Goal: Task Accomplishment & Management: Use online tool/utility

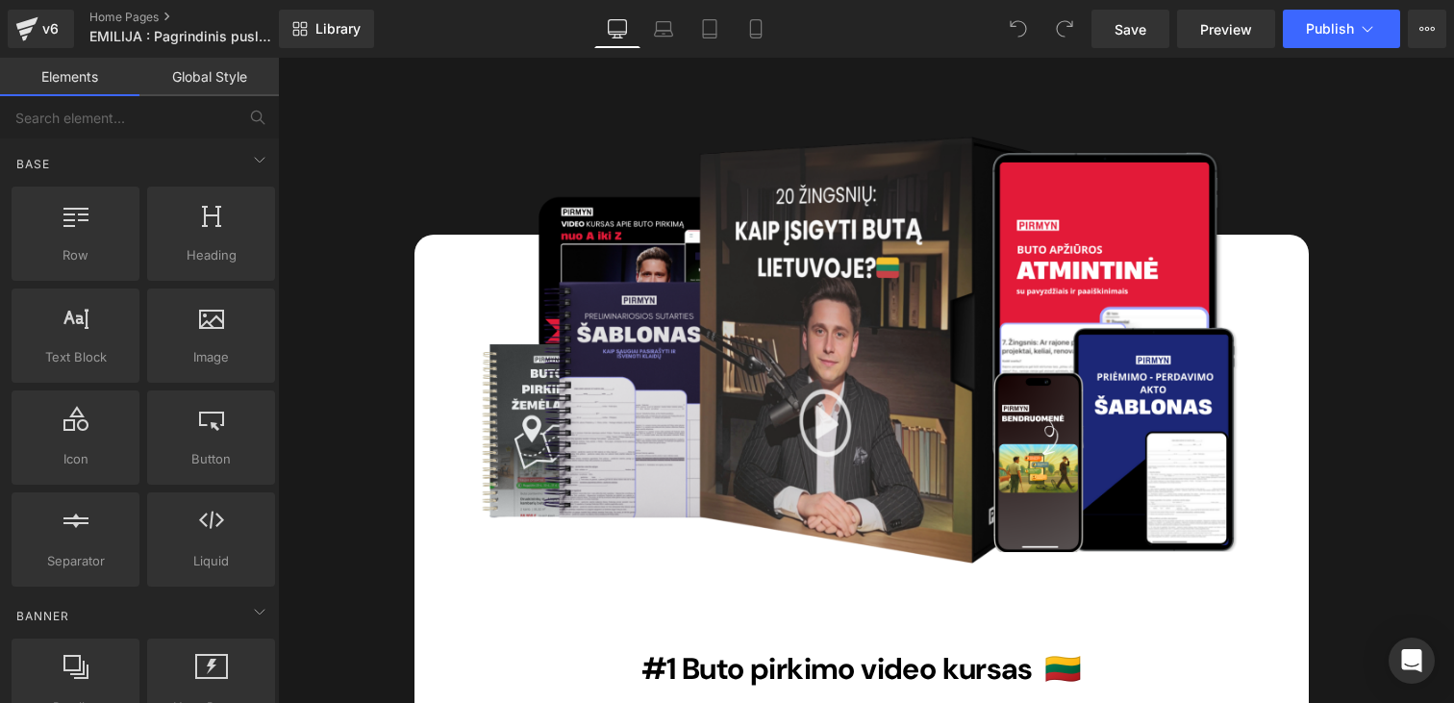
scroll to position [10786, 0]
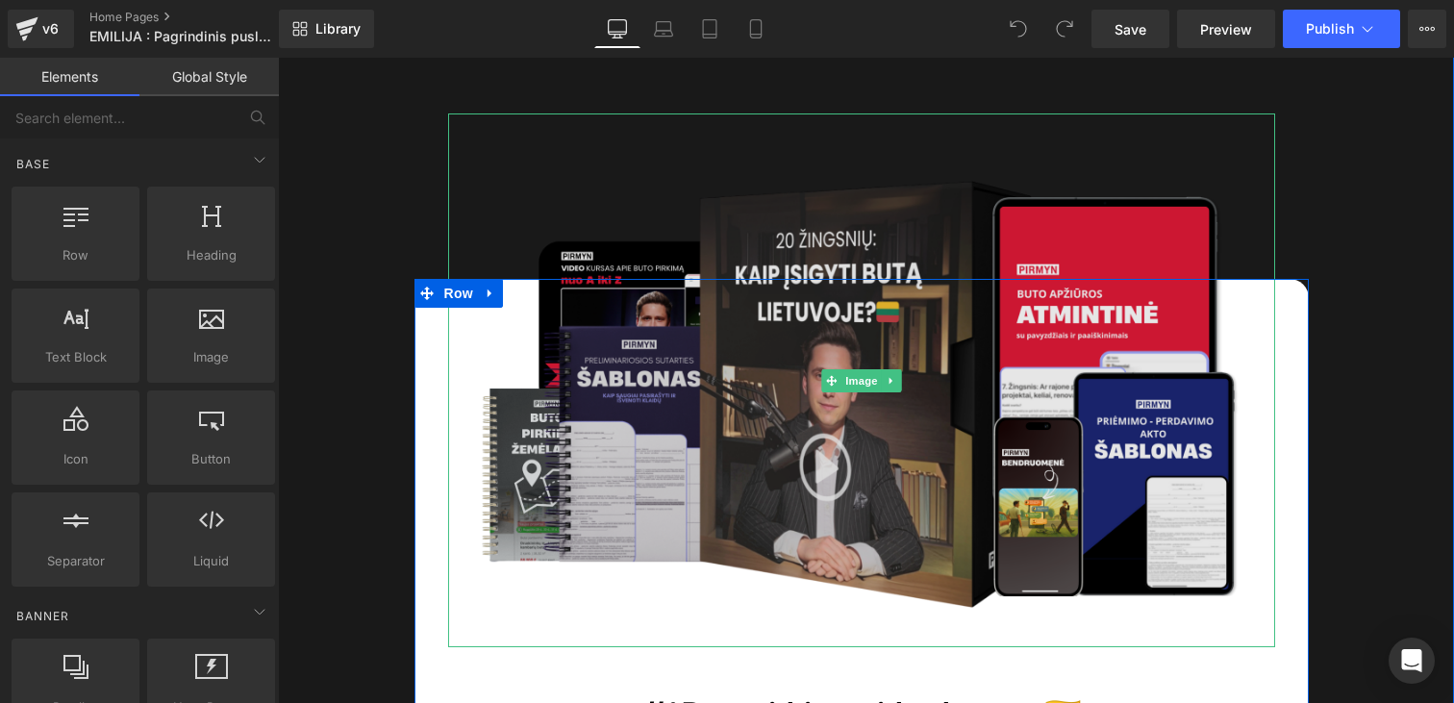
click at [925, 321] on img at bounding box center [861, 380] width 827 height 534
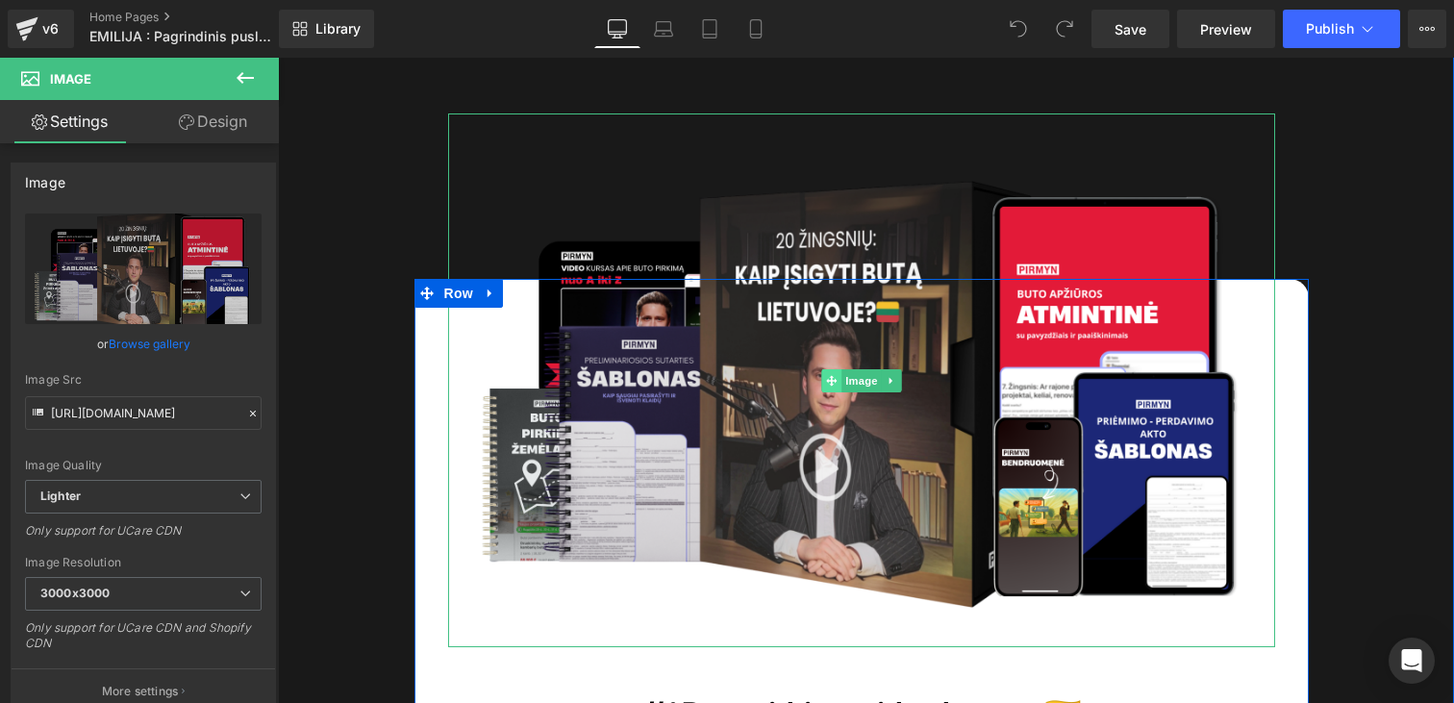
click at [829, 375] on icon at bounding box center [831, 381] width 11 height 12
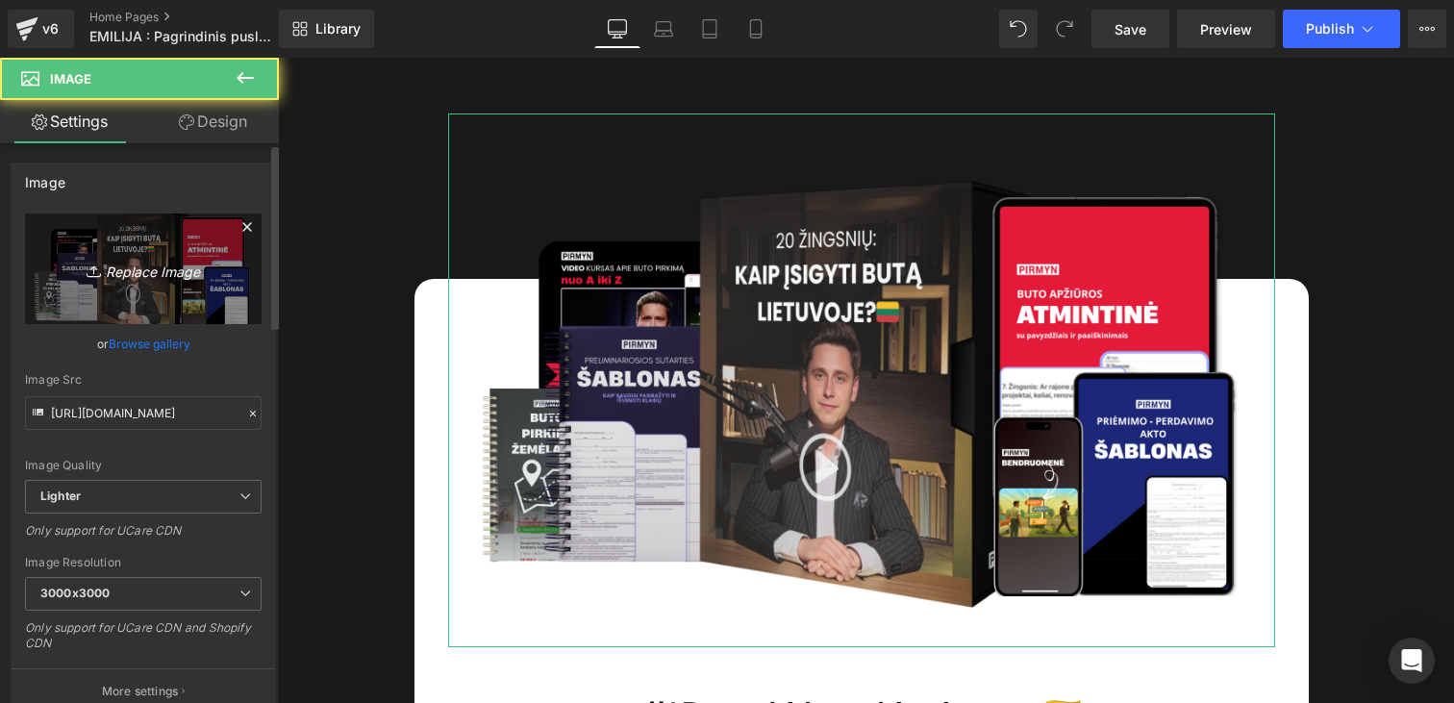
click at [87, 268] on icon at bounding box center [96, 271] width 19 height 19
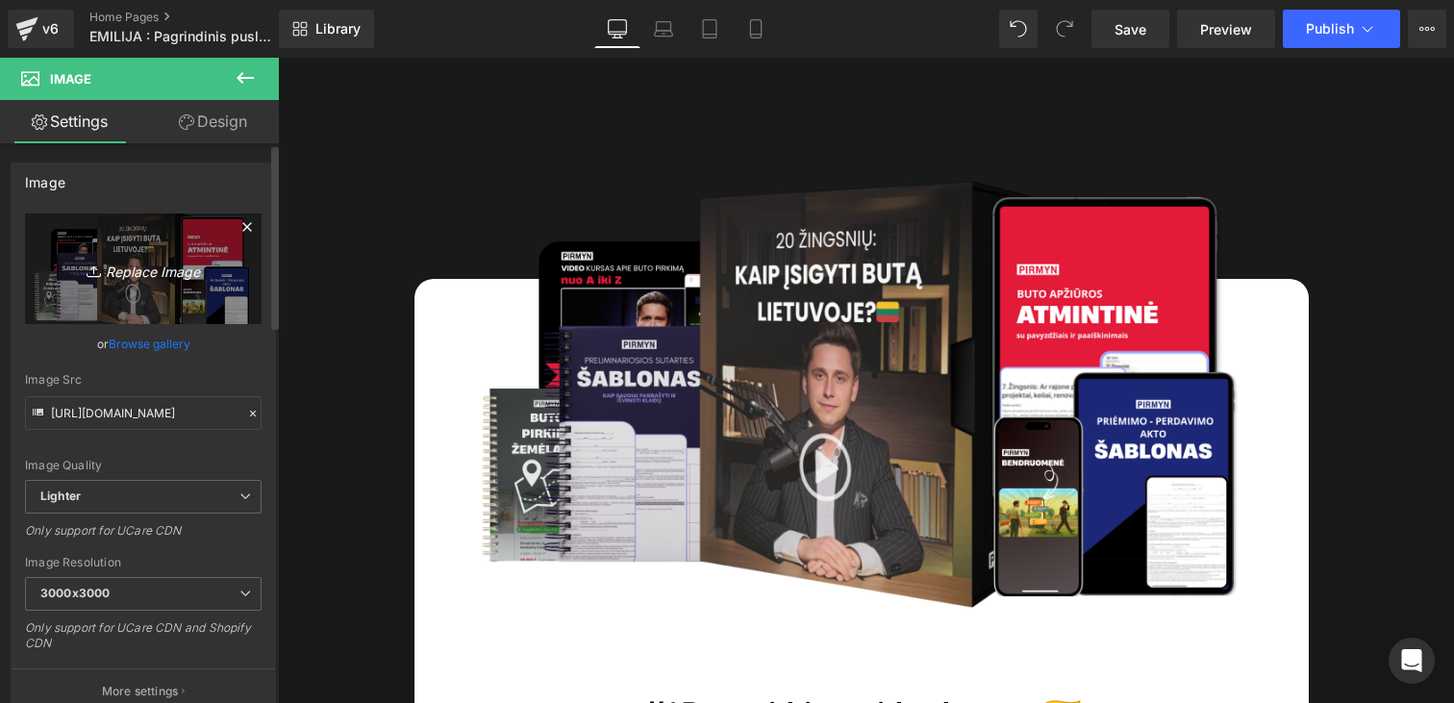
type input "C:\fakepath\BUTO PIRKIMAS SAVARANKIŠKAI (4).png"
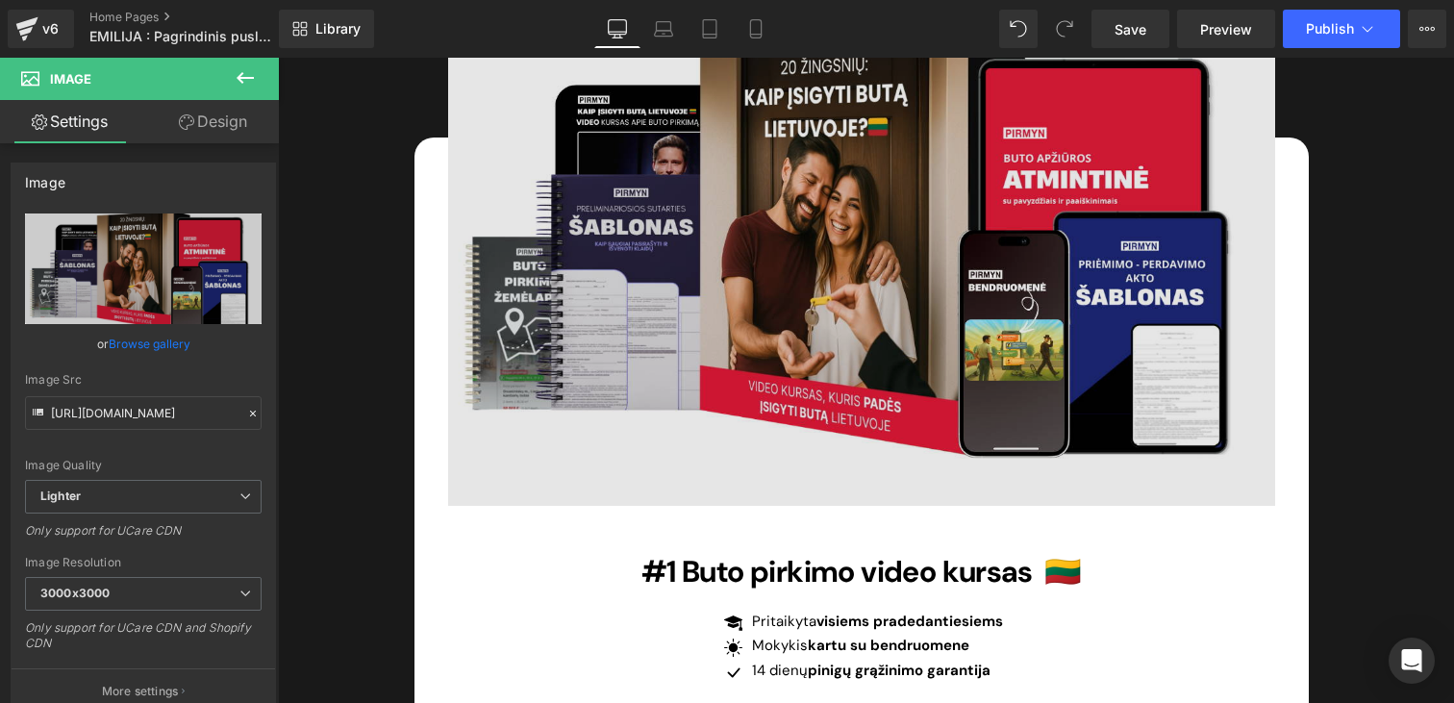
scroll to position [10734, 0]
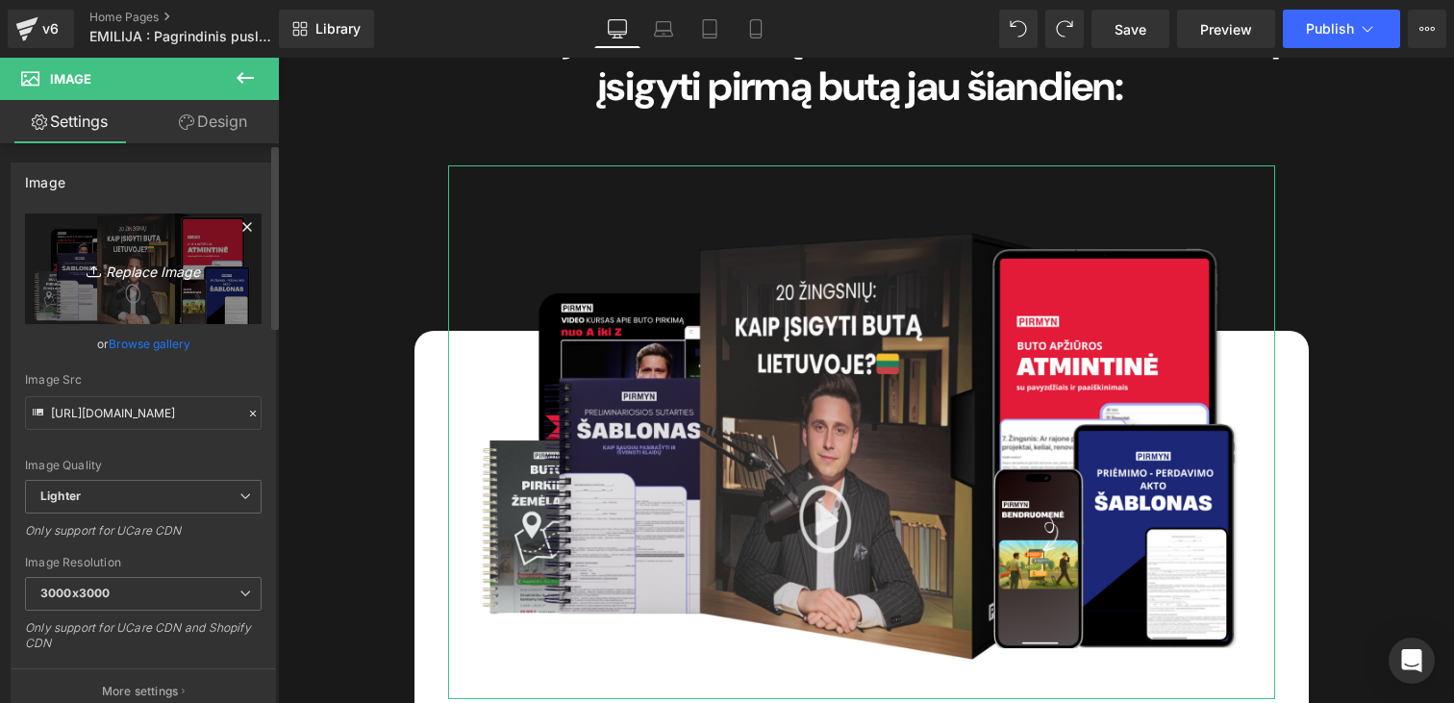
click at [190, 257] on icon "Replace Image" at bounding box center [143, 269] width 154 height 24
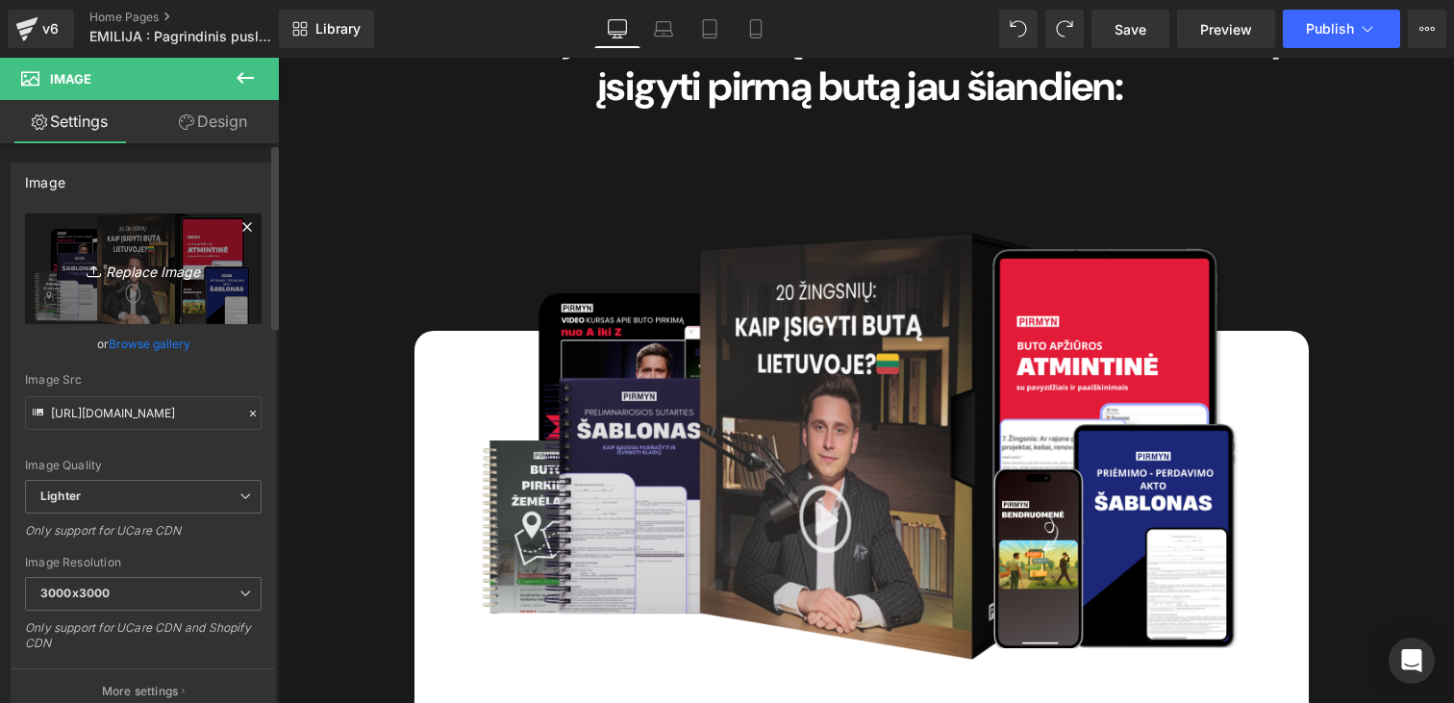
type input "C:\fakepath\BUTO PIRKIMAS SAVARANKIŠKAI (5).png"
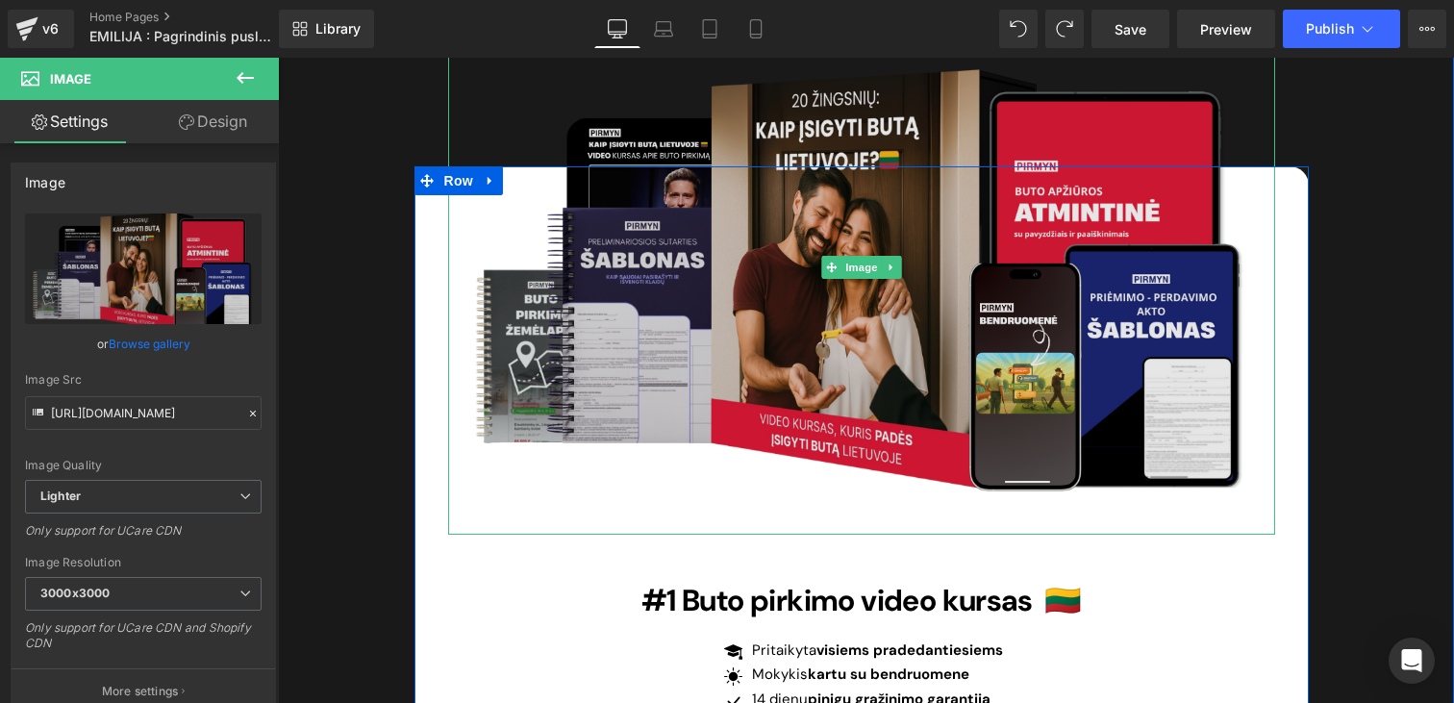
scroll to position [10819, 0]
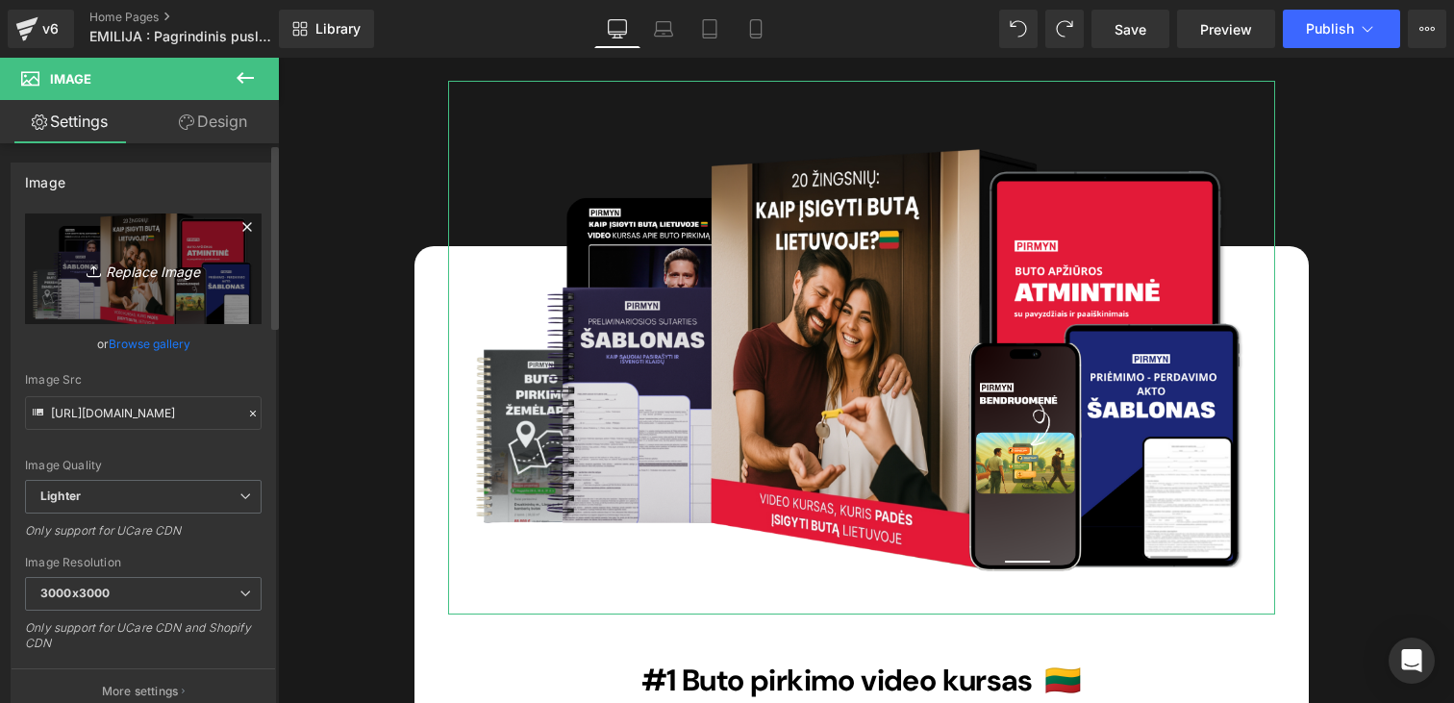
click at [167, 251] on link "Replace Image" at bounding box center [143, 268] width 237 height 111
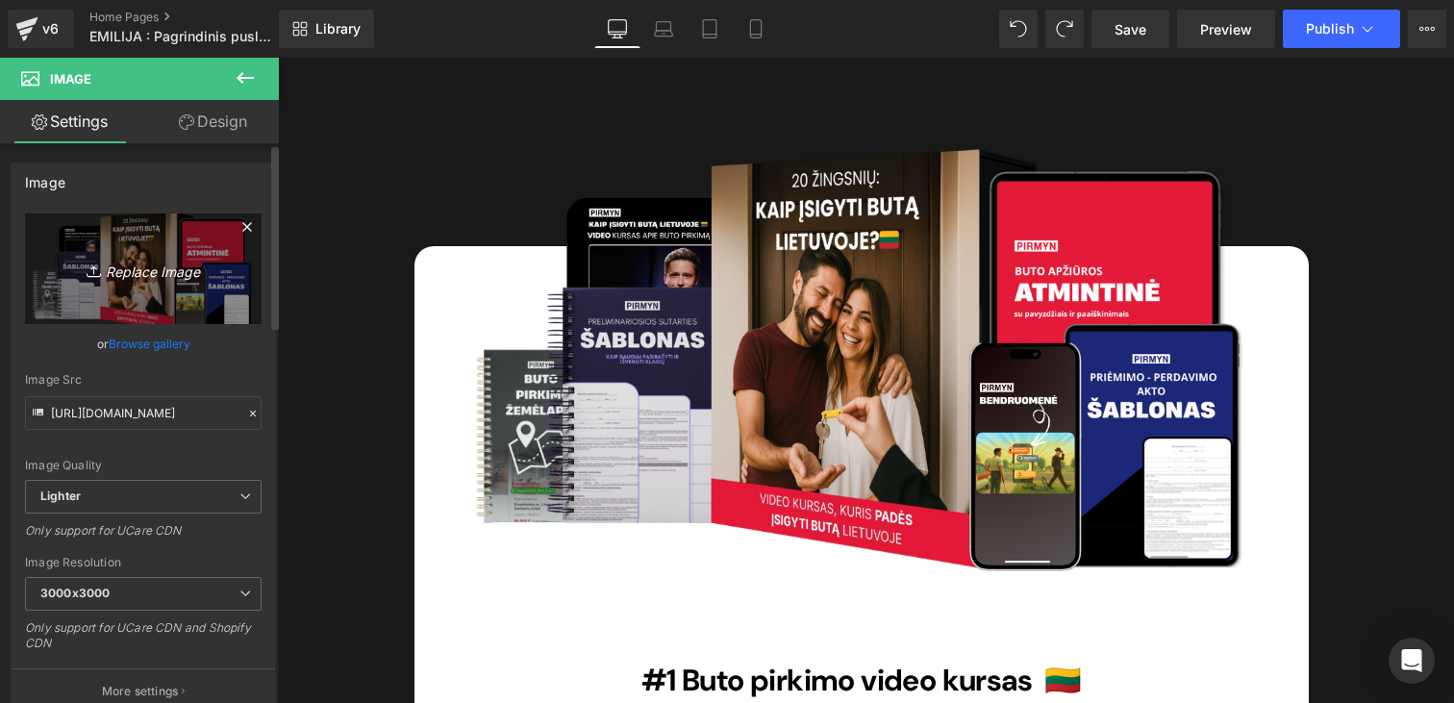
type input "C:\fakepath\BUTO PIRKIMAS SAVARANKIŠKAI (6).png"
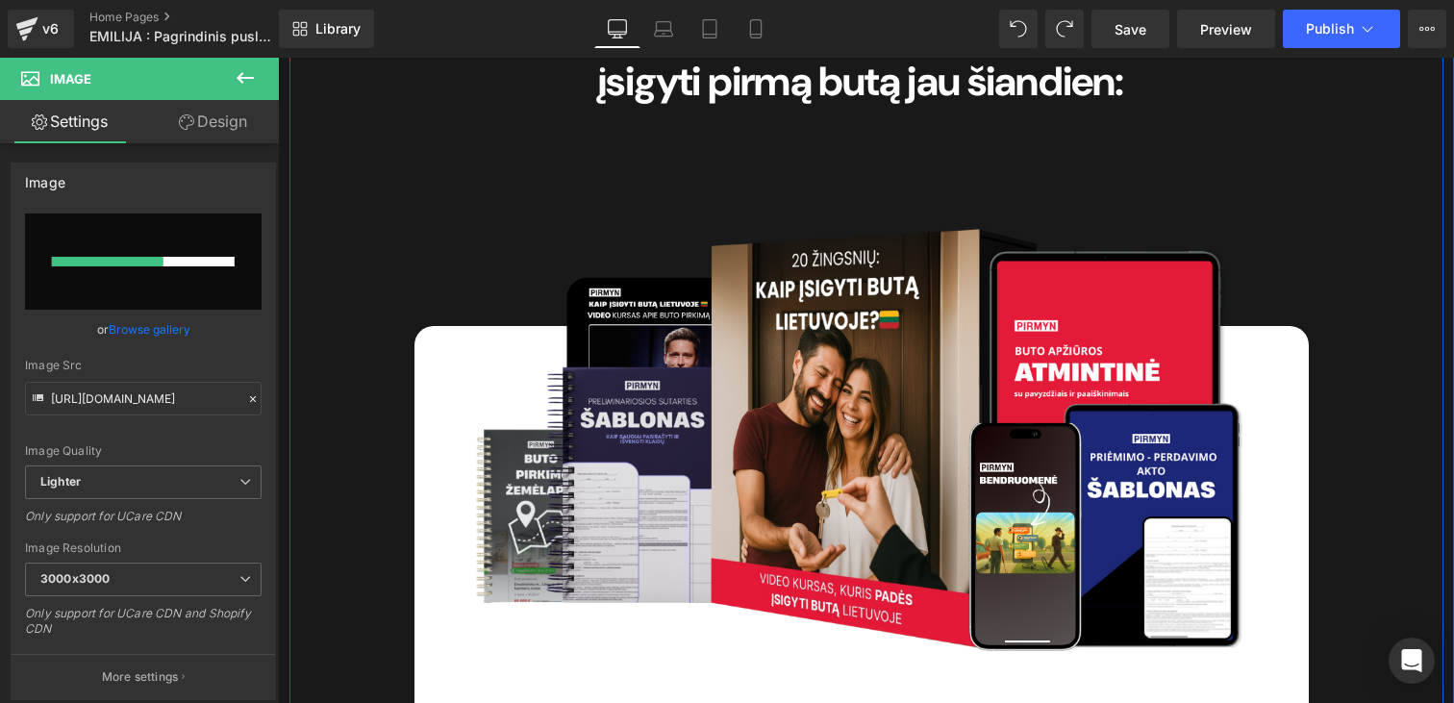
scroll to position [10730, 0]
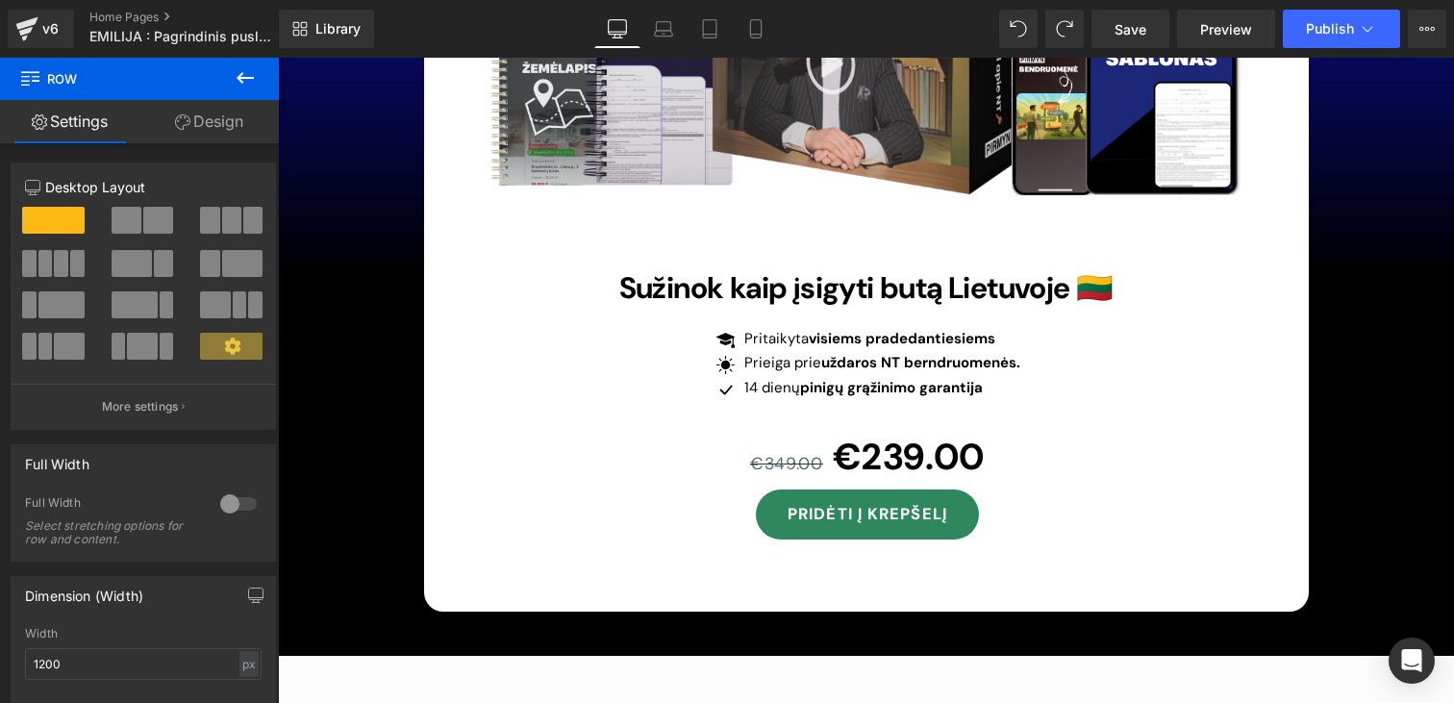
scroll to position [17815, 0]
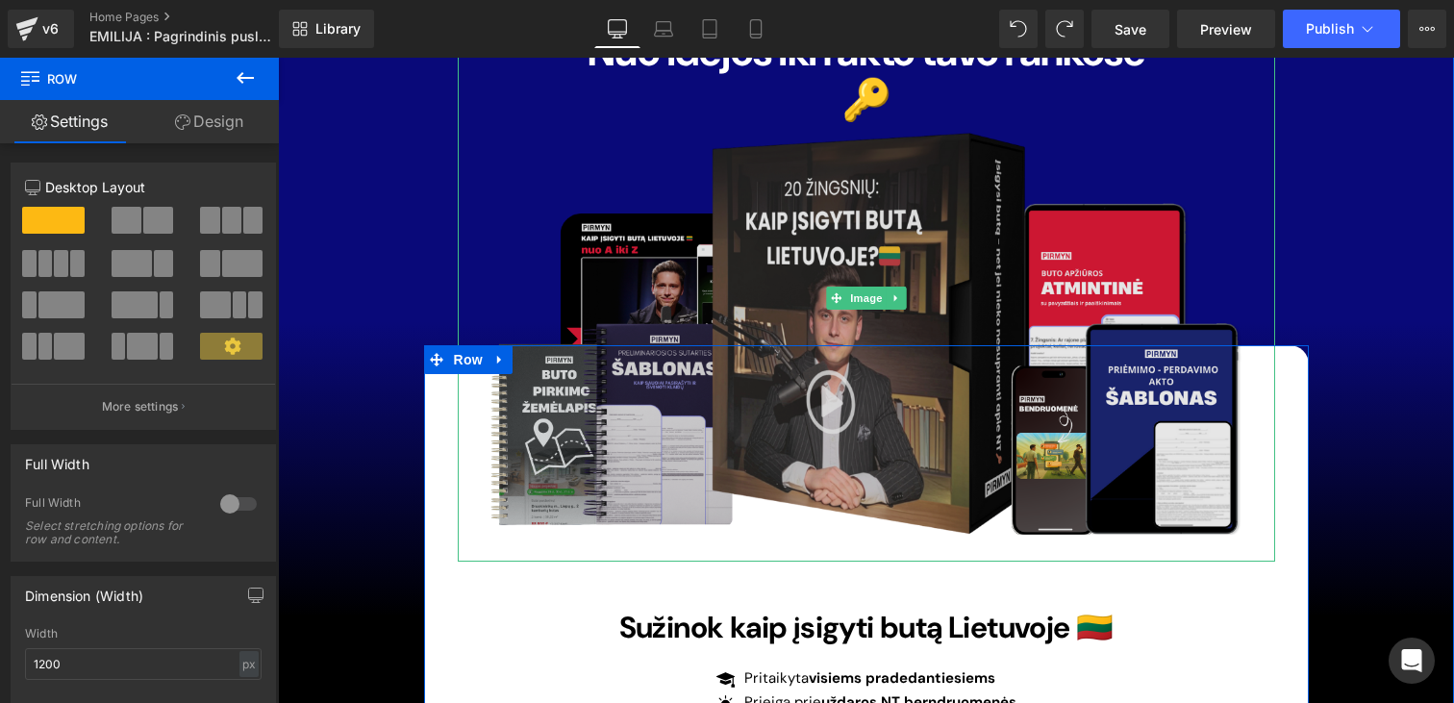
click at [947, 249] on img at bounding box center [866, 299] width 817 height 527
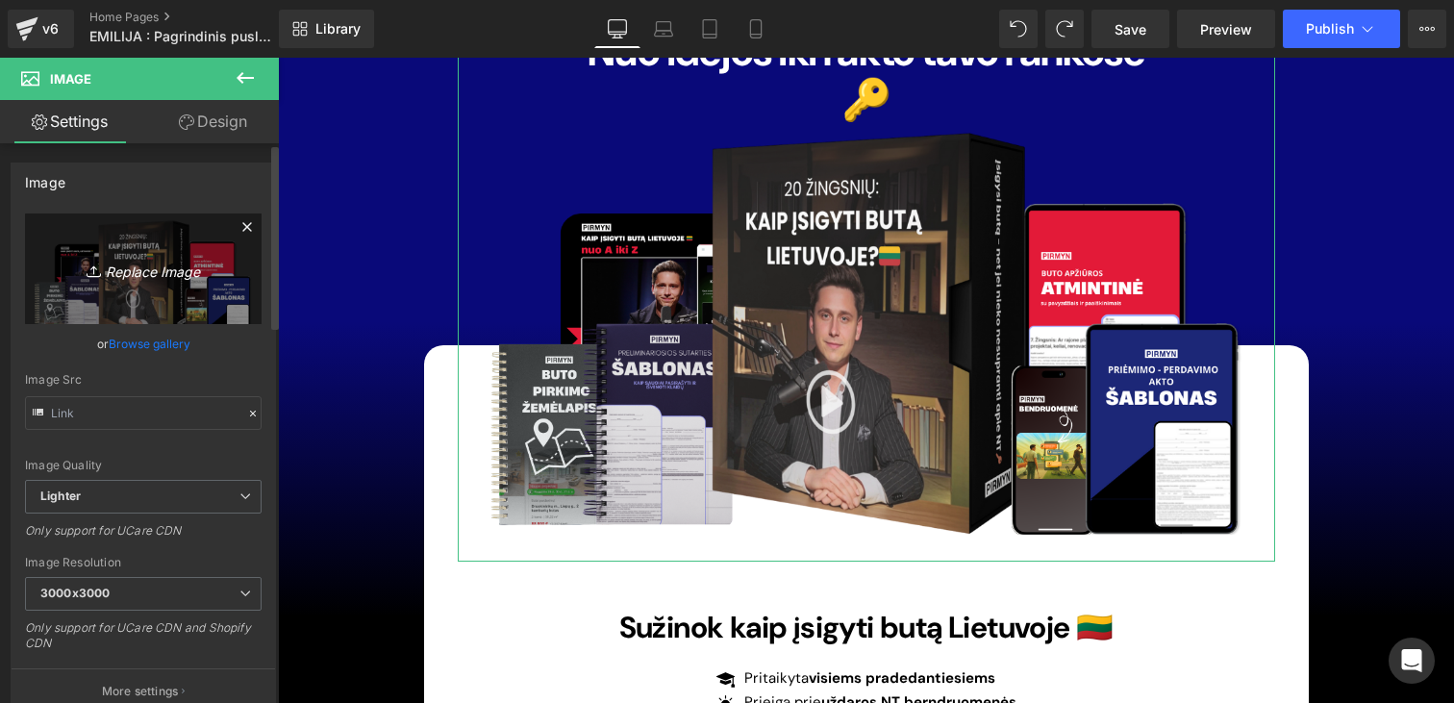
click at [187, 285] on link "Replace Image" at bounding box center [143, 268] width 237 height 111
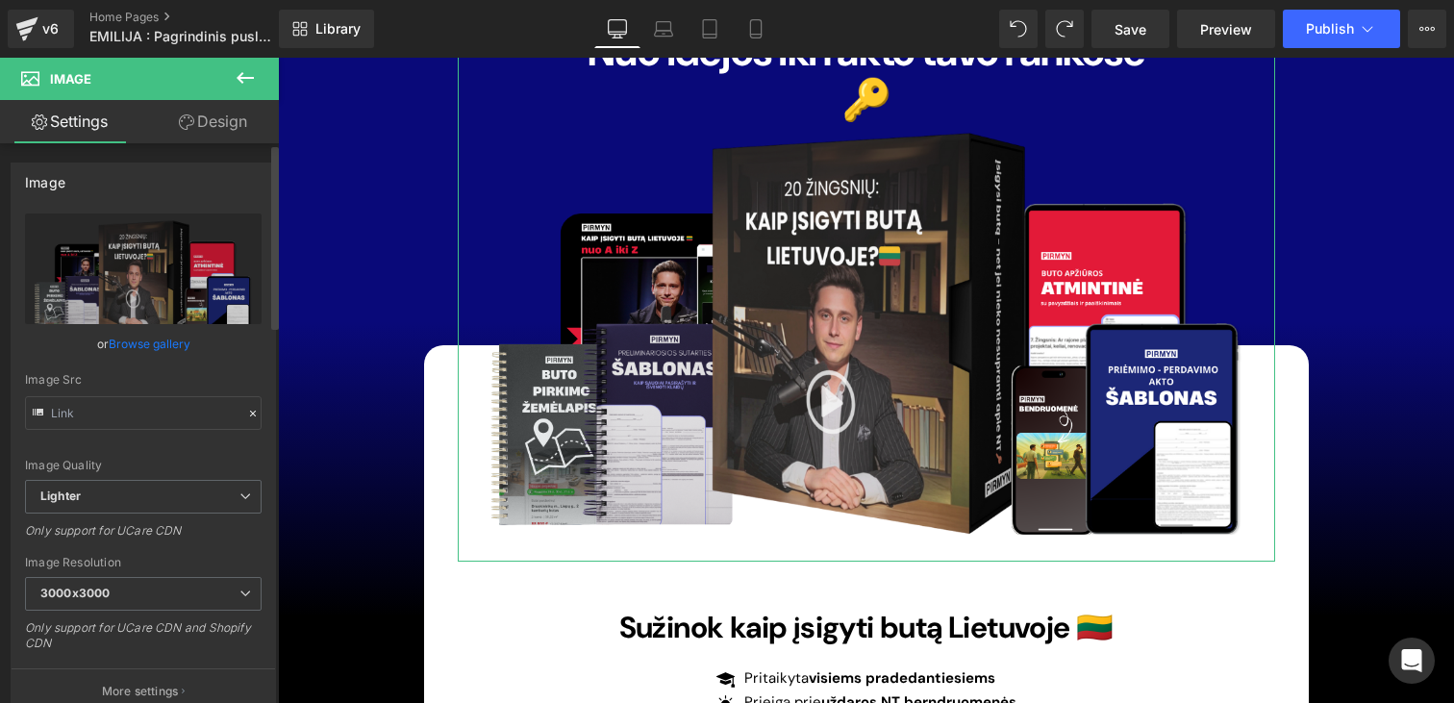
click at [121, 346] on link "Browse gallery" at bounding box center [150, 344] width 82 height 34
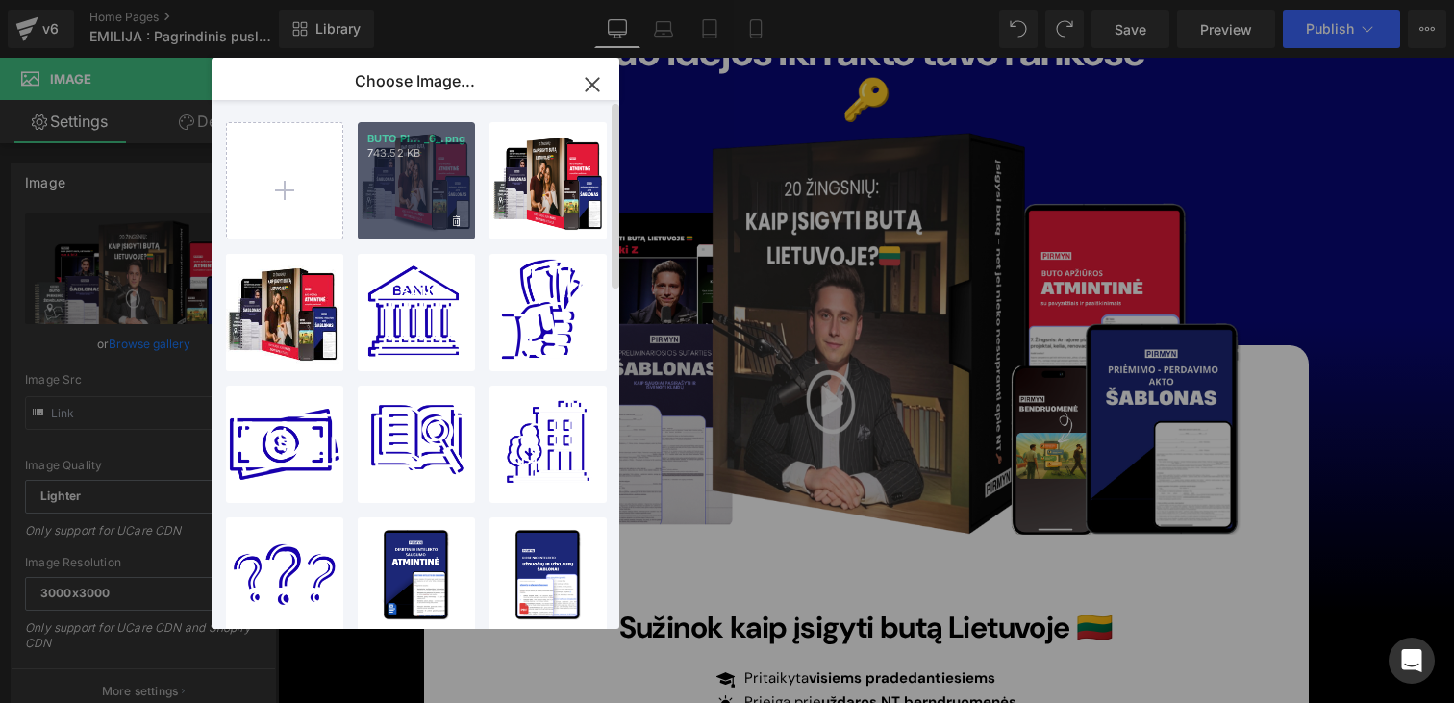
click at [401, 164] on div "BUTO PI... _6_.png 743.52 KB" at bounding box center [416, 180] width 117 height 117
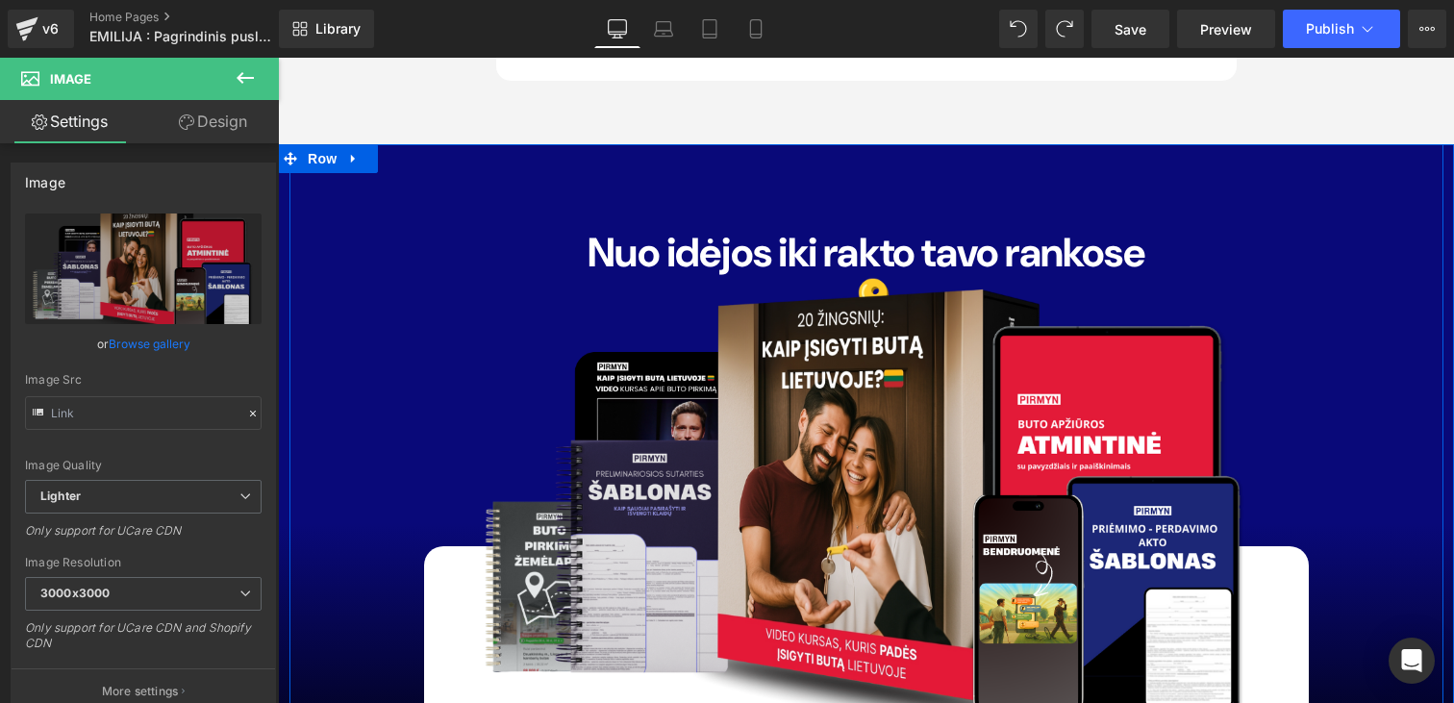
scroll to position [17567, 0]
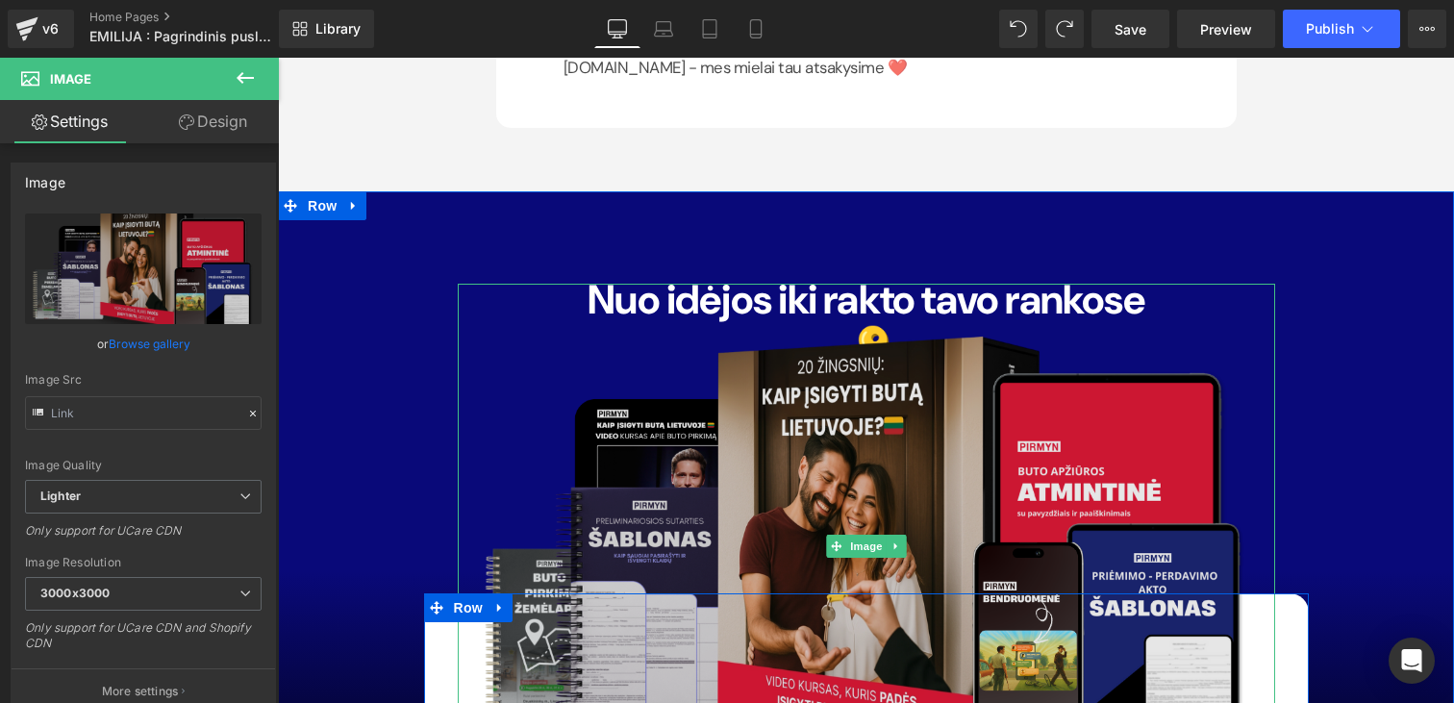
click at [661, 284] on img at bounding box center [866, 547] width 817 height 527
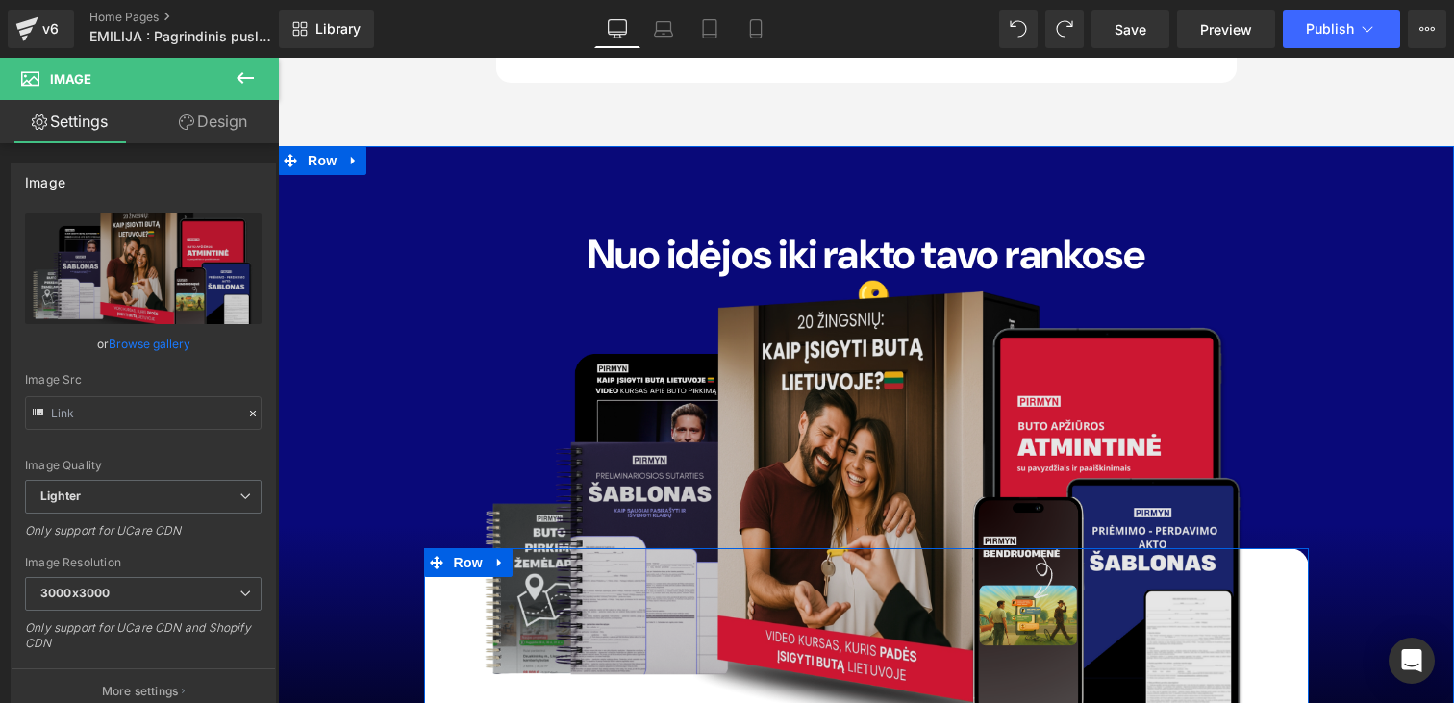
scroll to position [17598, 0]
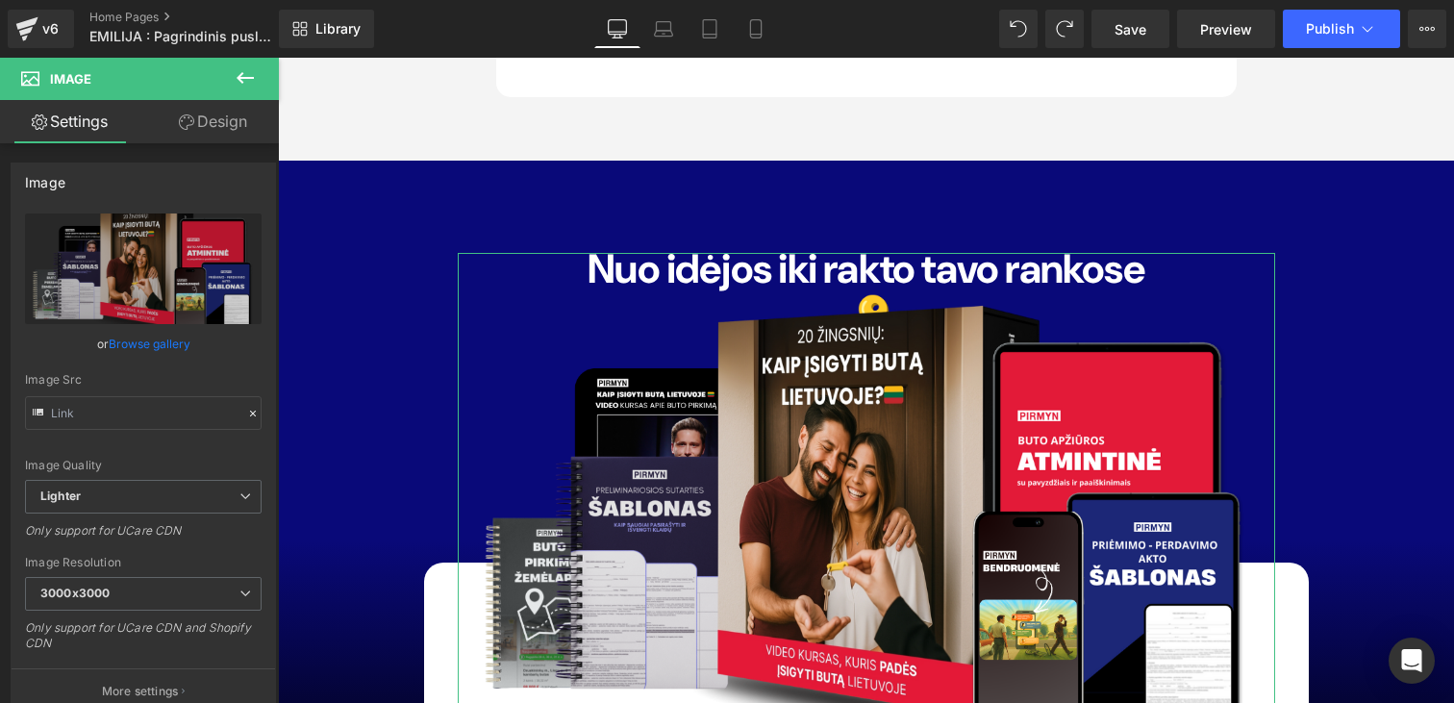
click at [230, 111] on link "Design" at bounding box center [212, 121] width 139 height 43
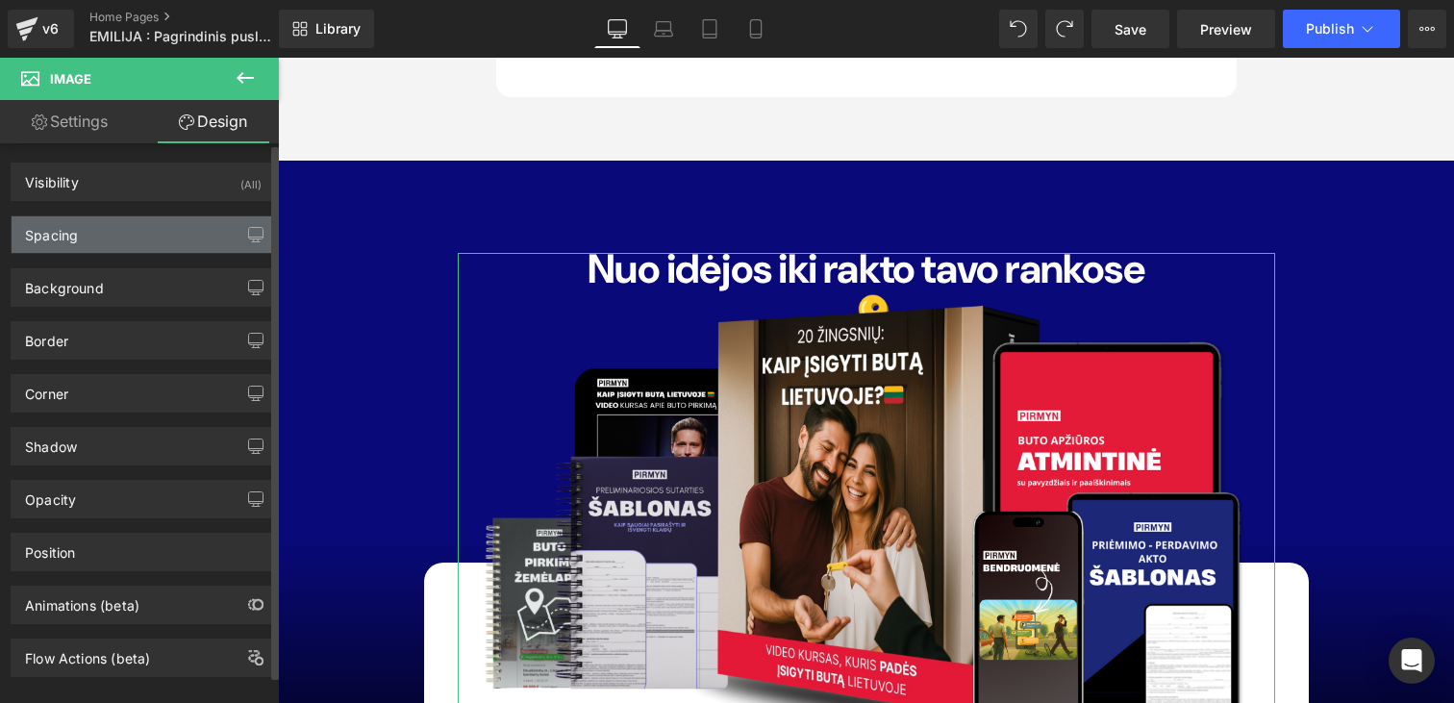
click at [133, 239] on div "Spacing" at bounding box center [143, 234] width 263 height 37
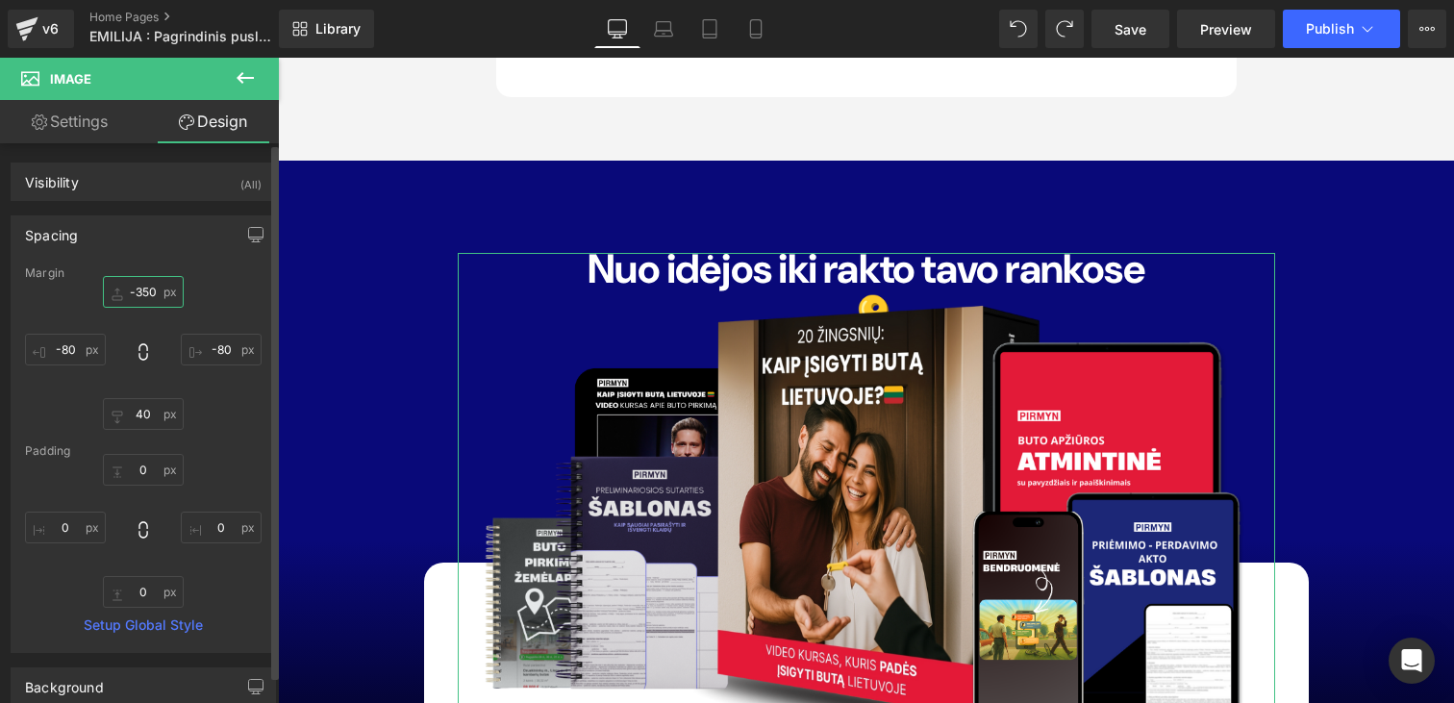
click at [141, 288] on input "-350" at bounding box center [143, 292] width 81 height 32
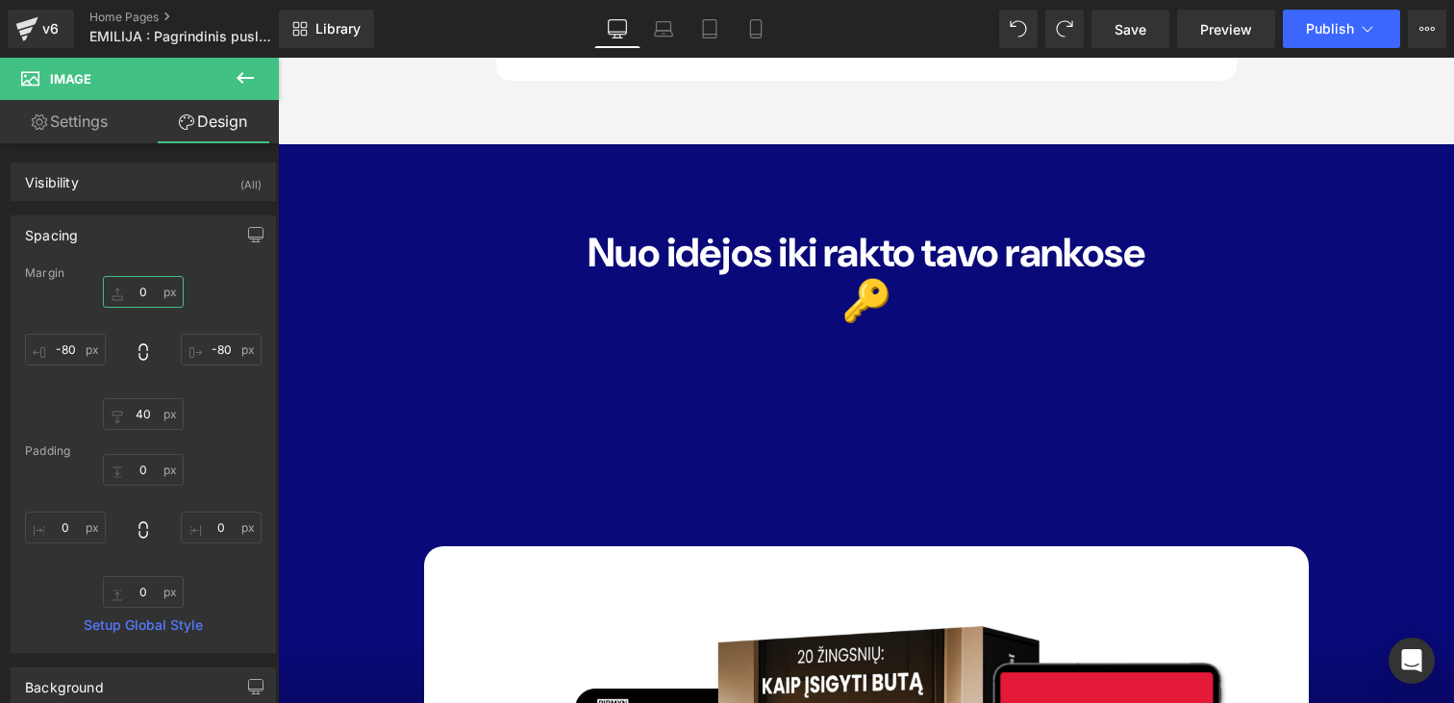
scroll to position [17707, 0]
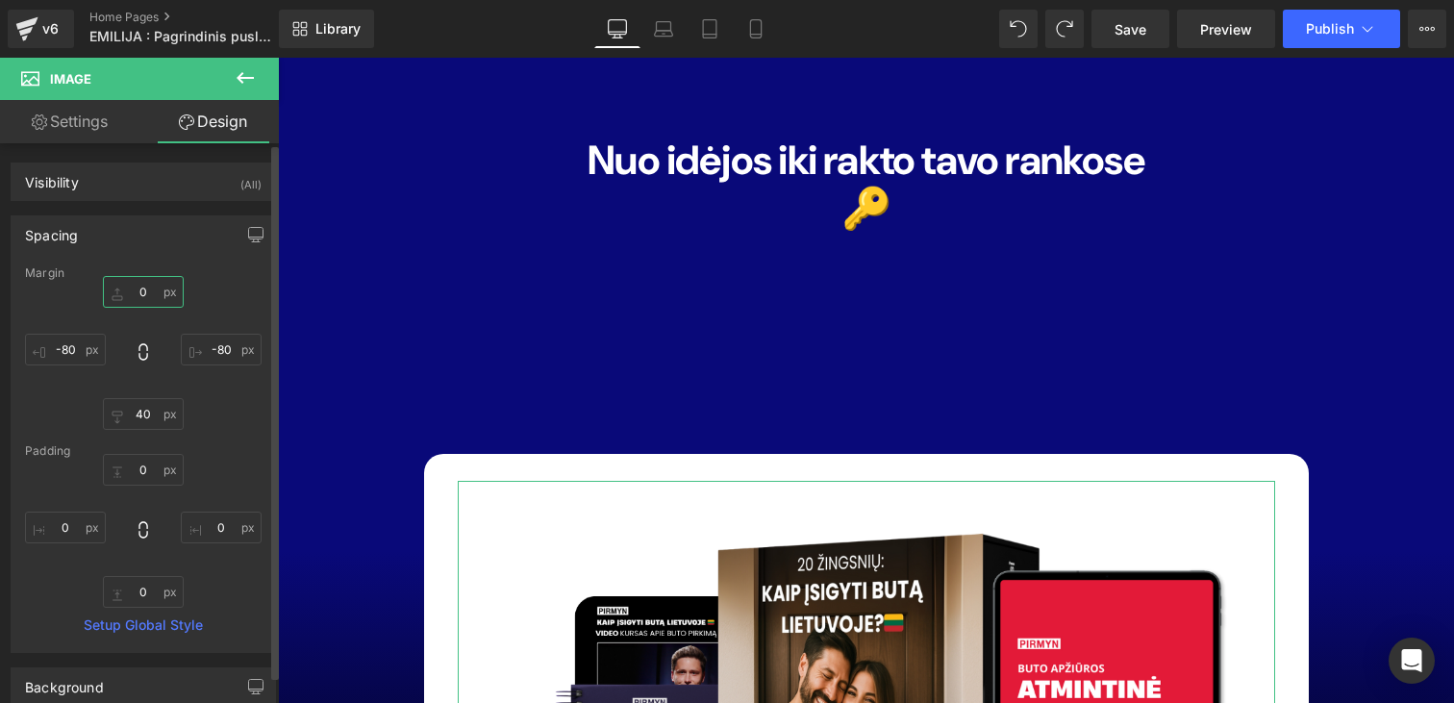
type input "ą"
type input "0"
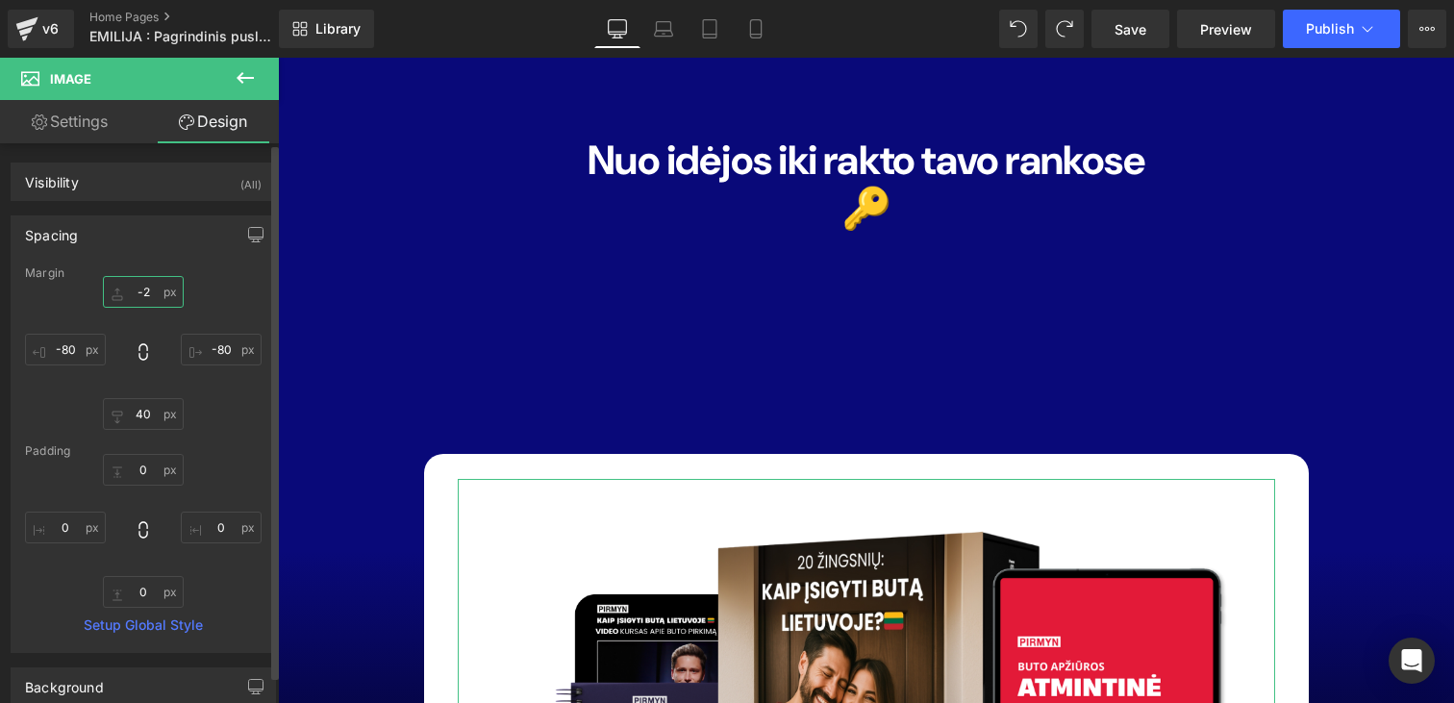
type input "-"
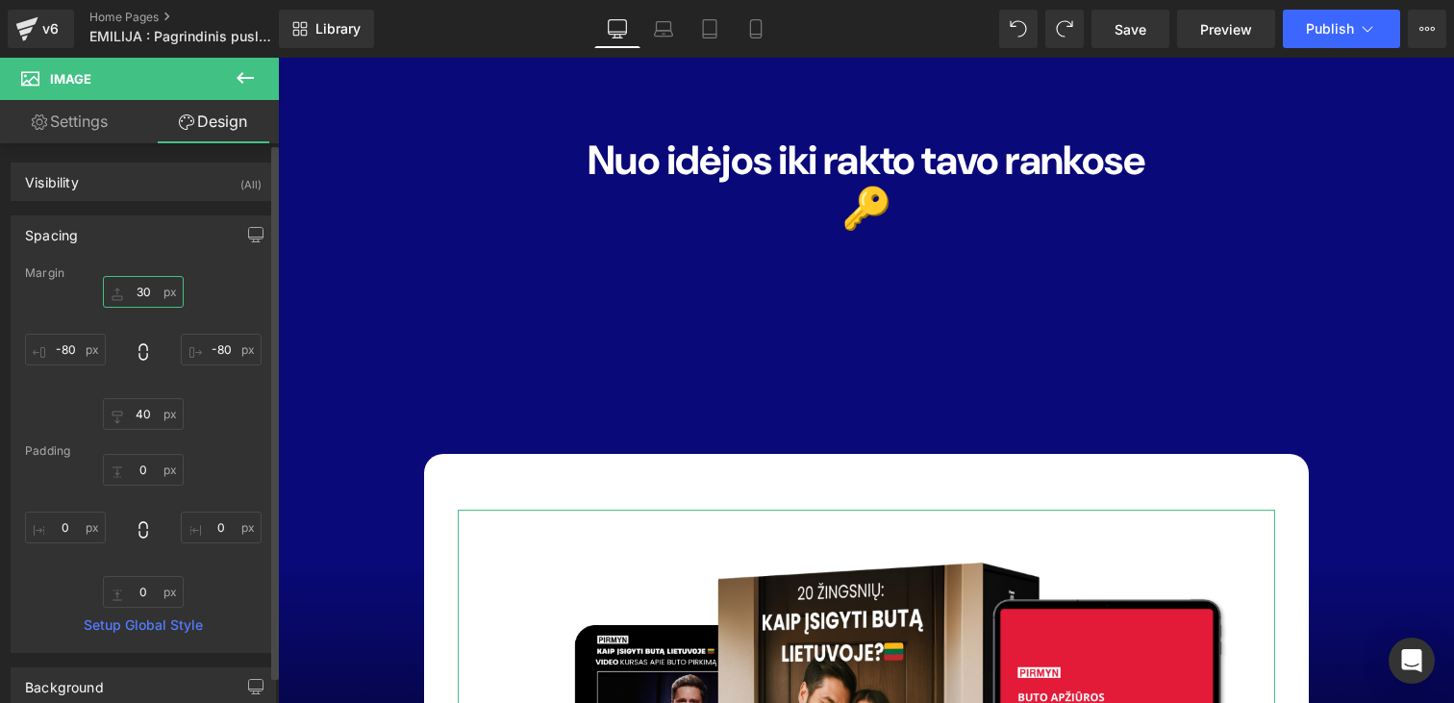
type input "3"
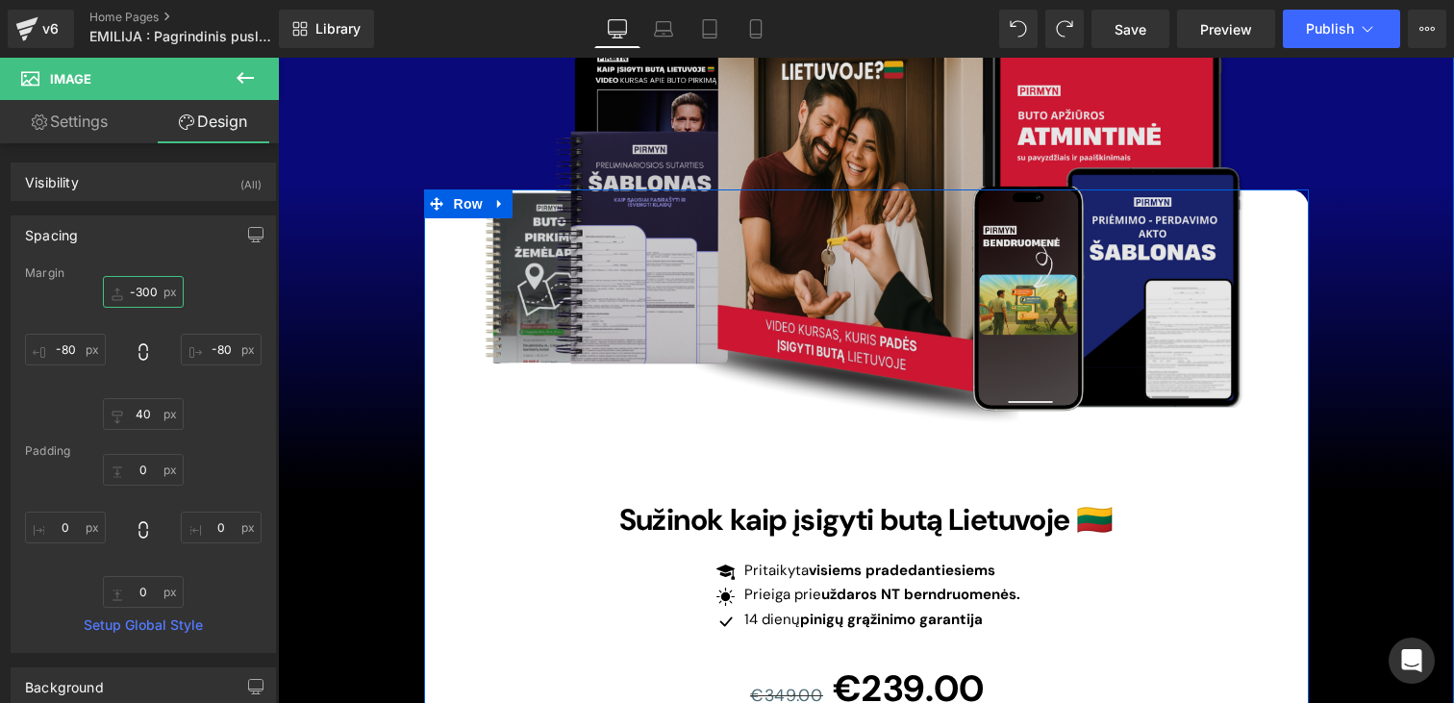
scroll to position [17670, 0]
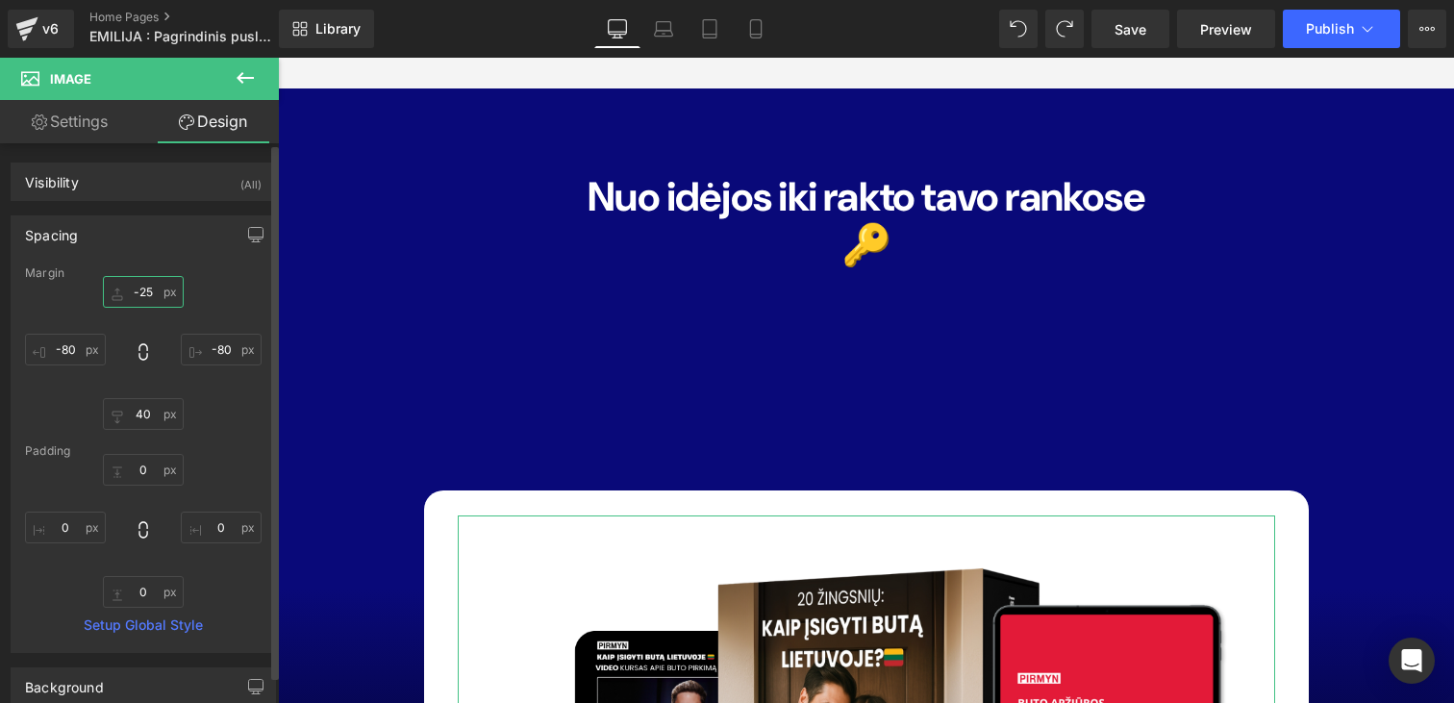
type input "-250"
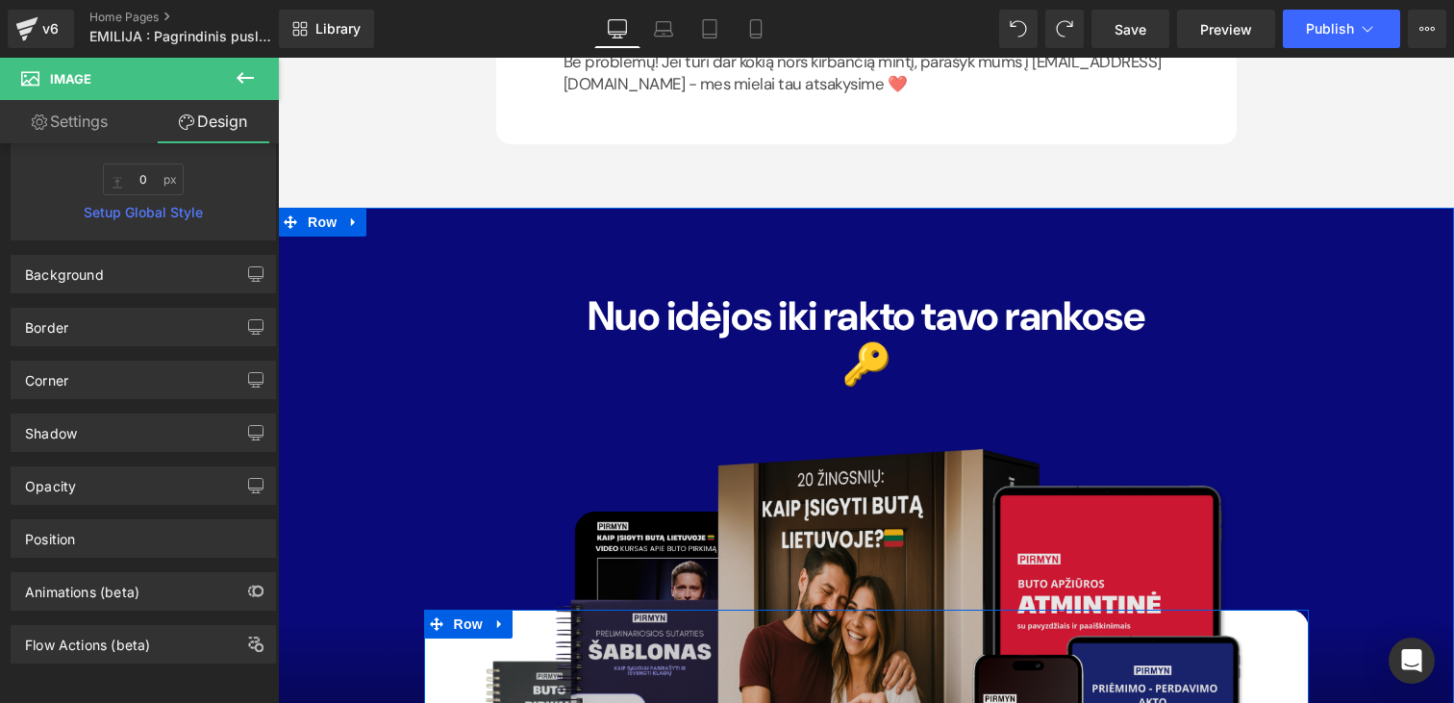
scroll to position [17536, 0]
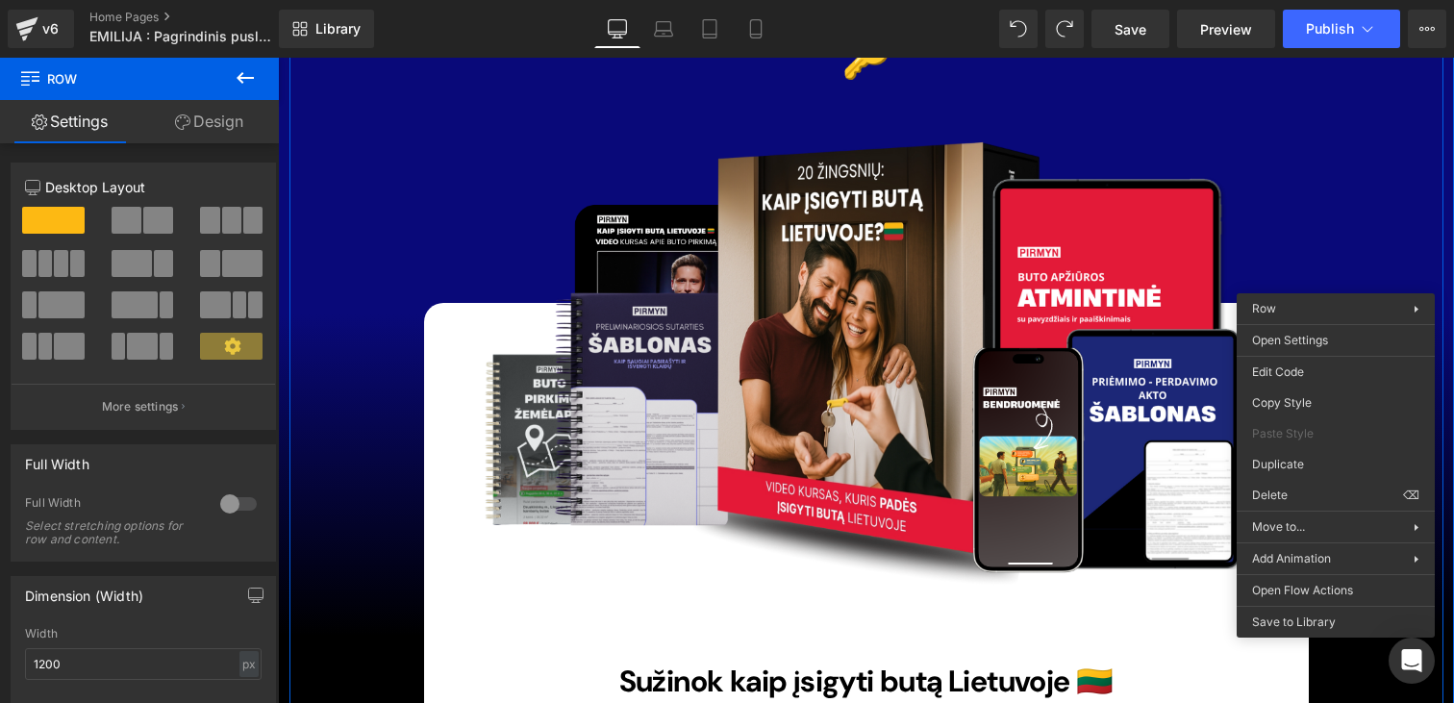
scroll to position [17867, 0]
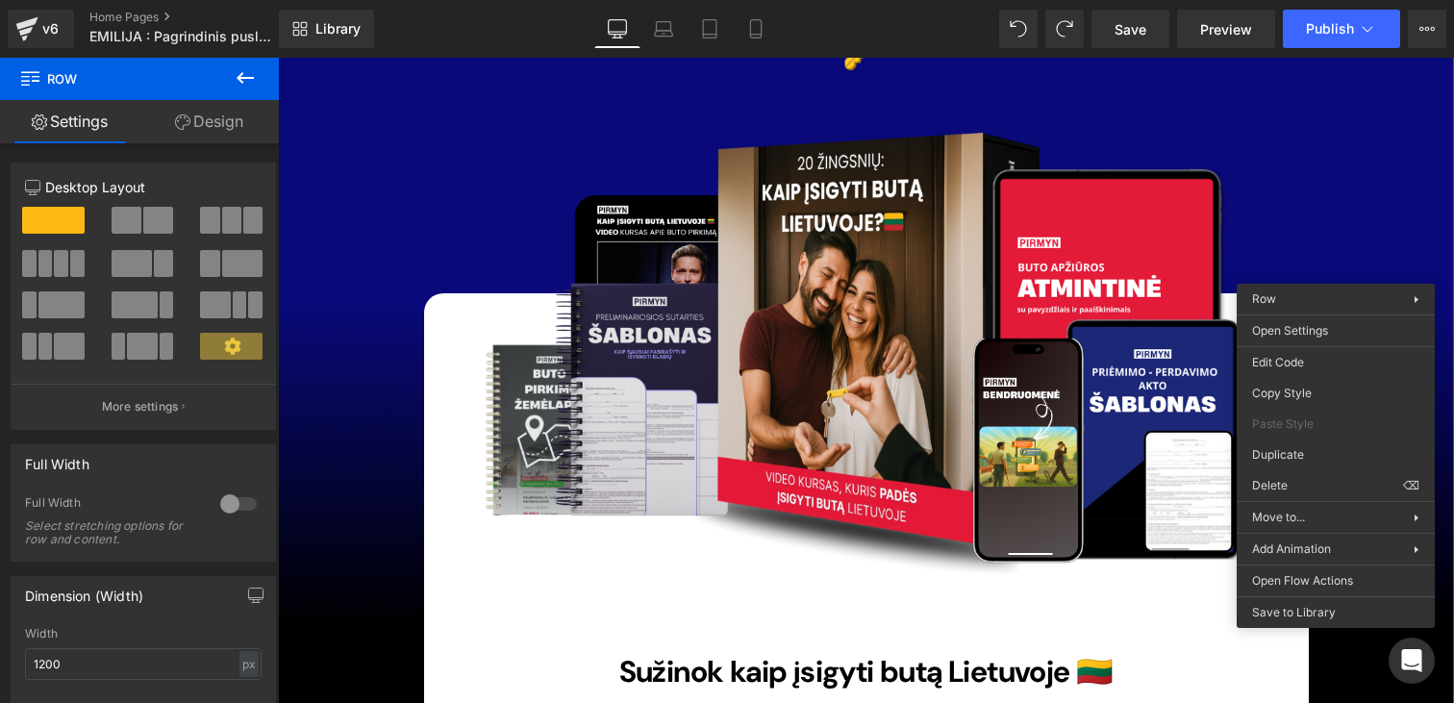
click at [1357, 217] on div "Nuo idėjos iki rakto tavo rankose 🔑 Heading Image Sužinok kaip įsigyti butą Lie…" at bounding box center [866, 460] width 1154 height 1138
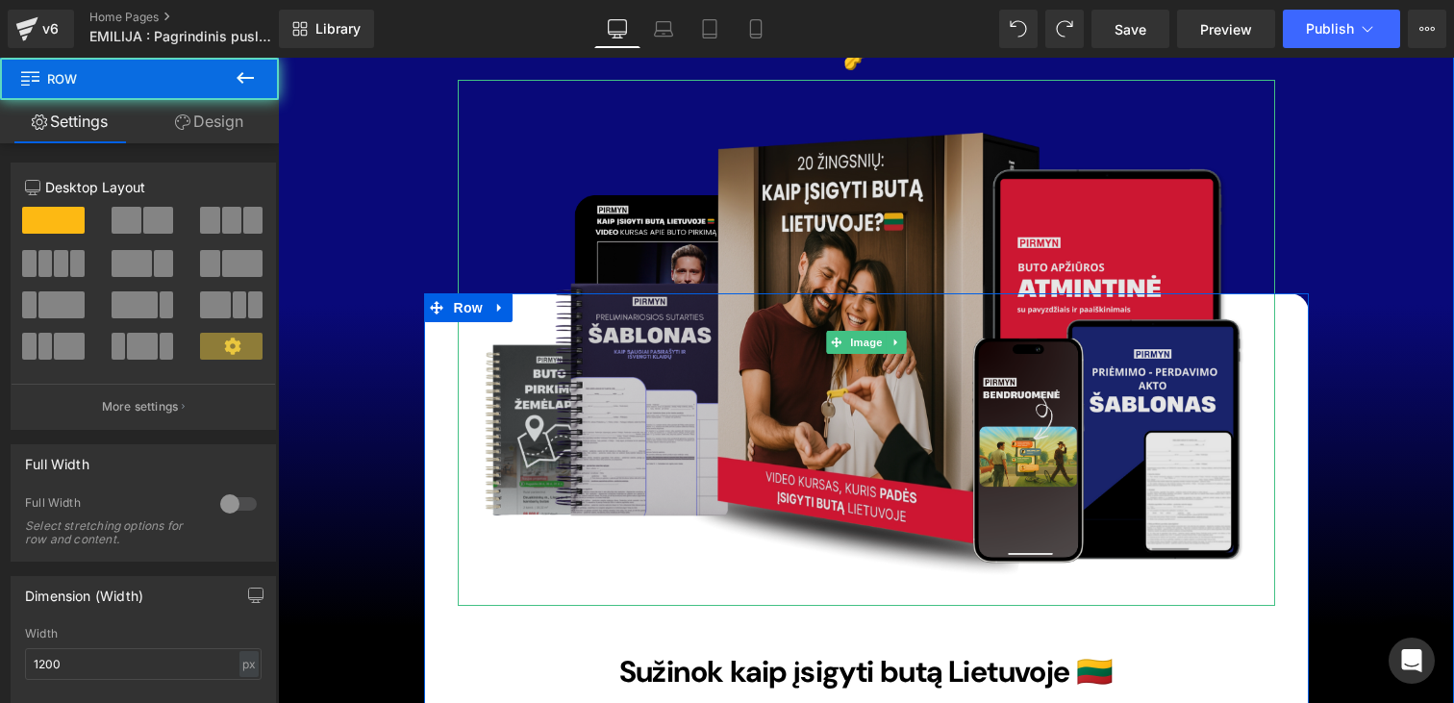
click at [1247, 401] on img at bounding box center [866, 343] width 817 height 527
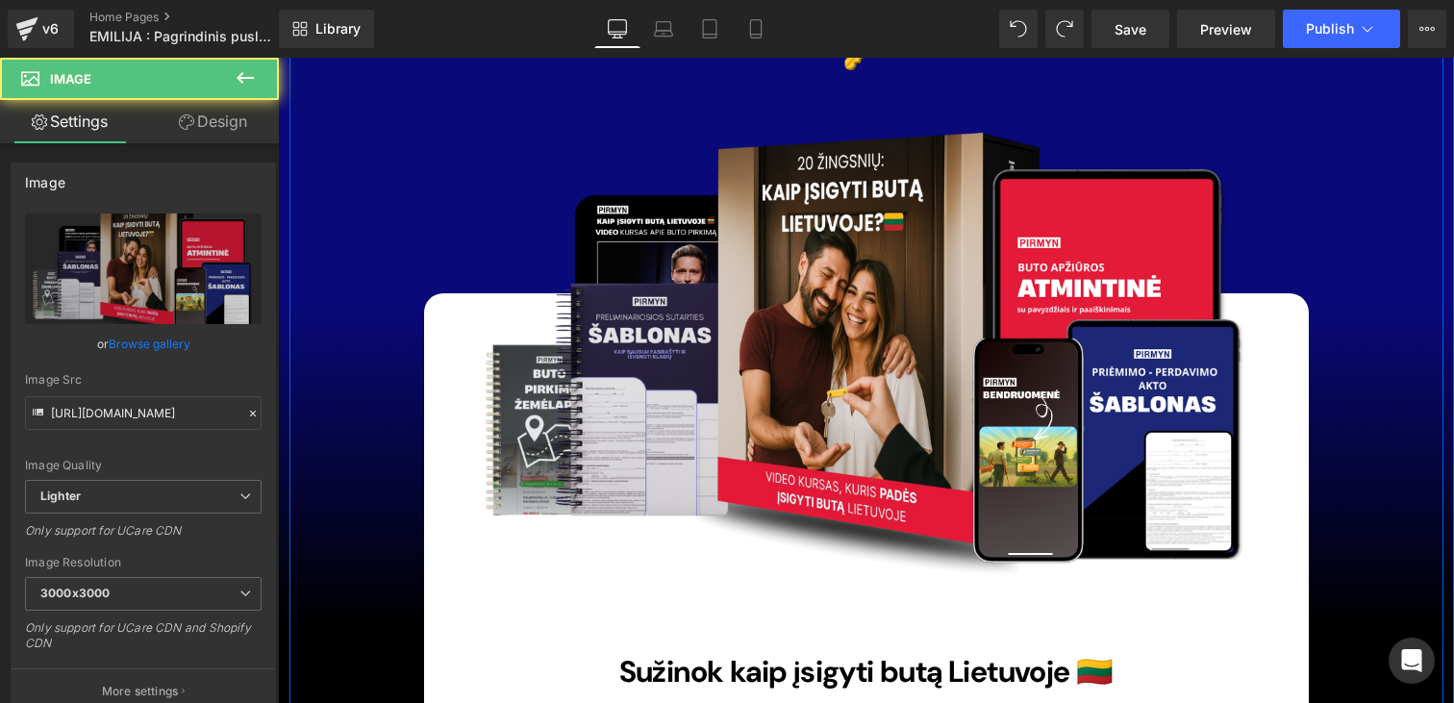
click at [1429, 272] on div "Nuo idėjos iki rakto tavo rankose 🔑 Heading Image Sužinok kaip įsigyti butą Lie…" at bounding box center [866, 460] width 1154 height 1138
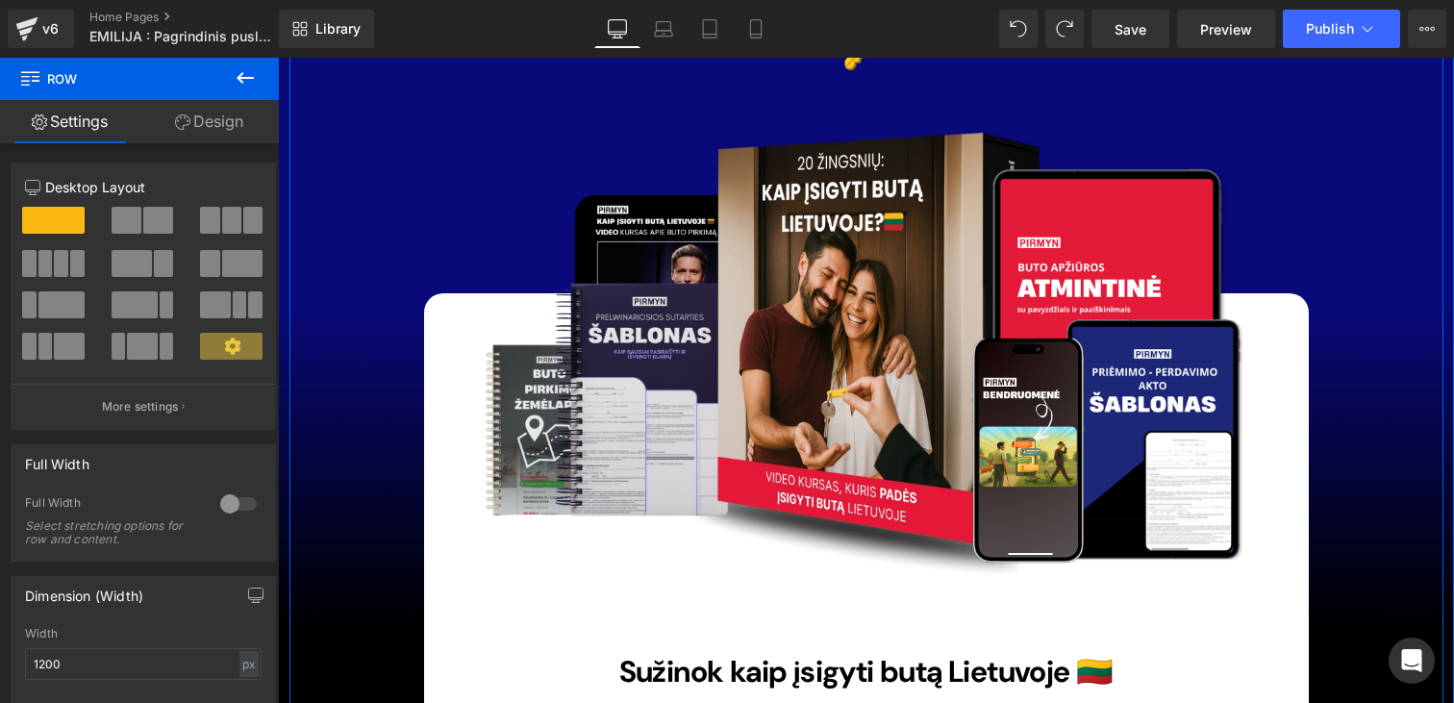
click at [1366, 314] on div "Nuo idėjos iki rakto tavo rankose 🔑 Heading Image Sužinok kaip įsigyti butą Lie…" at bounding box center [866, 460] width 1154 height 1138
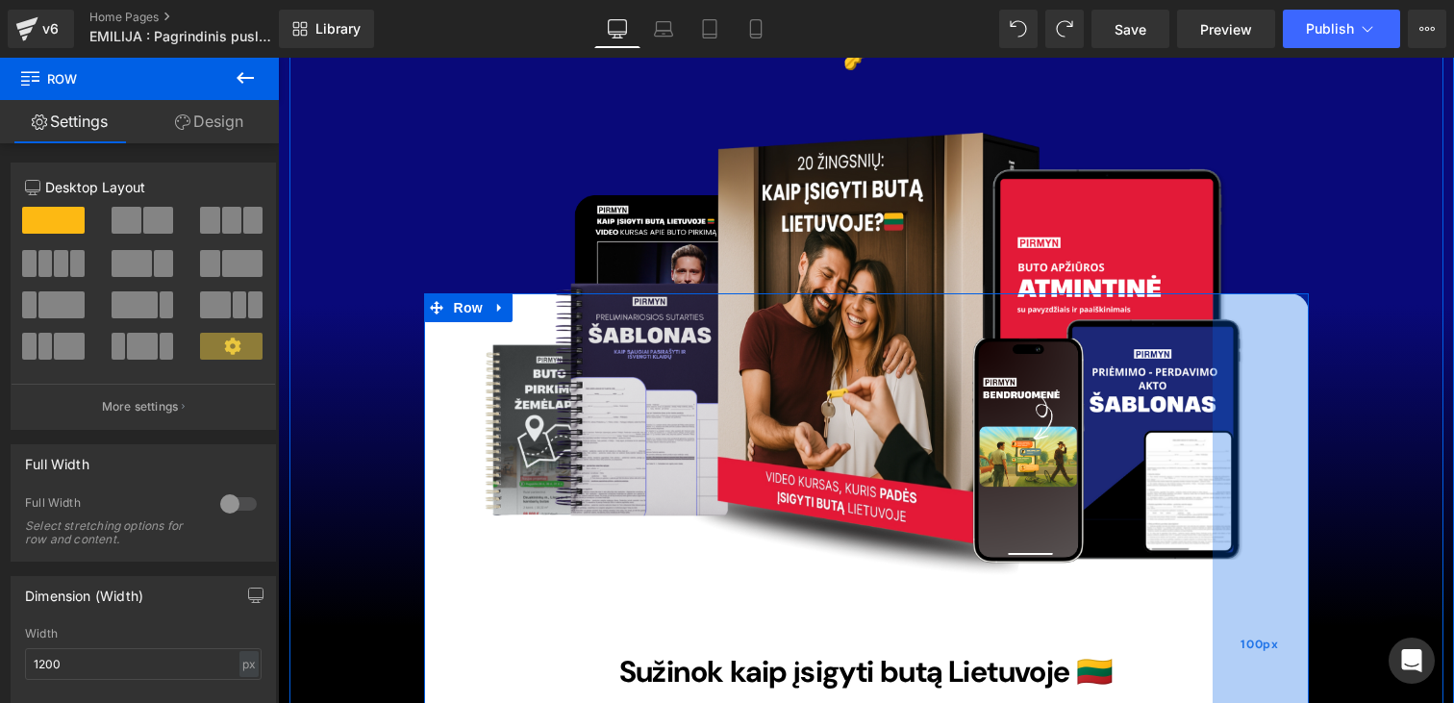
click at [1274, 293] on div "100px" at bounding box center [1260, 644] width 96 height 702
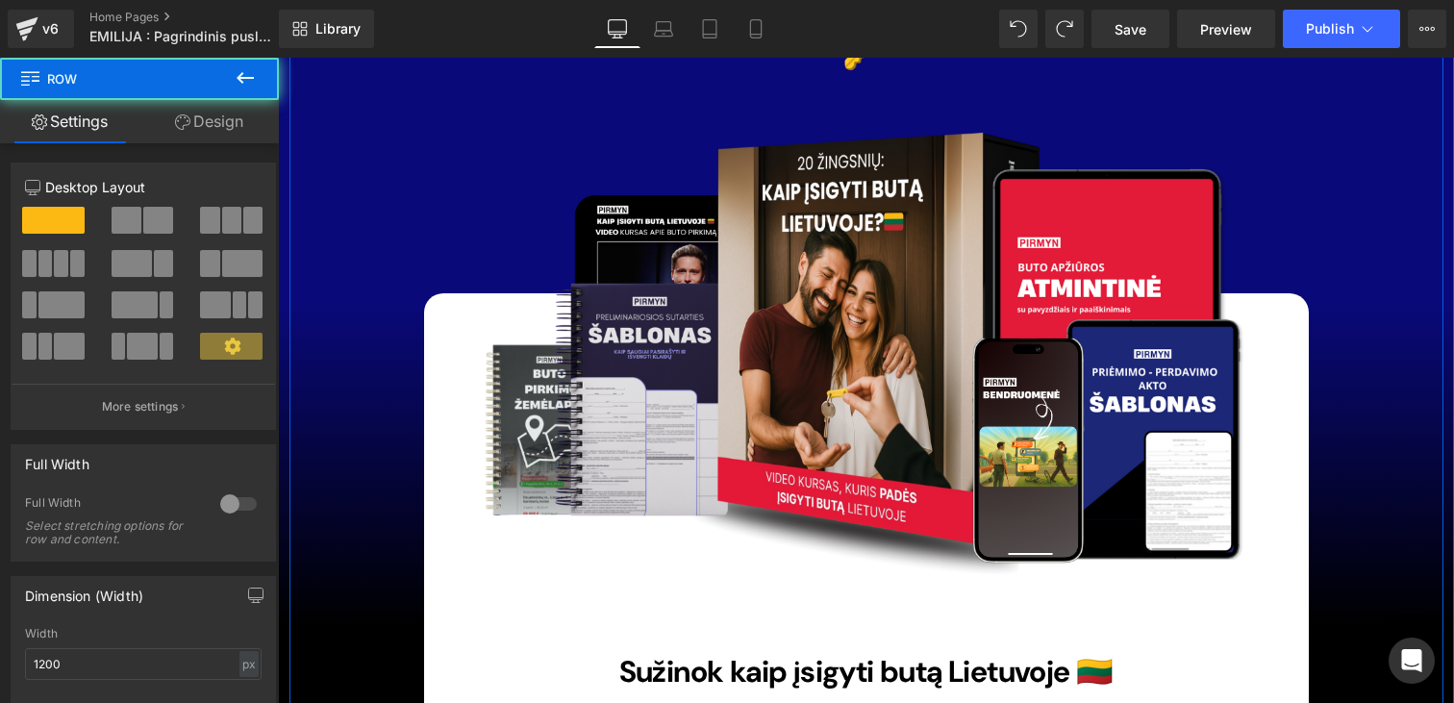
click at [1337, 116] on div "Nuo idėjos iki rakto tavo rankose 🔑 Heading Image Sužinok kaip įsigyti butą Lie…" at bounding box center [866, 460] width 1154 height 1138
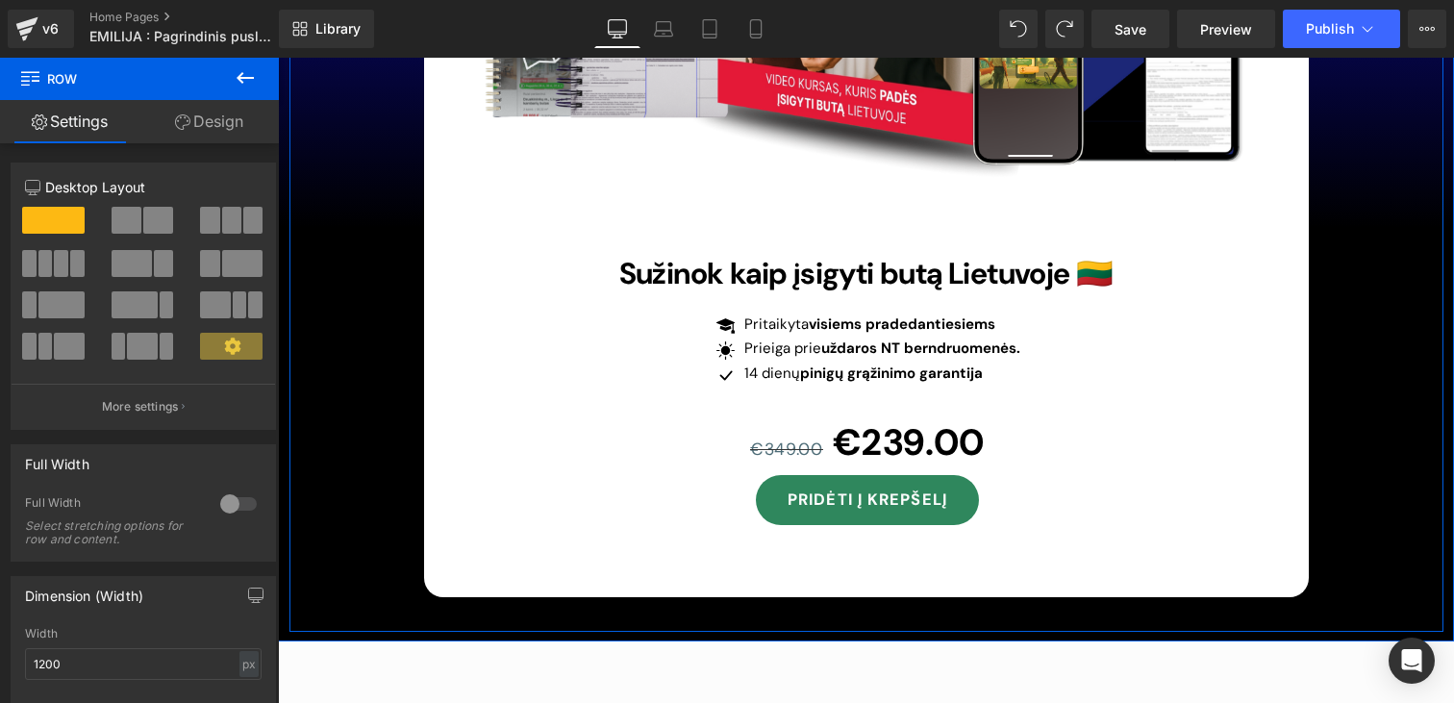
scroll to position [18264, 0]
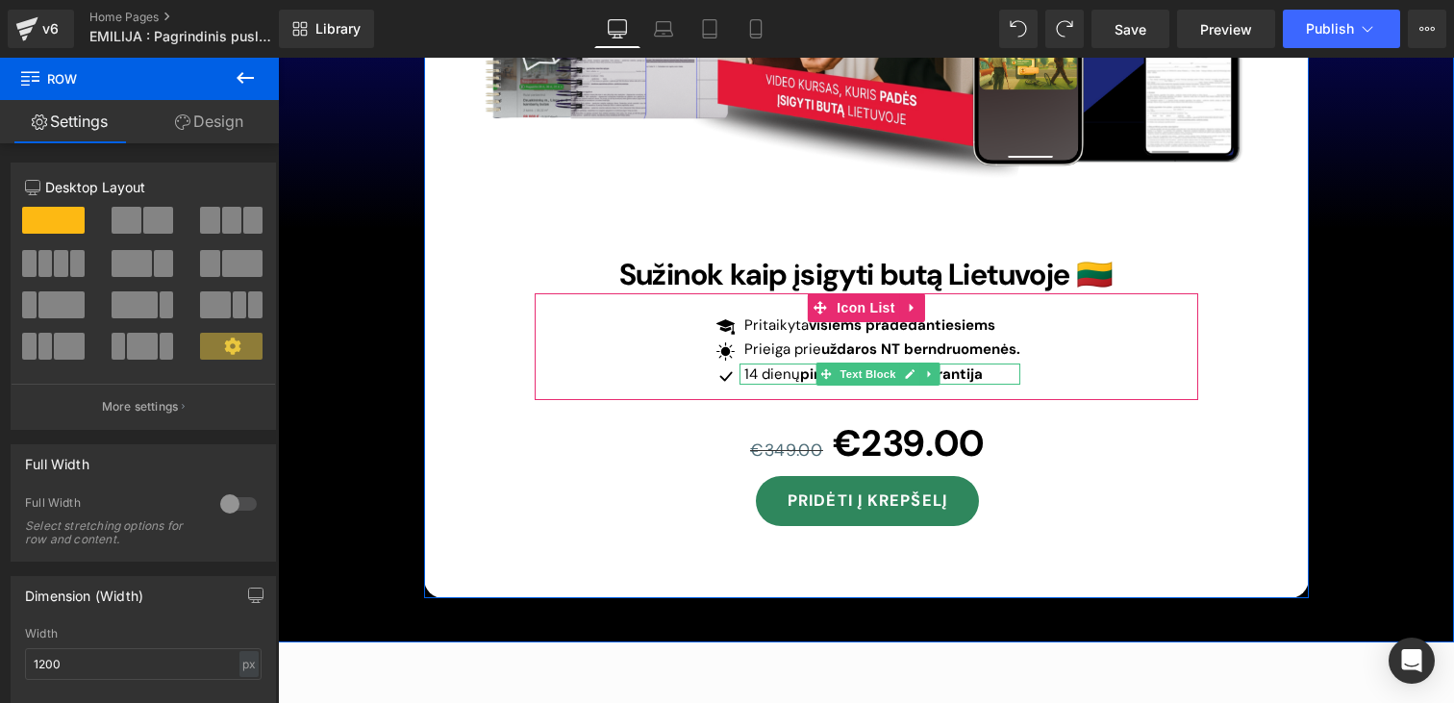
click at [751, 363] on p "14 dienų pinigų grąžinimo garantija" at bounding box center [882, 374] width 276 height 22
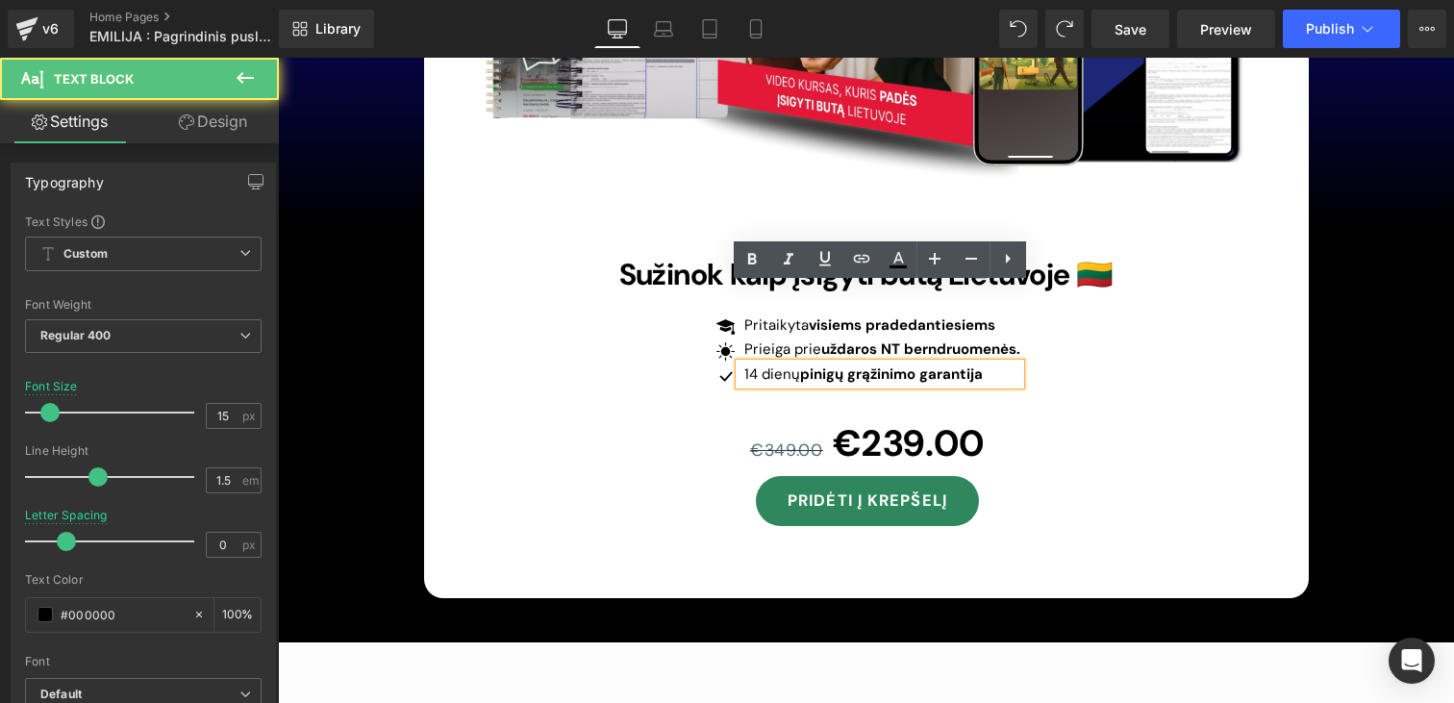
click at [662, 314] on div "Icon Pritaikyta visiems pradedantiesiems Text Block Icon Prieiga prie uždaros N…" at bounding box center [866, 354] width 663 height 80
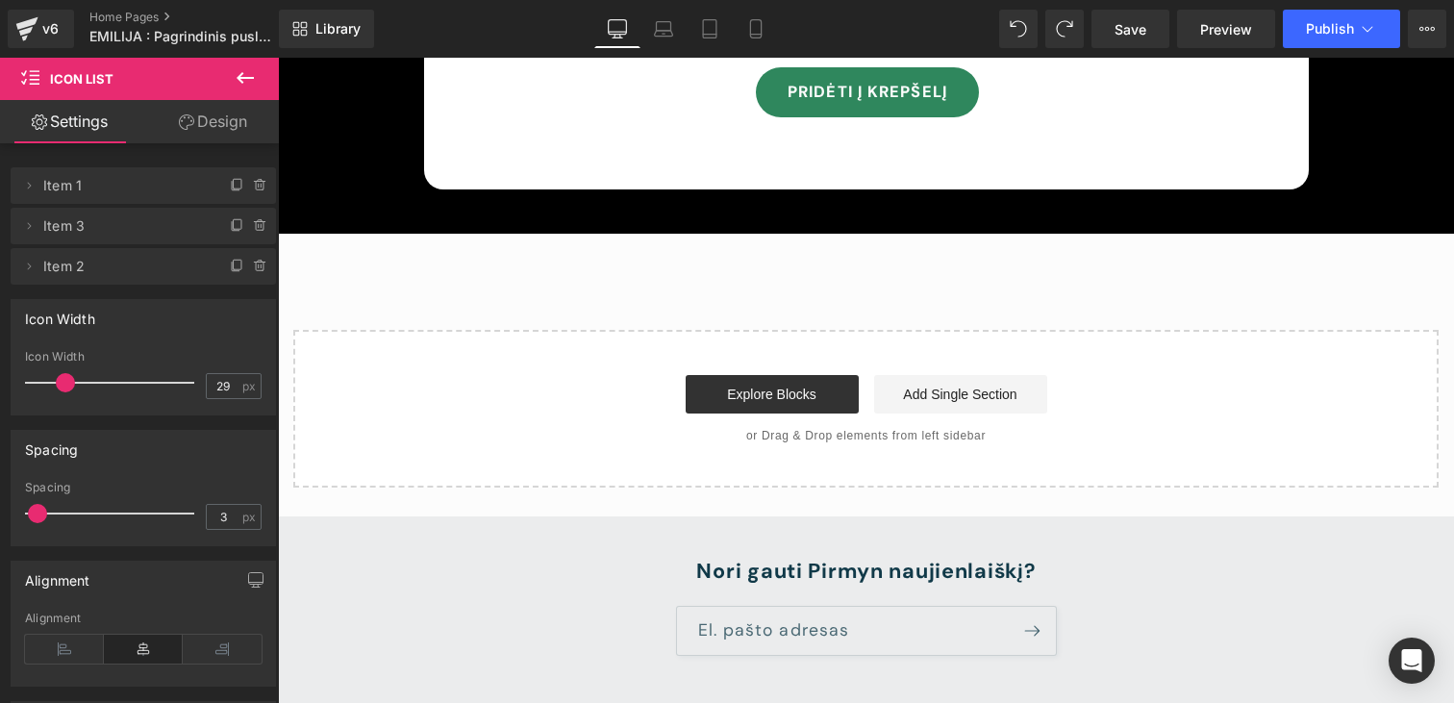
scroll to position [18739, 0]
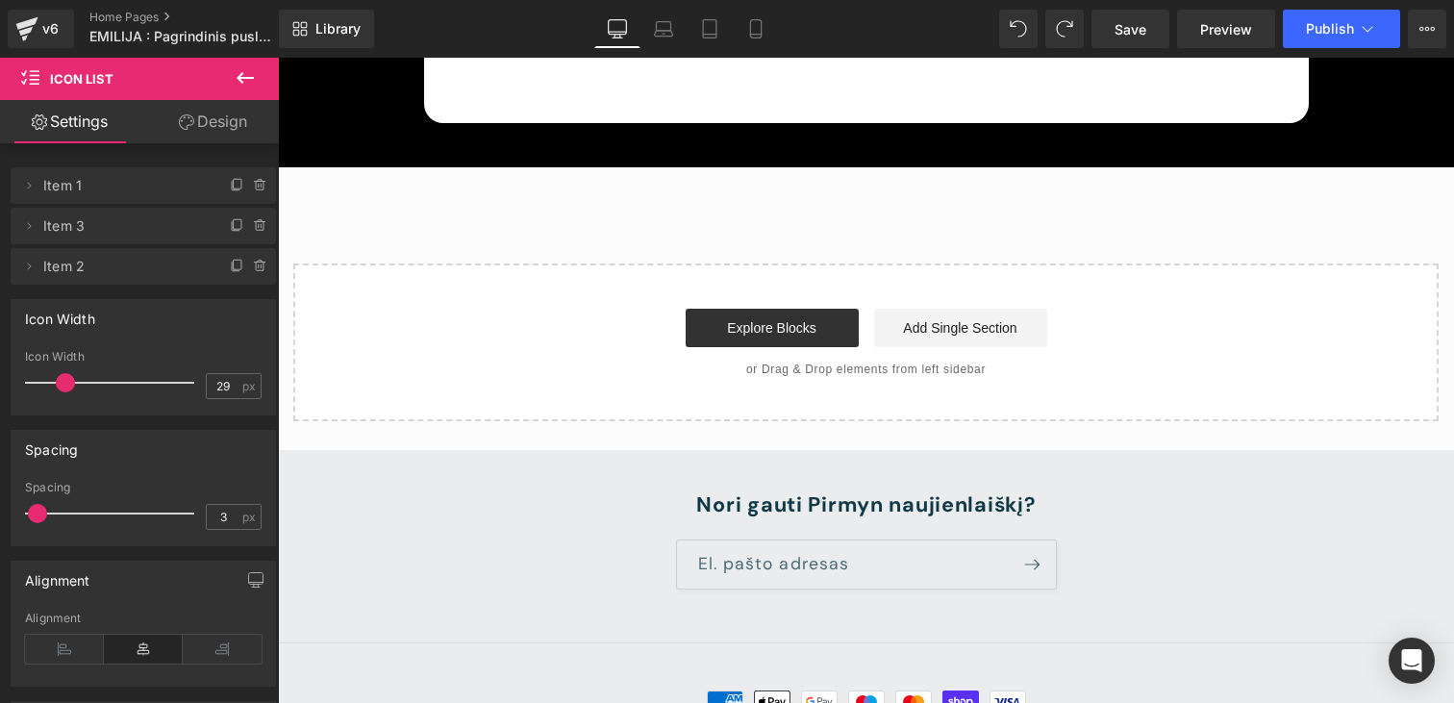
click at [927, 492] on h2 "Nori gauti Pirmyn naujienlaiškį?" at bounding box center [866, 505] width 1070 height 27
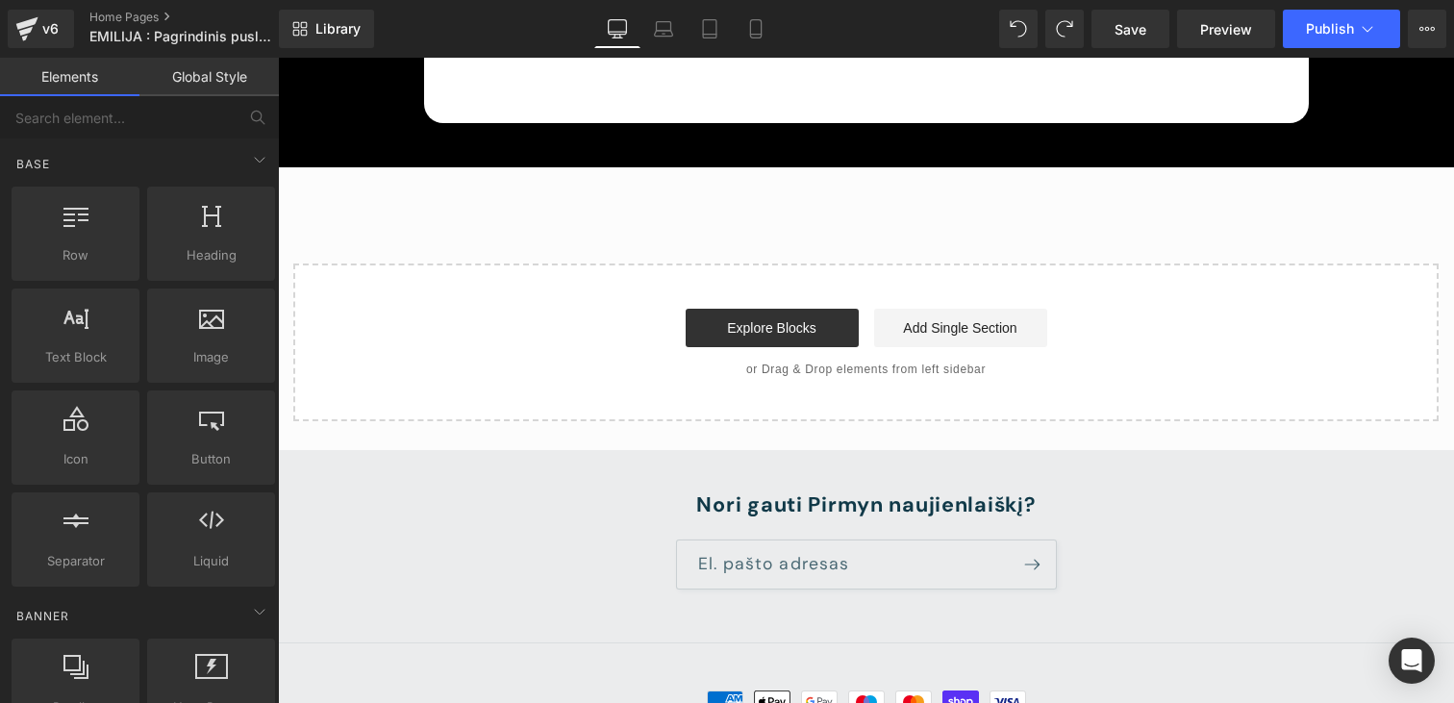
click at [880, 492] on h2 "Nori gauti Pirmyn naujienlaiškį?" at bounding box center [866, 505] width 1070 height 27
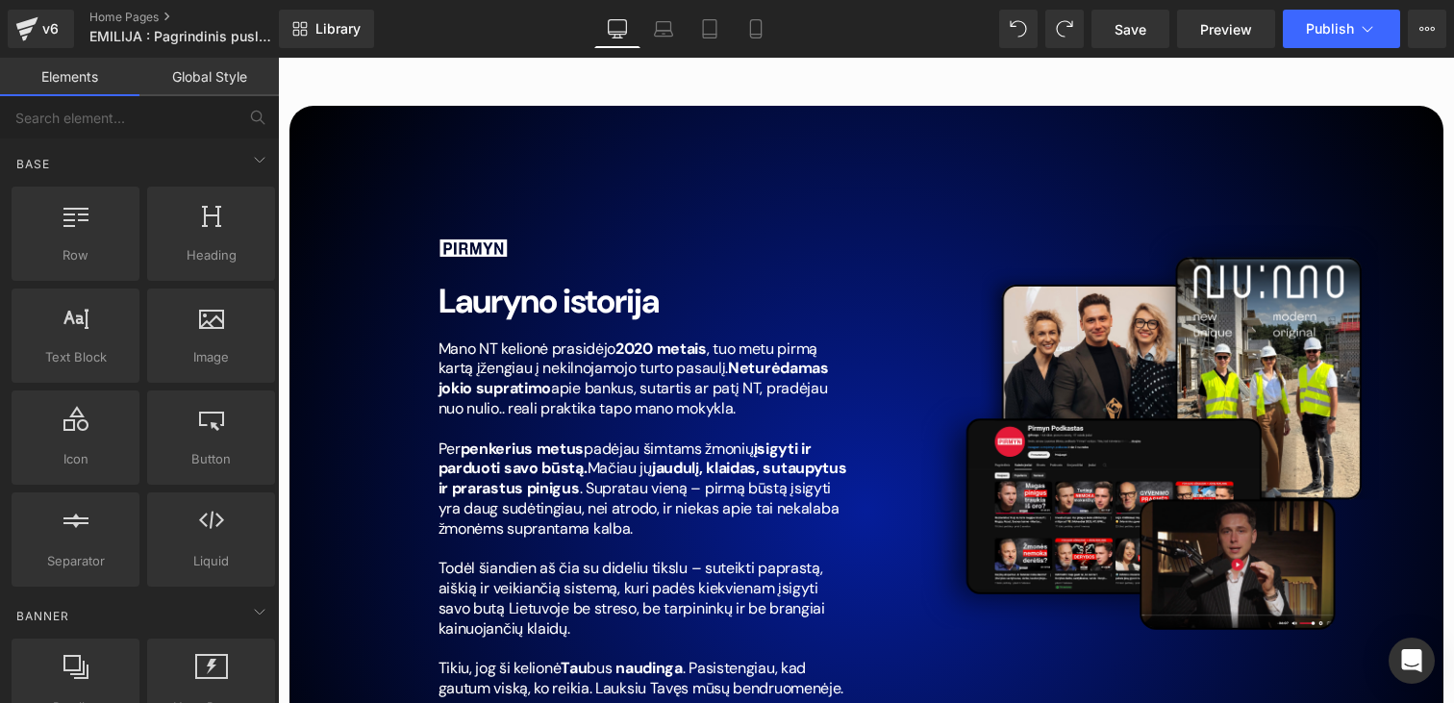
scroll to position [13704, 0]
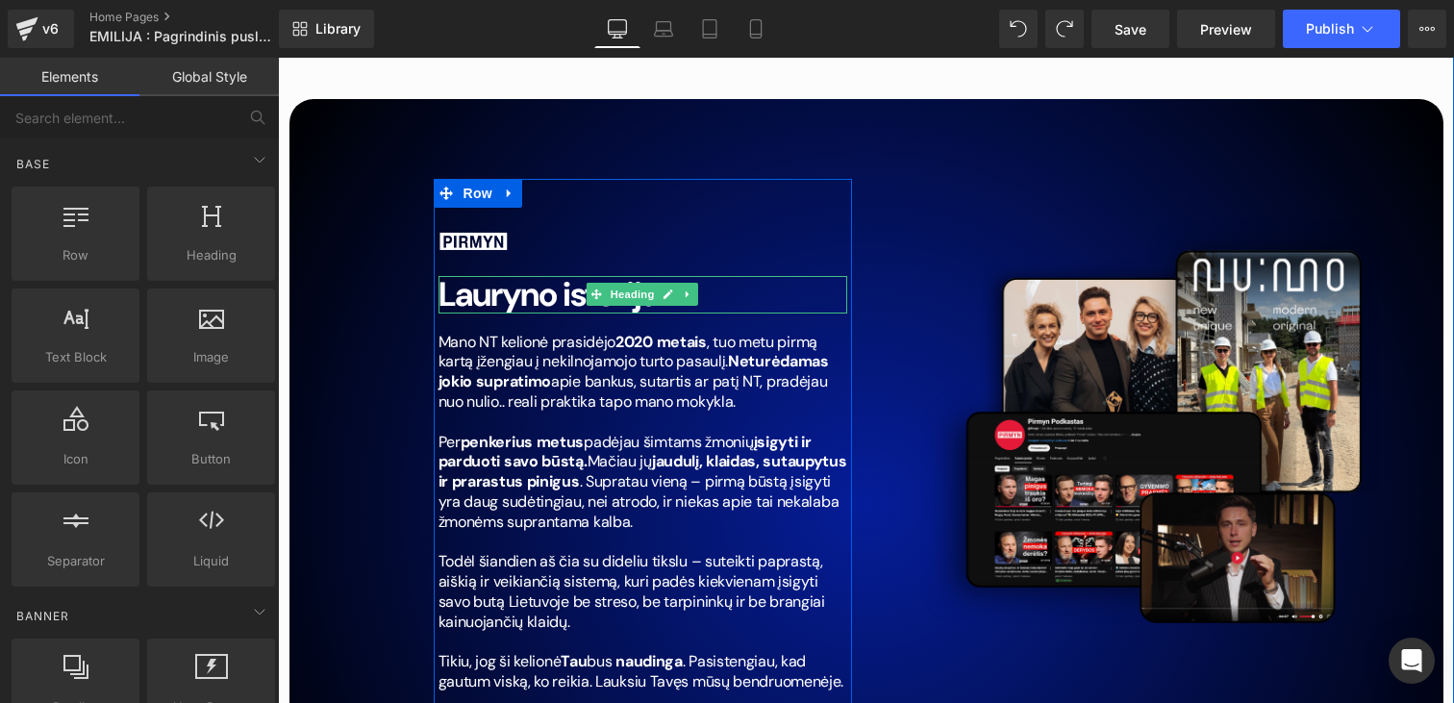
click at [526, 272] on span "Lauryno istorija" at bounding box center [548, 294] width 220 height 44
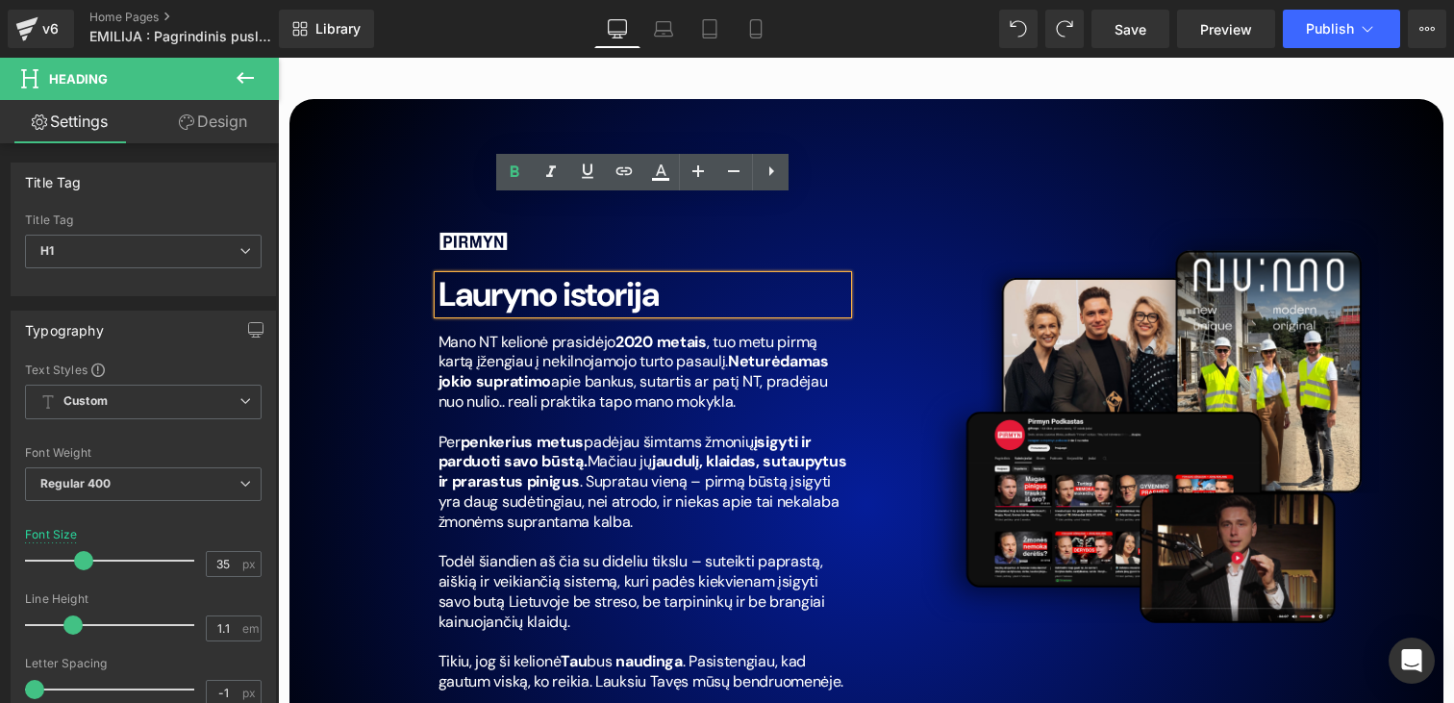
click at [560, 272] on span "Lauryno istorija" at bounding box center [548, 294] width 220 height 44
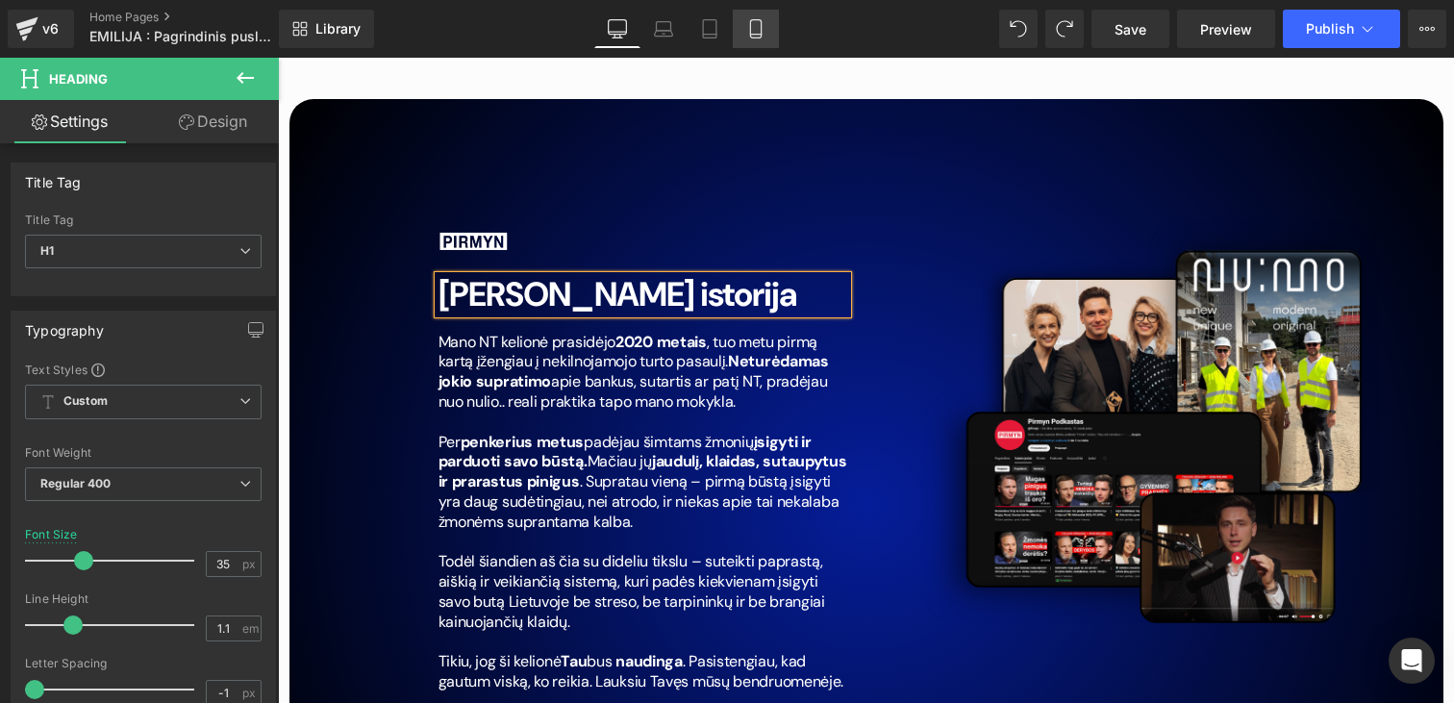
click at [761, 22] on icon at bounding box center [755, 28] width 19 height 19
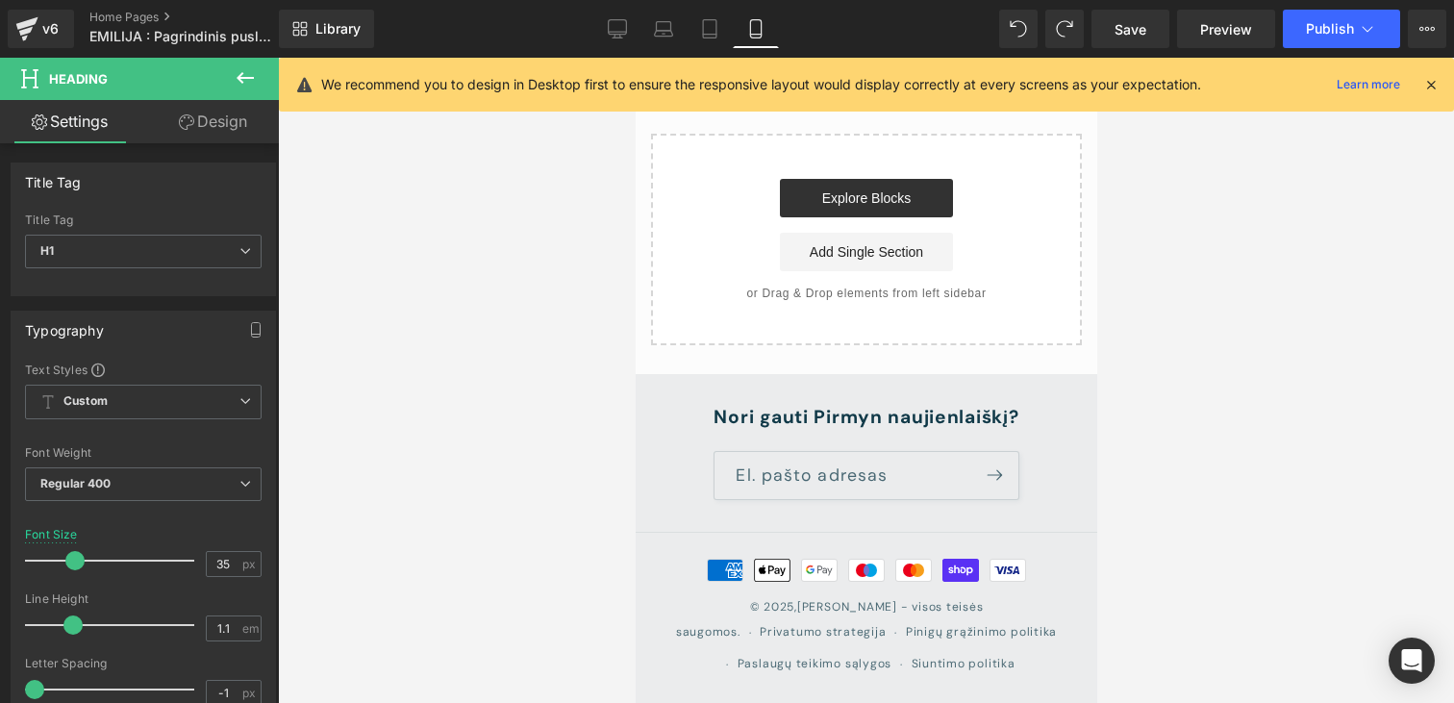
scroll to position [9568, 0]
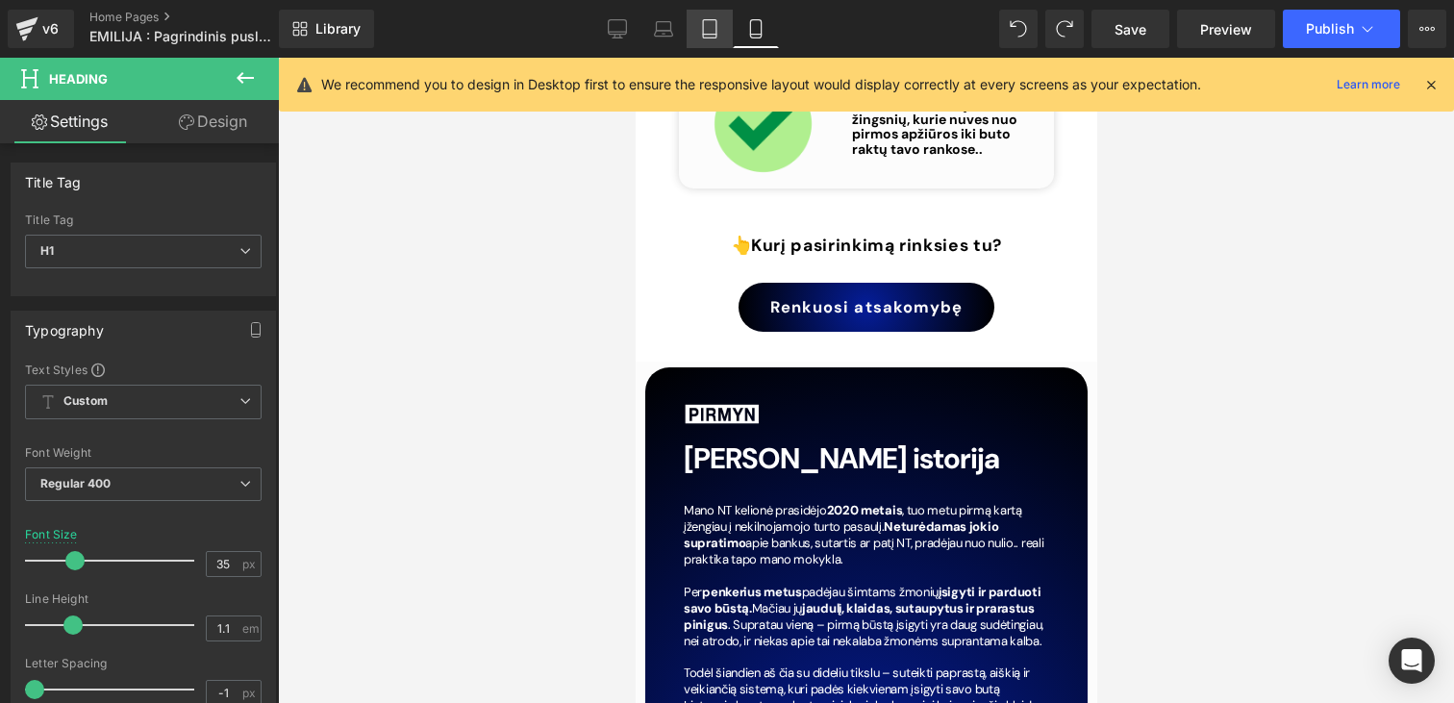
click at [714, 29] on icon at bounding box center [709, 28] width 19 height 19
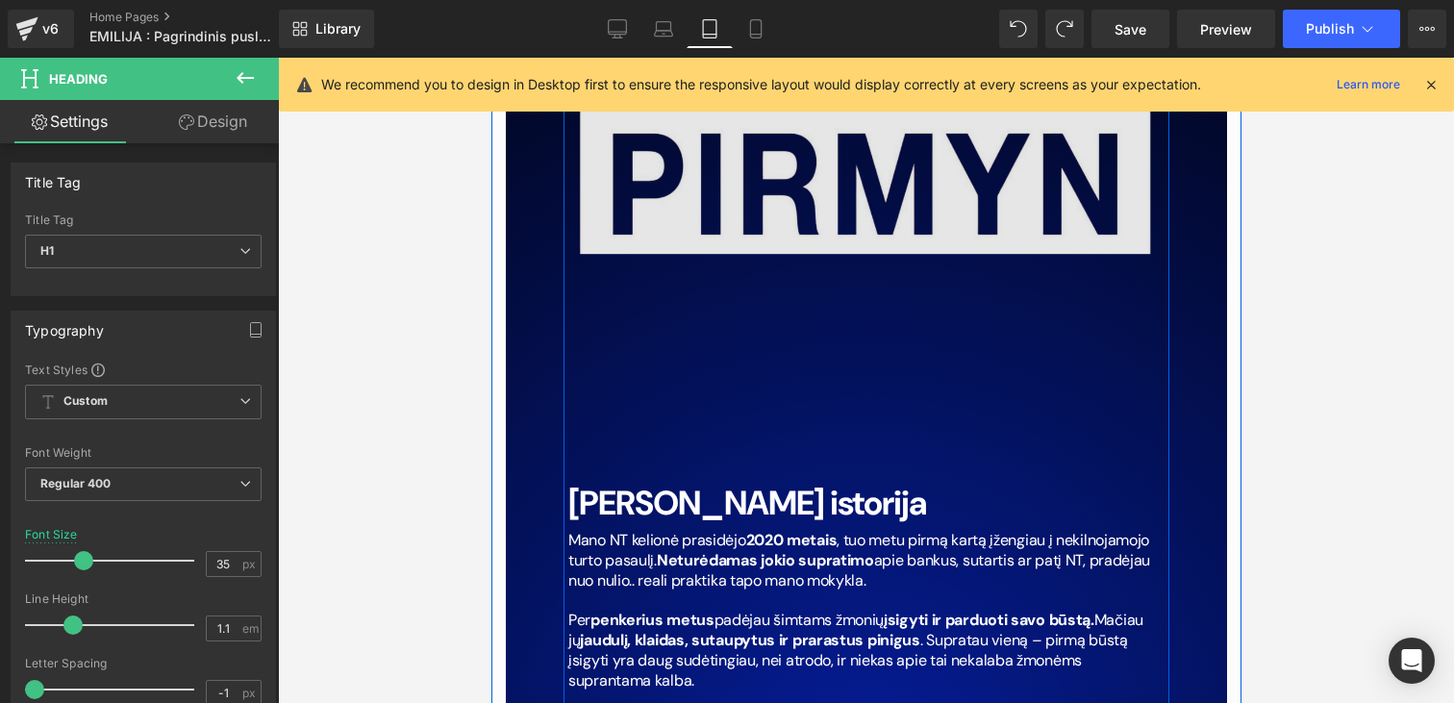
scroll to position [9008, 0]
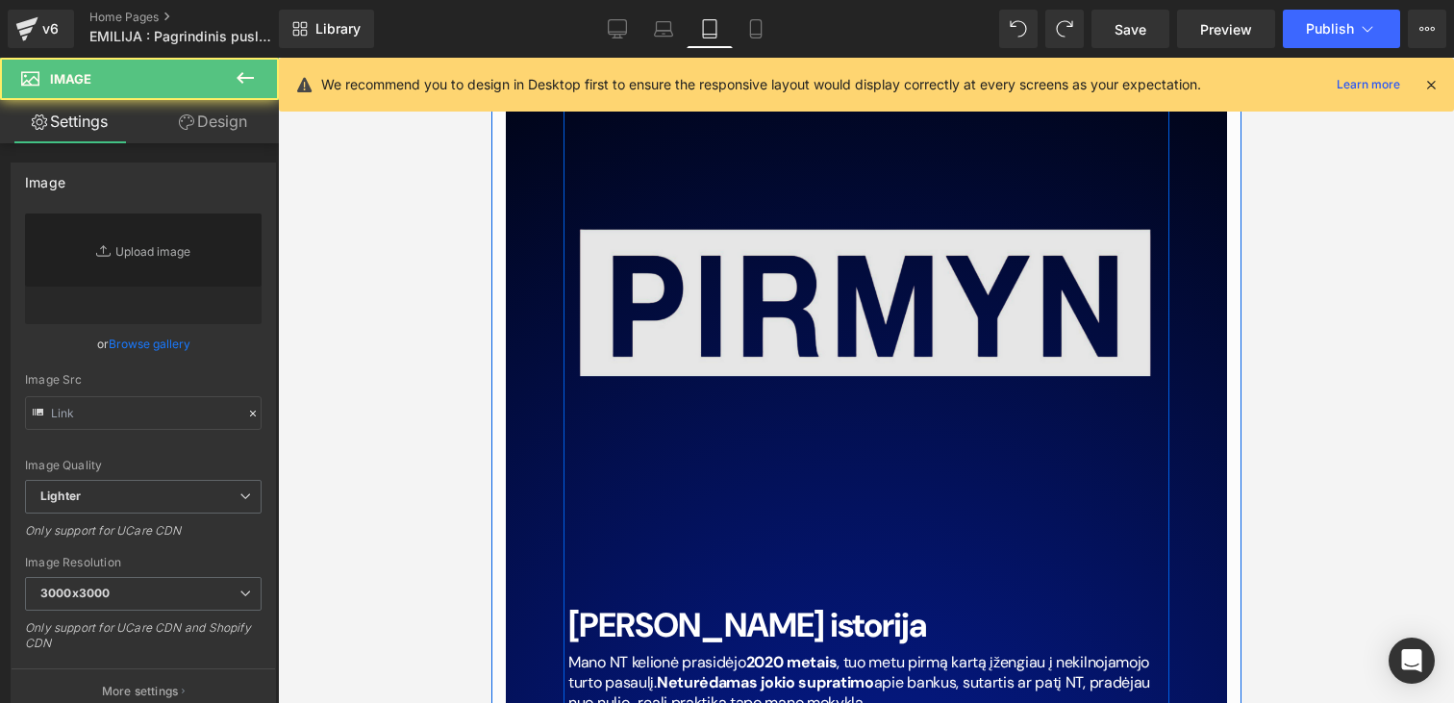
click at [783, 205] on img at bounding box center [865, 299] width 596 height 596
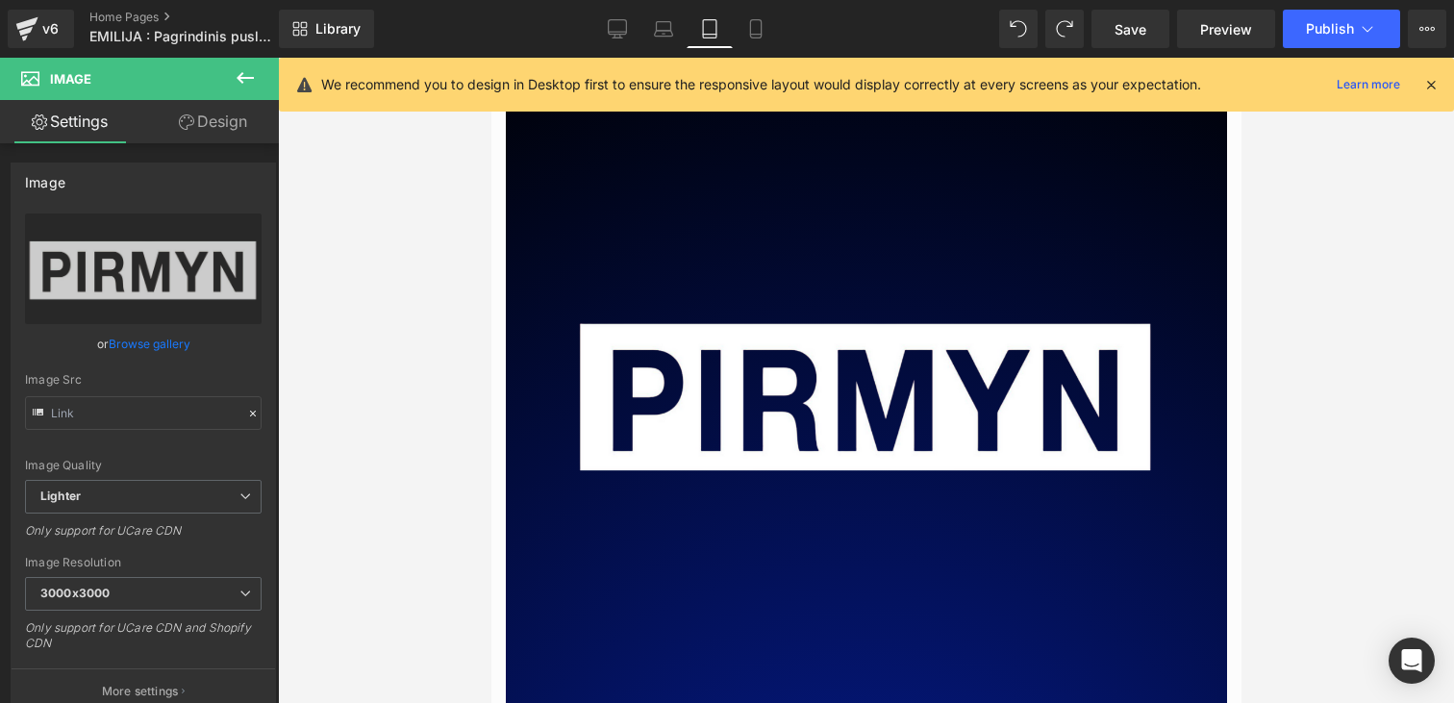
scroll to position [8876, 0]
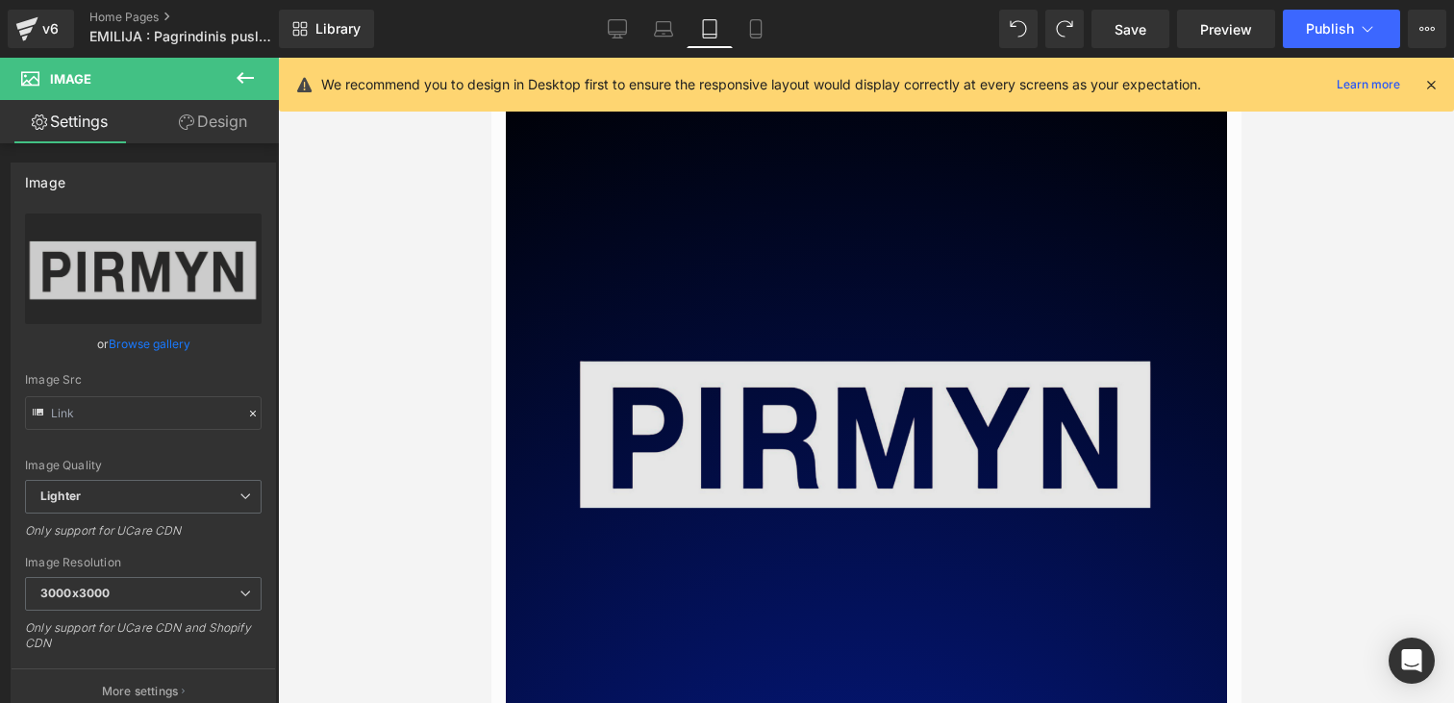
click at [646, 302] on img at bounding box center [865, 431] width 596 height 596
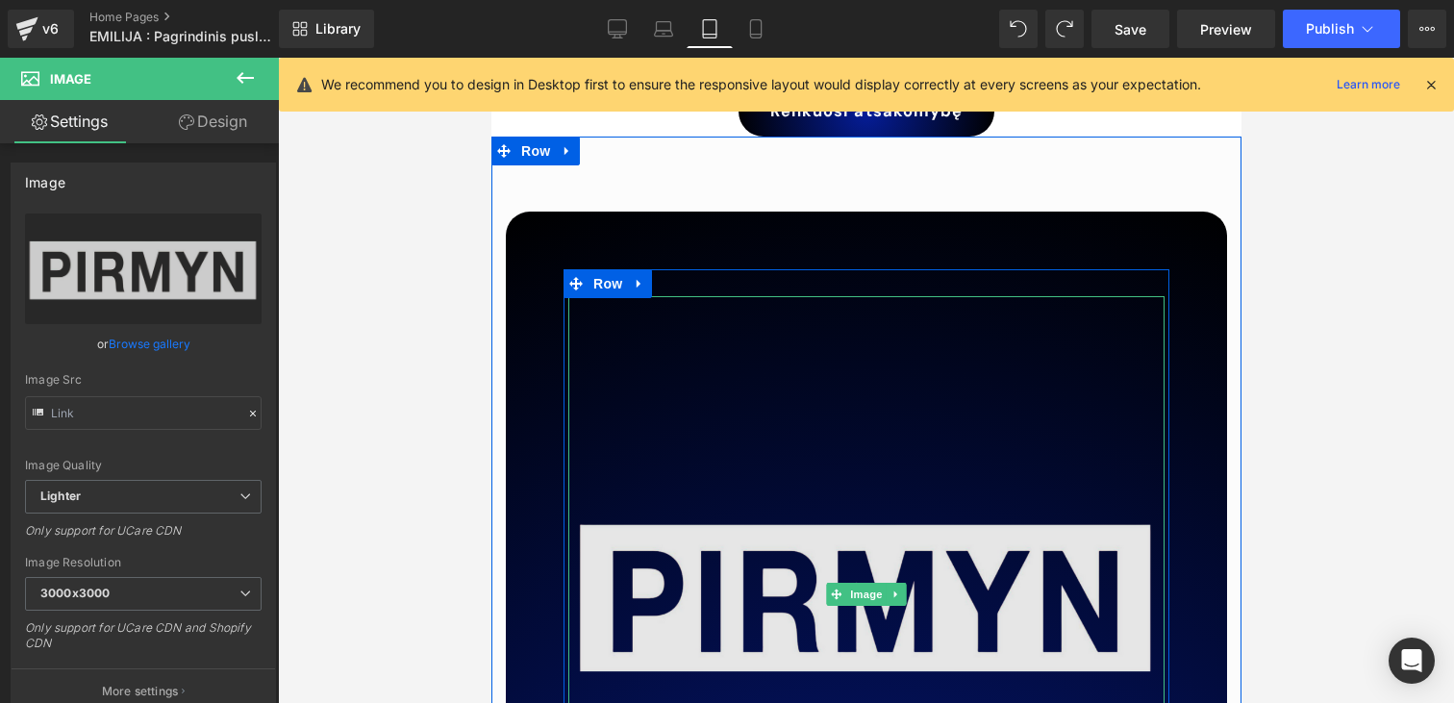
scroll to position [8768, 0]
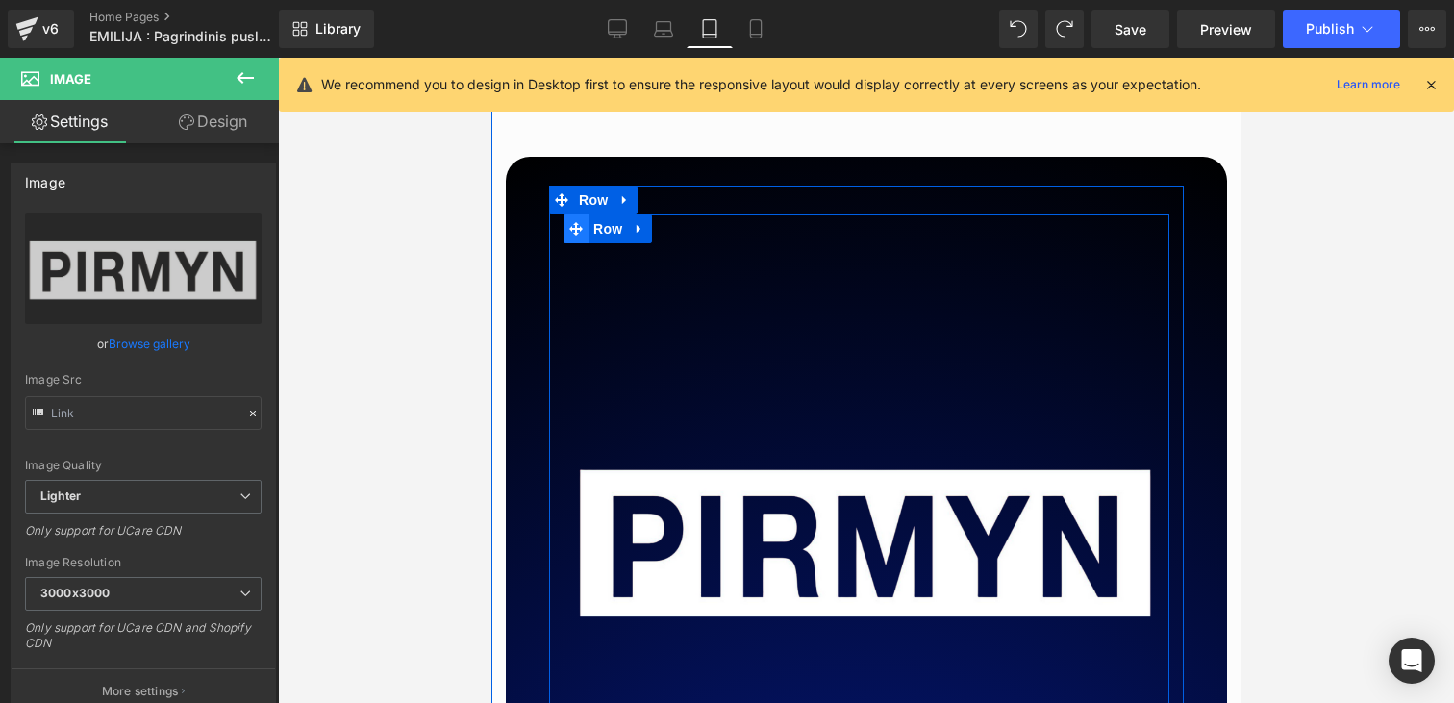
click at [579, 221] on icon at bounding box center [574, 228] width 13 height 14
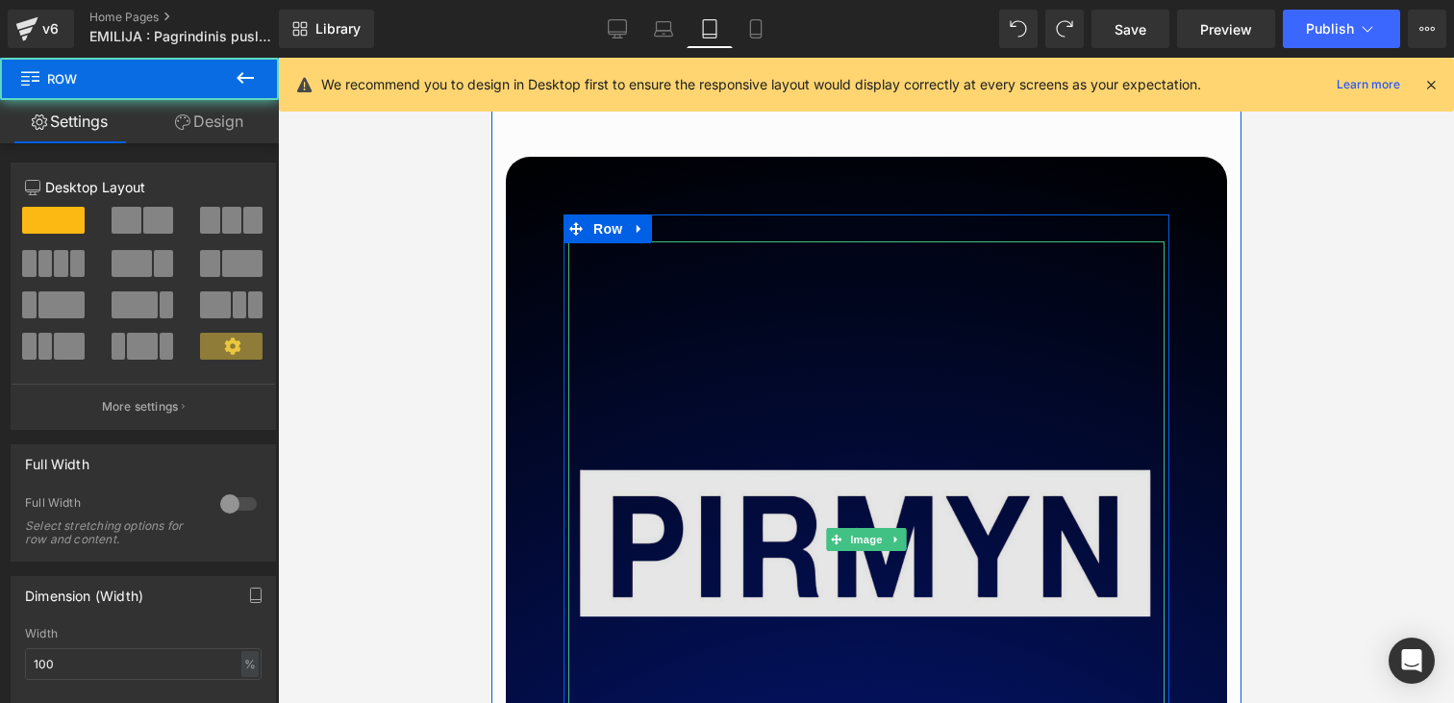
scroll to position [8929, 0]
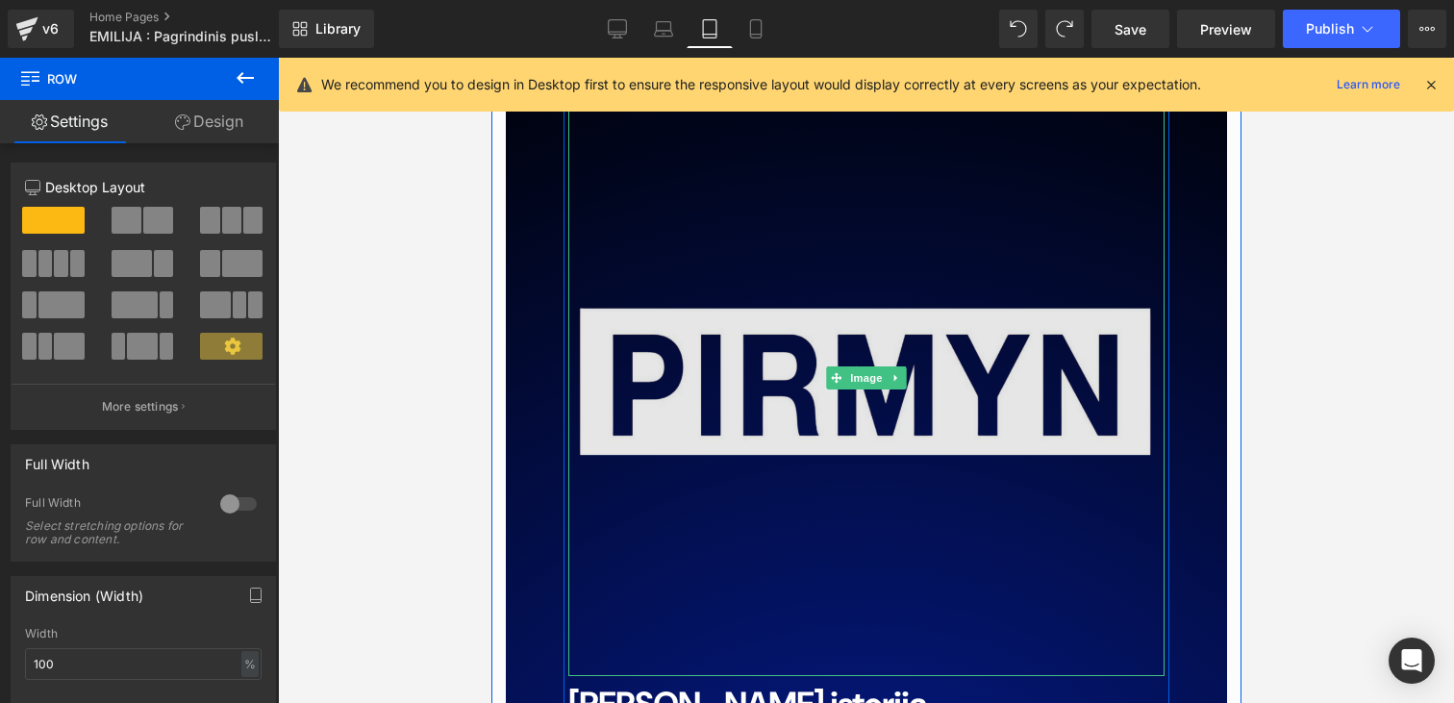
click at [896, 430] on img at bounding box center [865, 378] width 596 height 596
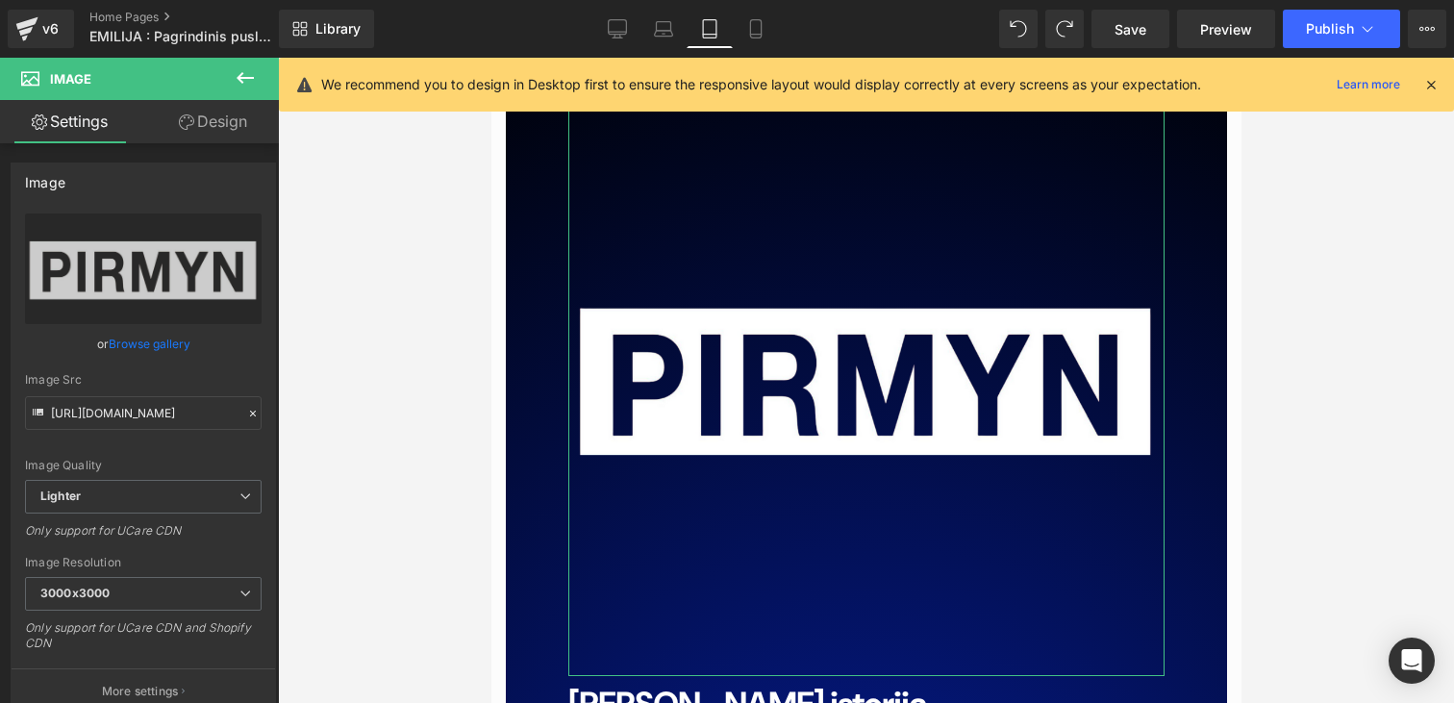
click at [211, 112] on link "Design" at bounding box center [212, 121] width 139 height 43
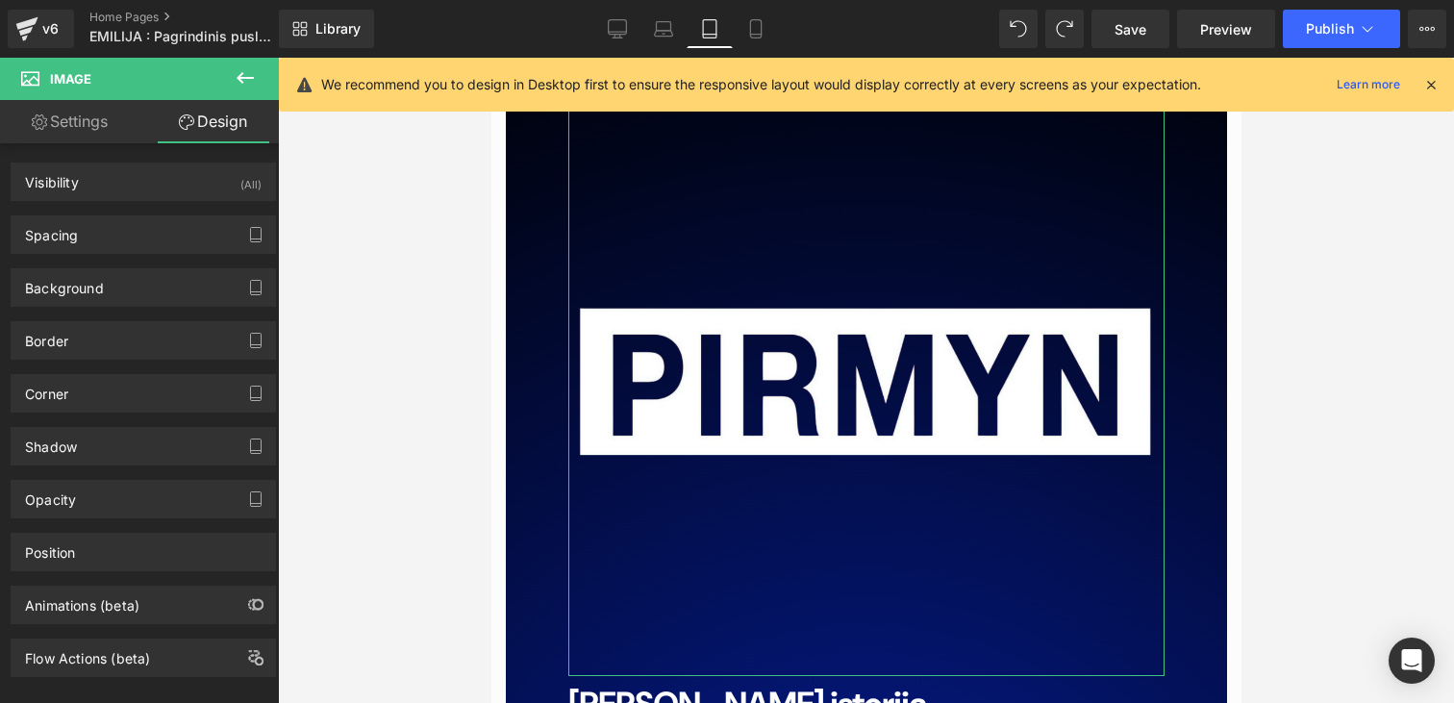
click at [78, 131] on link "Settings" at bounding box center [69, 121] width 139 height 43
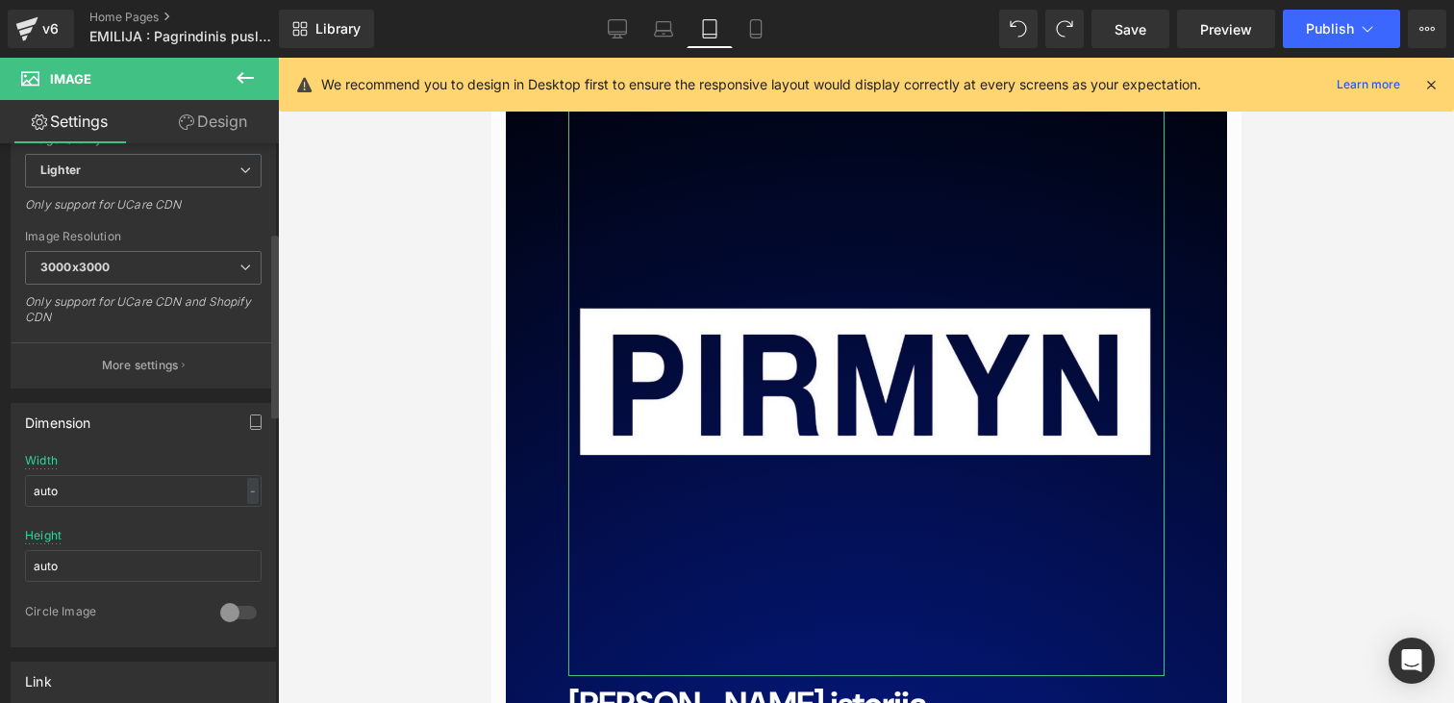
scroll to position [376, 0]
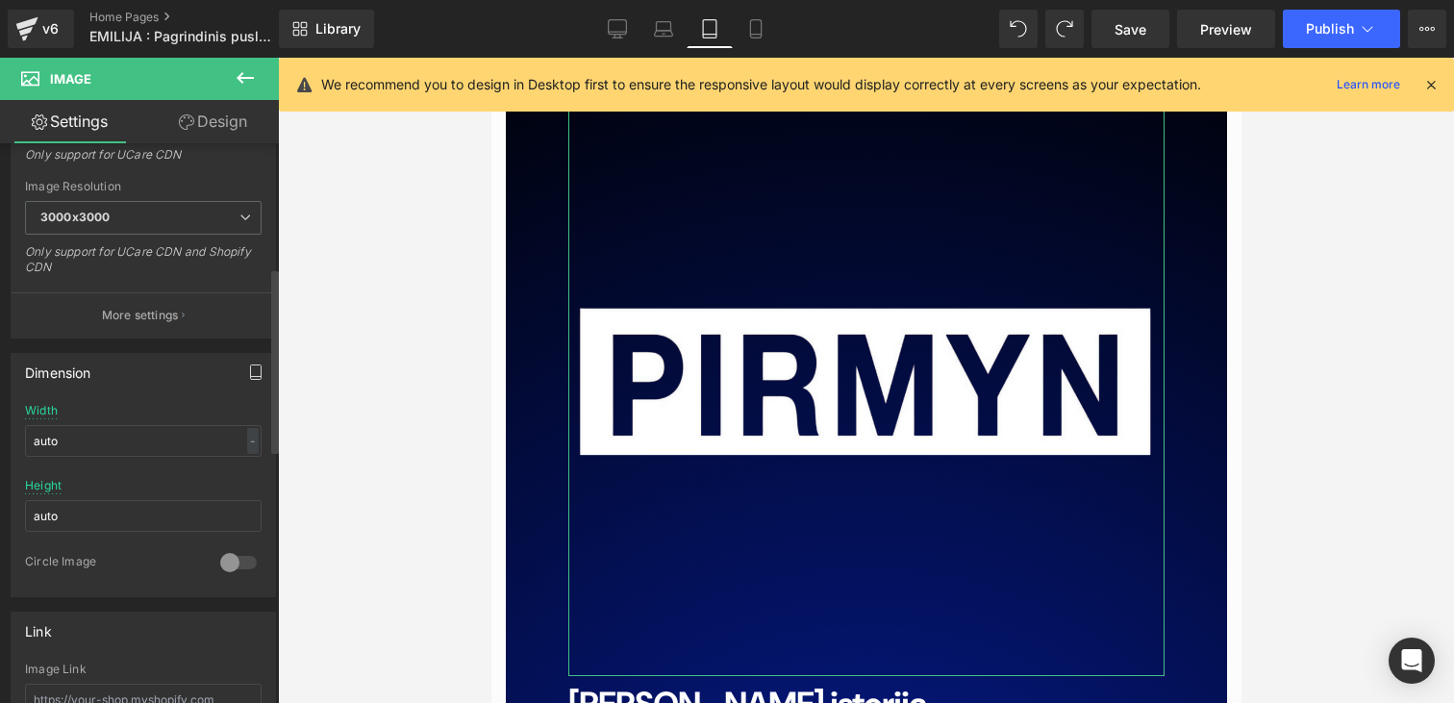
click at [248, 368] on icon "button" at bounding box center [255, 371] width 15 height 15
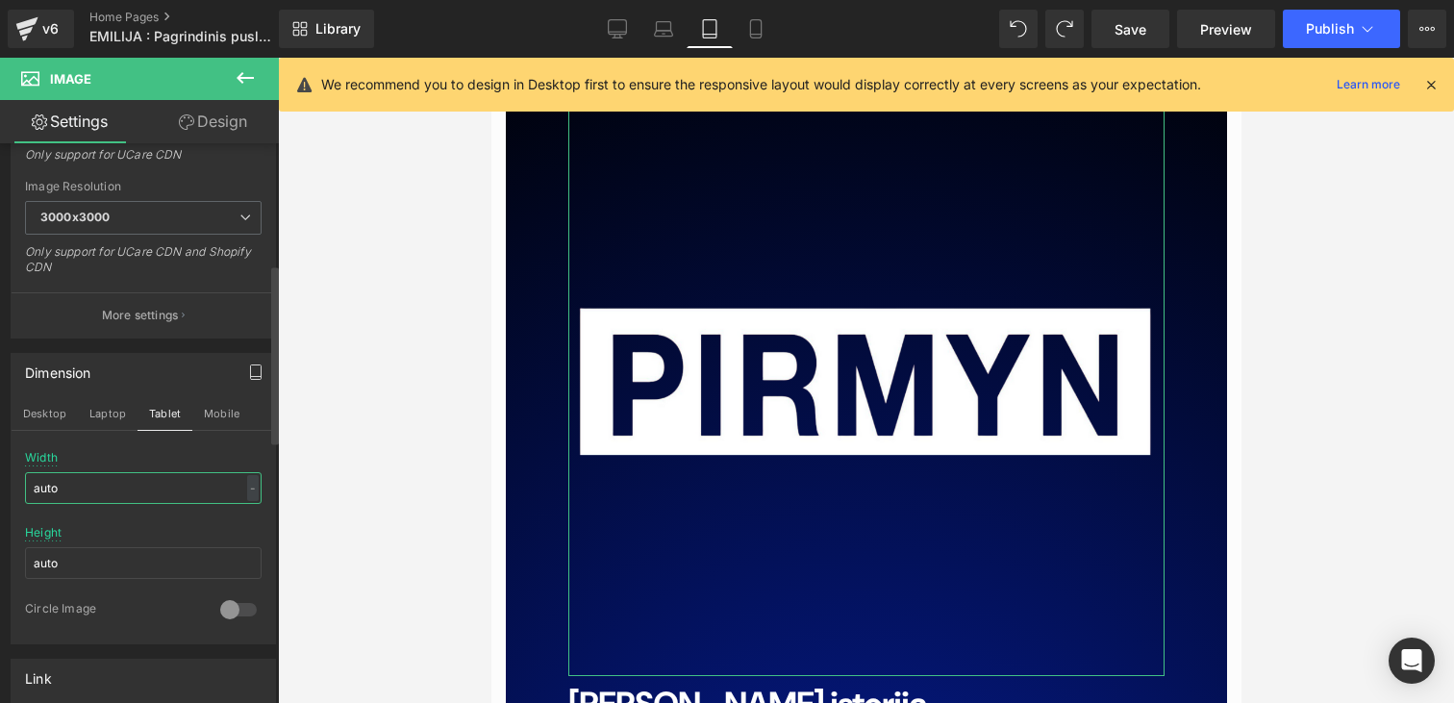
click at [167, 486] on input "auto" at bounding box center [143, 488] width 237 height 32
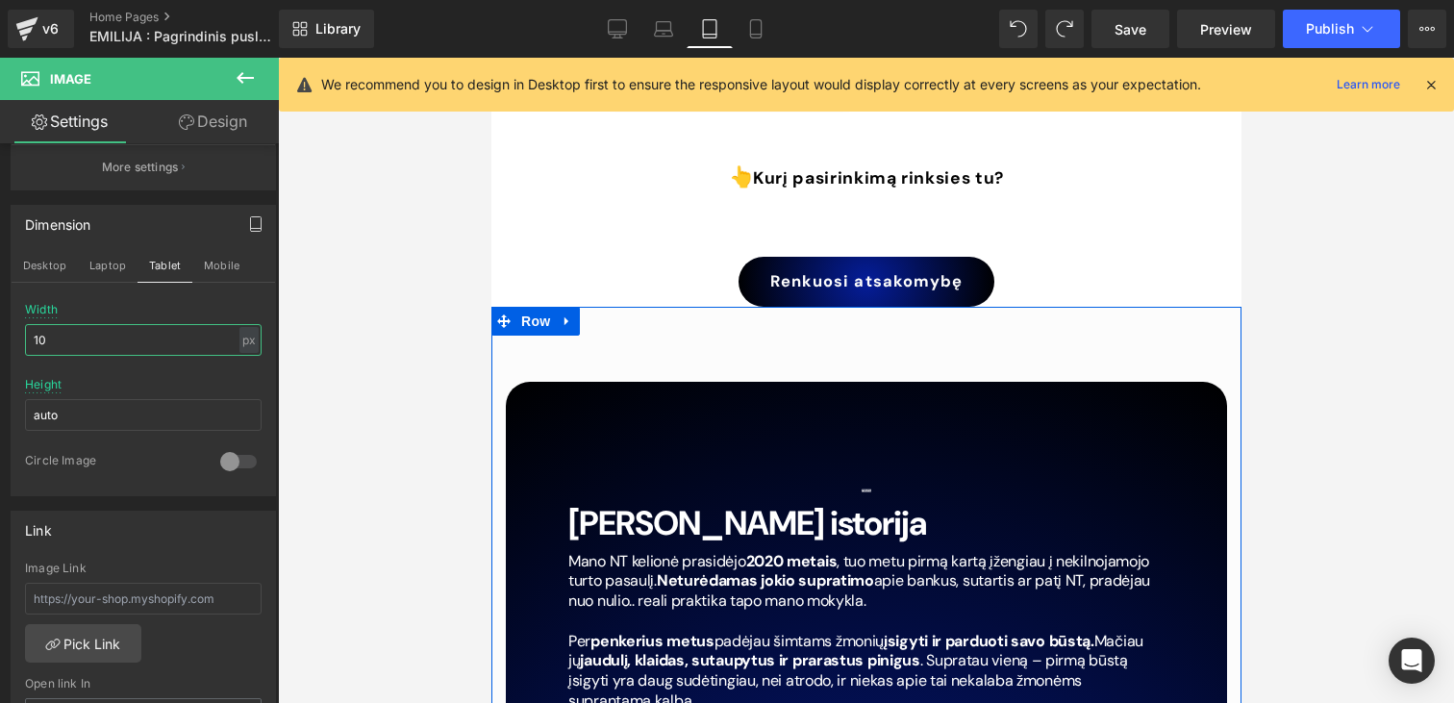
scroll to position [8596, 0]
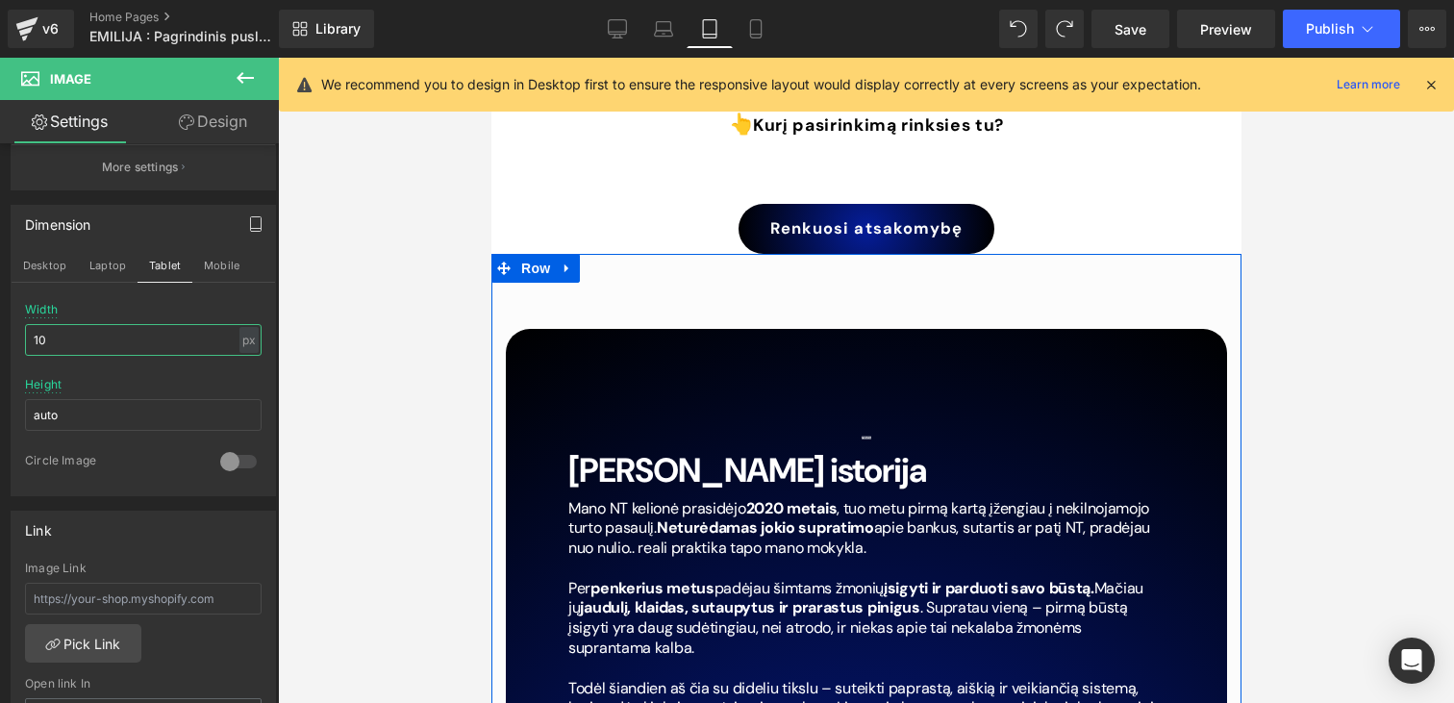
type input "1"
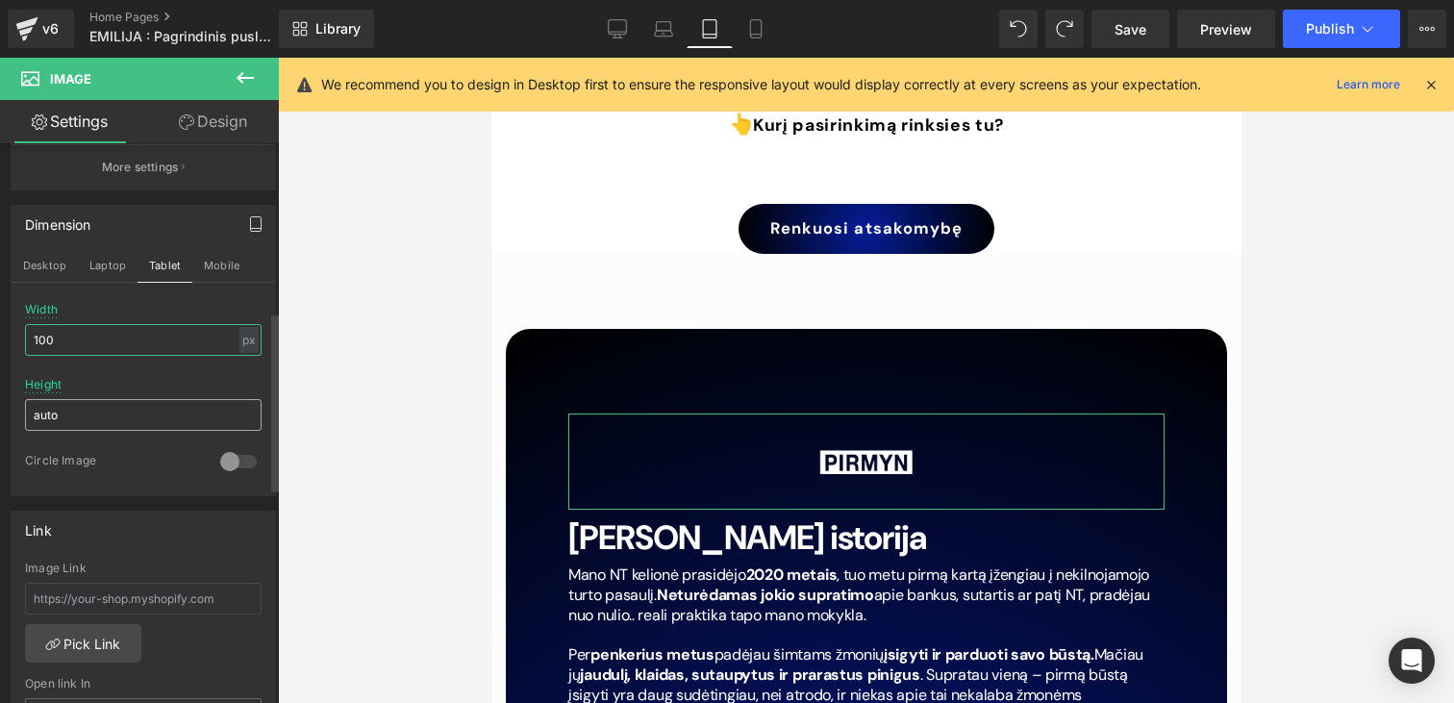
type input "100"
click at [130, 401] on input "auto" at bounding box center [143, 415] width 237 height 32
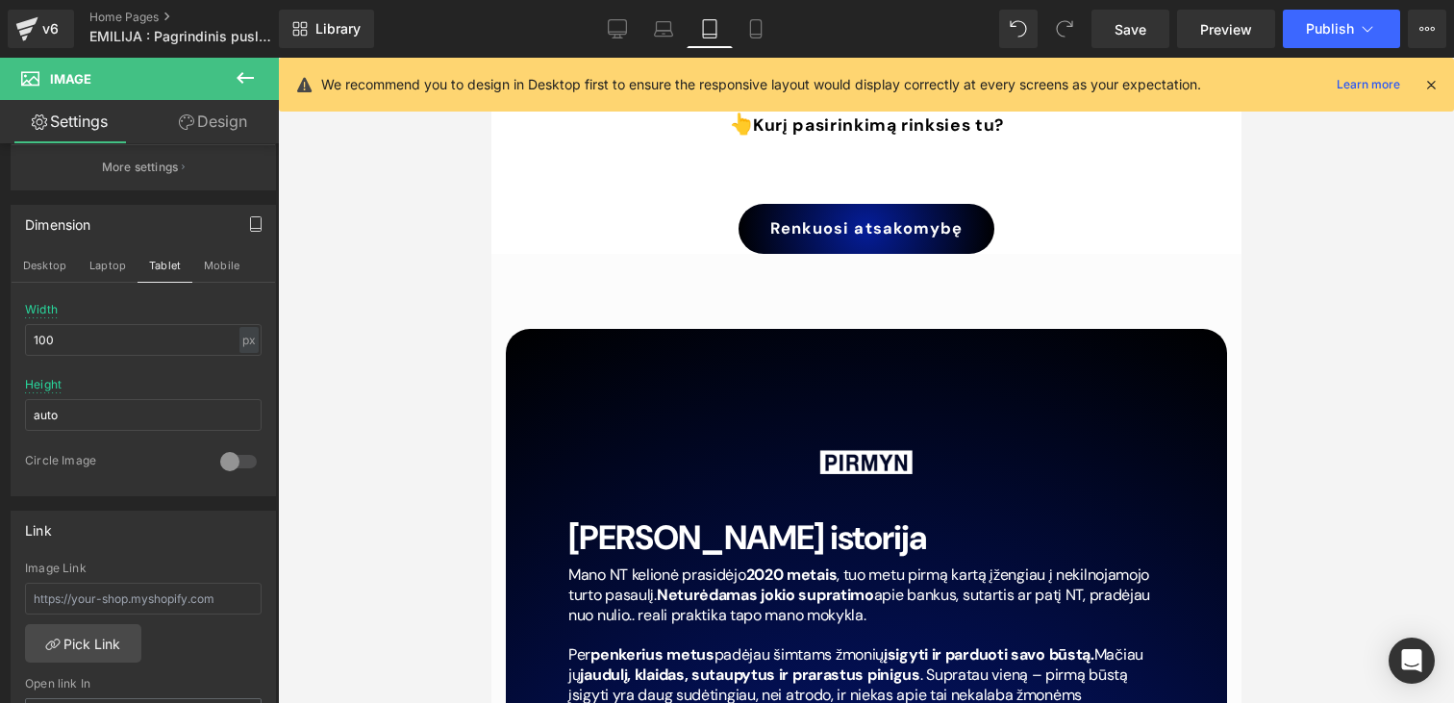
click at [449, 272] on div at bounding box center [866, 380] width 1176 height 645
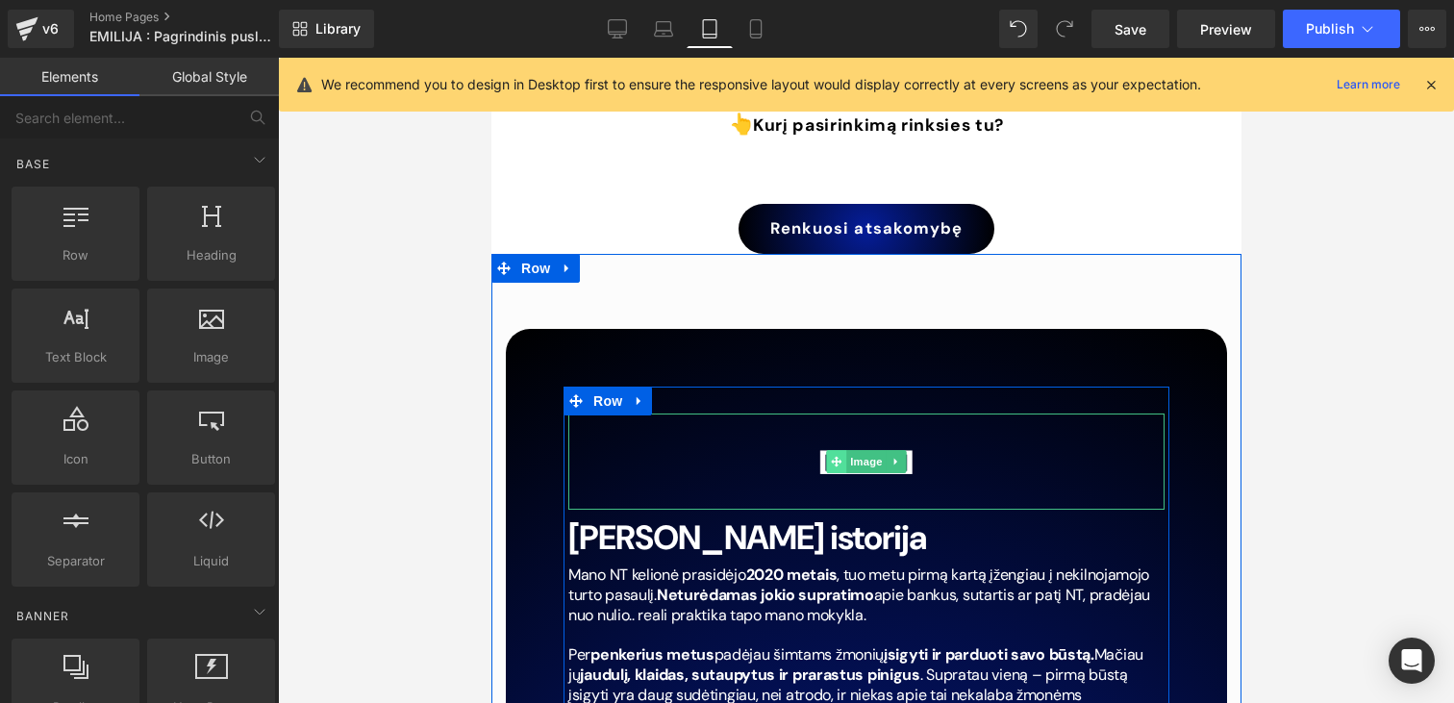
click at [835, 456] on icon at bounding box center [835, 461] width 11 height 11
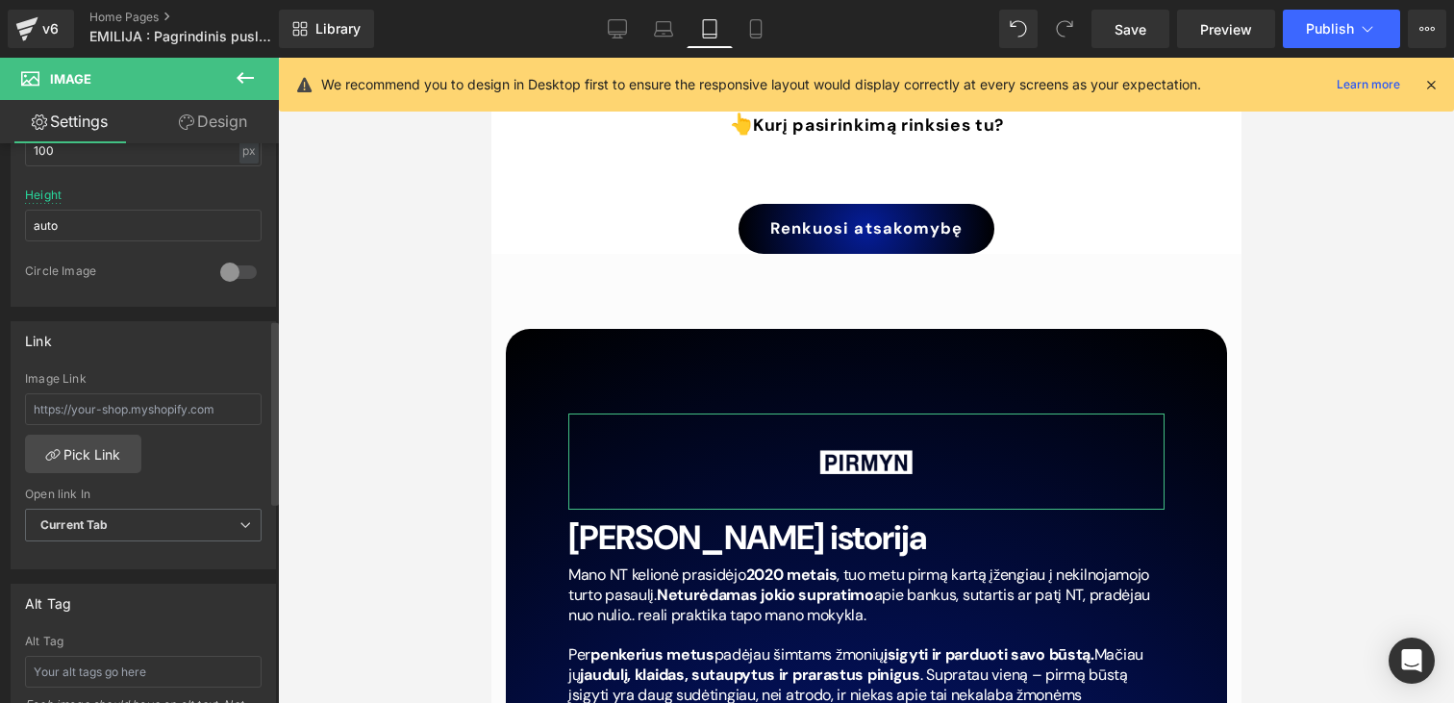
scroll to position [533, 0]
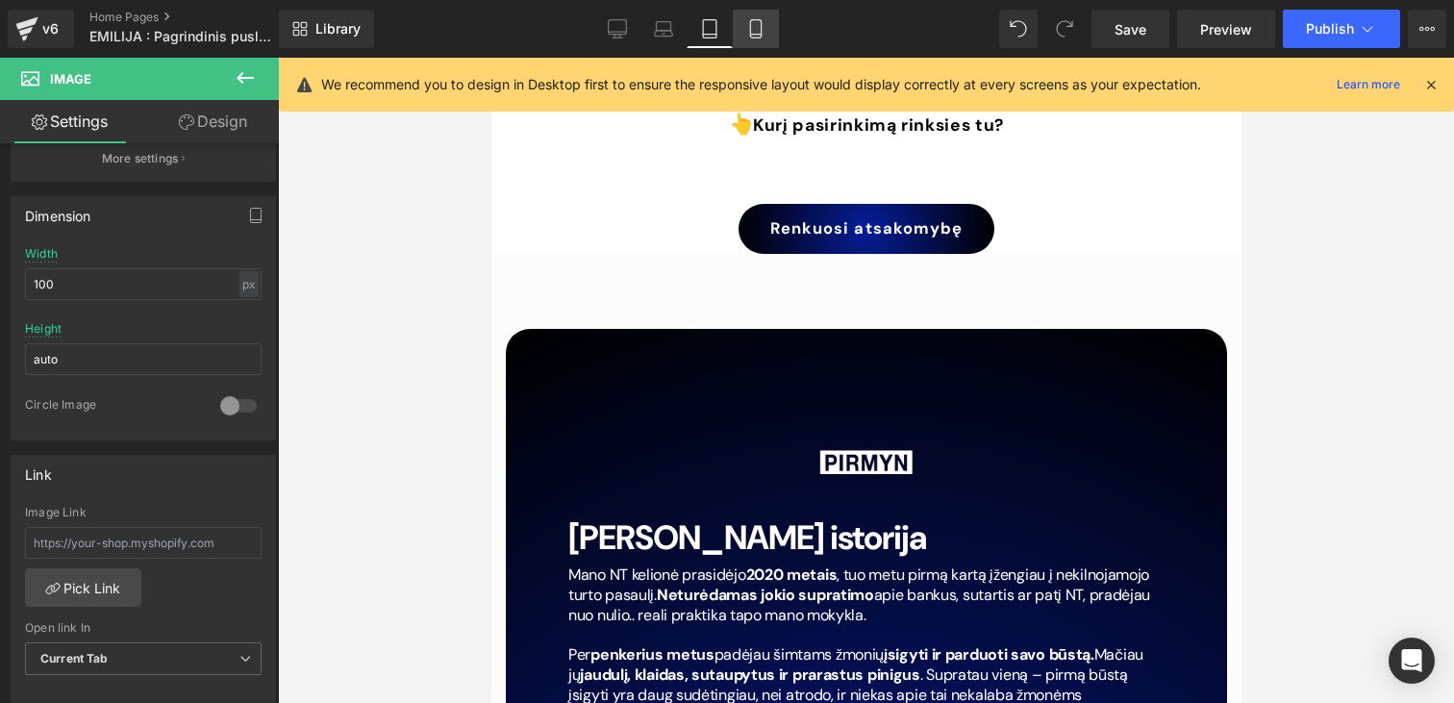
click at [761, 26] on icon at bounding box center [755, 29] width 11 height 18
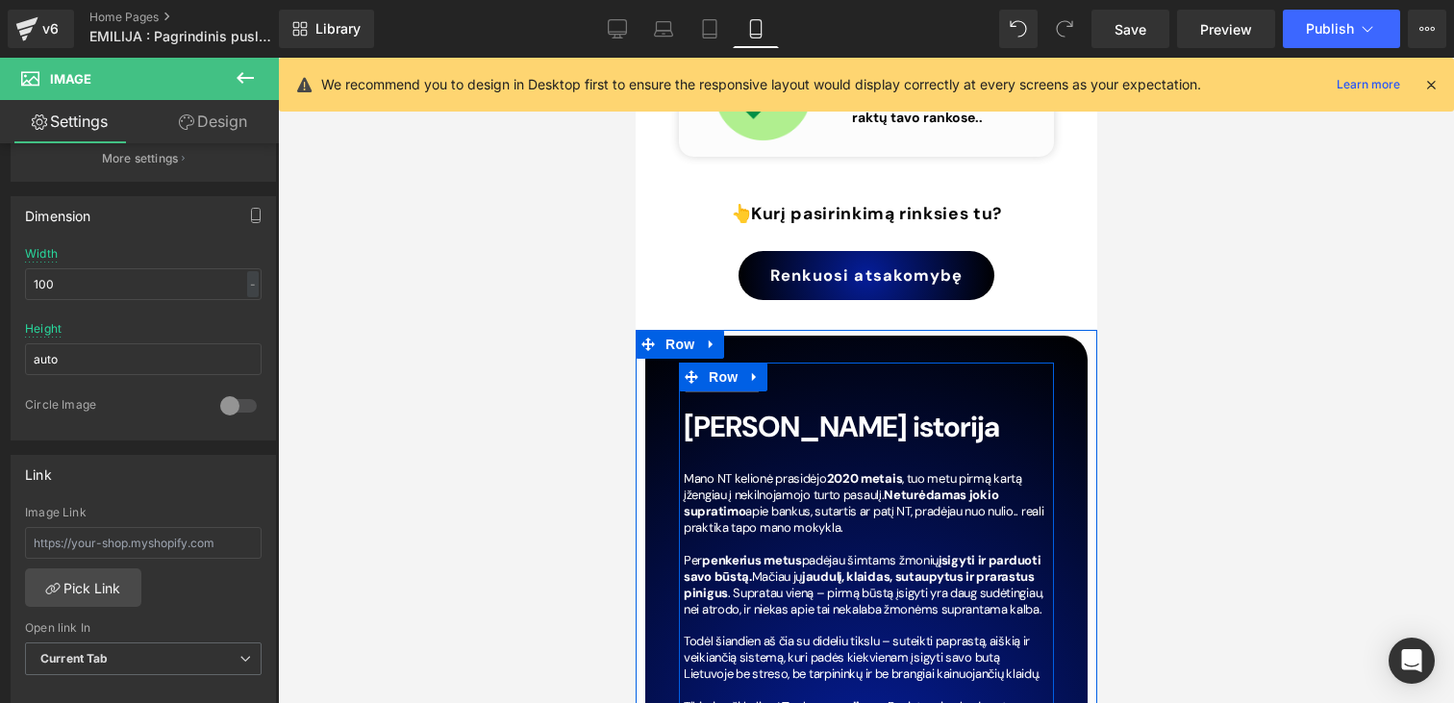
scroll to position [9599, 0]
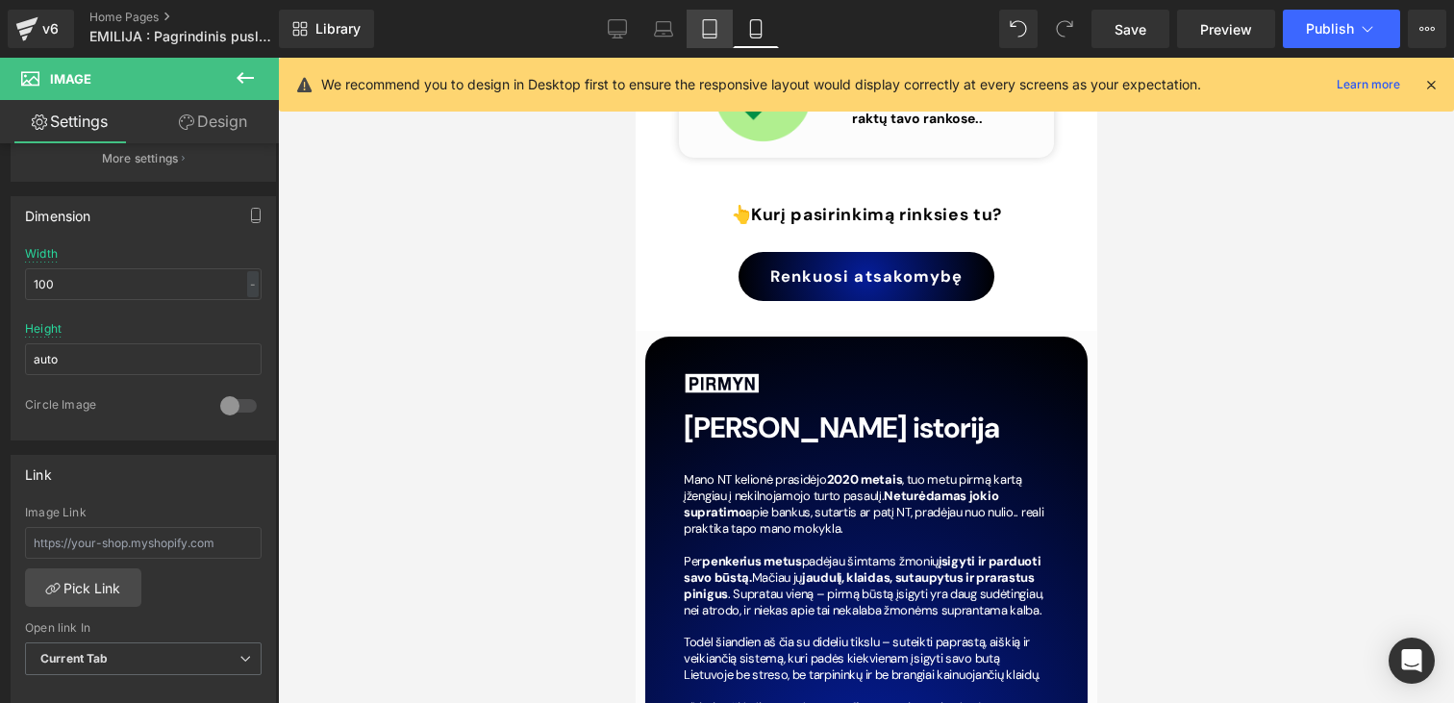
click at [711, 17] on link "Tablet" at bounding box center [710, 29] width 46 height 38
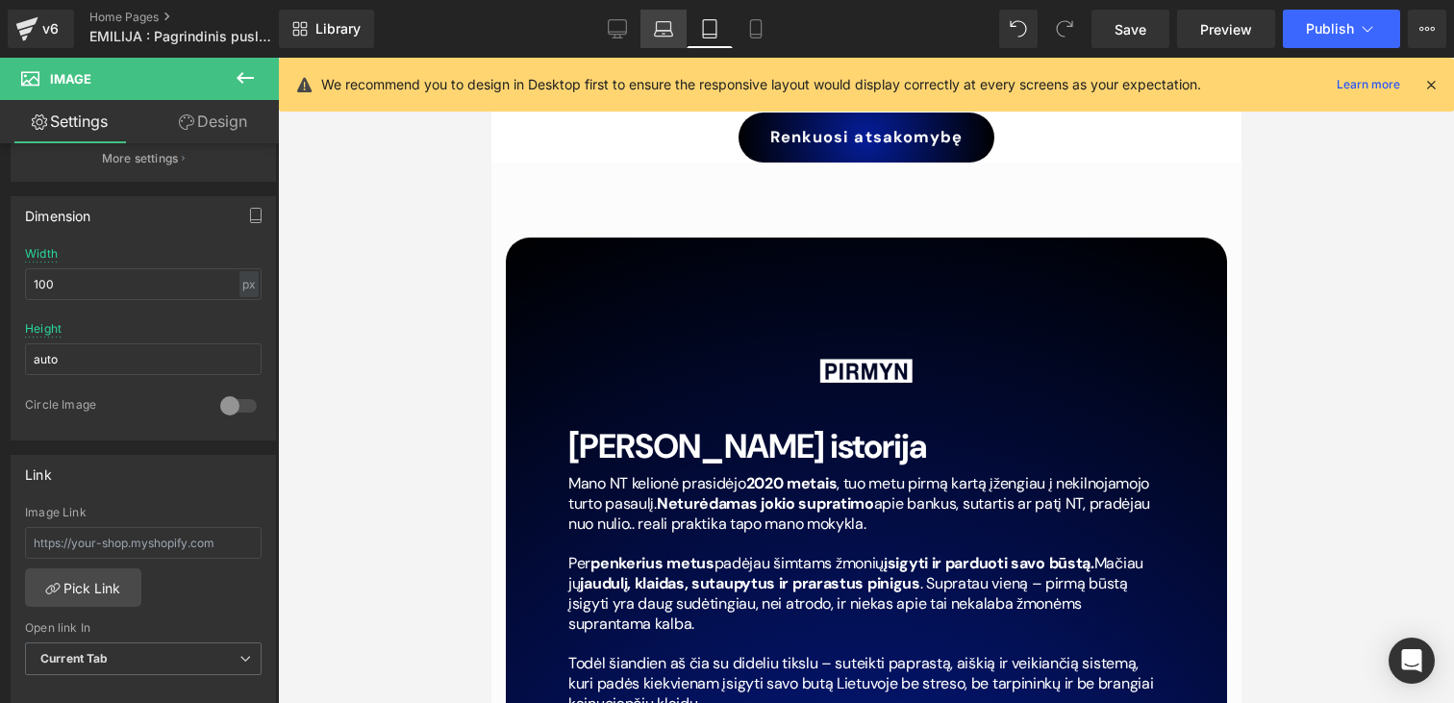
click at [672, 19] on icon at bounding box center [663, 28] width 19 height 19
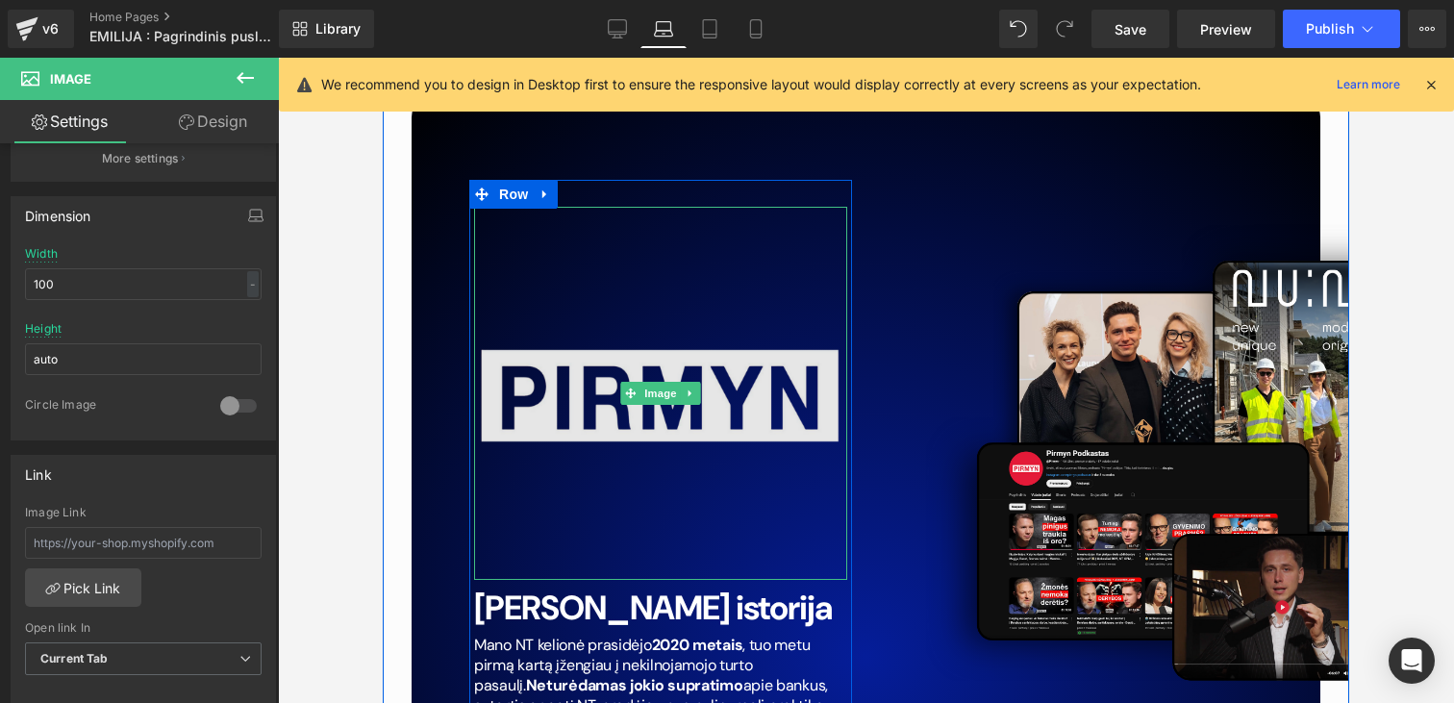
scroll to position [9010, 0]
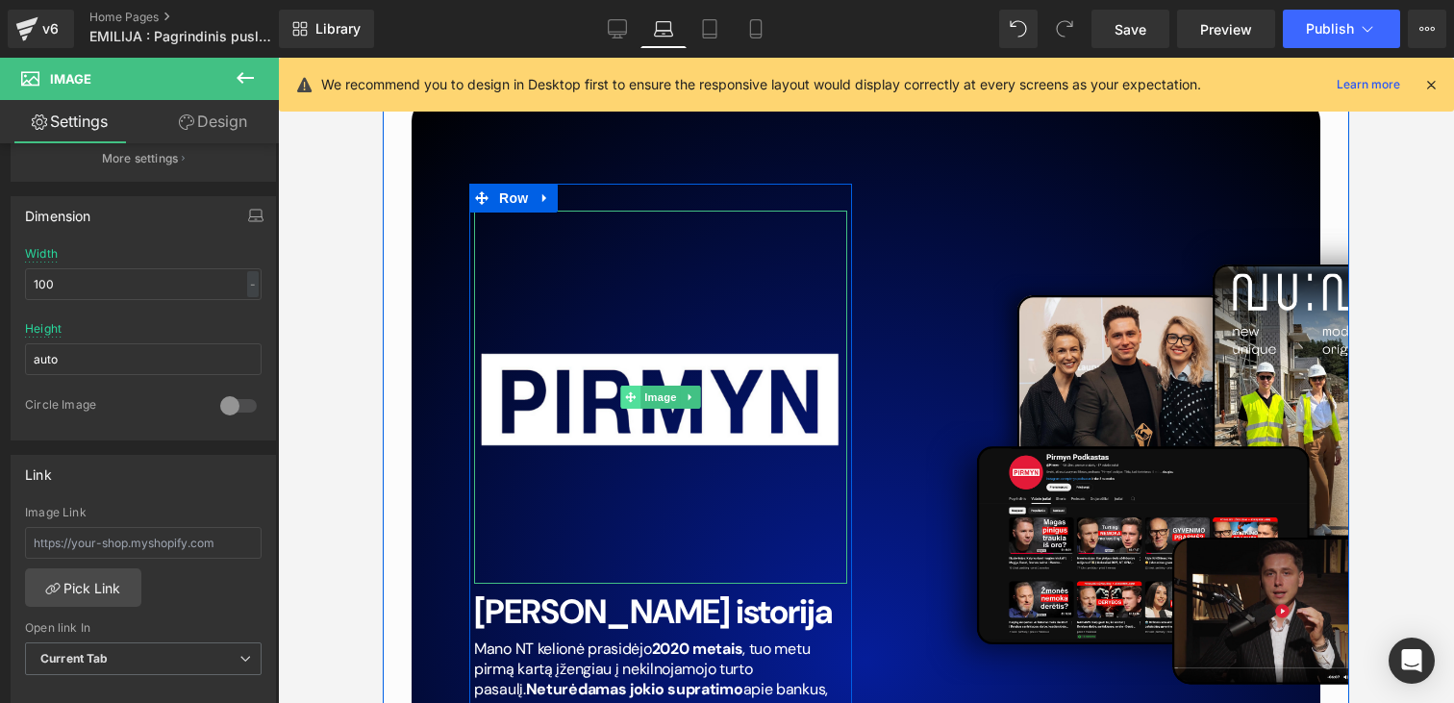
click at [631, 393] on icon at bounding box center [630, 396] width 11 height 11
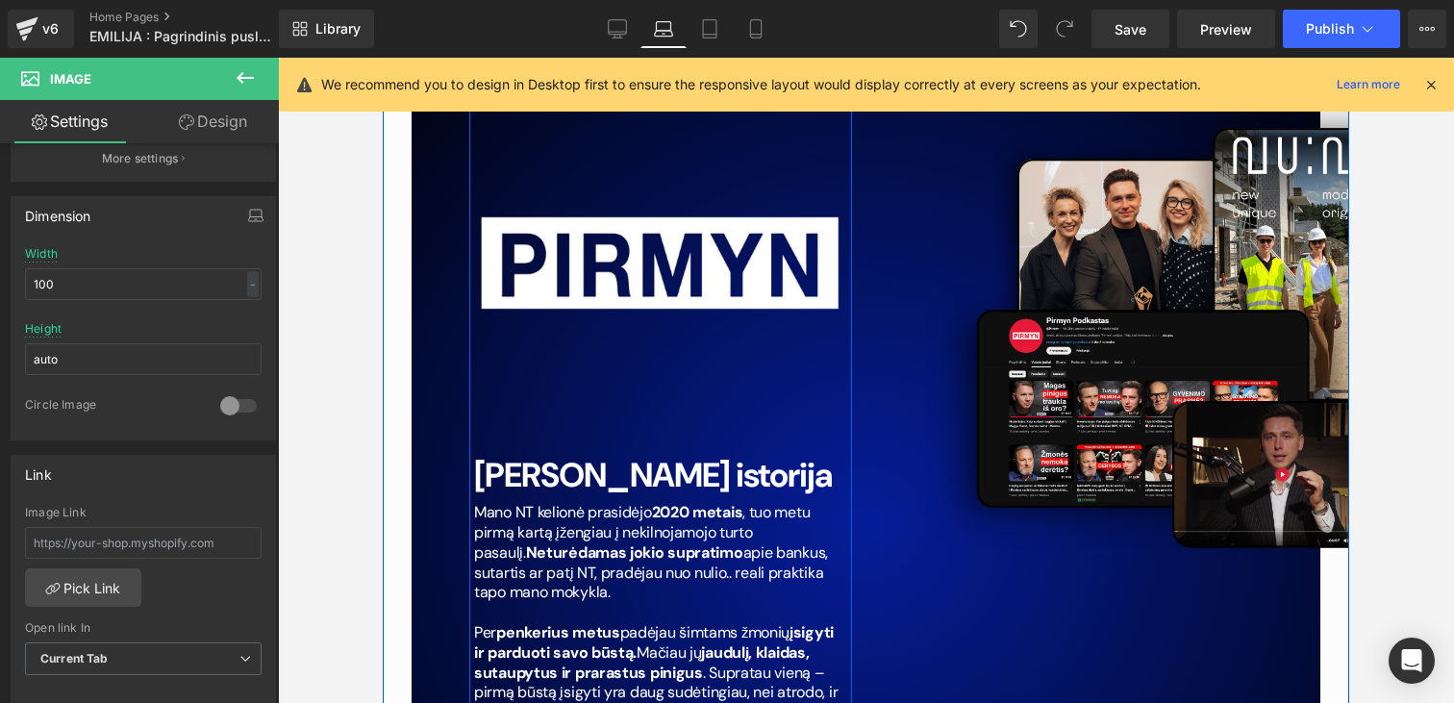
scroll to position [9039, 0]
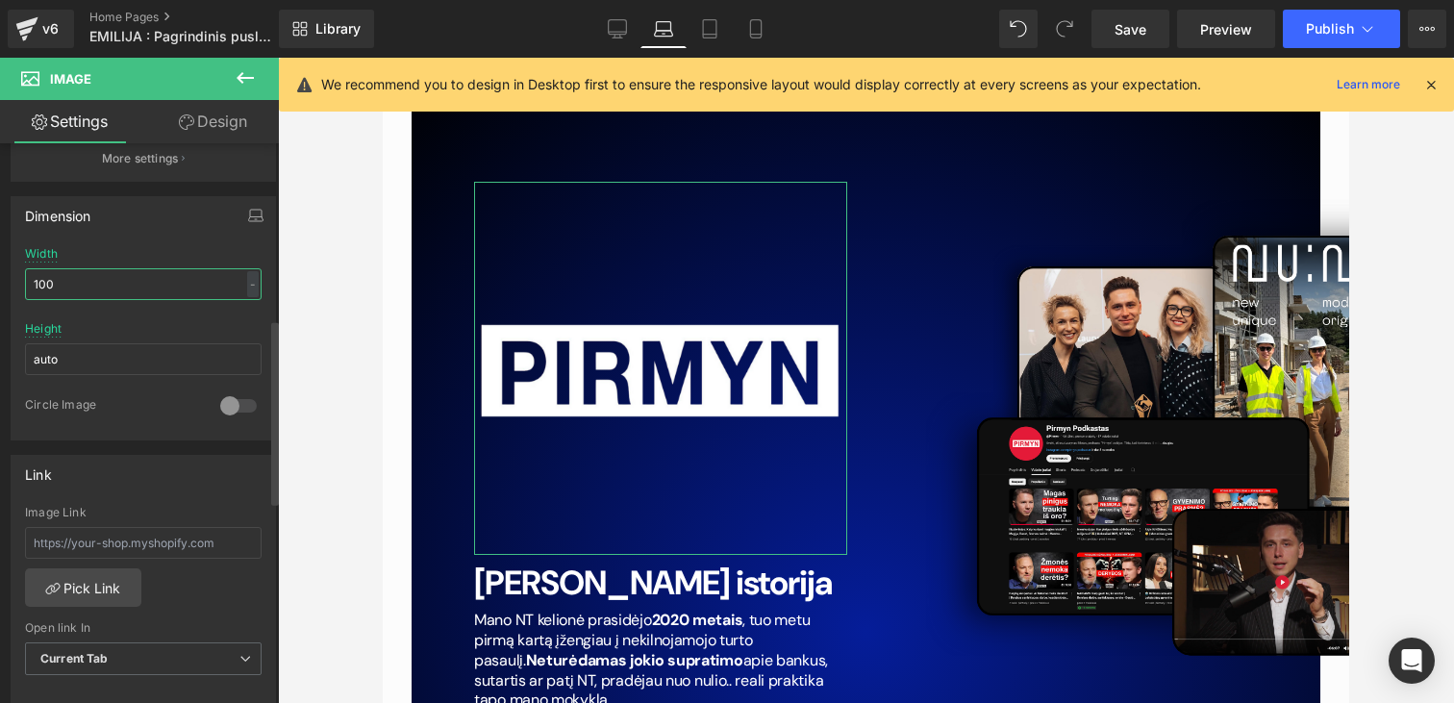
click at [140, 287] on input "100" at bounding box center [143, 284] width 237 height 32
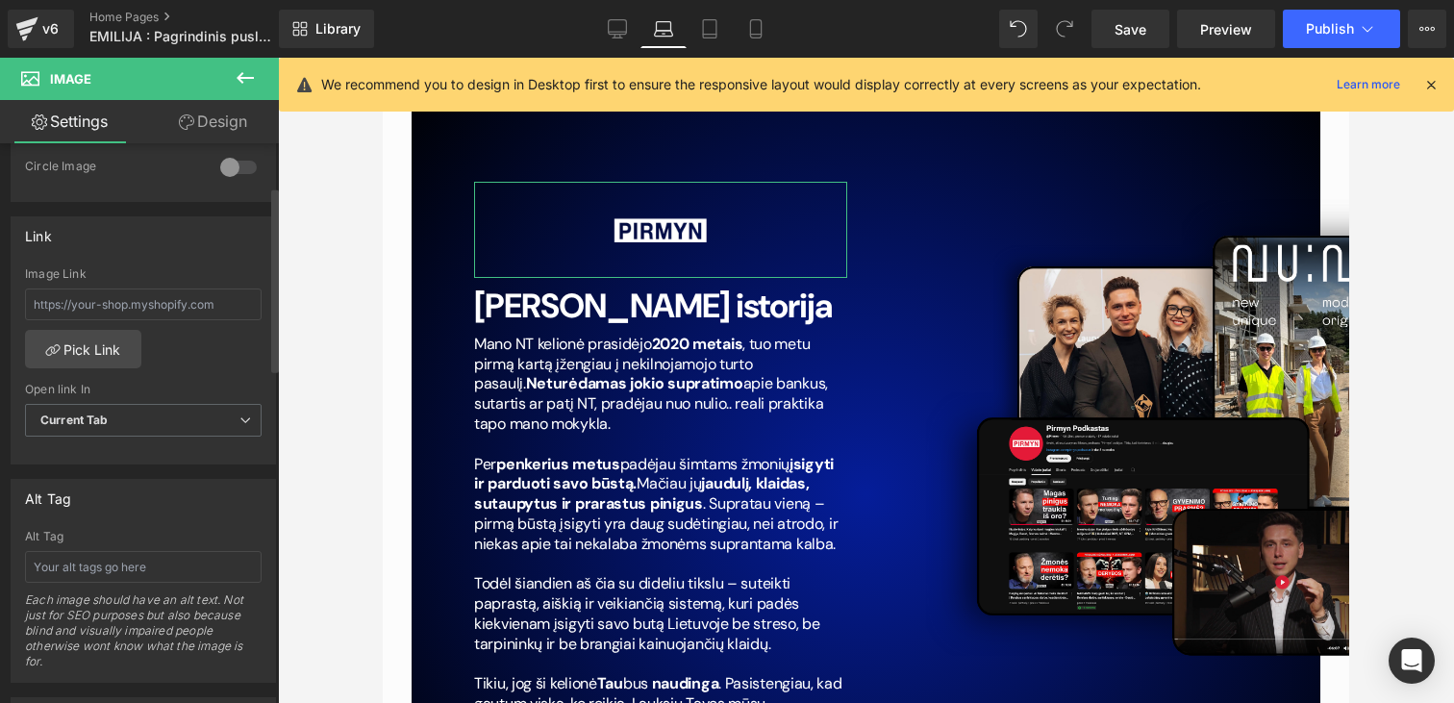
scroll to position [1147, 0]
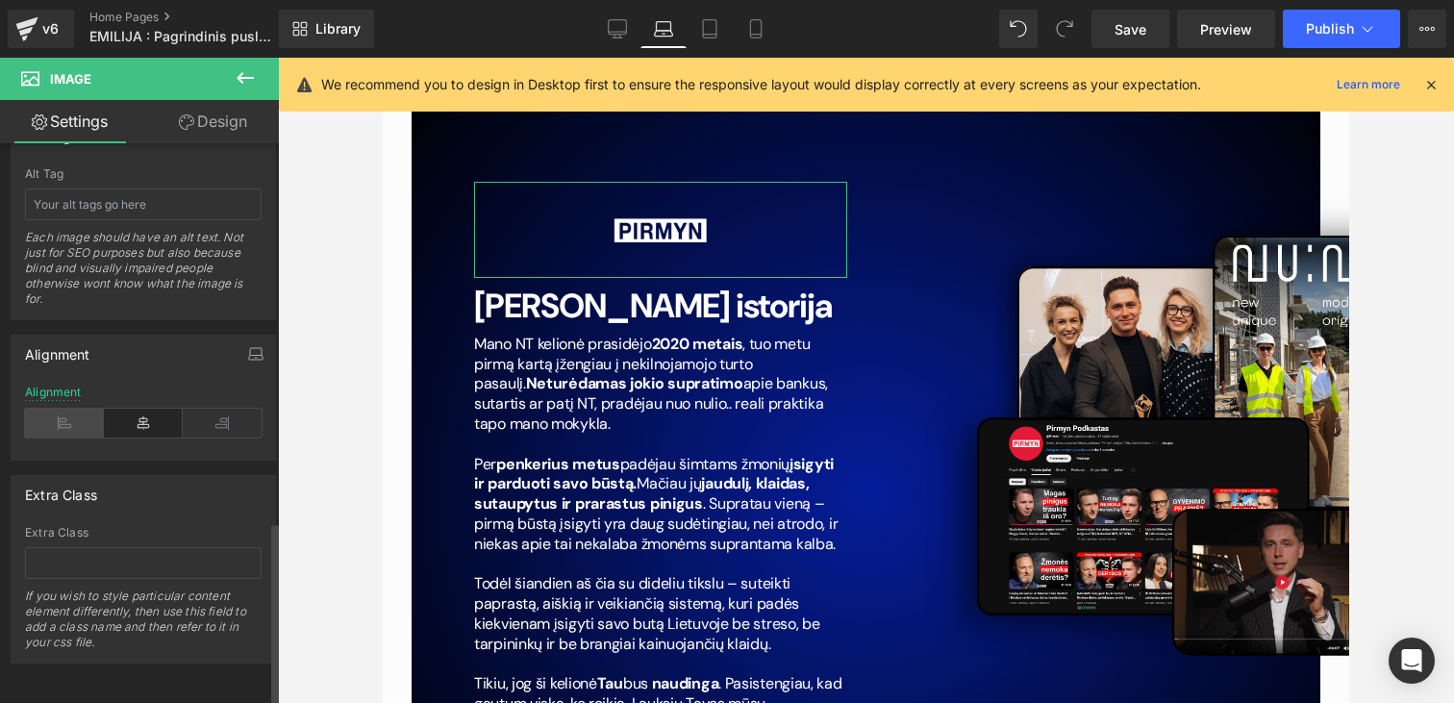
type input "100"
click at [46, 411] on icon at bounding box center [64, 423] width 79 height 29
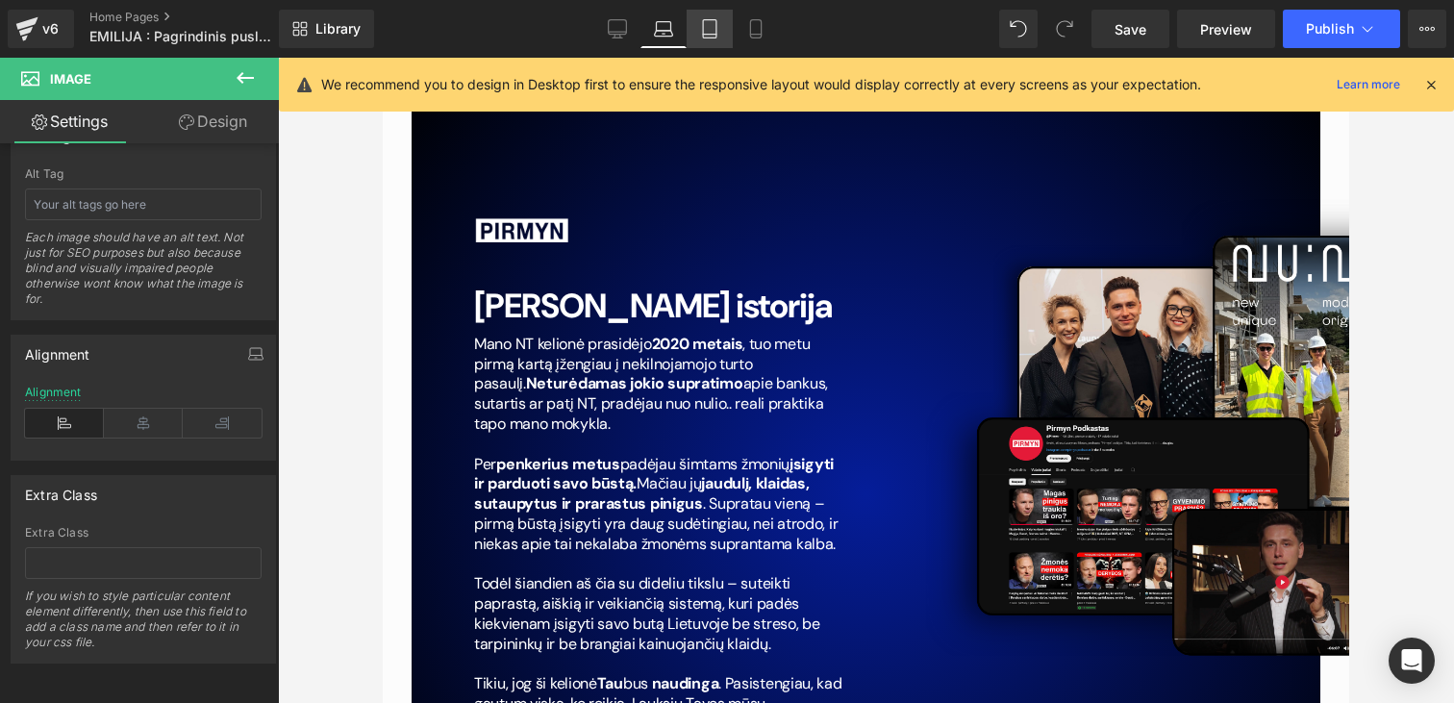
click at [722, 29] on link "Tablet" at bounding box center [710, 29] width 46 height 38
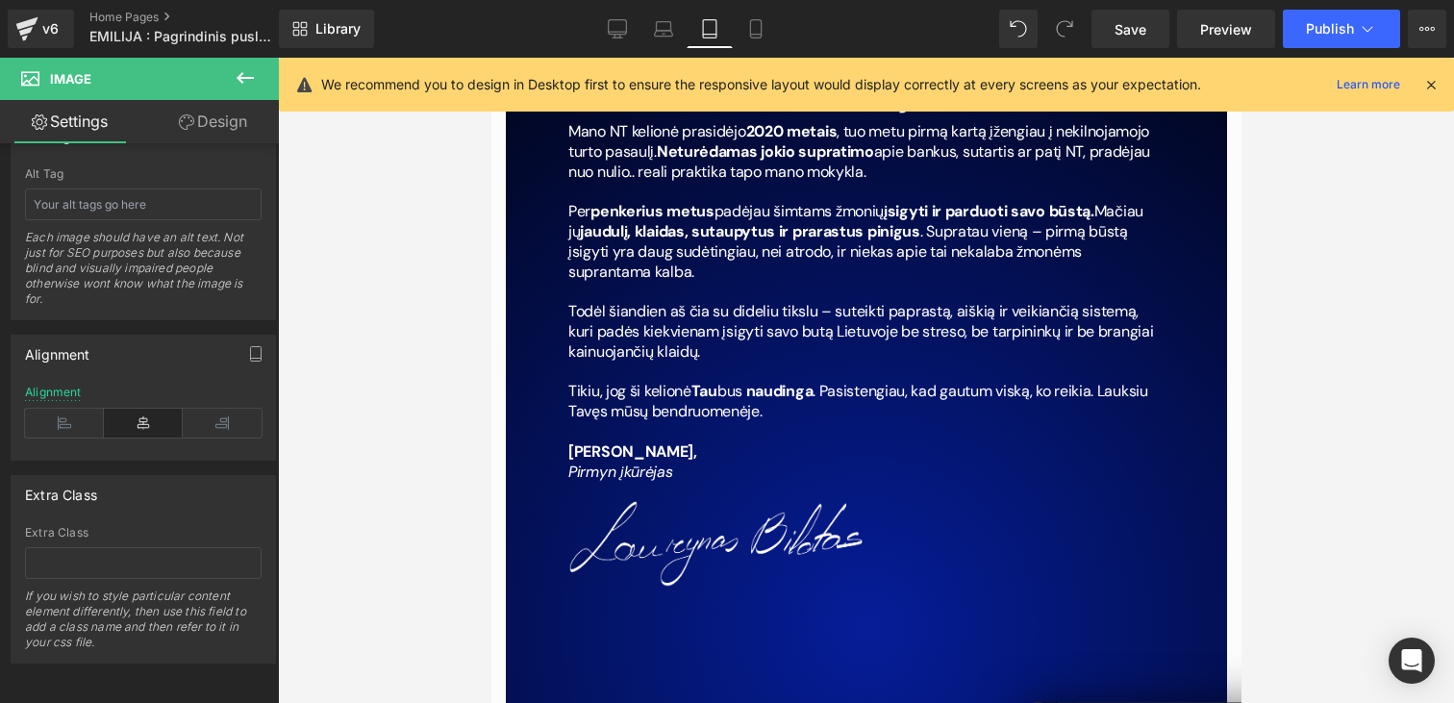
scroll to position [8746, 0]
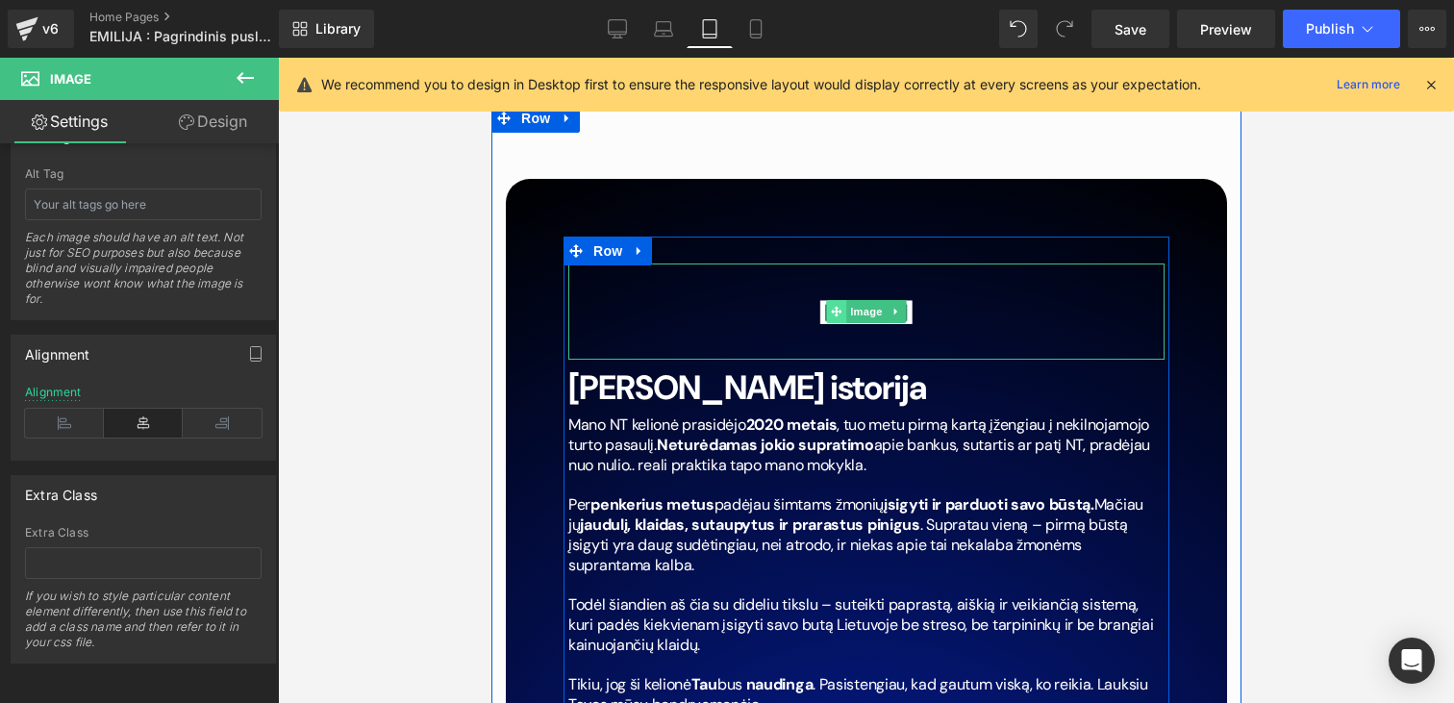
click at [836, 306] on icon at bounding box center [835, 312] width 11 height 12
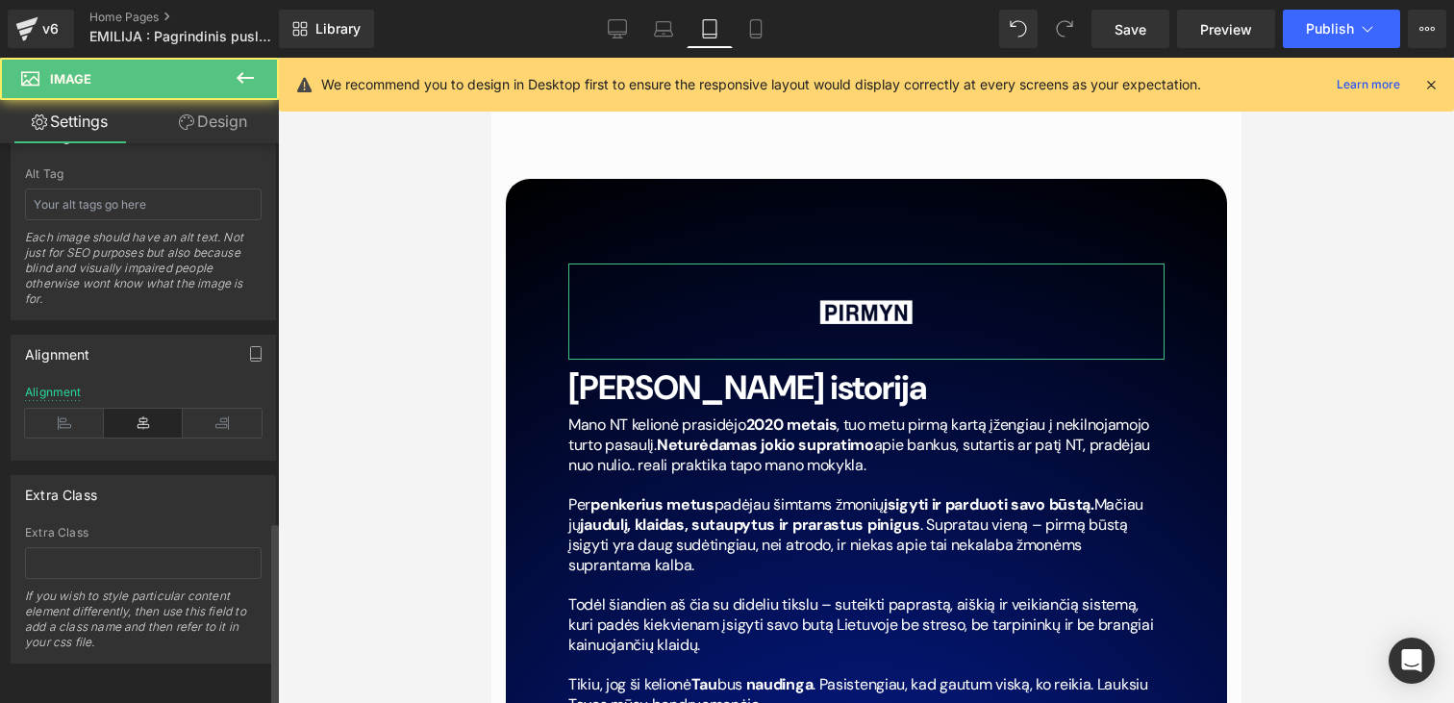
click at [59, 424] on div "Alignment" at bounding box center [143, 423] width 237 height 74
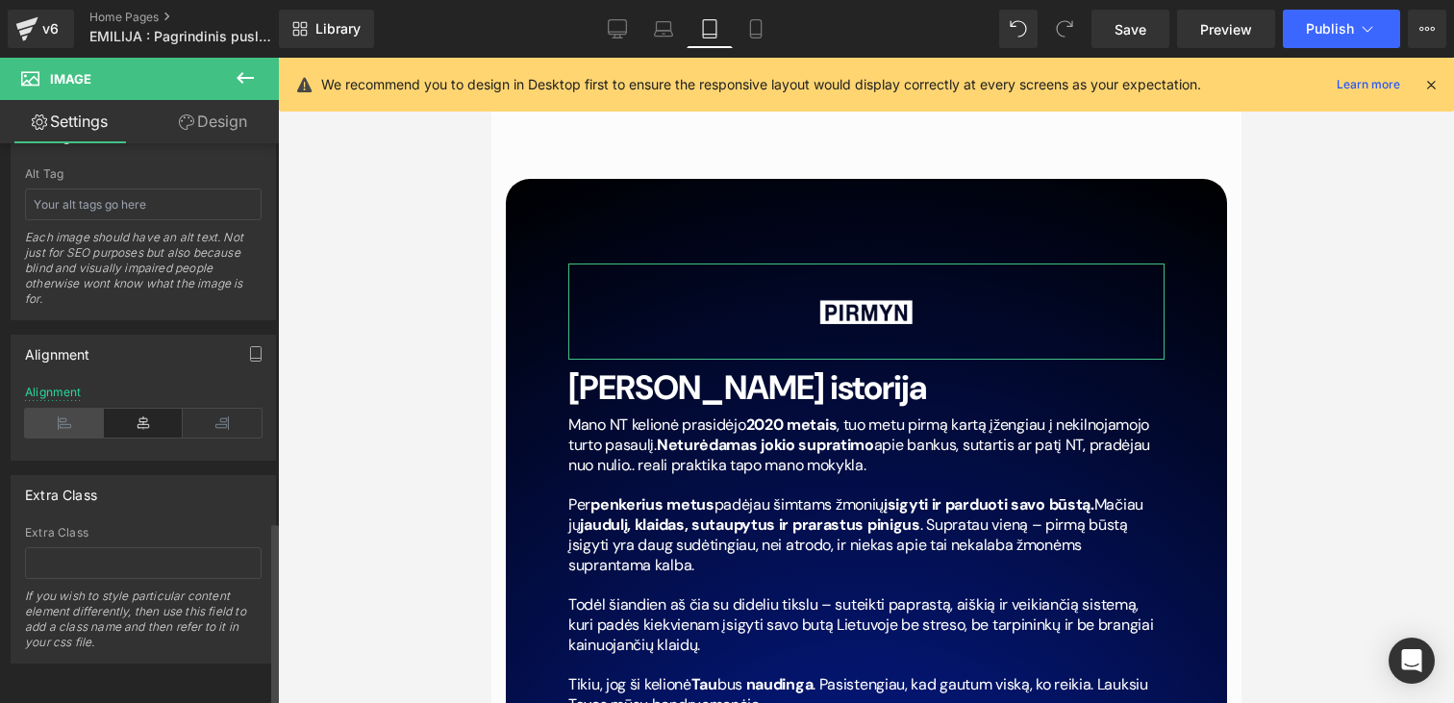
click at [59, 419] on icon at bounding box center [64, 423] width 79 height 29
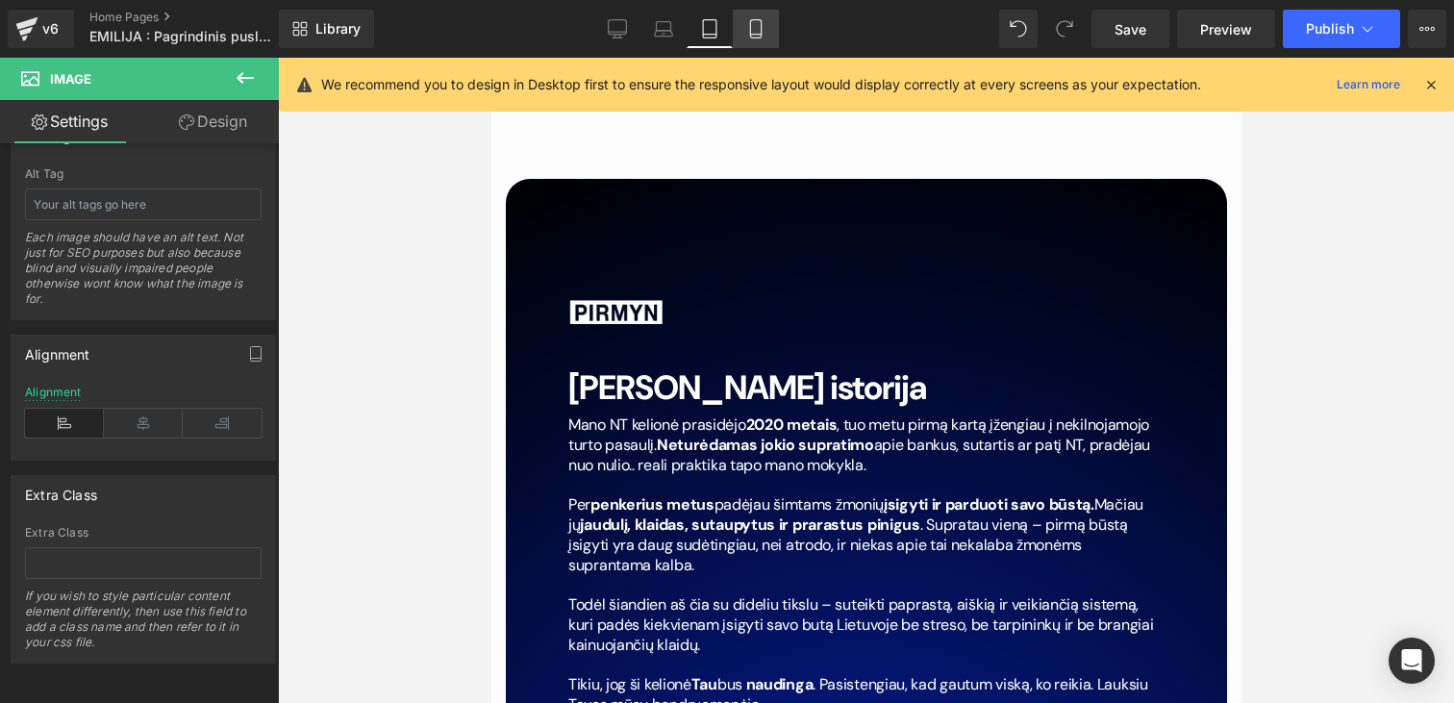
click at [751, 25] on icon at bounding box center [755, 29] width 11 height 18
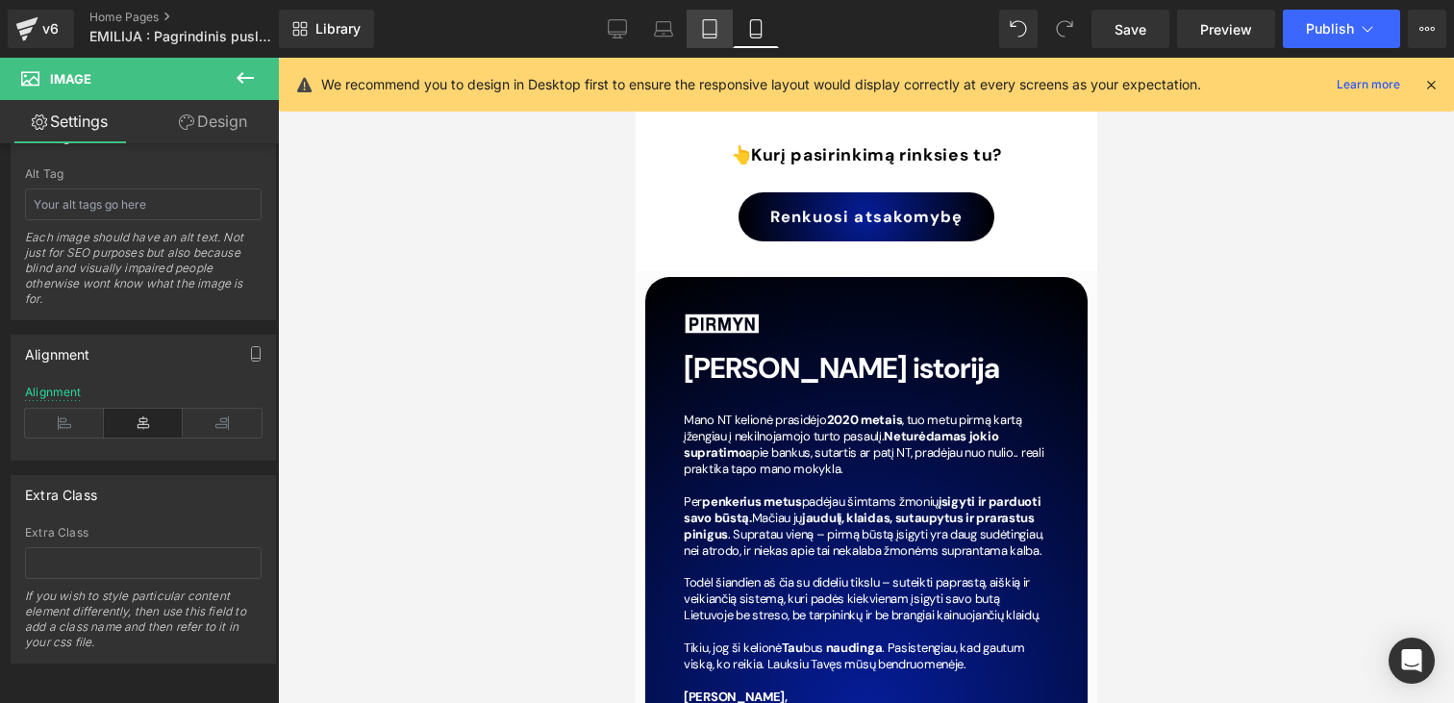
click at [700, 24] on link "Tablet" at bounding box center [710, 29] width 46 height 38
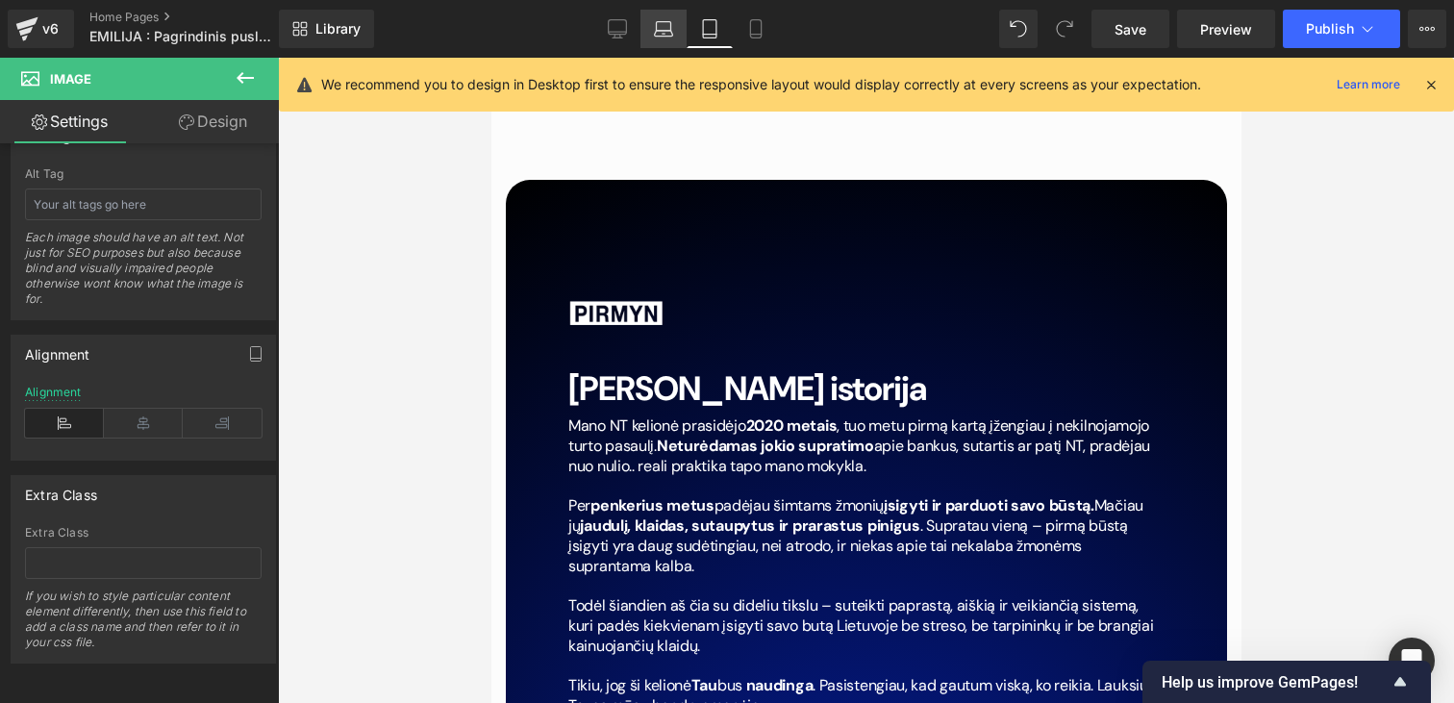
click at [662, 24] on icon at bounding box center [663, 28] width 19 height 19
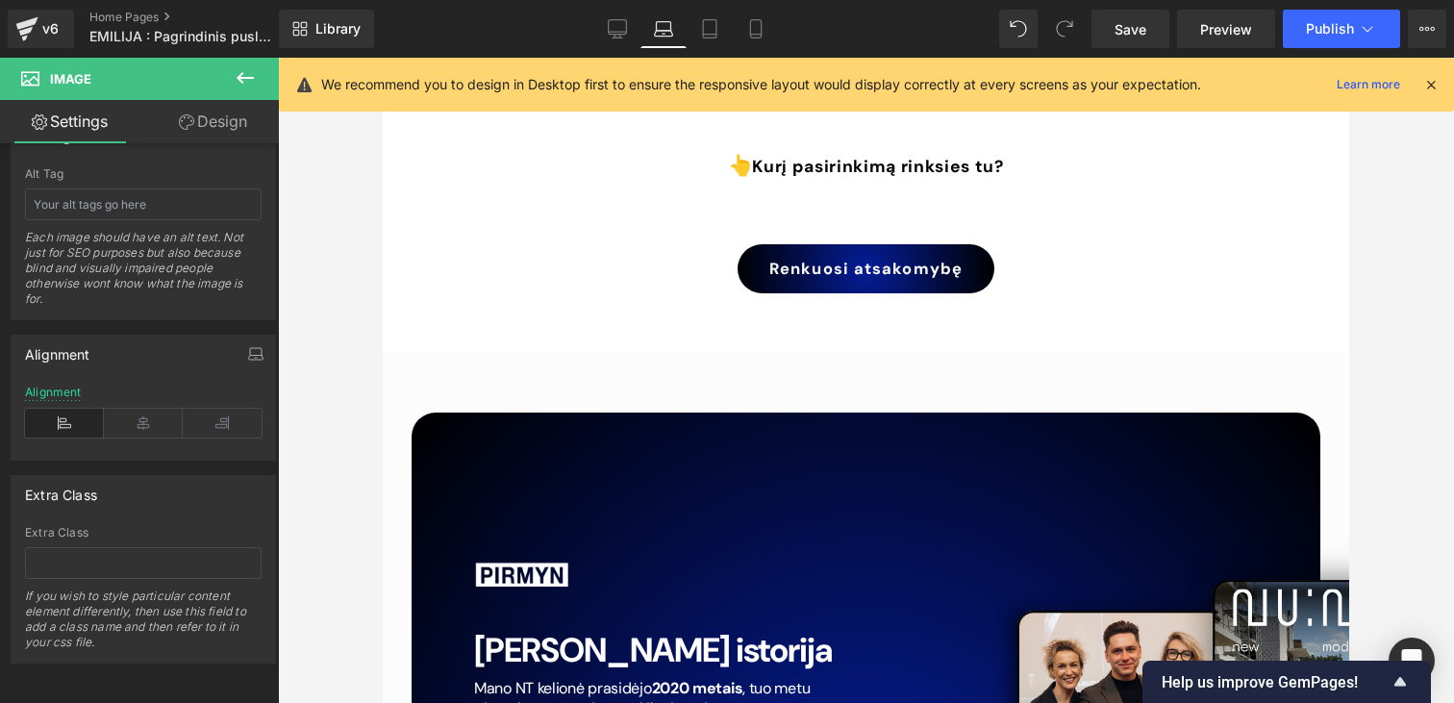
scroll to position [9088, 0]
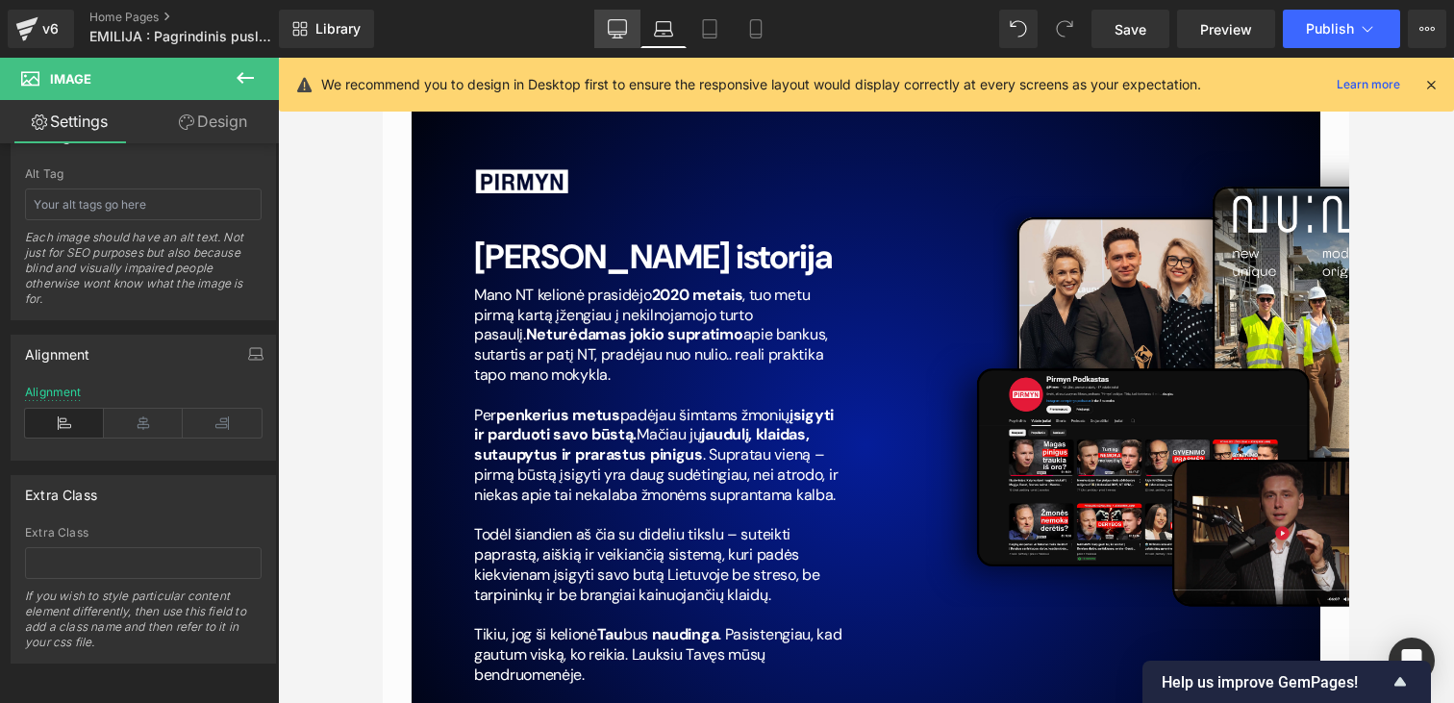
click at [613, 25] on icon at bounding box center [617, 28] width 19 height 19
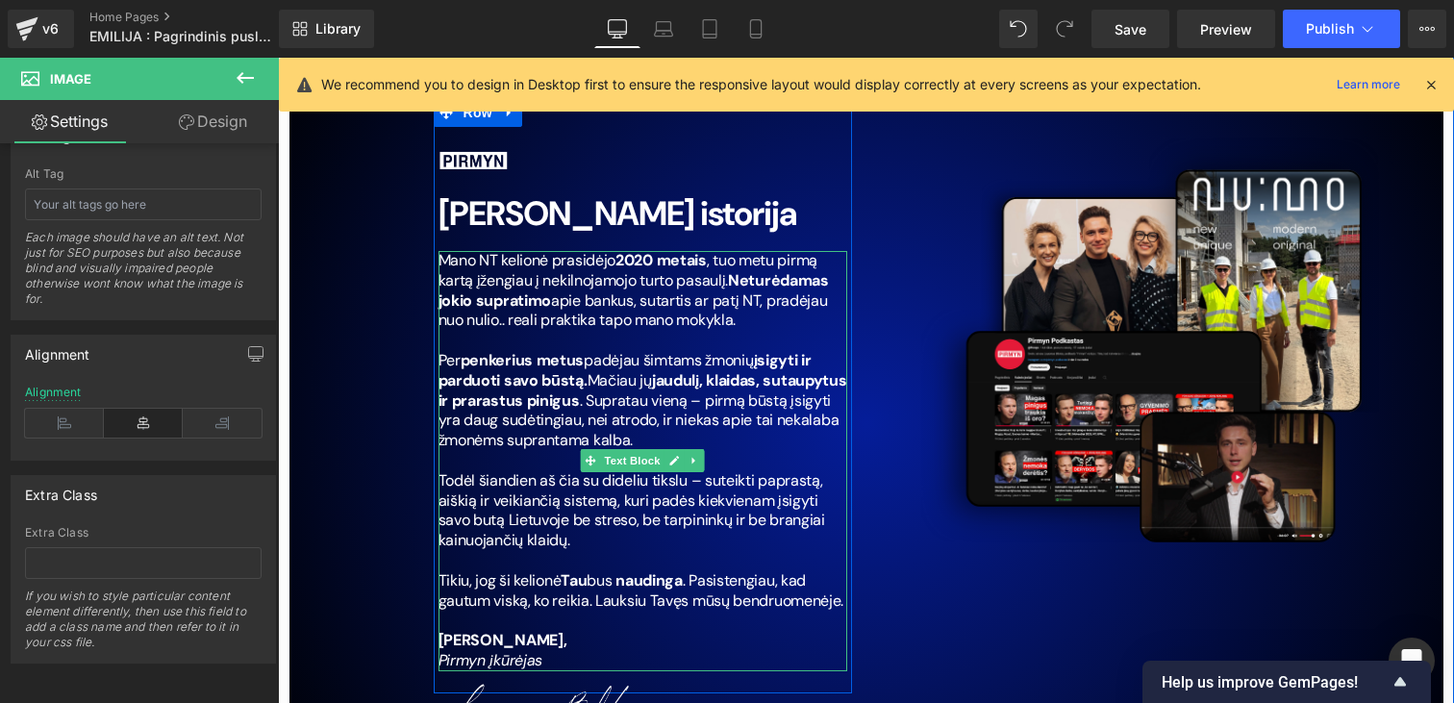
scroll to position [8628, 0]
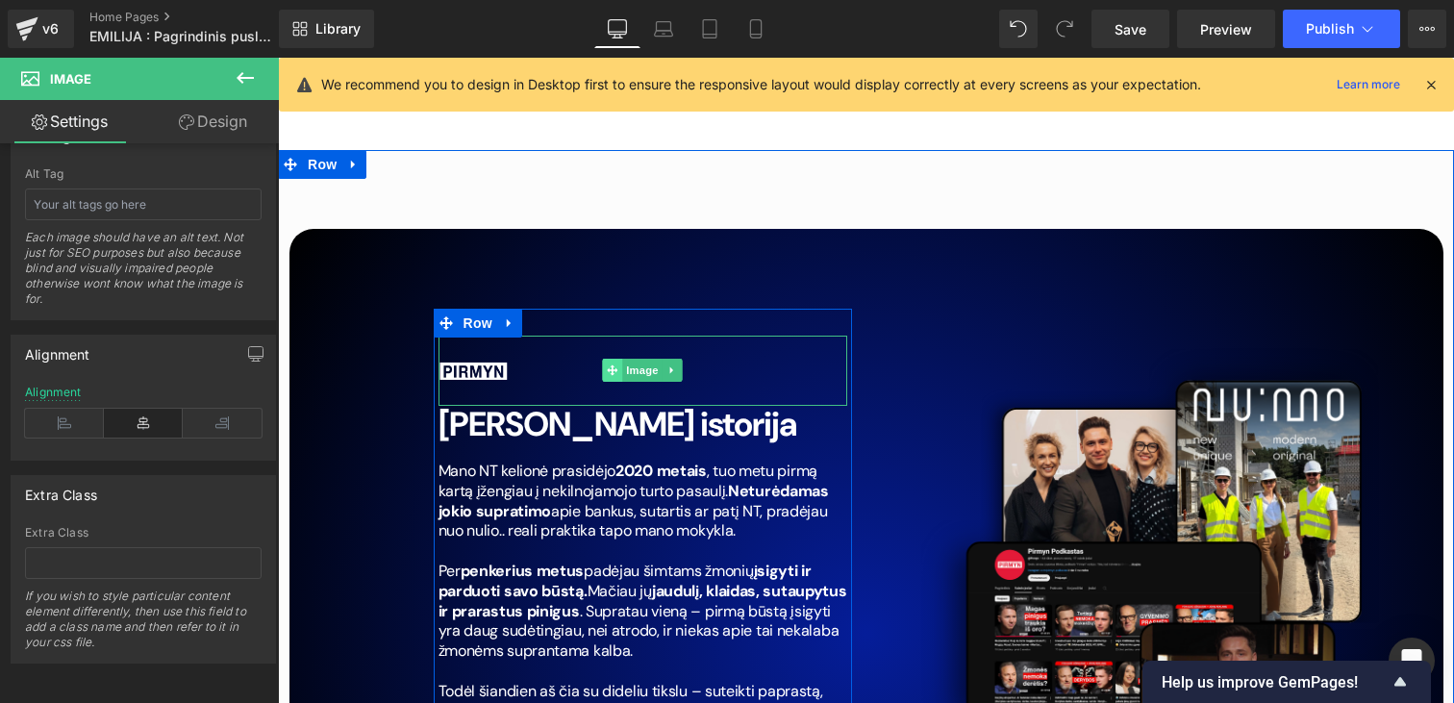
click at [607, 359] on span at bounding box center [612, 370] width 20 height 23
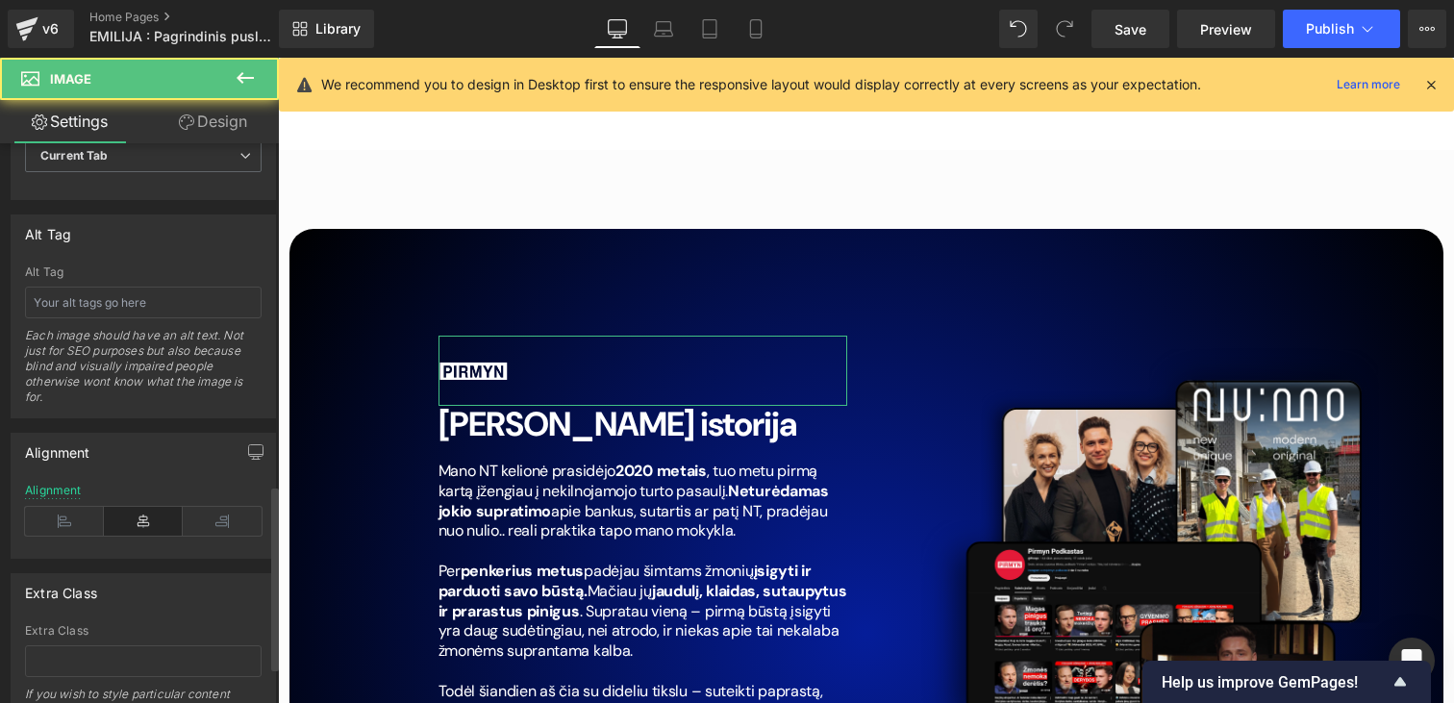
scroll to position [998, 0]
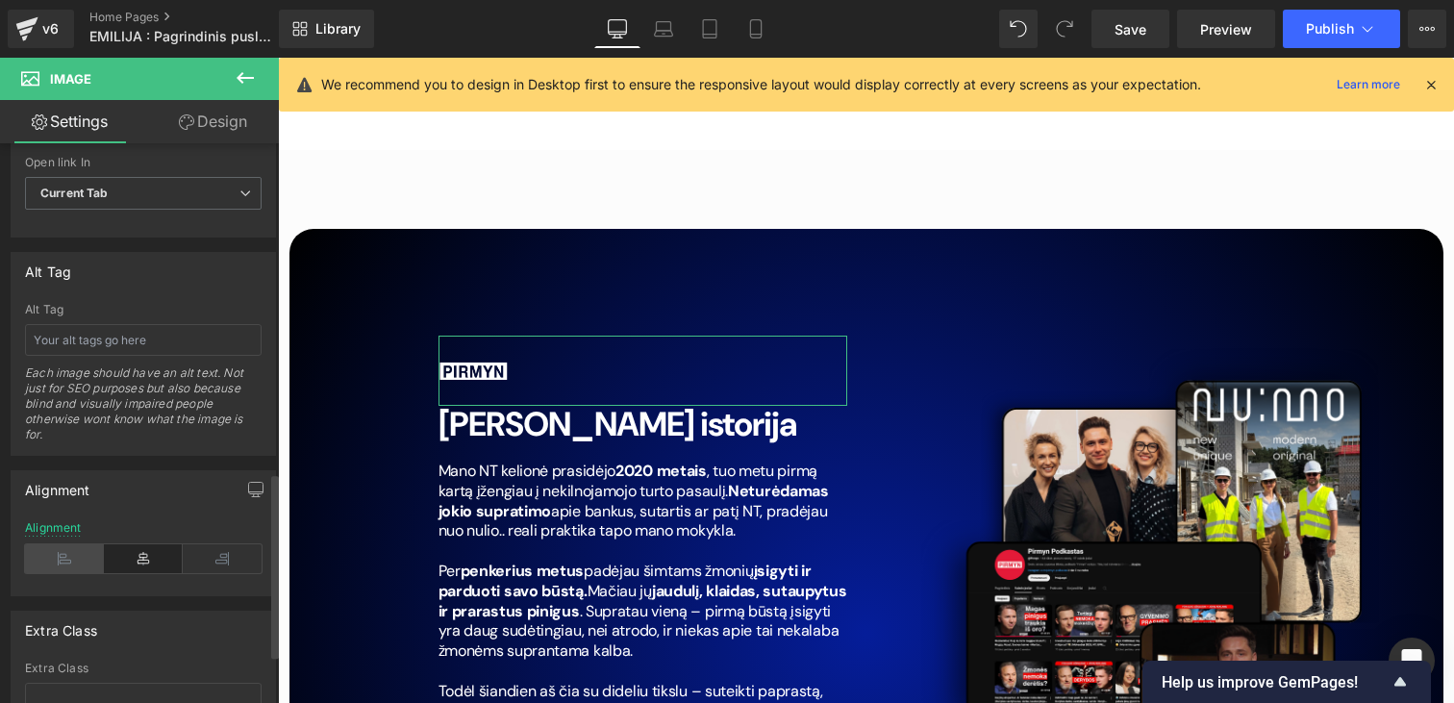
click at [82, 561] on icon at bounding box center [64, 558] width 79 height 29
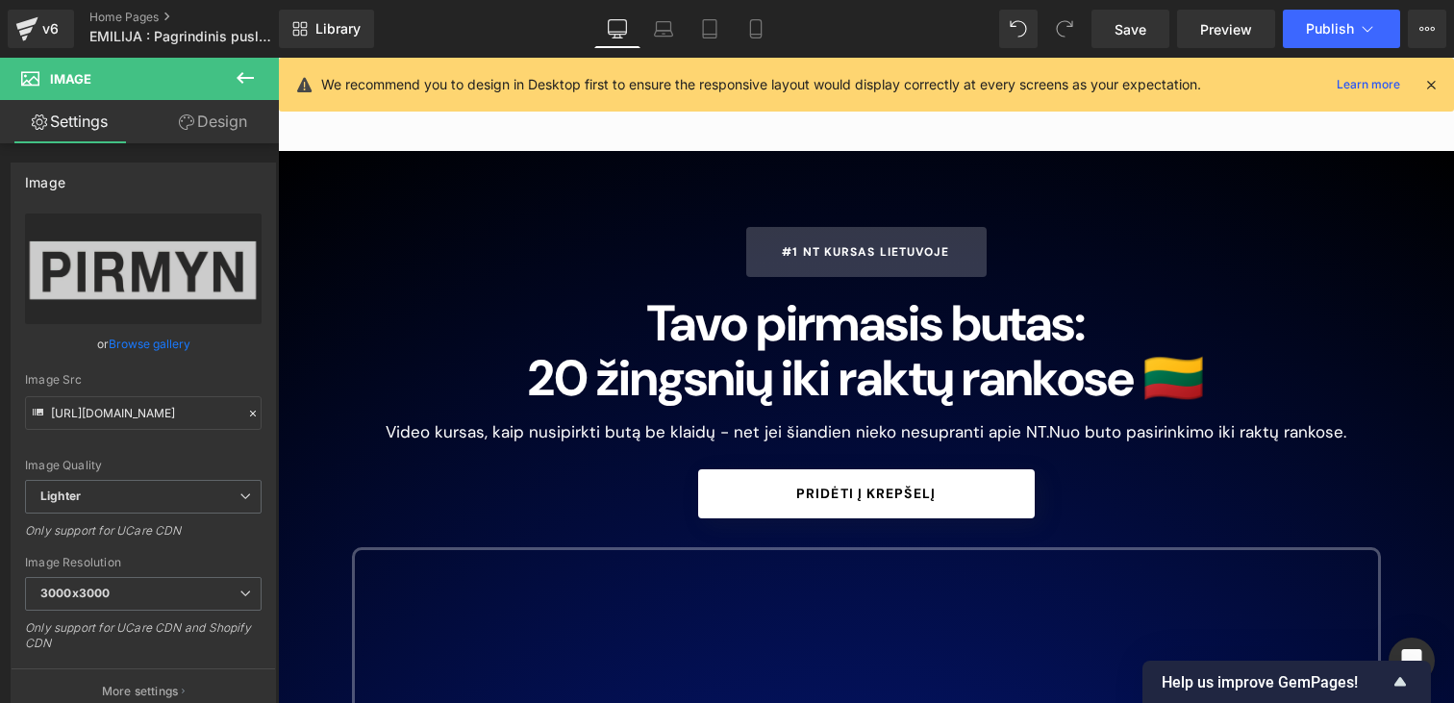
scroll to position [52, 0]
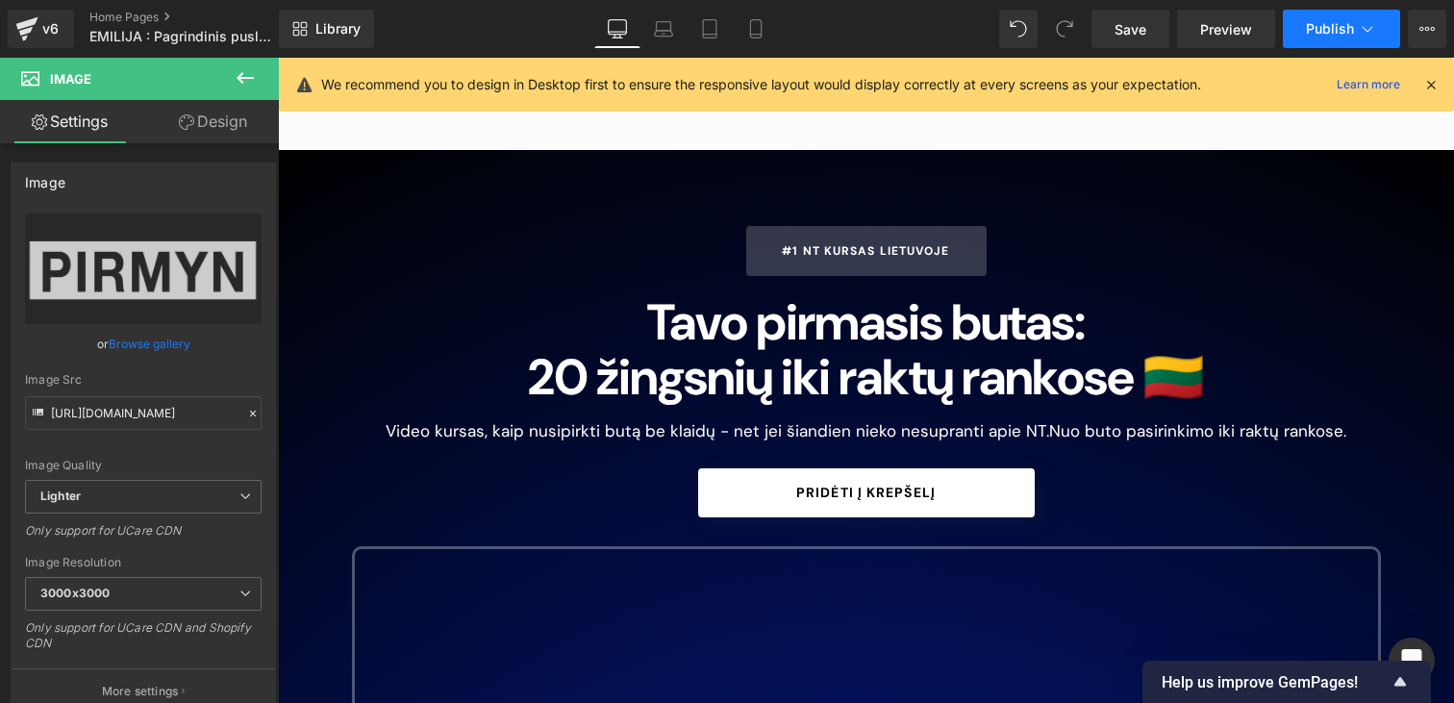
click at [1311, 26] on span "Publish" at bounding box center [1330, 28] width 48 height 15
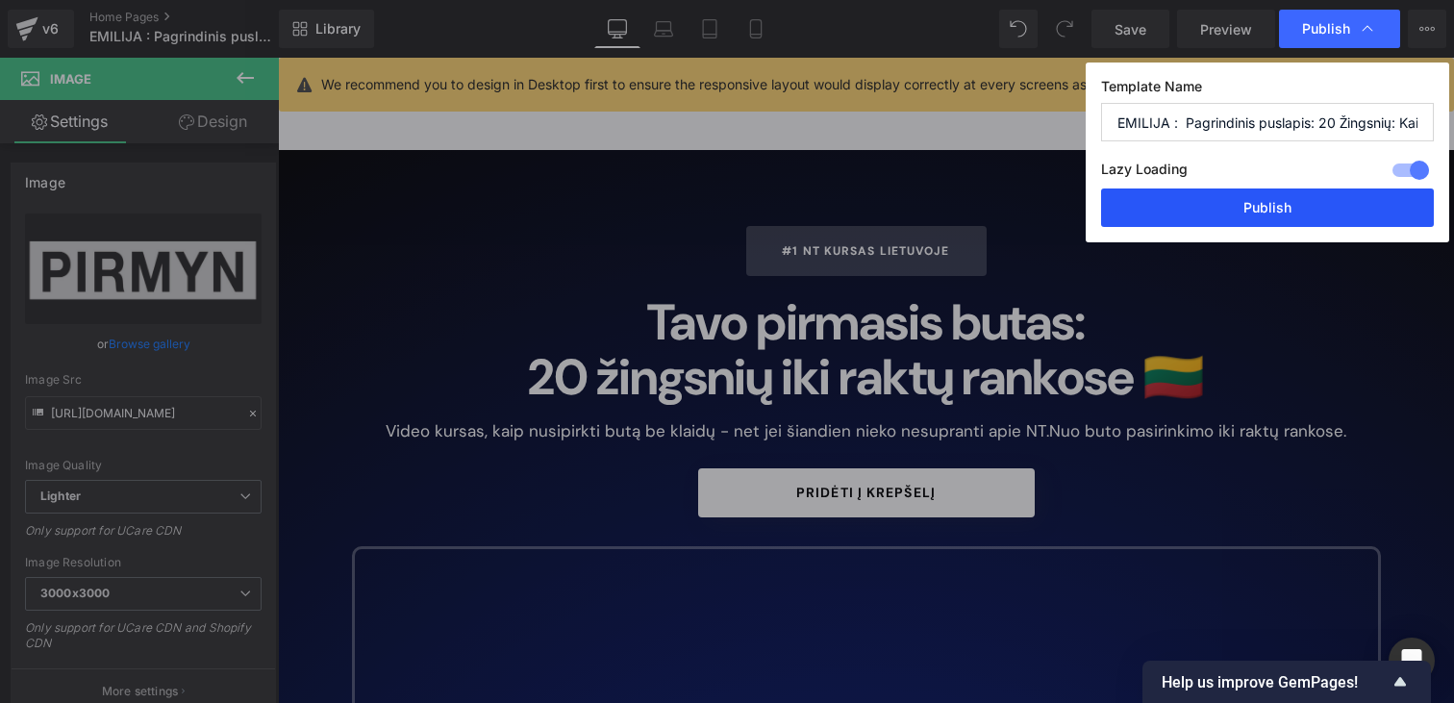
click at [1340, 203] on button "Publish" at bounding box center [1267, 207] width 333 height 38
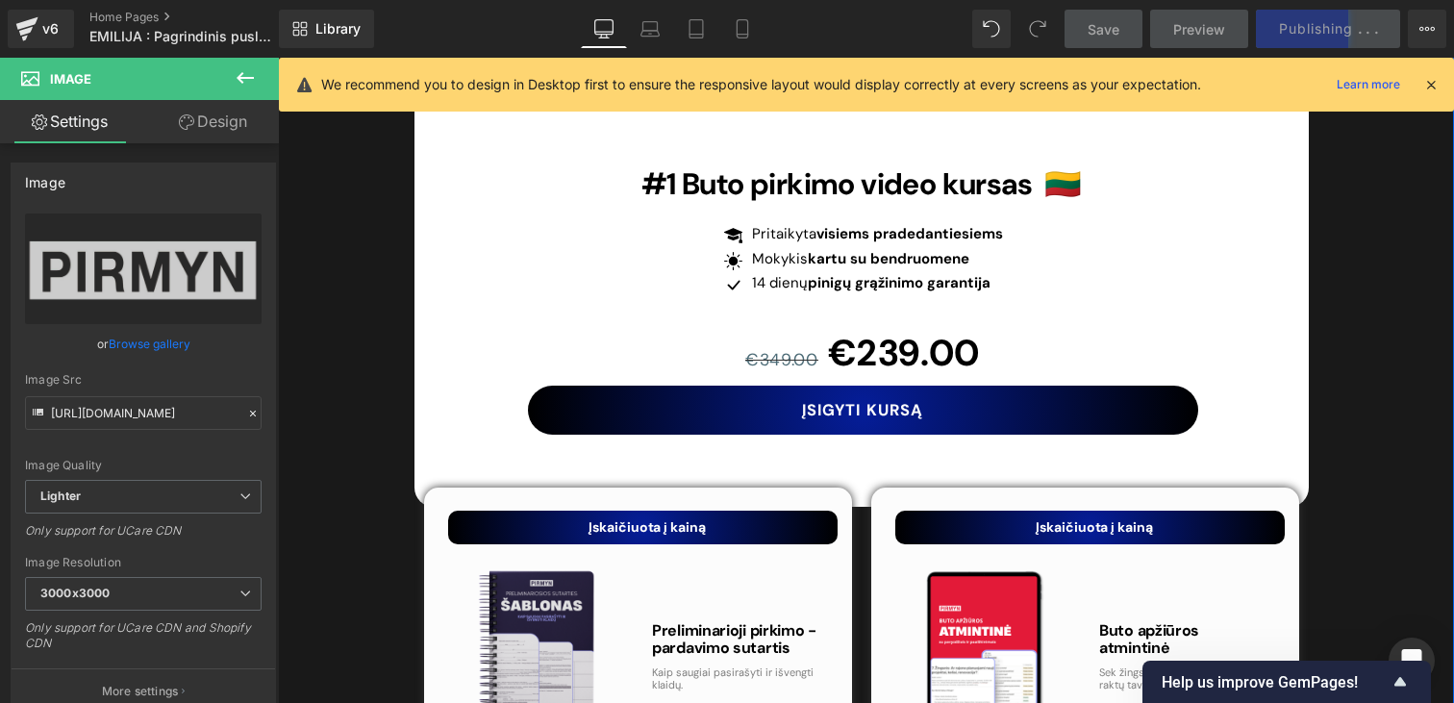
scroll to position [6440, 0]
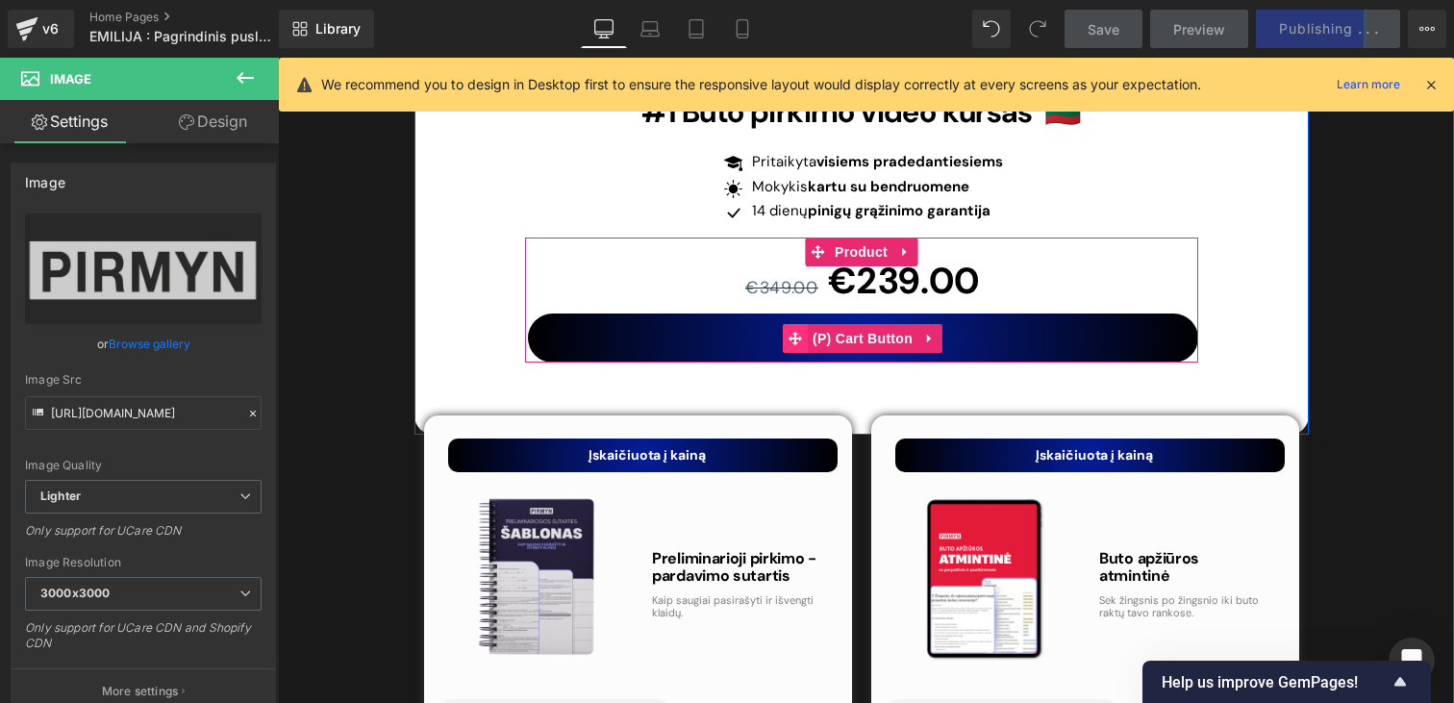
click at [790, 332] on icon at bounding box center [794, 338] width 13 height 13
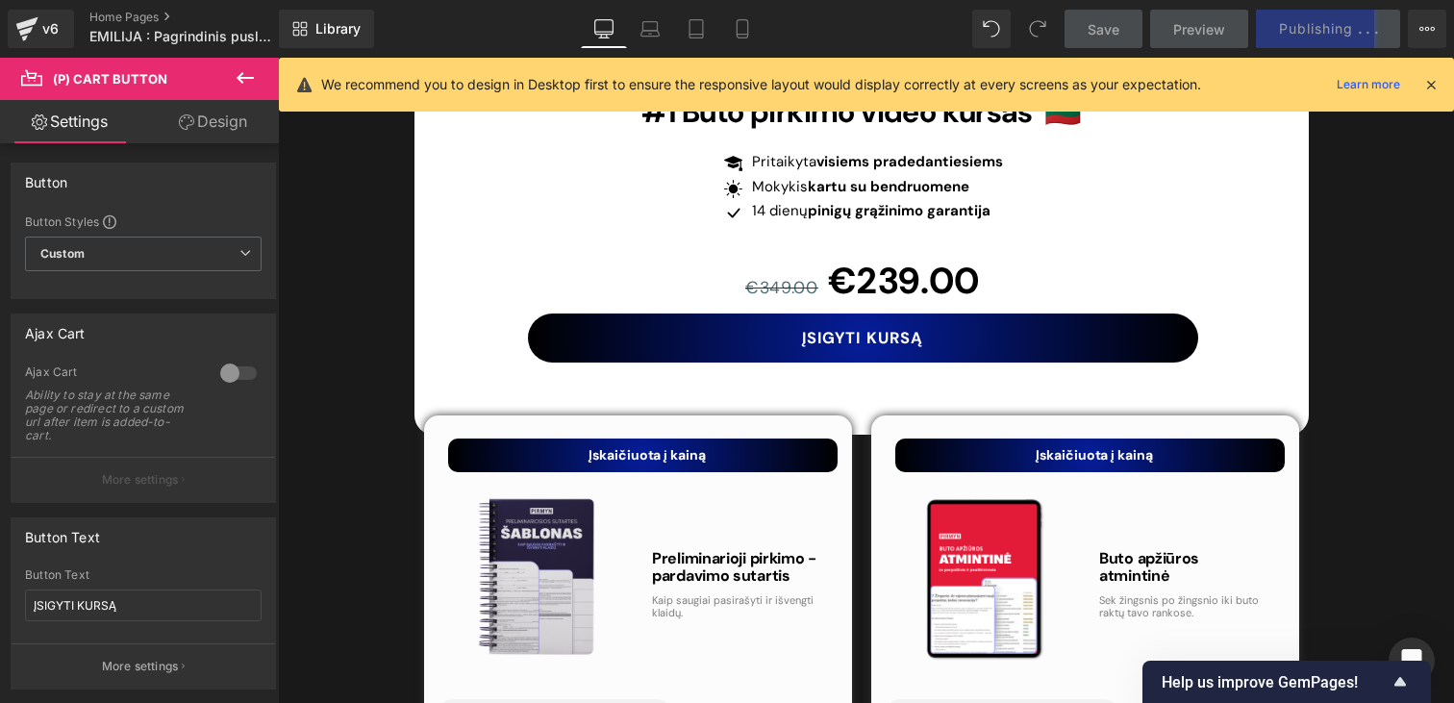
click at [234, 136] on link "Design" at bounding box center [212, 121] width 139 height 43
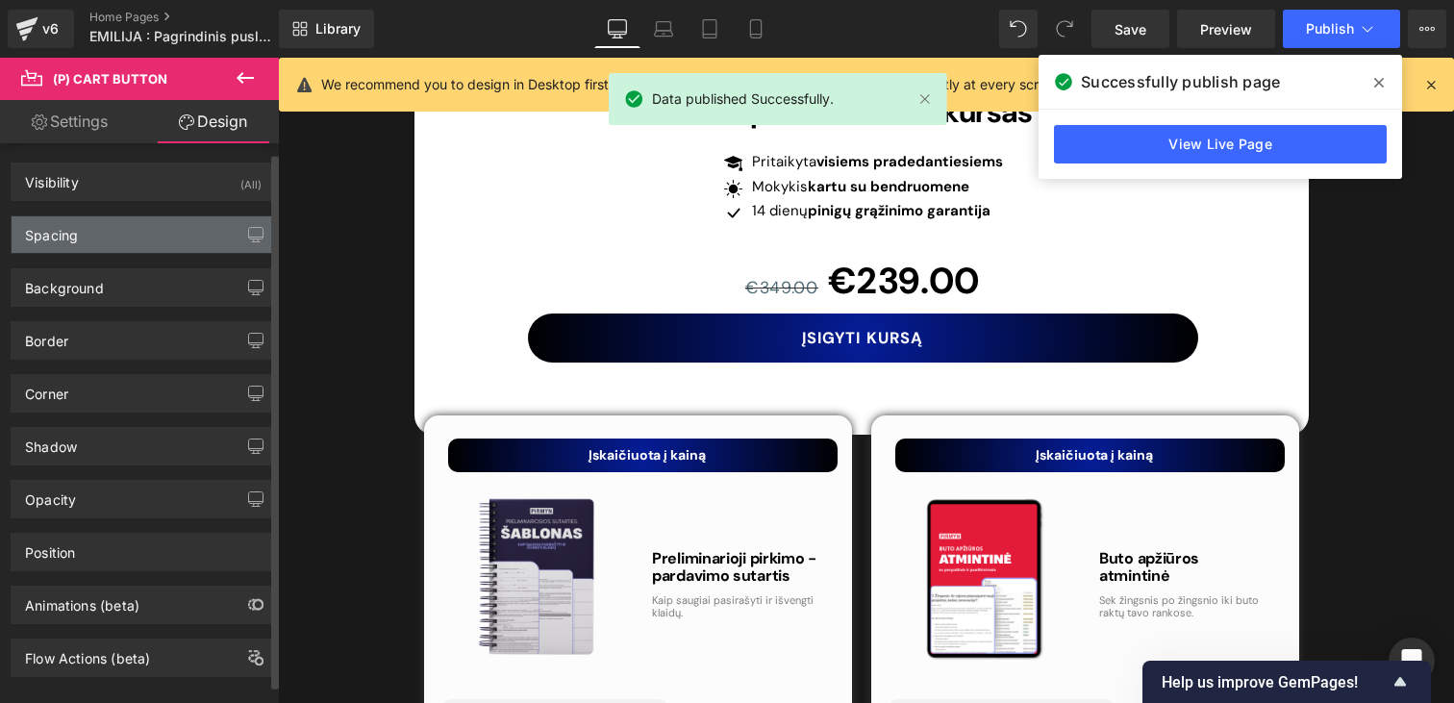
scroll to position [29, 0]
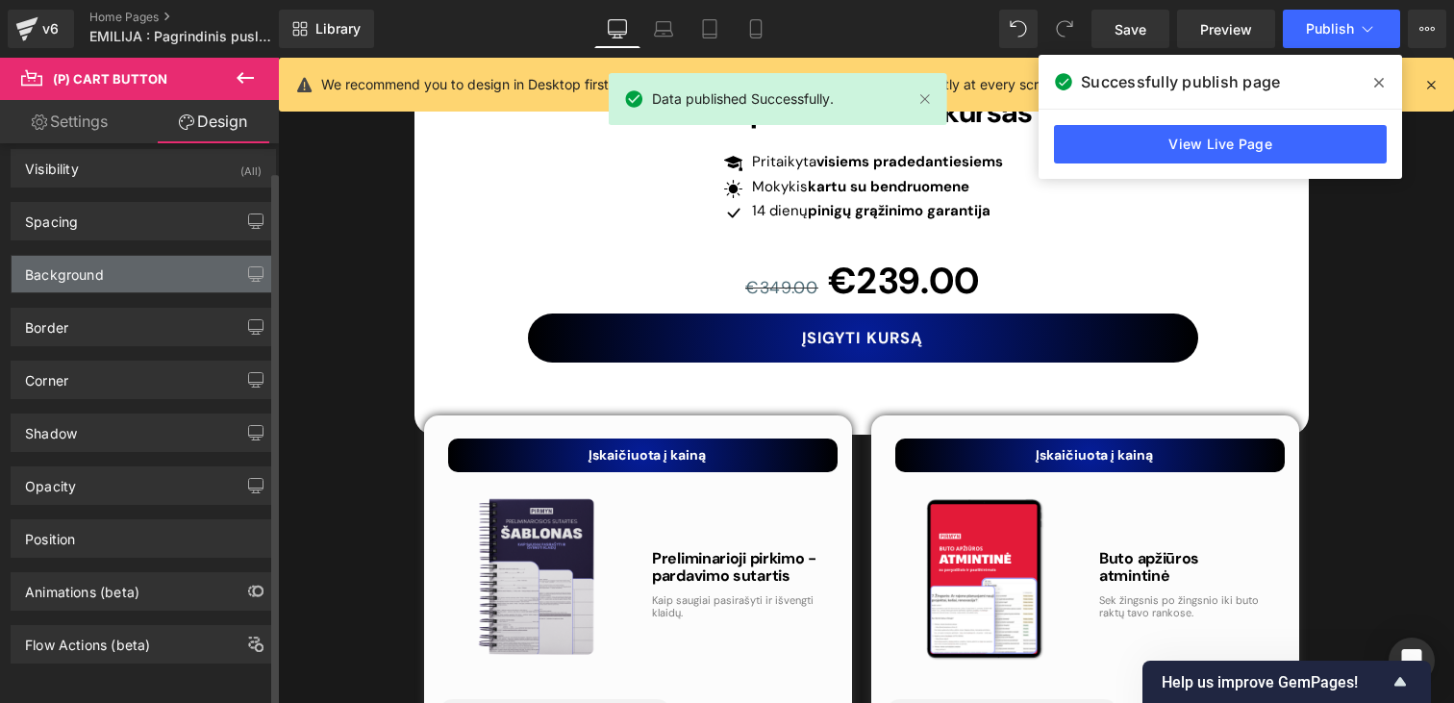
click at [160, 256] on div "Background" at bounding box center [143, 274] width 263 height 37
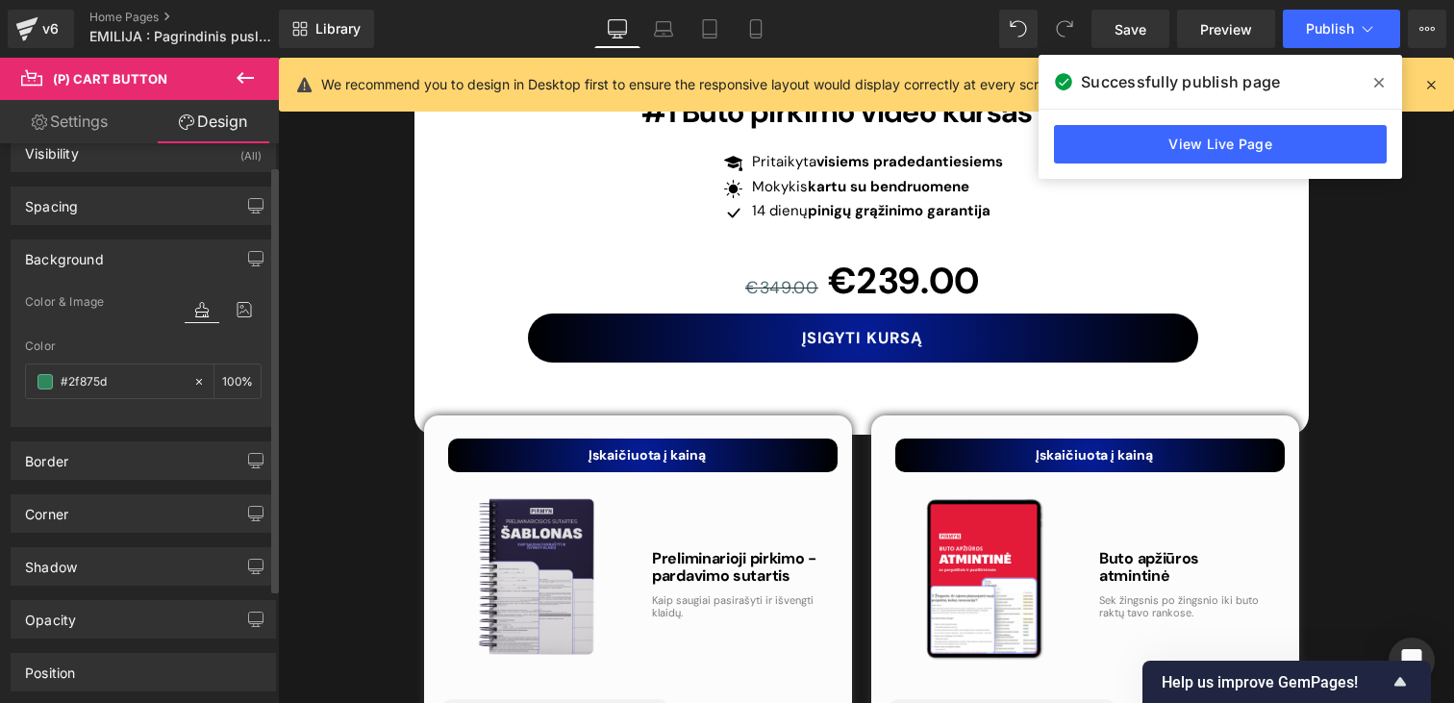
click at [75, 229] on div "Background Color & Image color Color #2f875d 100 % Image Replace Image Upload i…" at bounding box center [143, 326] width 287 height 202
click at [63, 205] on div "Spacing" at bounding box center [51, 200] width 53 height 27
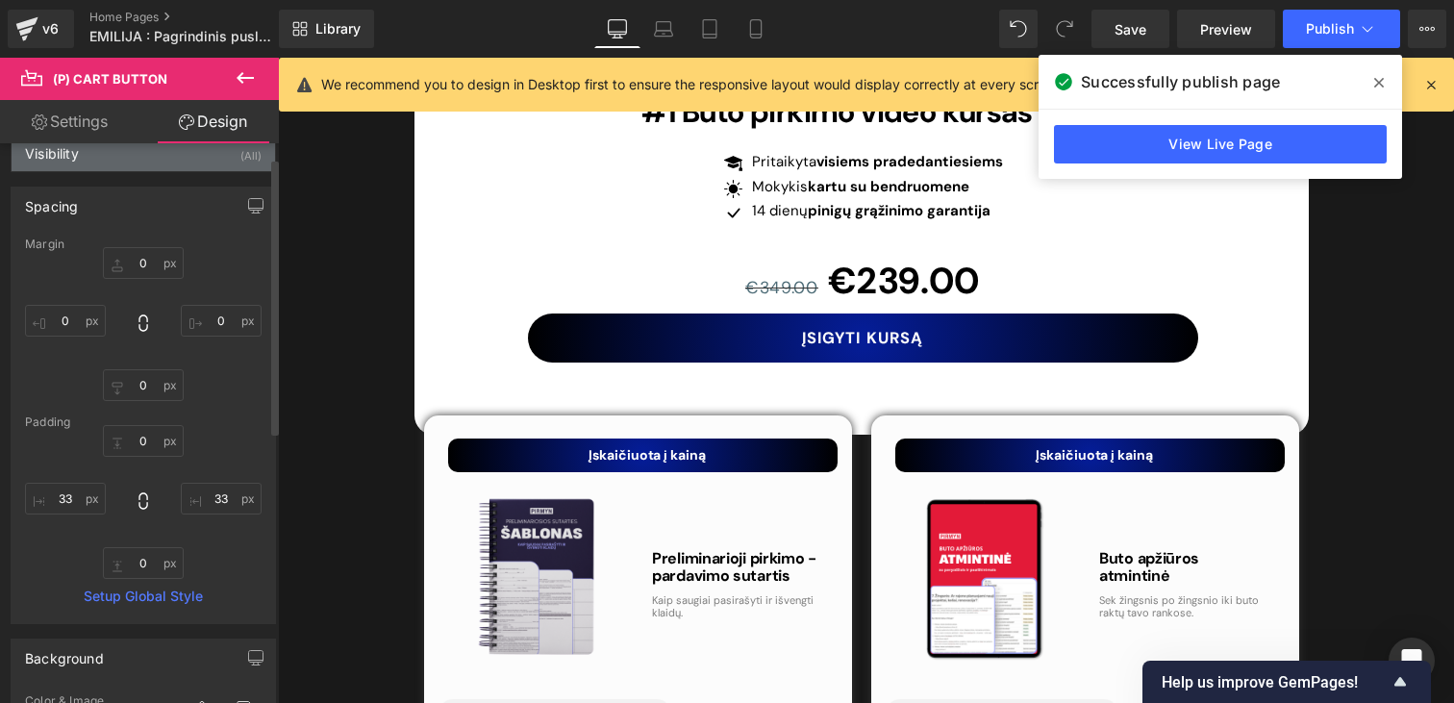
click at [57, 160] on div "Visibility" at bounding box center [52, 148] width 54 height 27
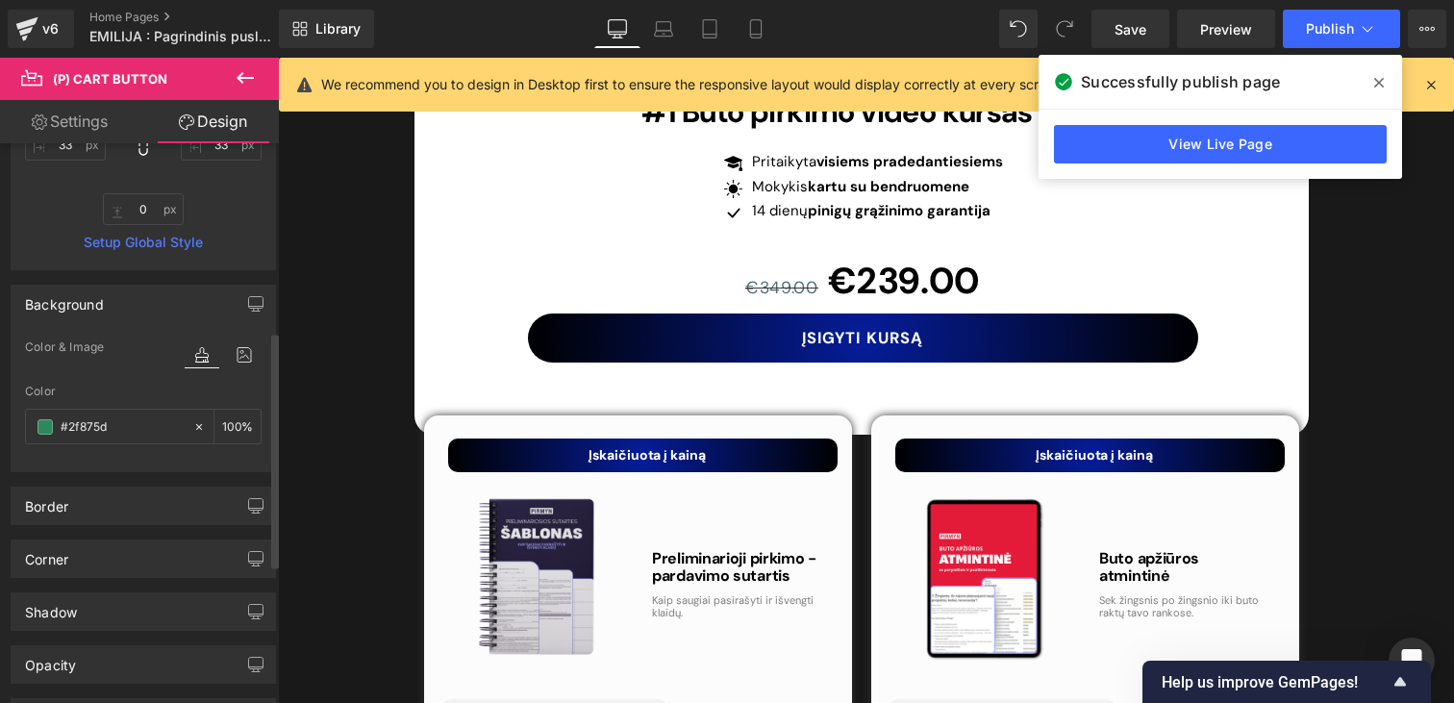
scroll to position [772, 0]
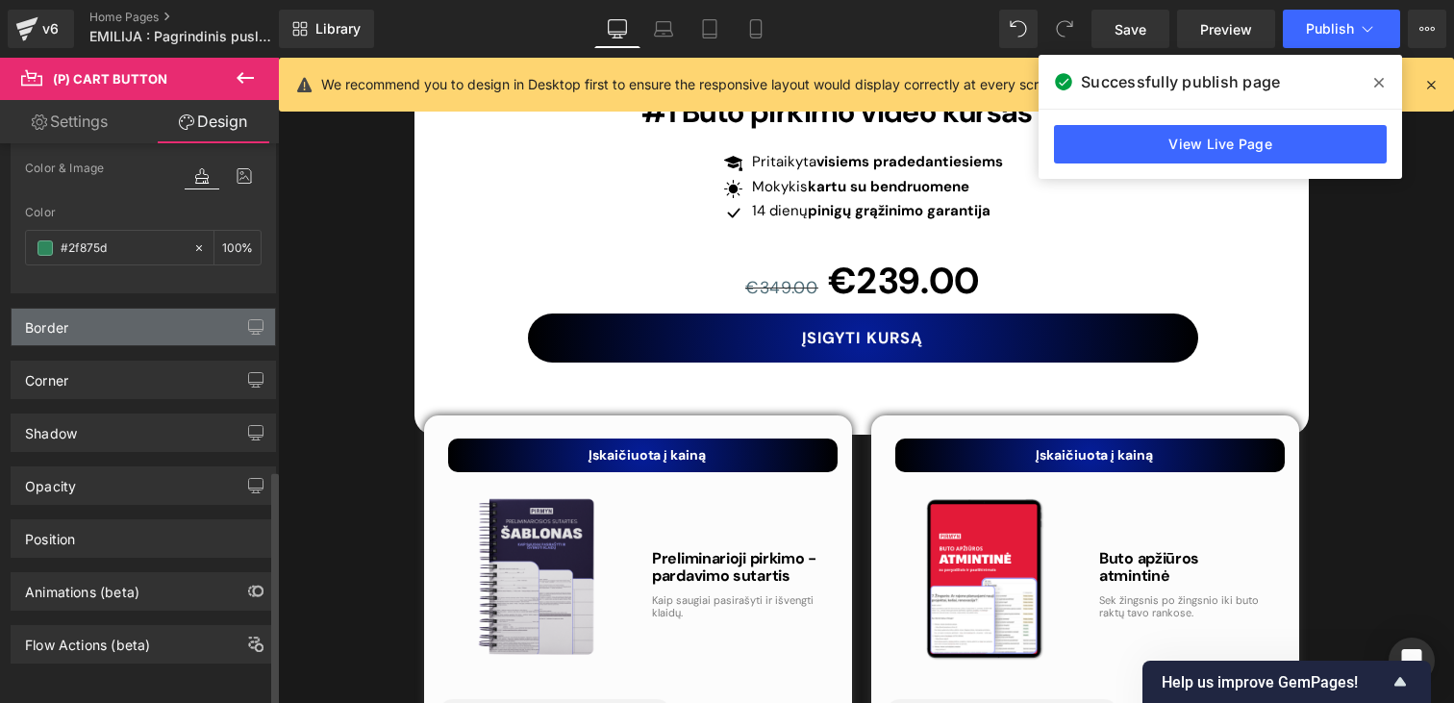
click at [94, 309] on div "Border" at bounding box center [143, 327] width 263 height 37
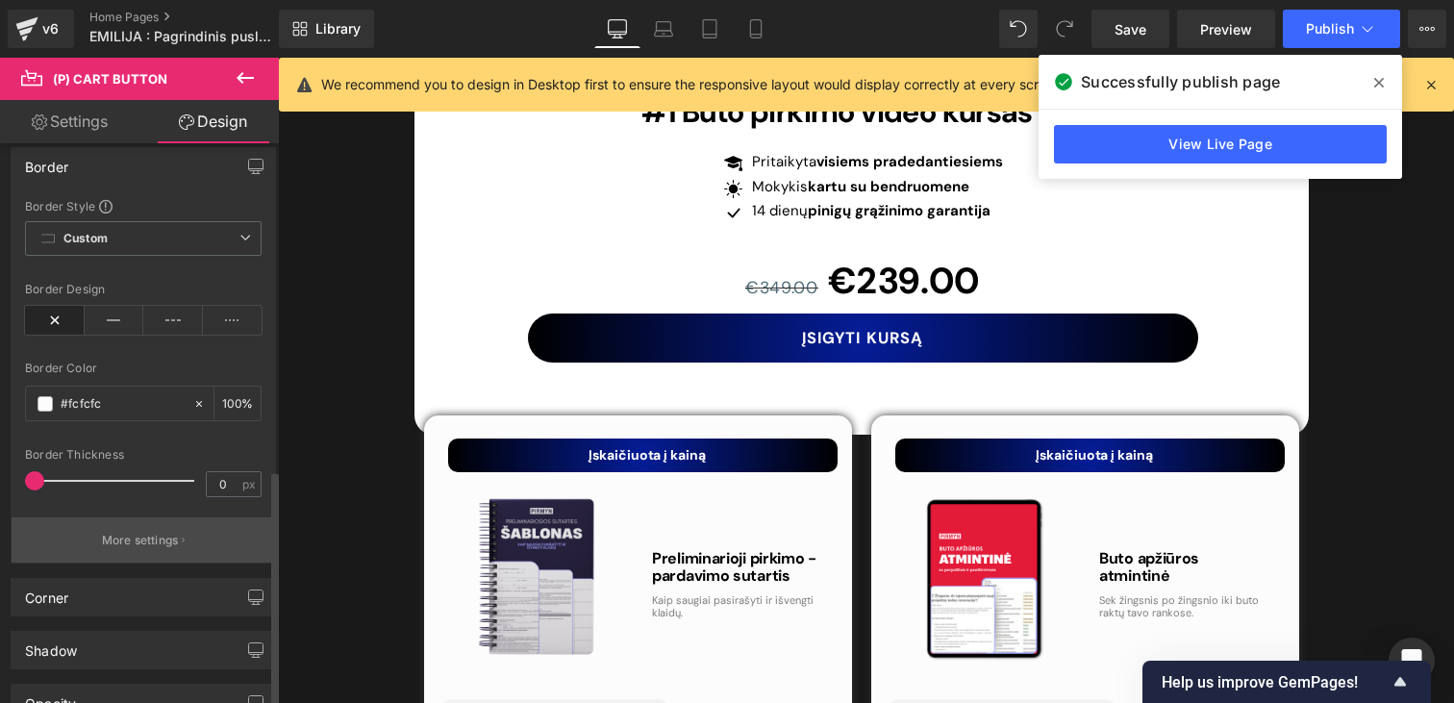
scroll to position [1044, 0]
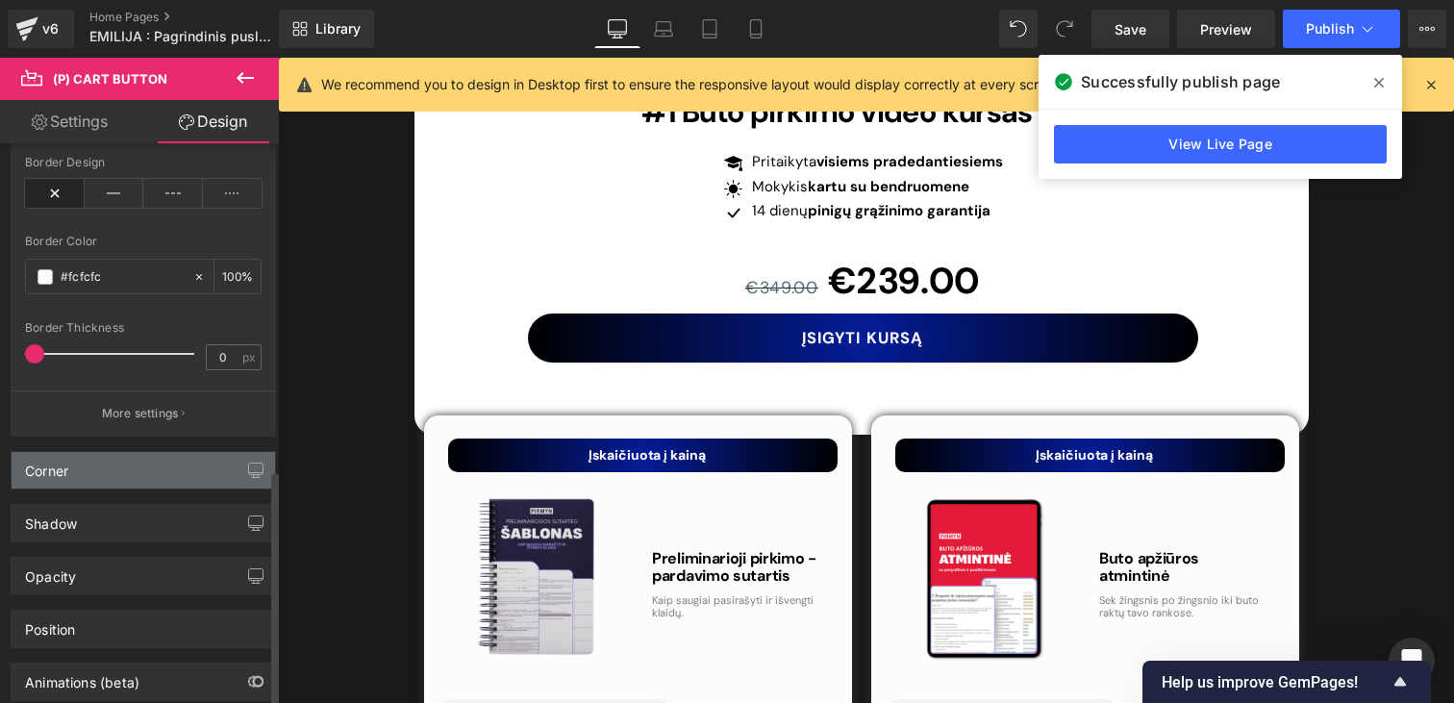
click at [62, 463] on div "Corner" at bounding box center [46, 465] width 43 height 27
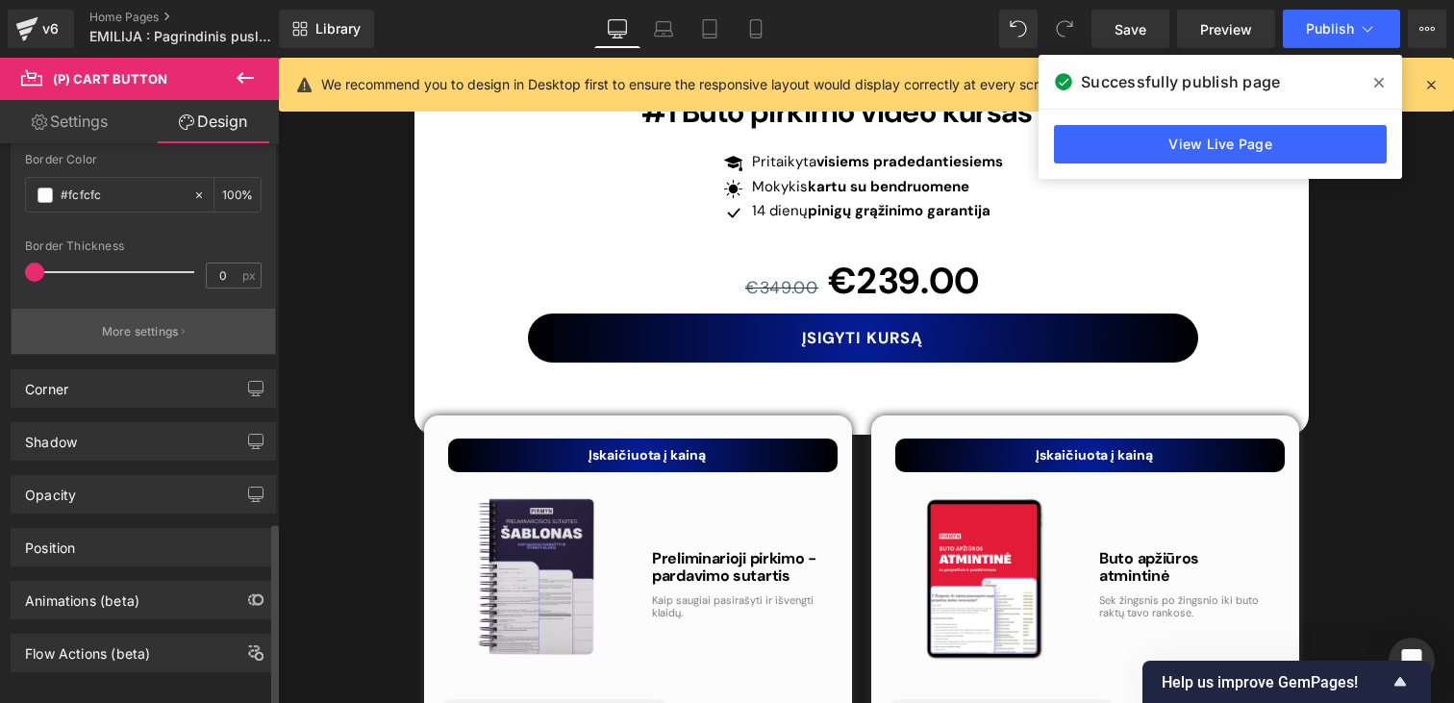
scroll to position [1150, 0]
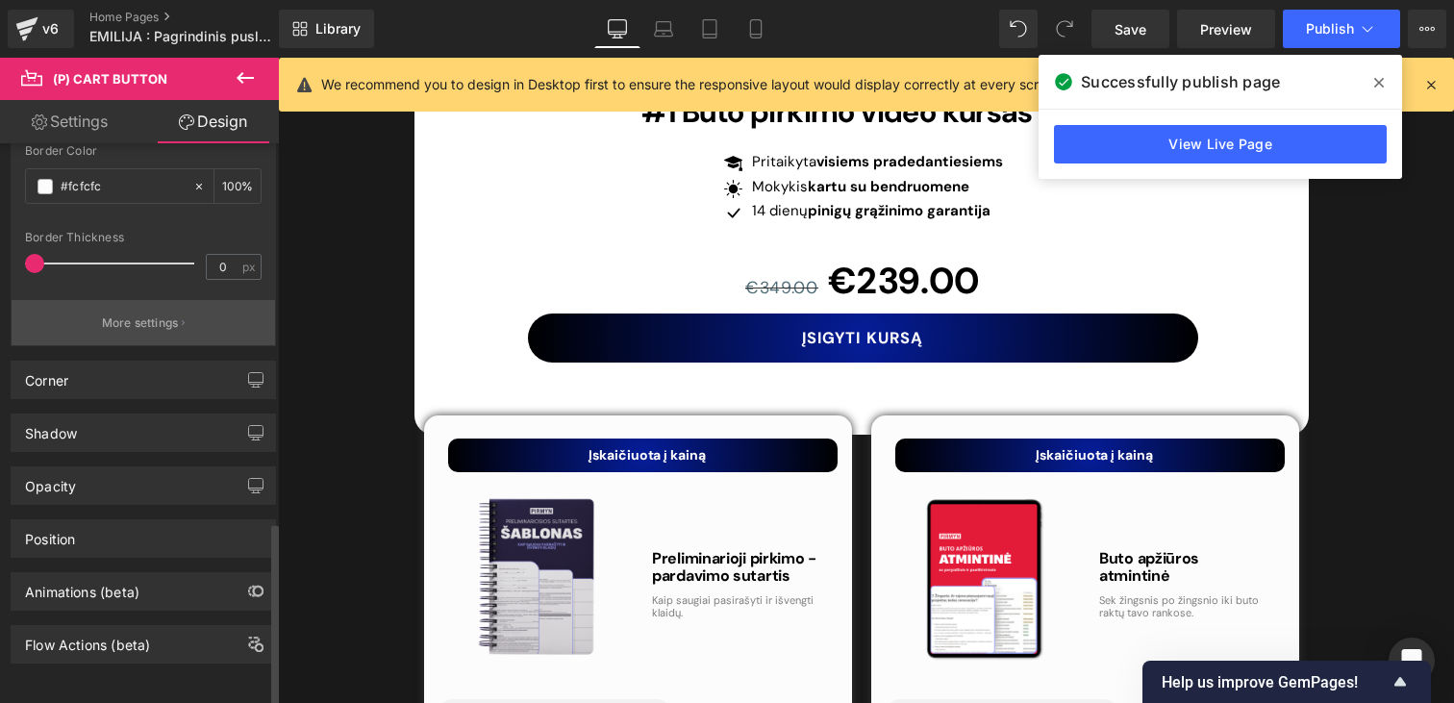
click at [154, 317] on button "More settings" at bounding box center [143, 322] width 263 height 45
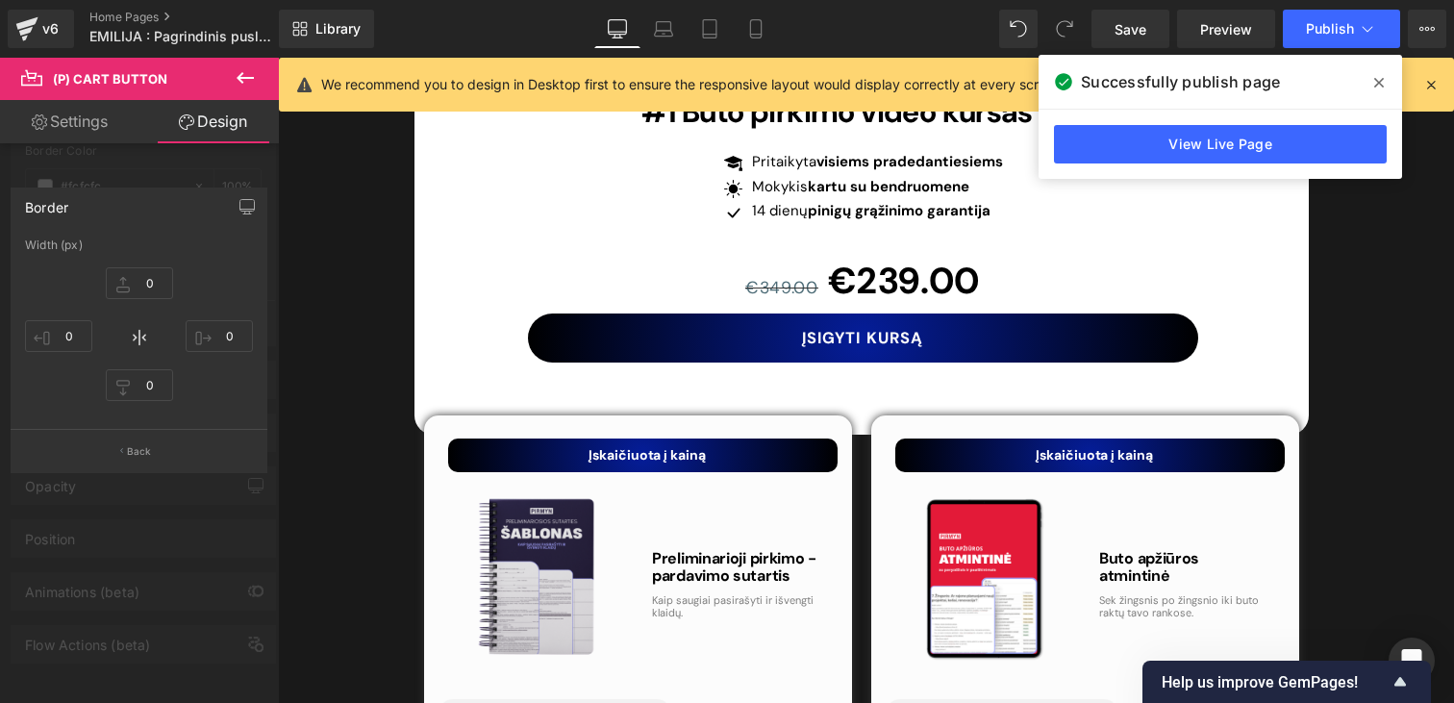
click at [173, 142] on link "Design" at bounding box center [212, 121] width 139 height 43
click at [143, 164] on div at bounding box center [139, 385] width 279 height 655
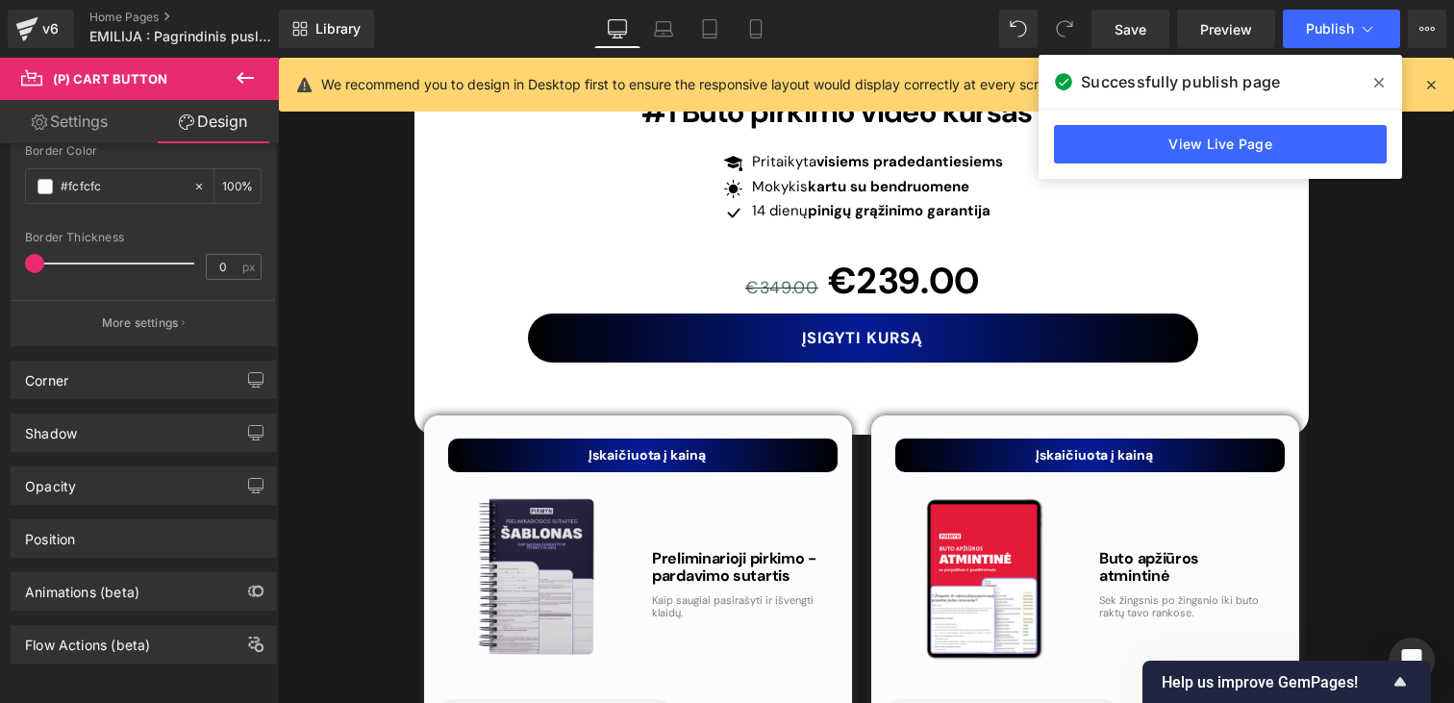
click at [102, 89] on span "(P) Cart Button" at bounding box center [115, 79] width 192 height 42
click at [100, 79] on span "(P) Cart Button" at bounding box center [110, 78] width 114 height 15
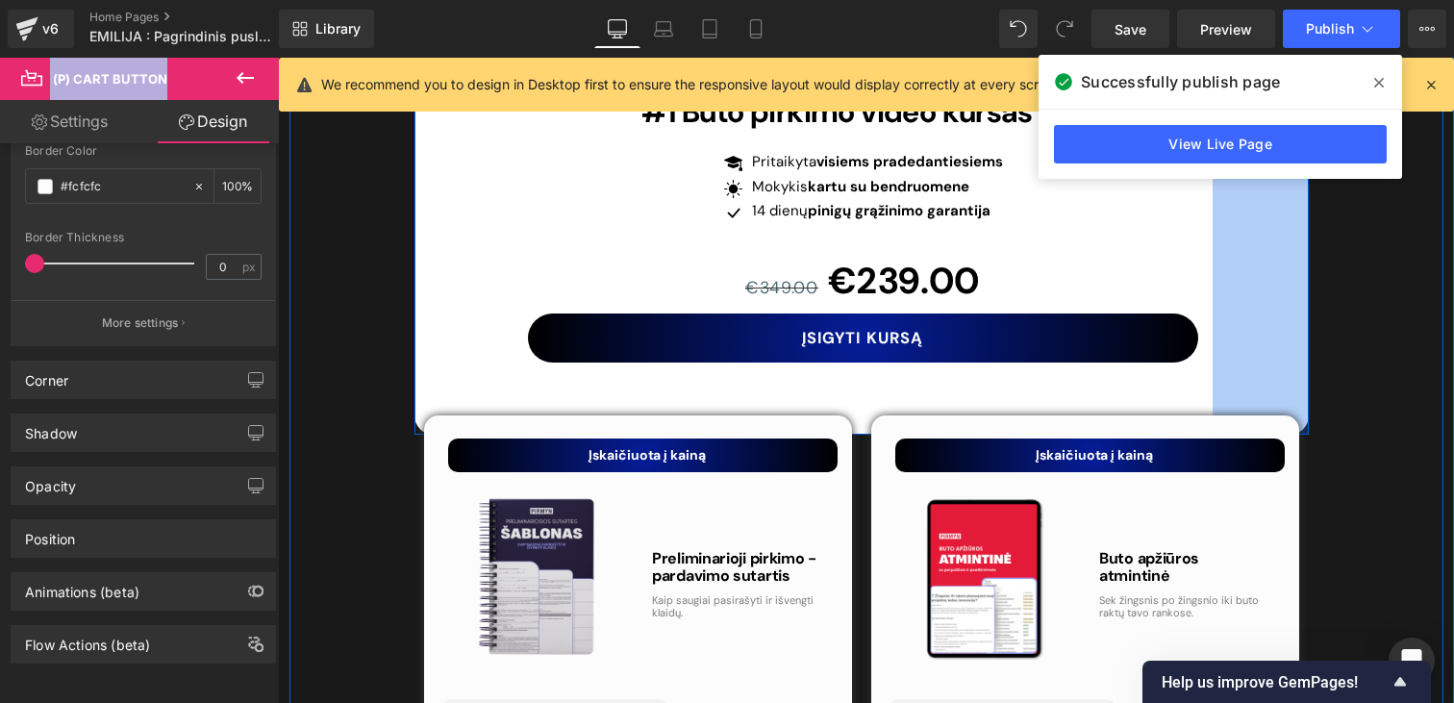
click at [1301, 275] on div "100px" at bounding box center [1260, 57] width 96 height 757
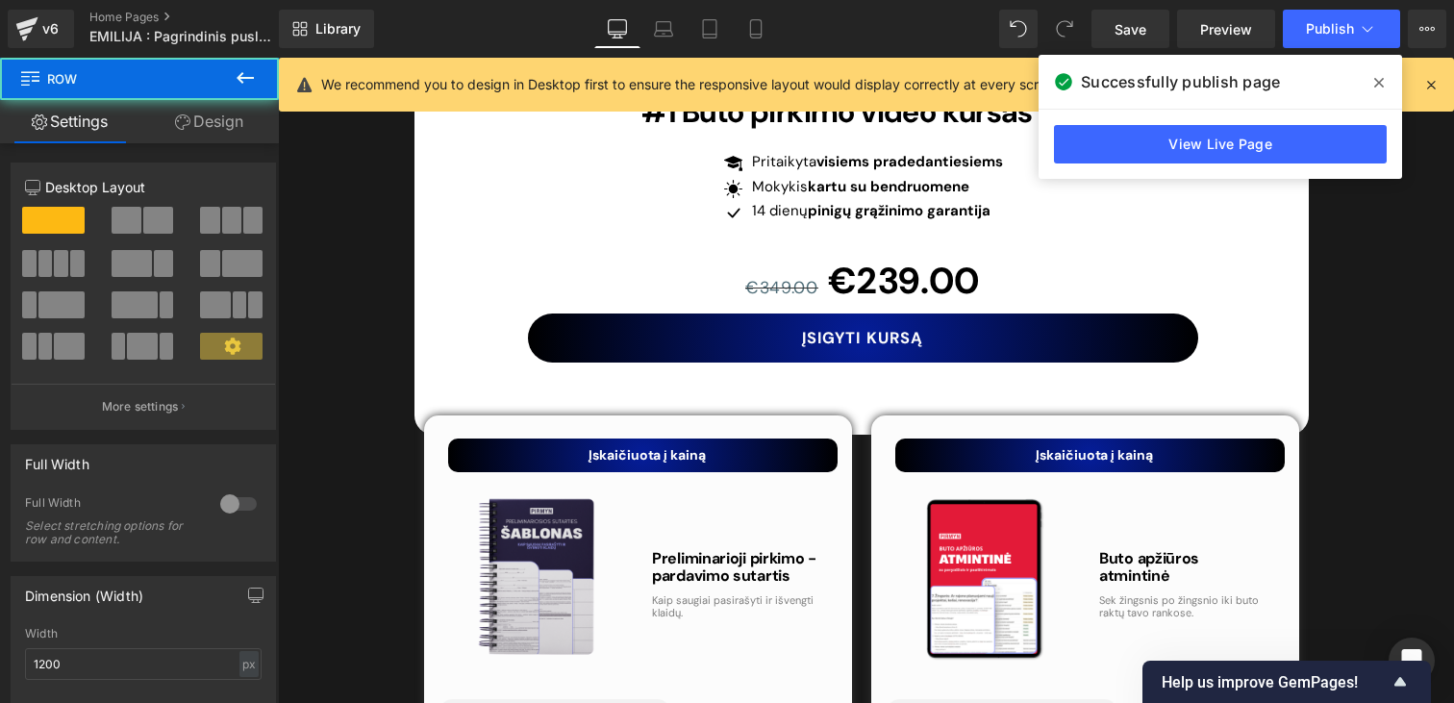
click at [1382, 93] on span at bounding box center [1378, 82] width 31 height 31
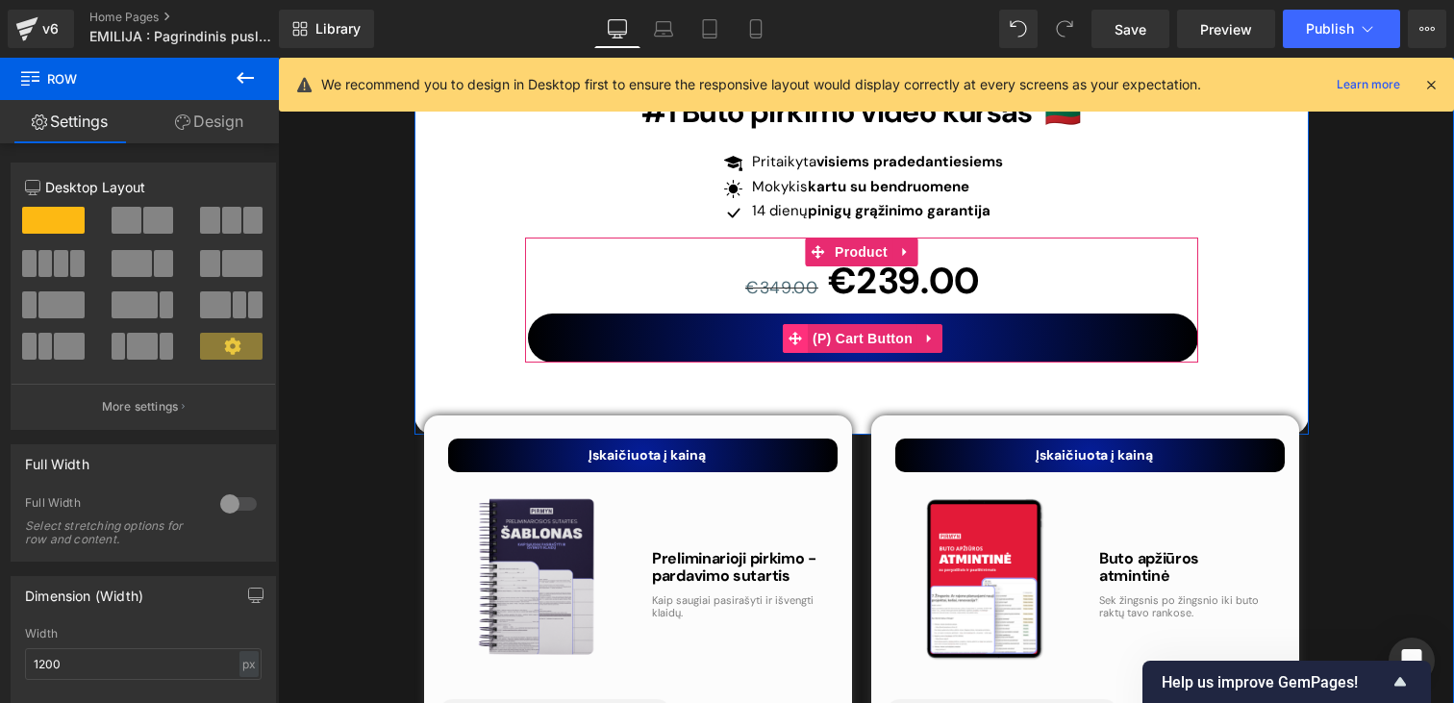
click at [791, 331] on icon at bounding box center [794, 338] width 13 height 14
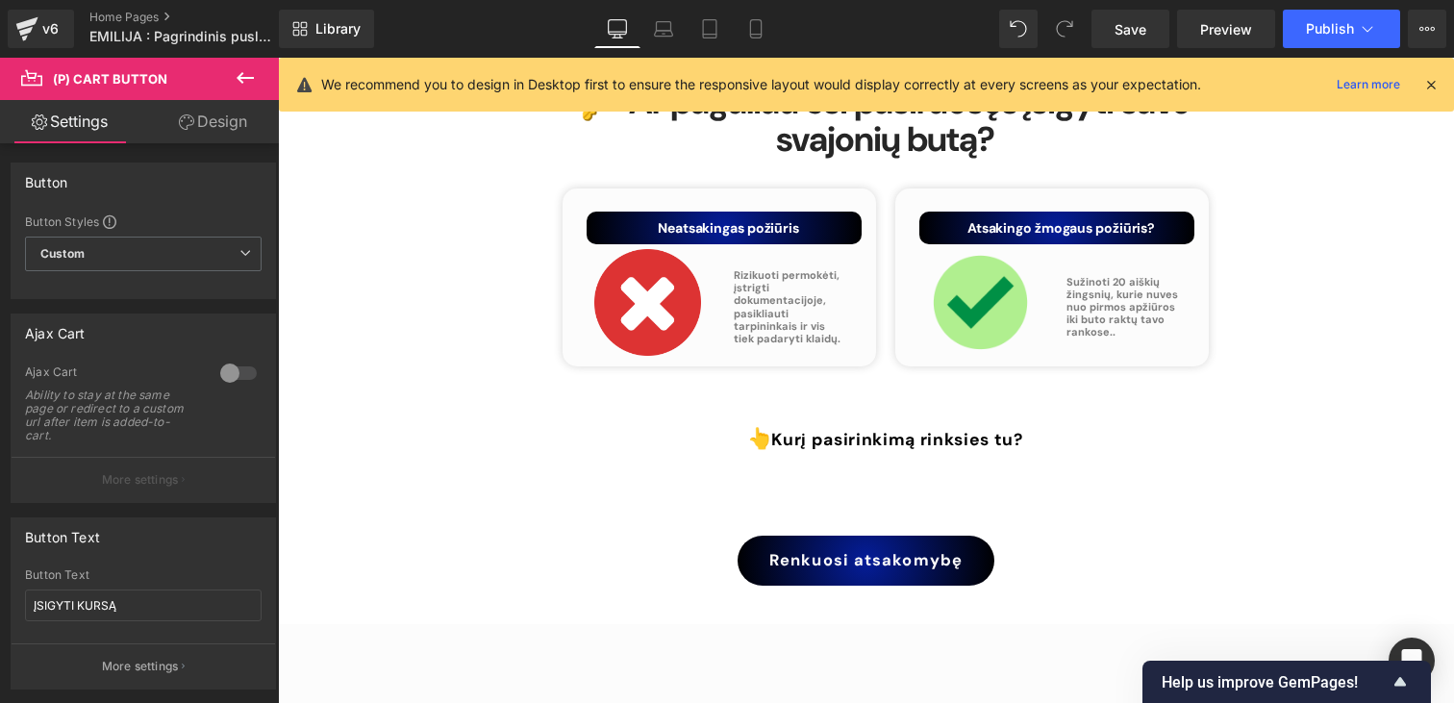
scroll to position [8116, 0]
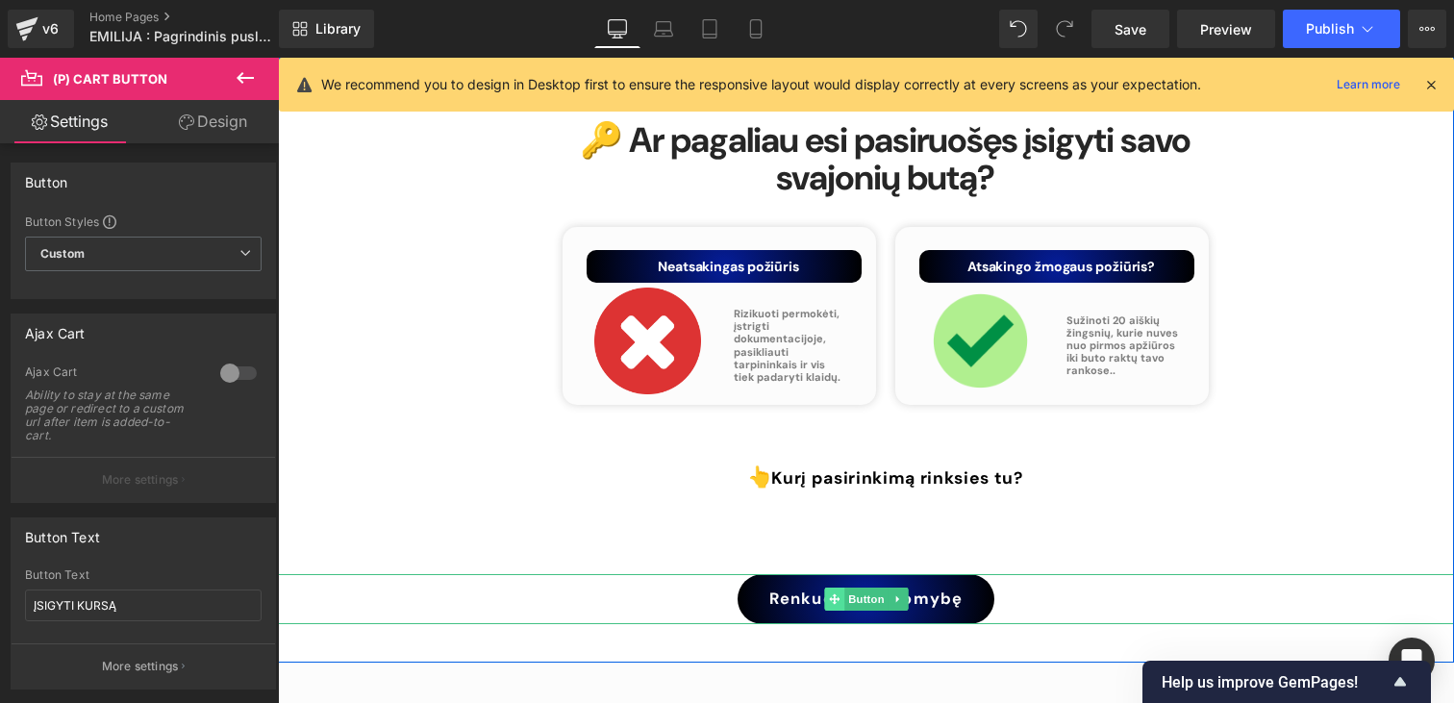
click at [836, 593] on icon at bounding box center [834, 598] width 11 height 11
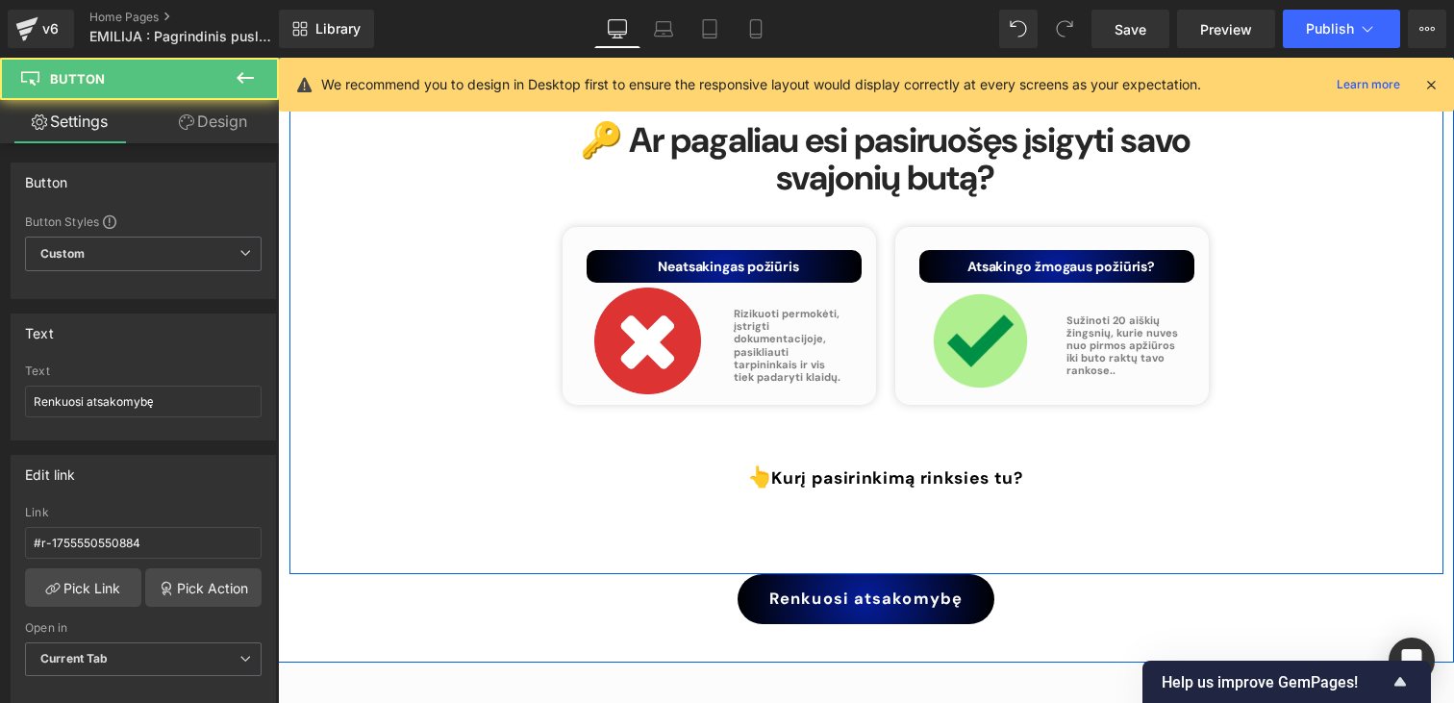
scroll to position [8100, 0]
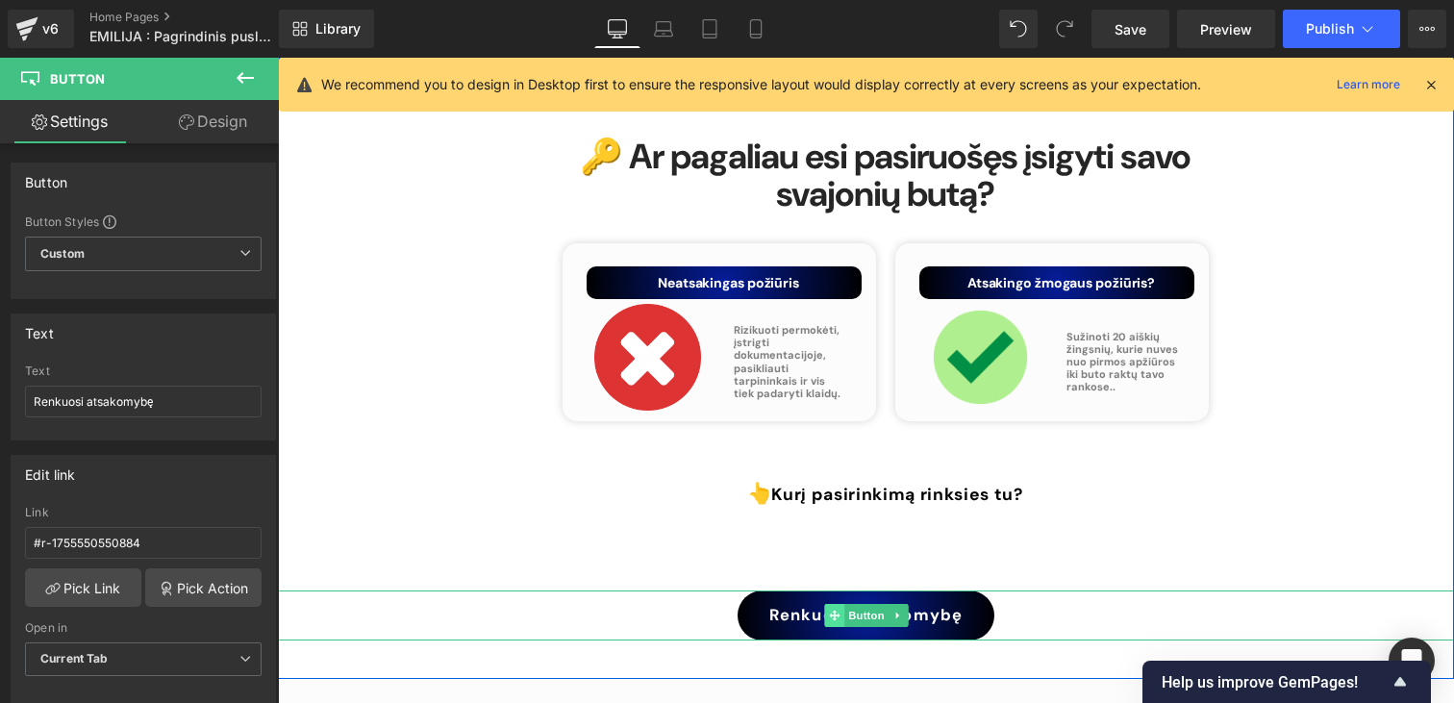
click at [830, 610] on icon at bounding box center [834, 616] width 11 height 12
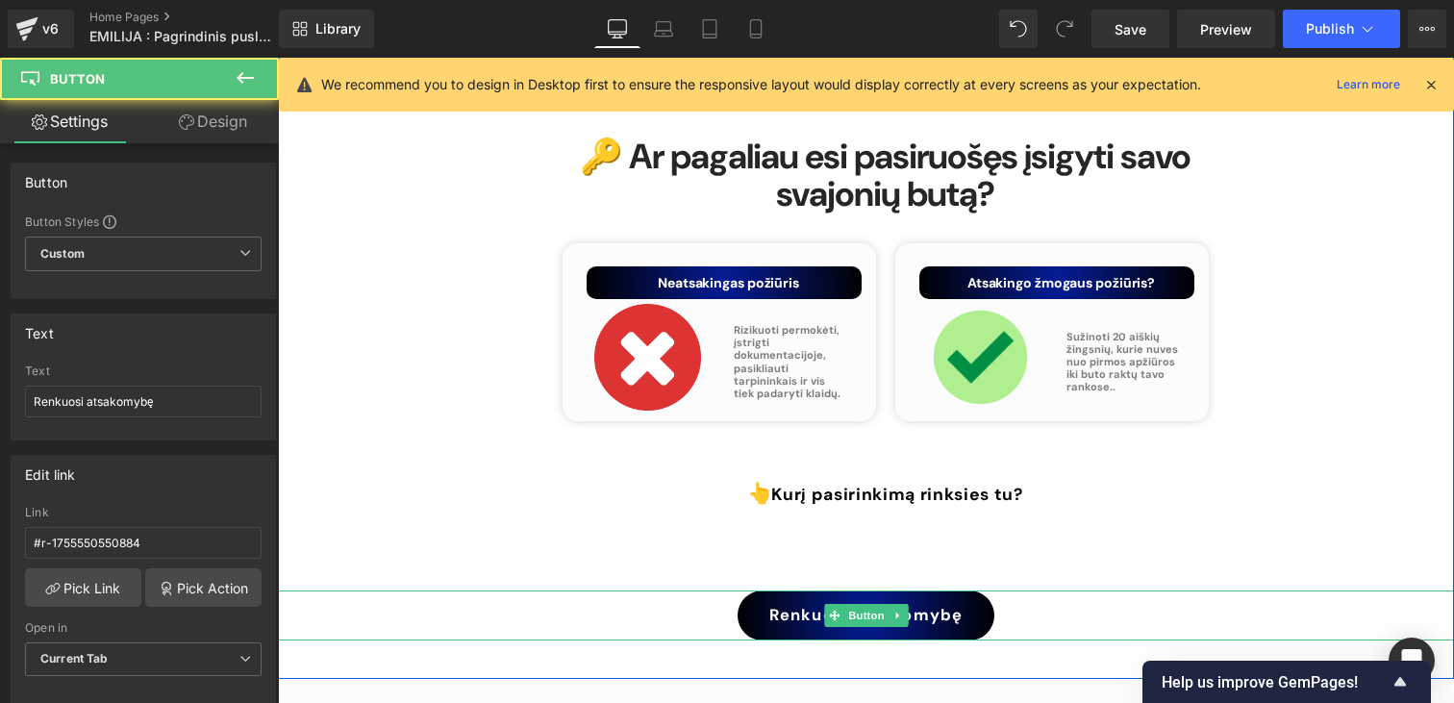
click at [797, 590] on link "Renkuosi atsakomybę" at bounding box center [865, 615] width 257 height 50
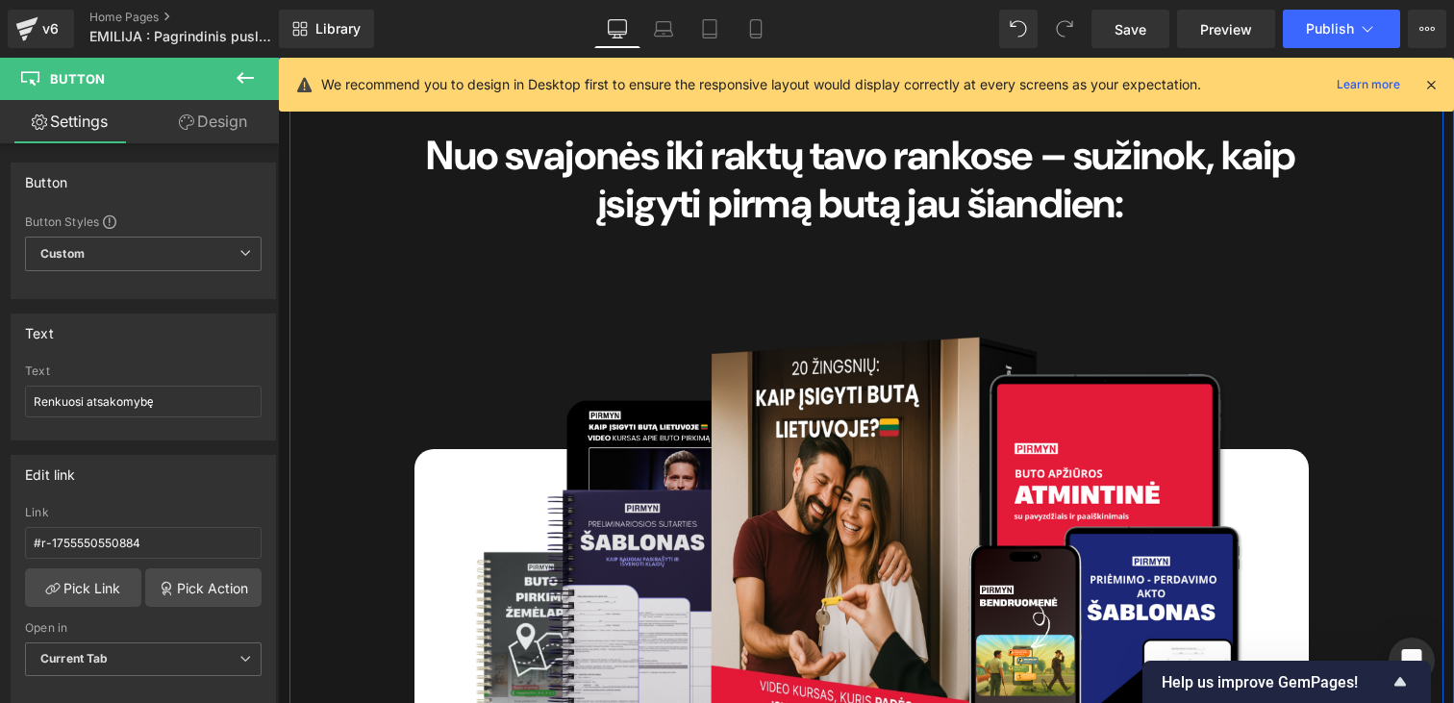
scroll to position [5756, 0]
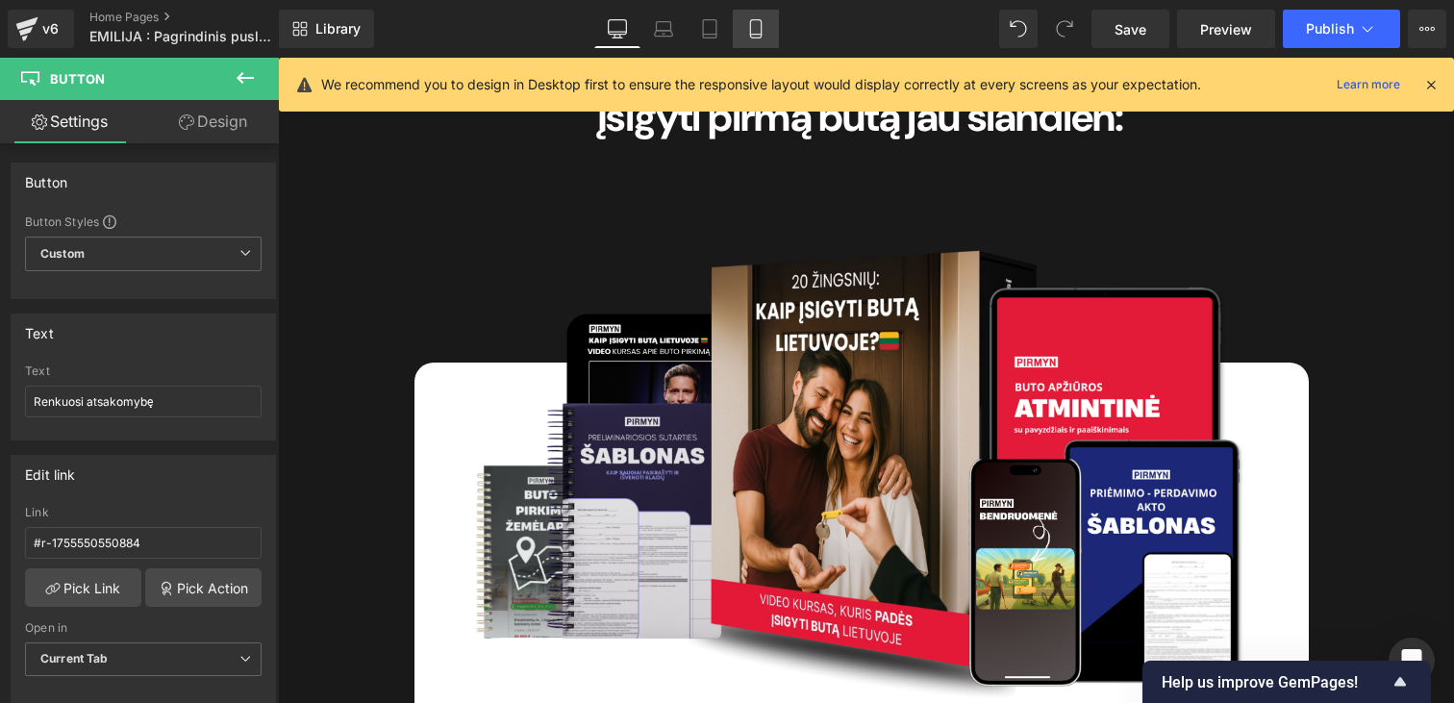
click at [755, 45] on link "Mobile" at bounding box center [756, 29] width 46 height 38
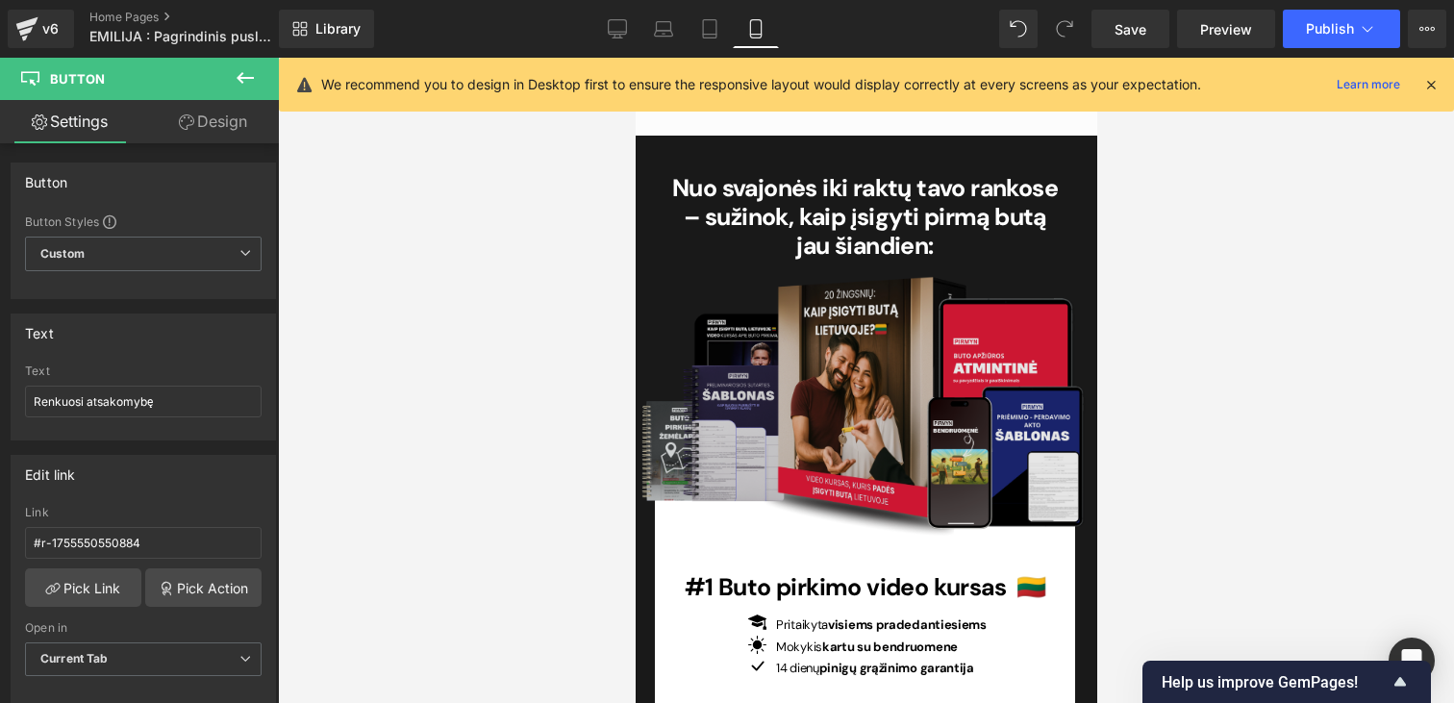
scroll to position [6795, 0]
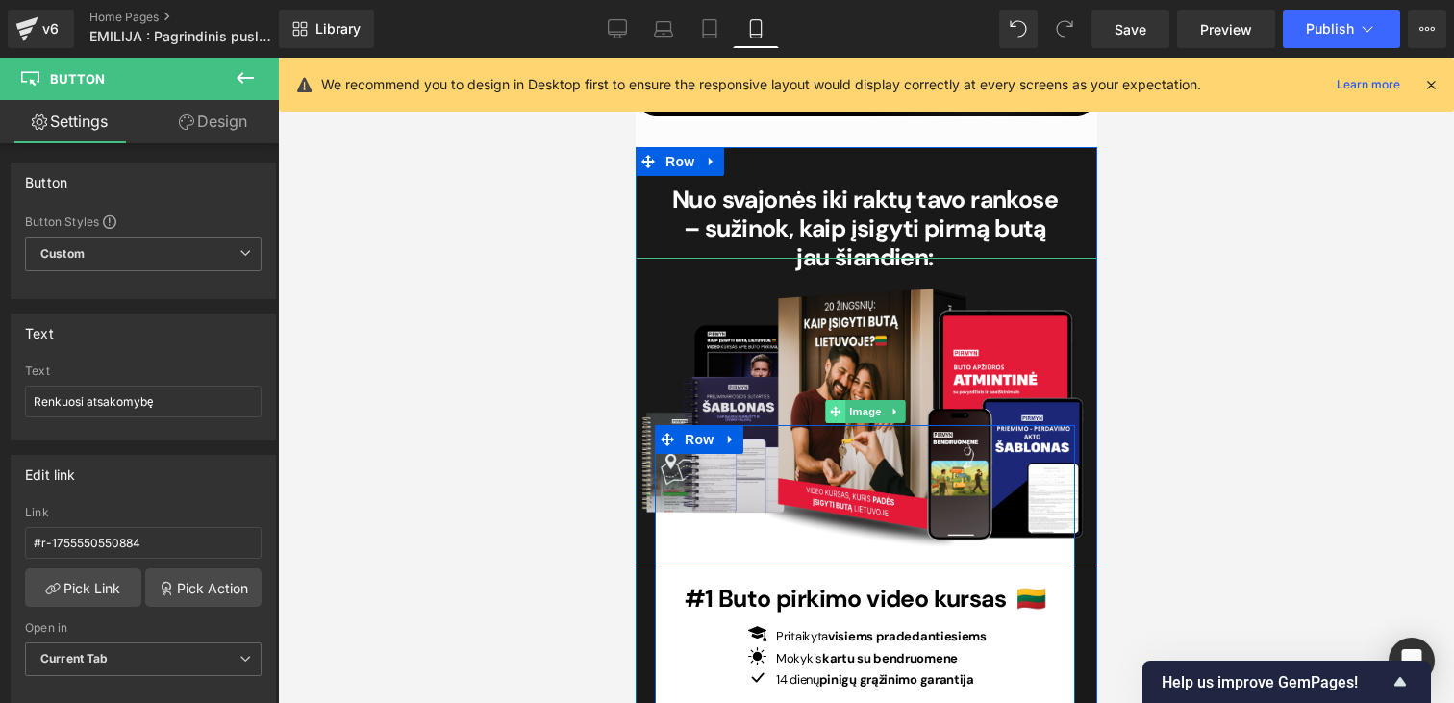
click at [833, 406] on icon at bounding box center [834, 411] width 11 height 11
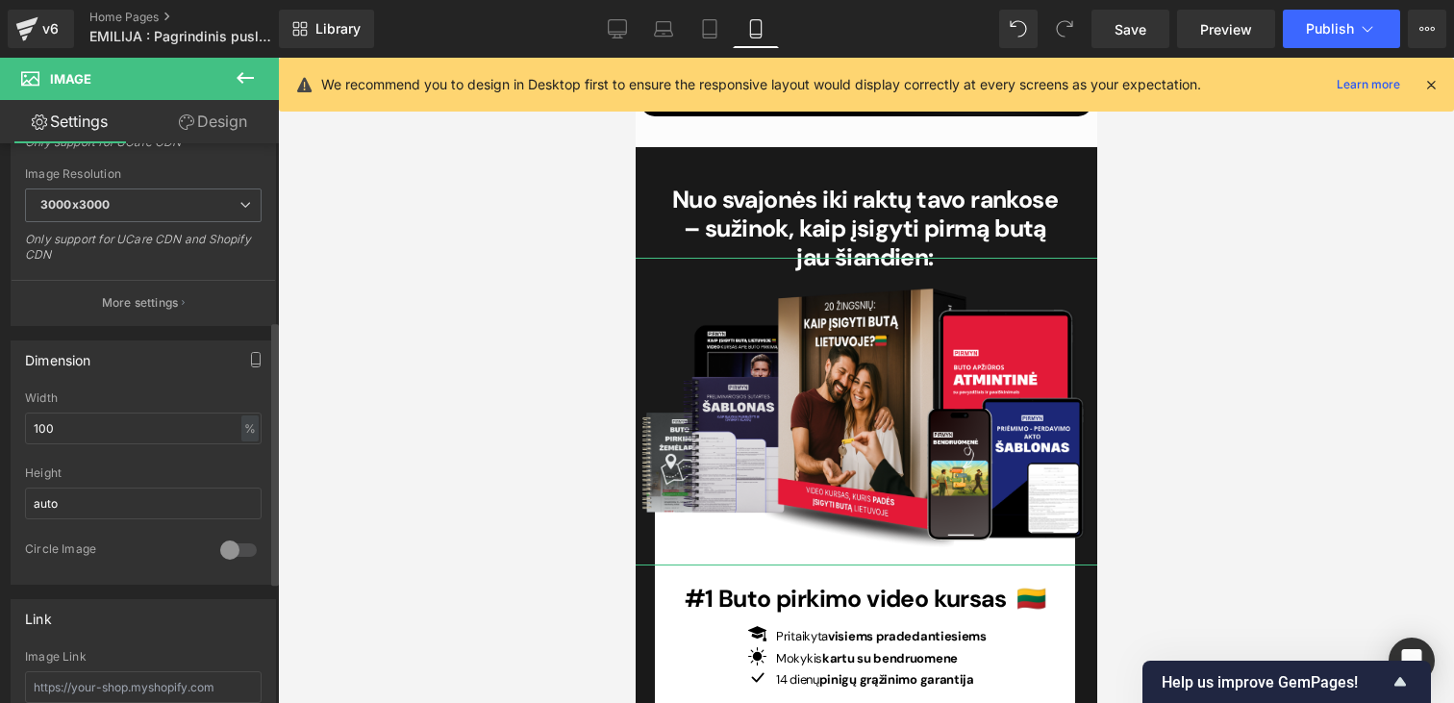
scroll to position [391, 0]
click at [104, 422] on input "100" at bounding box center [143, 426] width 237 height 32
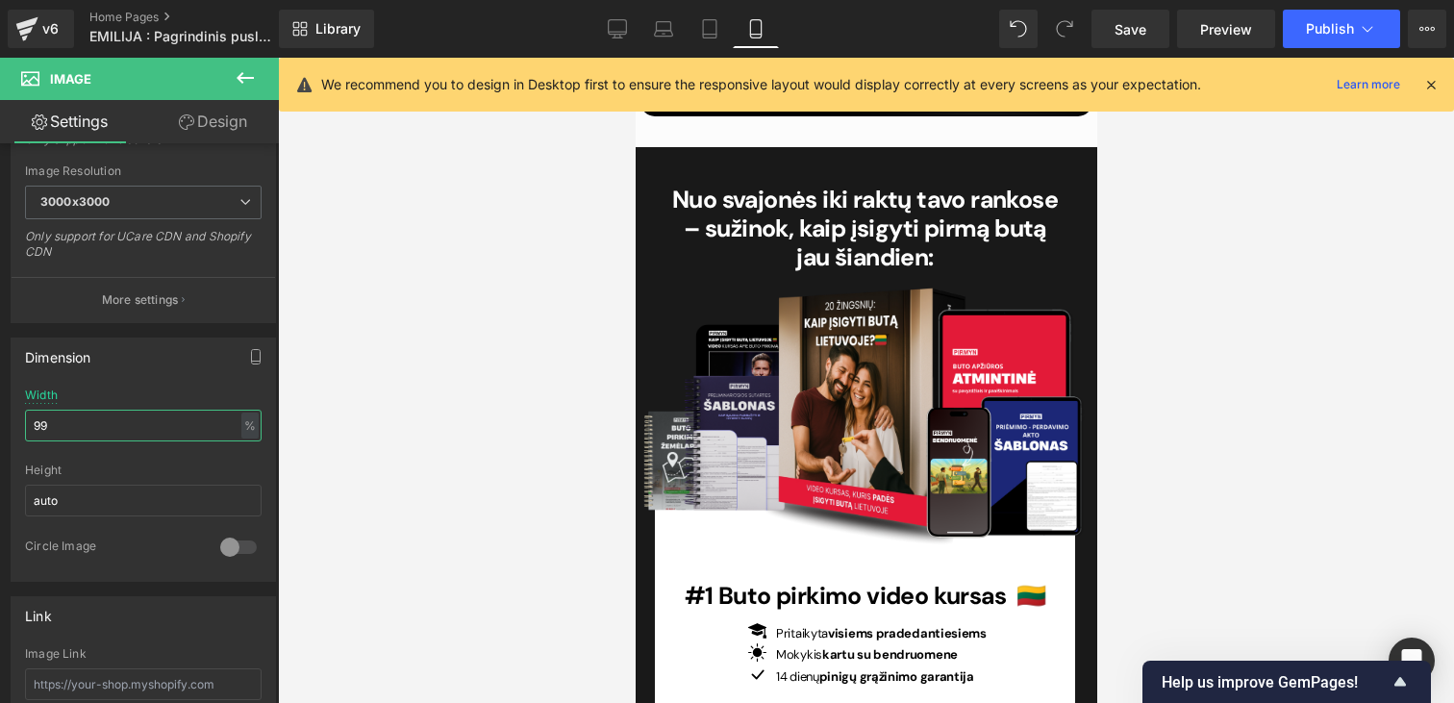
type input "99"
click at [539, 352] on div at bounding box center [866, 380] width 1176 height 645
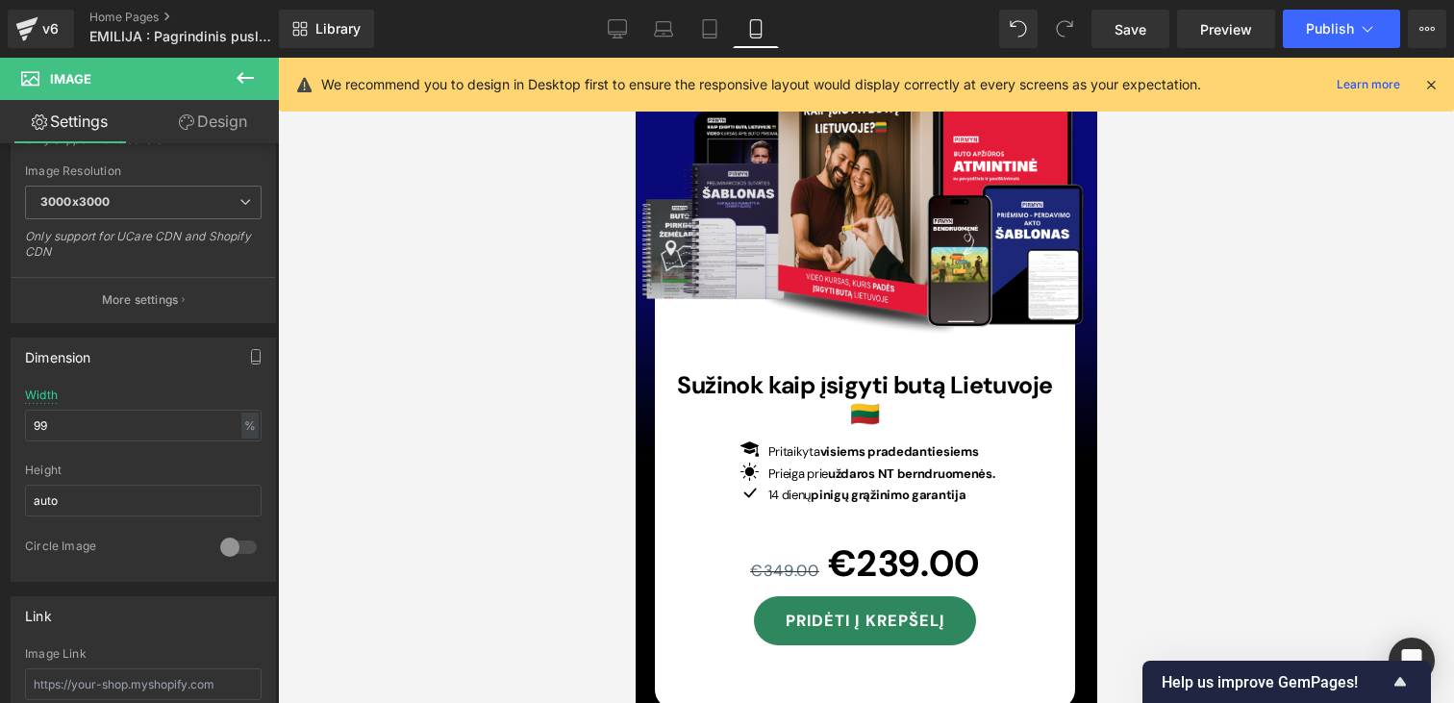
scroll to position [13123, 0]
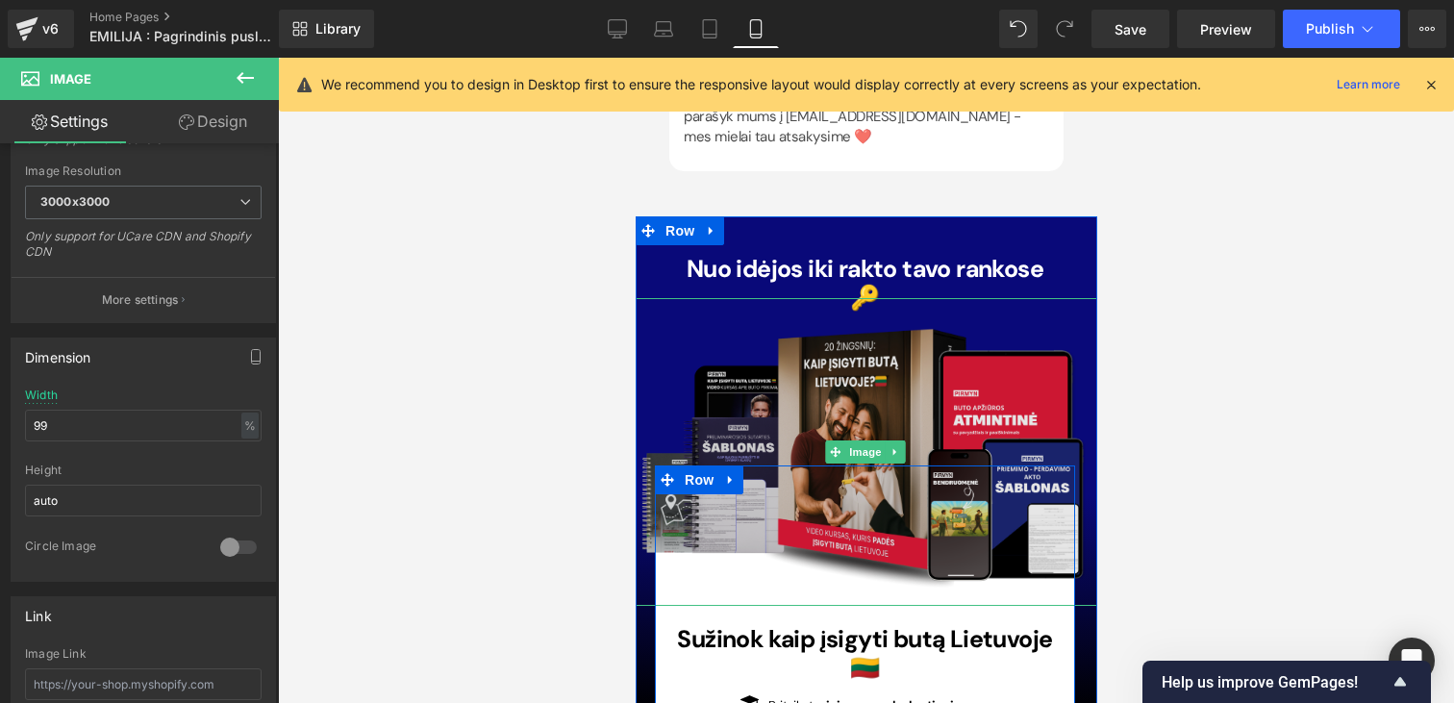
click at [833, 298] on img at bounding box center [864, 452] width 478 height 308
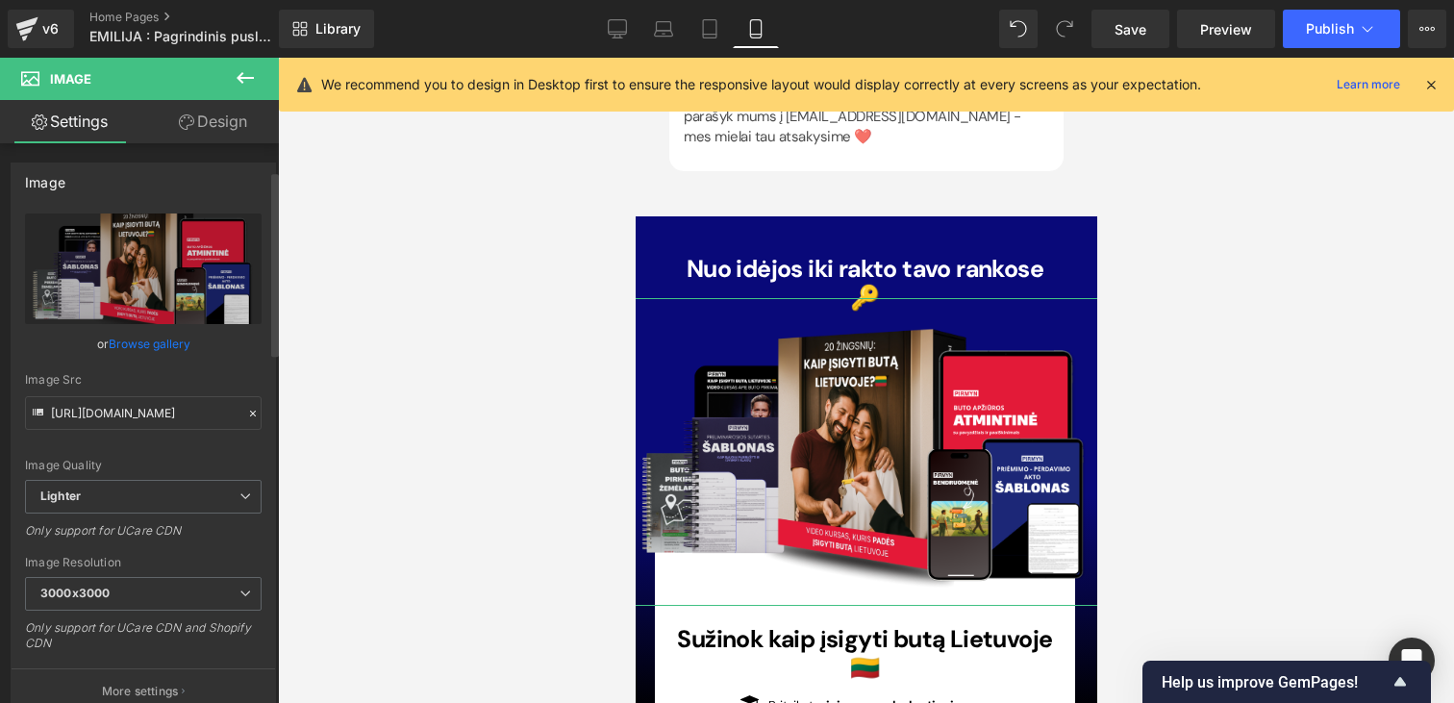
scroll to position [336, 0]
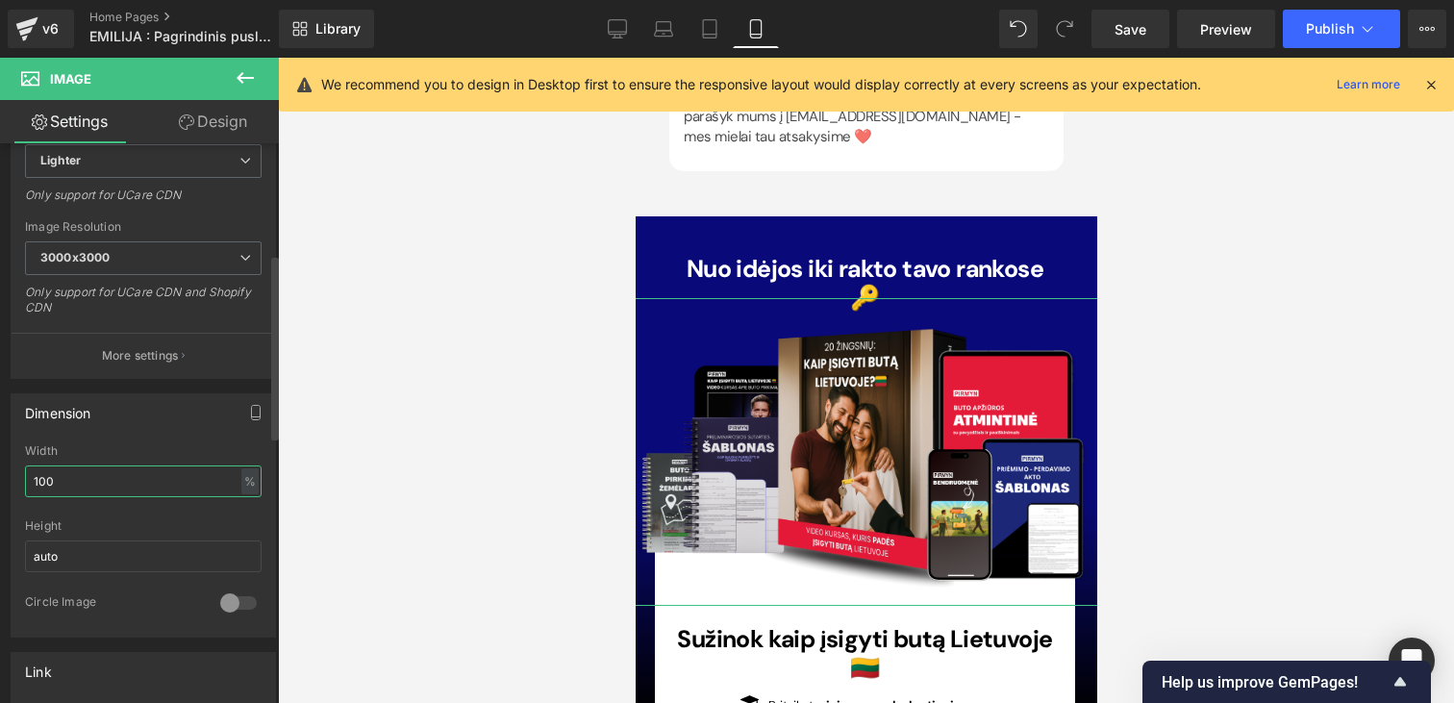
click at [93, 473] on input "100" at bounding box center [143, 481] width 237 height 32
type input "99"
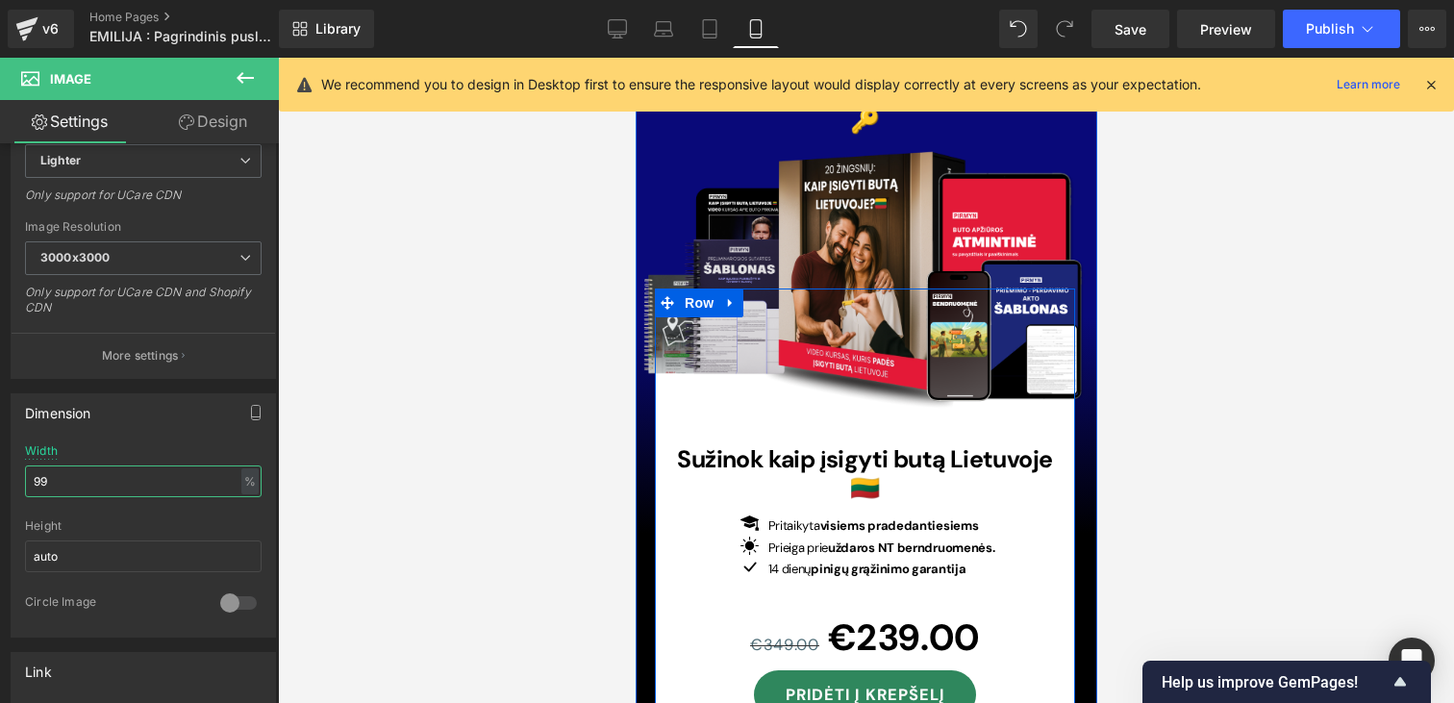
scroll to position [13315, 0]
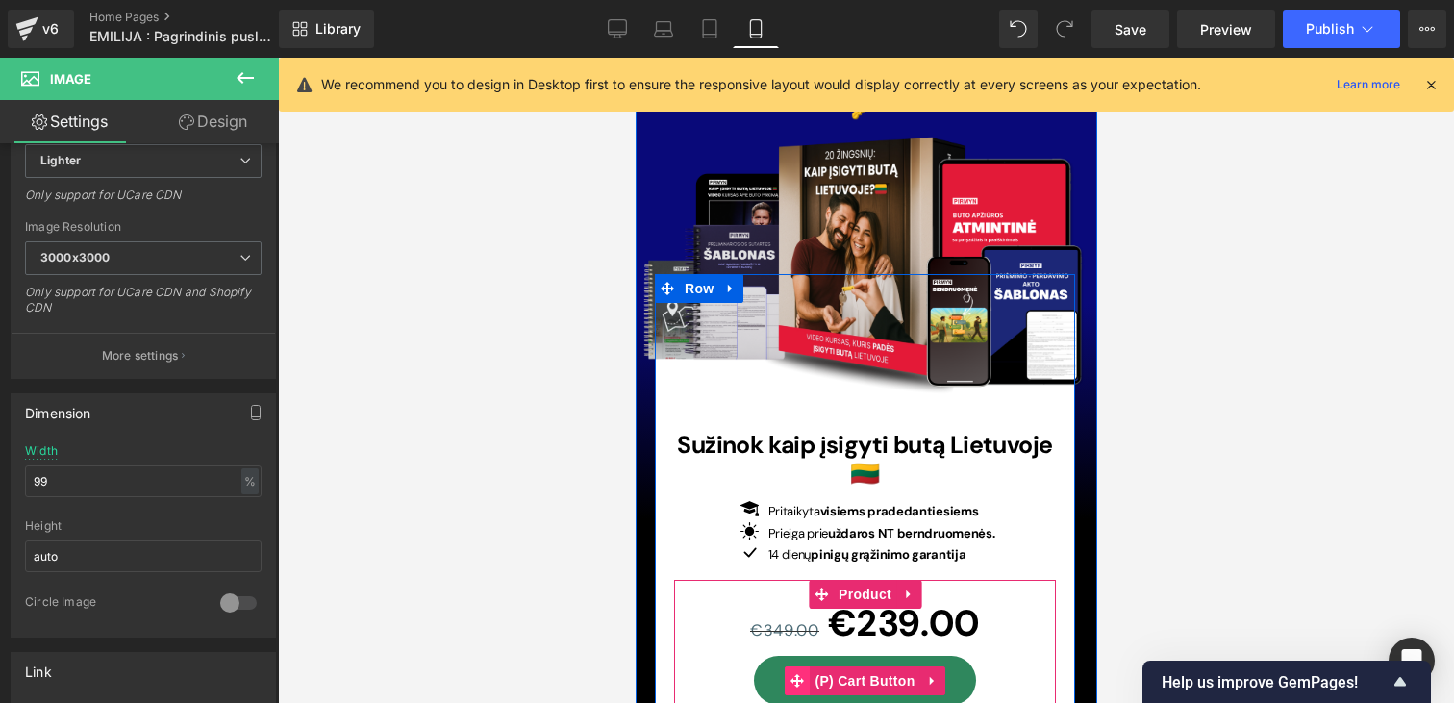
click at [790, 673] on icon at bounding box center [795, 680] width 13 height 14
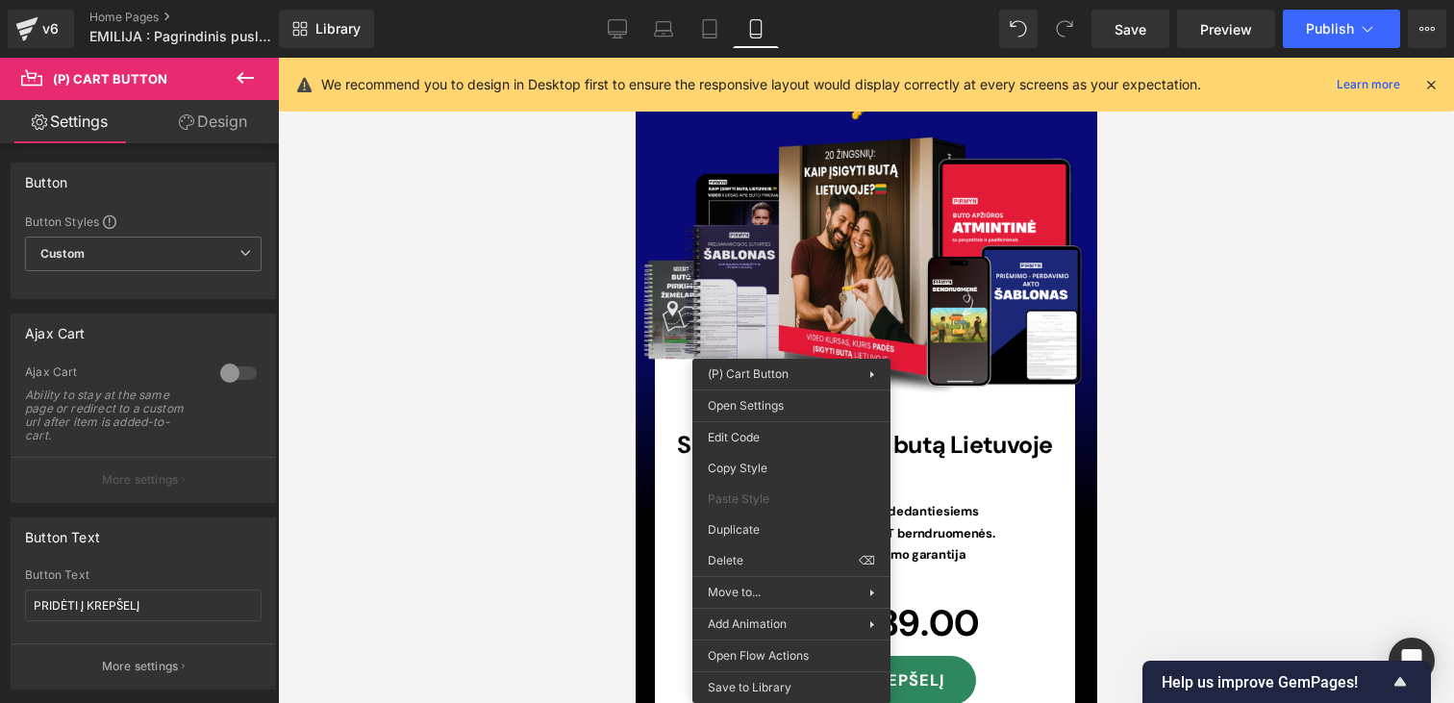
drag, startPoint x: 1369, startPoint y: 524, endPoint x: 734, endPoint y: 466, distance: 638.2
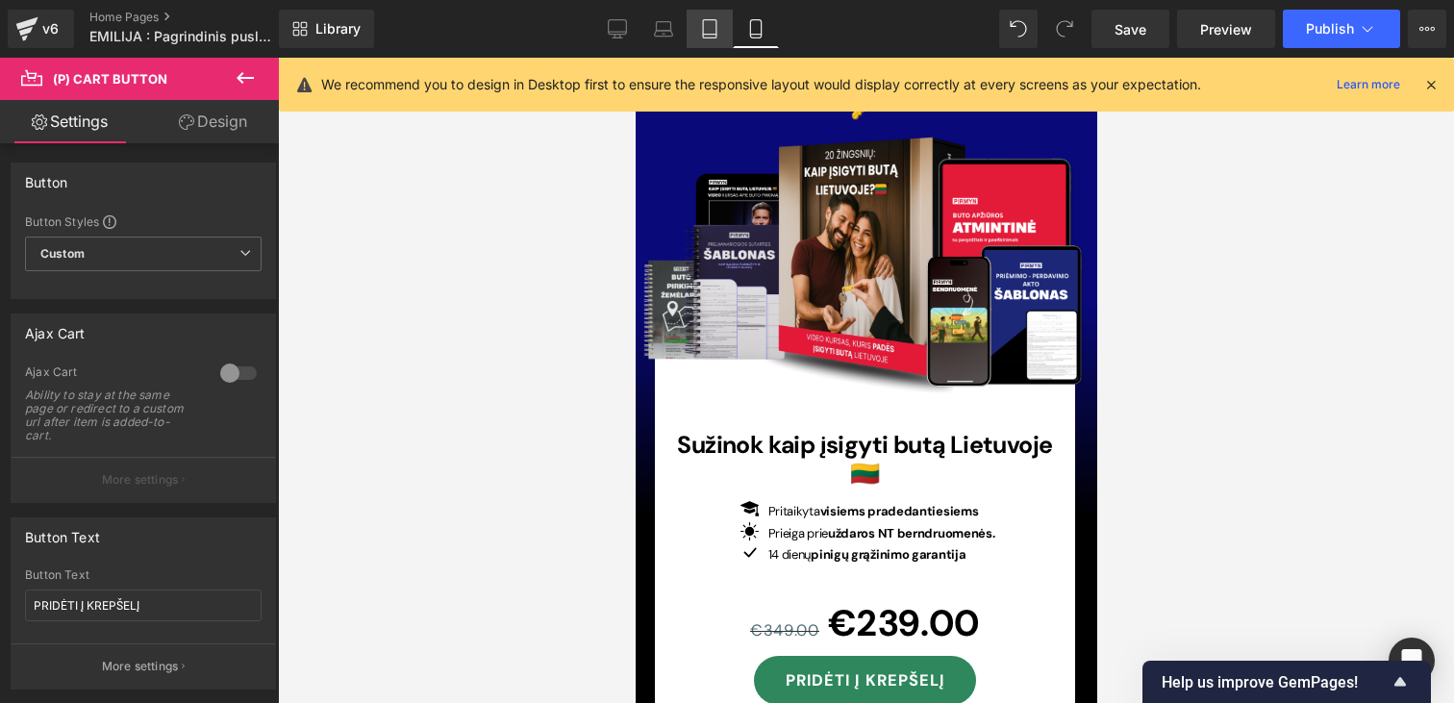
click at [715, 33] on icon at bounding box center [709, 28] width 19 height 19
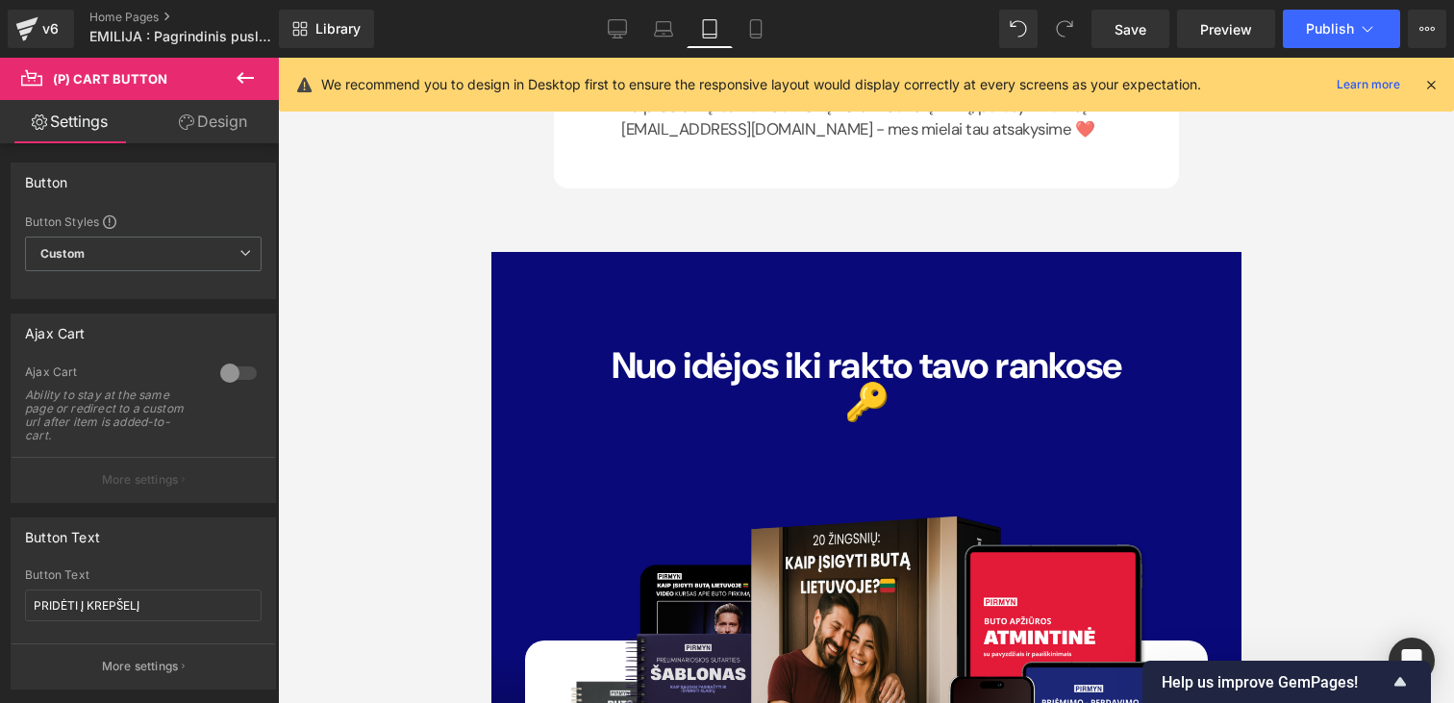
scroll to position [13595, 0]
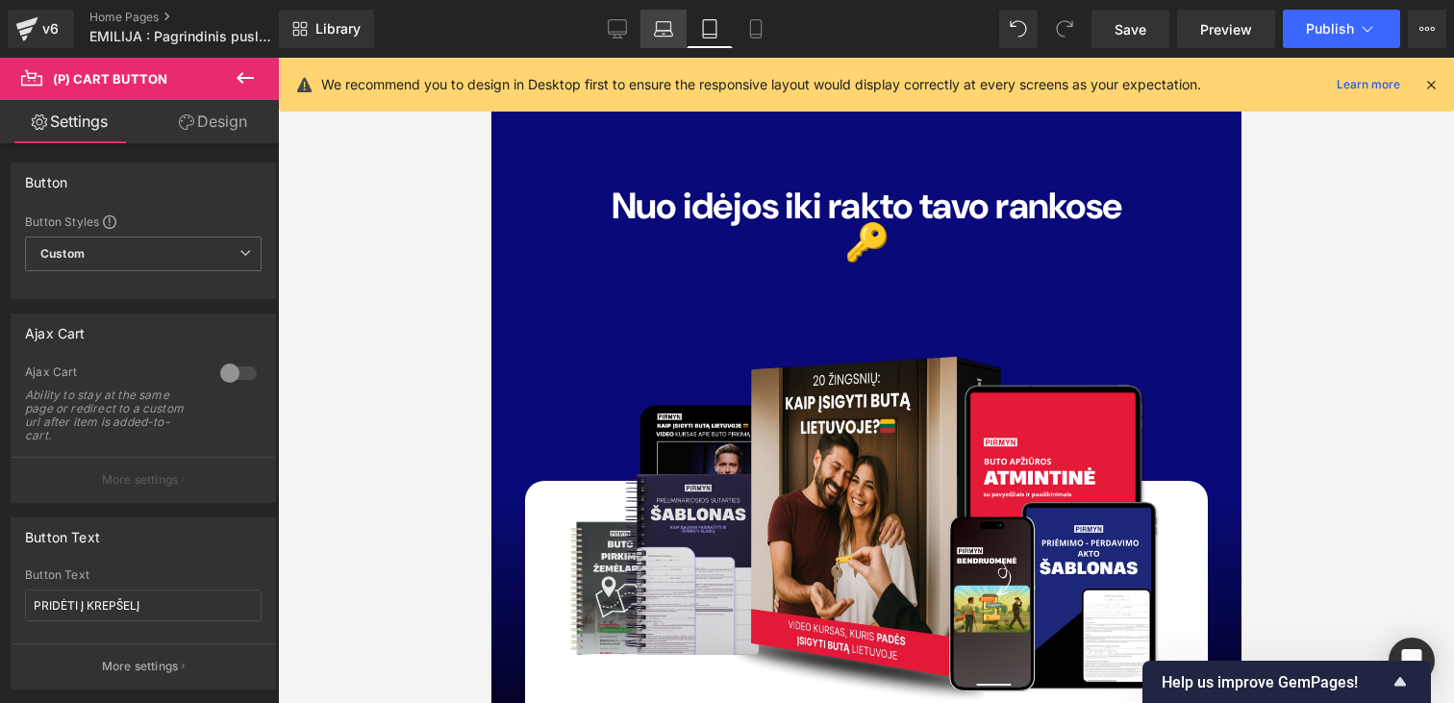
click at [670, 23] on icon at bounding box center [663, 28] width 19 height 19
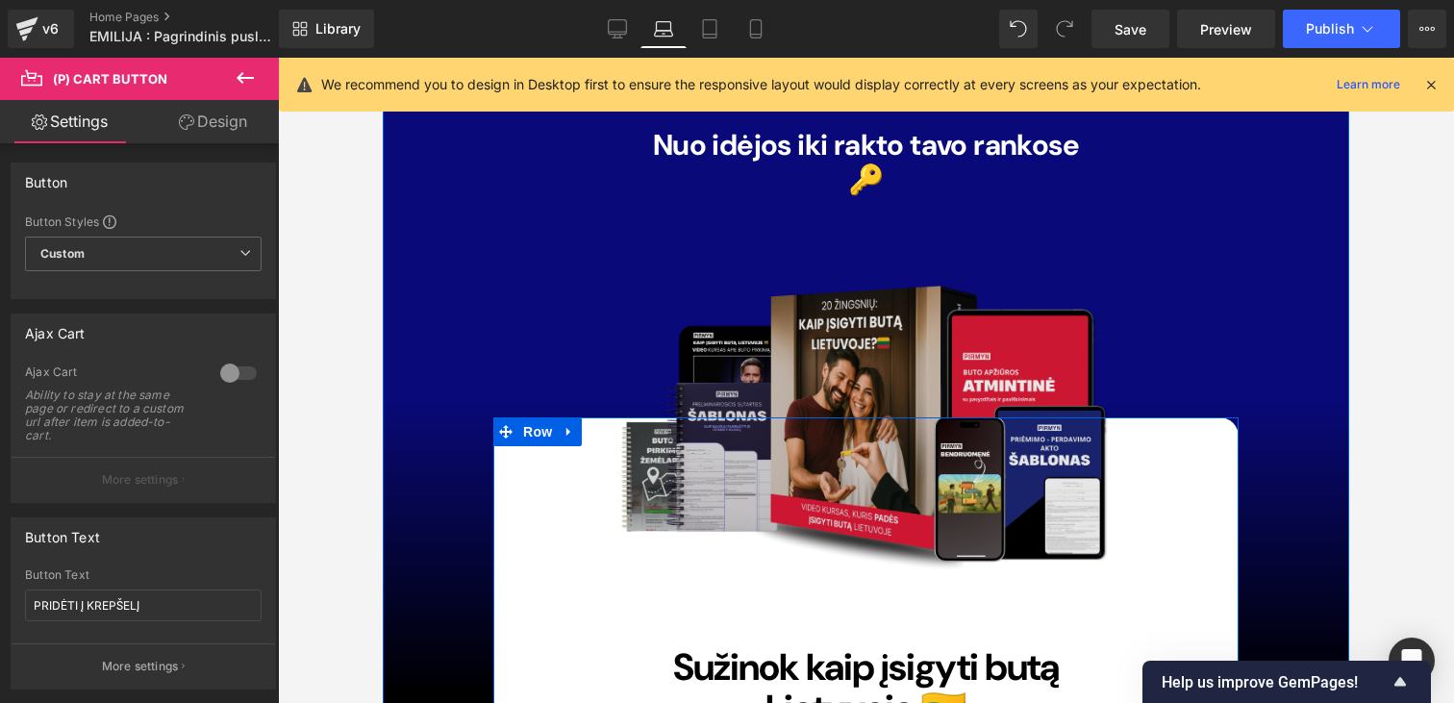
scroll to position [13399, 0]
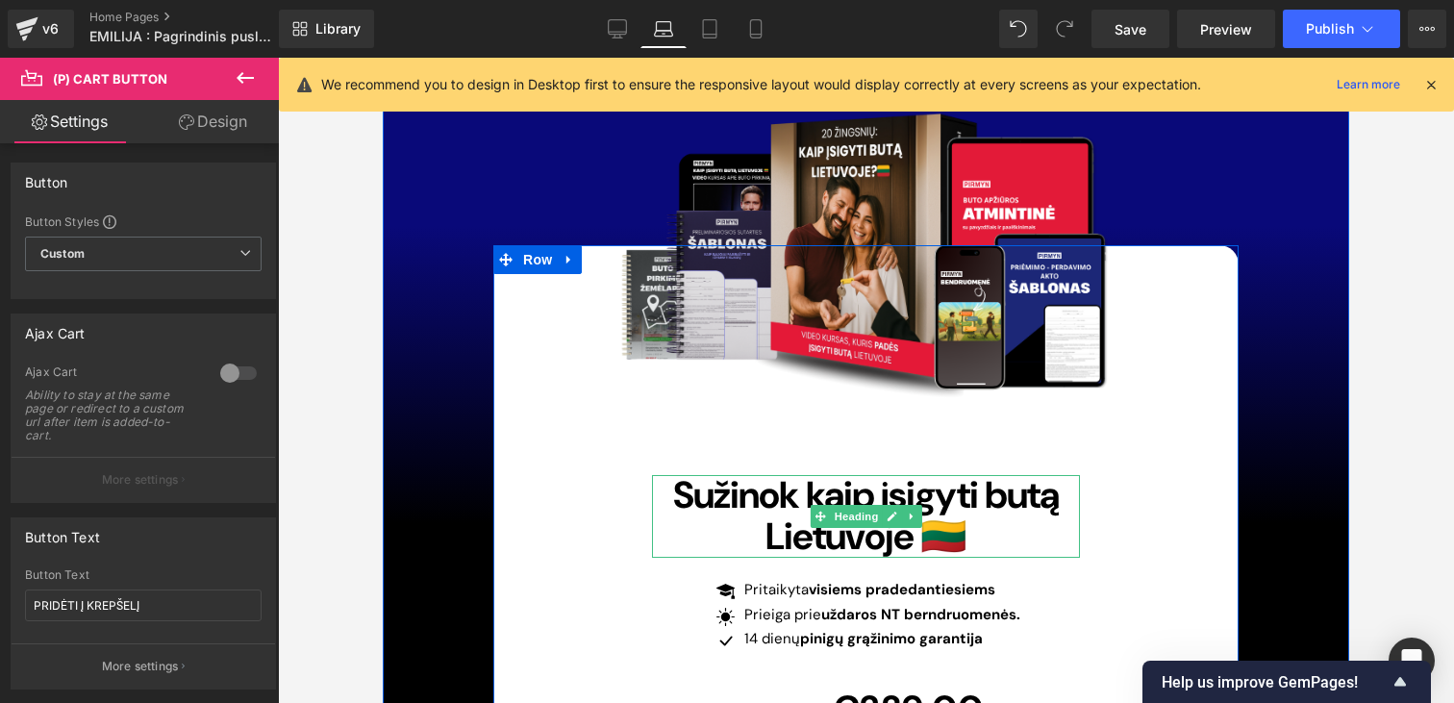
click at [779, 476] on span "Sužinok kaip įsigyti butą Lietuvoje 🇱🇹" at bounding box center [866, 515] width 387 height 90
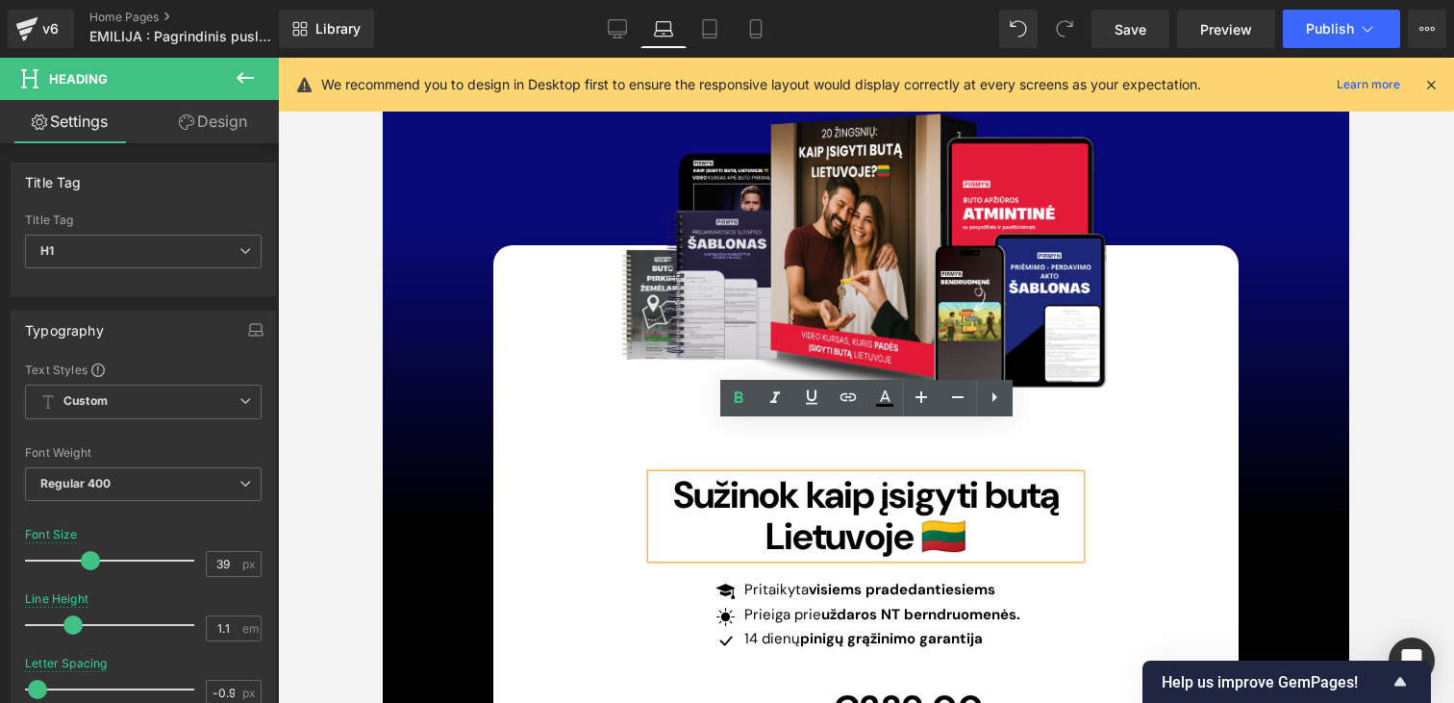
click at [772, 500] on span "Sužinok kaip įsigyti butą Lietuvoje 🇱🇹" at bounding box center [866, 515] width 387 height 90
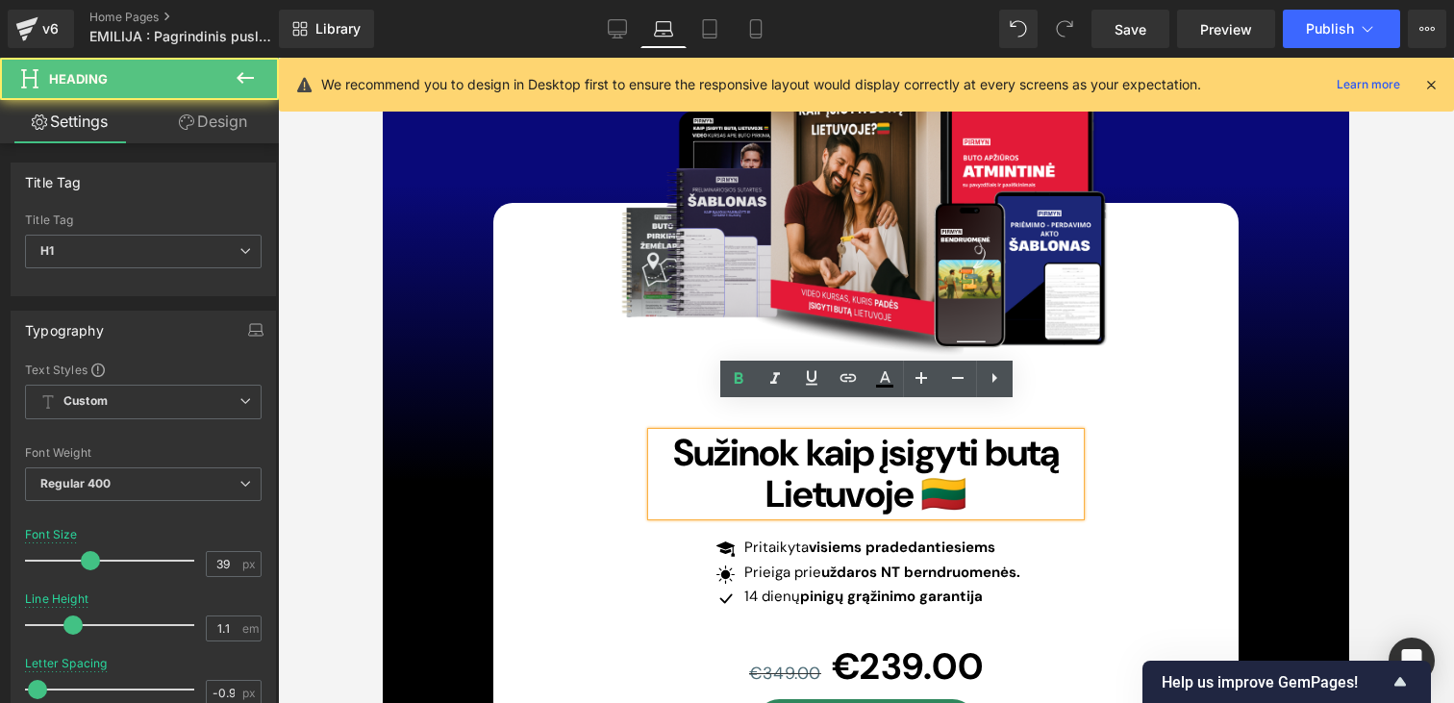
scroll to position [13446, 0]
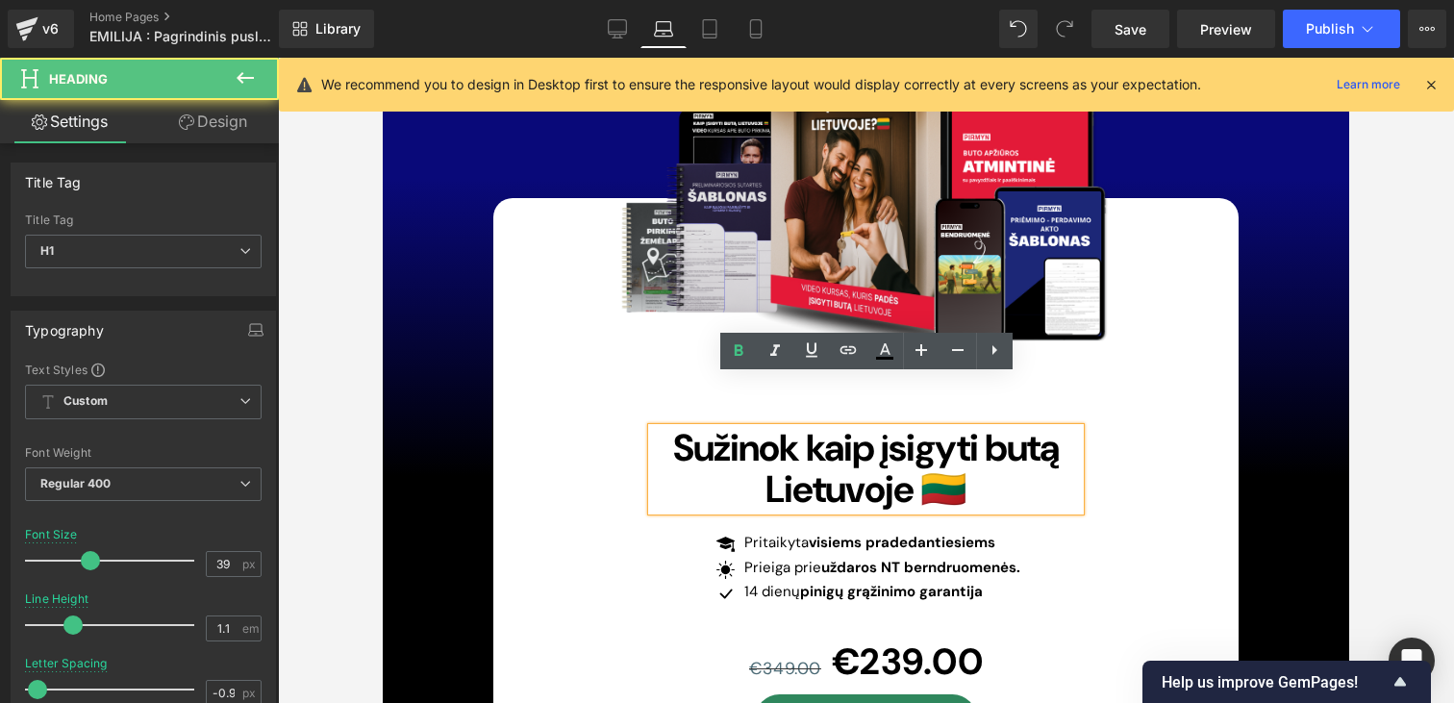
click at [705, 423] on span "Sužinok kaip įsigyti butą Lietuvoje 🇱🇹" at bounding box center [866, 468] width 387 height 90
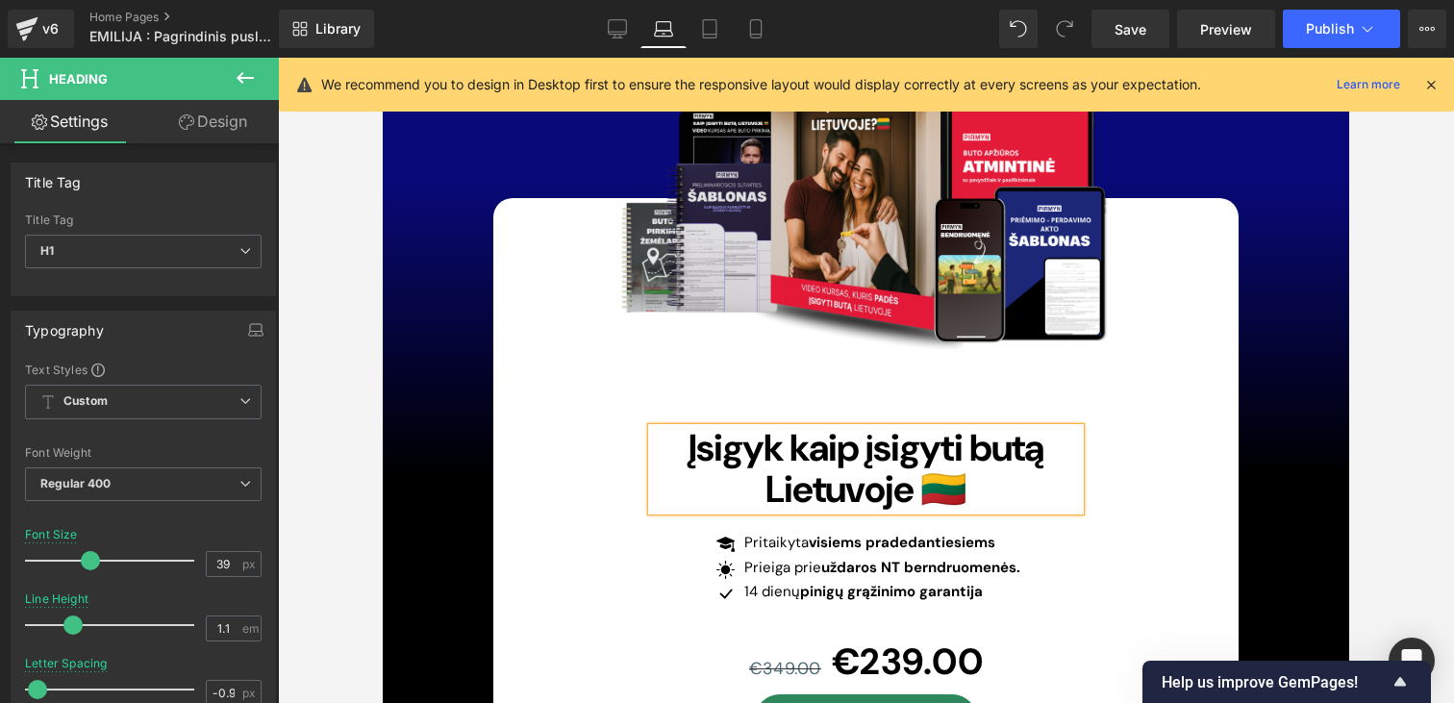
click at [806, 423] on span "Įsigyk kaip įsigyti butą Lietuvoje 🇱🇹" at bounding box center [865, 468] width 355 height 90
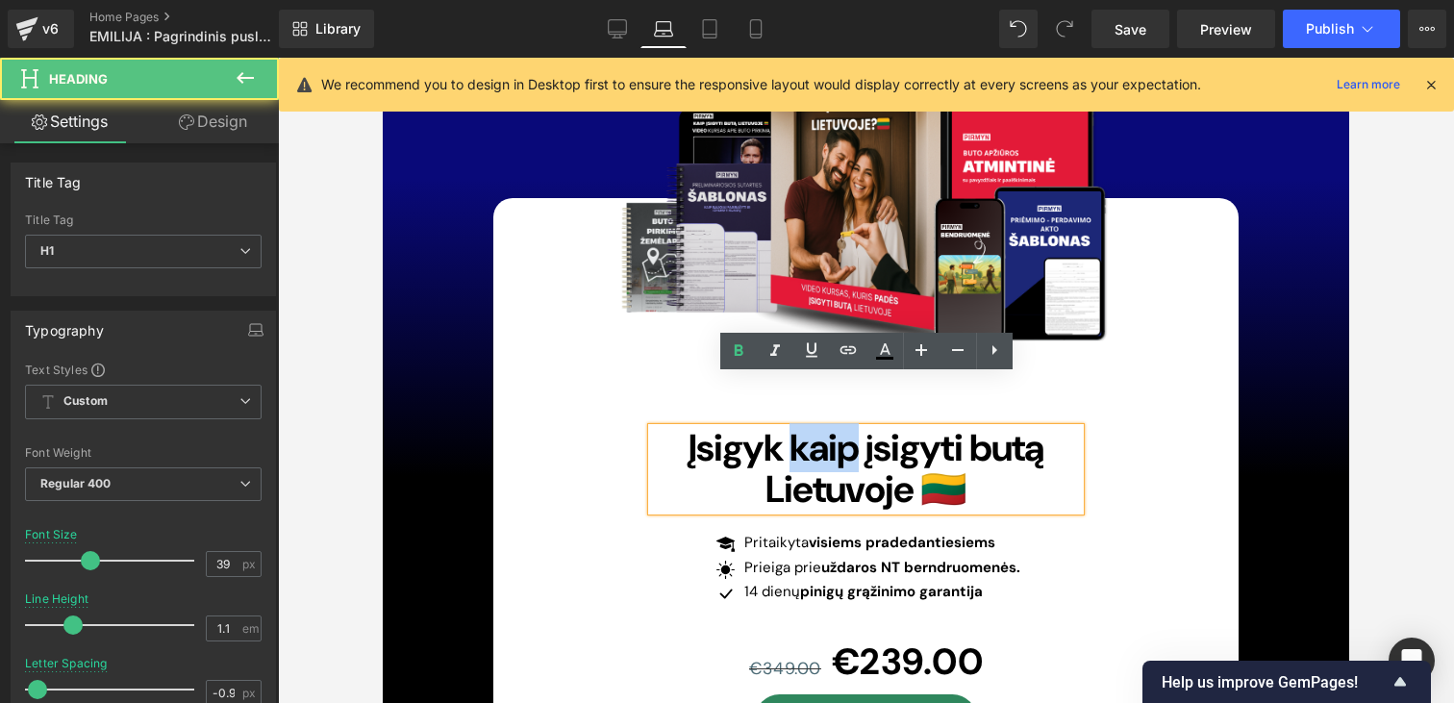
click at [806, 423] on span "Įsigyk kaip įsigyti butą Lietuvoje 🇱🇹" at bounding box center [865, 468] width 355 height 90
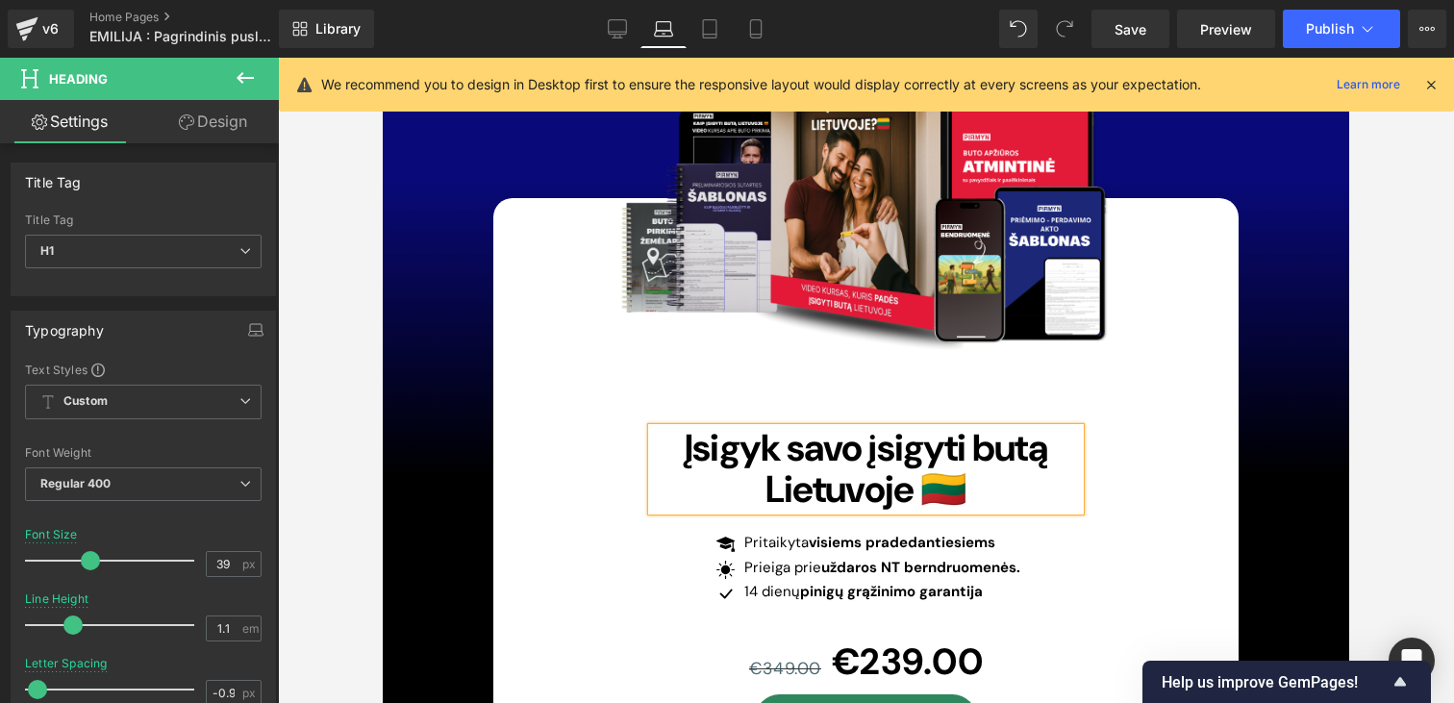
click at [929, 423] on span "Įsigyk savo įsigyti butą Lietuvoje 🇱🇹" at bounding box center [866, 468] width 362 height 90
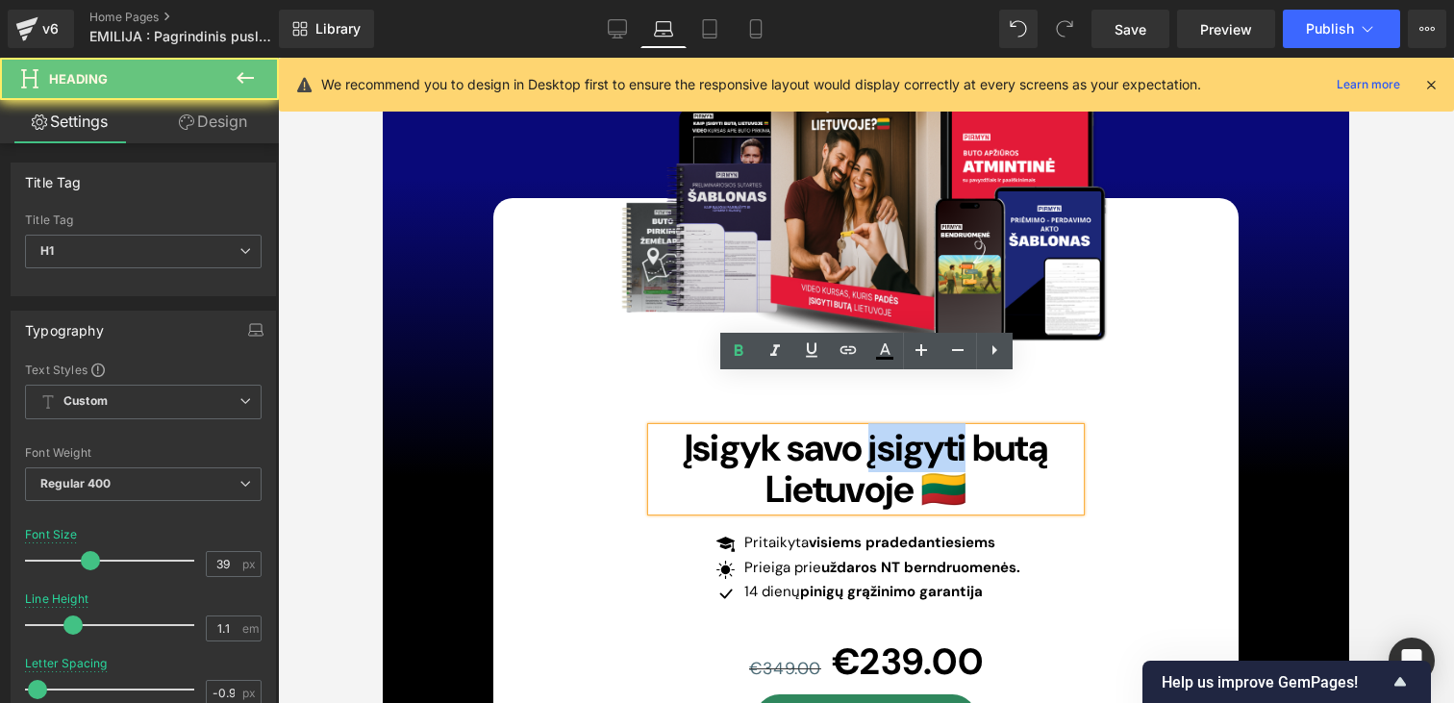
click at [929, 423] on span "Įsigyk savo įsigyti butą Lietuvoje 🇱🇹" at bounding box center [866, 468] width 362 height 90
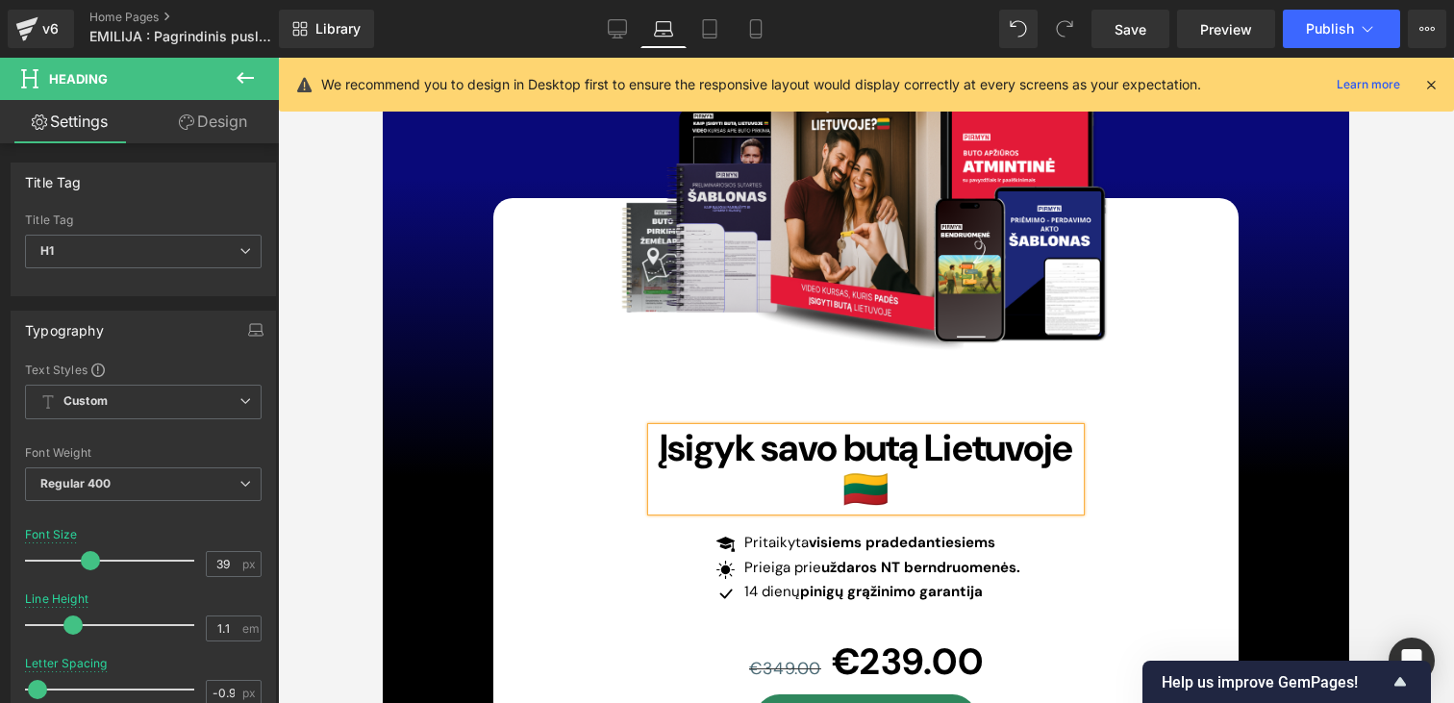
click at [891, 423] on span "Įsigyk savo butą Lietuvoje 🇱🇹" at bounding box center [866, 468] width 413 height 90
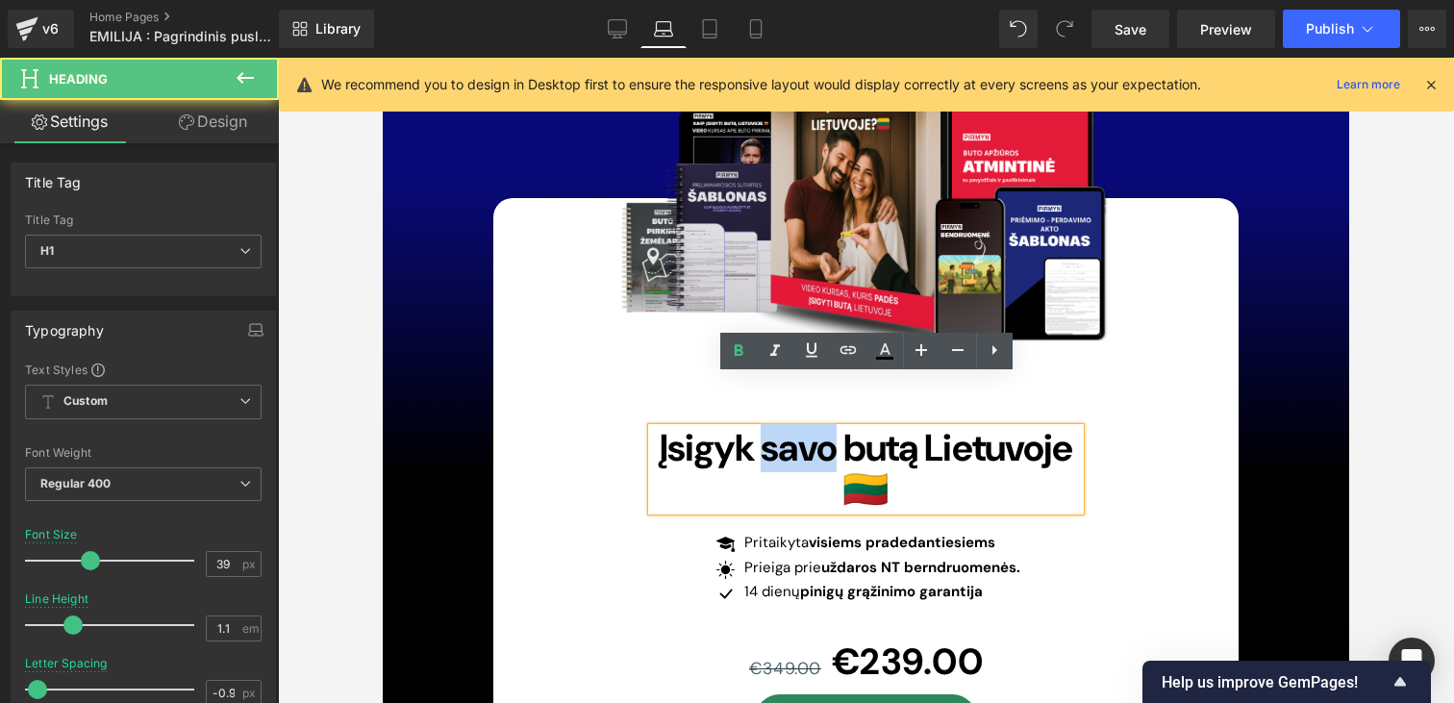
click at [891, 423] on span "Įsigyk savo butą Lietuvoje 🇱🇹" at bounding box center [866, 468] width 413 height 90
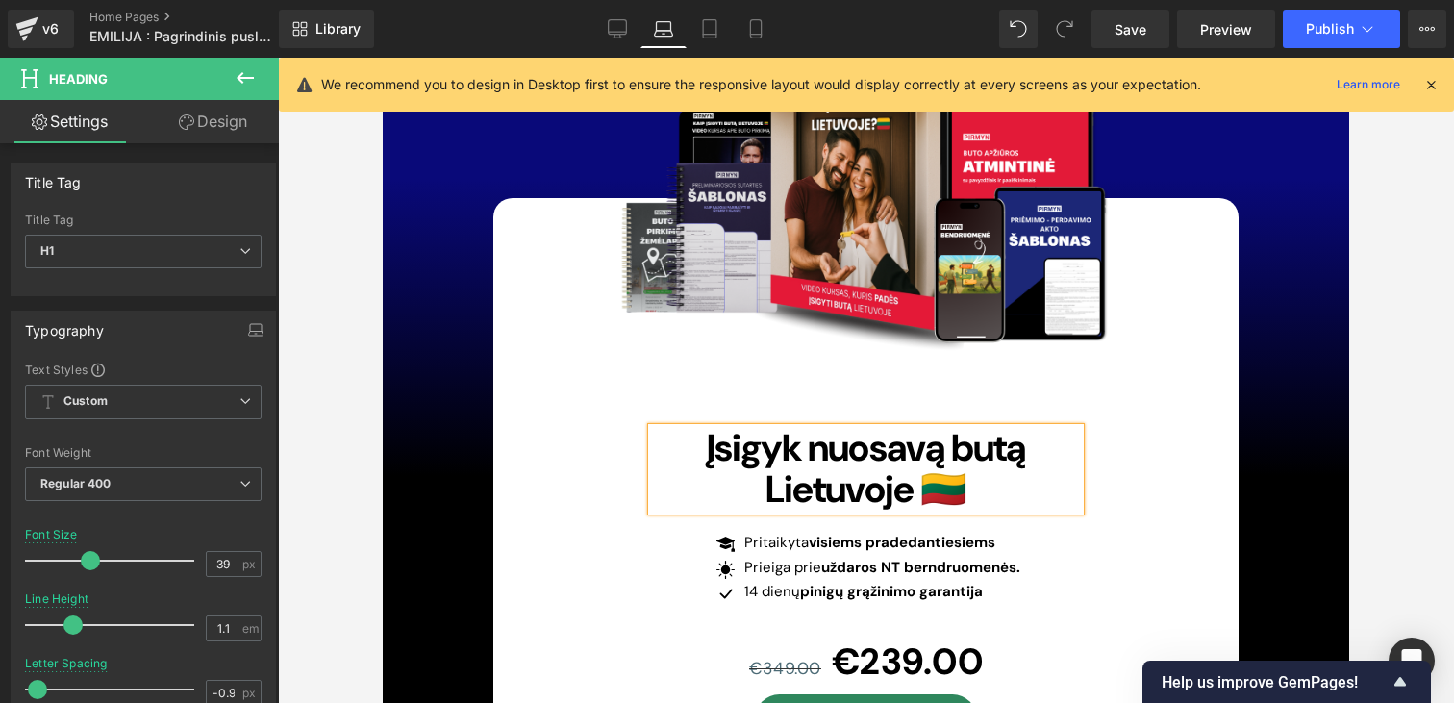
click at [840, 423] on span "Įsigyk nuosavą butą Lietuvoje 🇱🇹" at bounding box center [866, 468] width 319 height 90
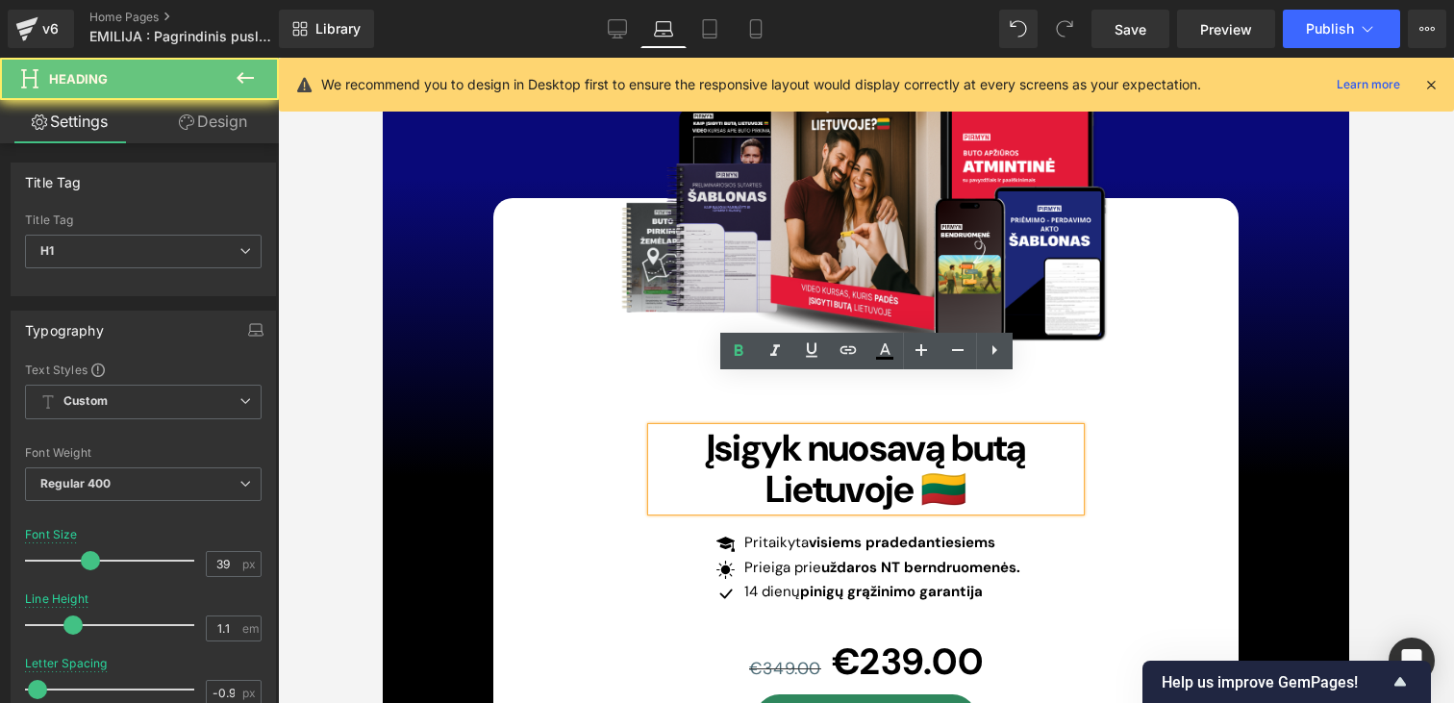
click at [840, 423] on span "Įsigyk nuosavą butą Lietuvoje 🇱🇹" at bounding box center [866, 468] width 319 height 90
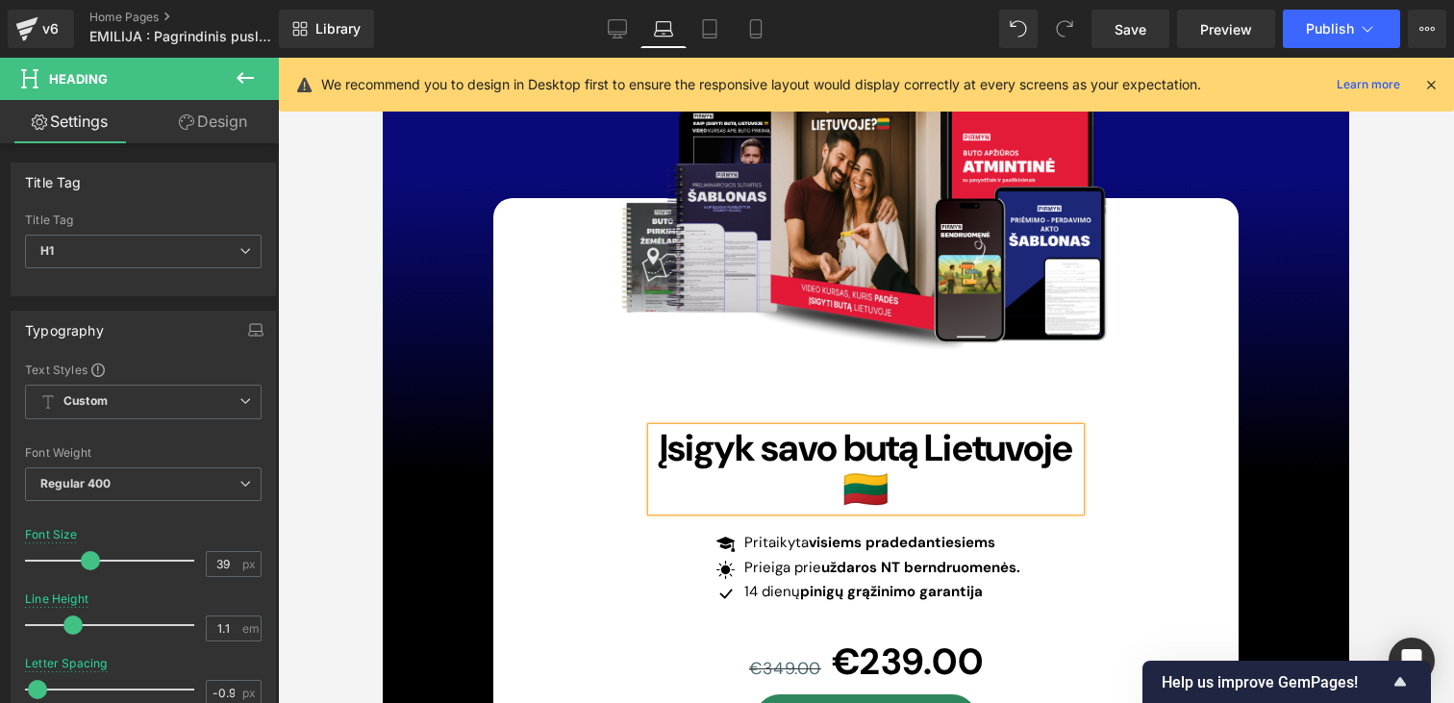
click at [1119, 416] on div "Image Įsigyk savo butą Lietuvoje 🇱🇹 Heading Icon Pritaikyta visiems pradedantie…" at bounding box center [865, 484] width 553 height 518
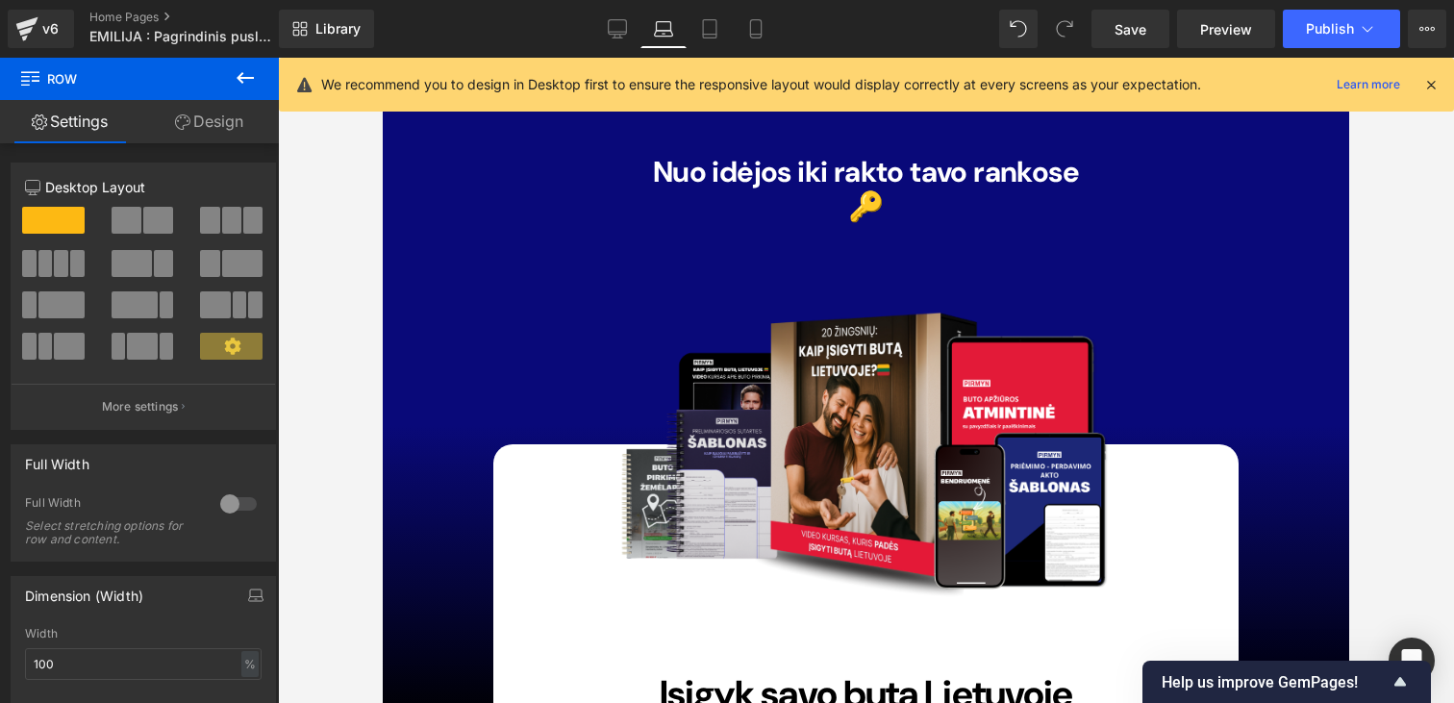
scroll to position [13198, 0]
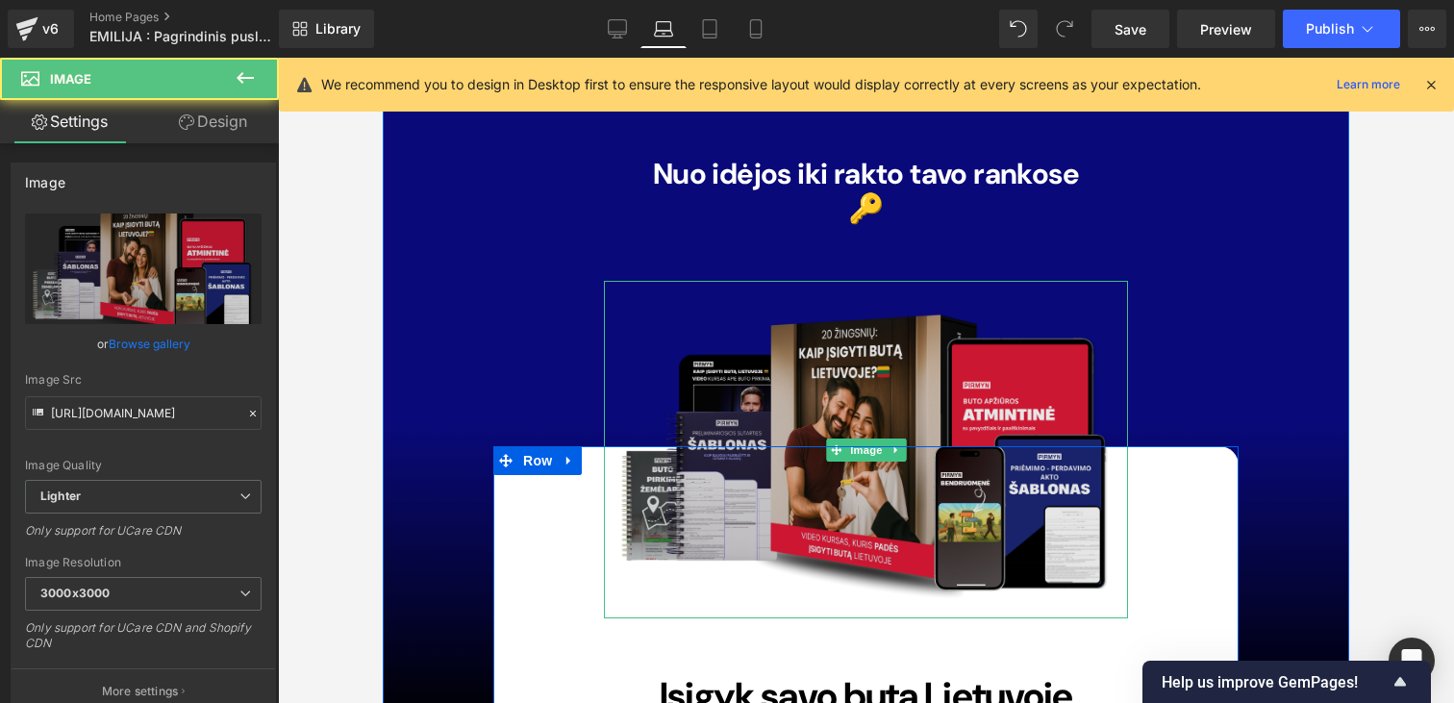
click at [896, 378] on img at bounding box center [866, 449] width 524 height 337
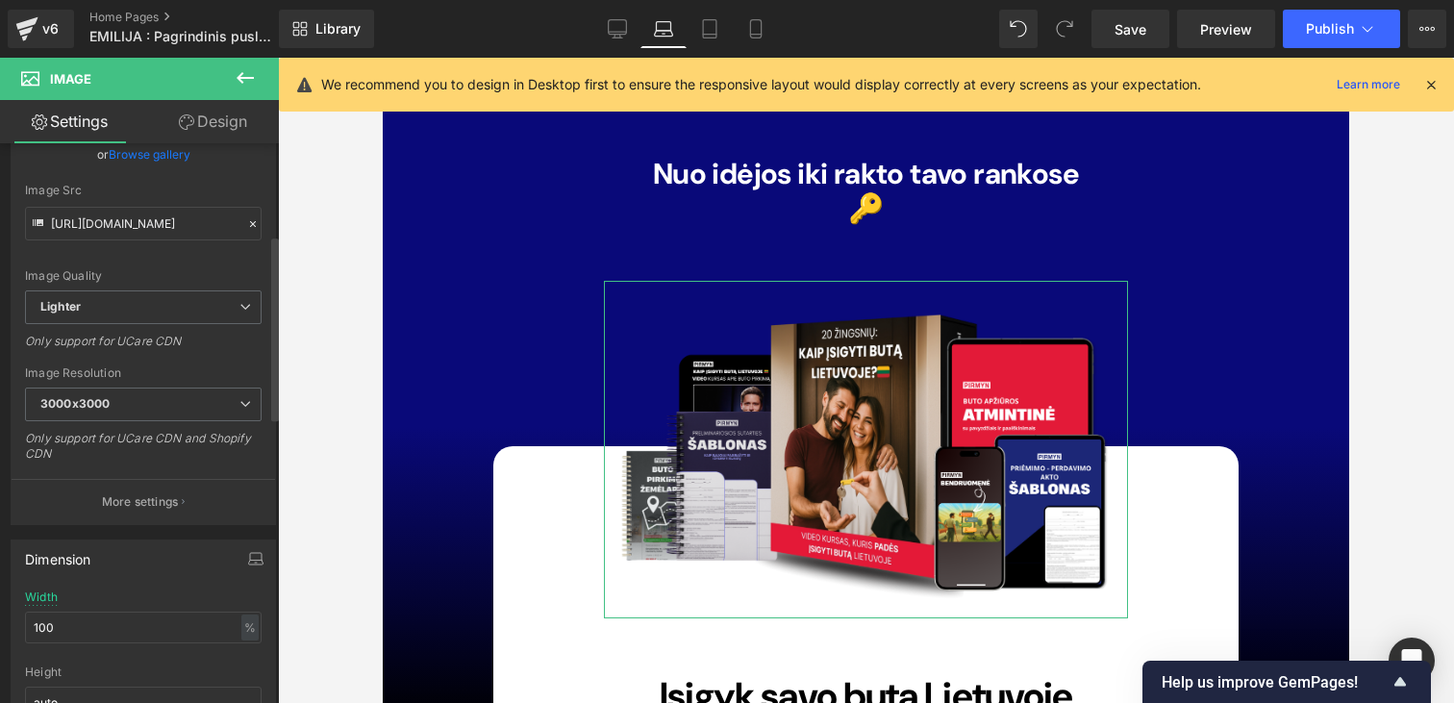
scroll to position [278, 0]
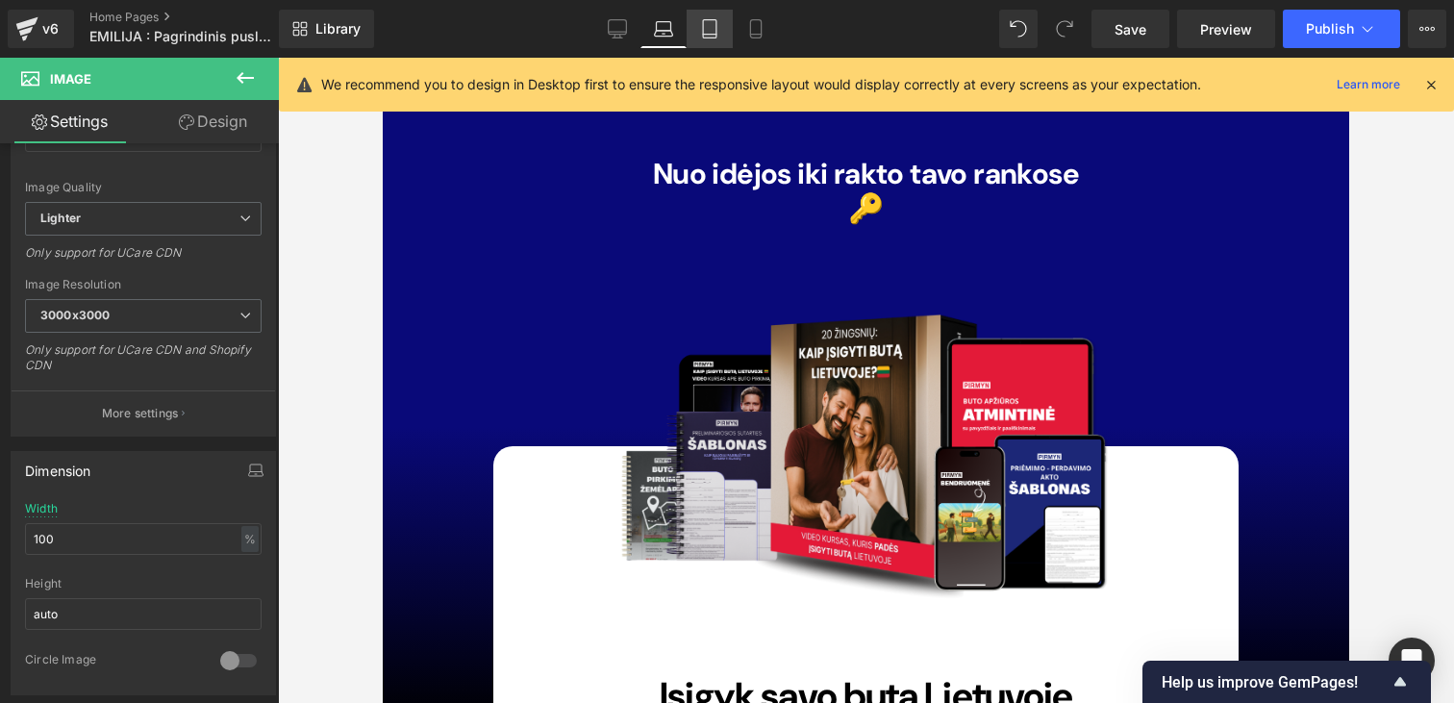
click at [704, 33] on icon at bounding box center [709, 29] width 13 height 18
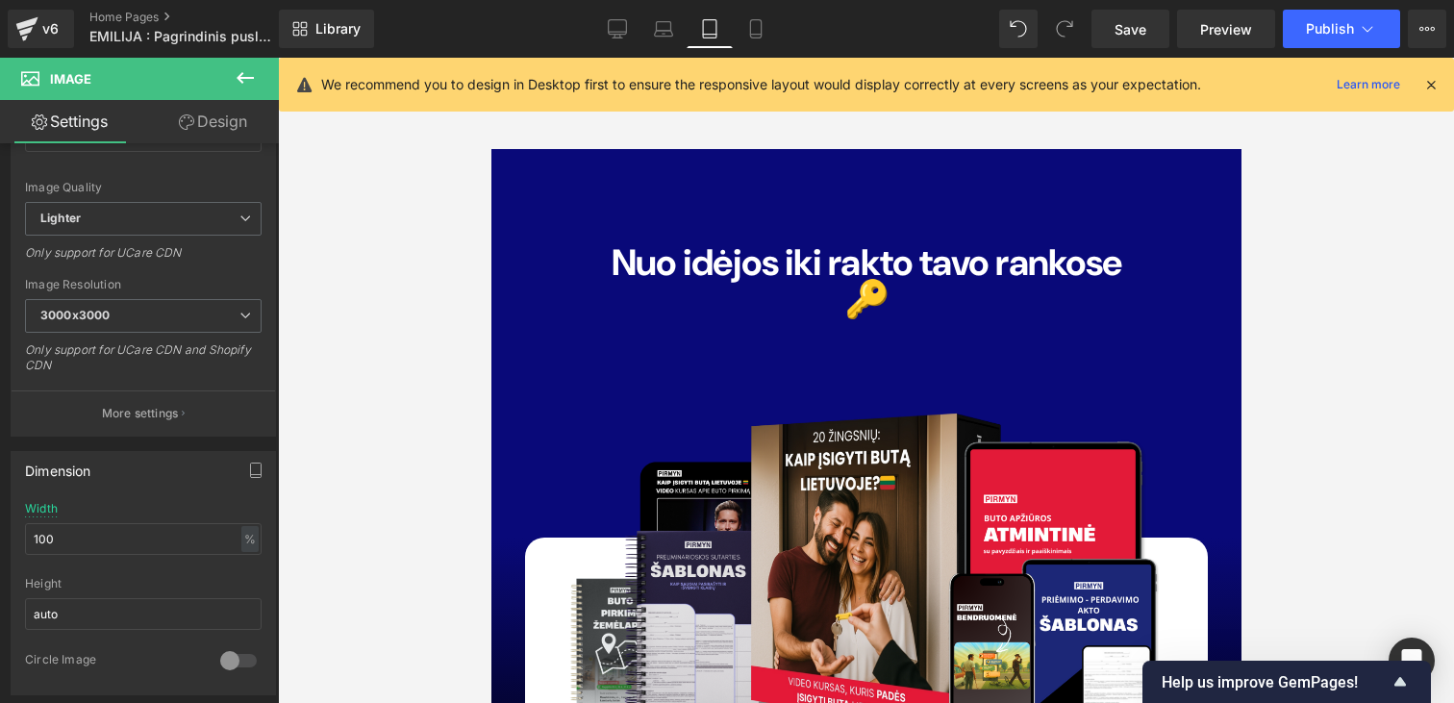
scroll to position [13545, 0]
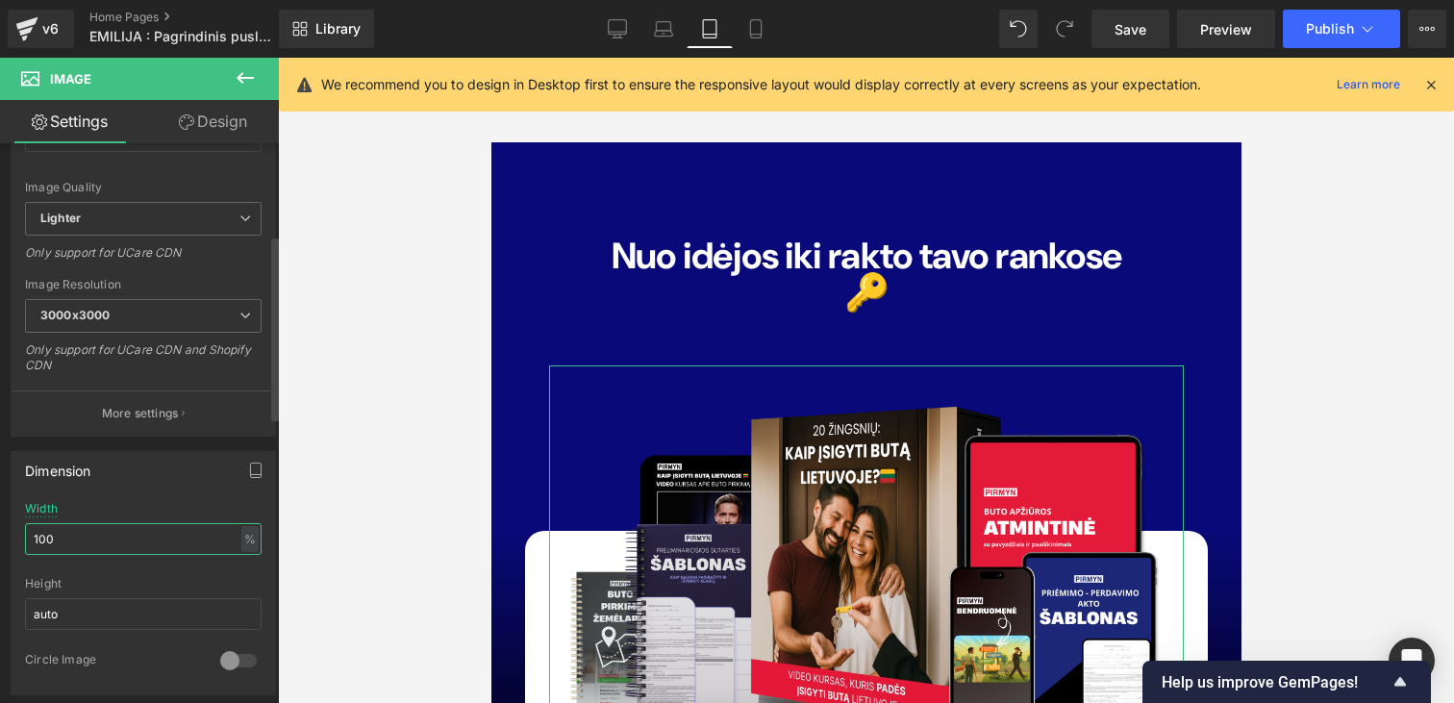
click at [172, 553] on input "100" at bounding box center [143, 539] width 237 height 32
click at [172, 548] on input "100" at bounding box center [143, 539] width 237 height 32
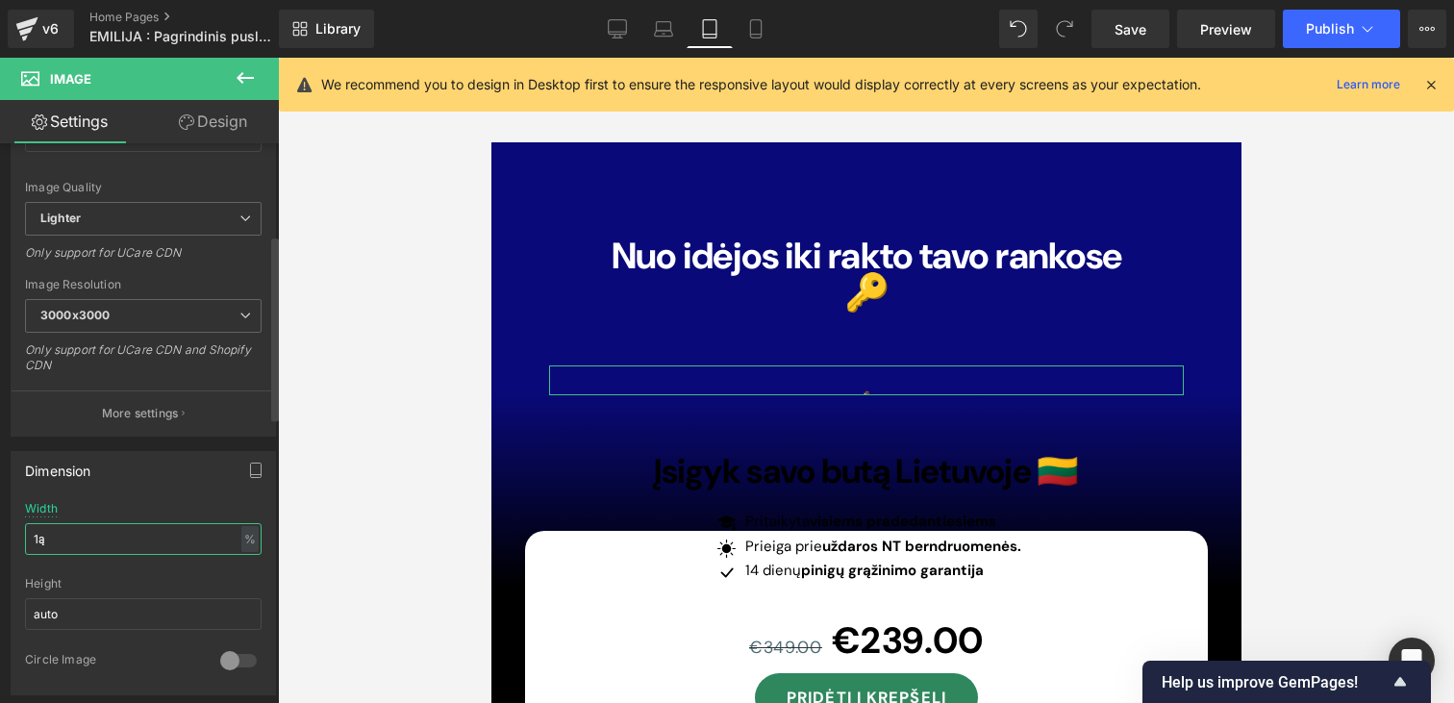
type input "1"
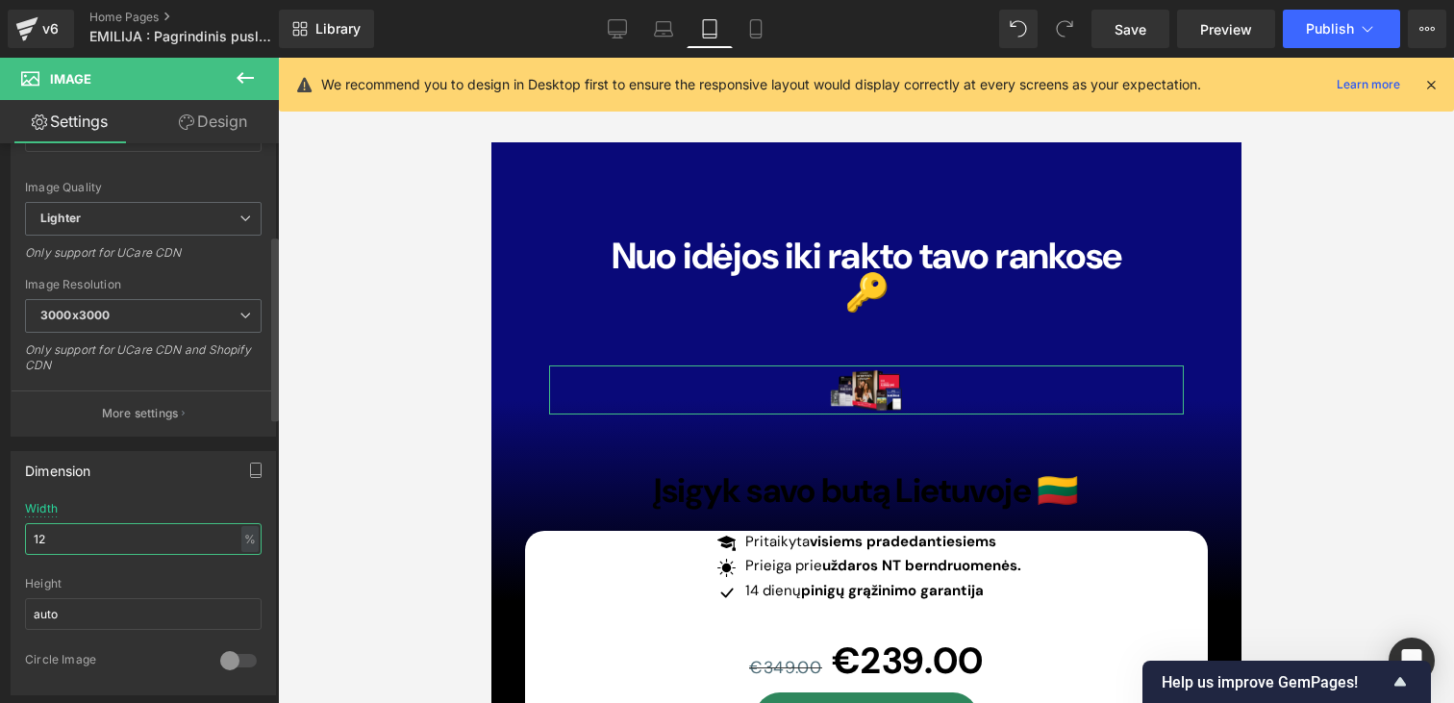
type input "1"
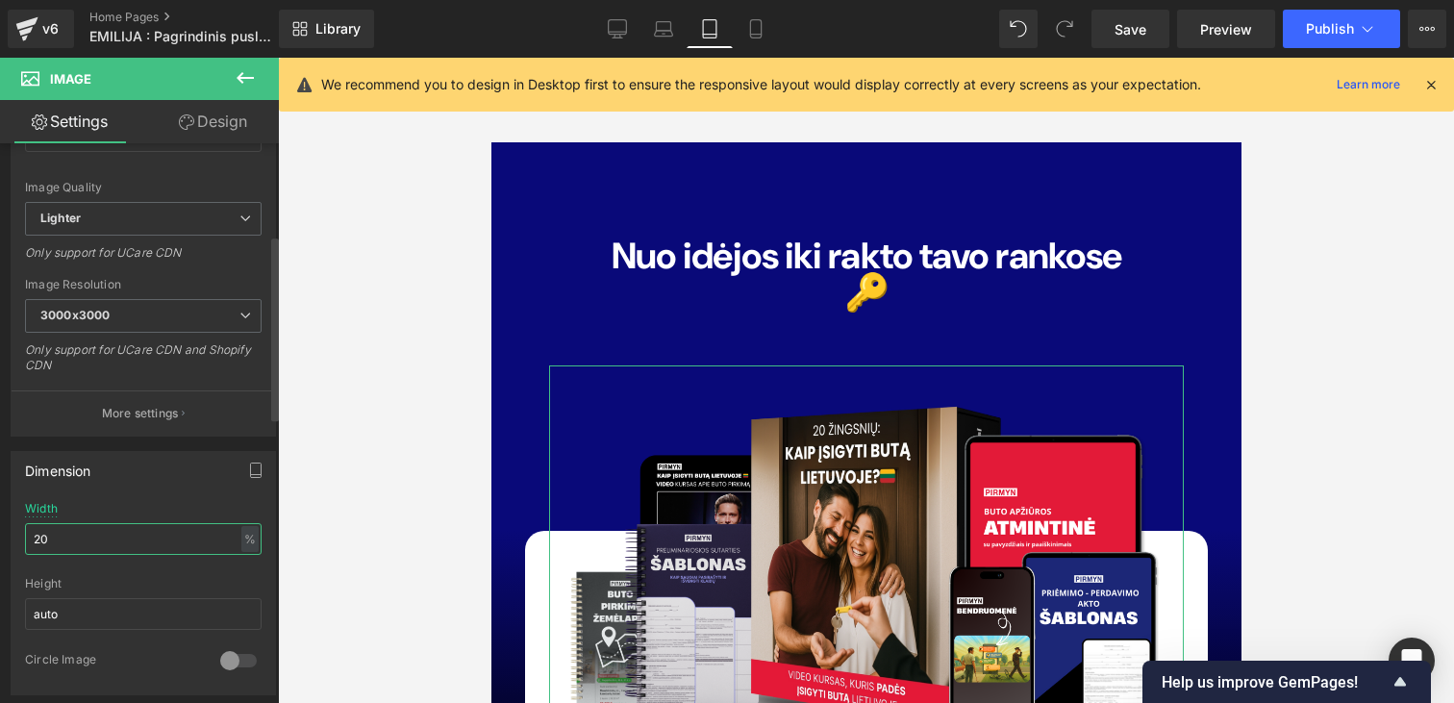
type input "2"
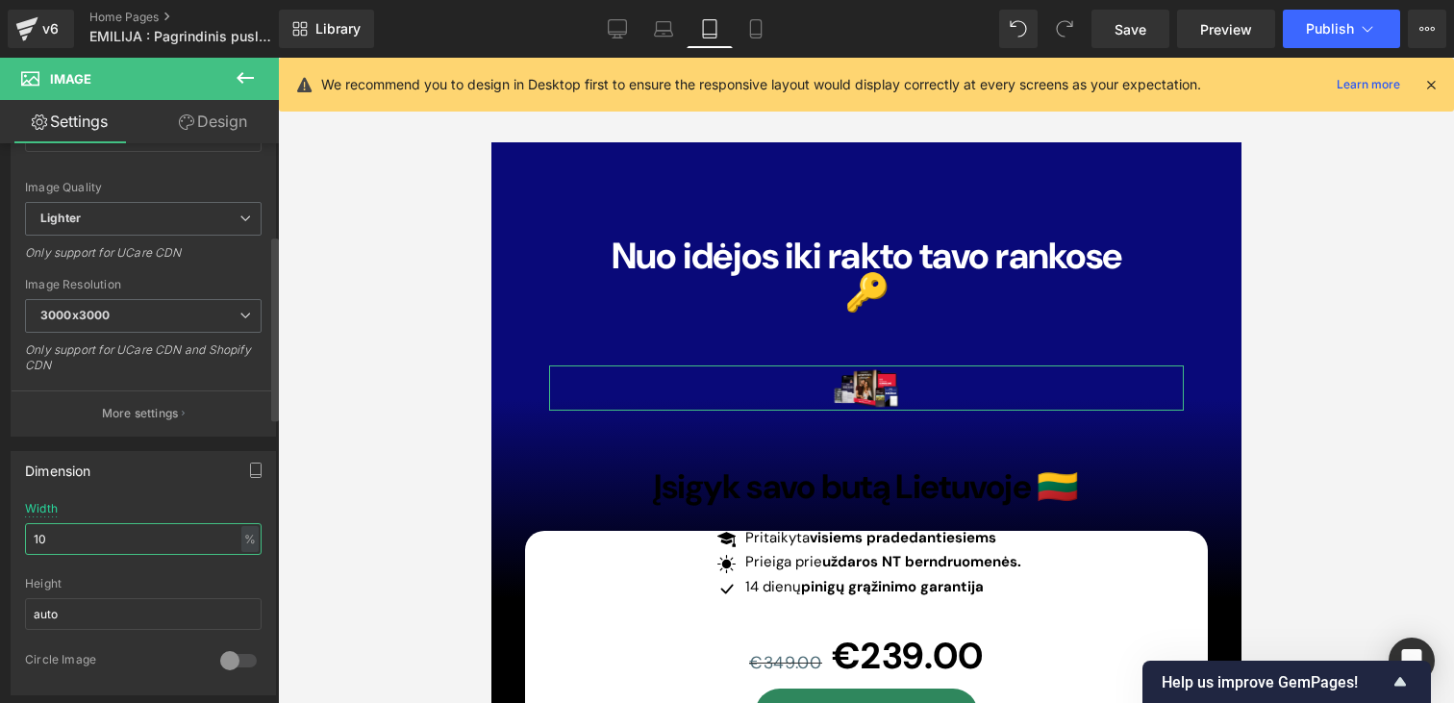
type input "100"
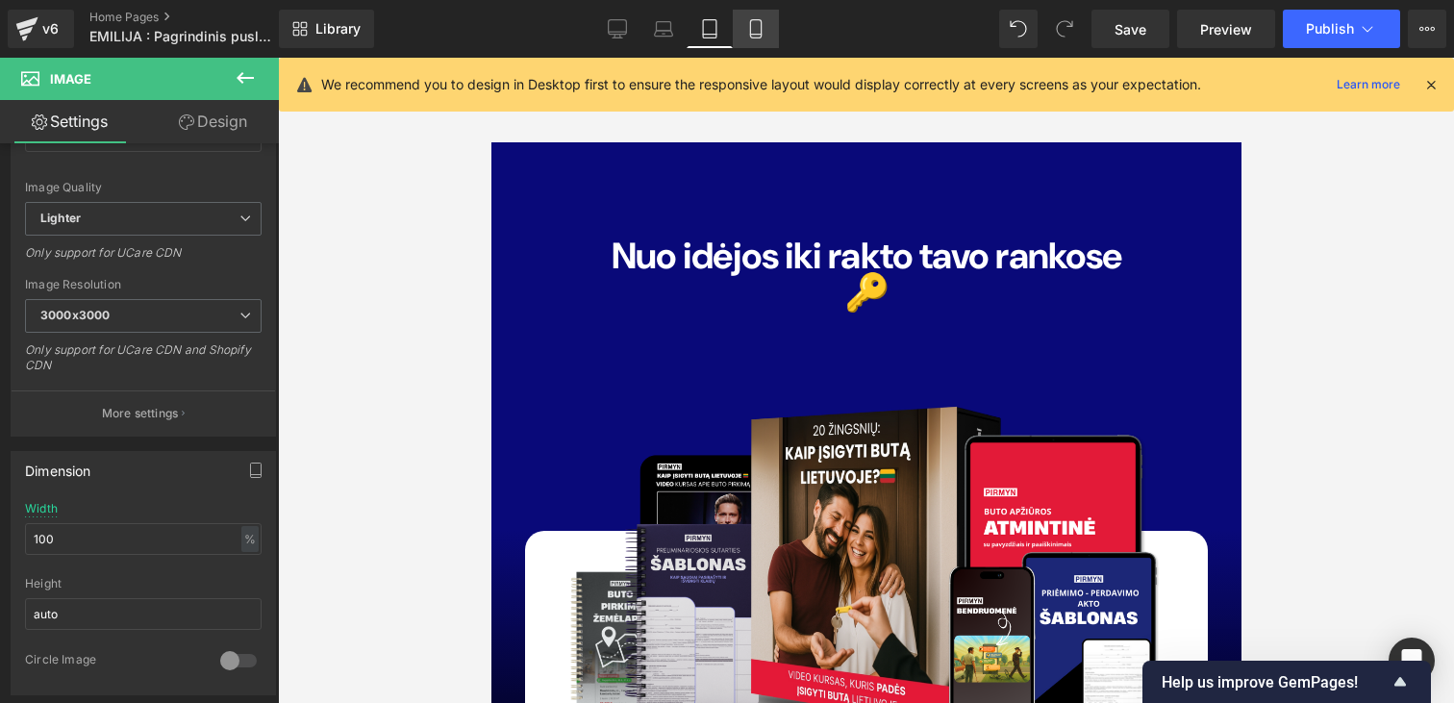
click at [766, 29] on link "Mobile" at bounding box center [756, 29] width 46 height 38
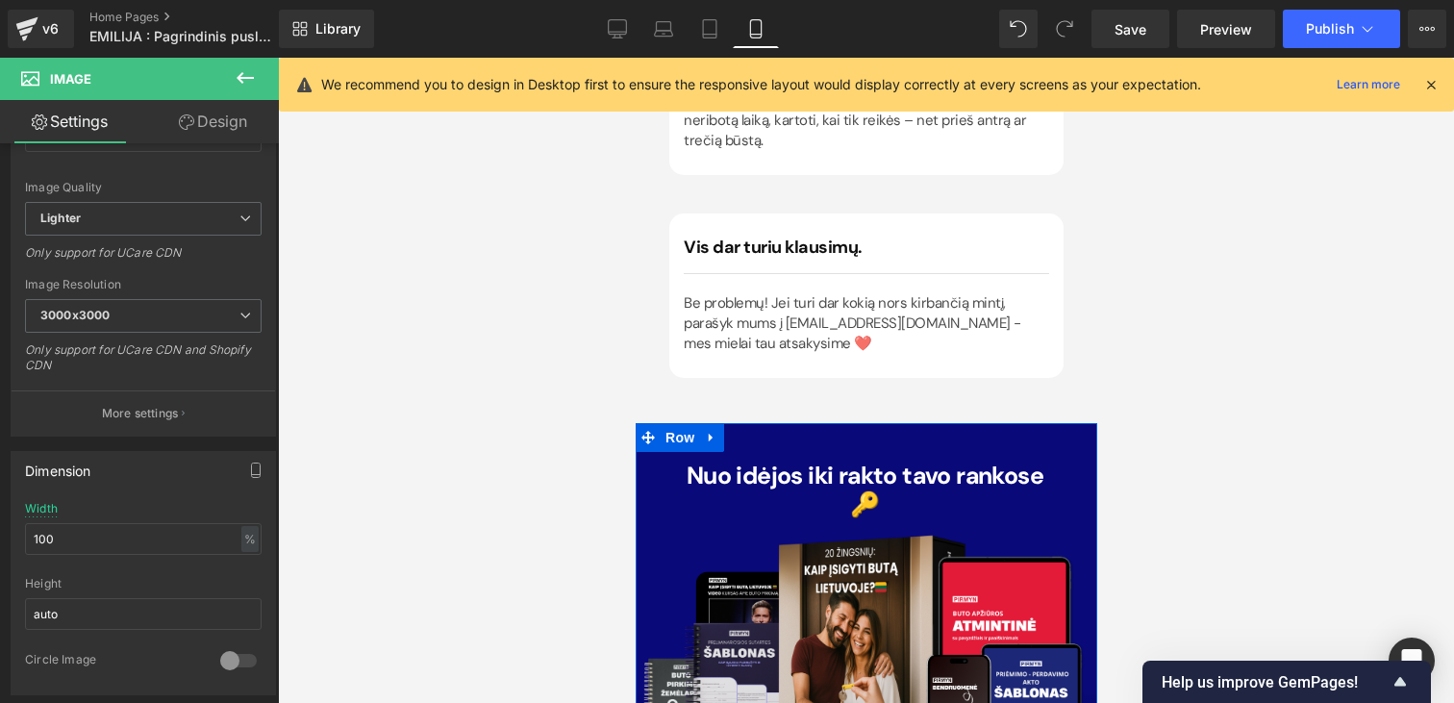
scroll to position [12919, 0]
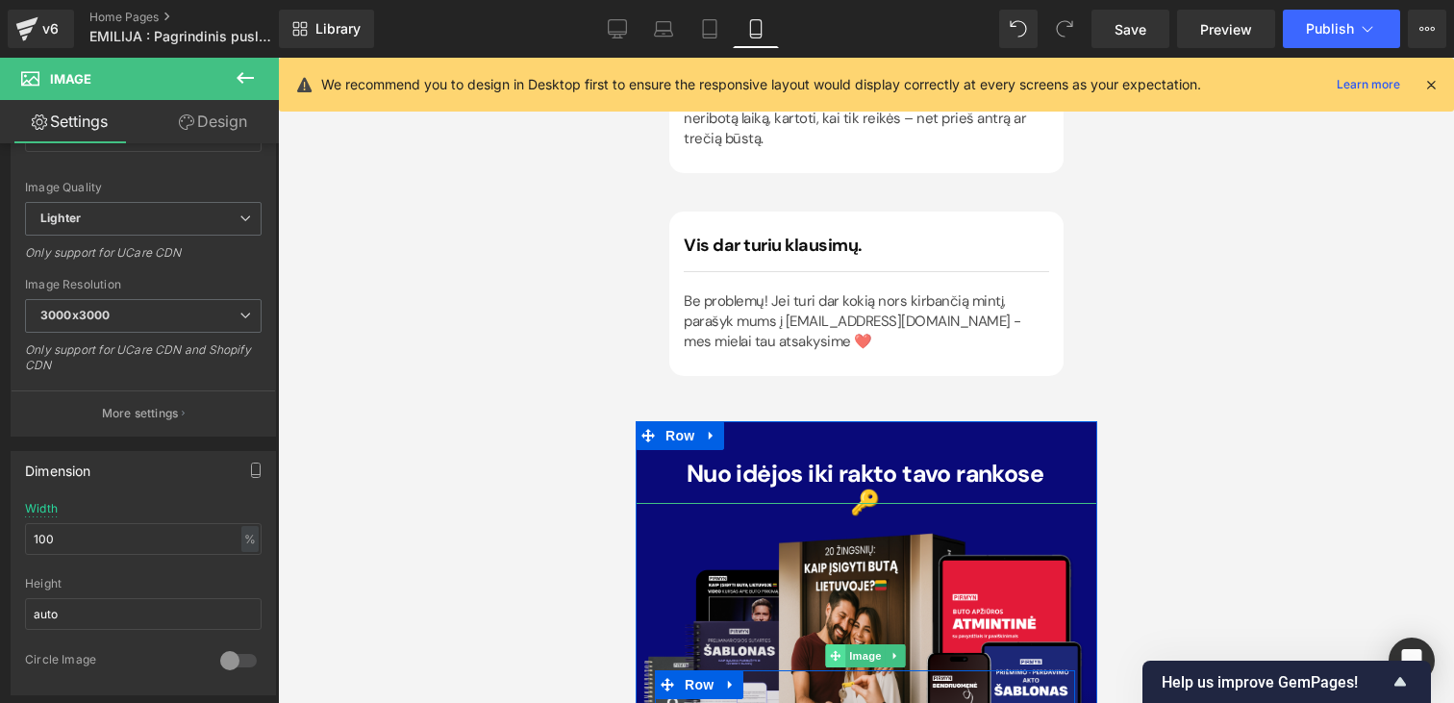
click at [831, 644] on span at bounding box center [834, 655] width 20 height 23
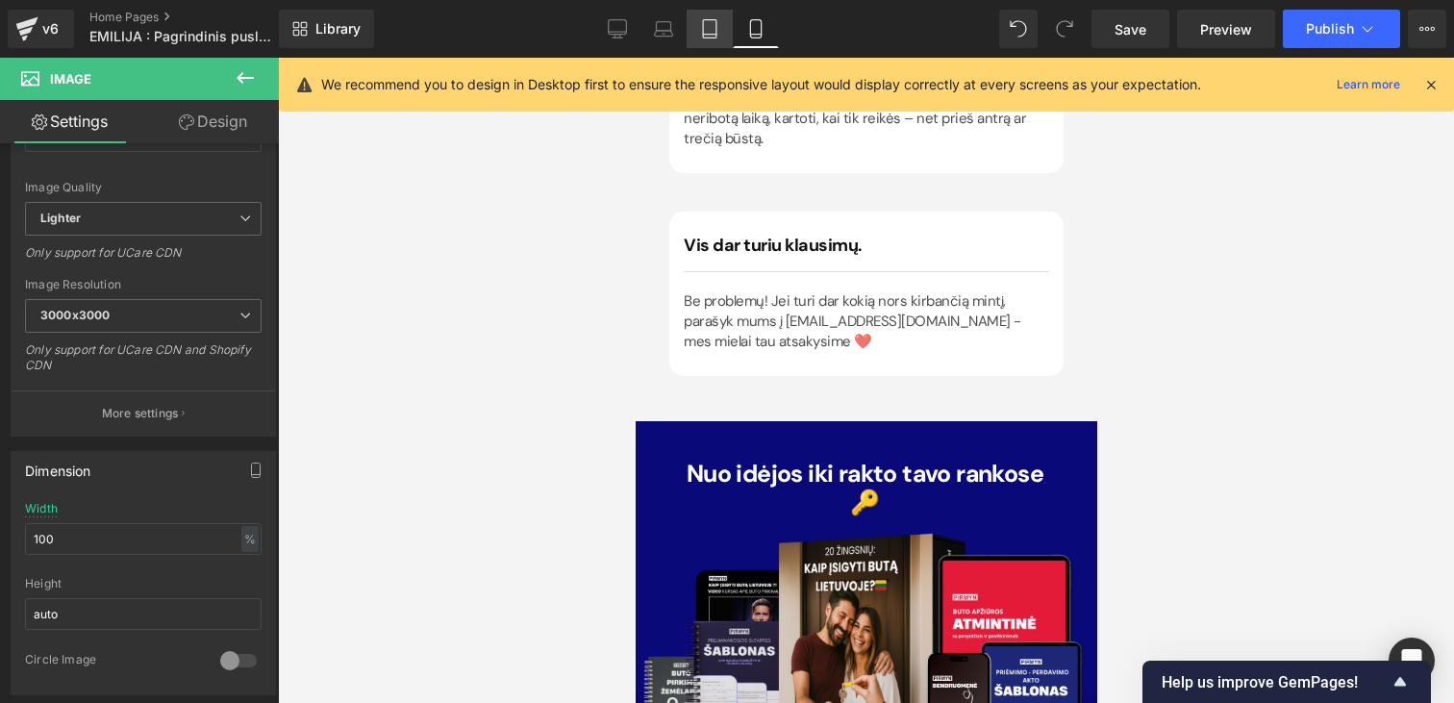
click at [704, 37] on icon at bounding box center [709, 29] width 13 height 18
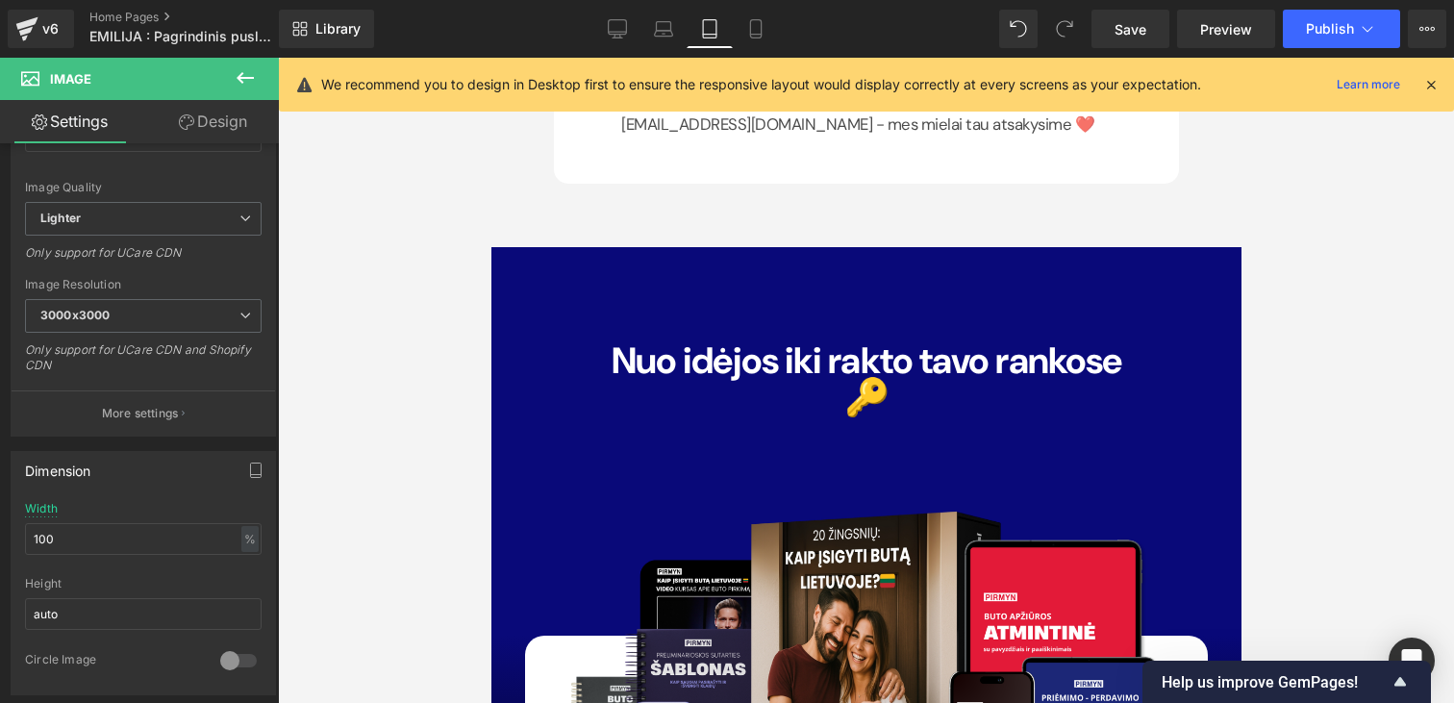
scroll to position [13446, 0]
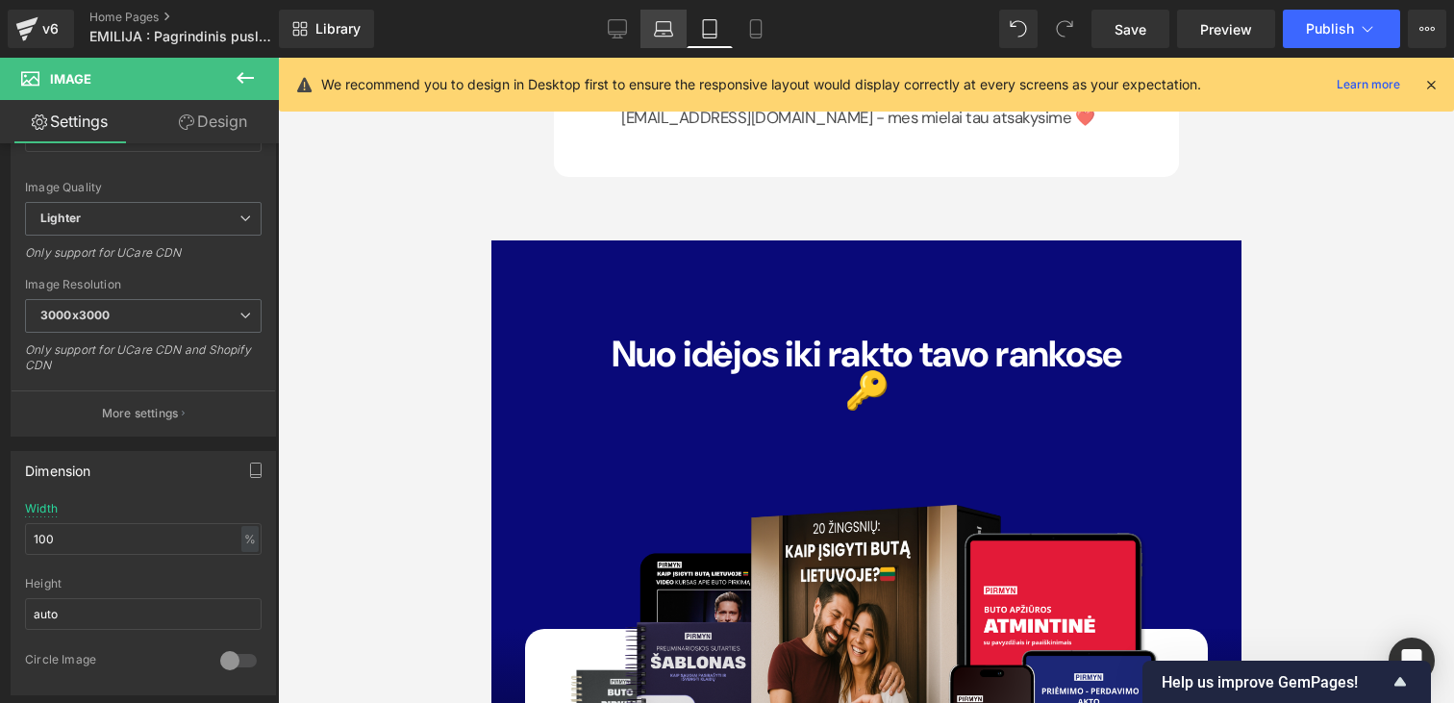
click at [661, 37] on icon at bounding box center [663, 28] width 19 height 19
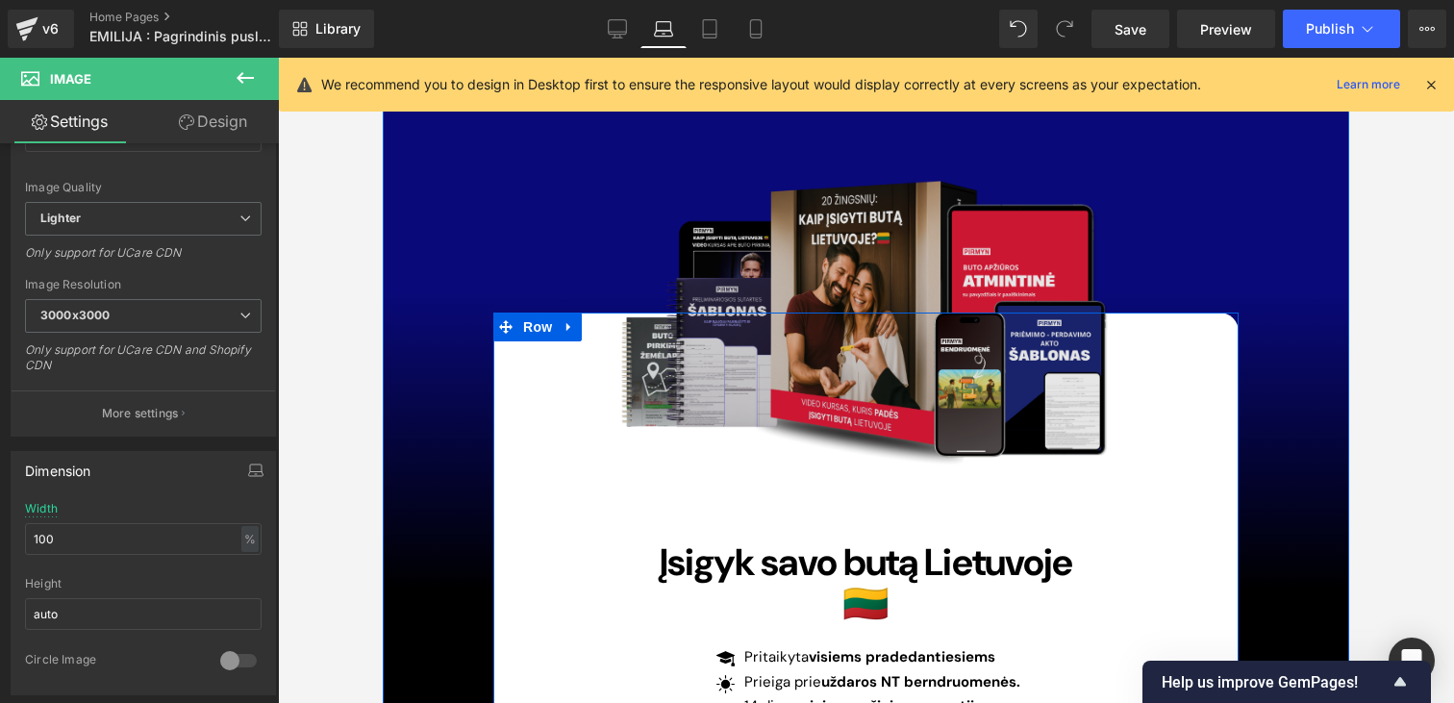
scroll to position [13310, 0]
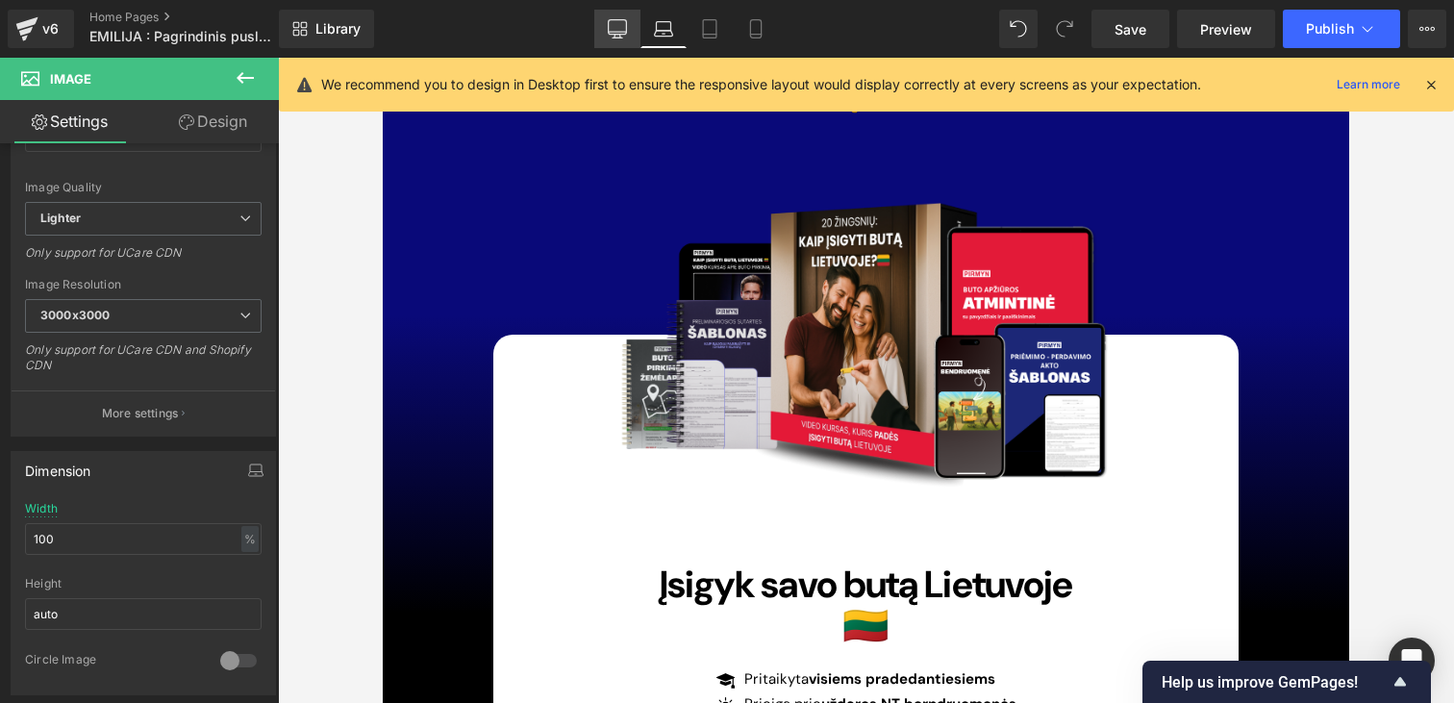
click at [623, 25] on icon at bounding box center [617, 28] width 19 height 19
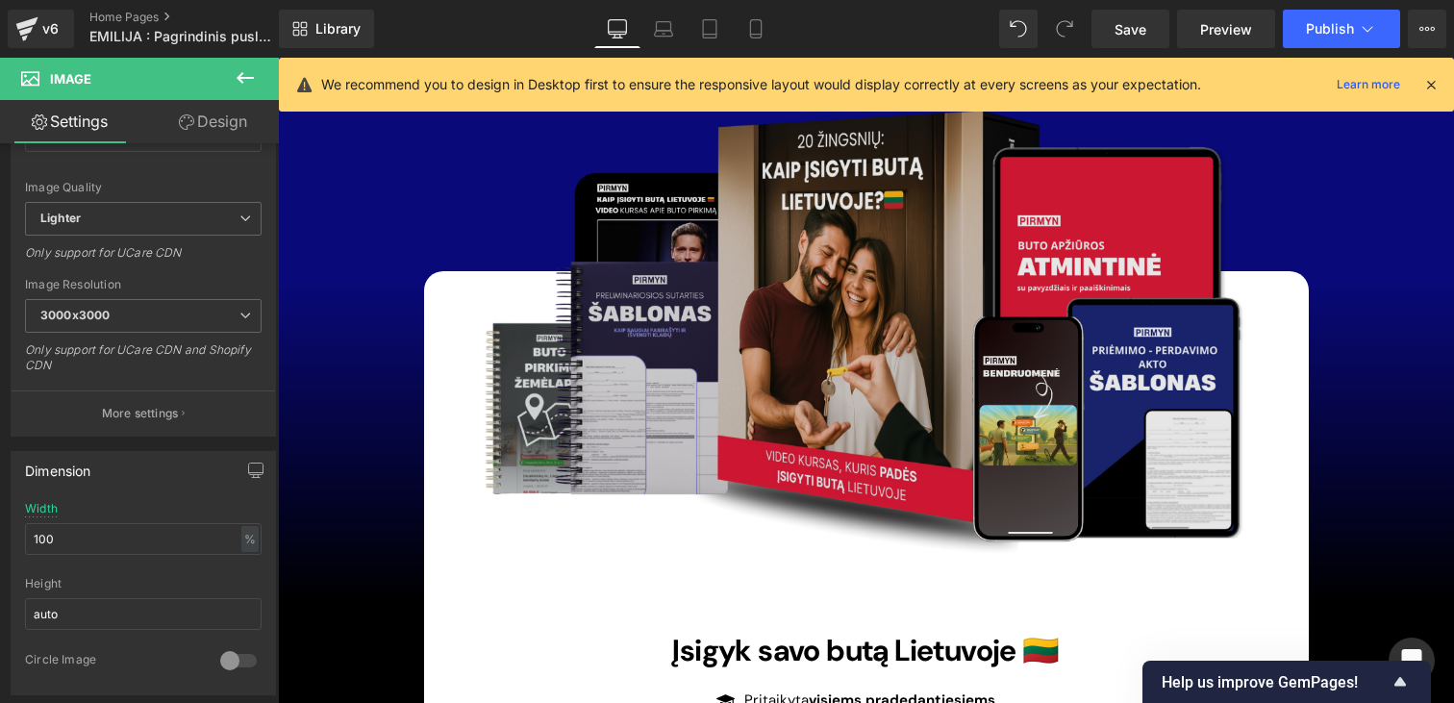
scroll to position [13239, 0]
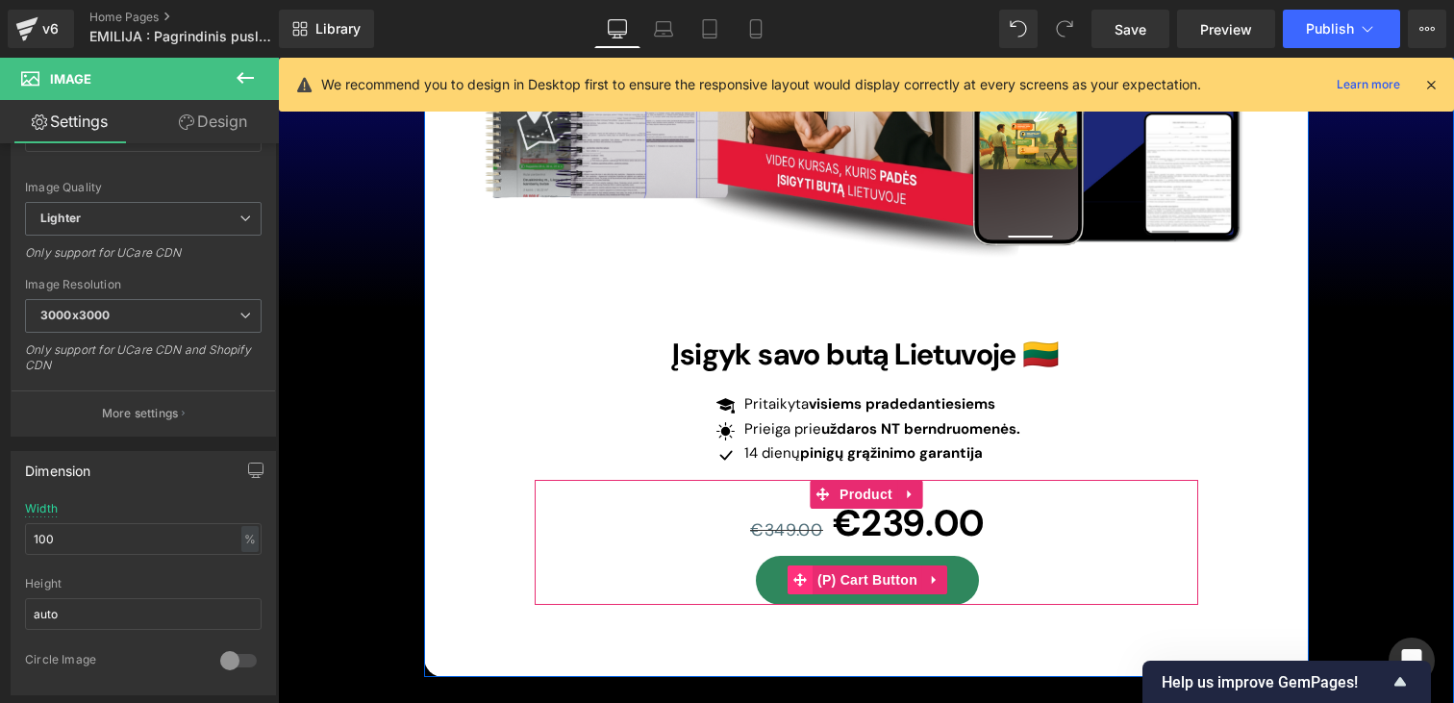
click at [804, 573] on icon at bounding box center [799, 580] width 13 height 14
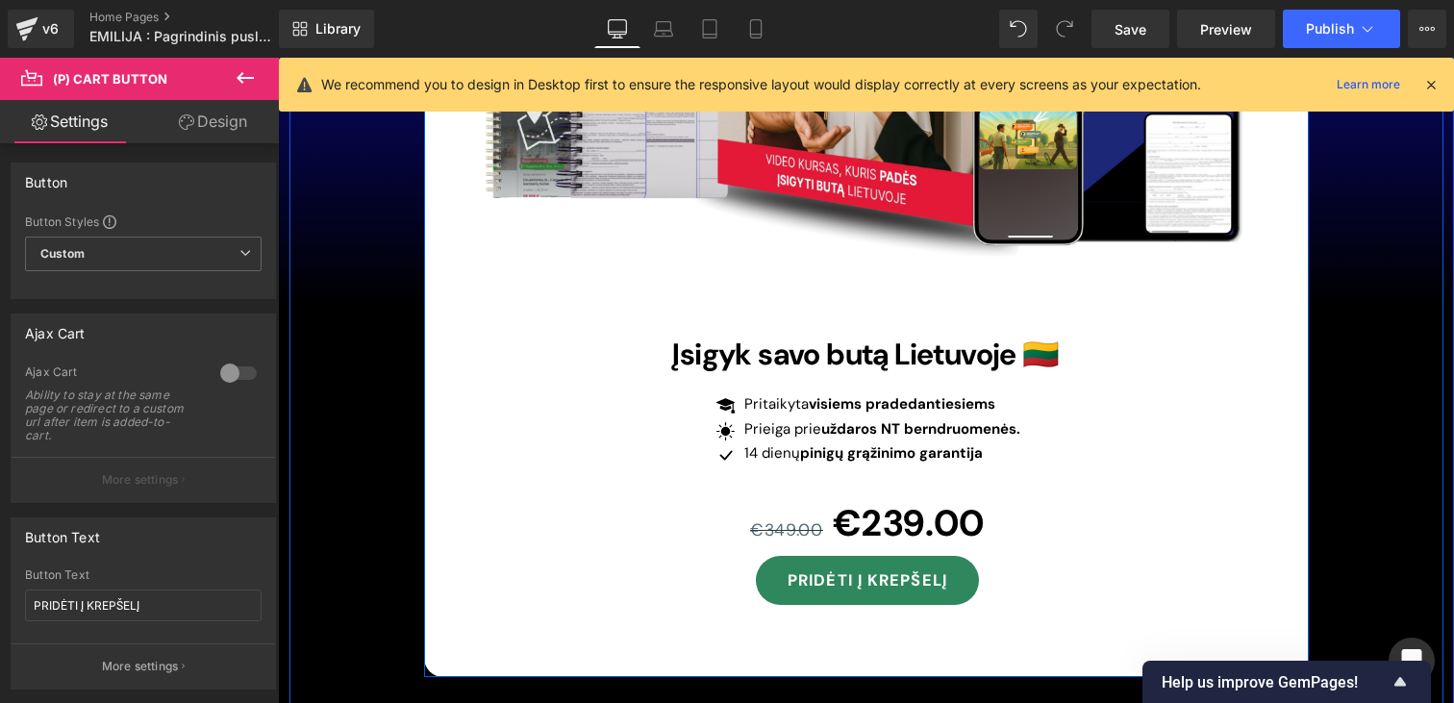
click at [1217, 414] on div "Image Įsigyk savo butą Lietuvoje 🇱🇹 Heading Icon Pritaikyta visiems pradedantie…" at bounding box center [866, 326] width 885 height 702
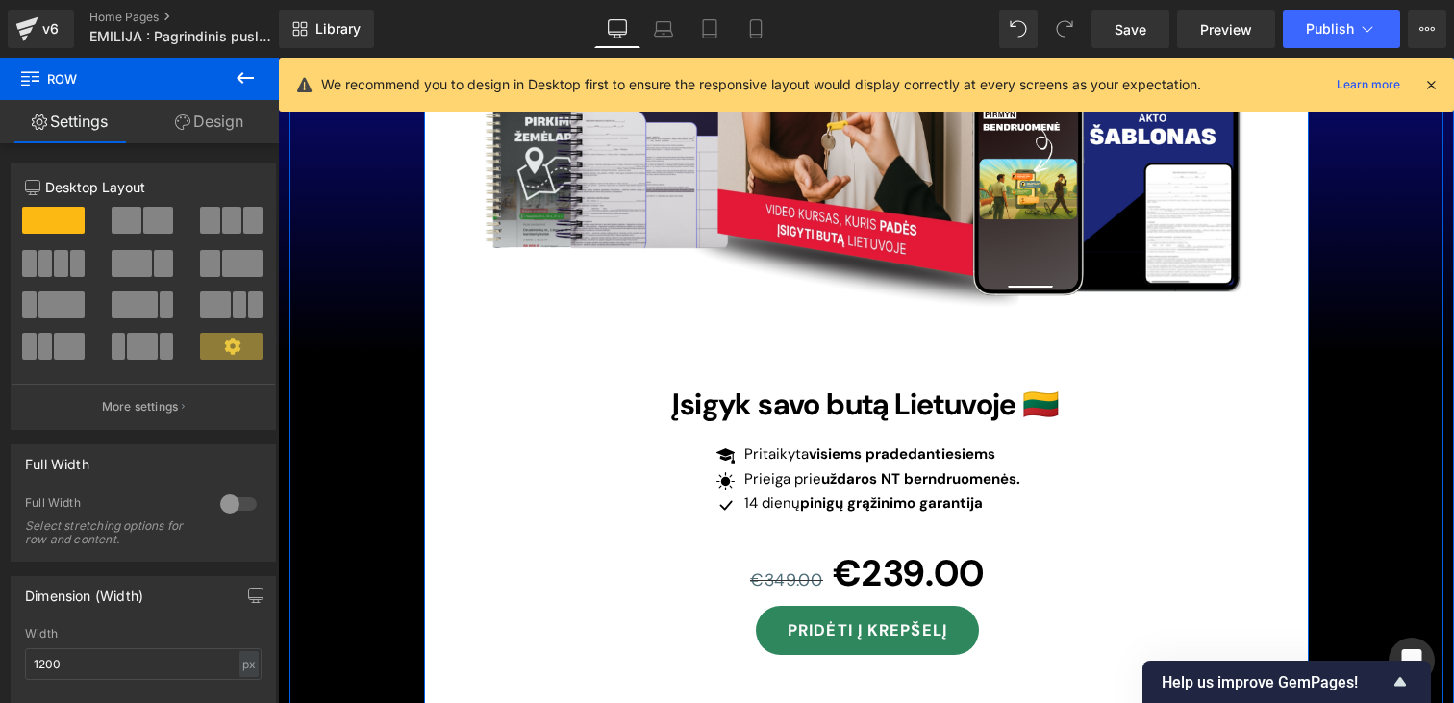
scroll to position [13195, 0]
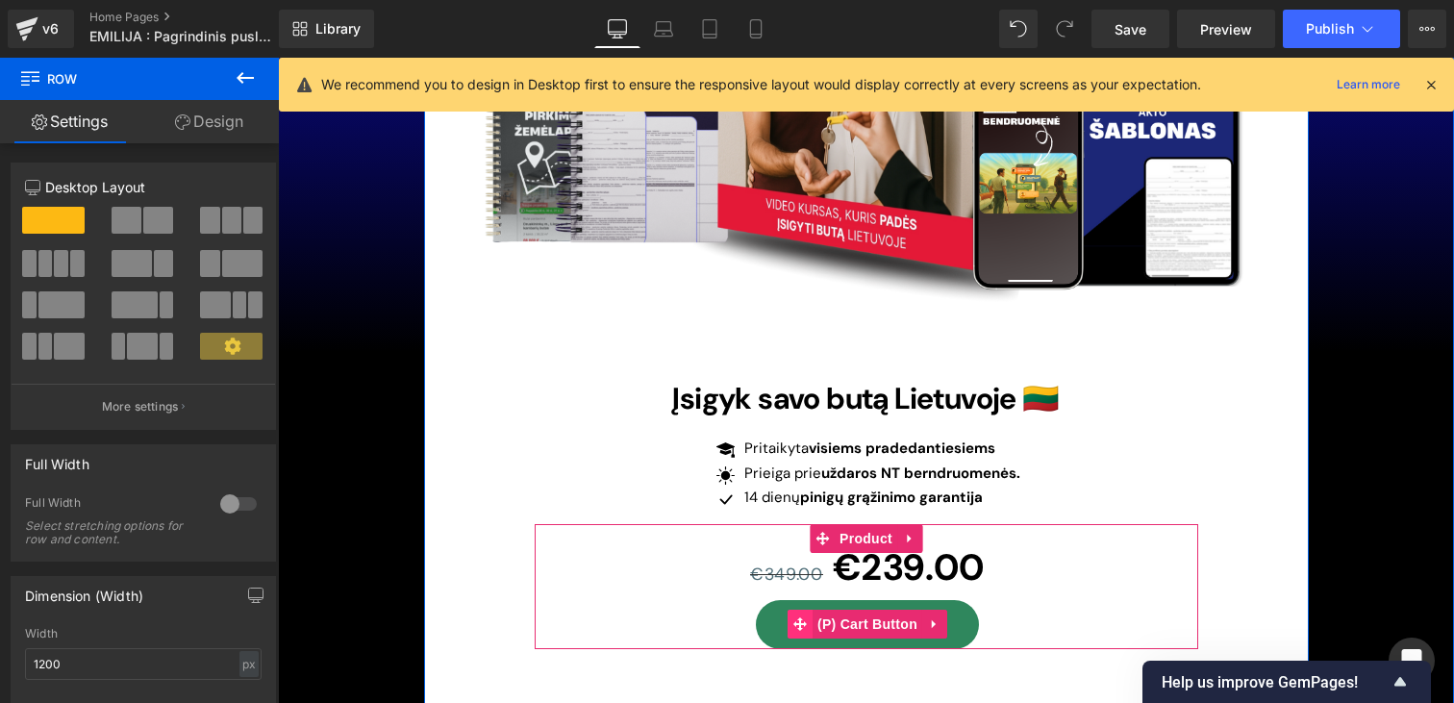
click at [797, 617] on icon at bounding box center [799, 623] width 13 height 13
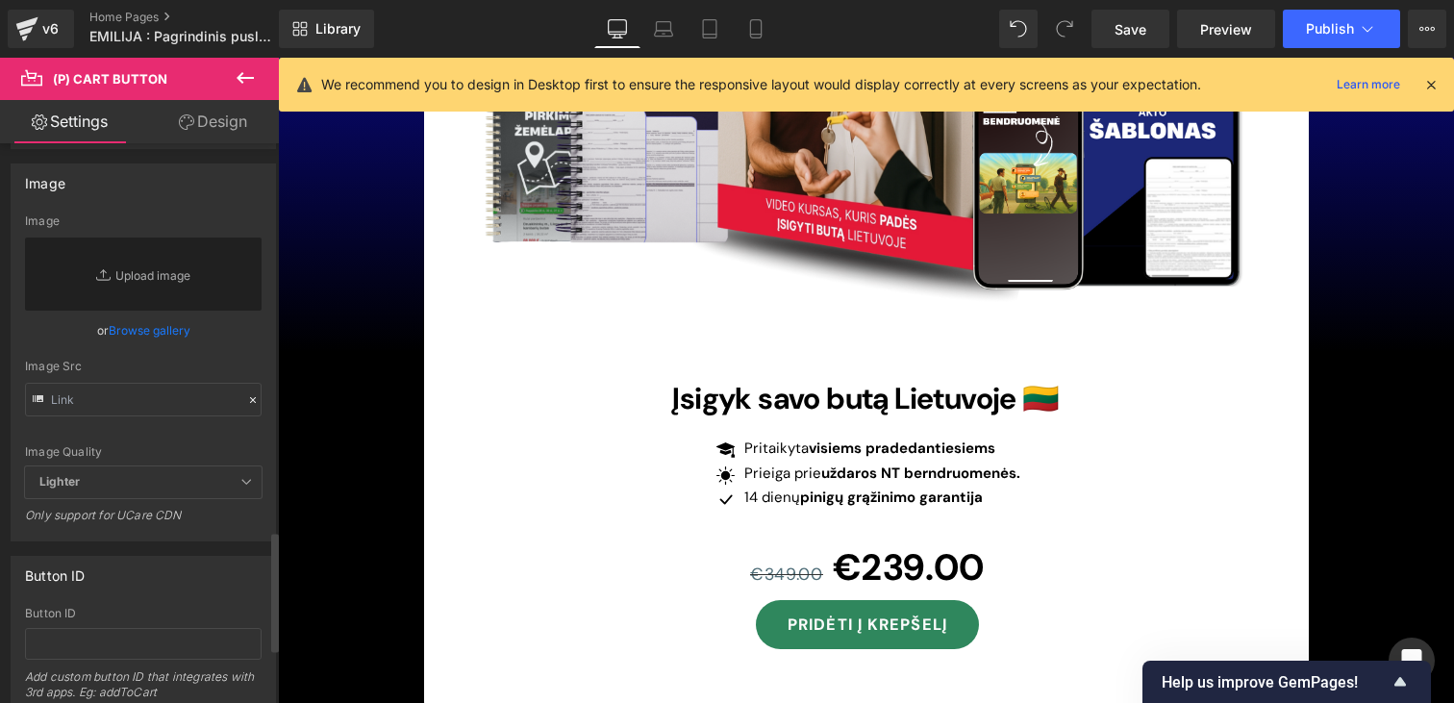
scroll to position [1781, 0]
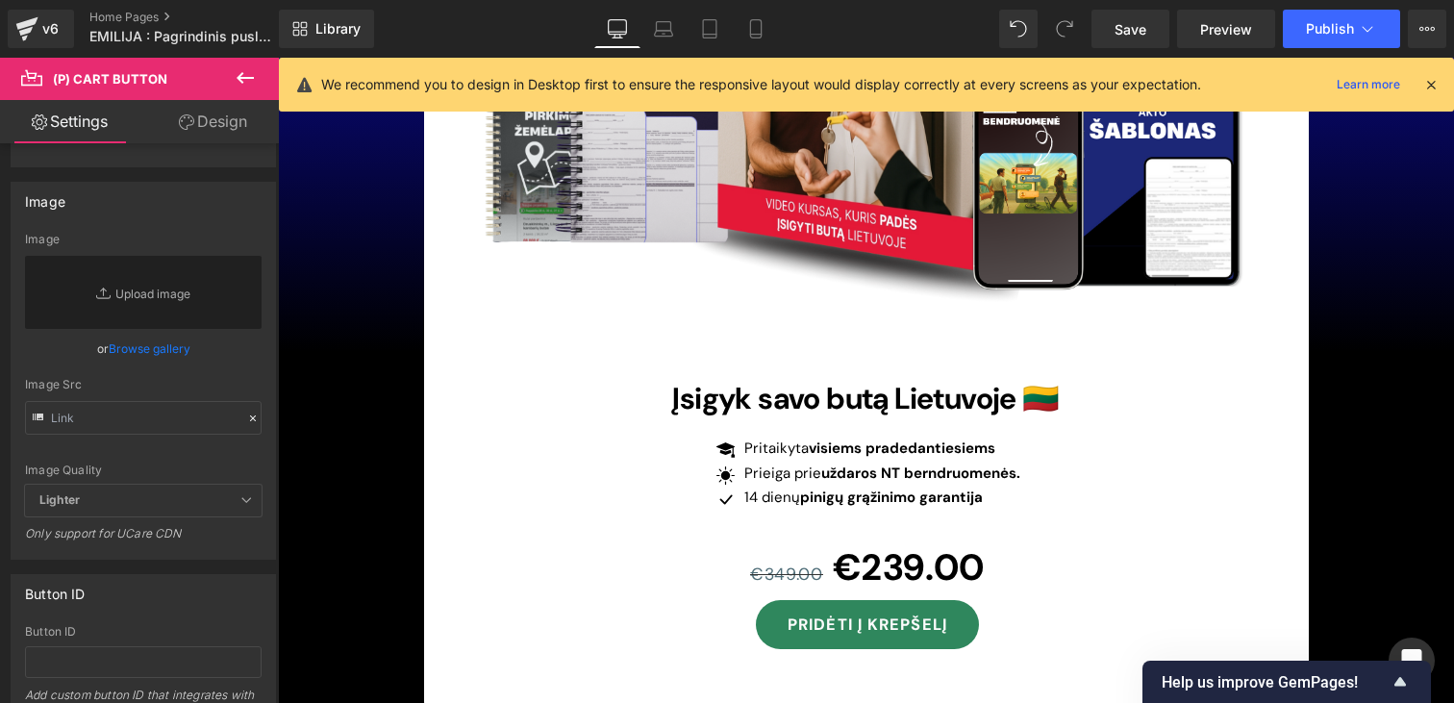
click at [203, 121] on link "Design" at bounding box center [212, 121] width 139 height 43
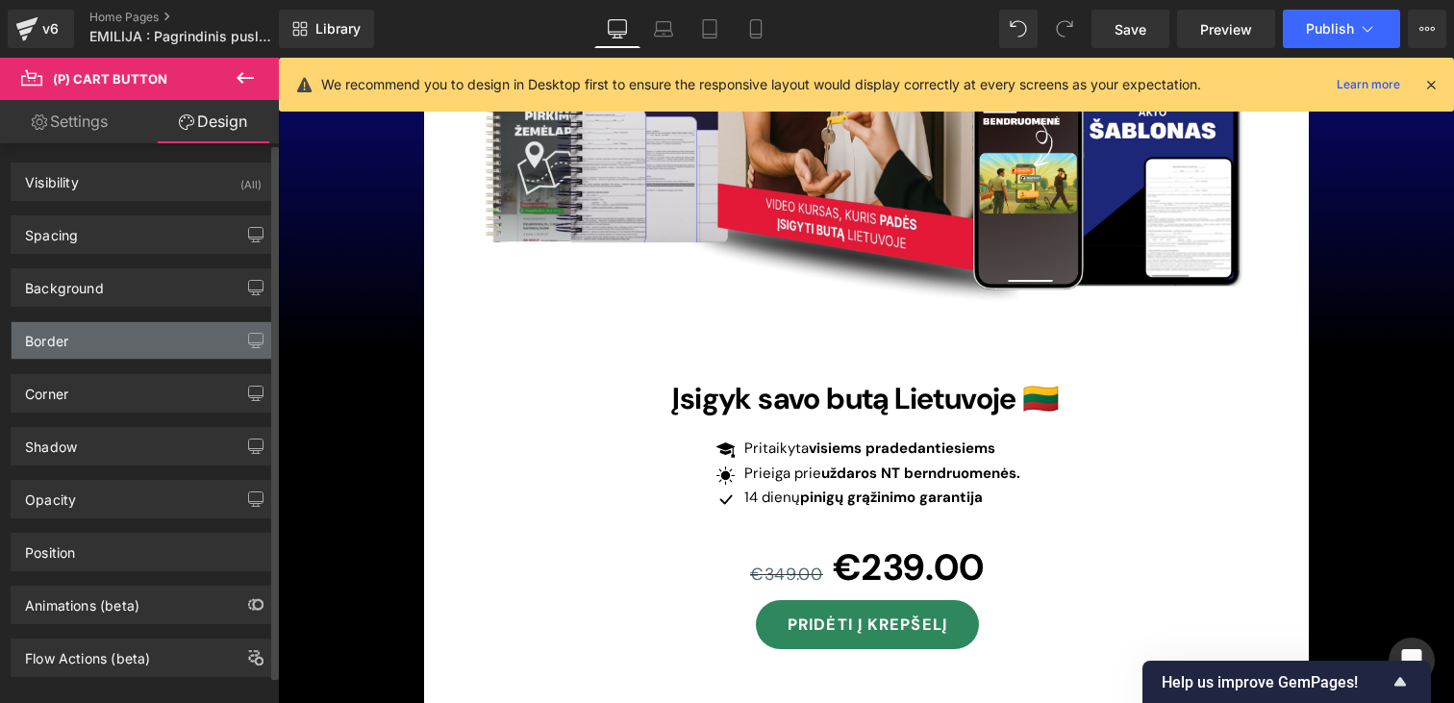
click at [60, 343] on div "Border" at bounding box center [46, 335] width 43 height 27
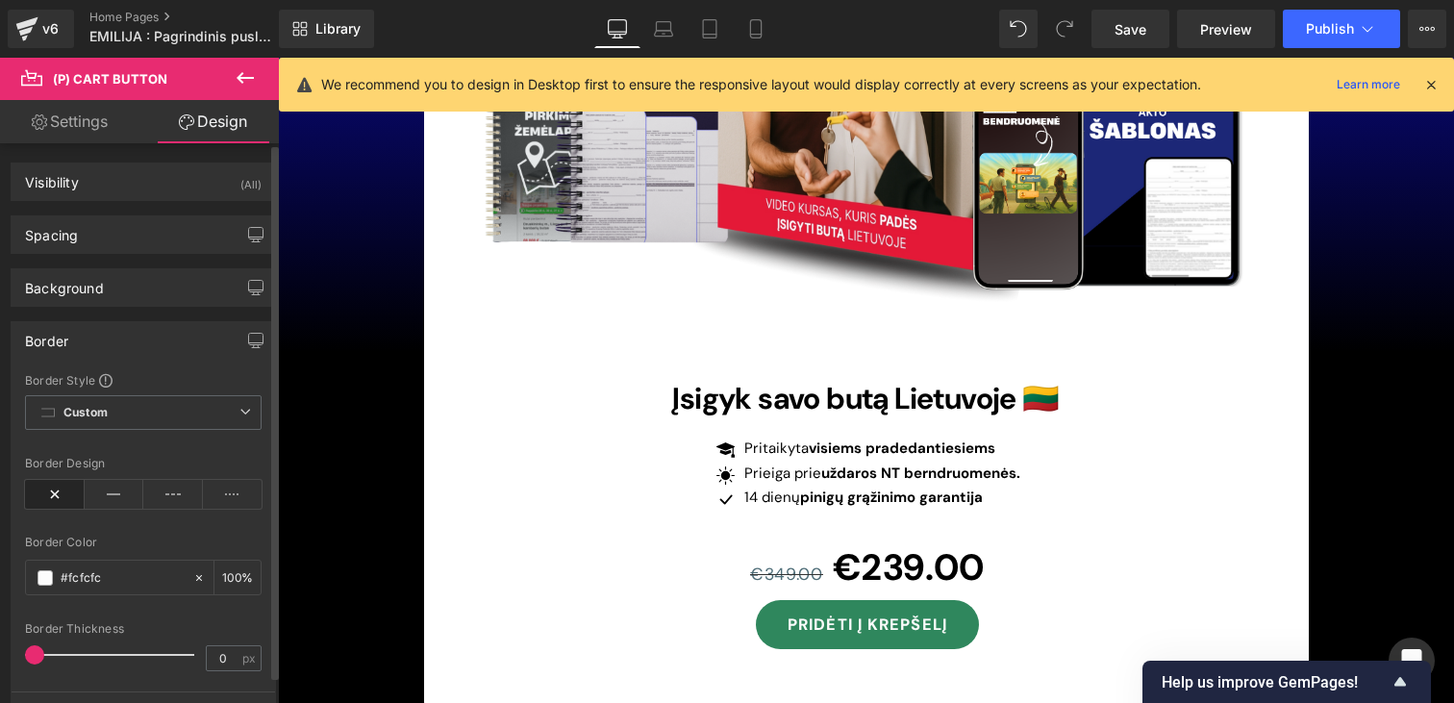
drag, startPoint x: 31, startPoint y: 657, endPoint x: 0, endPoint y: 659, distance: 30.8
click at [0, 659] on div "Border Border Style Custom Custom Setup Global Style Custom Setup Global Style …" at bounding box center [143, 522] width 287 height 431
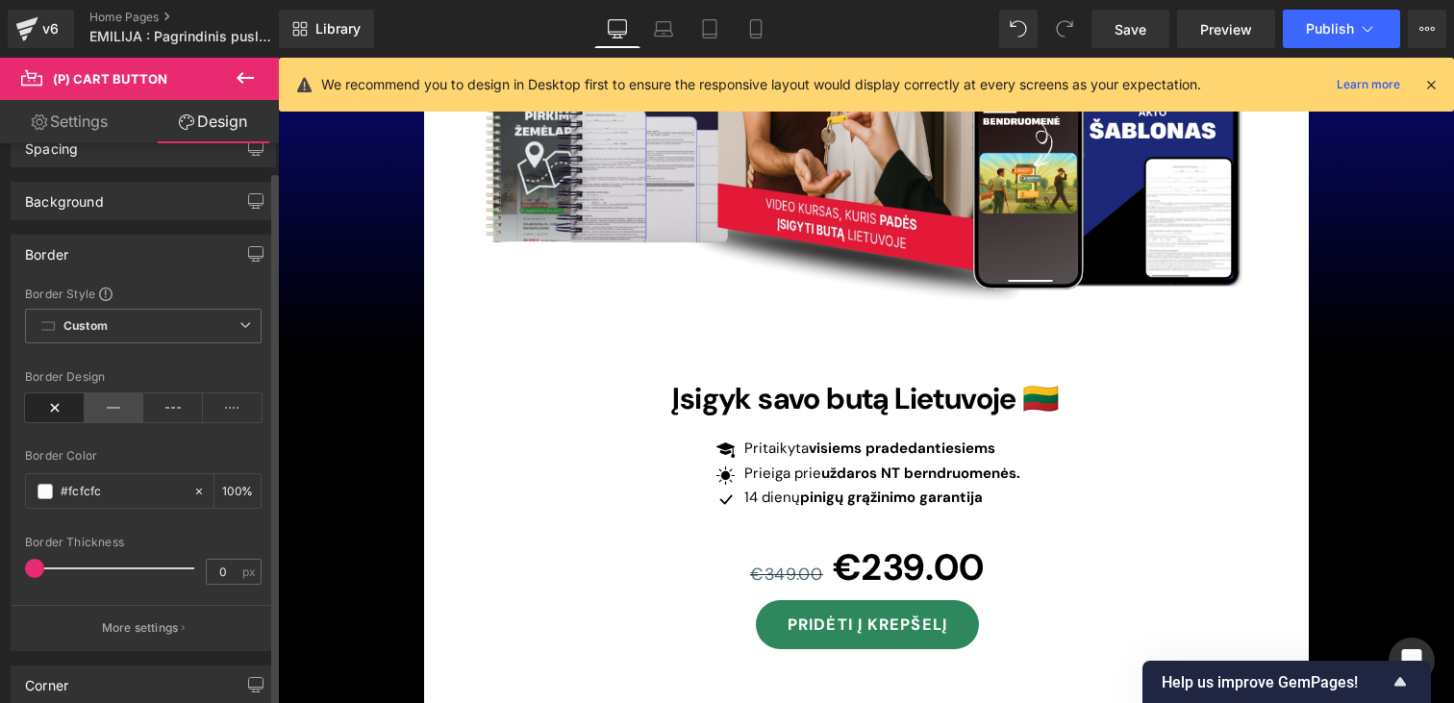
scroll to position [87, 0]
click at [122, 328] on span "Custom Setup Global Style" at bounding box center [143, 325] width 237 height 35
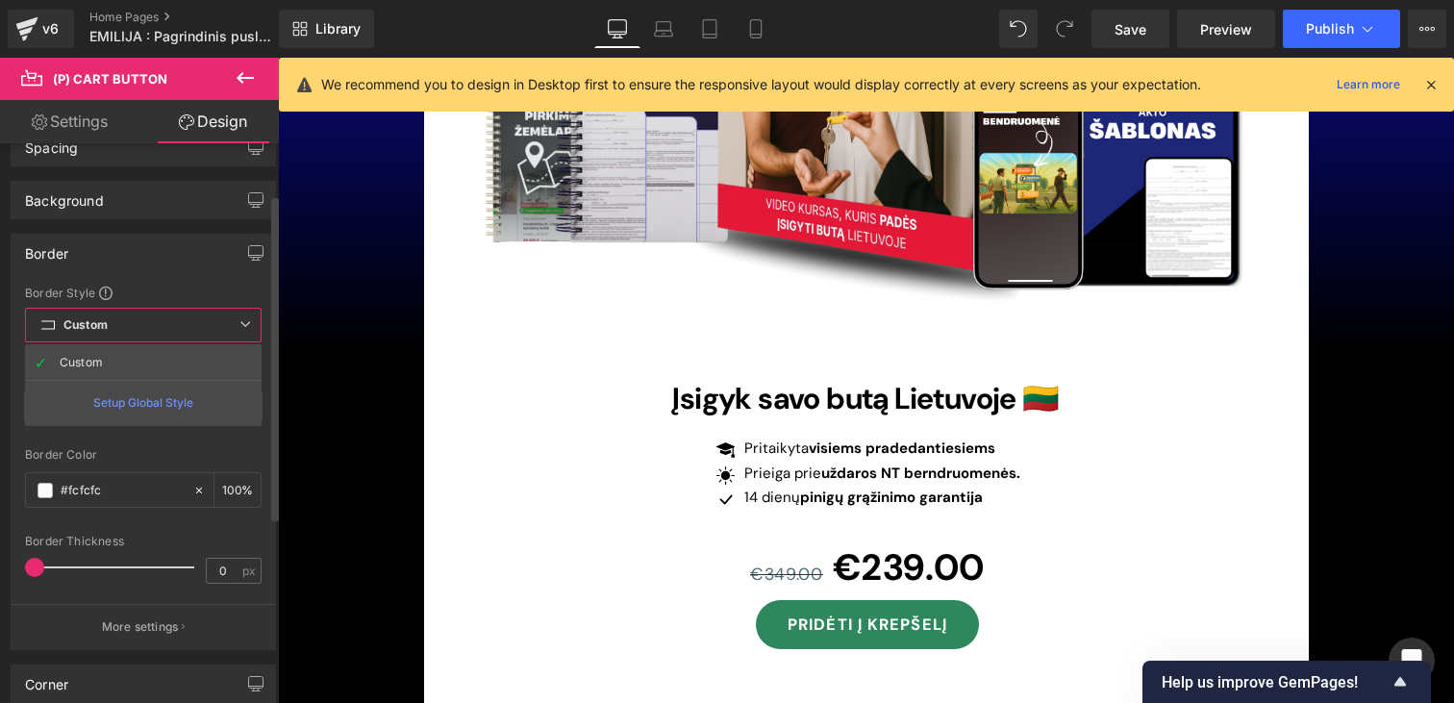
click at [186, 284] on div "Border Border Style Custom Custom Setup Global Style Custom Setup Global Style …" at bounding box center [143, 442] width 265 height 416
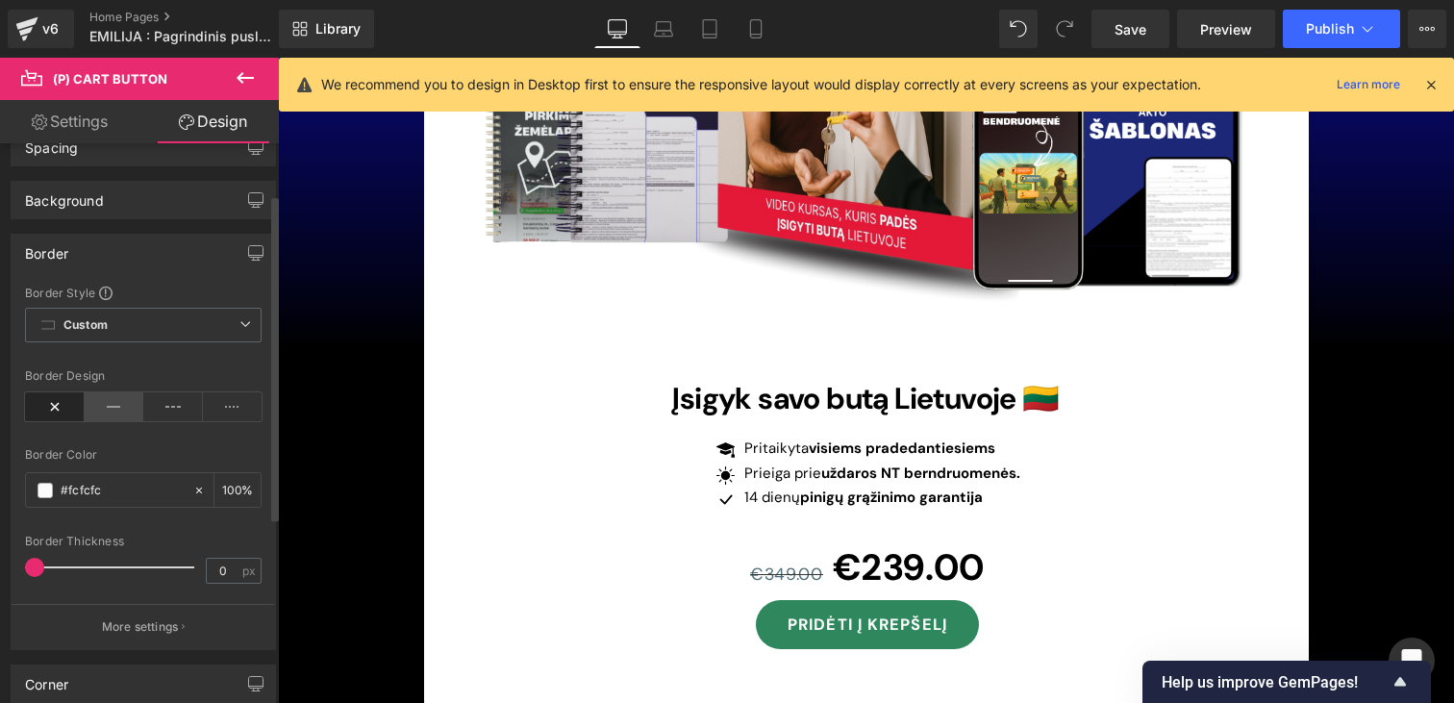
click at [97, 409] on icon at bounding box center [115, 406] width 60 height 29
click at [57, 408] on icon at bounding box center [55, 406] width 60 height 29
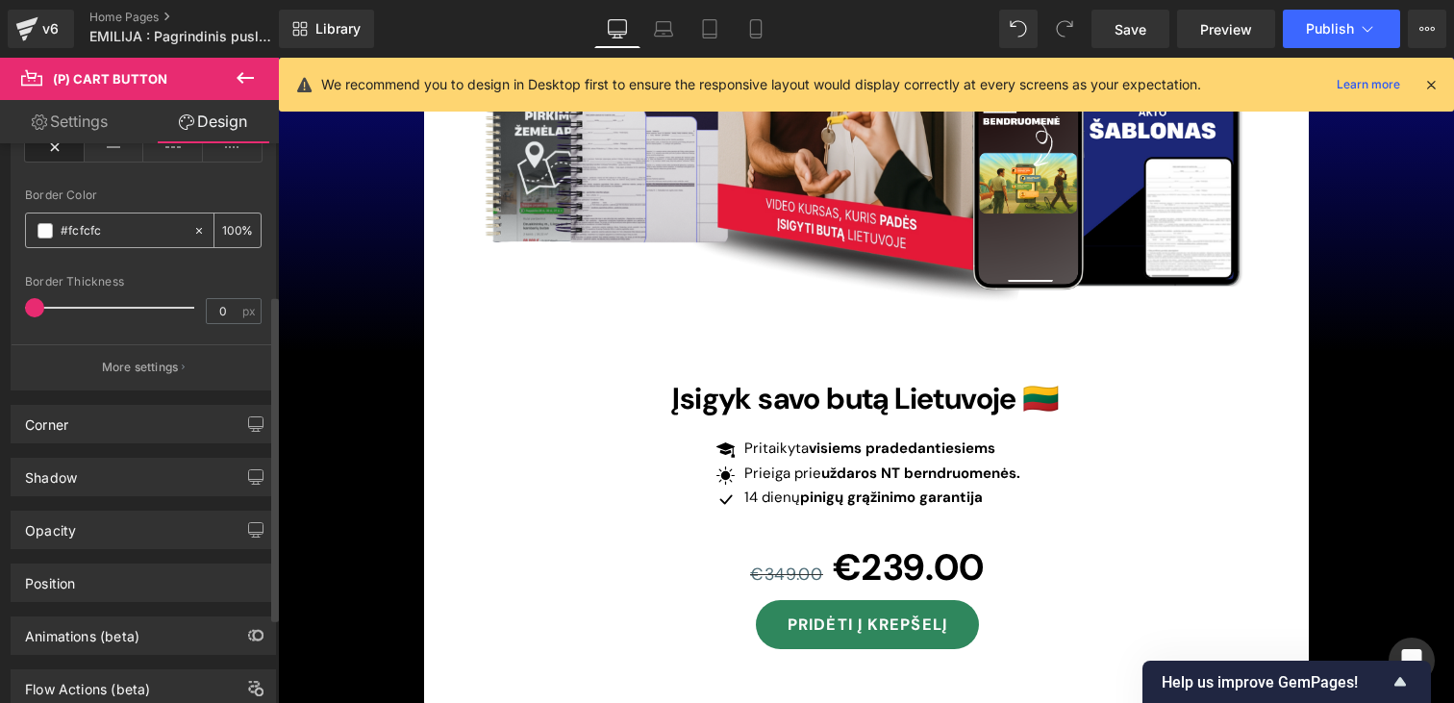
scroll to position [407, 0]
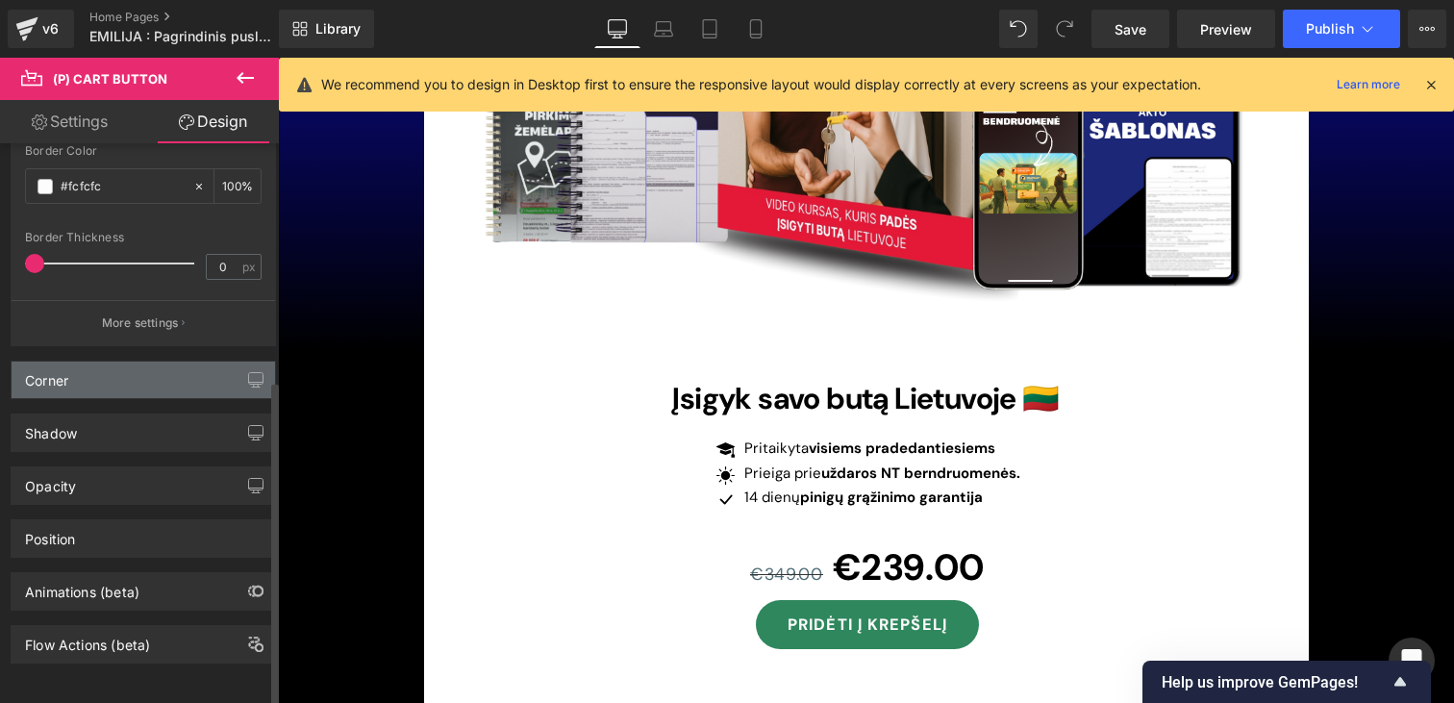
click at [67, 362] on div "Corner" at bounding box center [46, 375] width 43 height 27
click at [72, 377] on div "Corner" at bounding box center [143, 380] width 263 height 37
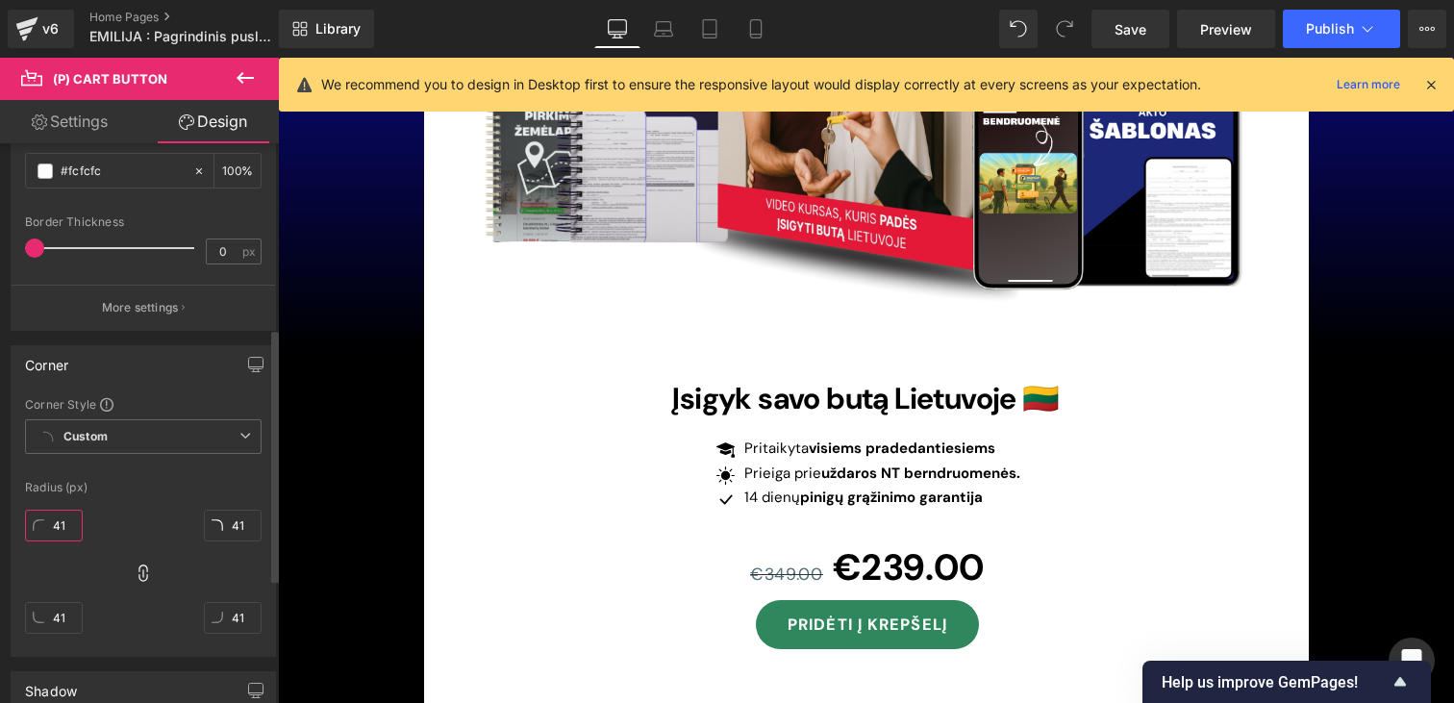
click at [65, 527] on input "41" at bounding box center [54, 526] width 58 height 32
type input "1"
type input "2"
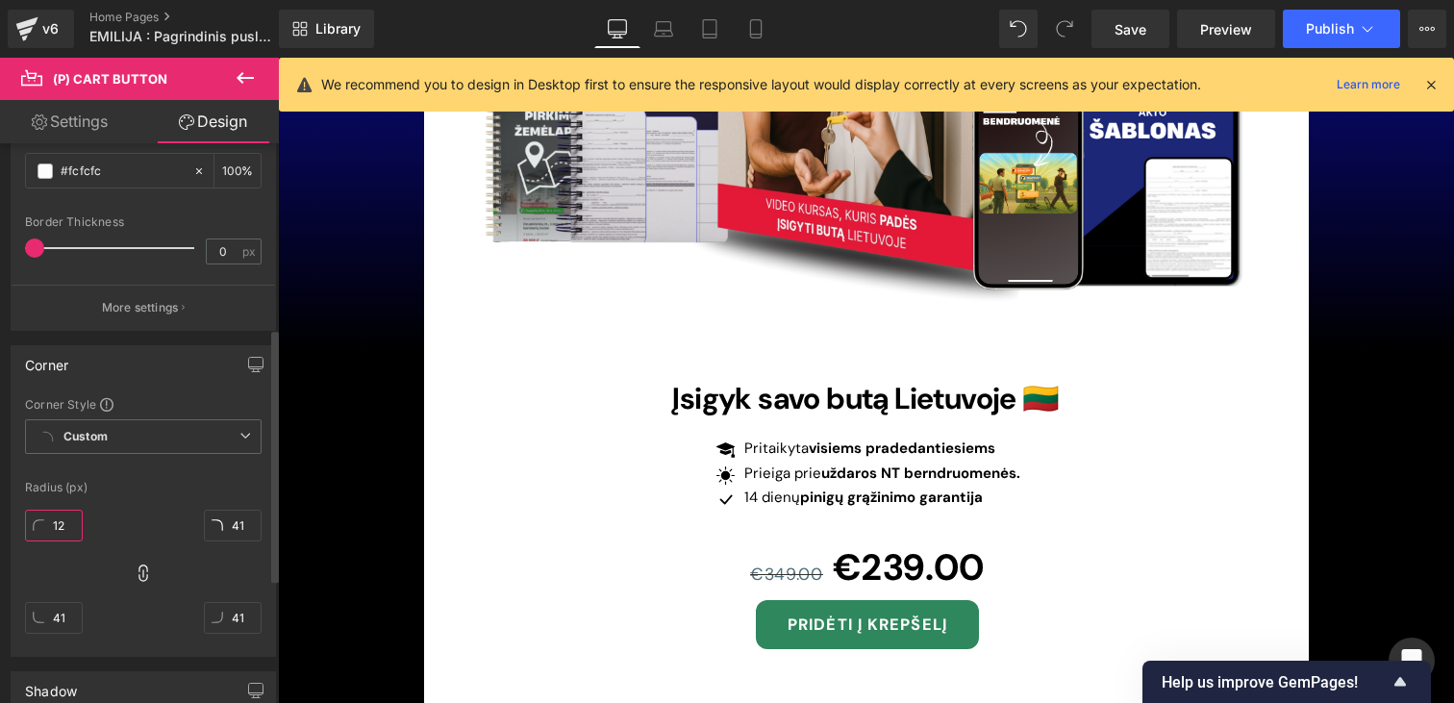
type input "1"
type input "8"
type input "1"
type input "8"
type input "12"
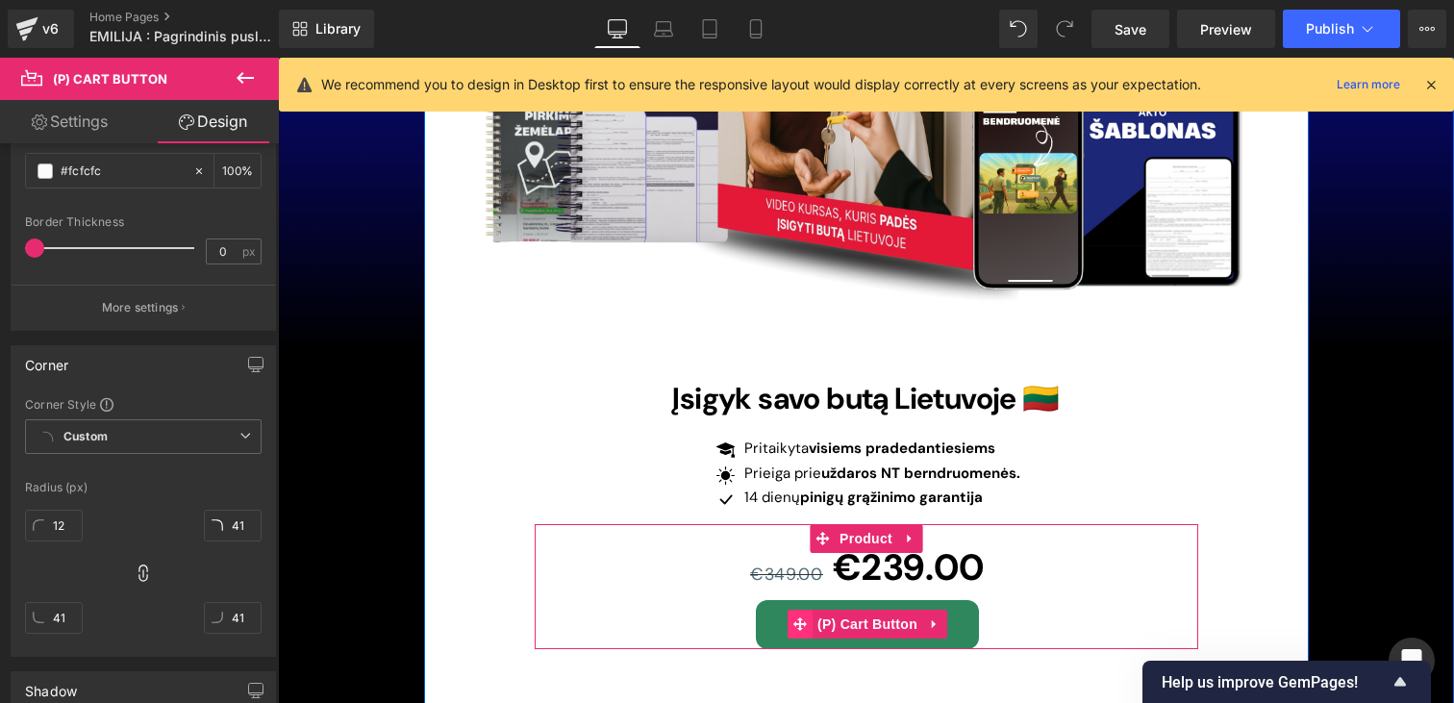
click at [803, 617] on icon at bounding box center [799, 623] width 13 height 13
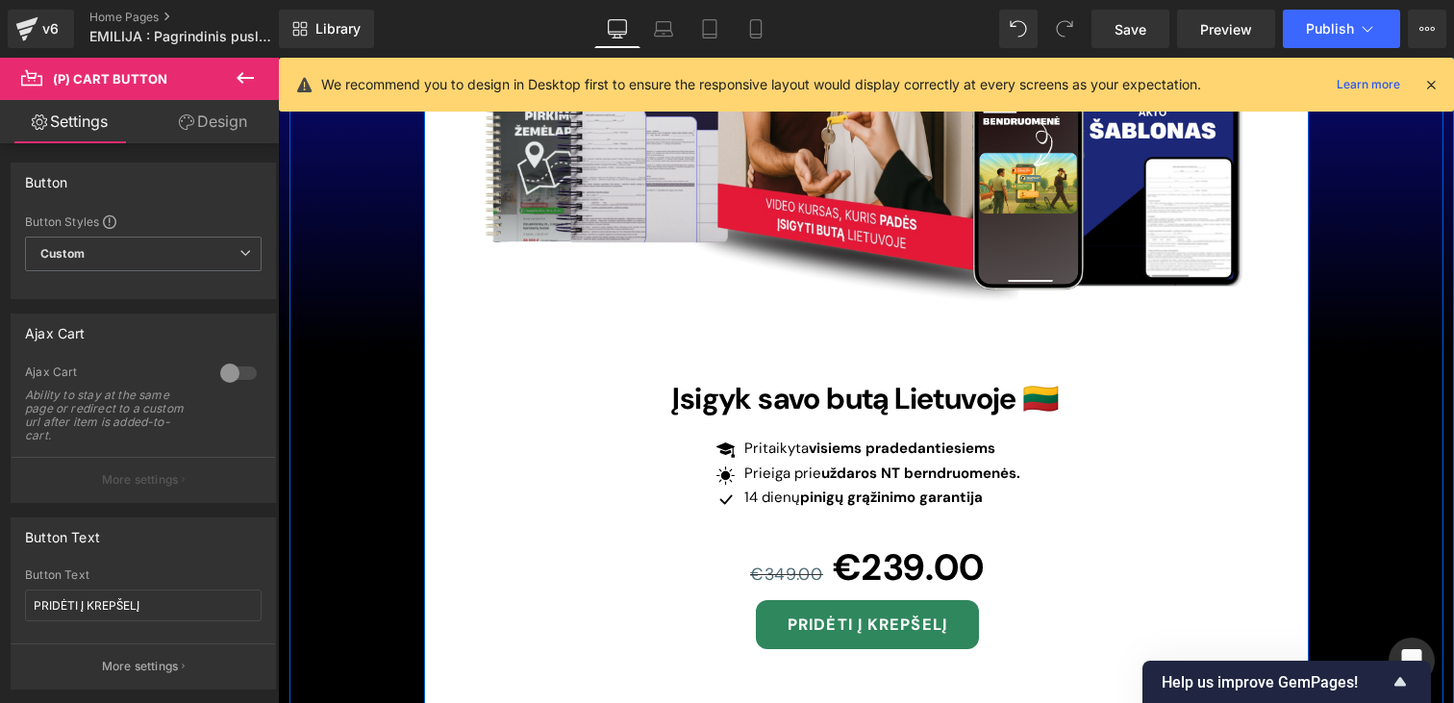
click at [1267, 580] on div "Image Įsigyk savo butą Lietuvoje 🇱🇹 Heading Icon Pritaikyta visiems pradedantie…" at bounding box center [866, 370] width 885 height 702
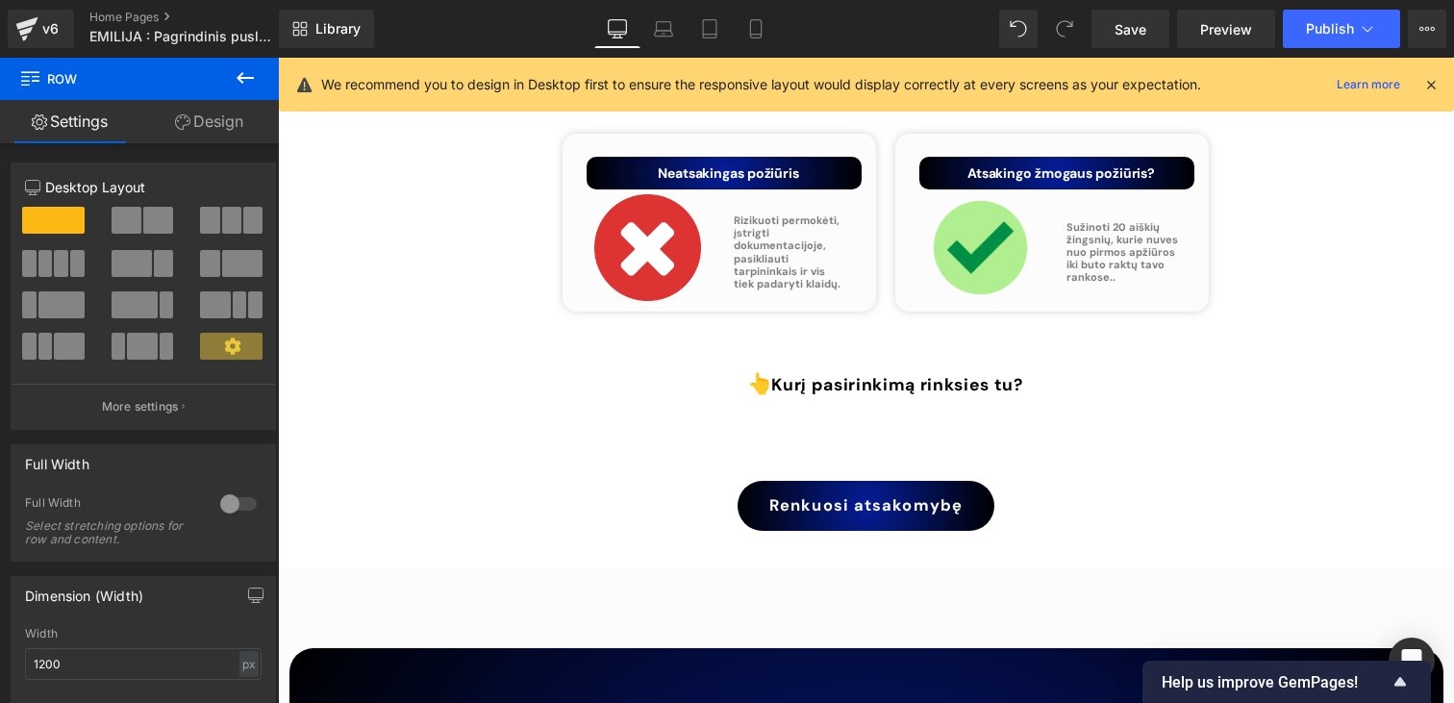
scroll to position [8208, 0]
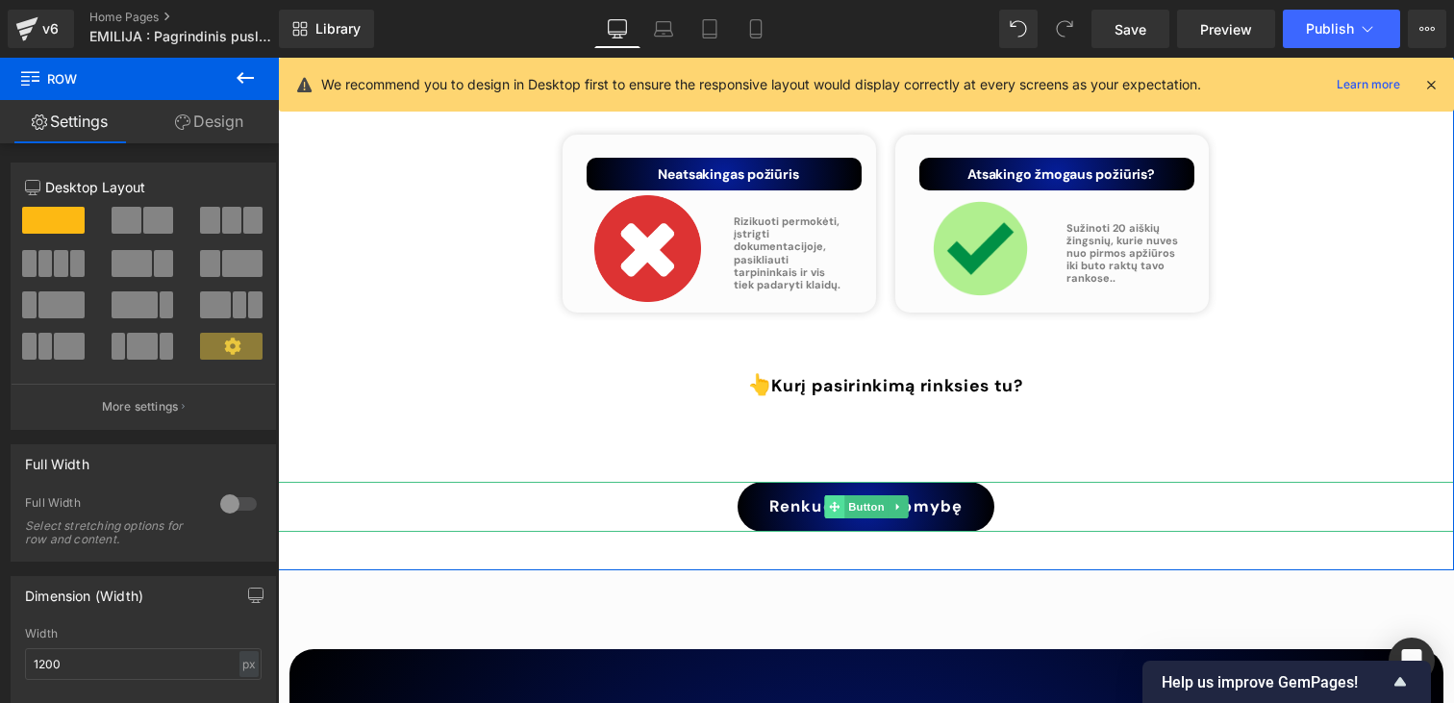
click at [836, 501] on icon at bounding box center [834, 507] width 11 height 12
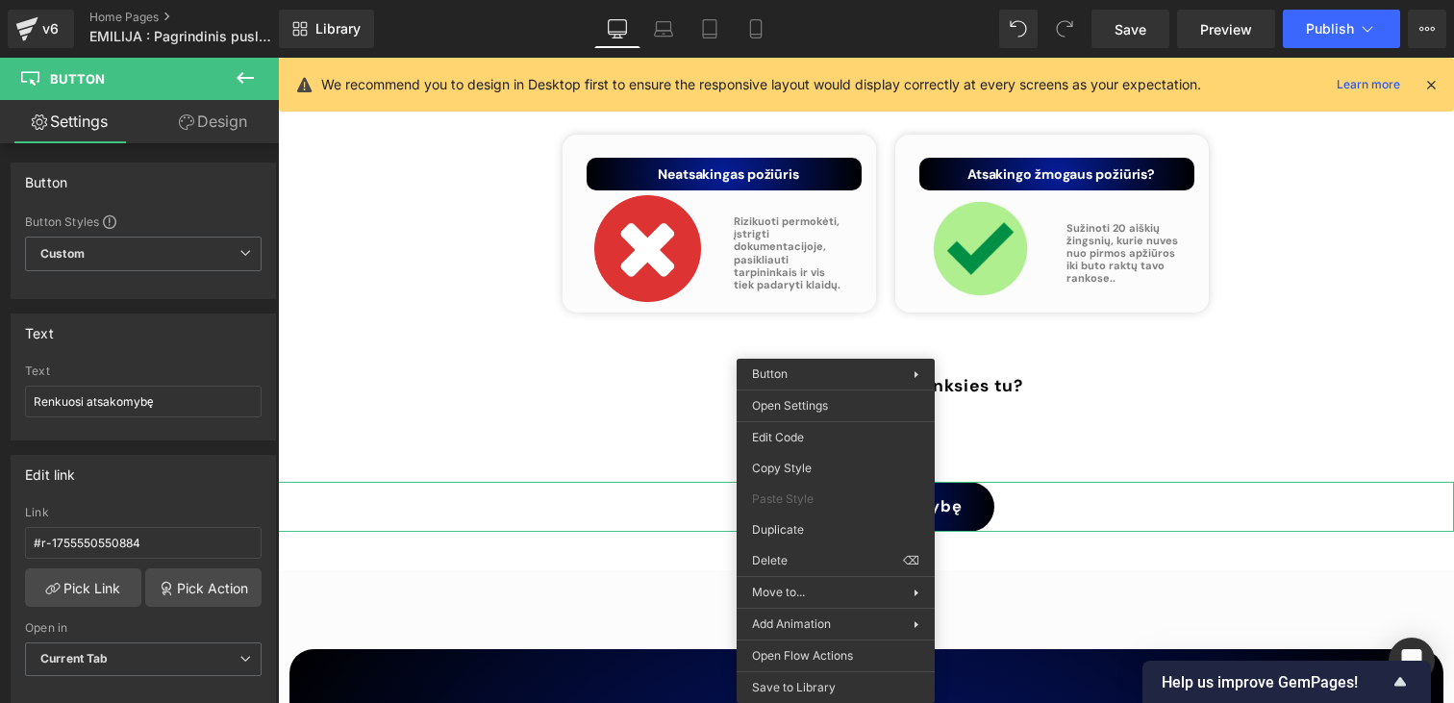
click at [1123, 482] on div "Renkuosi atsakomybę Button" at bounding box center [866, 507] width 1176 height 50
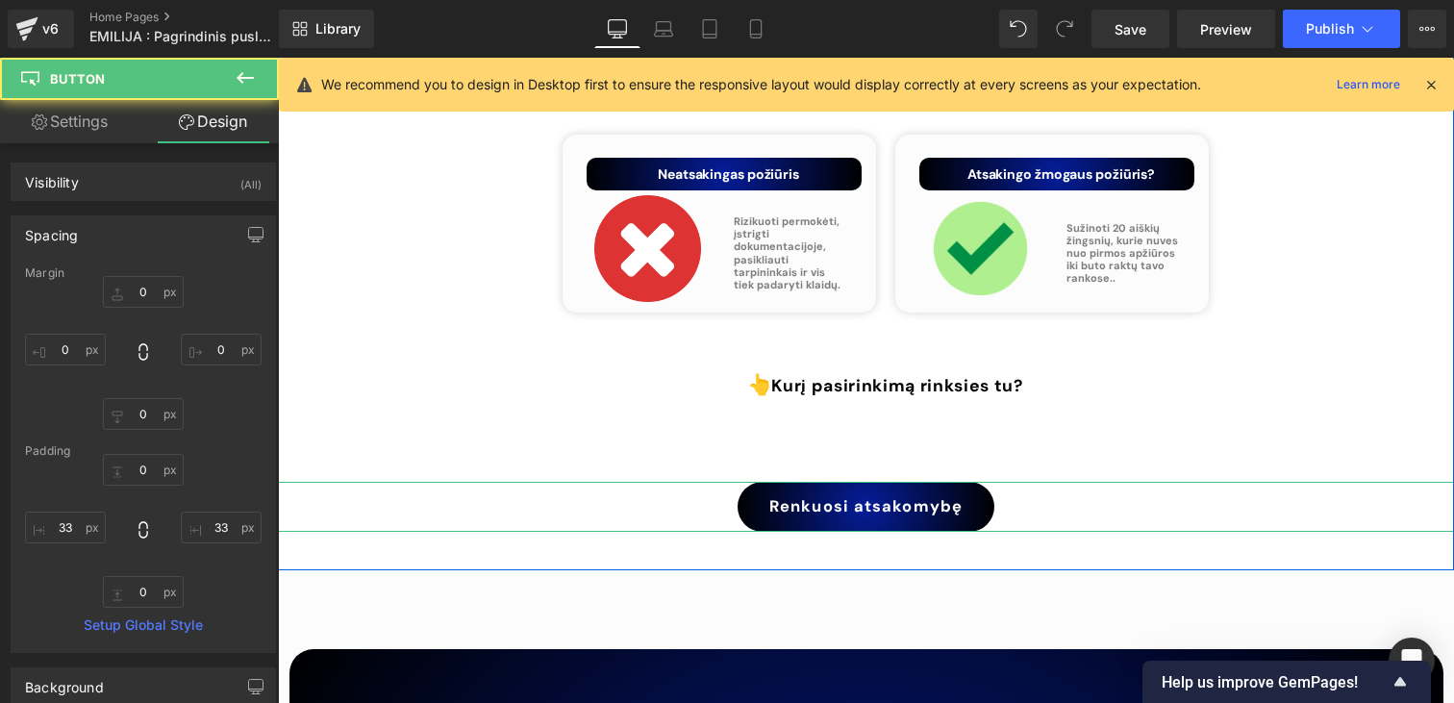
click at [823, 482] on link "Renkuosi atsakomybę" at bounding box center [865, 507] width 257 height 50
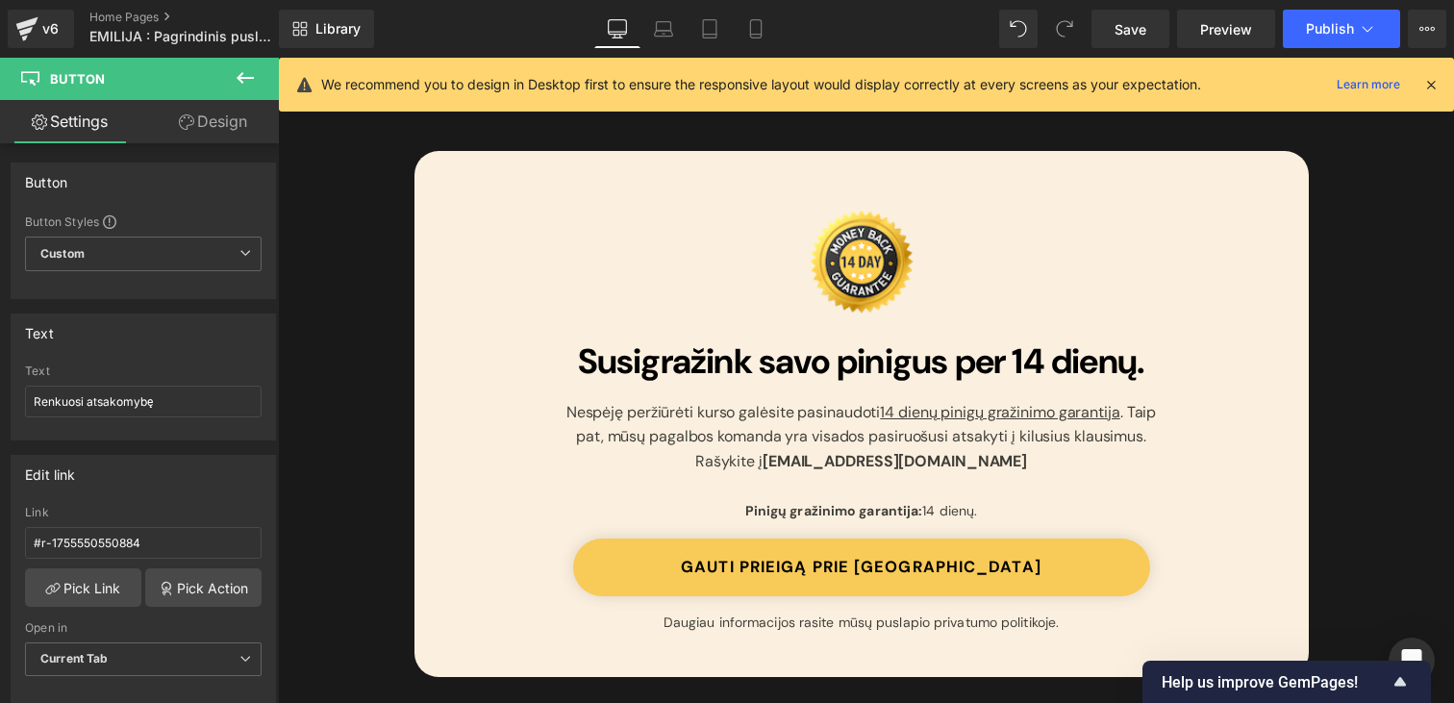
click at [789, 564] on button "GAUTI PRIEIGĄ PRIE [GEOGRAPHIC_DATA]" at bounding box center [861, 567] width 577 height 58
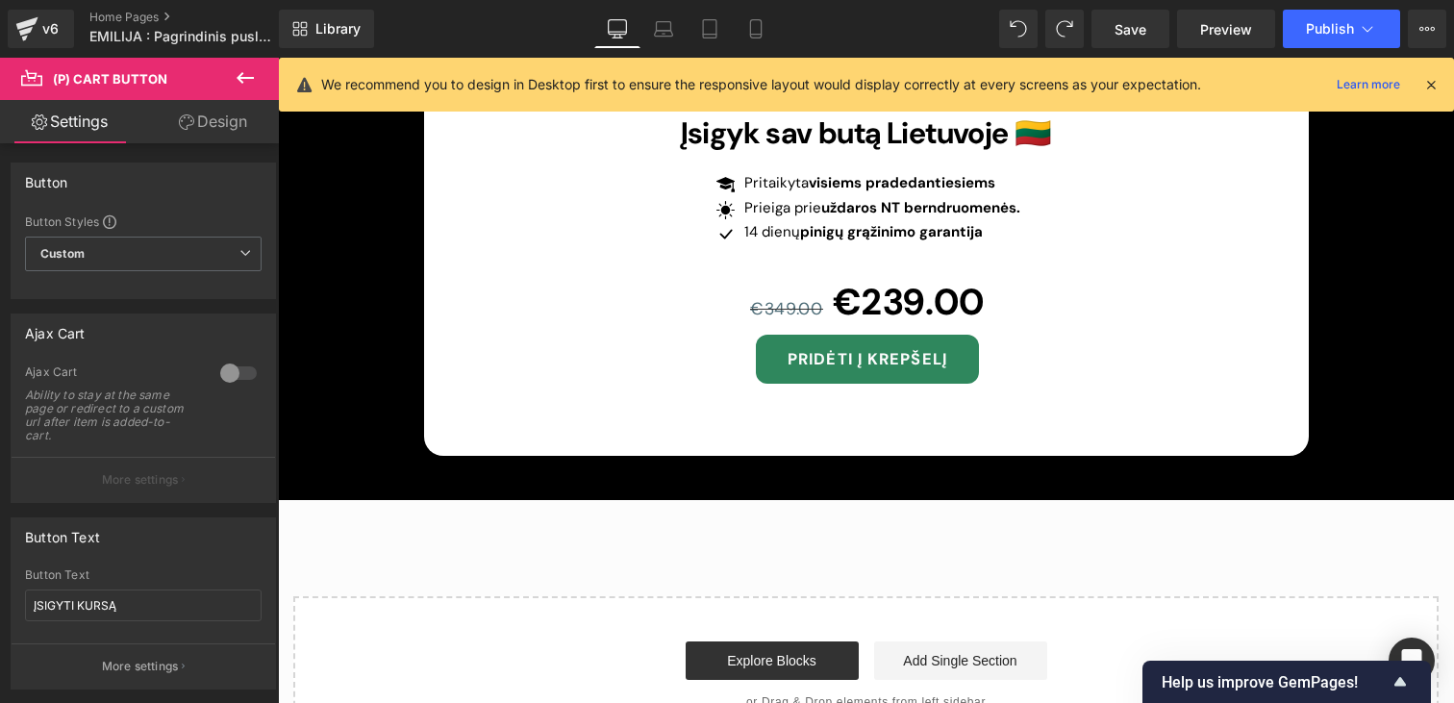
scroll to position [13415, 0]
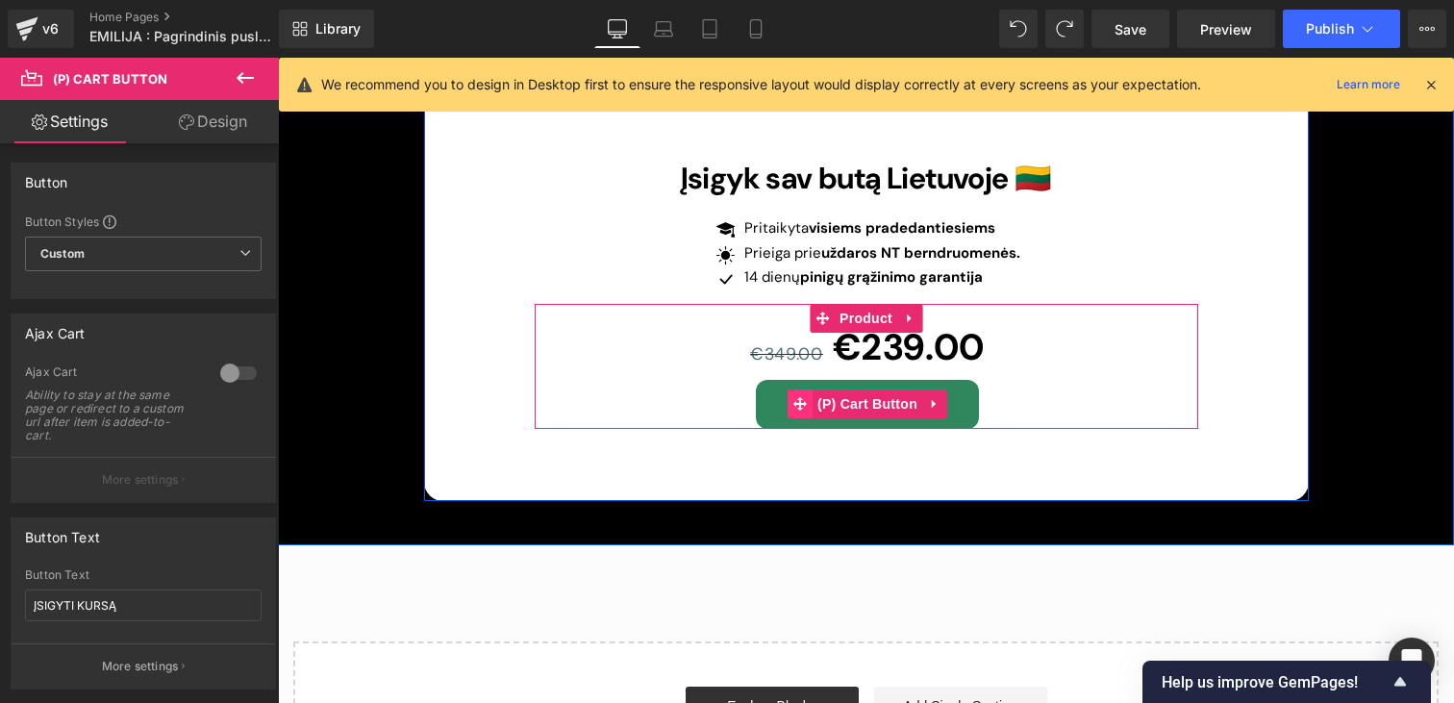
click at [797, 397] on icon at bounding box center [799, 404] width 13 height 14
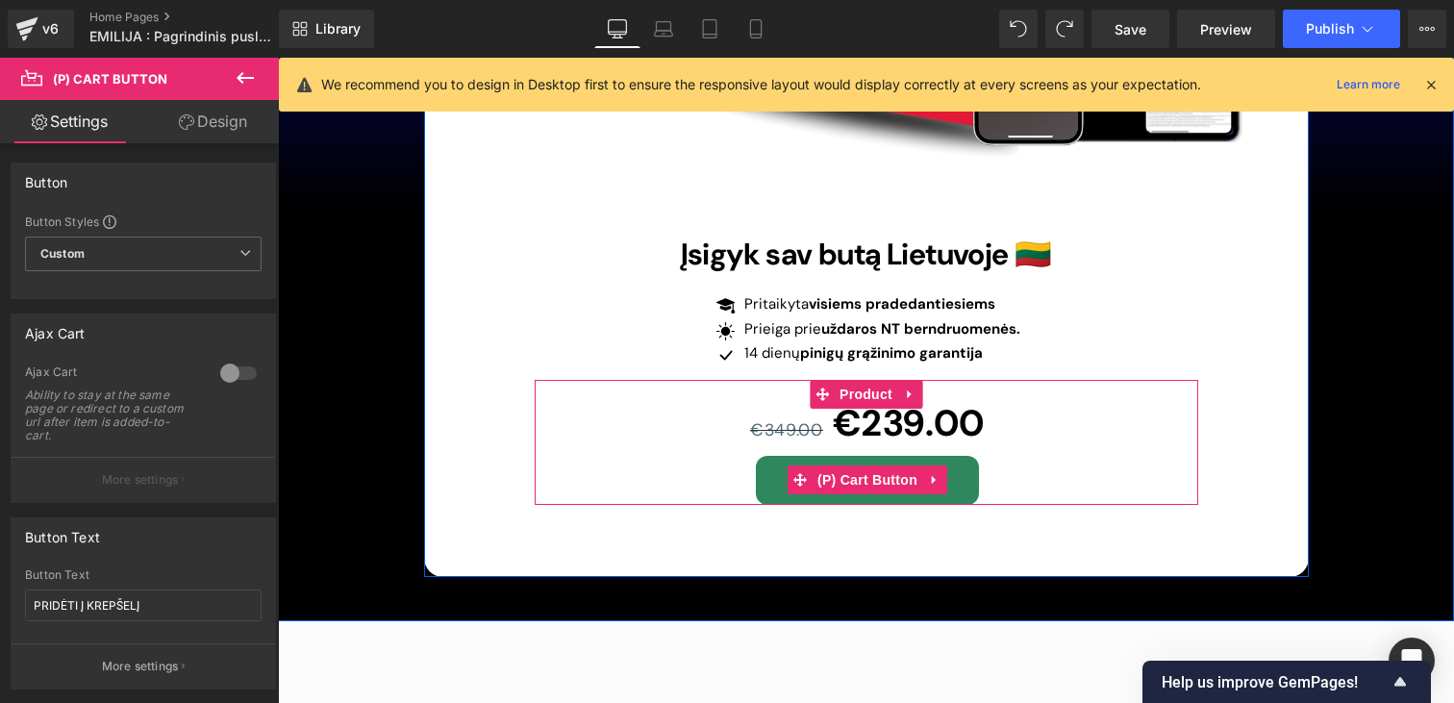
scroll to position [13295, 0]
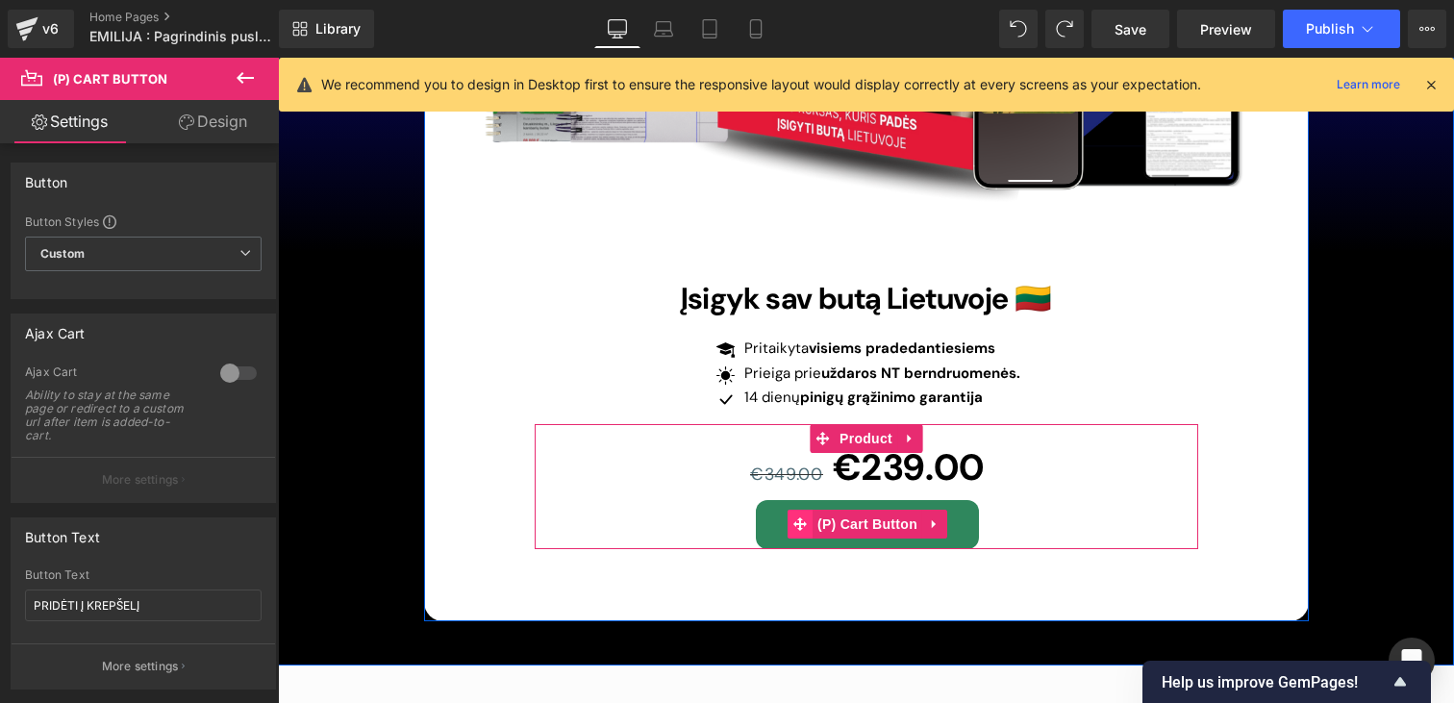
click at [804, 517] on icon at bounding box center [799, 524] width 13 height 14
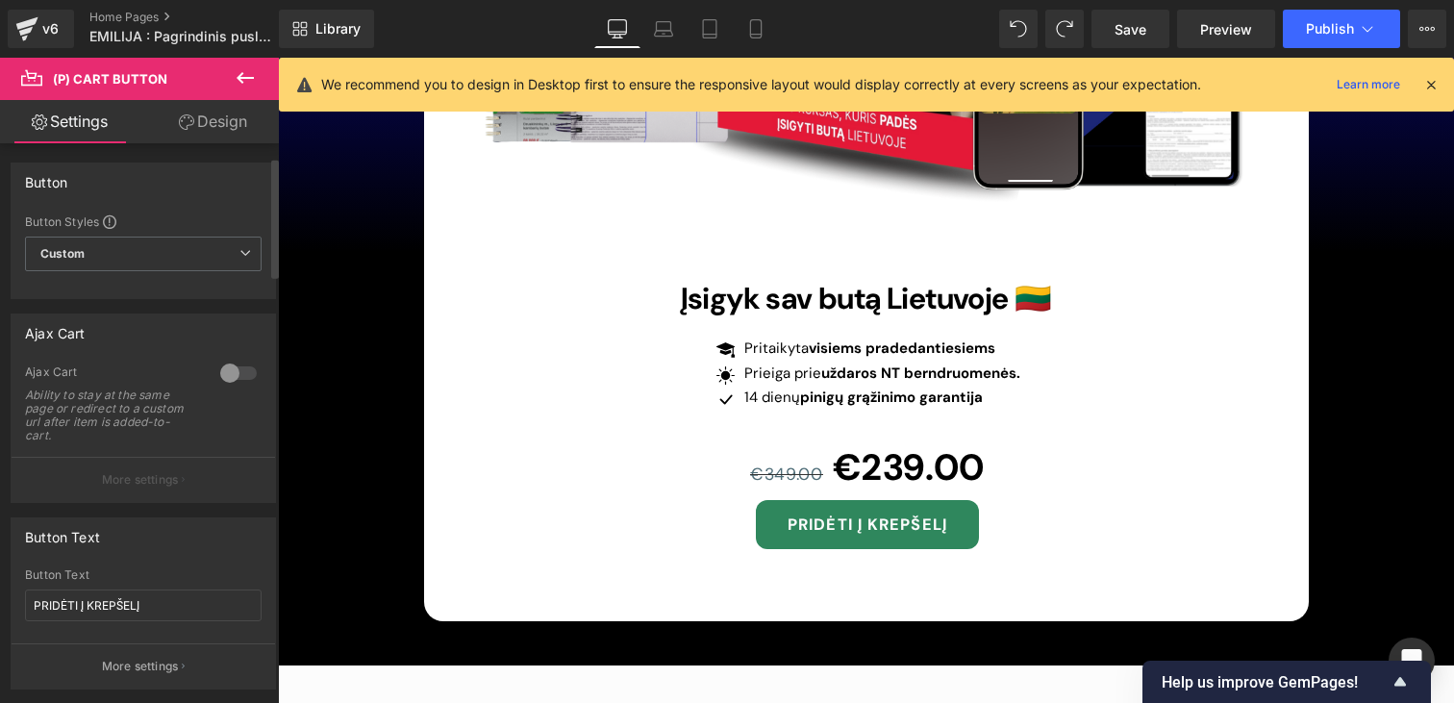
scroll to position [170, 0]
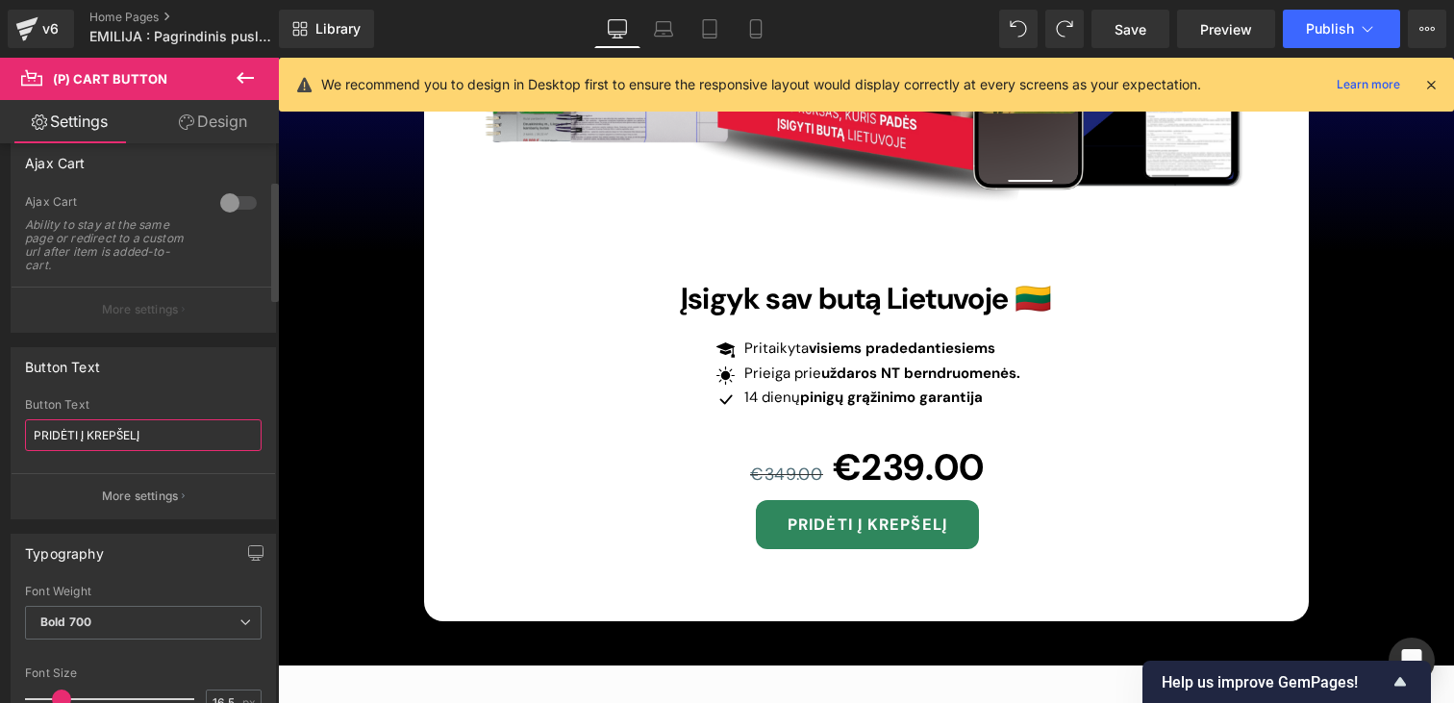
click at [163, 435] on input "PRIDĖTI Į KREPŠELĮ" at bounding box center [143, 435] width 237 height 32
click at [72, 437] on input "PIRKTI KURSĄ" at bounding box center [143, 435] width 237 height 32
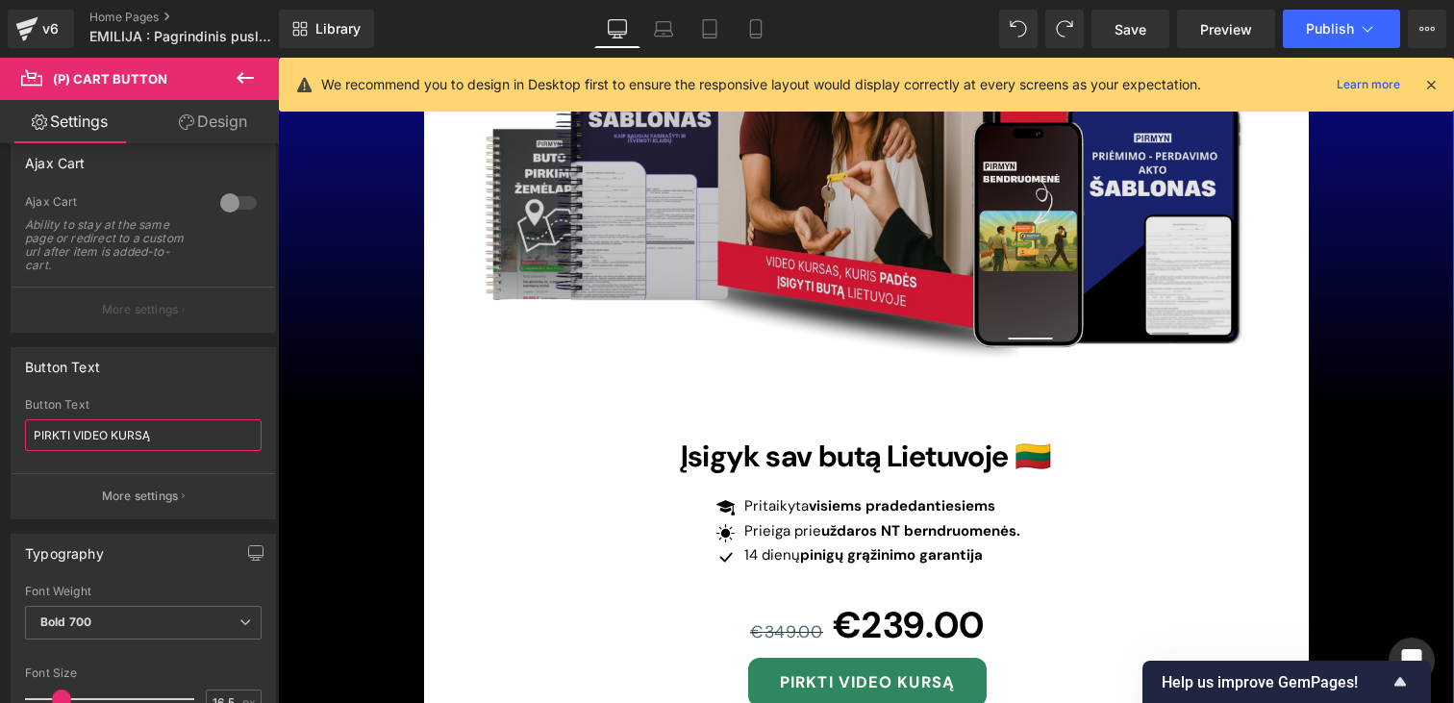
scroll to position [13146, 0]
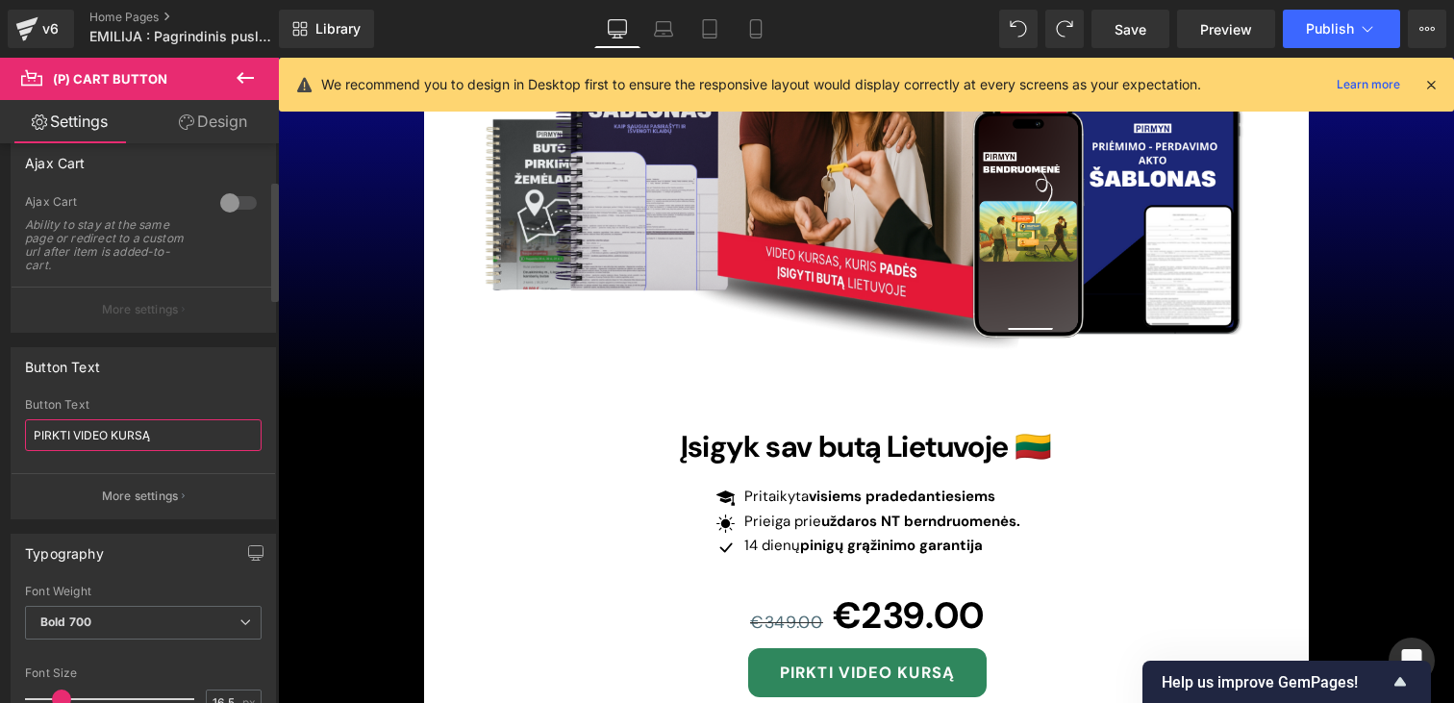
click at [97, 431] on input "PIRKTI VIDEO KURSĄ" at bounding box center [143, 435] width 237 height 32
click at [50, 432] on input "PIRKTI KURSĄ" at bounding box center [143, 435] width 237 height 32
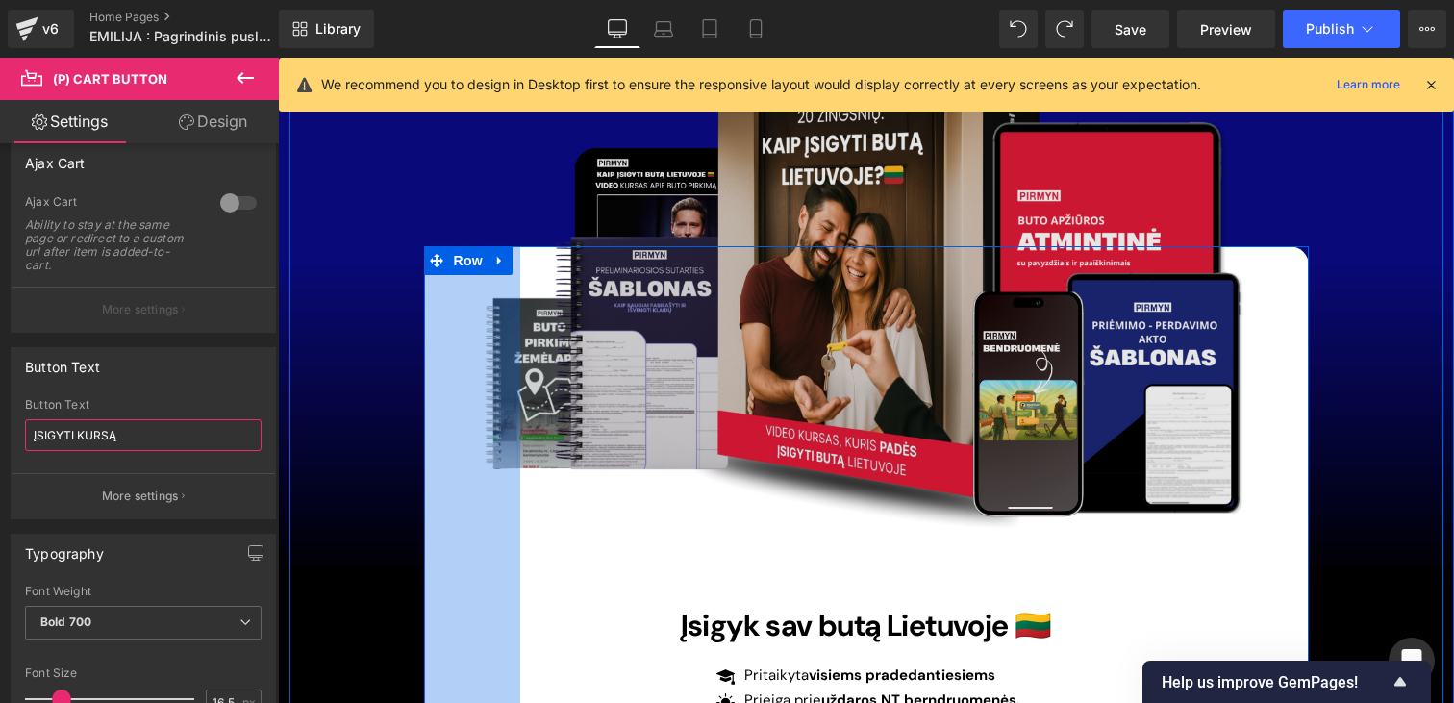
scroll to position [12899, 0]
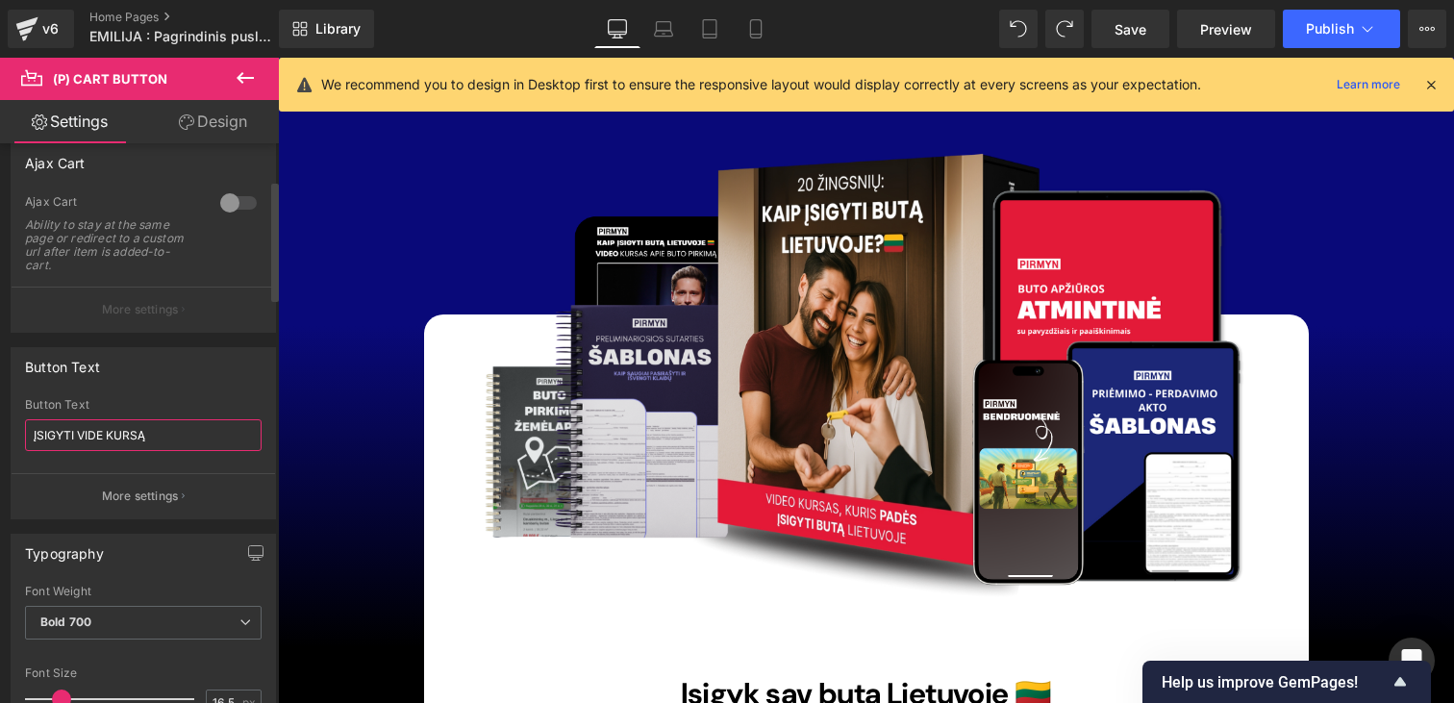
type input "ĮSIGYTI VIDEO KURSĄ"
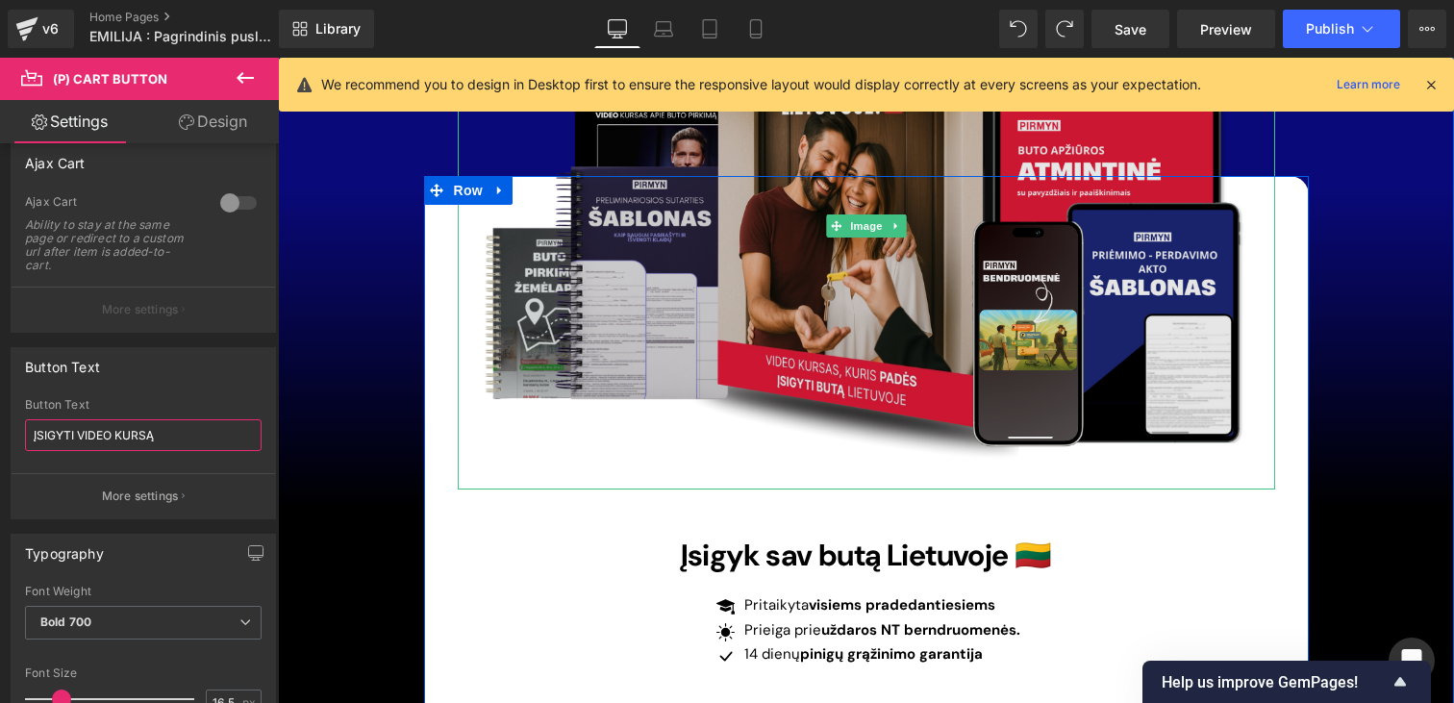
scroll to position [13087, 0]
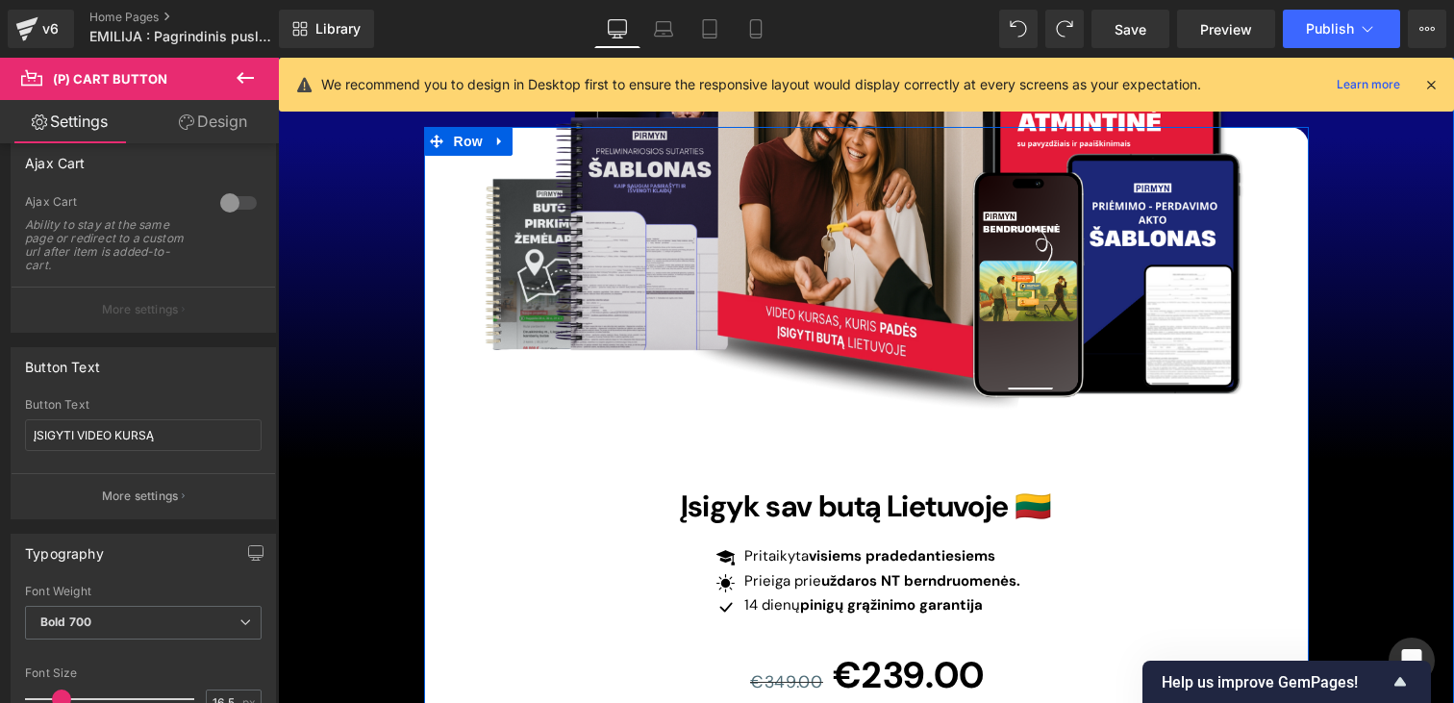
click at [761, 495] on span at bounding box center [750, 506] width 20 height 23
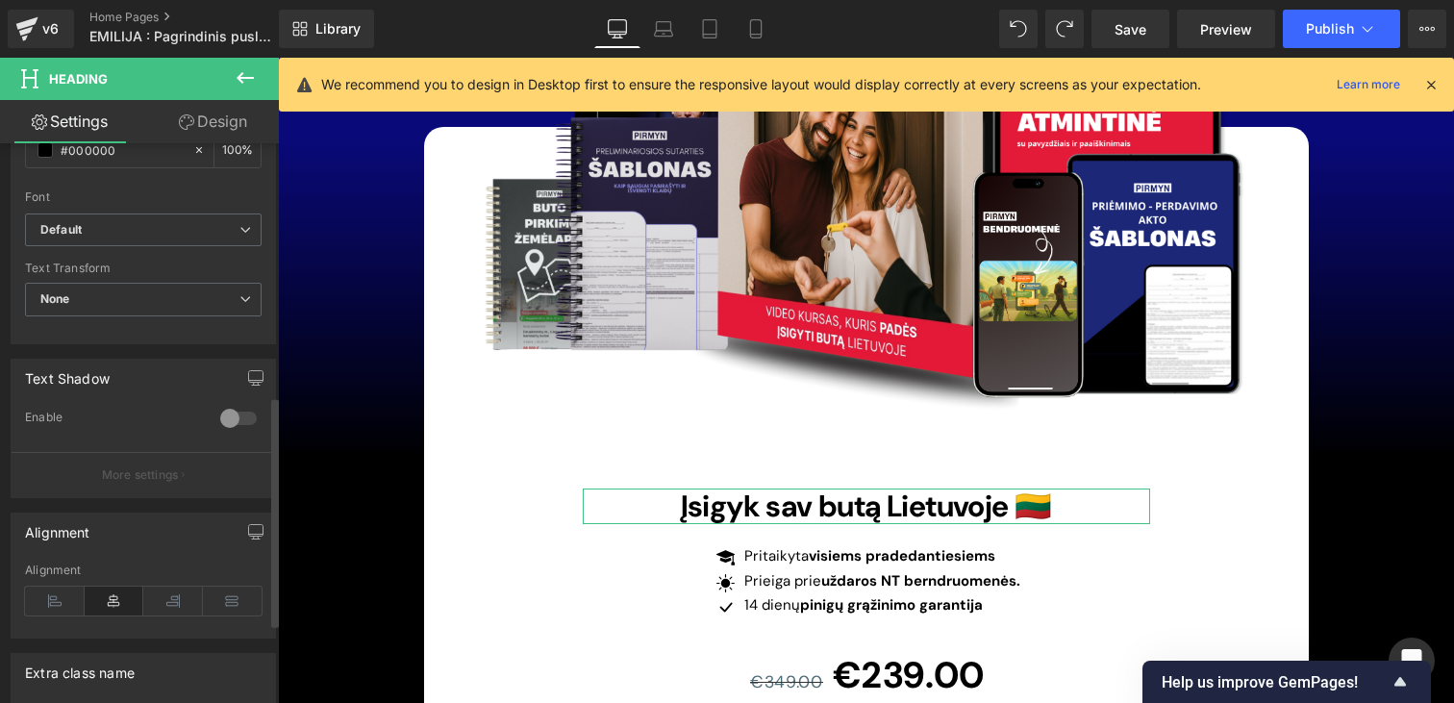
scroll to position [805, 0]
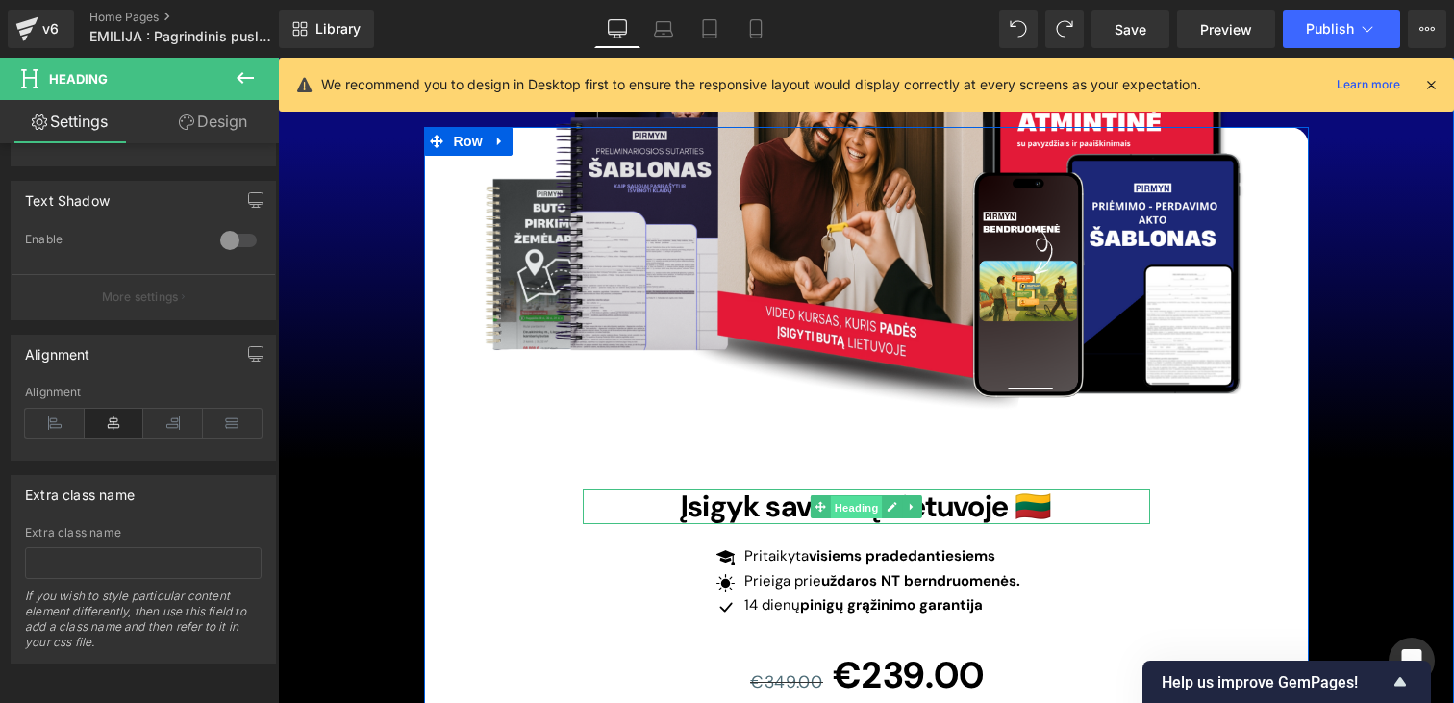
click at [833, 495] on span "Heading" at bounding box center [856, 506] width 52 height 23
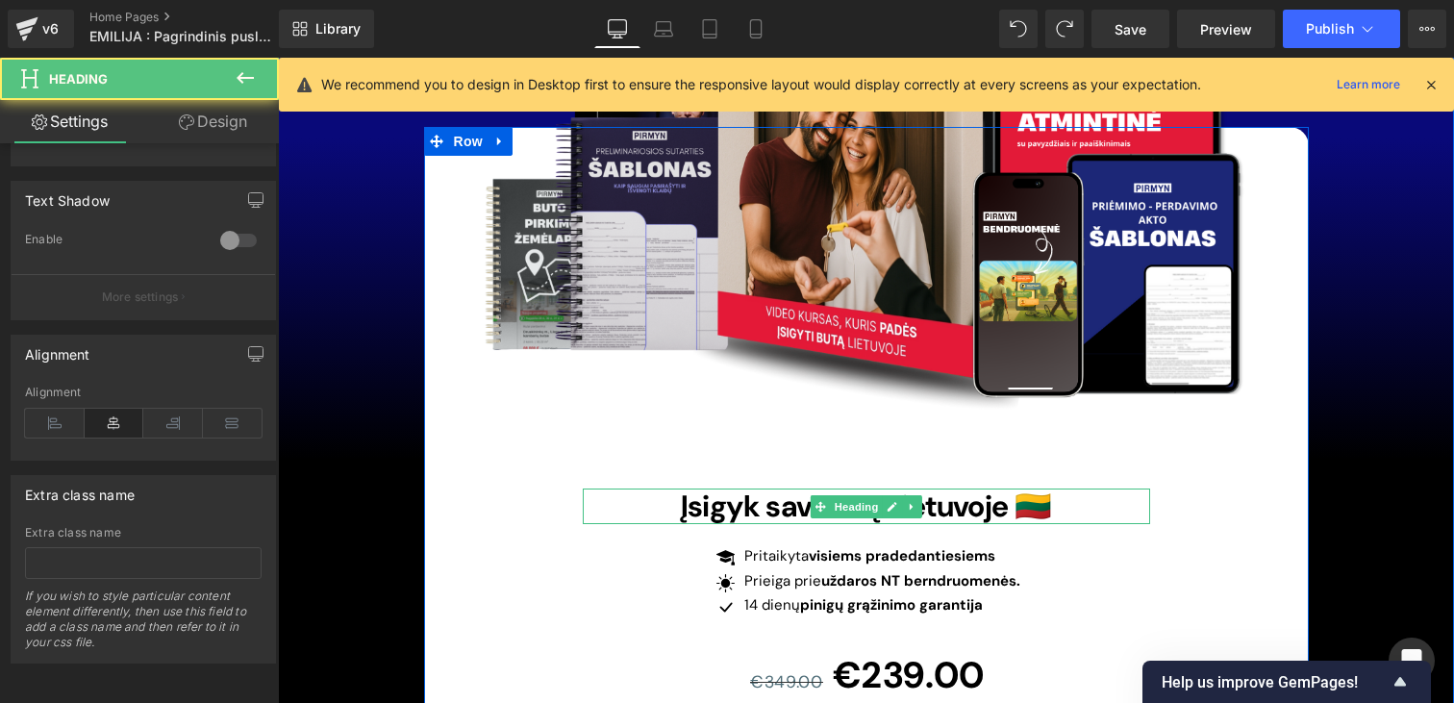
click at [785, 487] on span "Įsigyk sav butą Lietuvoje 🇱🇹" at bounding box center [866, 506] width 371 height 39
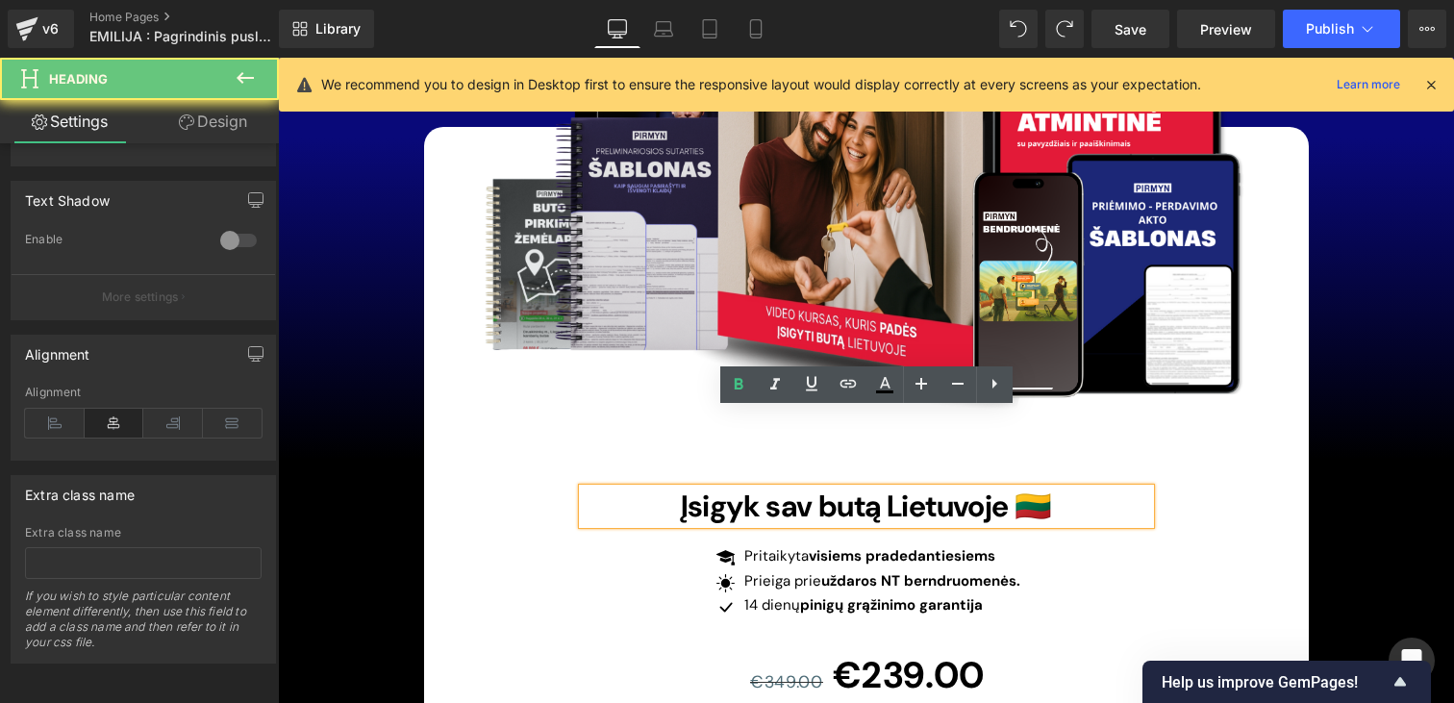
click at [818, 487] on span "Įsigyk sav butą Lietuvoje 🇱🇹" at bounding box center [866, 506] width 371 height 39
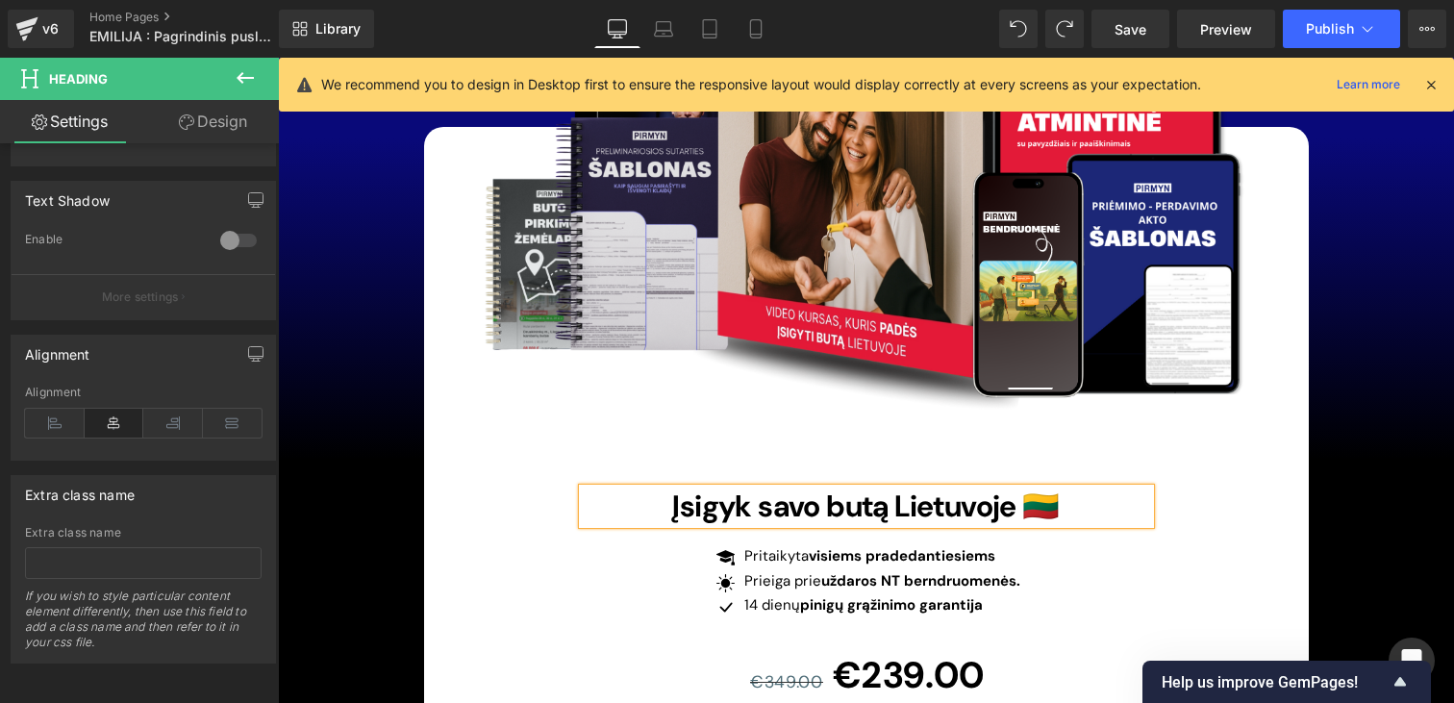
click at [1214, 471] on div "Image Įsigyk savo butą Lietuvoje 🇱🇹 Heading Icon Pritaikyta visiems pradedantie…" at bounding box center [866, 478] width 885 height 702
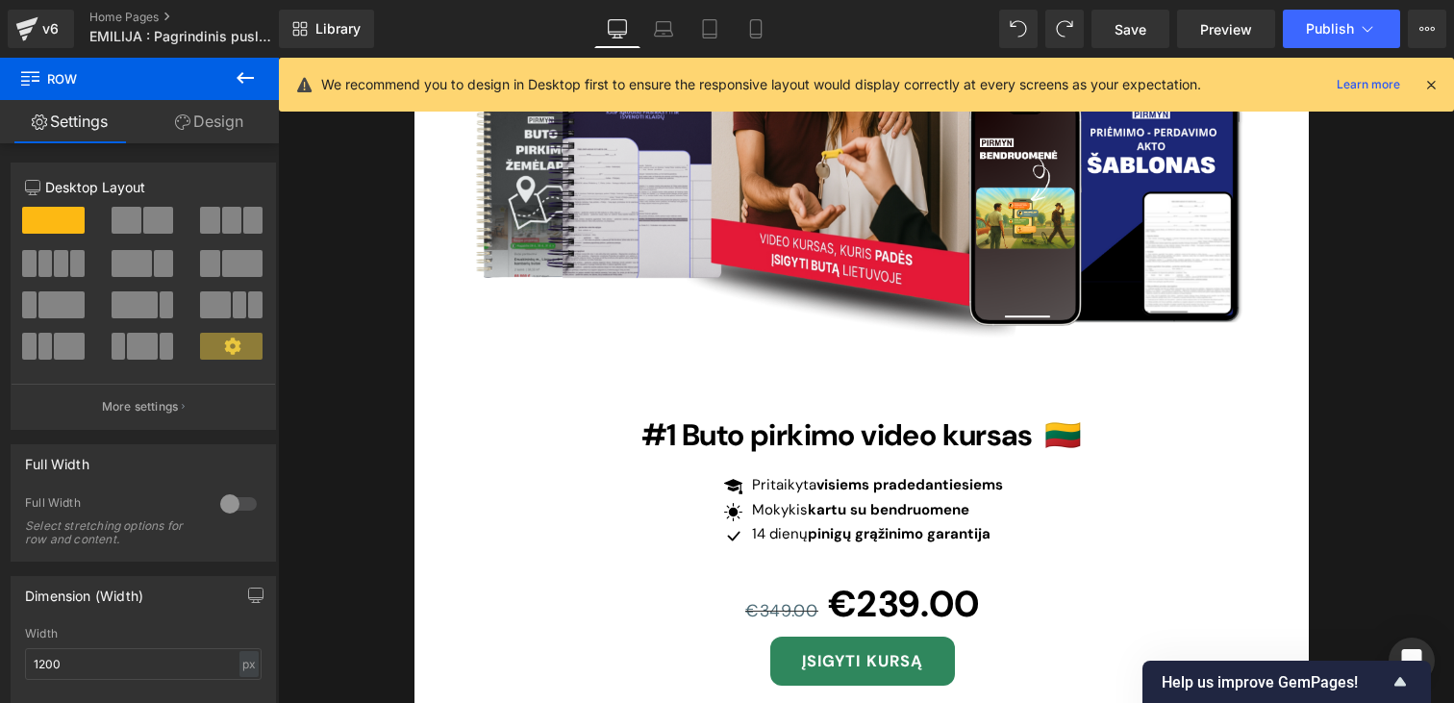
scroll to position [6084, 0]
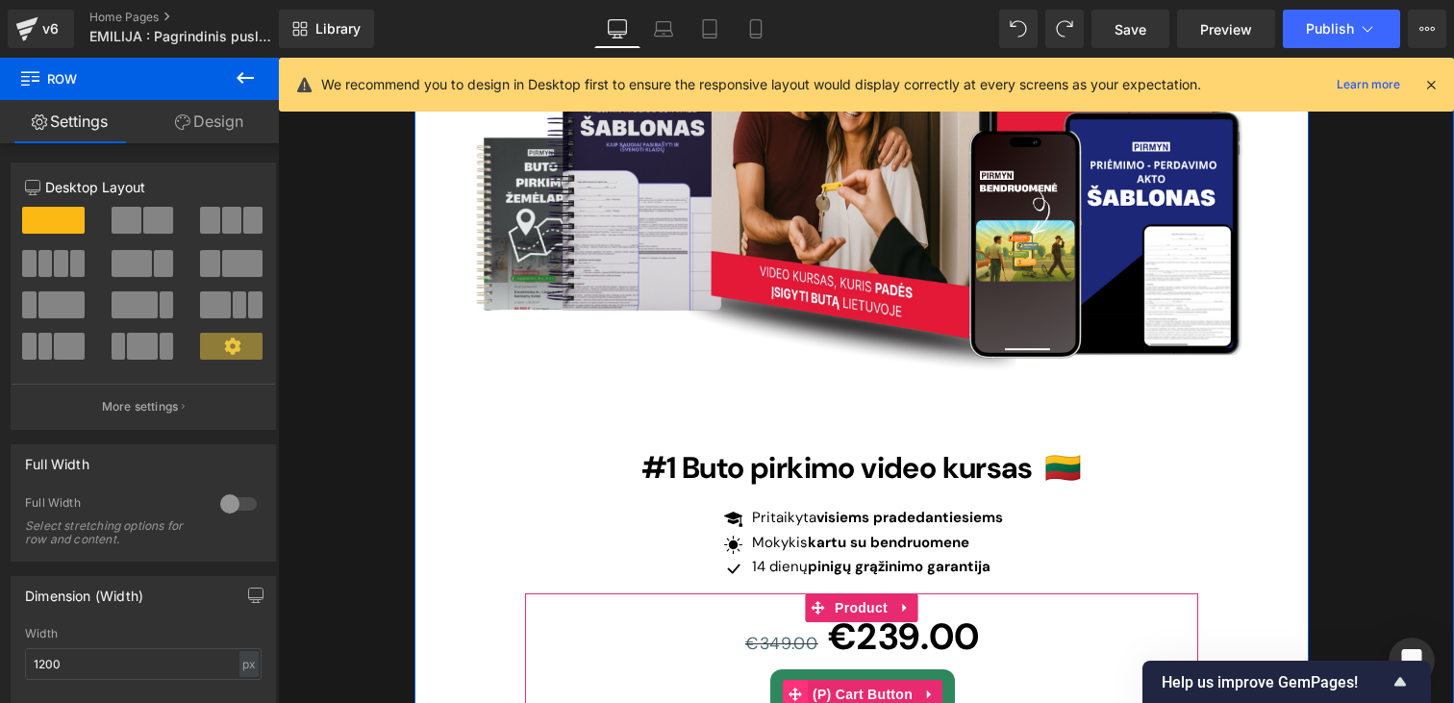
click at [792, 687] on icon at bounding box center [794, 694] width 13 height 14
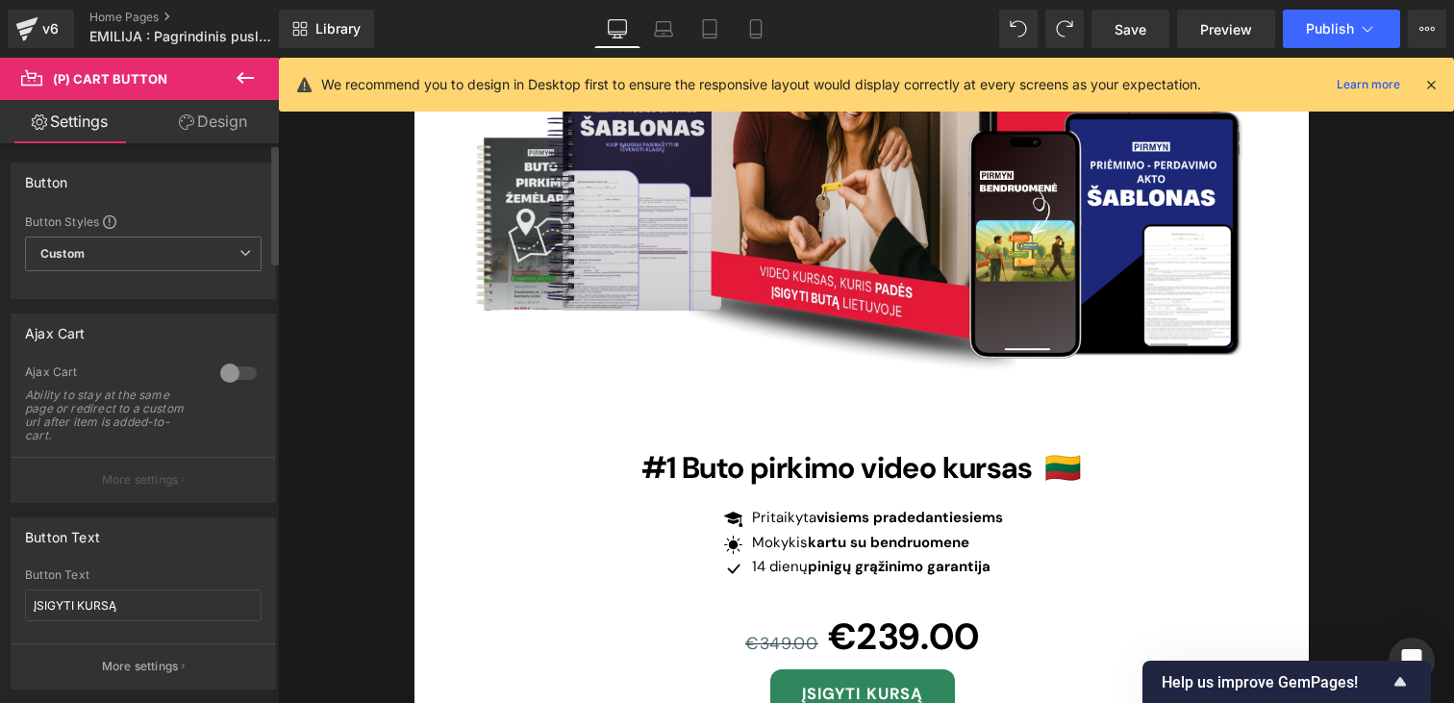
click at [77, 588] on div "Button Text ĮSIGYTI KURSĄ" at bounding box center [143, 605] width 237 height 75
click at [77, 615] on input "ĮSIGYTI KURSĄ" at bounding box center [143, 605] width 237 height 32
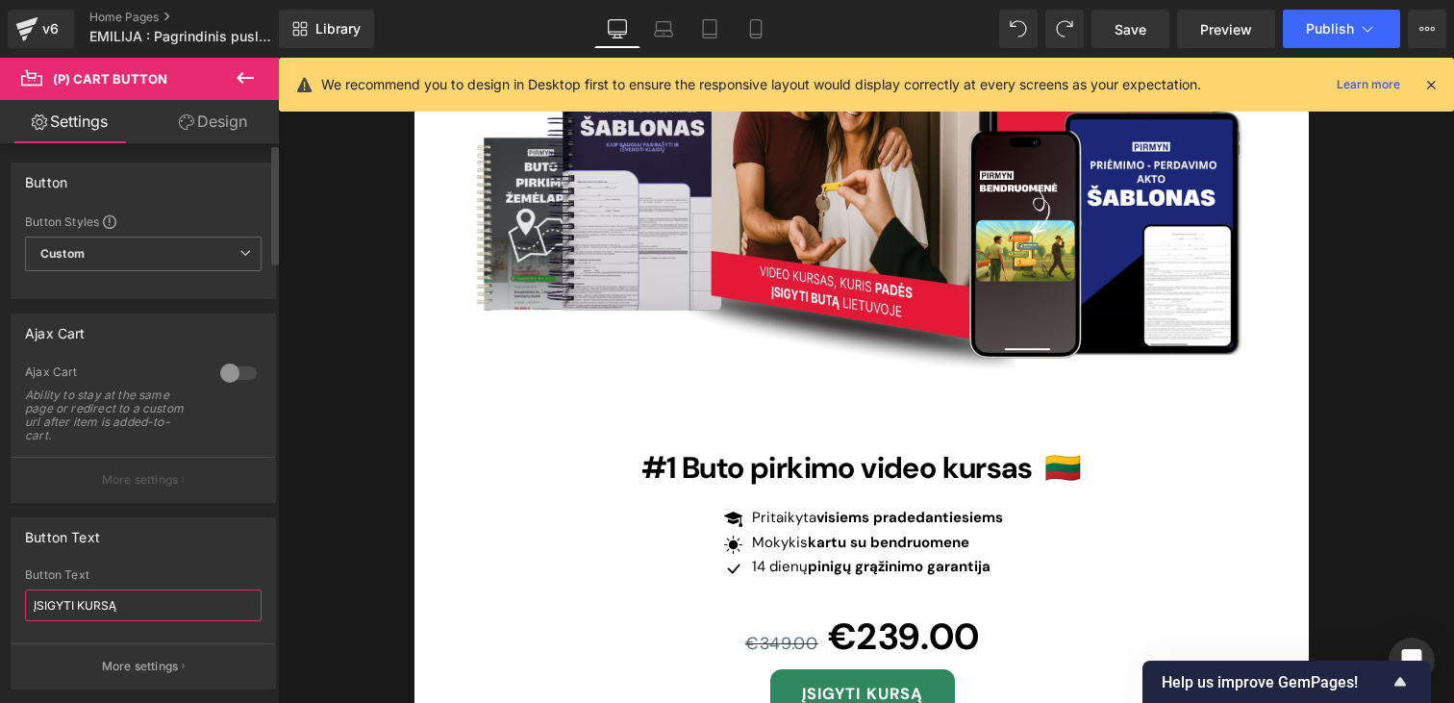
click at [77, 615] on input "ĮSIGYTI KURSĄ" at bounding box center [143, 605] width 237 height 32
type input "PRIDĖTI Į KREPŠELĮ"
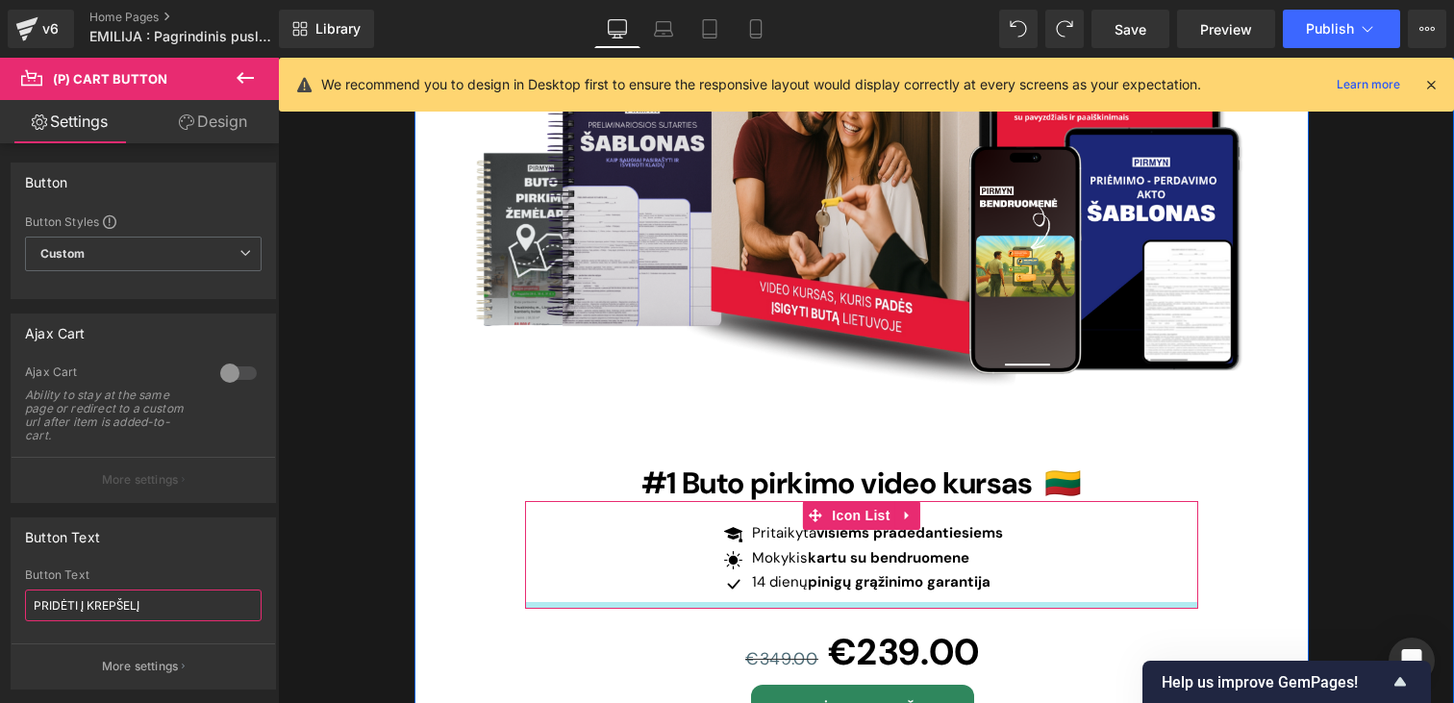
scroll to position [6067, 0]
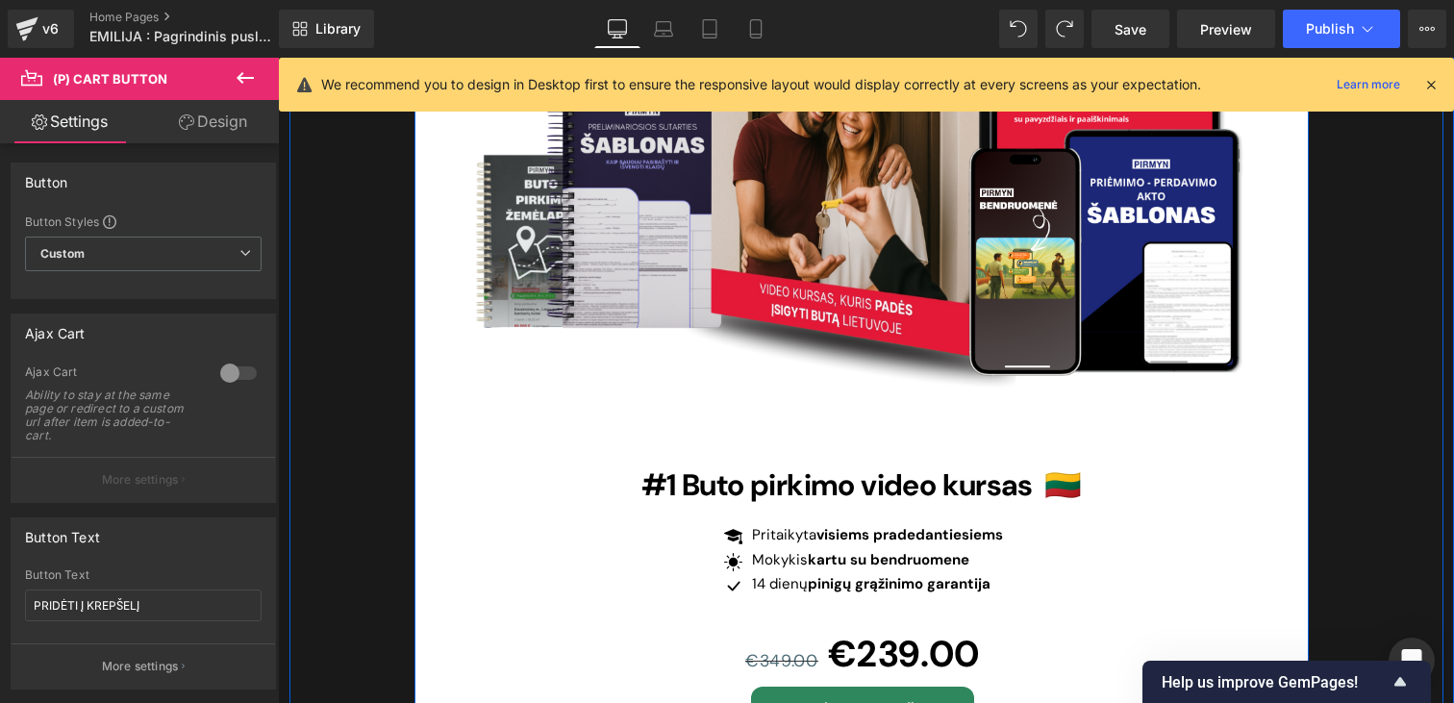
click at [1260, 507] on div "Image #1 Buto pirkimo video kursas 🇱🇹 Heading Icon Pritaikyta visiems pradedant…" at bounding box center [861, 430] width 894 height 757
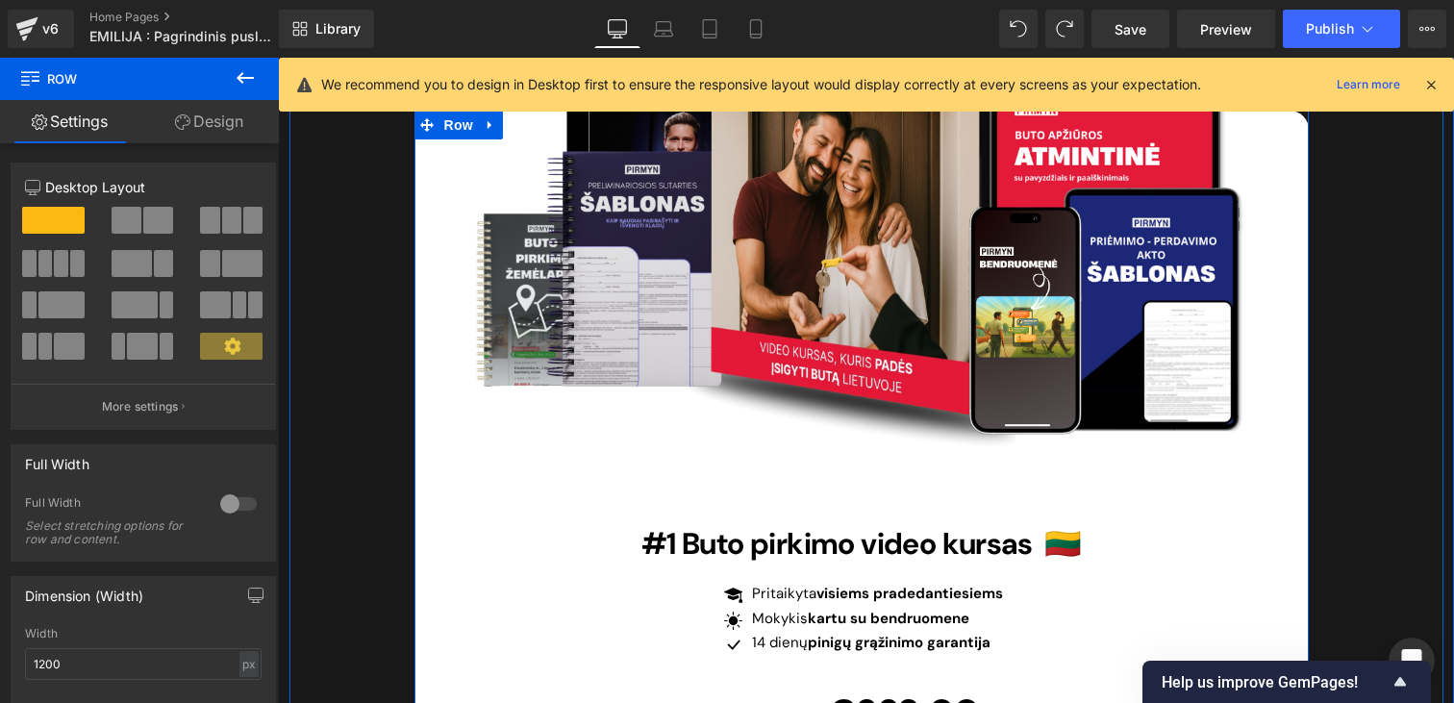
scroll to position [6052, 0]
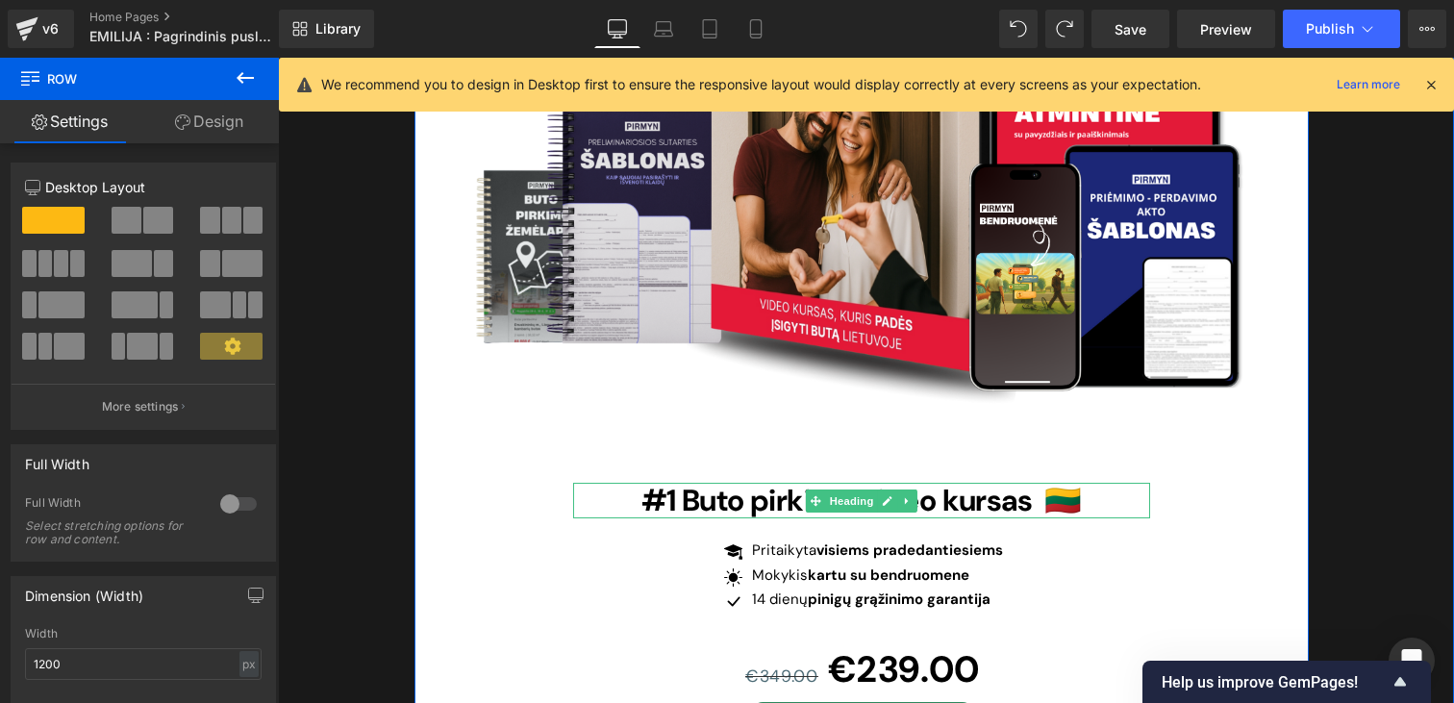
click at [747, 481] on span "#1 Buto pirkimo video kursas 🇱🇹" at bounding box center [860, 500] width 439 height 39
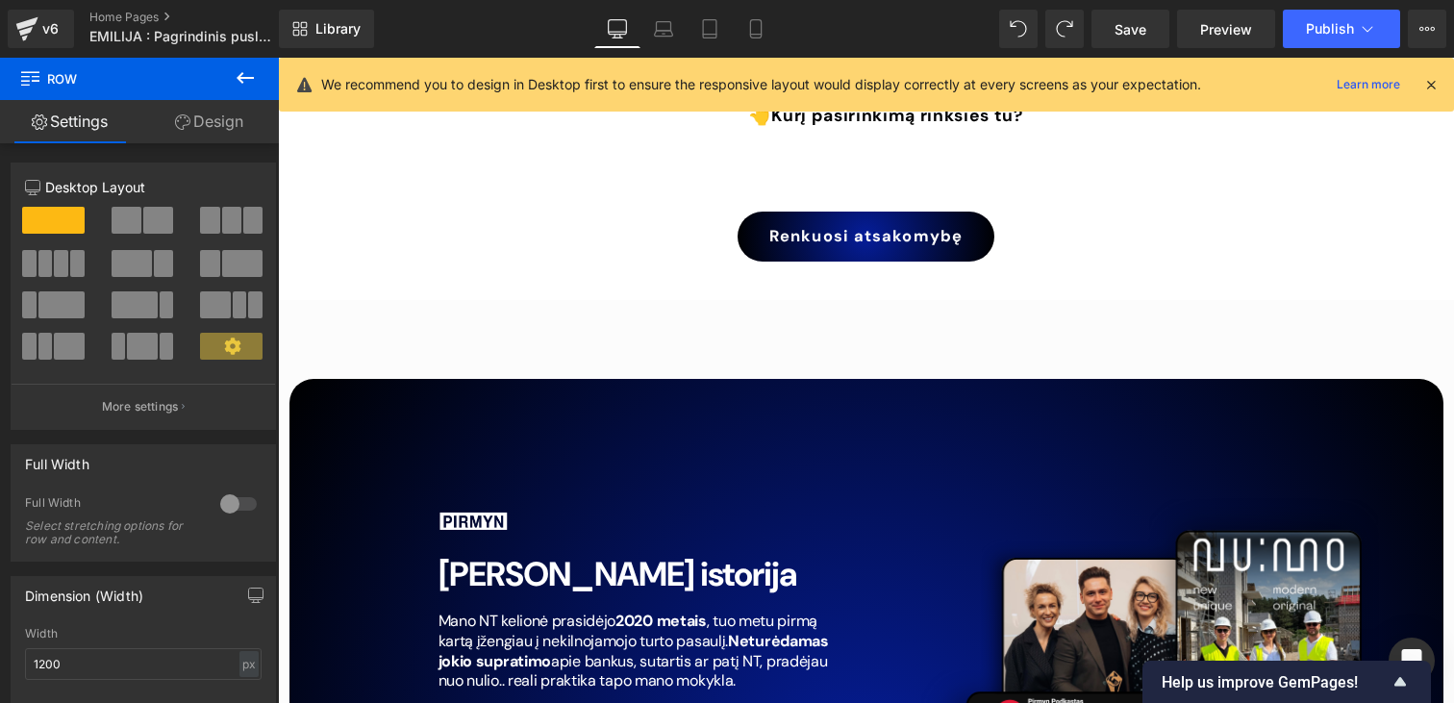
scroll to position [8132, 0]
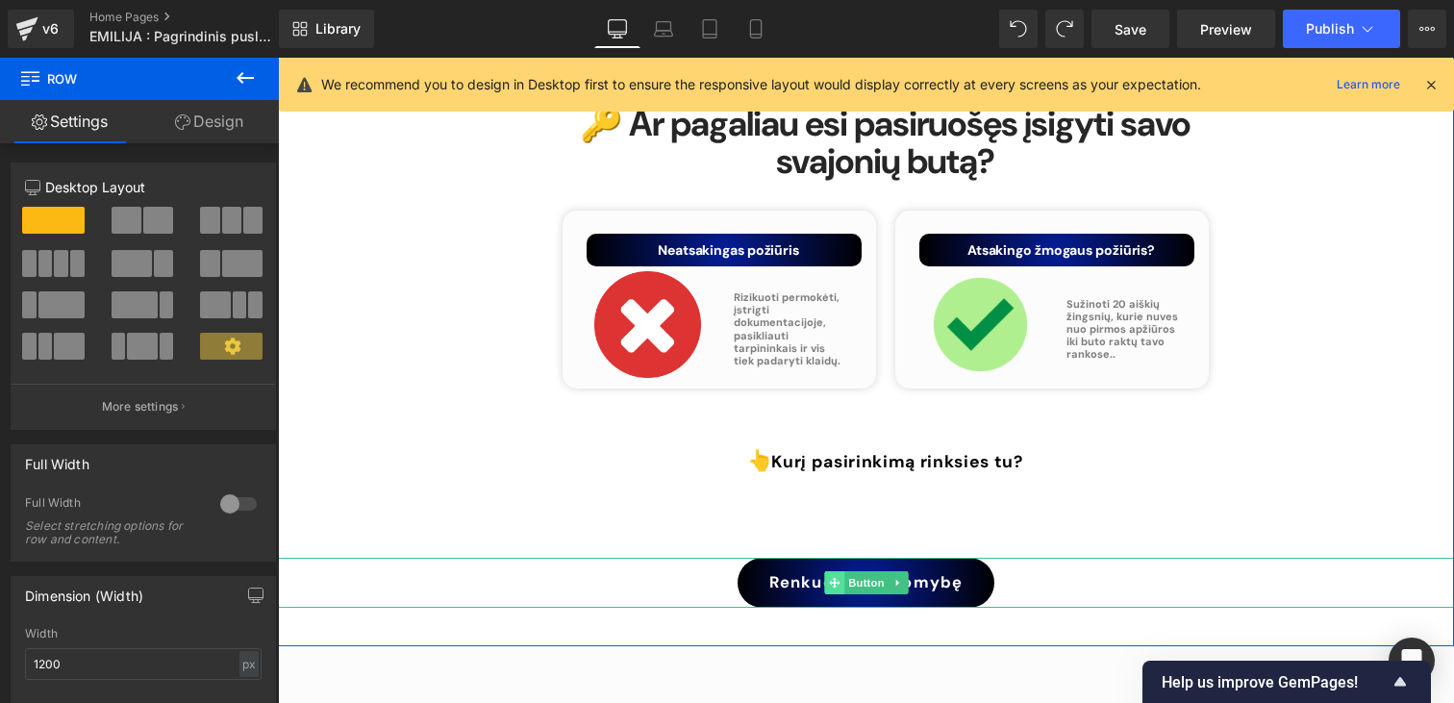
click at [829, 577] on icon at bounding box center [834, 583] width 11 height 12
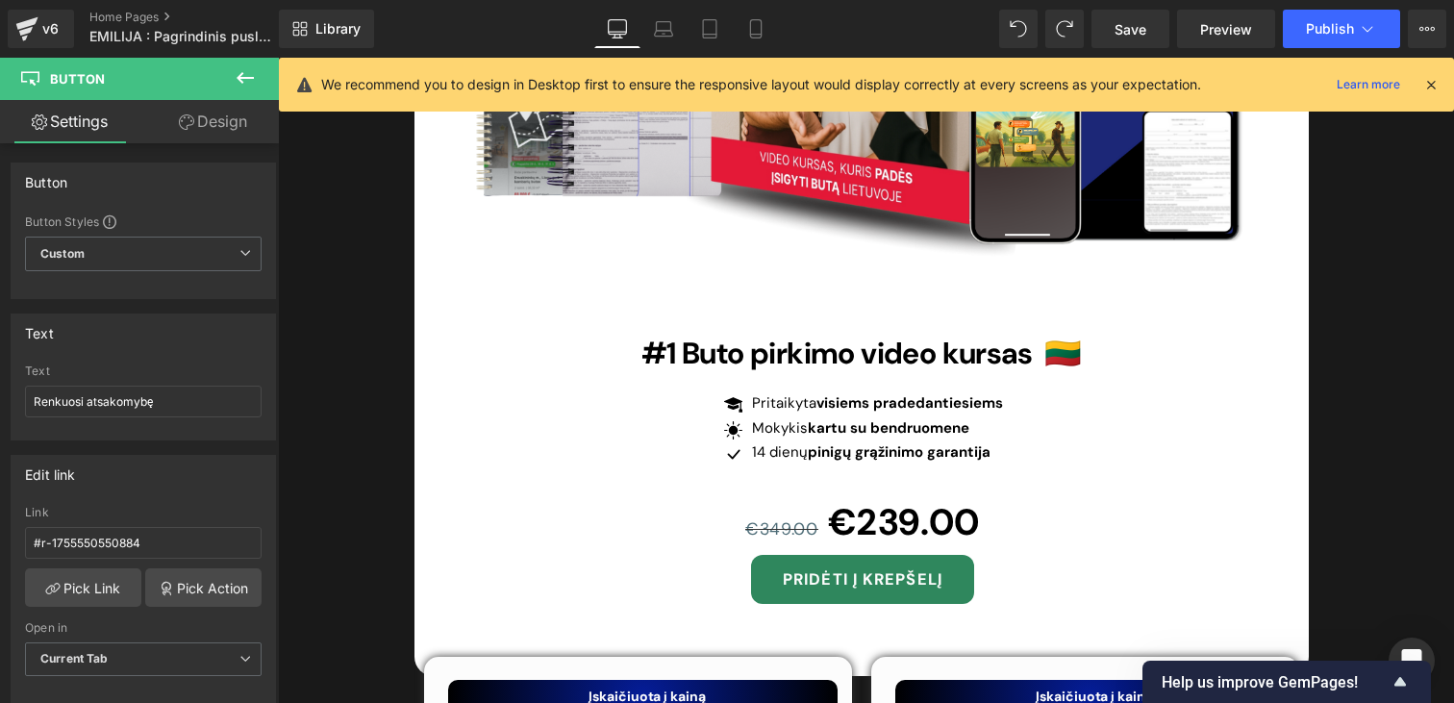
scroll to position [6192, 0]
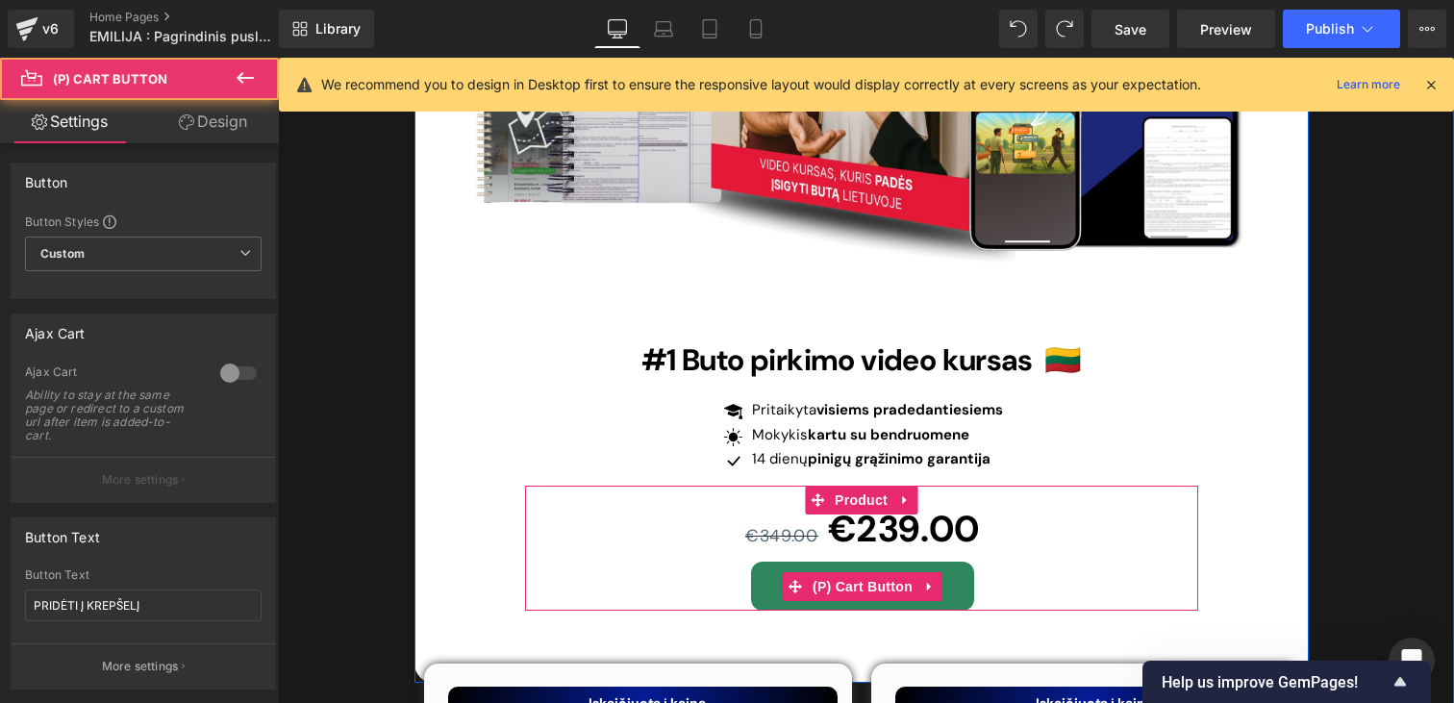
click at [713, 562] on div "PRIDĖTI Į KREPŠELĮ" at bounding box center [863, 587] width 670 height 50
click at [797, 579] on icon at bounding box center [794, 586] width 13 height 14
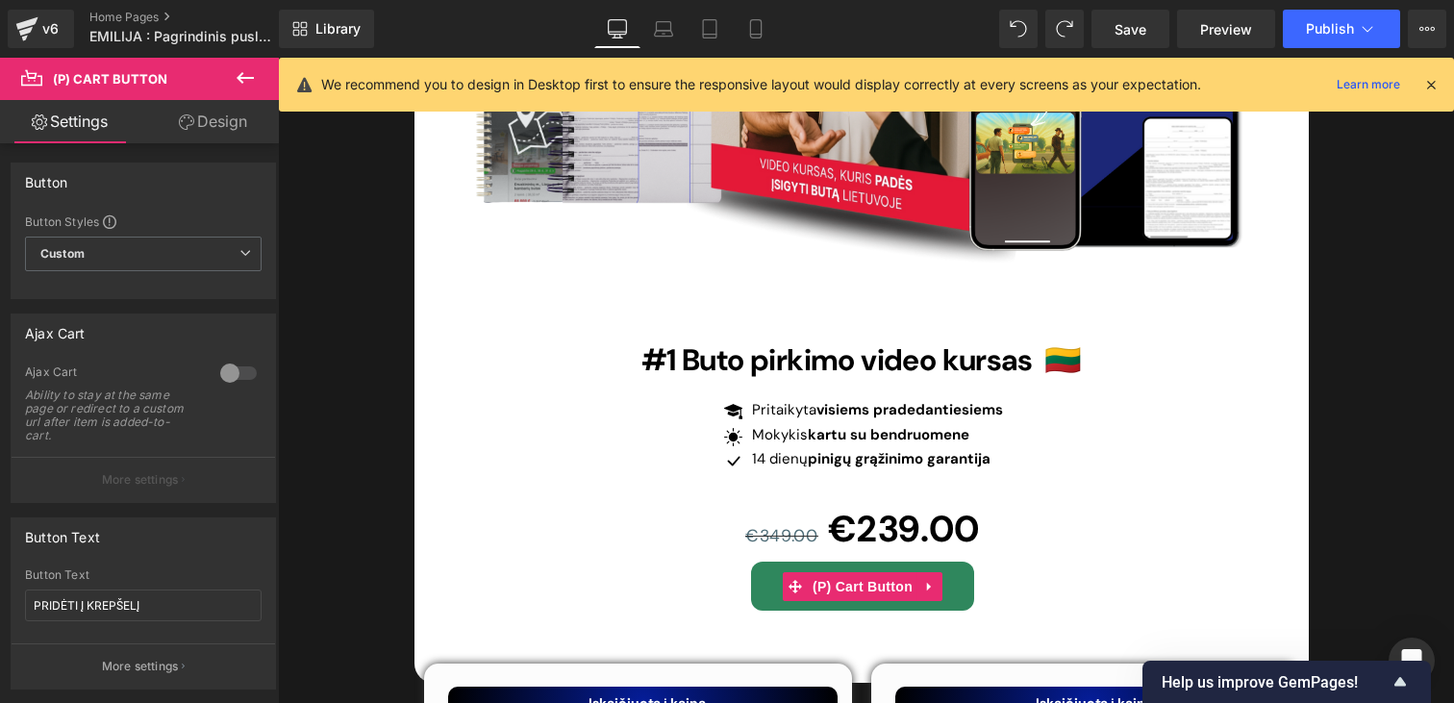
drag, startPoint x: 1018, startPoint y: 518, endPoint x: 740, endPoint y: 461, distance: 283.8
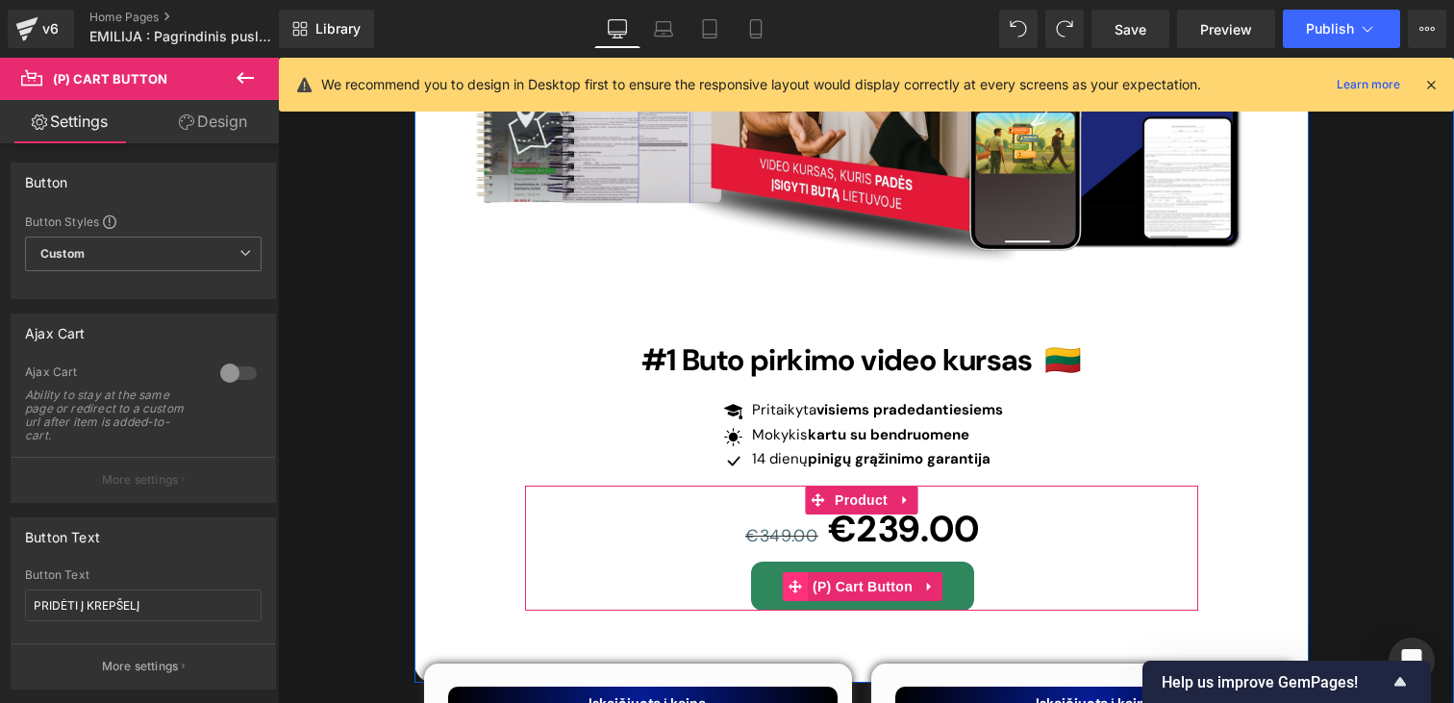
click at [793, 579] on icon at bounding box center [794, 586] width 13 height 14
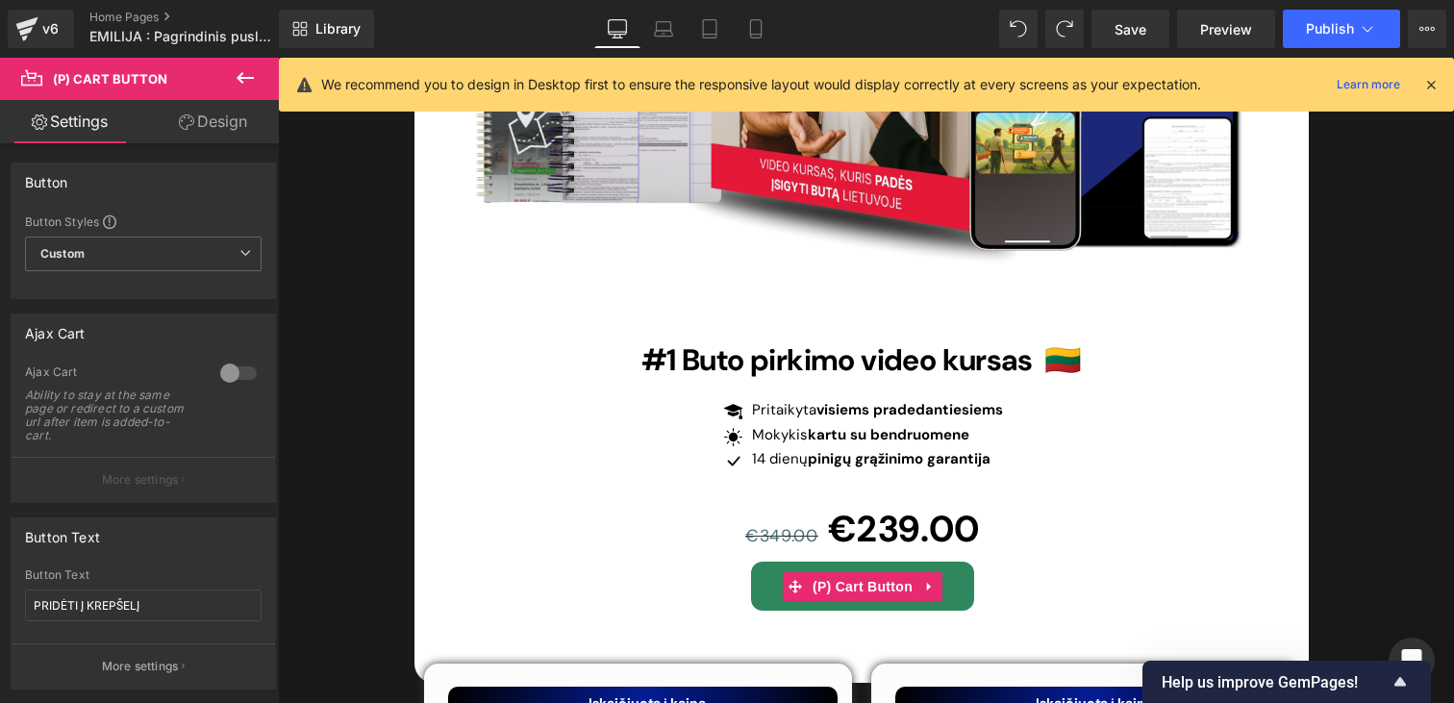
drag, startPoint x: 1042, startPoint y: 588, endPoint x: 764, endPoint y: 531, distance: 283.8
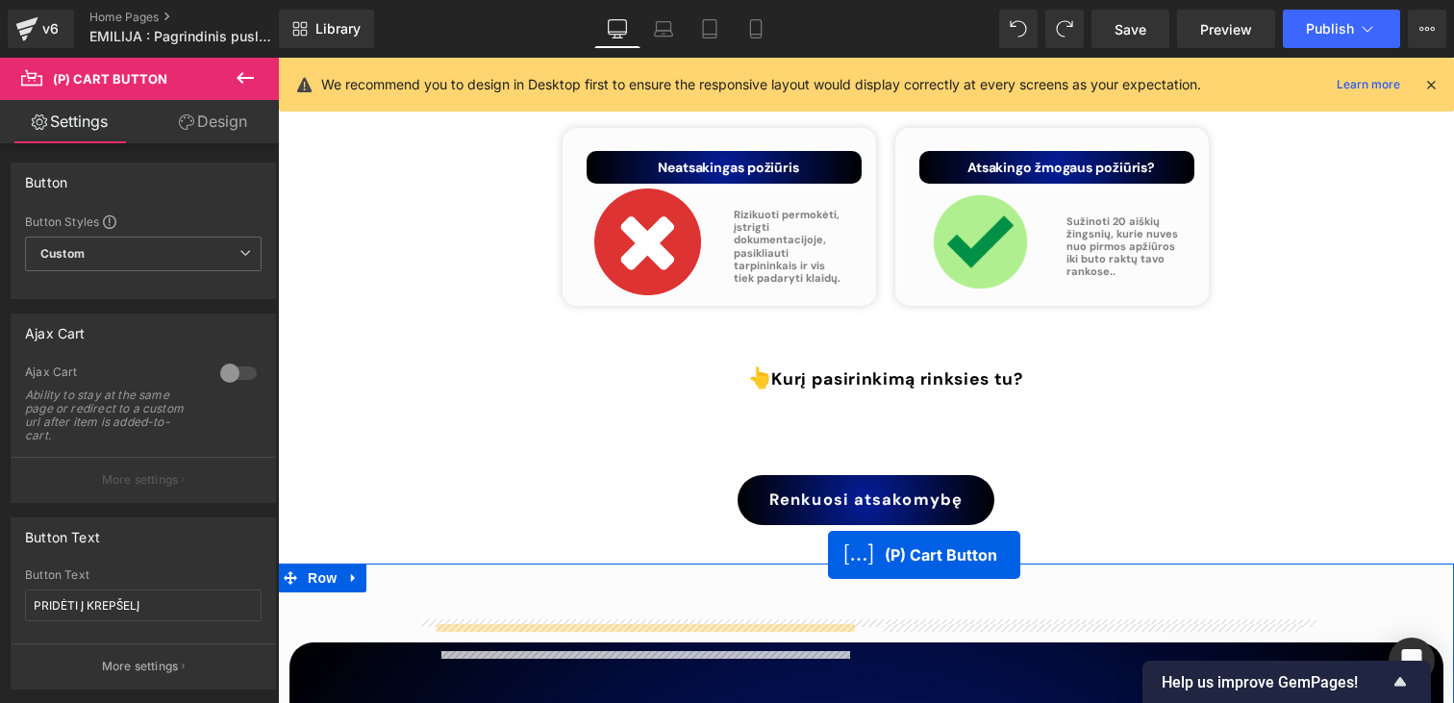
scroll to position [8282, 0]
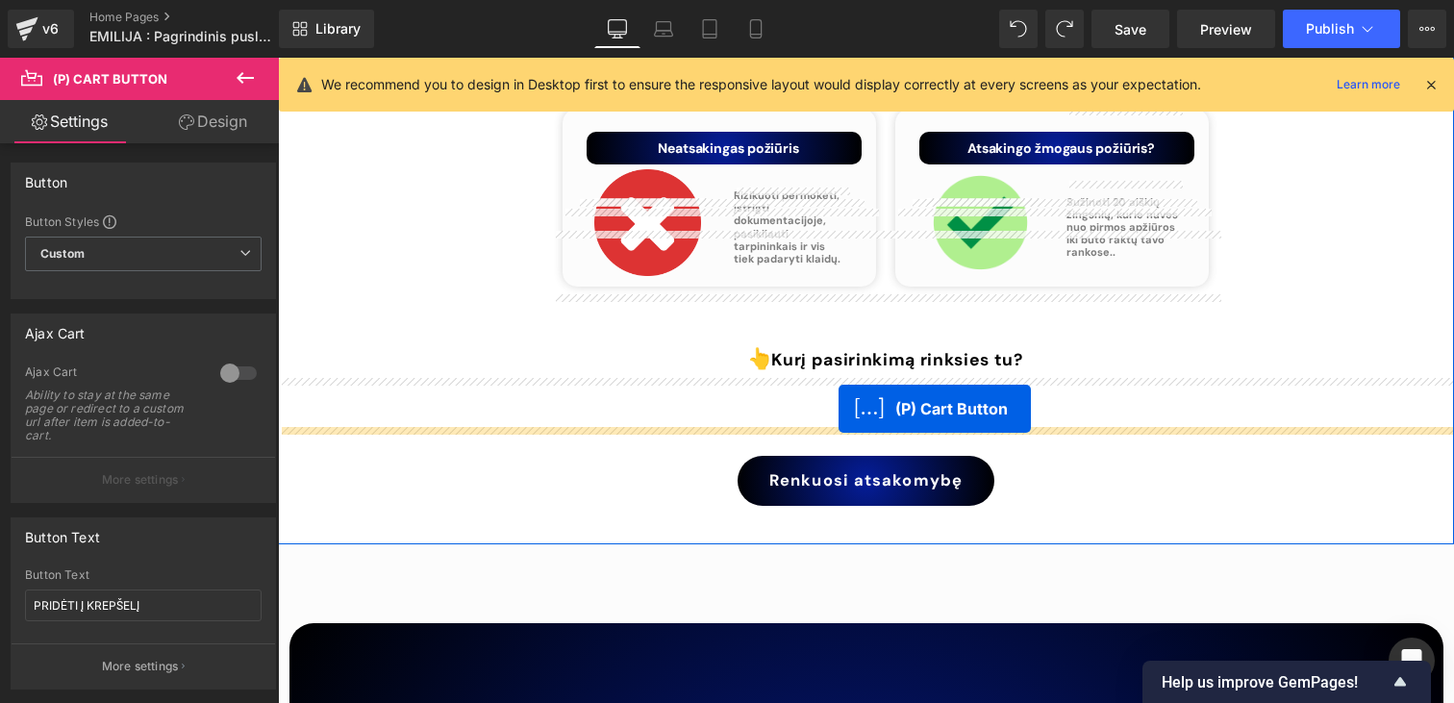
drag, startPoint x: 795, startPoint y: 153, endPoint x: 838, endPoint y: 409, distance: 259.4
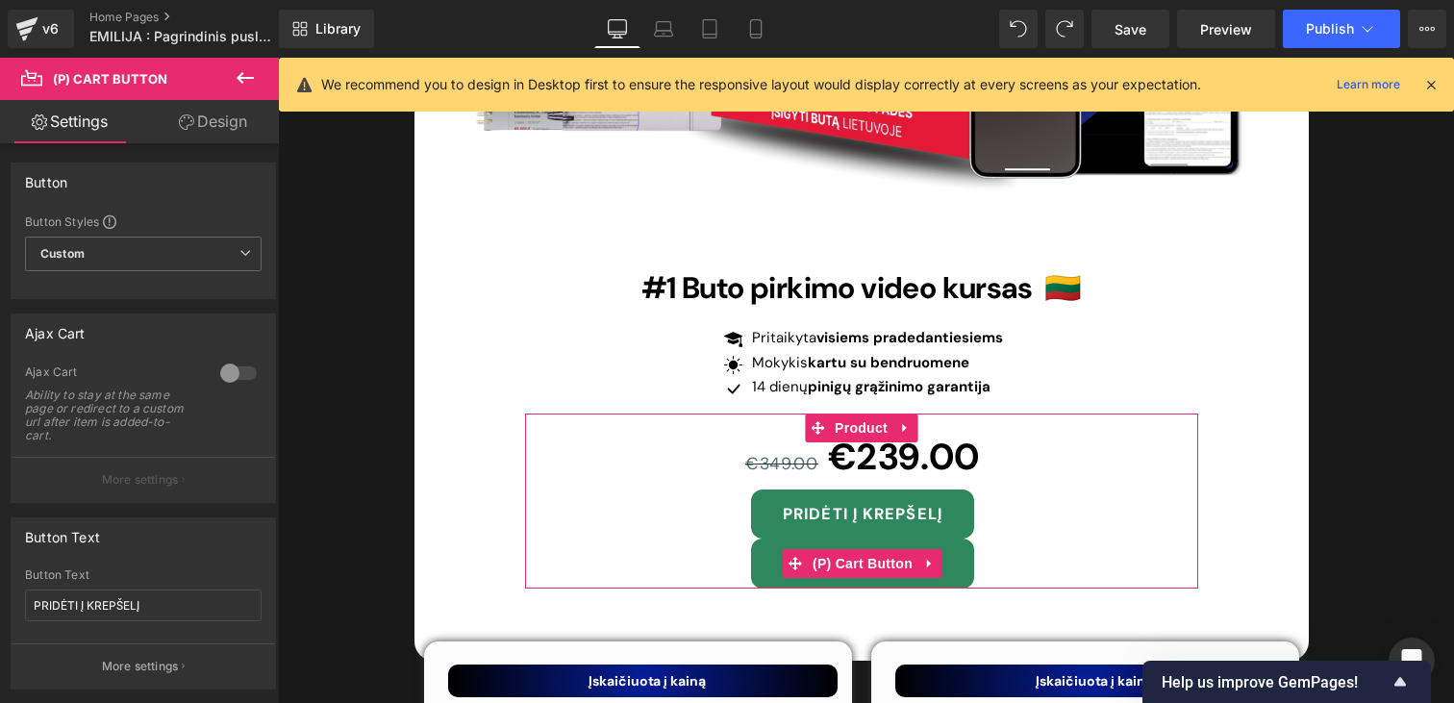
scroll to position [6203, 0]
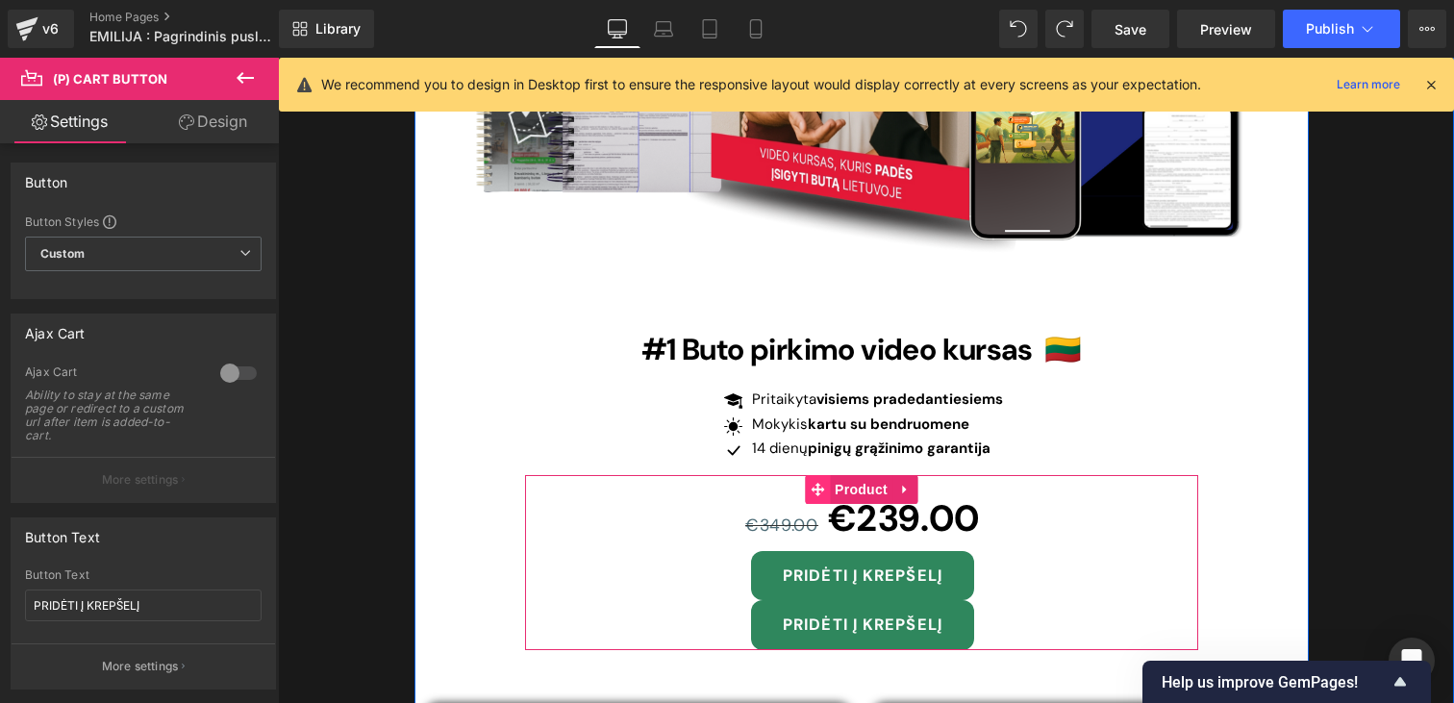
click at [820, 483] on icon at bounding box center [817, 489] width 13 height 13
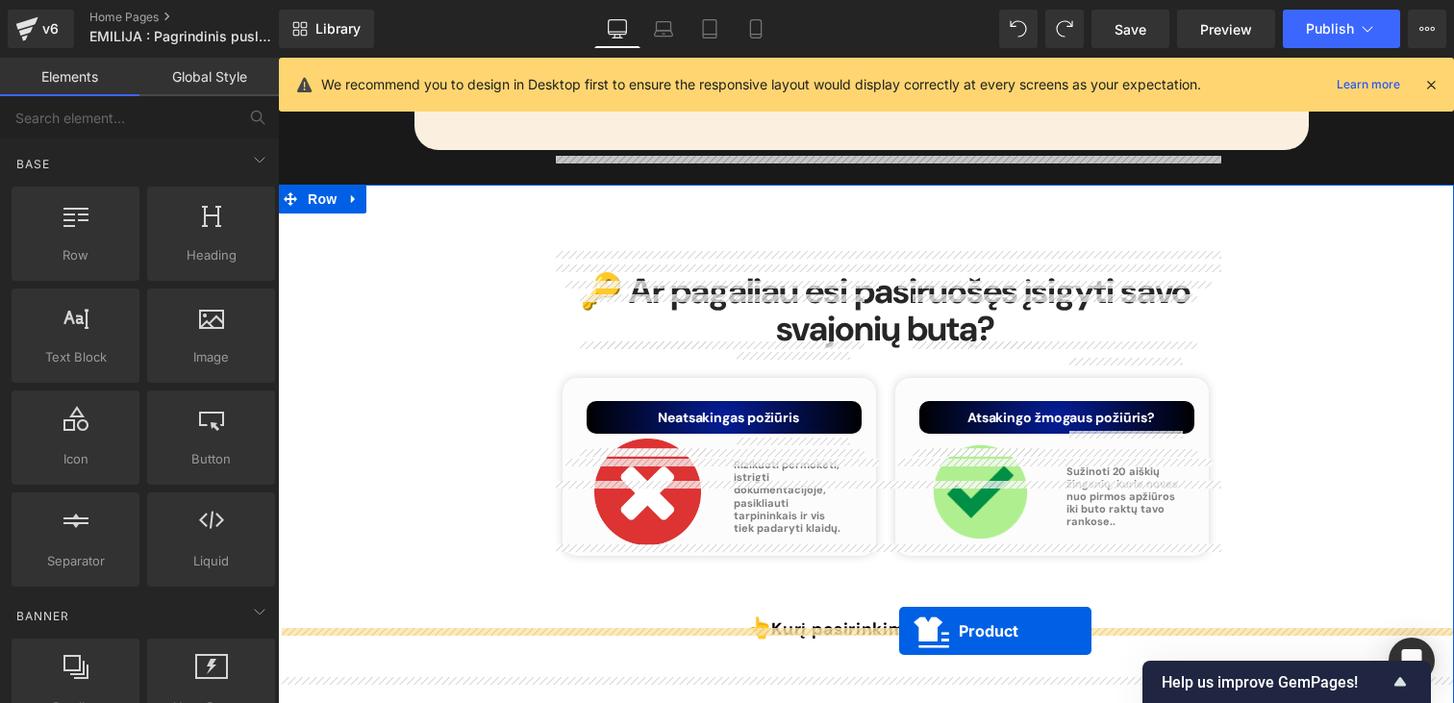
scroll to position [8090, 0]
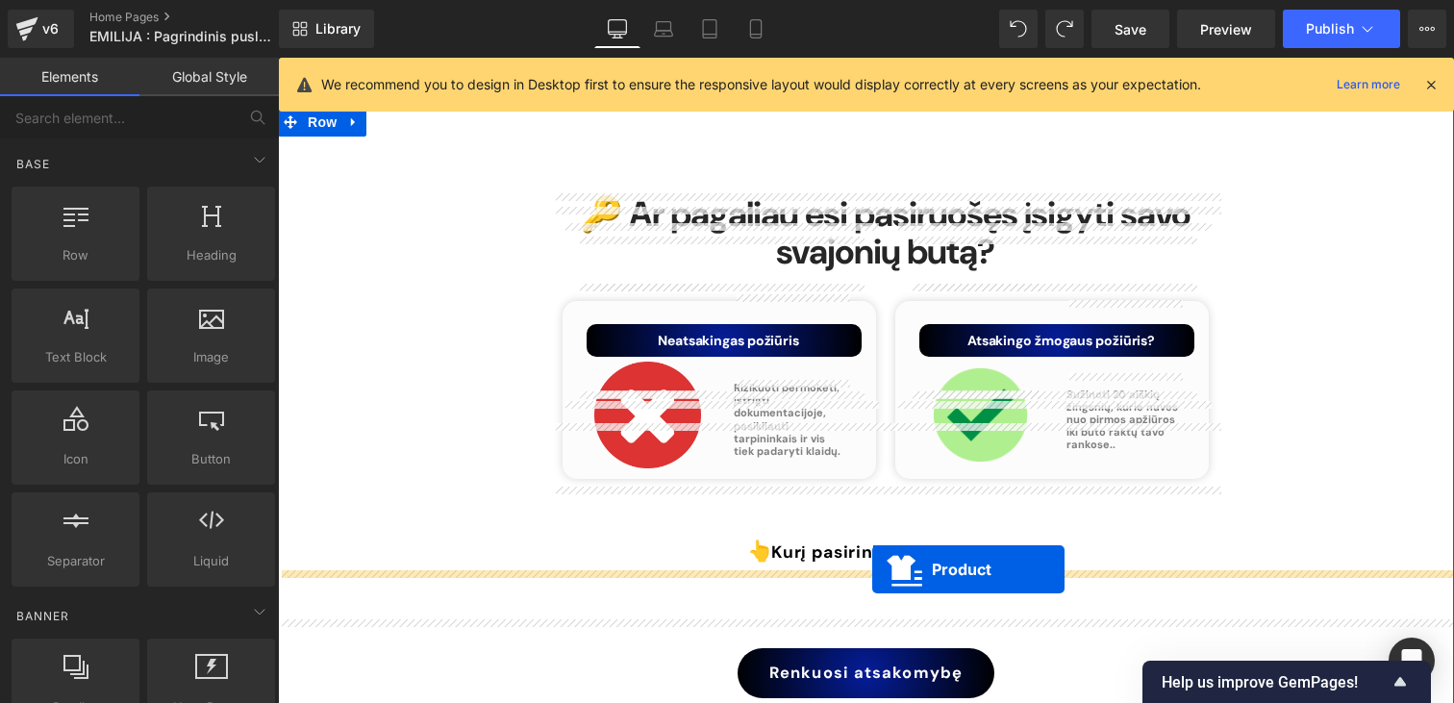
drag, startPoint x: 820, startPoint y: 151, endPoint x: 872, endPoint y: 569, distance: 421.5
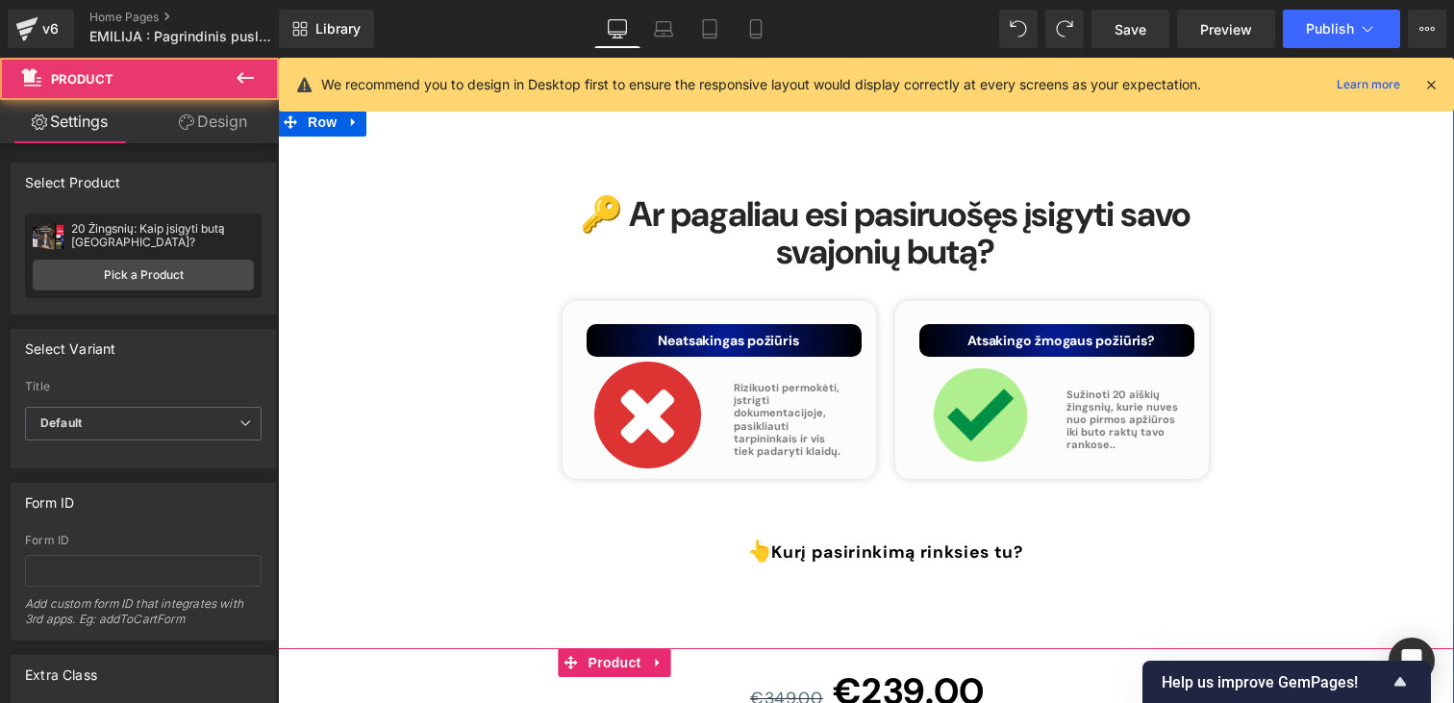
scroll to position [8203, 0]
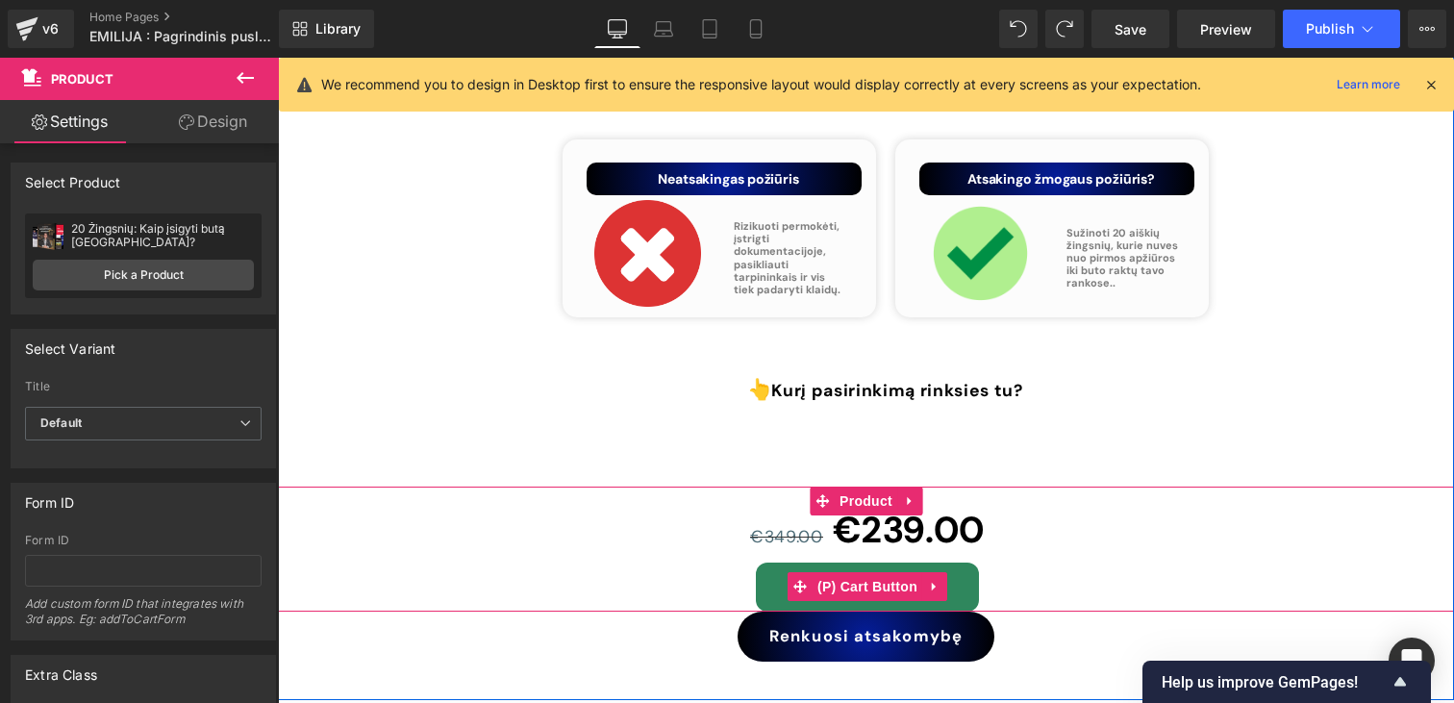
click at [769, 562] on button "PRIDĖTI Į KREPŠELĮ" at bounding box center [867, 587] width 223 height 50
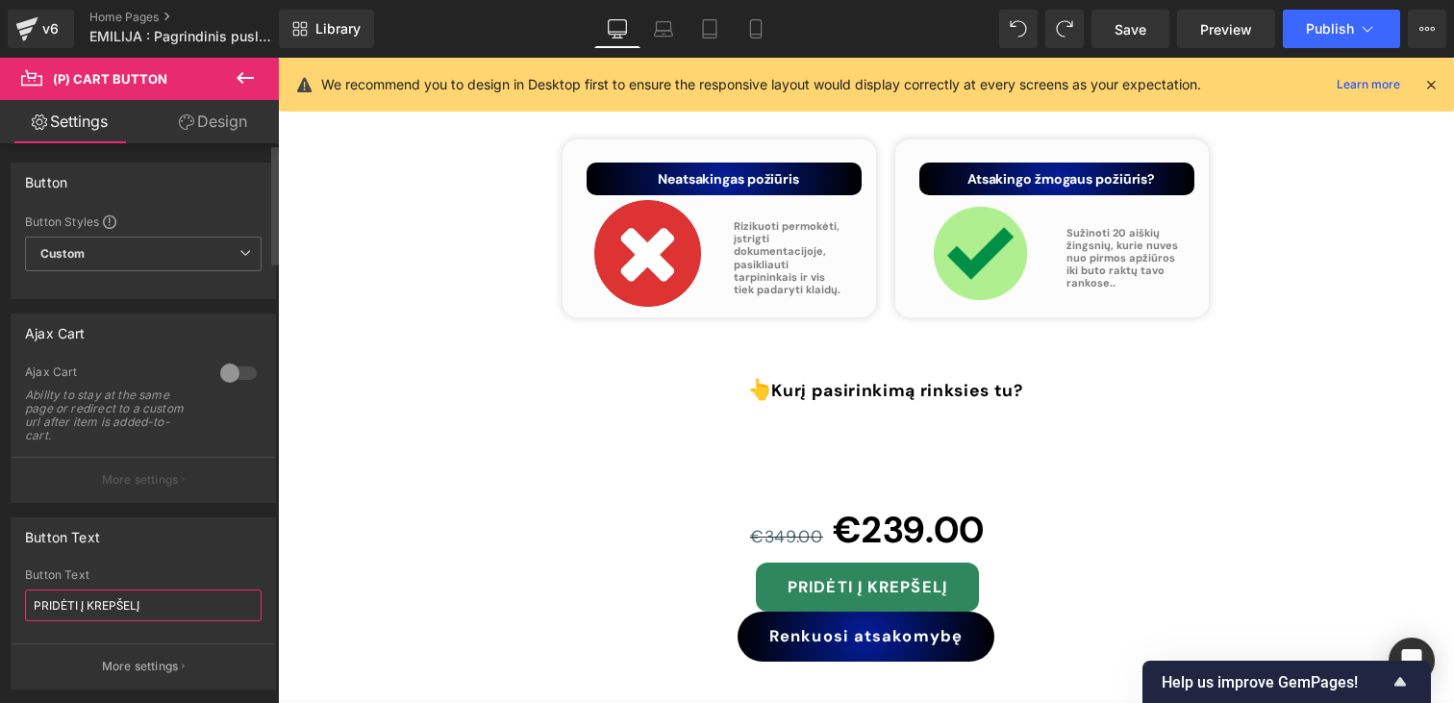
click at [62, 605] on input "PRIDĖTI Į KREPŠELĮ" at bounding box center [143, 605] width 237 height 32
type input "RENKUOSI ATSAKOMYBĘ"
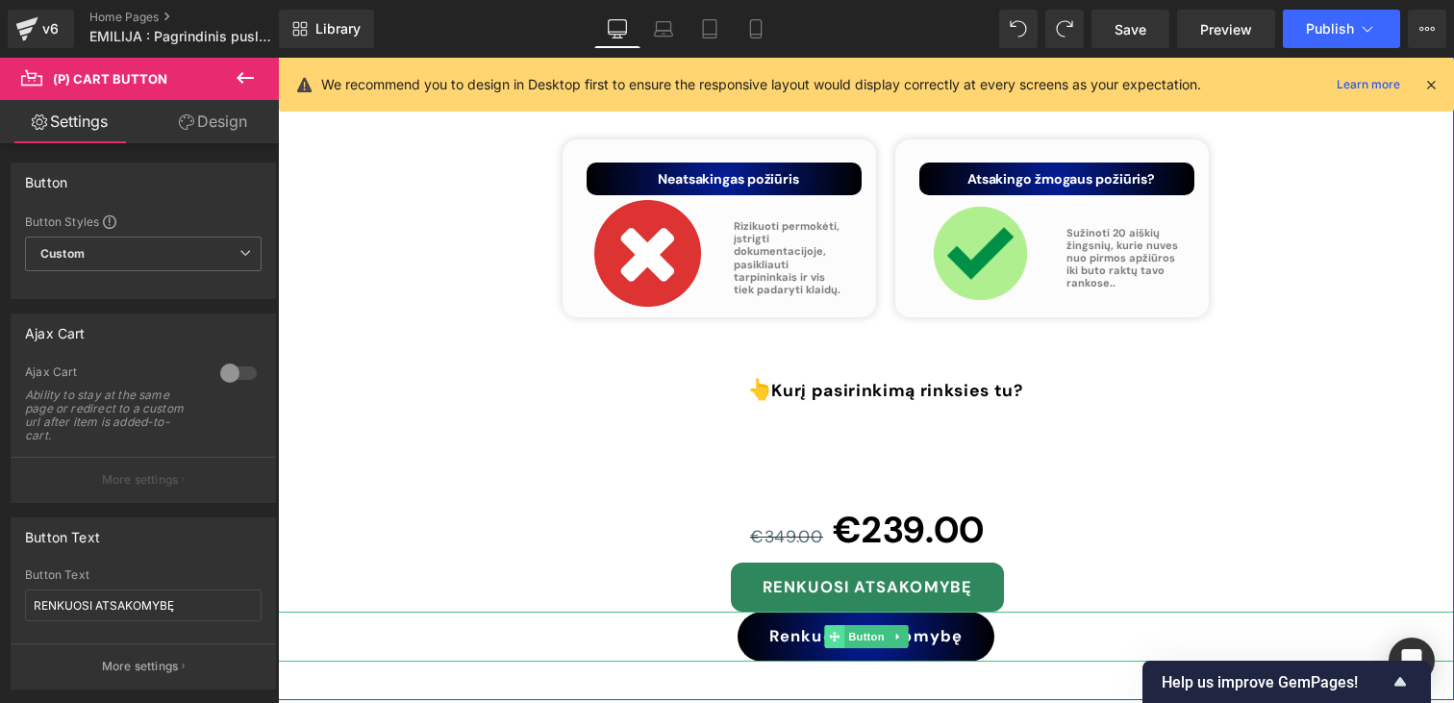
click at [838, 631] on icon at bounding box center [834, 637] width 11 height 12
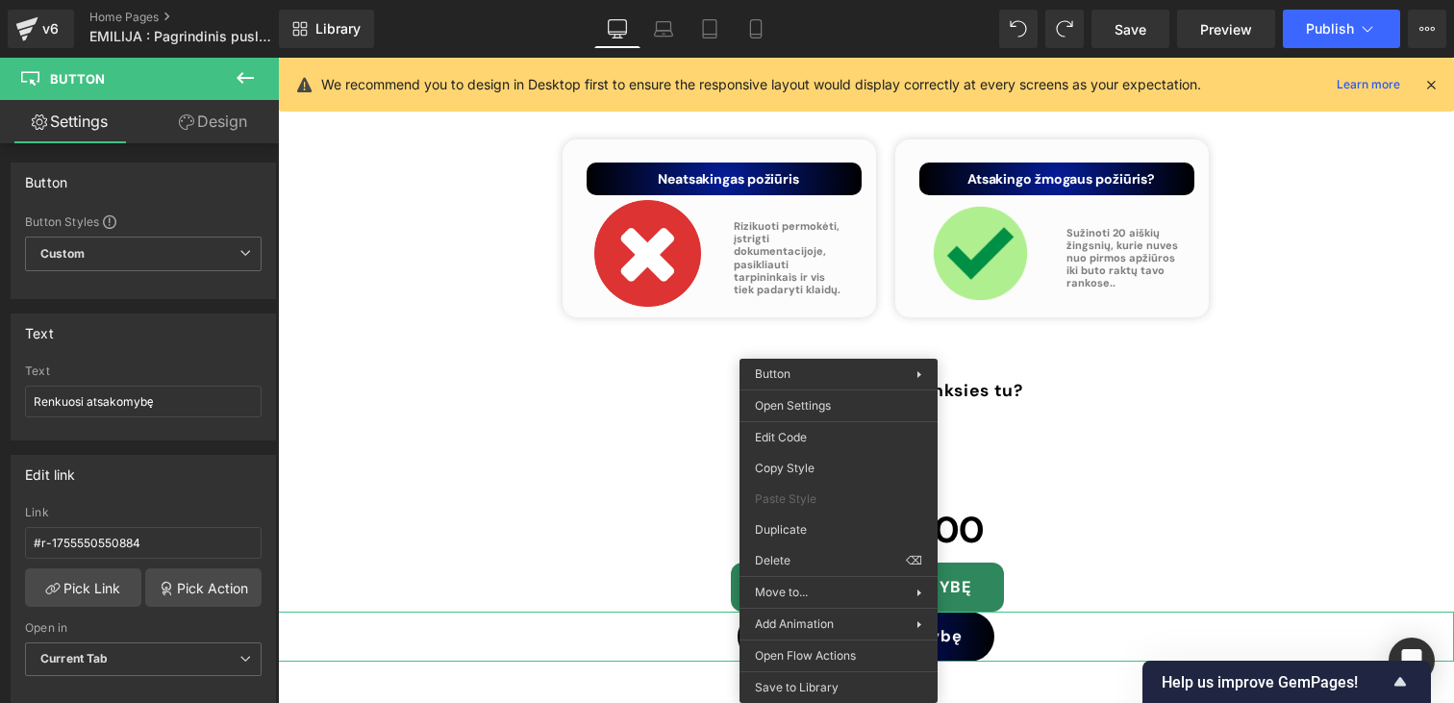
drag, startPoint x: 1072, startPoint y: 587, endPoint x: 794, endPoint y: 529, distance: 283.8
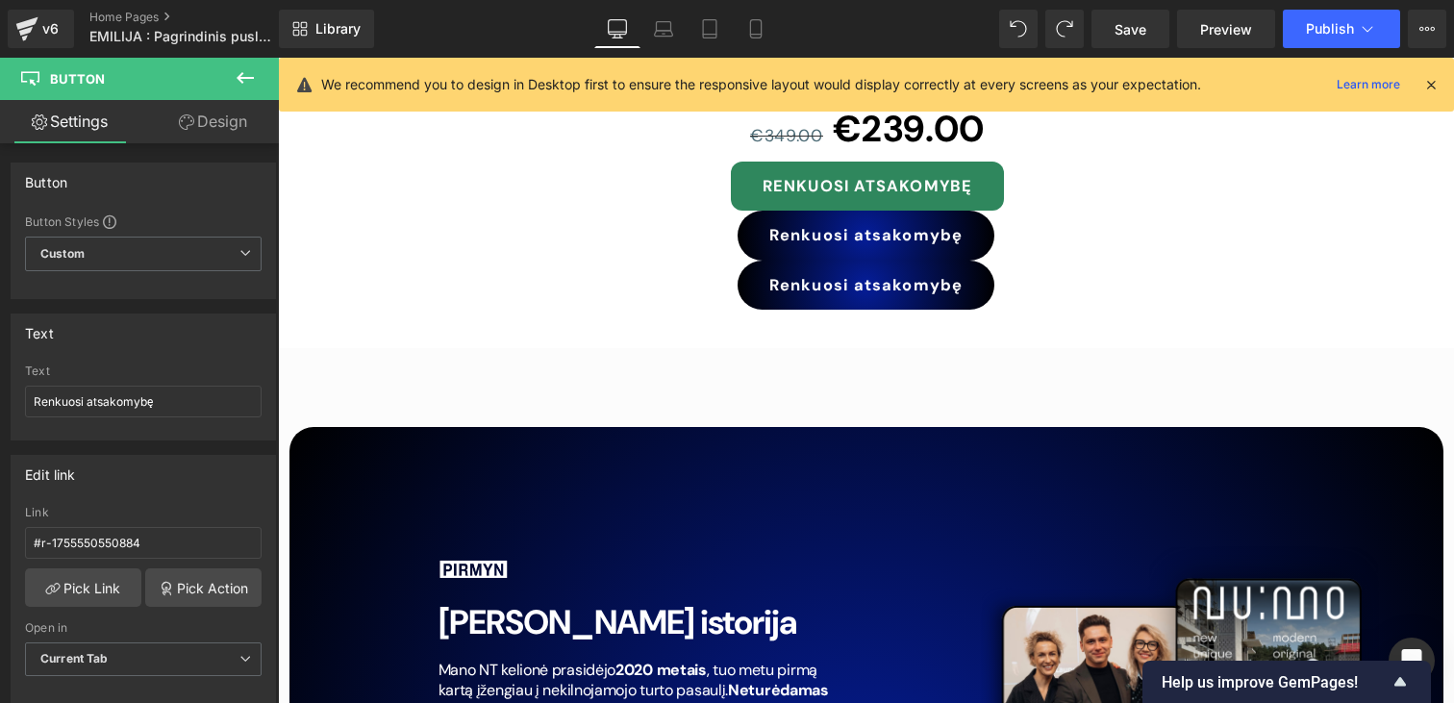
scroll to position [8457, 0]
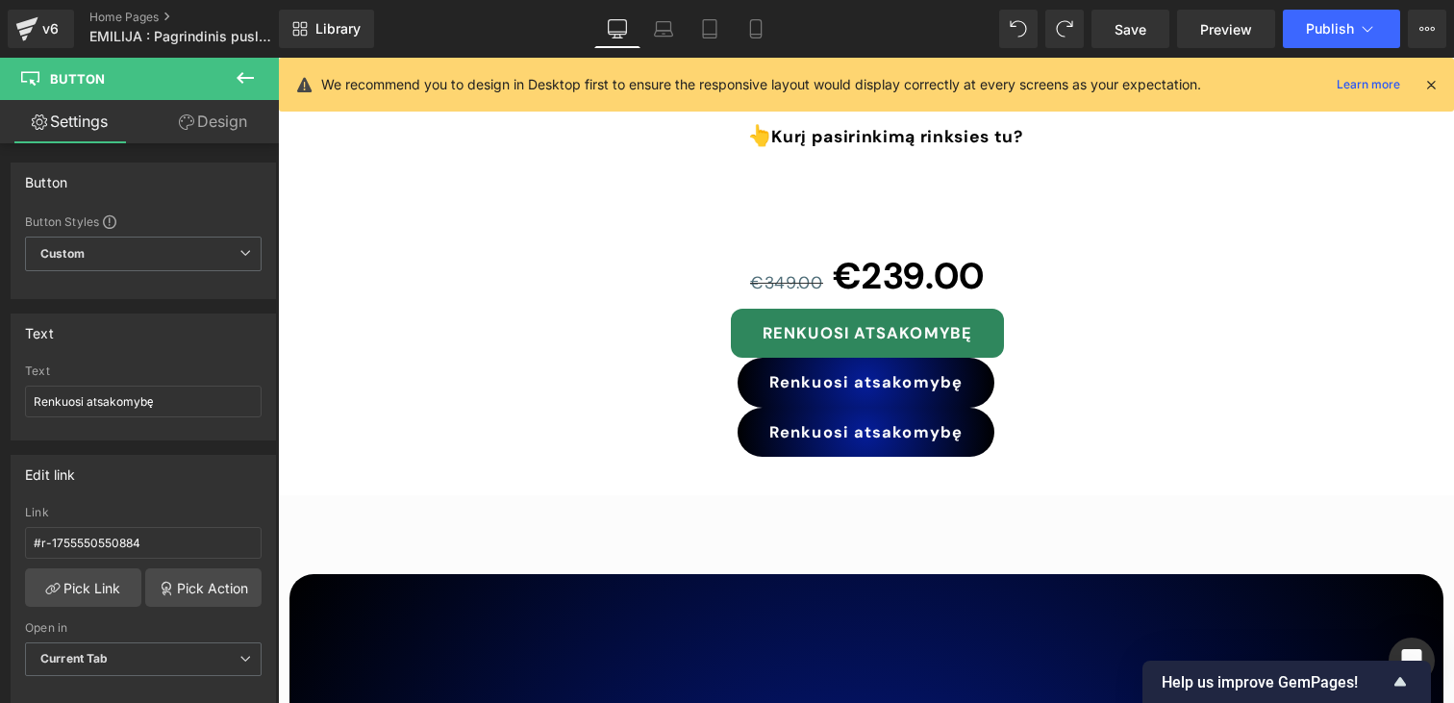
click at [849, 408] on div "Renkuosi atsakomybę Button" at bounding box center [866, 433] width 1176 height 50
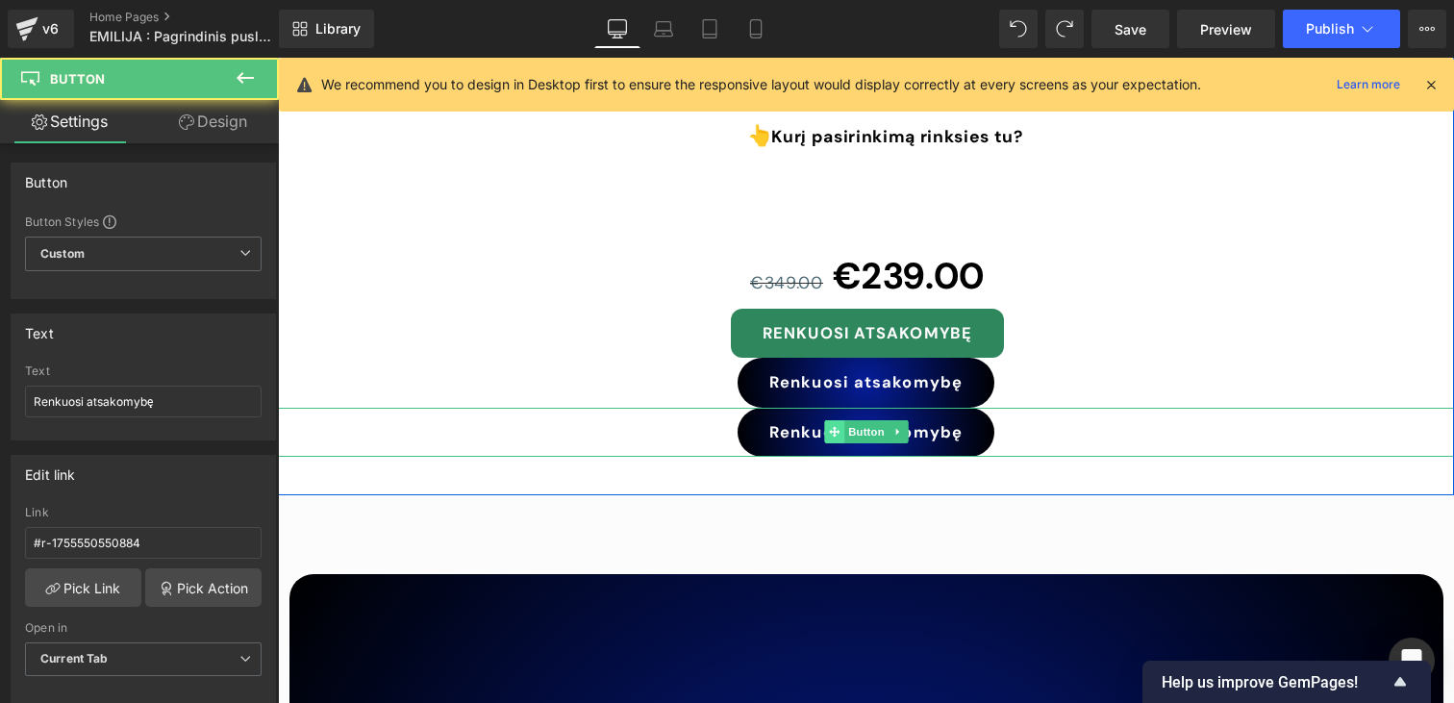
click at [836, 426] on icon at bounding box center [834, 432] width 11 height 12
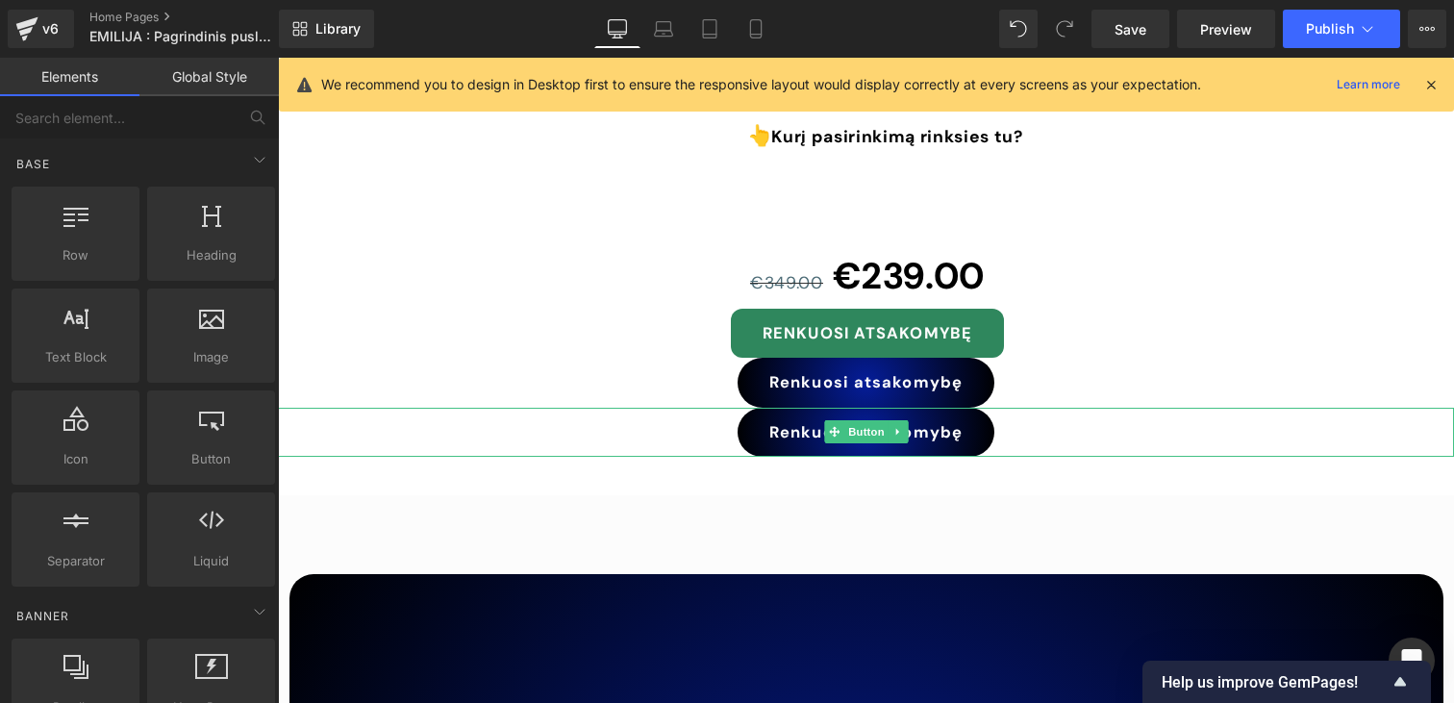
drag, startPoint x: 1078, startPoint y: 616, endPoint x: 800, endPoint y: 559, distance: 283.8
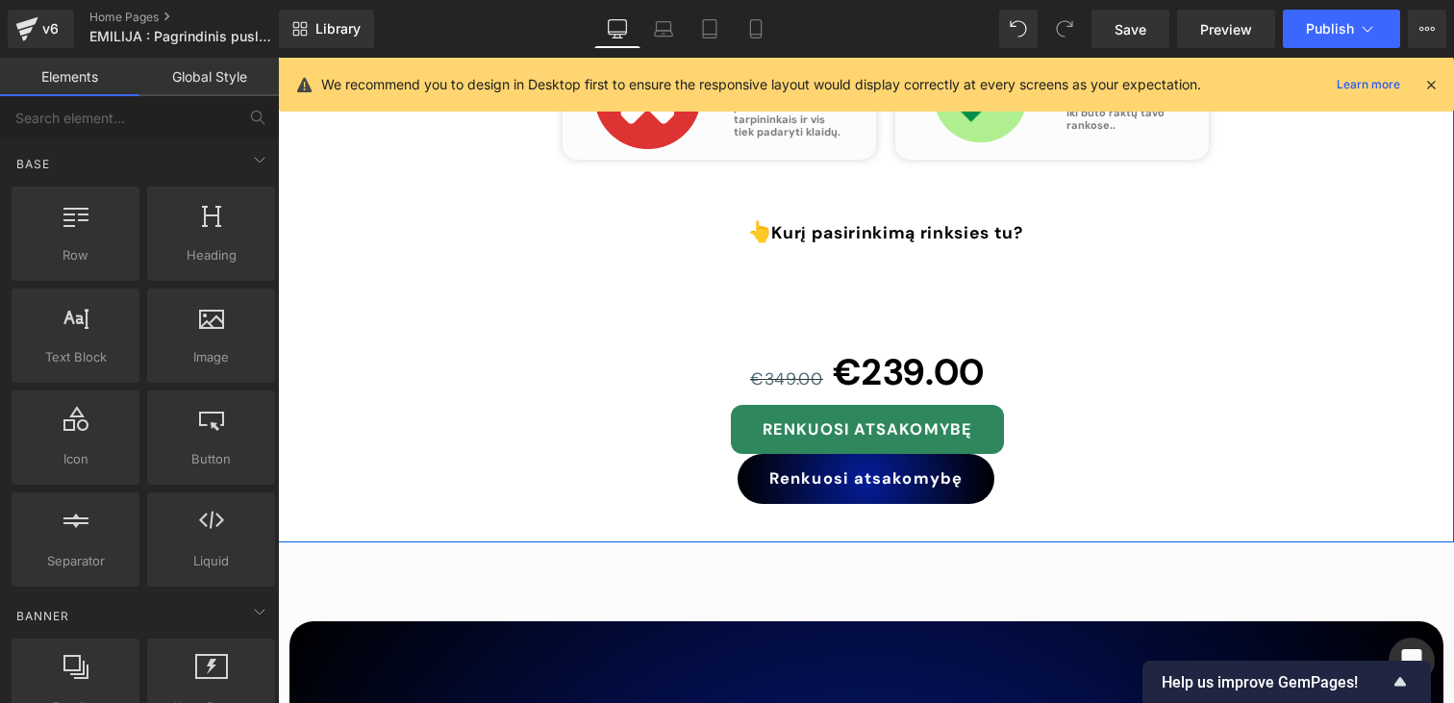
scroll to position [8190, 0]
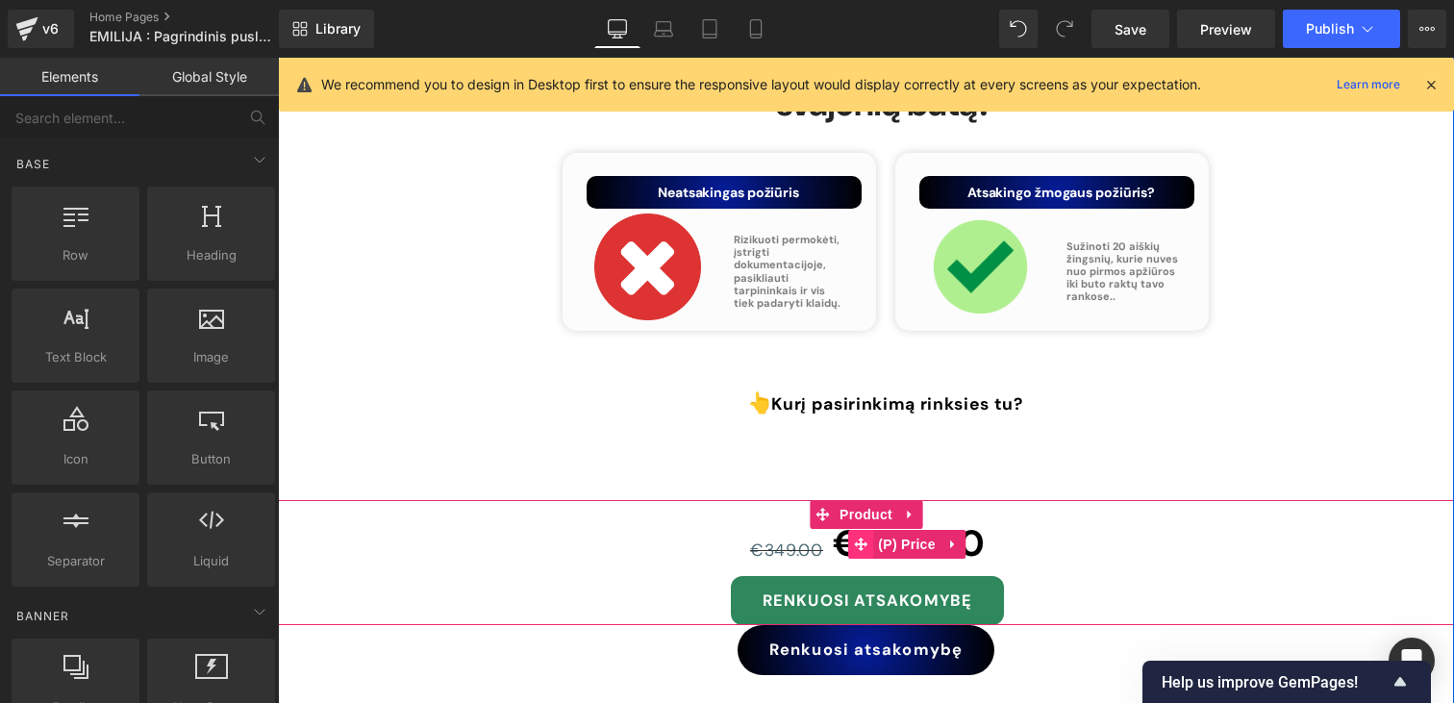
click at [861, 530] on span at bounding box center [860, 544] width 25 height 29
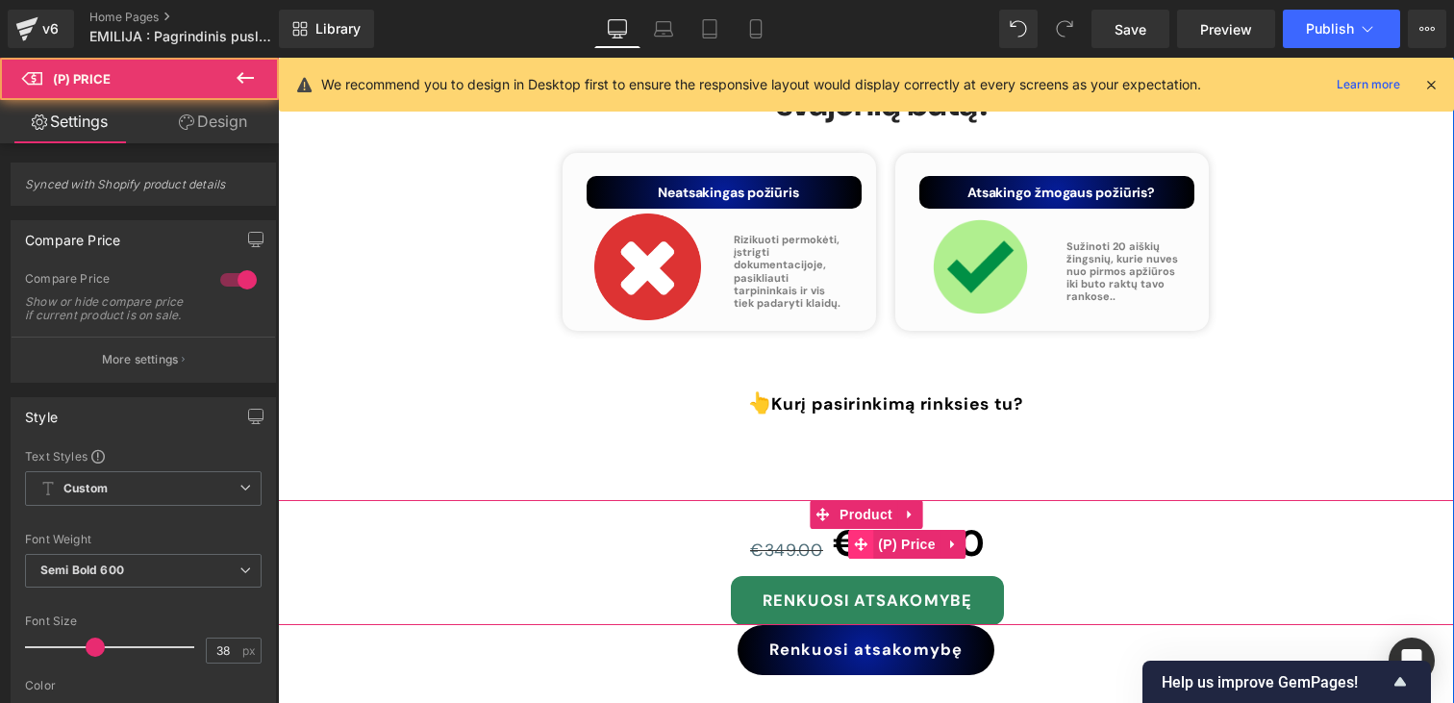
click at [861, 537] on icon at bounding box center [860, 543] width 13 height 13
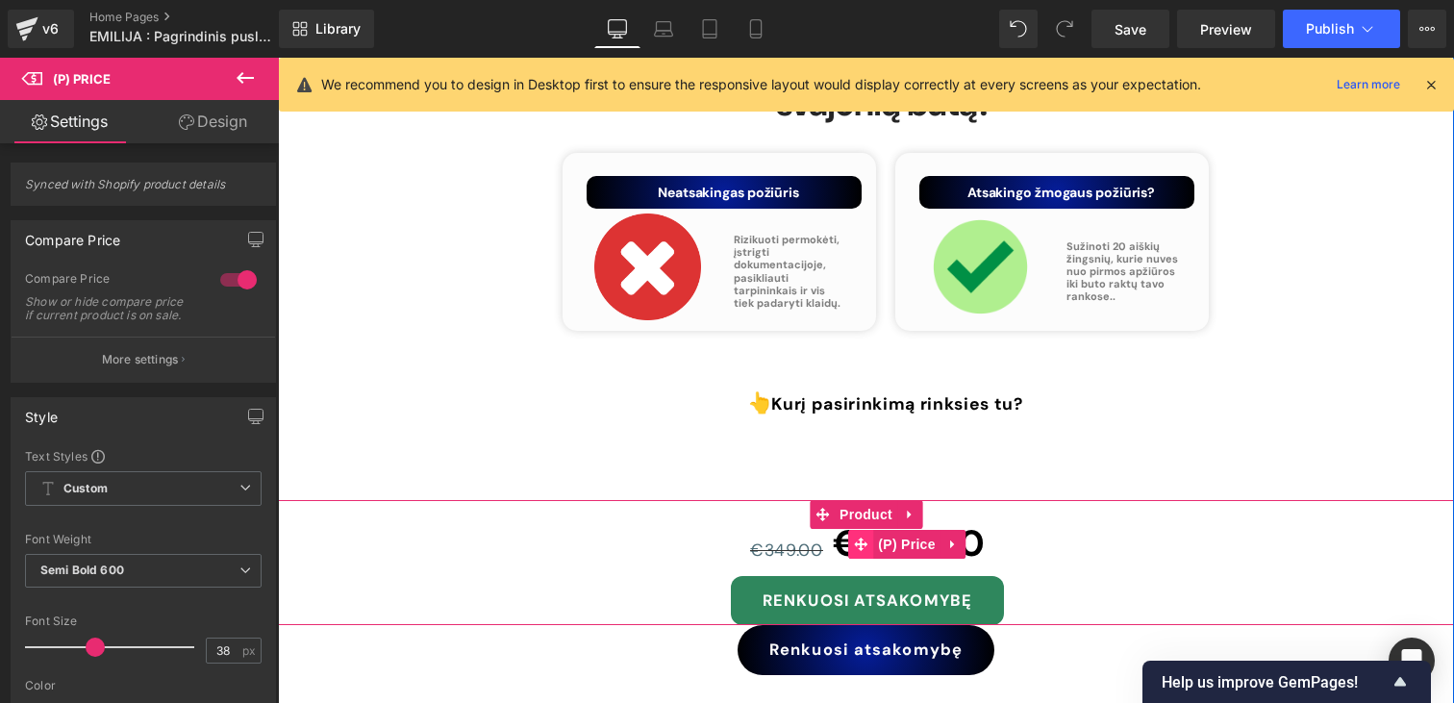
click at [861, 537] on icon at bounding box center [860, 543] width 13 height 13
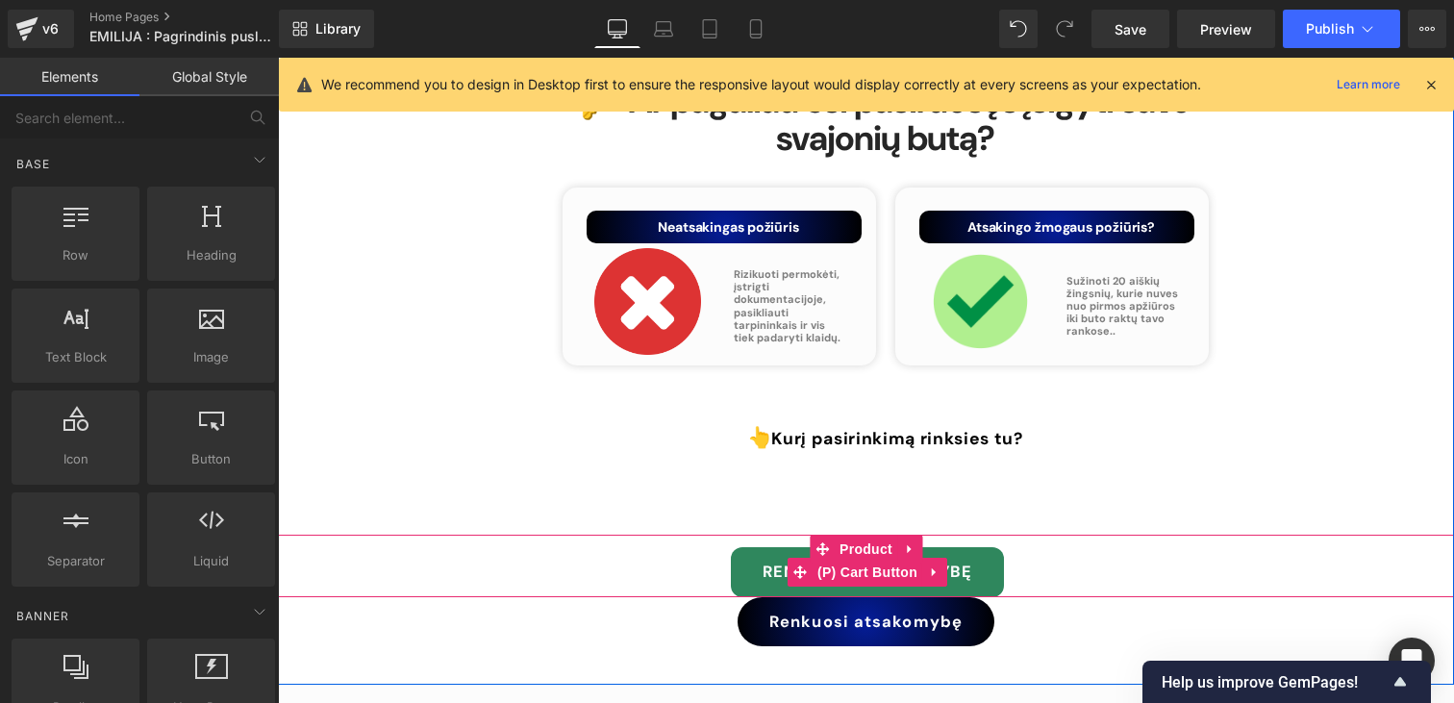
scroll to position [8102, 0]
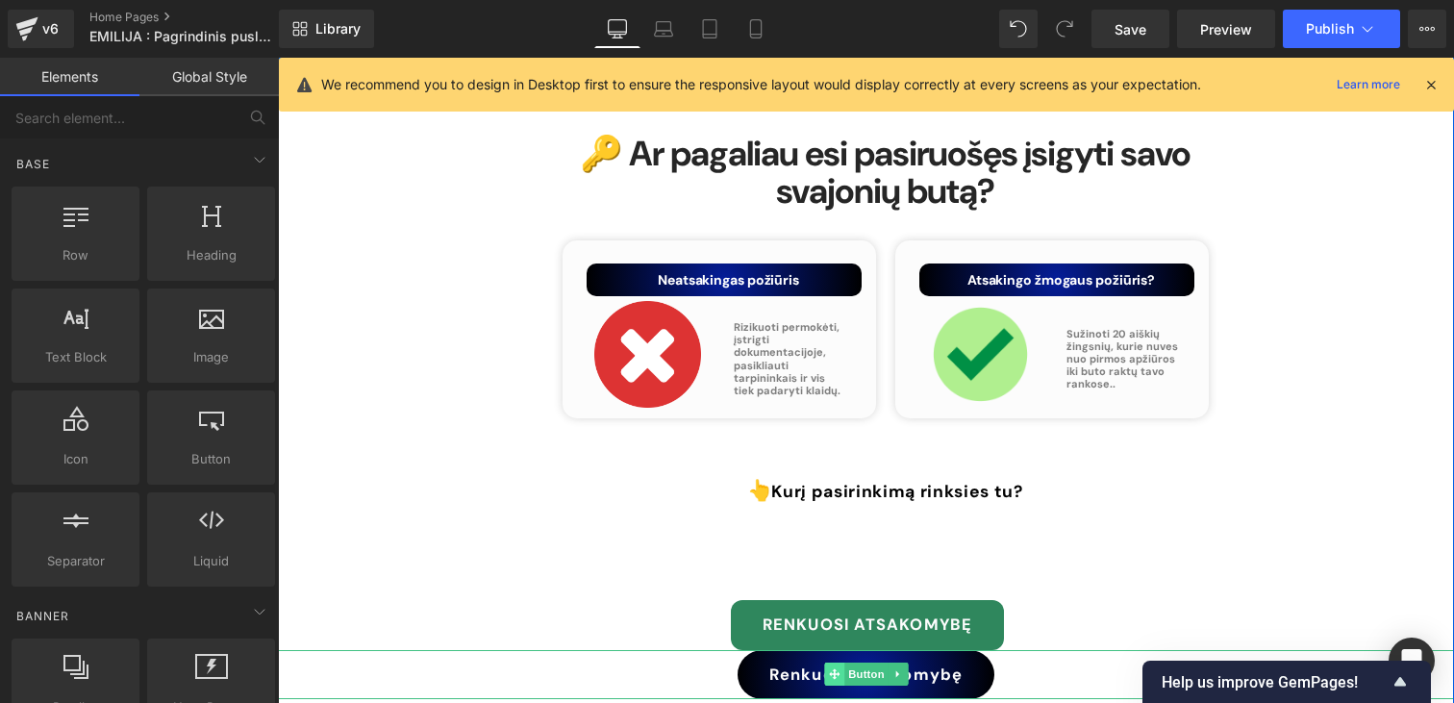
click at [841, 662] on span at bounding box center [834, 673] width 20 height 23
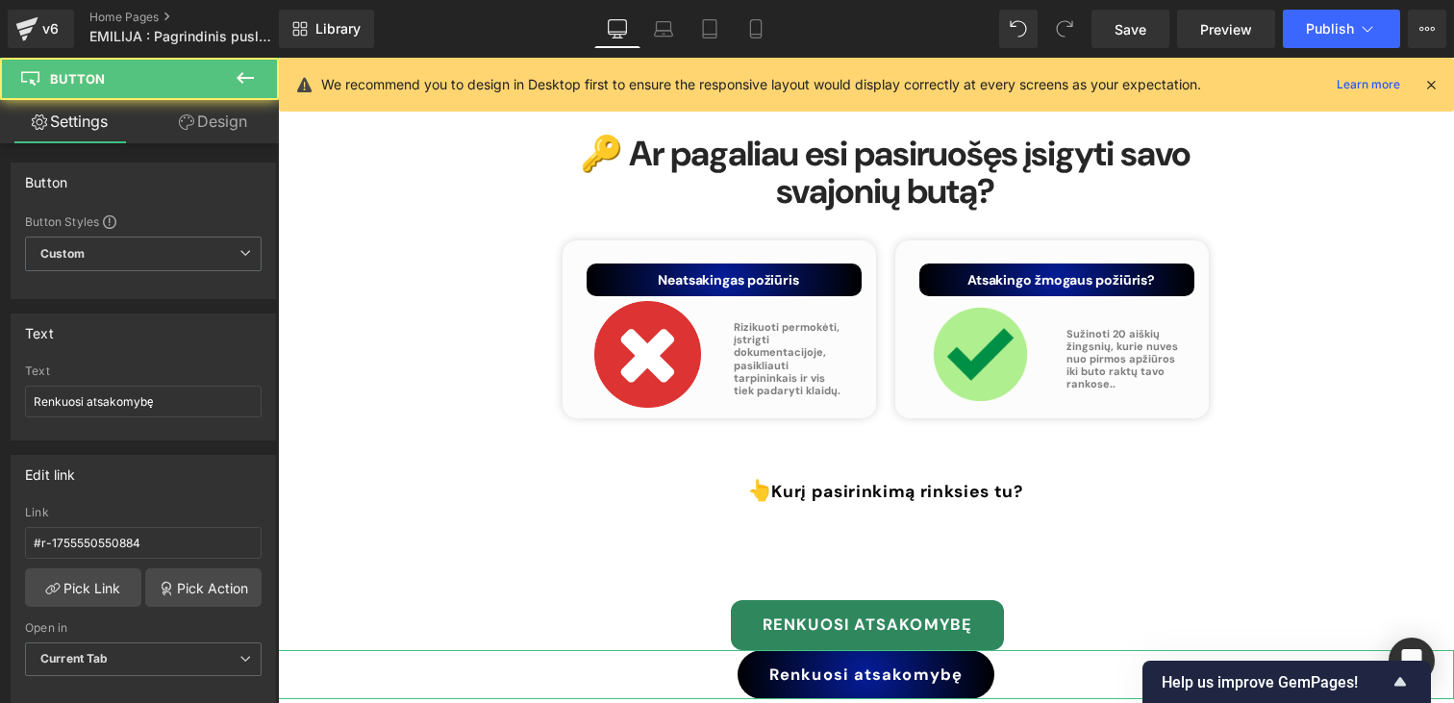
click at [216, 138] on link "Design" at bounding box center [212, 121] width 139 height 43
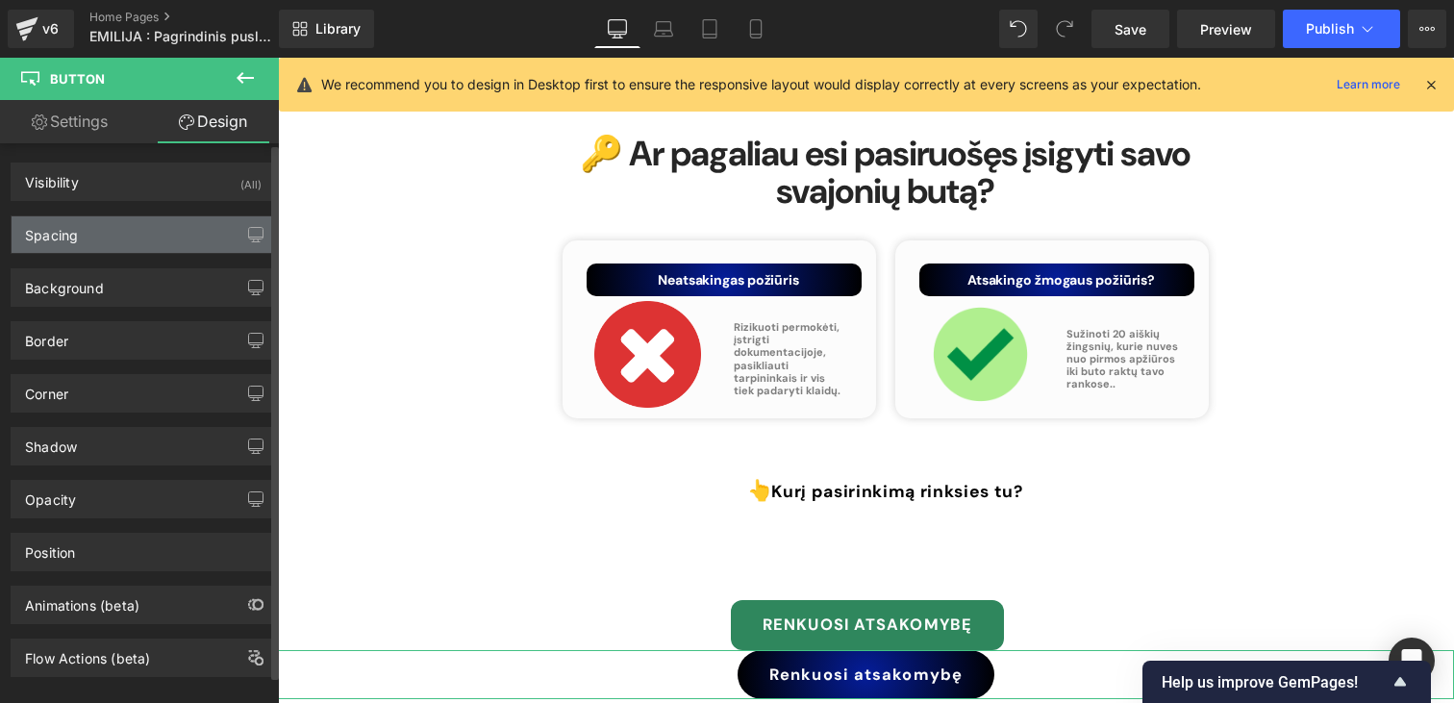
click at [136, 243] on div "Spacing" at bounding box center [143, 234] width 263 height 37
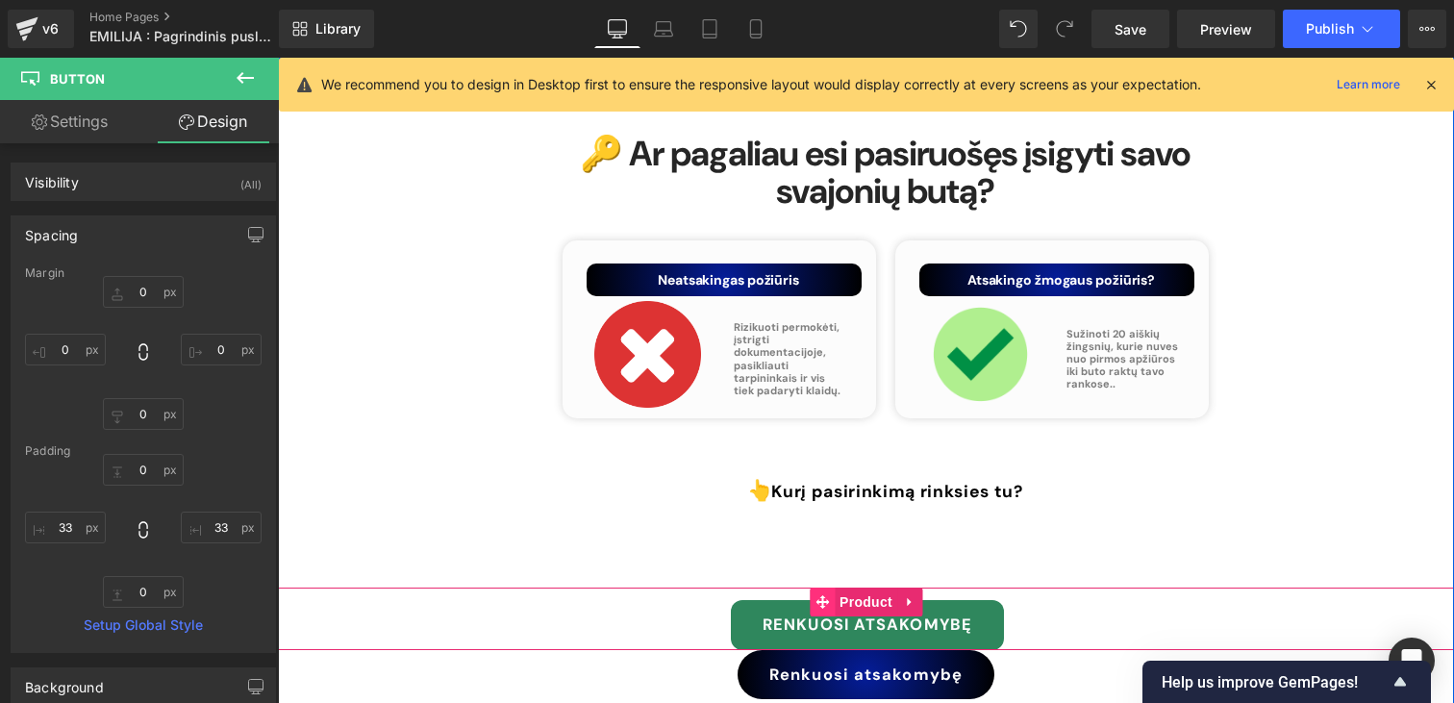
click at [820, 595] on icon at bounding box center [821, 601] width 13 height 13
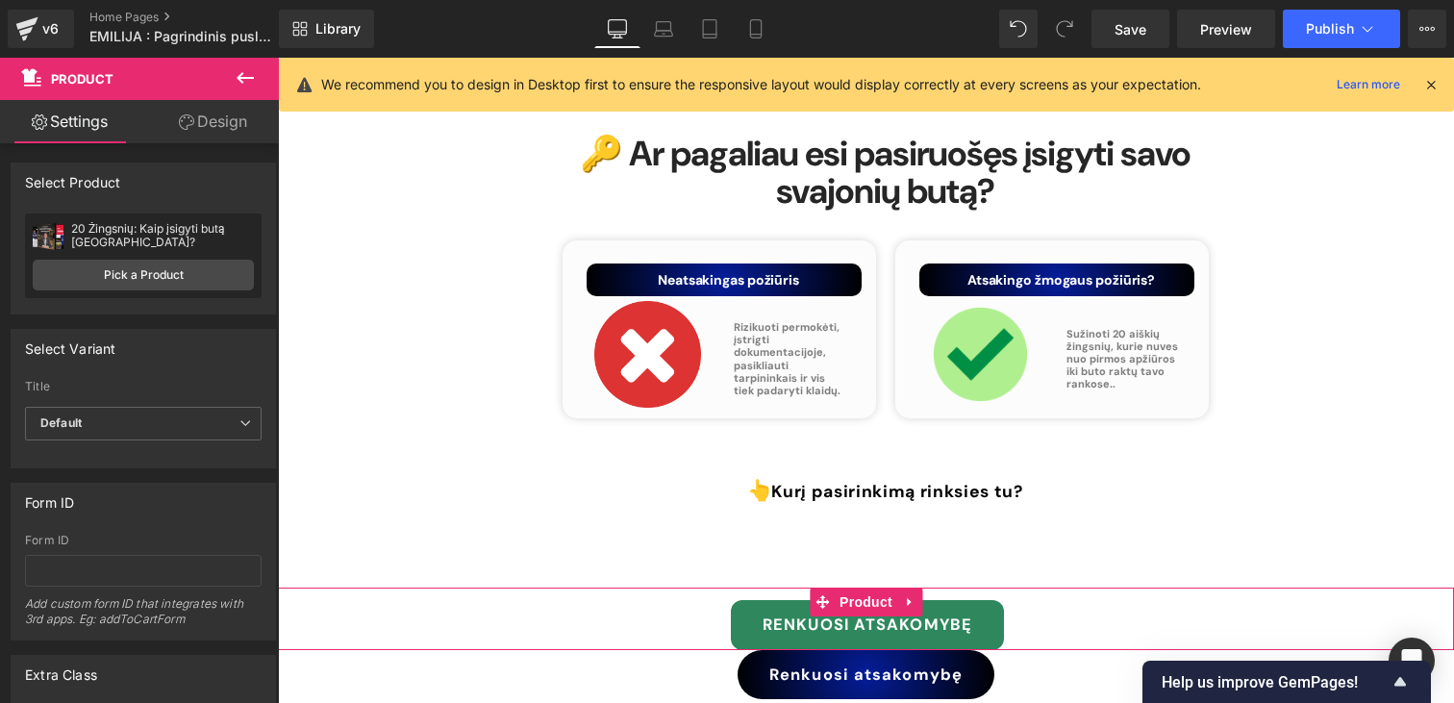
click at [195, 133] on link "Design" at bounding box center [212, 121] width 139 height 43
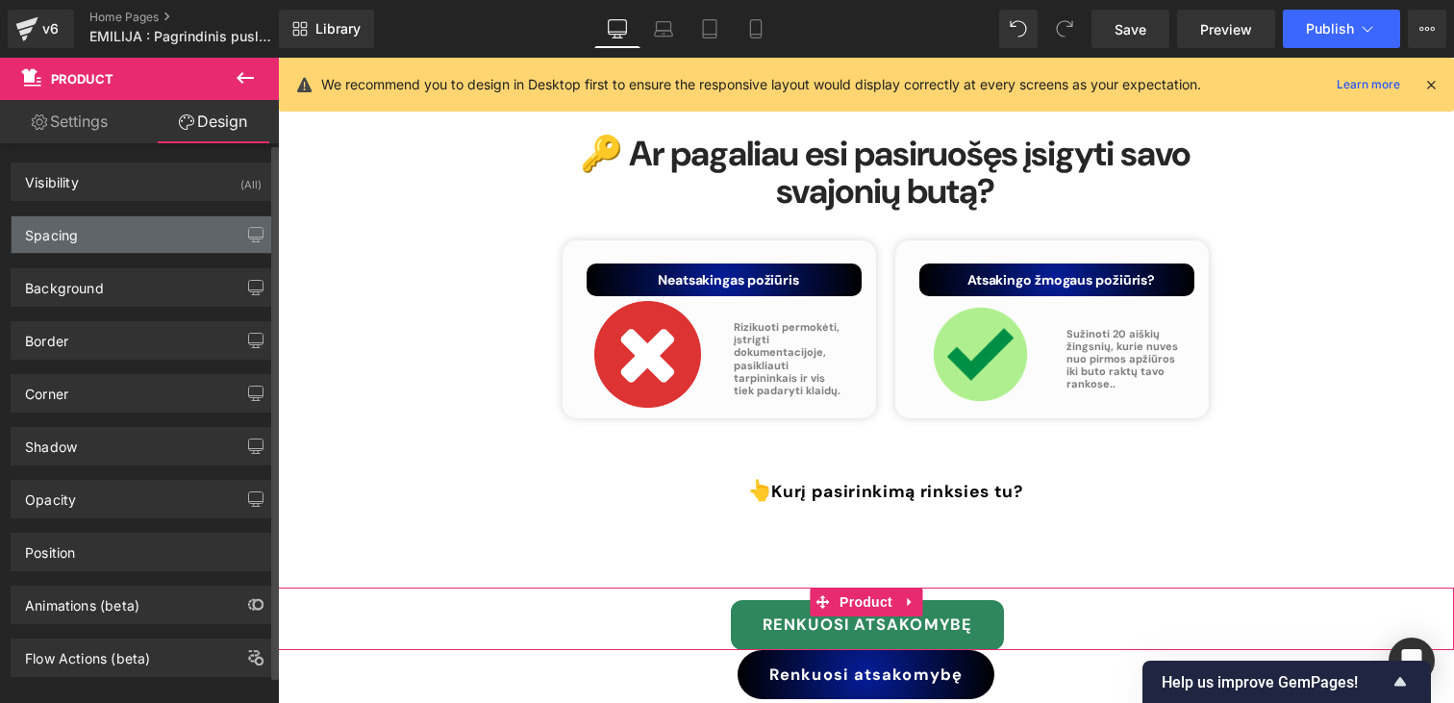
click at [81, 249] on div "Spacing" at bounding box center [143, 234] width 263 height 37
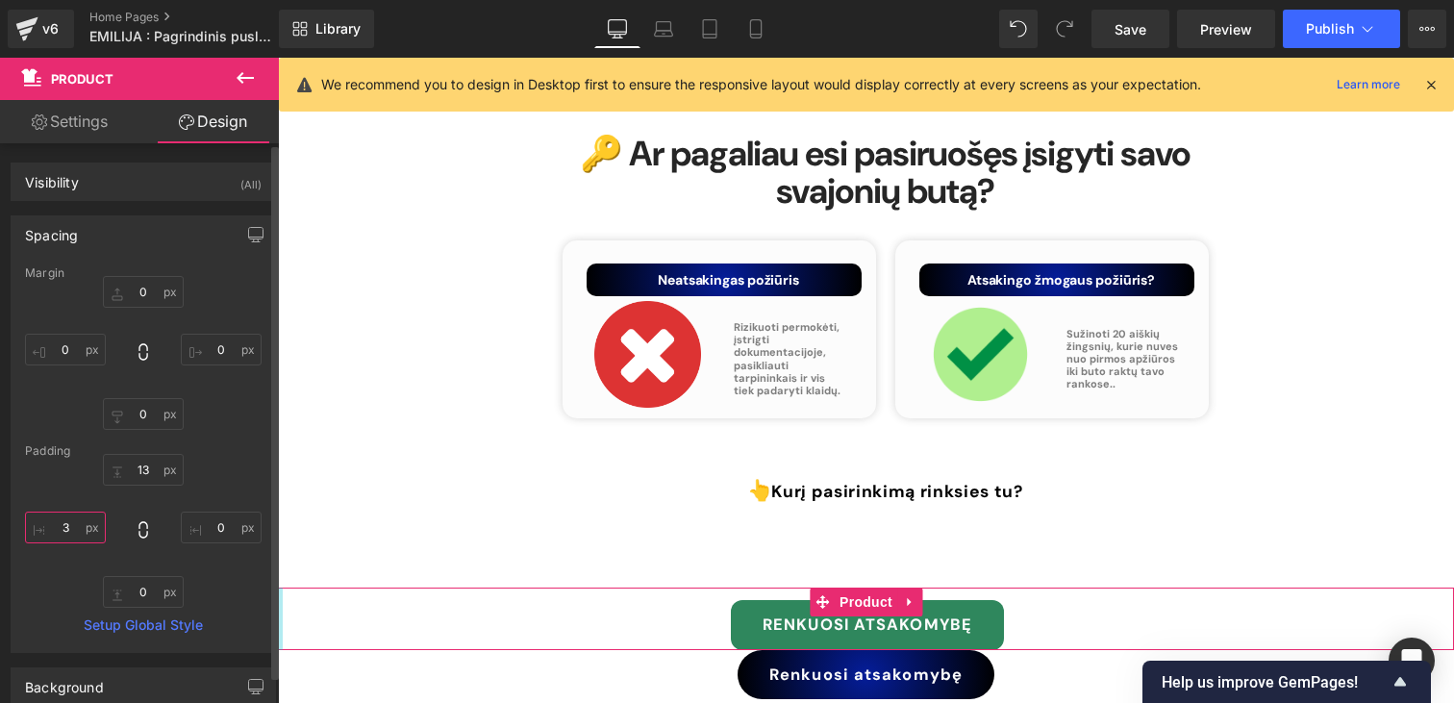
click at [82, 527] on input "3" at bounding box center [65, 528] width 81 height 32
type input "ę"
type input "33"
click at [218, 523] on input "0" at bounding box center [221, 528] width 81 height 32
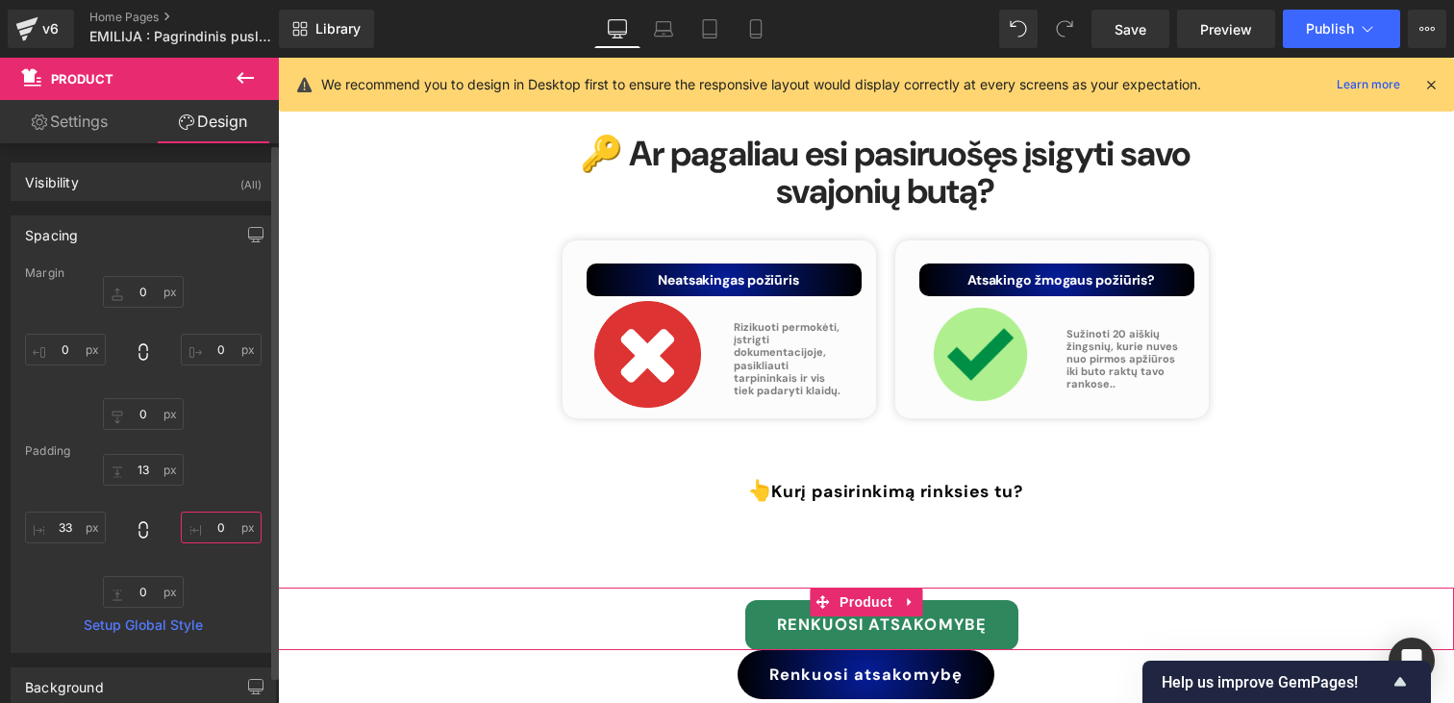
click at [218, 523] on input "0" at bounding box center [221, 528] width 81 height 32
type input "33"
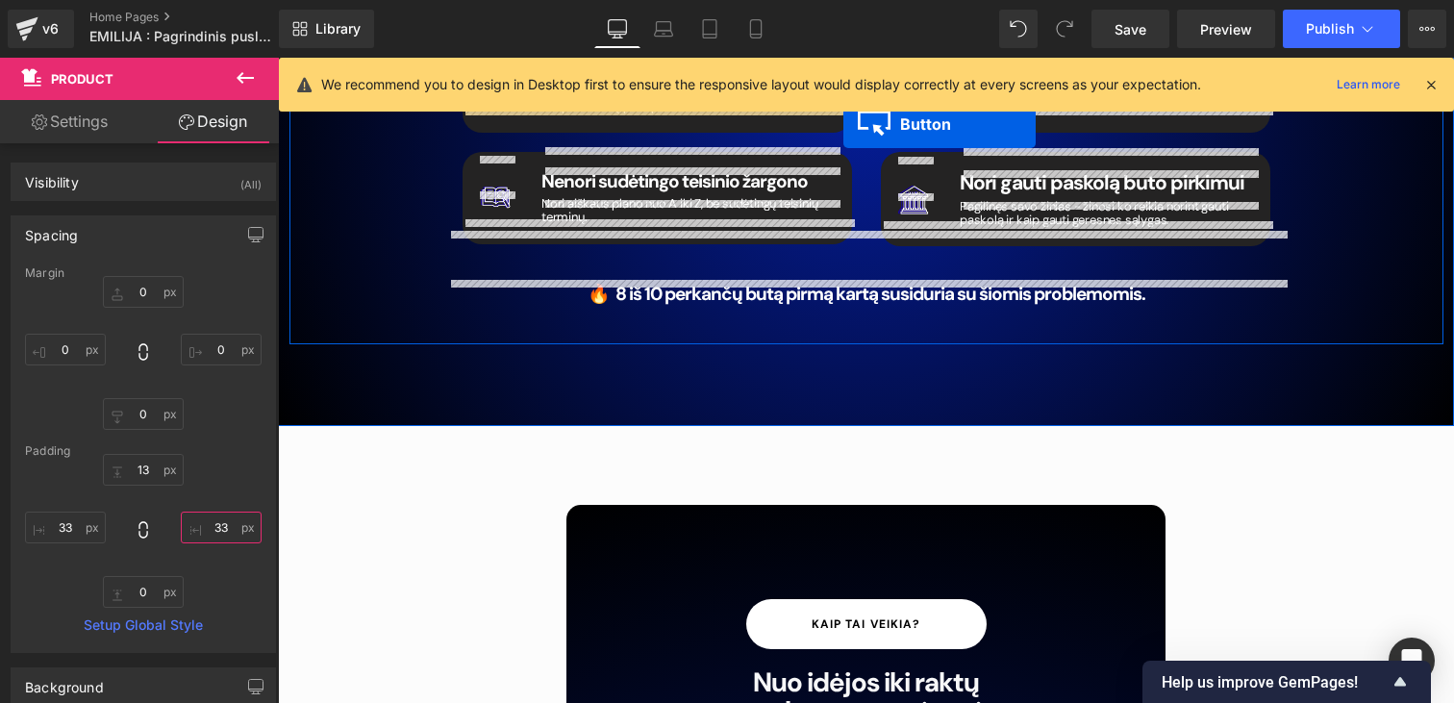
scroll to position [3199, 0]
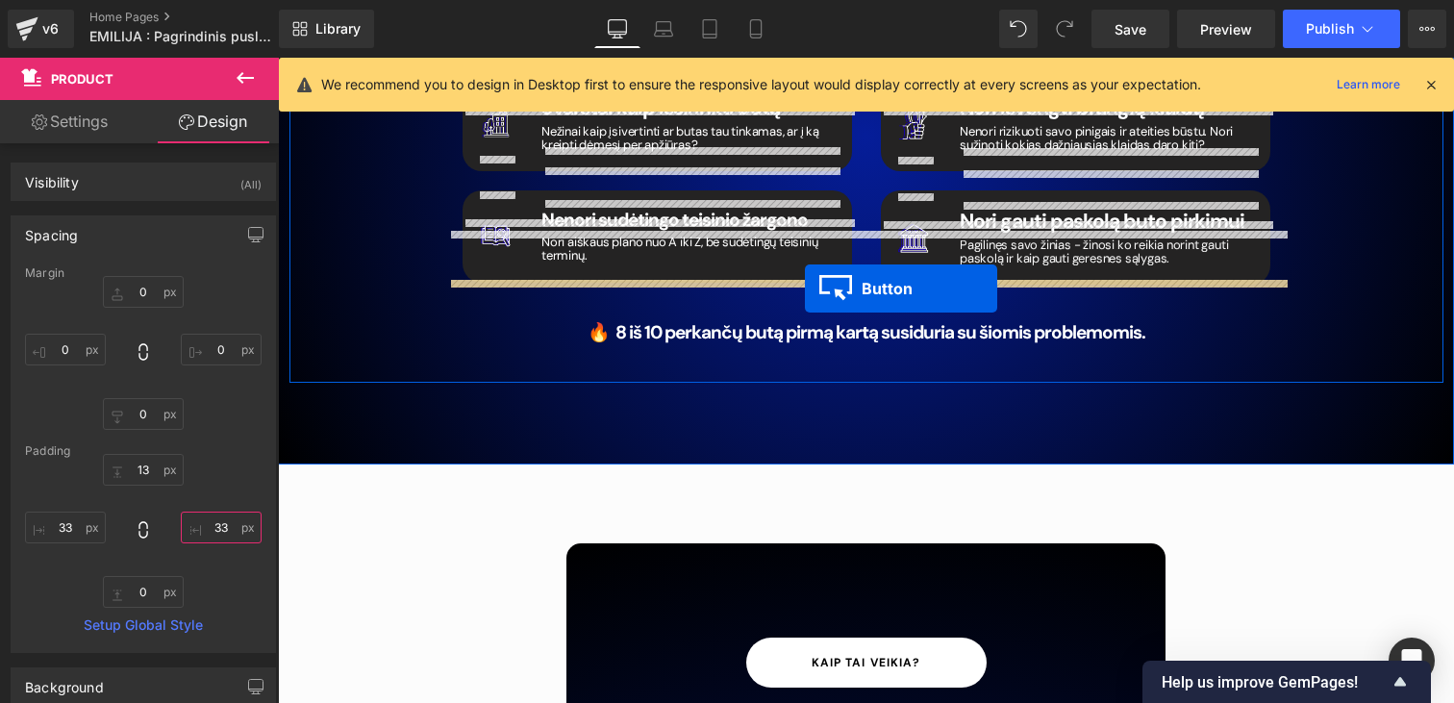
drag, startPoint x: 836, startPoint y: 594, endPoint x: 805, endPoint y: 288, distance: 307.3
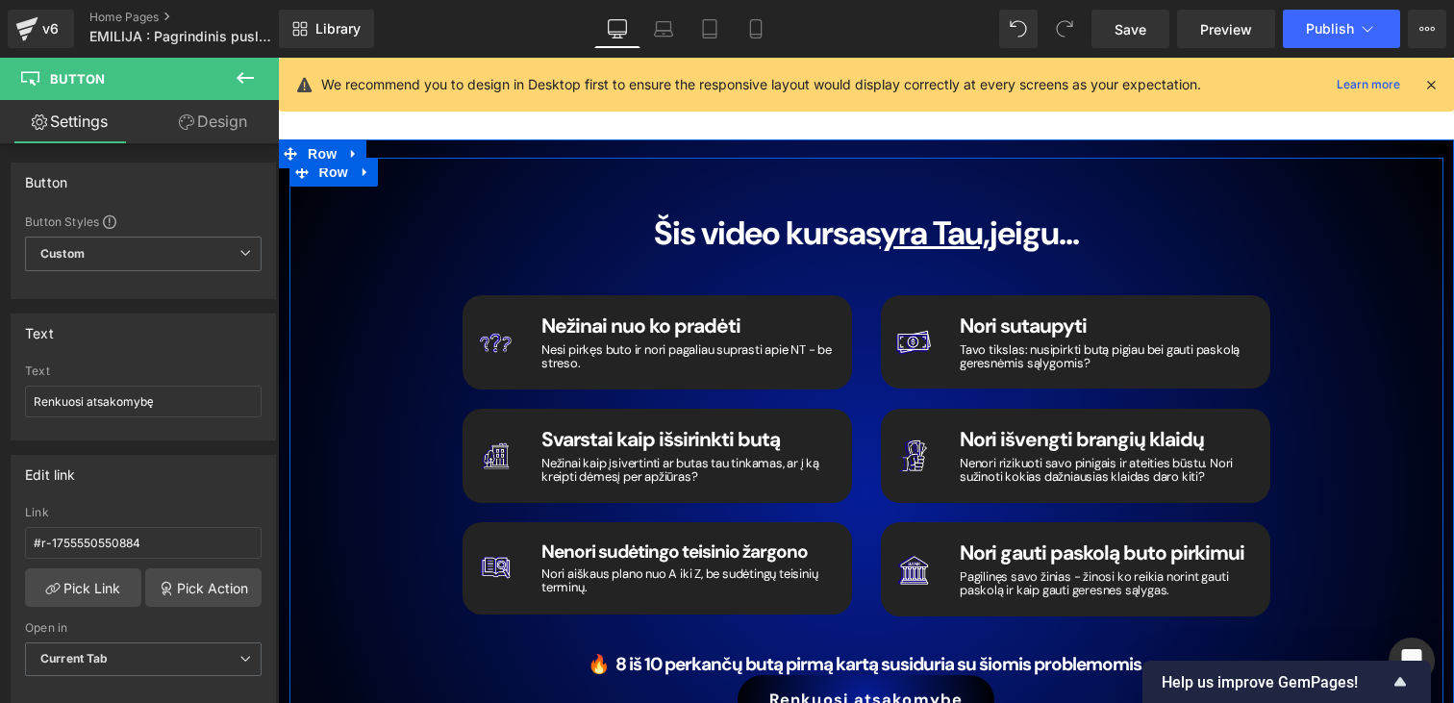
scroll to position [2919, 0]
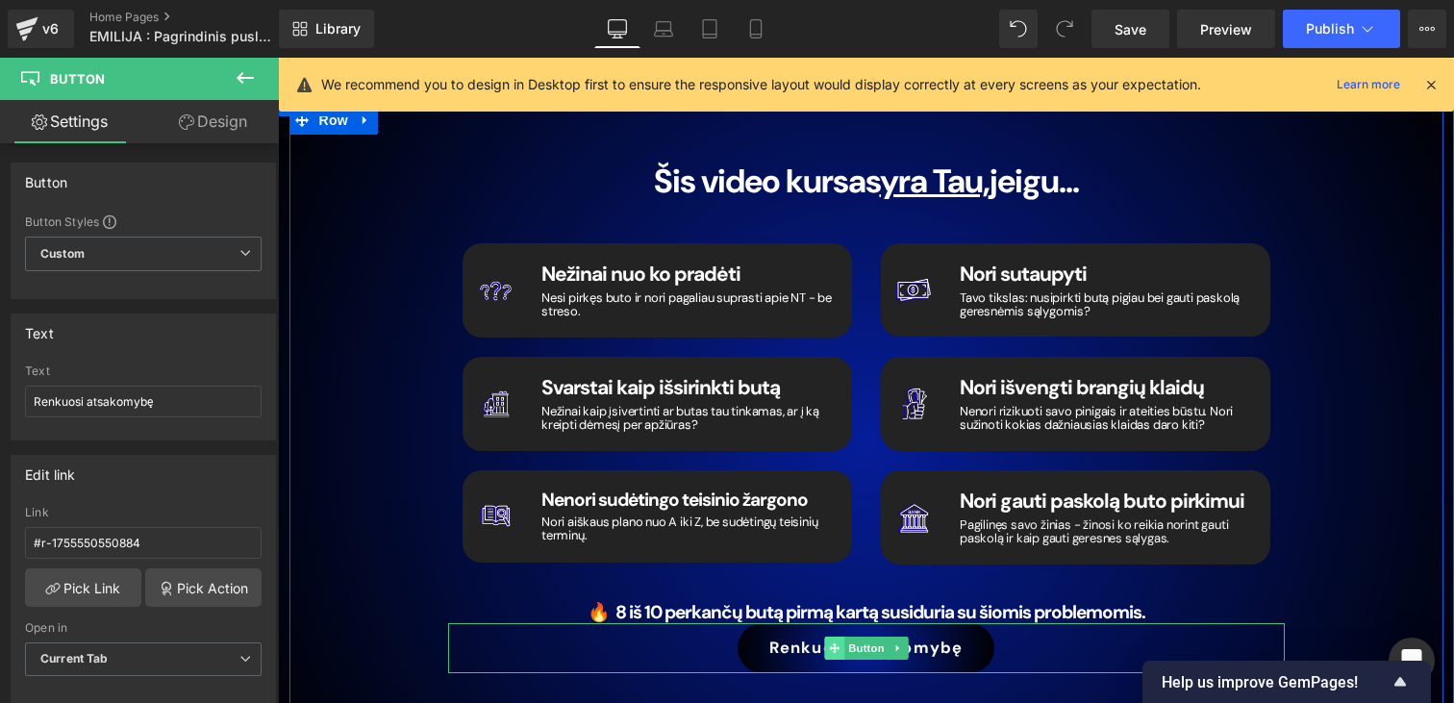
click at [830, 642] on icon at bounding box center [834, 647] width 11 height 11
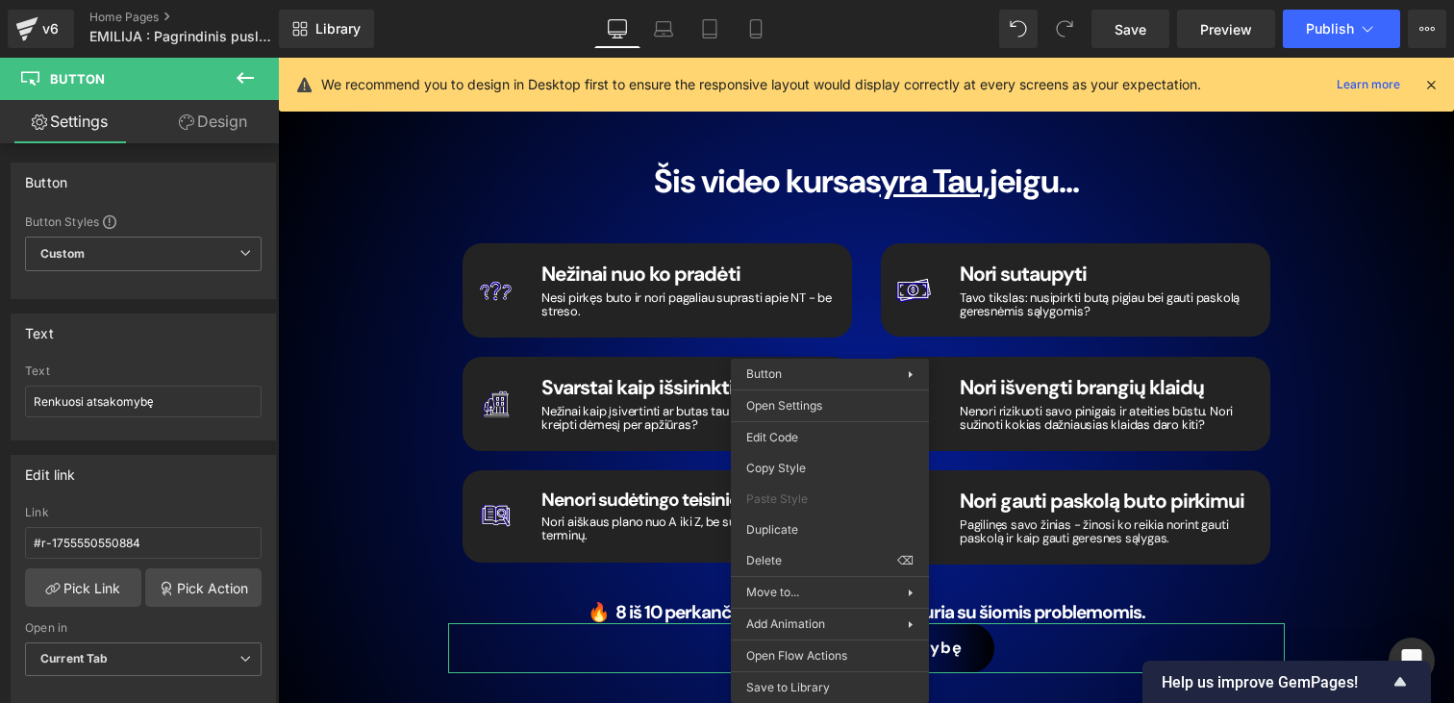
click at [220, 123] on link "Design" at bounding box center [212, 121] width 139 height 43
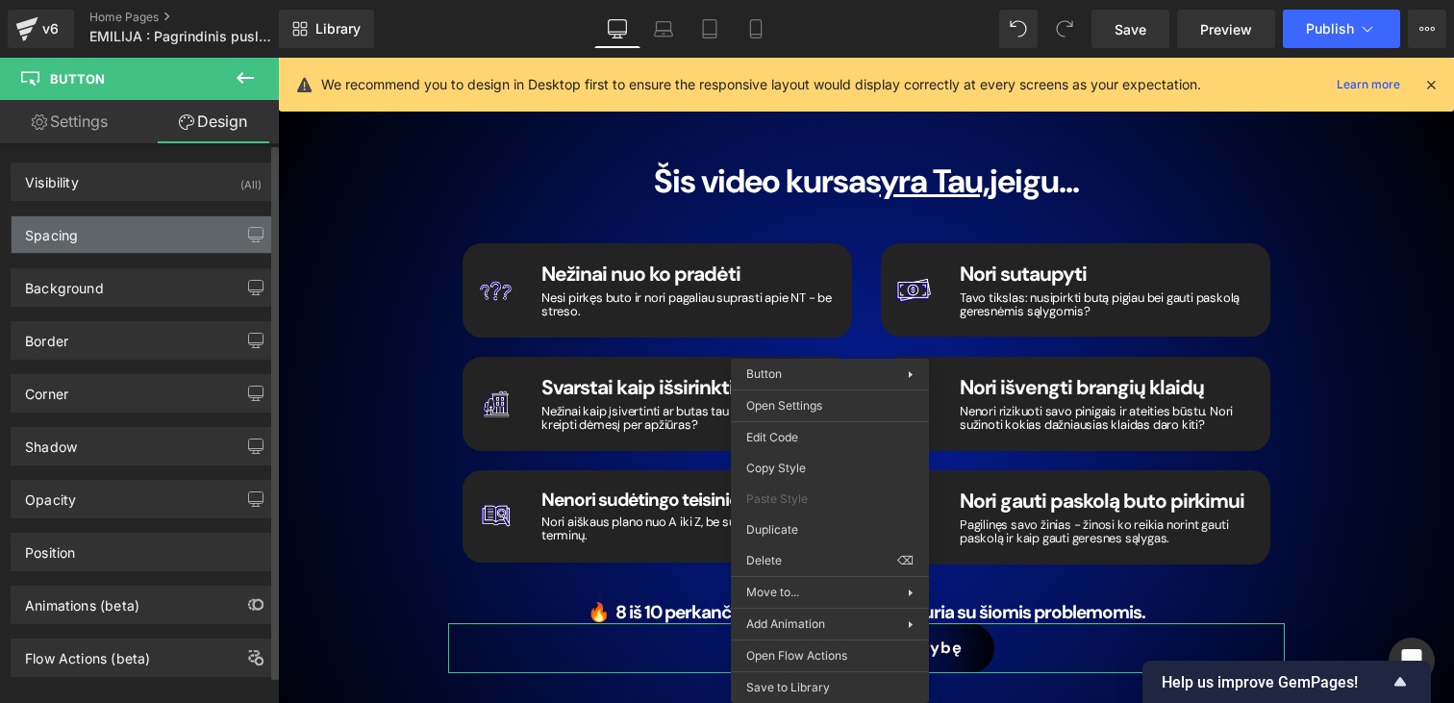
click at [110, 228] on div "Spacing" at bounding box center [143, 234] width 263 height 37
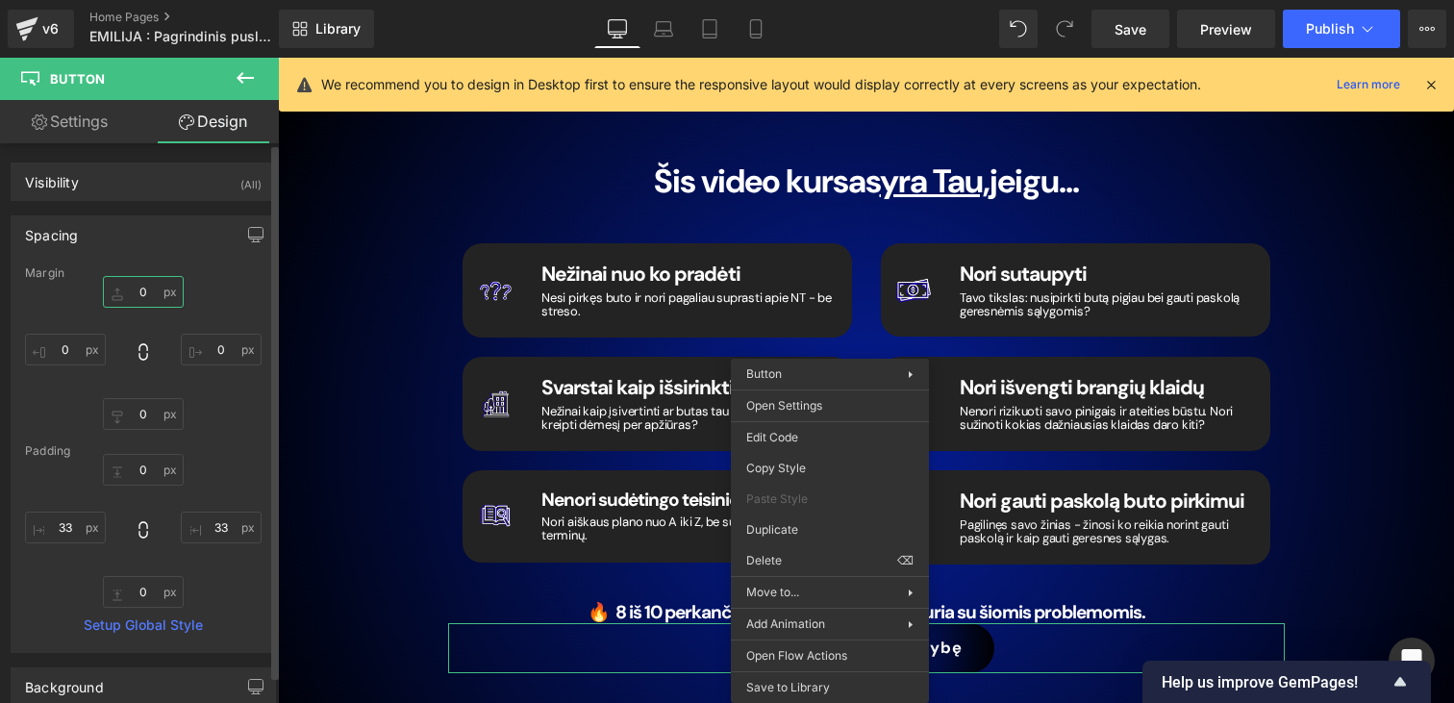
click at [153, 297] on input "0" at bounding box center [143, 292] width 81 height 32
type input "50"
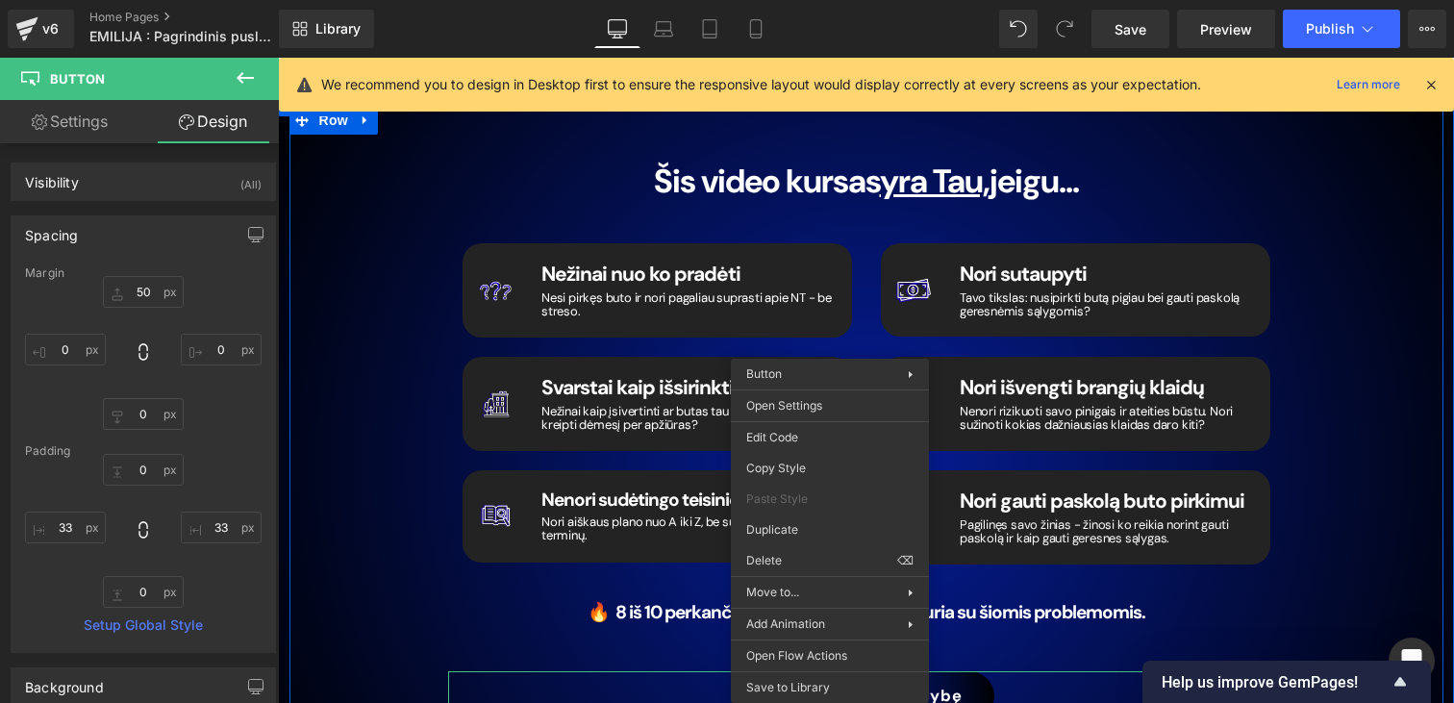
click at [1347, 510] on div "Šis video kursas yra Tau, jeigu... Heading Image Nežinai nuo ko pradėti Heading…" at bounding box center [866, 433] width 1154 height 655
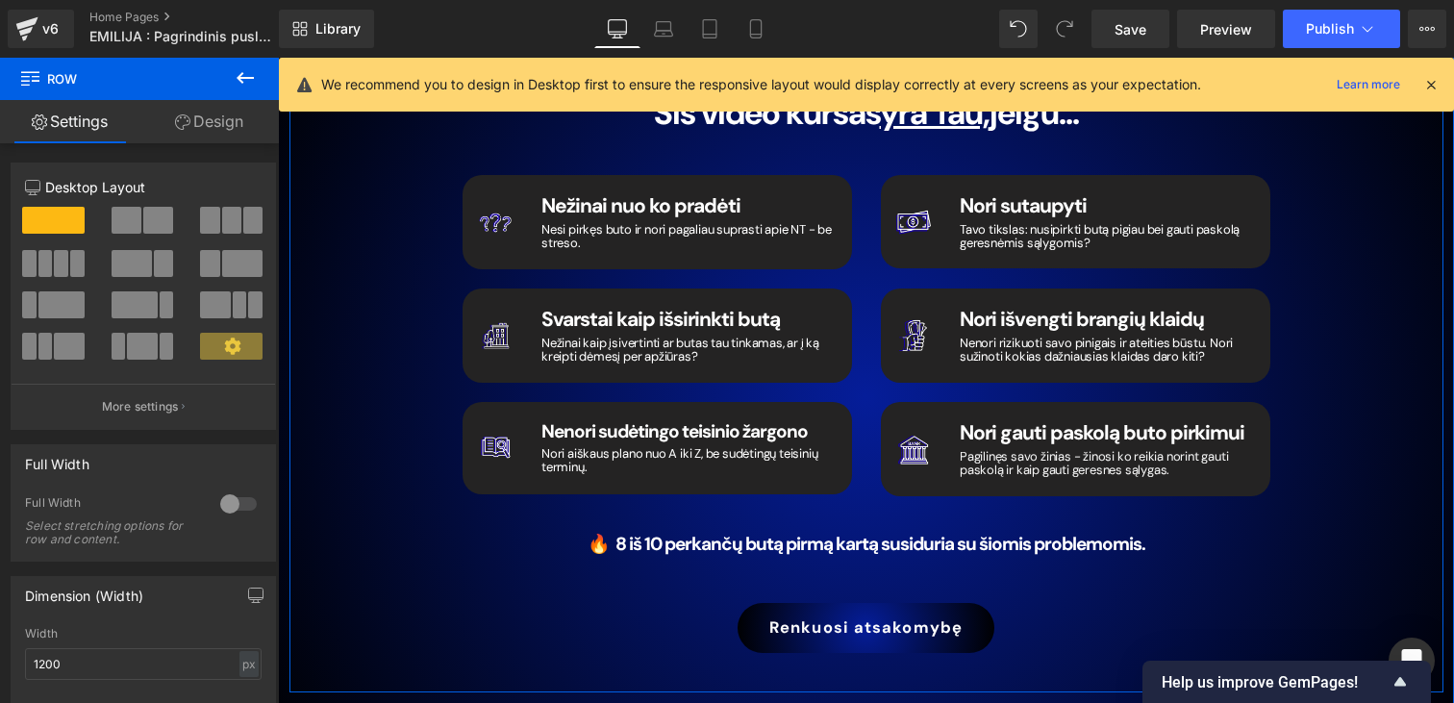
scroll to position [2982, 0]
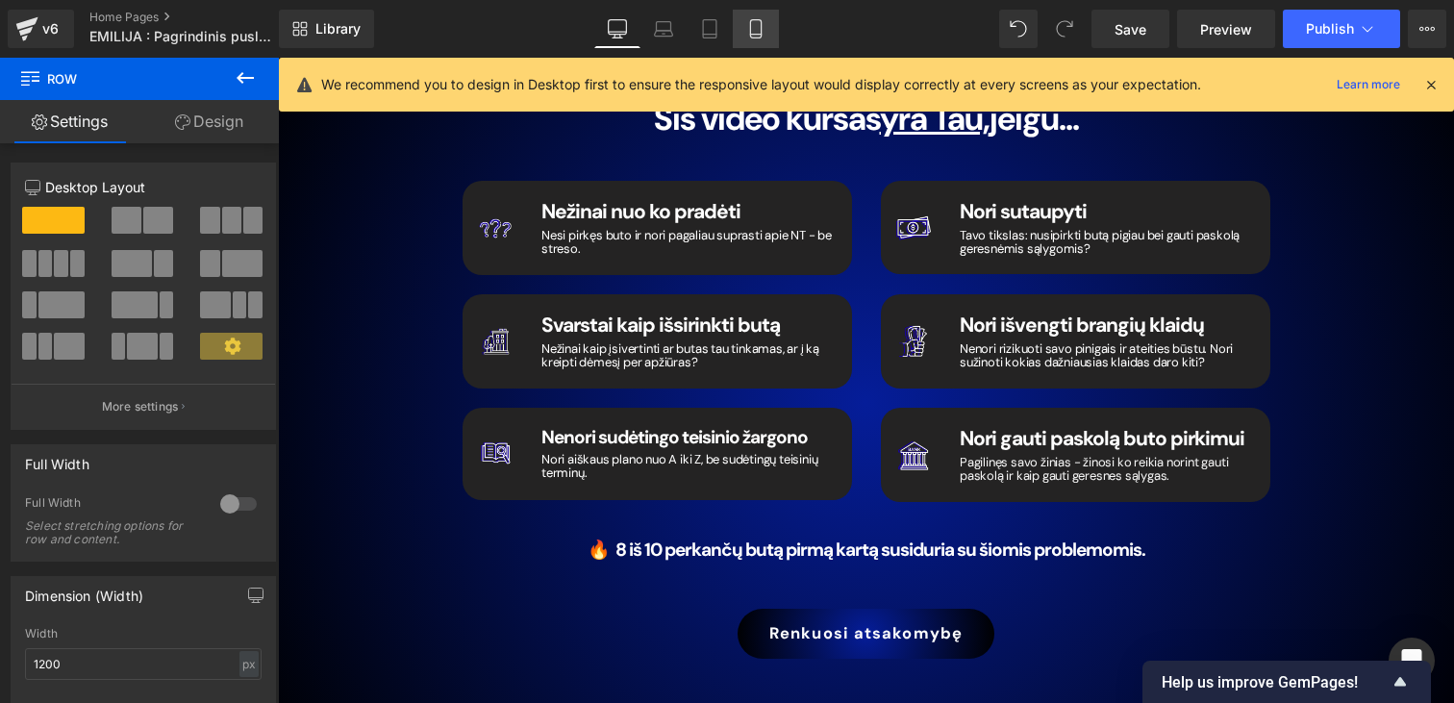
click at [745, 39] on link "Mobile" at bounding box center [756, 29] width 46 height 38
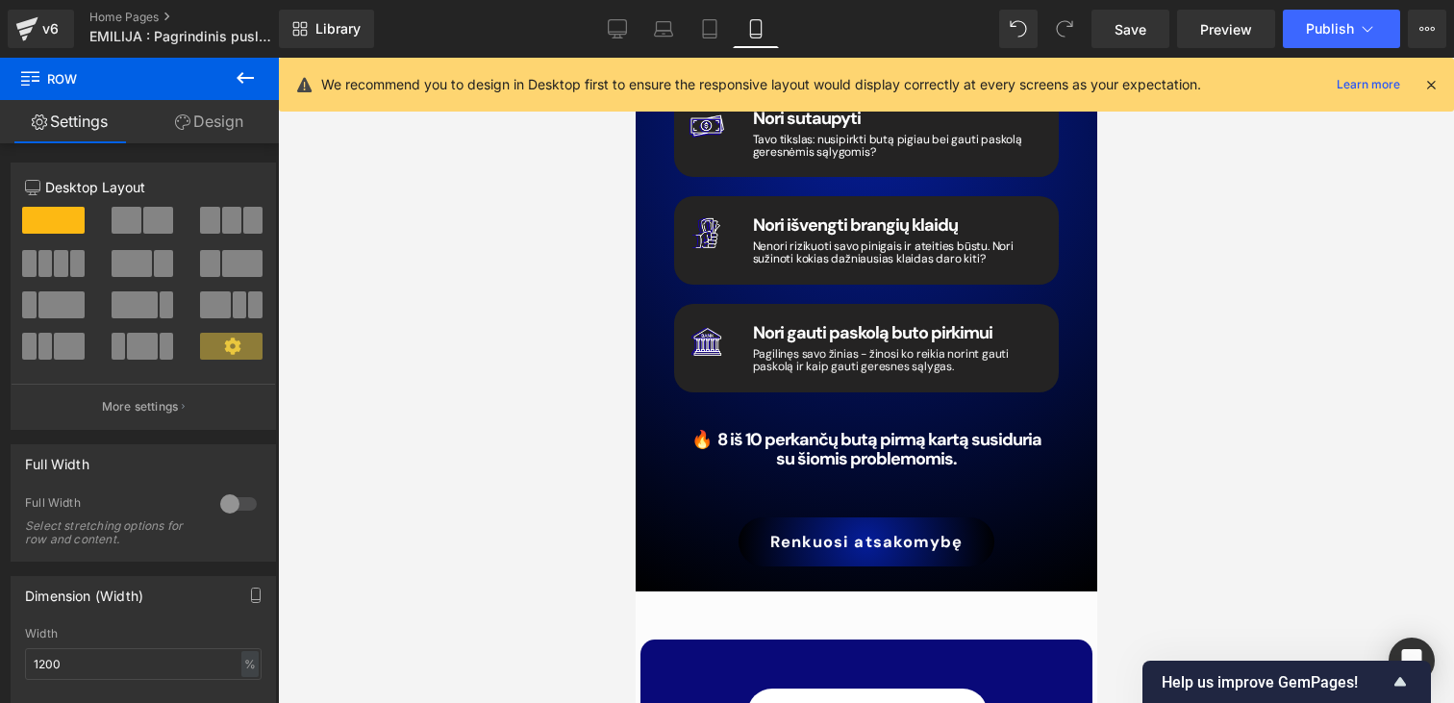
scroll to position [2845, 0]
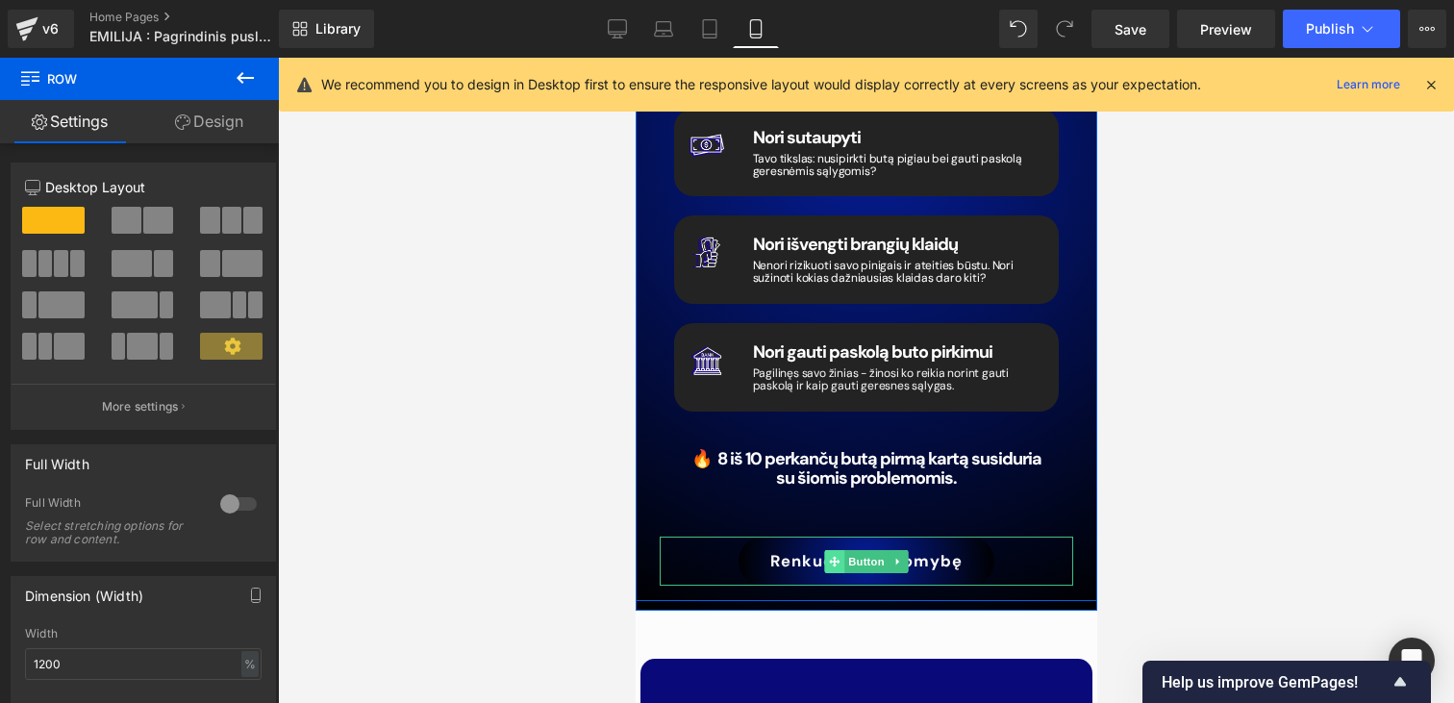
click at [833, 556] on icon at bounding box center [833, 561] width 11 height 11
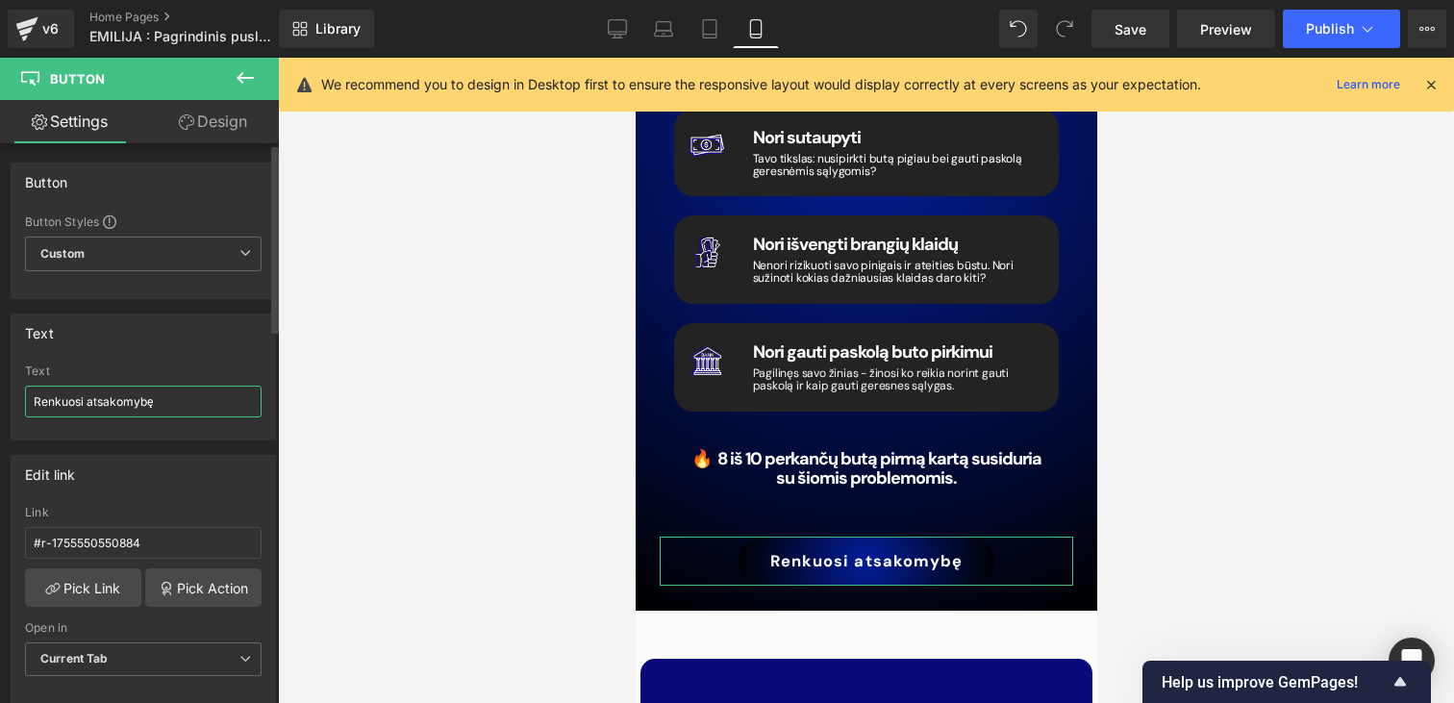
click at [126, 395] on input "Renkuosi atsakomybę" at bounding box center [143, 402] width 237 height 32
type input "Gauti kursą"
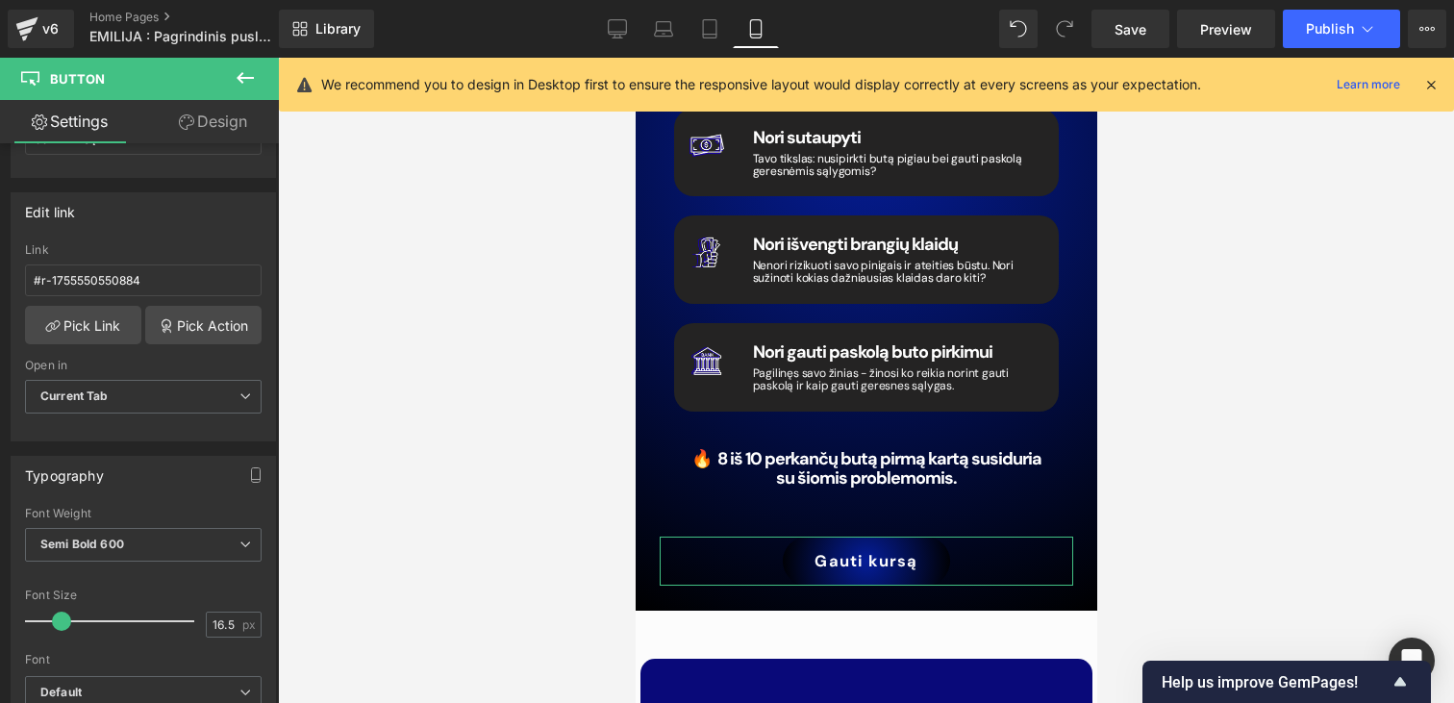
click at [200, 132] on link "Design" at bounding box center [212, 121] width 139 height 43
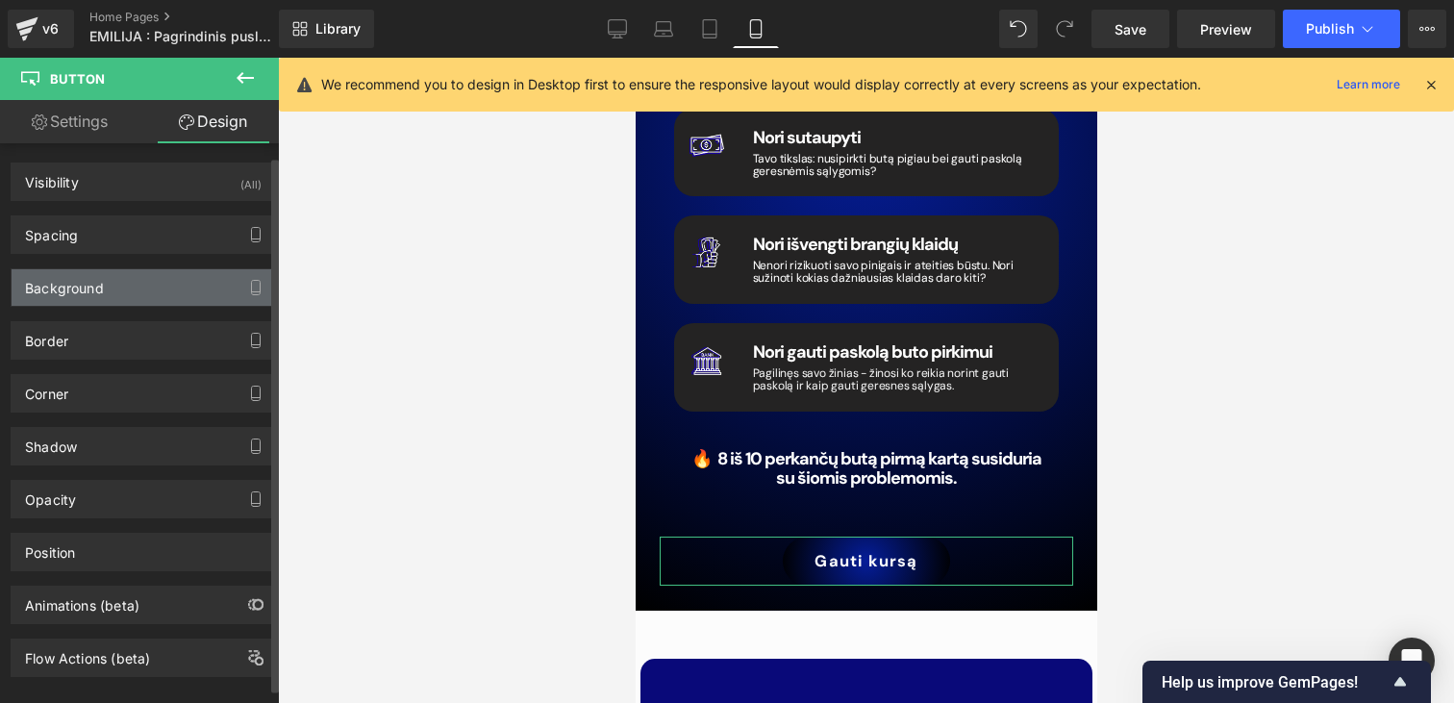
scroll to position [29, 0]
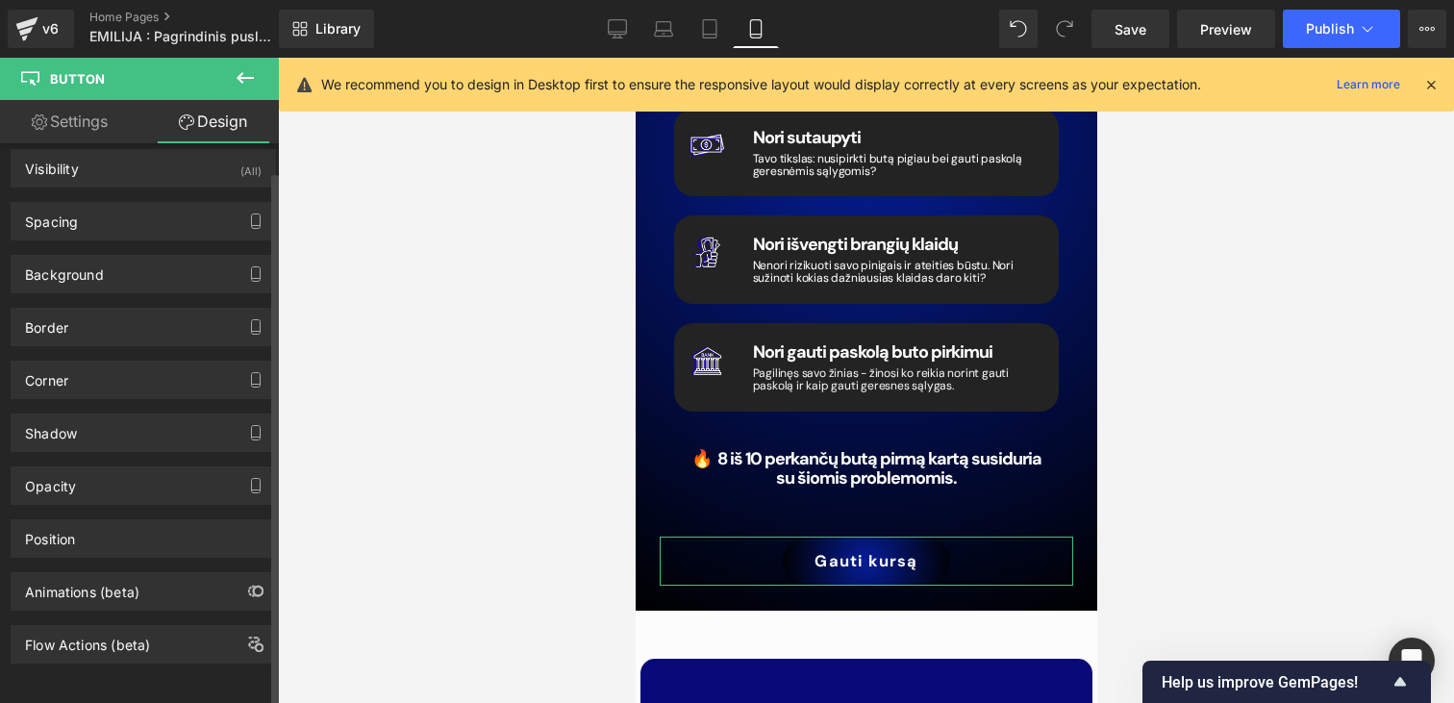
click at [87, 399] on div "Shadow Shadow Style Drop Shadow Outer Shadow Shadow Color % More settings" at bounding box center [143, 425] width 287 height 53
click at [87, 415] on div "Shadow" at bounding box center [143, 432] width 263 height 37
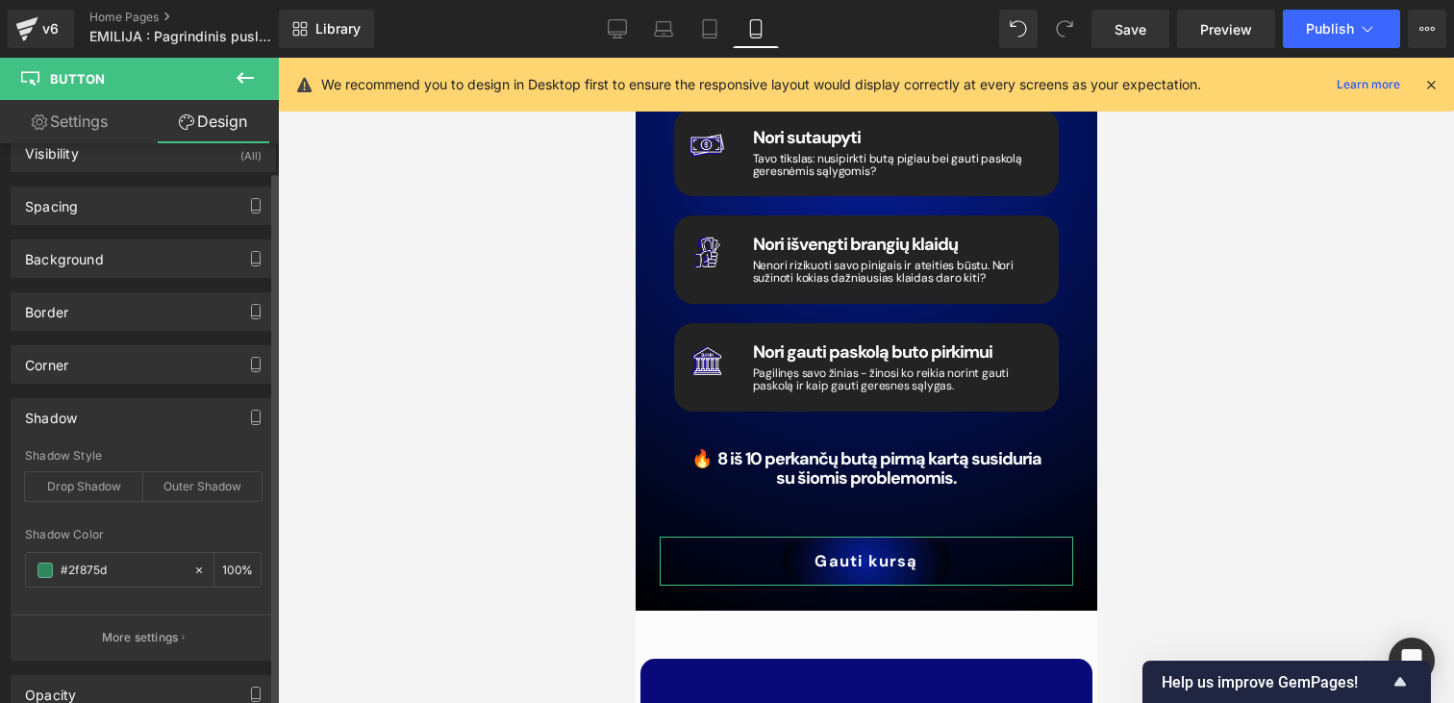
scroll to position [40, 0]
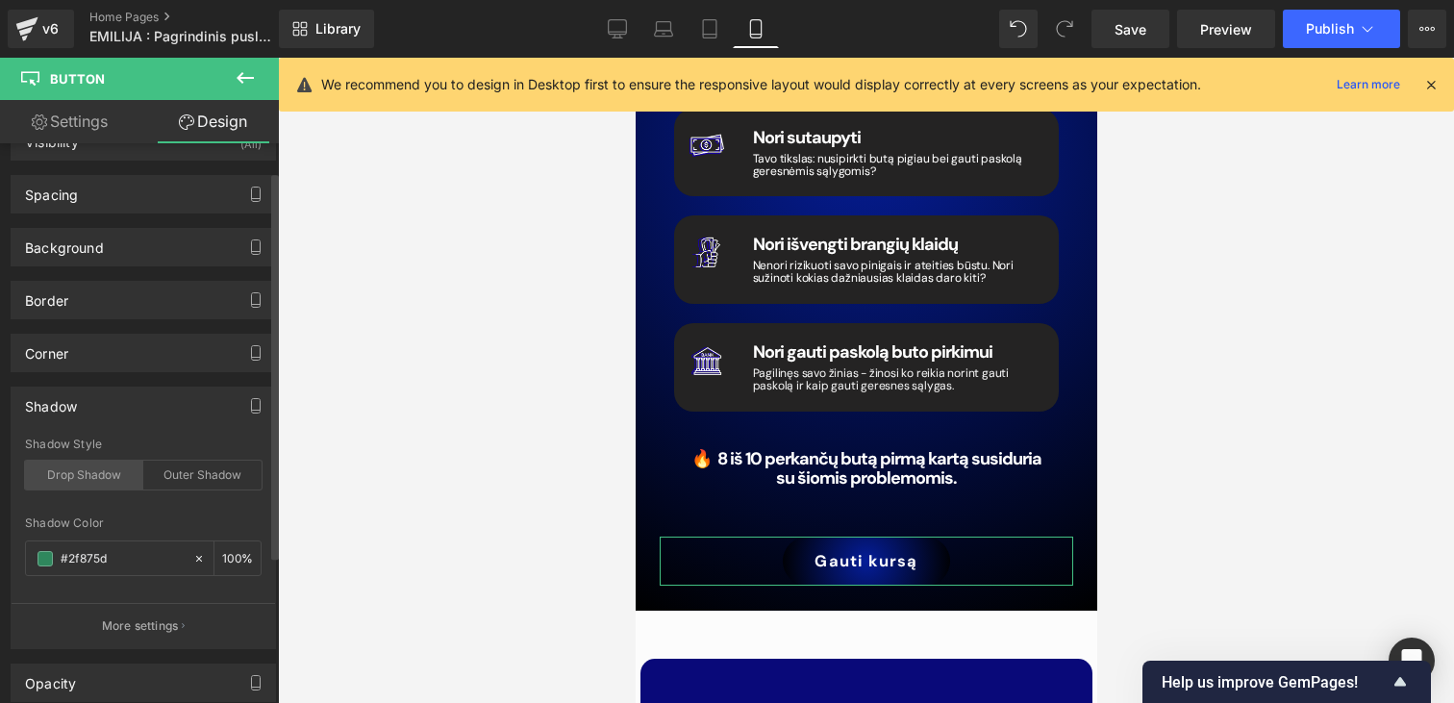
click at [77, 481] on div "Drop Shadow" at bounding box center [84, 475] width 118 height 29
click at [187, 480] on div "Outer Shadow" at bounding box center [202, 475] width 118 height 29
click at [94, 572] on div at bounding box center [109, 558] width 166 height 34
click at [49, 563] on span at bounding box center [44, 558] width 15 height 15
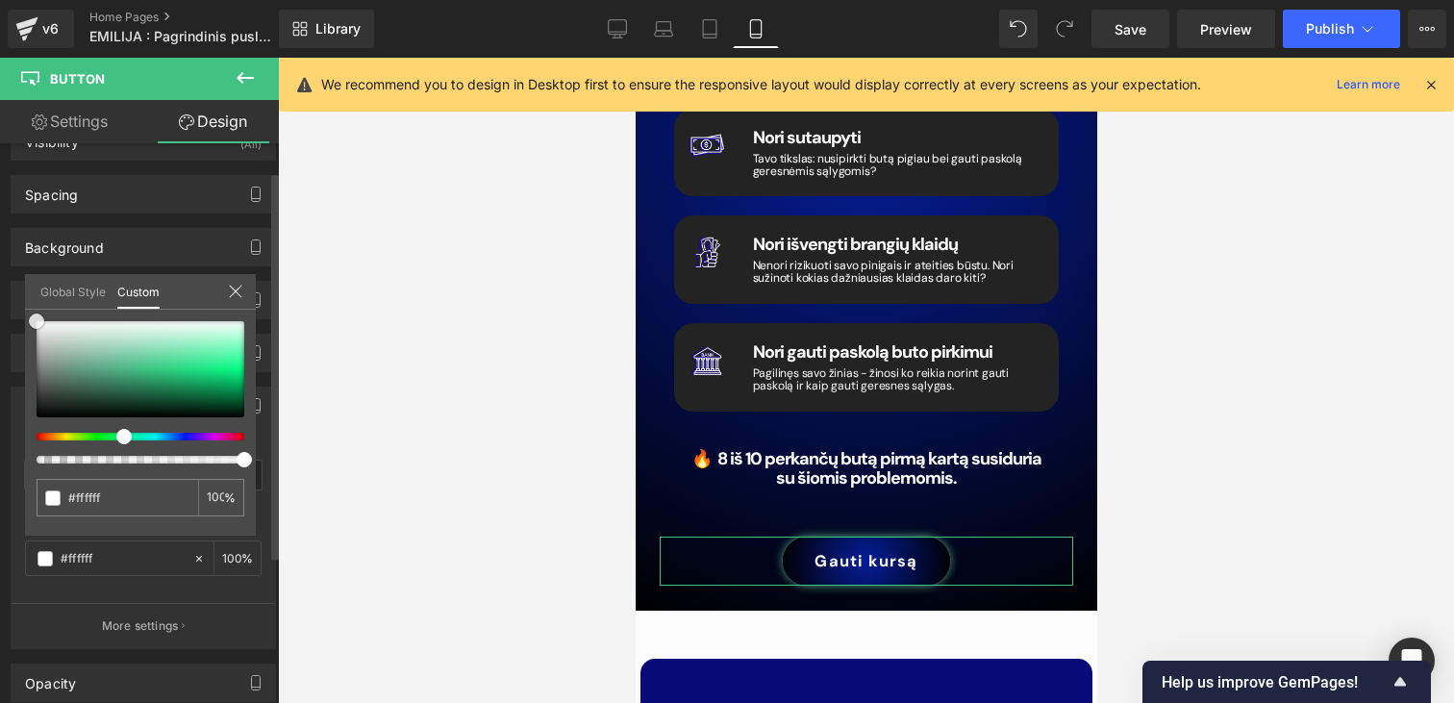
drag, startPoint x: 111, startPoint y: 377, endPoint x: 0, endPoint y: 254, distance: 165.4
click at [0, 372] on div "Shadow Shadow Style Drop Shadow Outer Shadow Shadow Color % More settings Globa…" at bounding box center [143, 510] width 287 height 277
drag, startPoint x: 246, startPoint y: 456, endPoint x: 162, endPoint y: 448, distance: 85.0
click at [162, 448] on div at bounding box center [141, 392] width 208 height 142
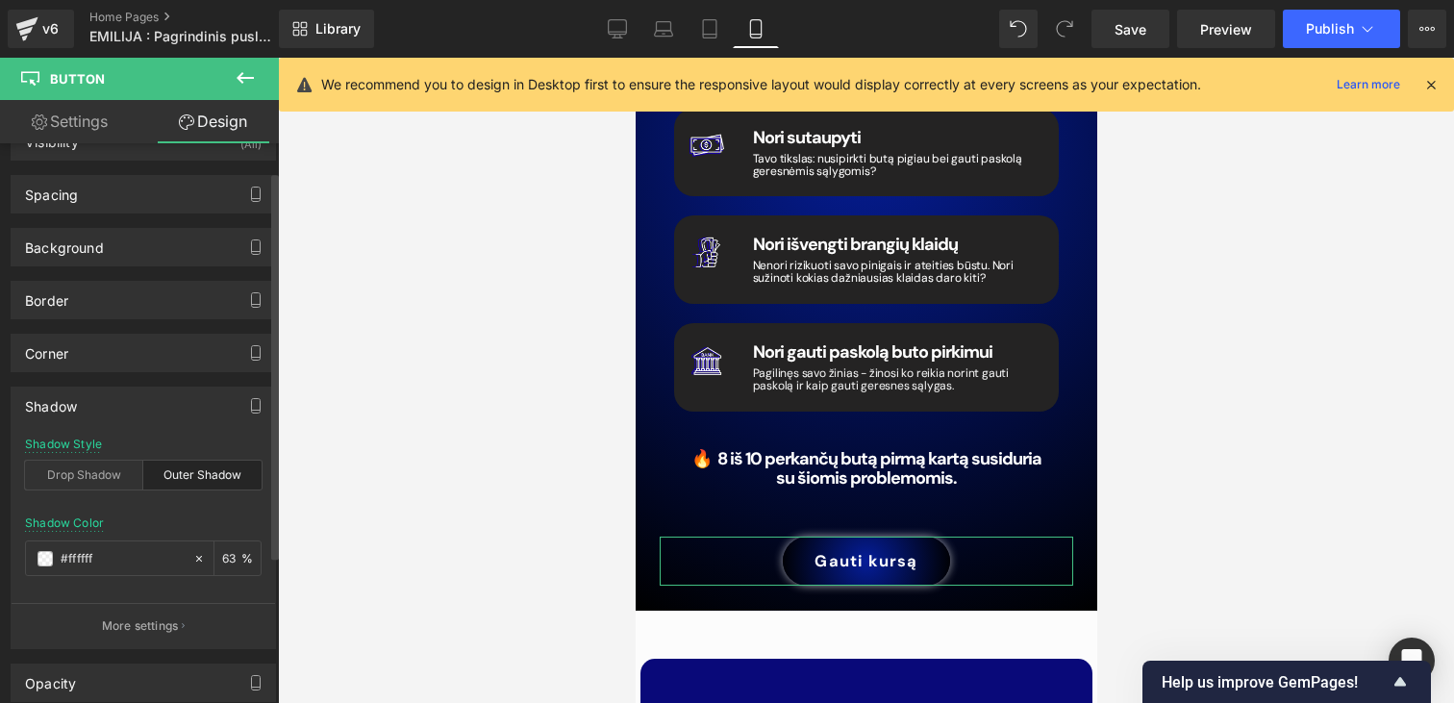
click at [492, 459] on div at bounding box center [866, 380] width 1176 height 645
click at [829, 556] on icon at bounding box center [833, 562] width 11 height 12
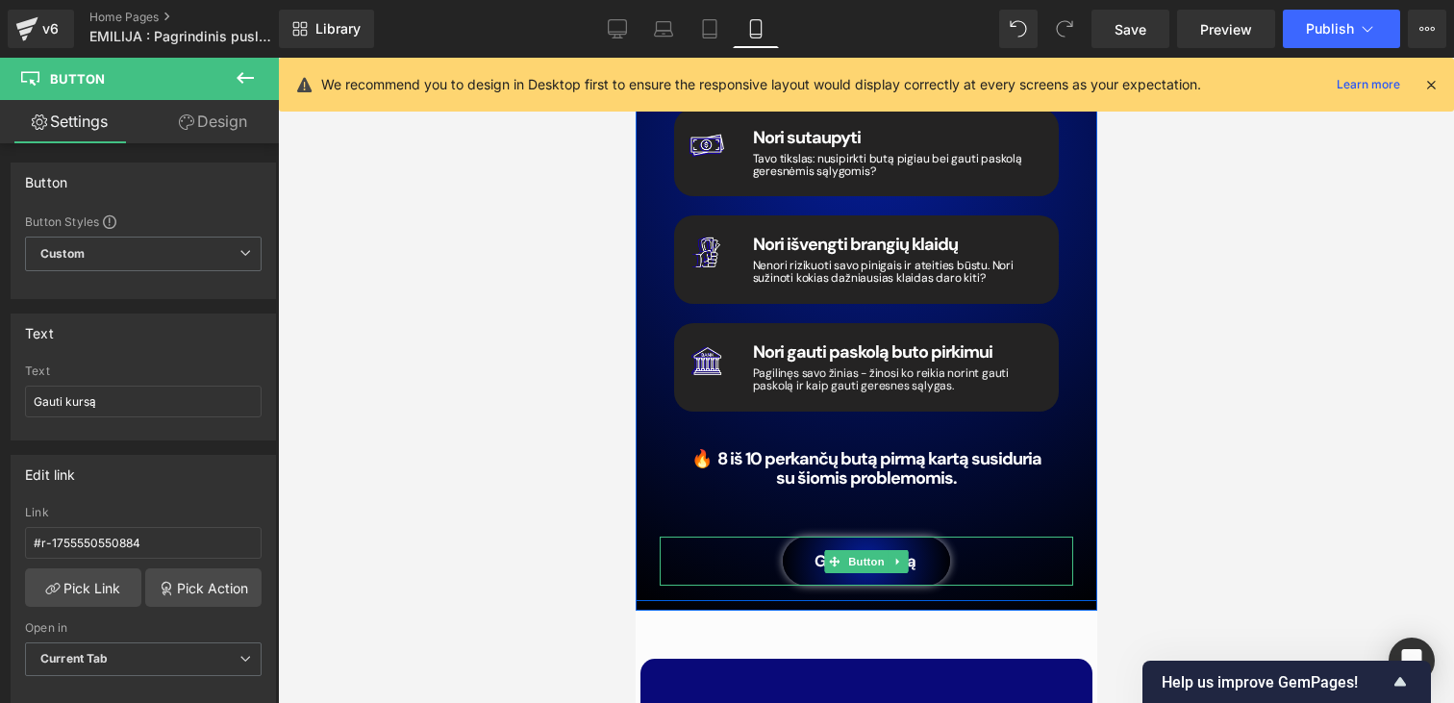
scroll to position [2852, 0]
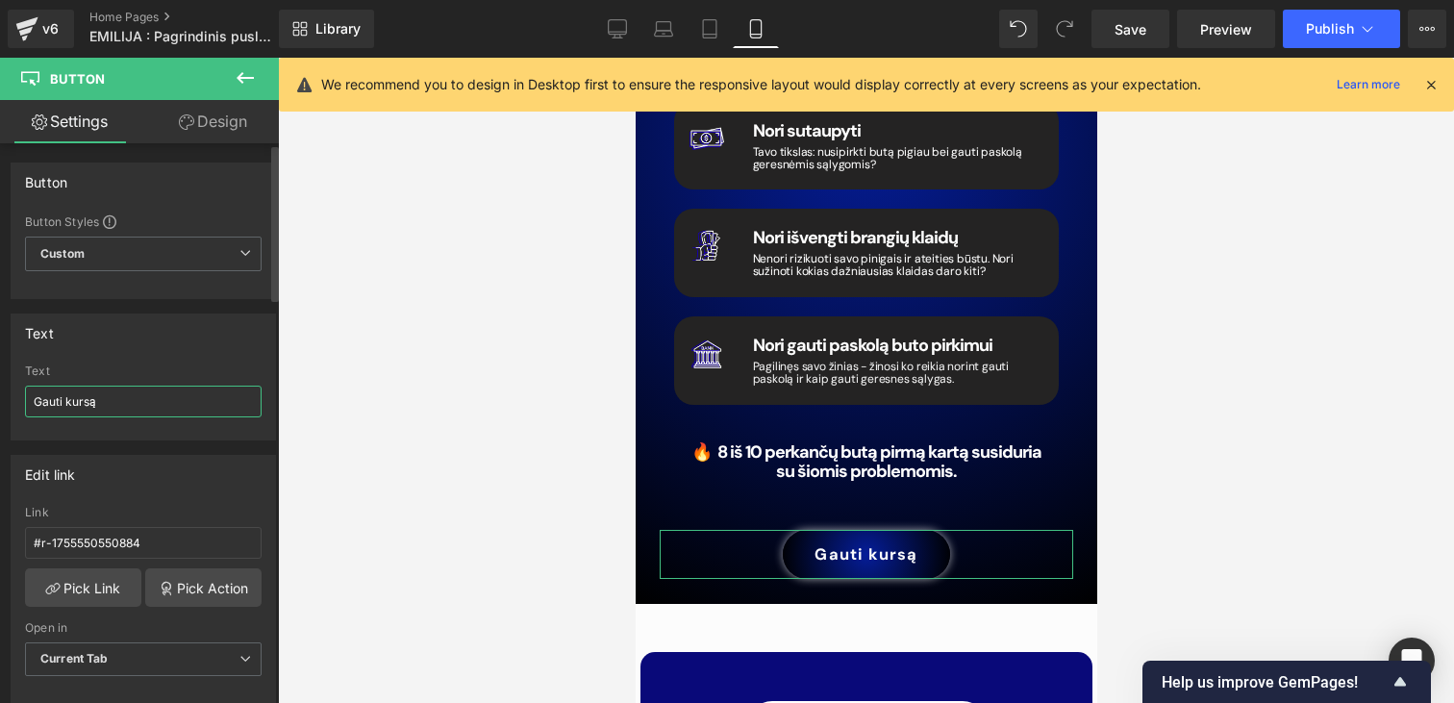
click at [90, 409] on input "Gauti kursą" at bounding box center [143, 402] width 237 height 32
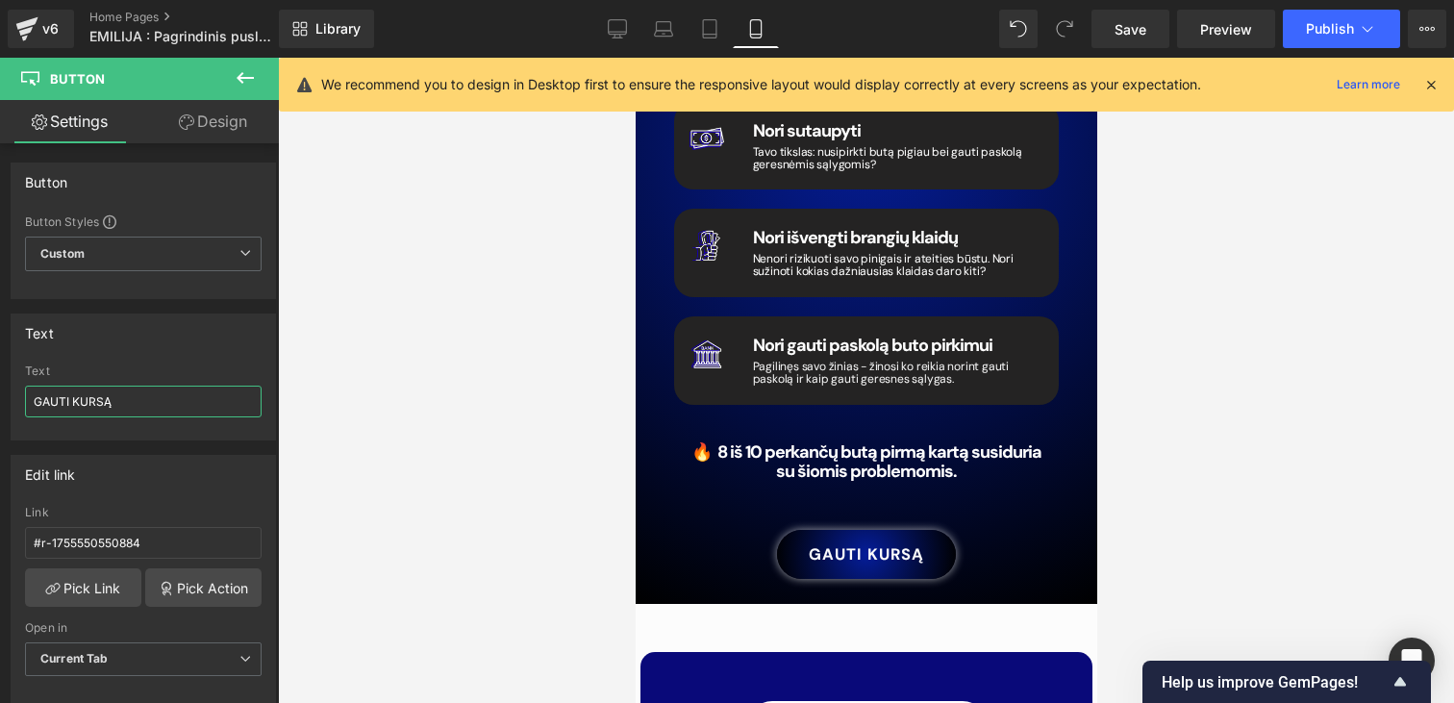
type input "GAUTI KURSĄ"
click at [1248, 437] on div at bounding box center [866, 380] width 1176 height 645
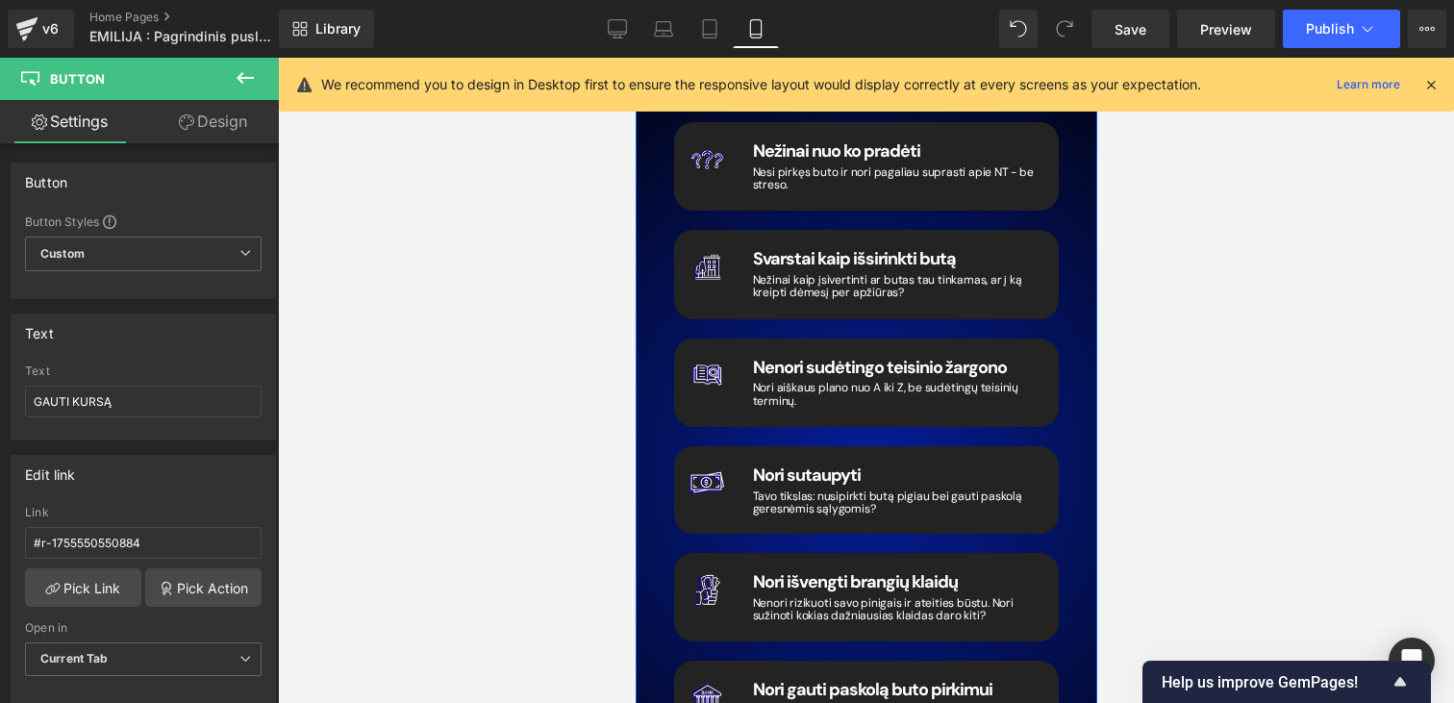
scroll to position [2443, 0]
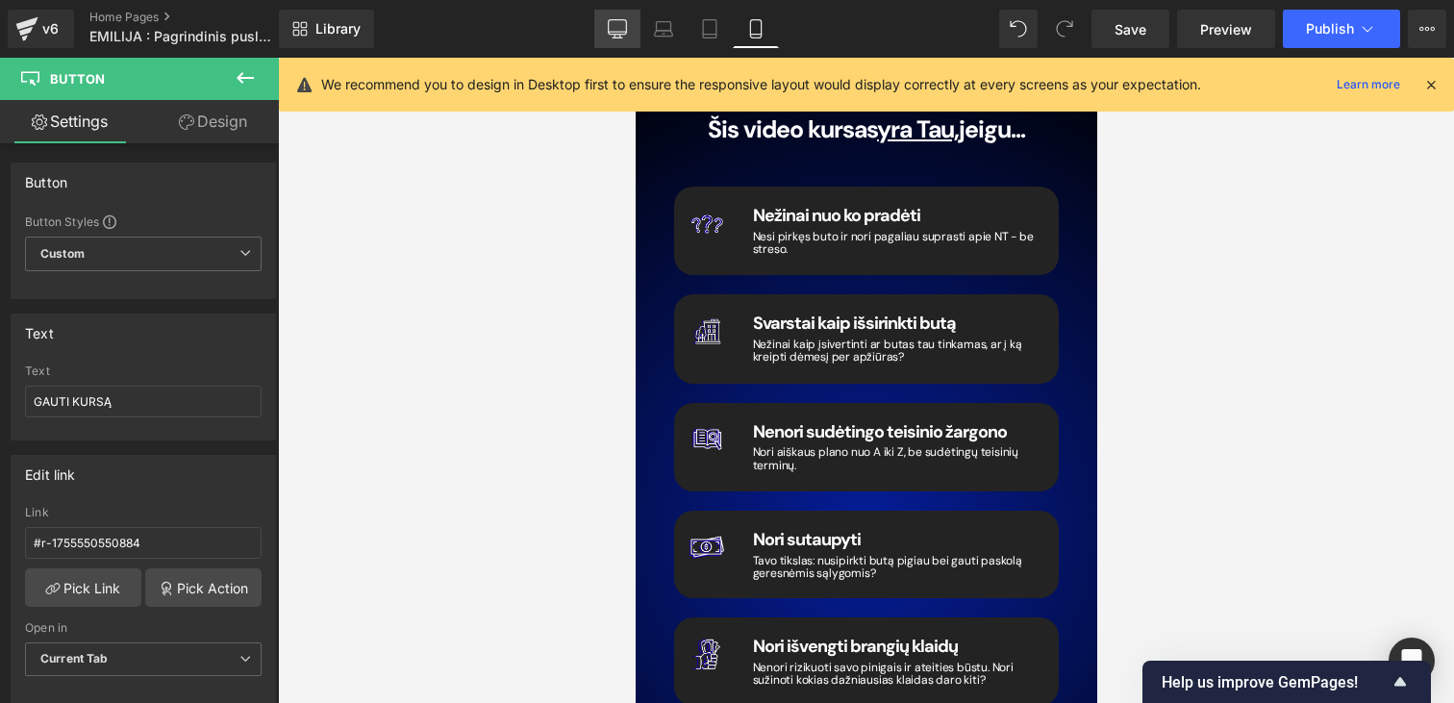
click at [616, 35] on icon at bounding box center [617, 28] width 19 height 19
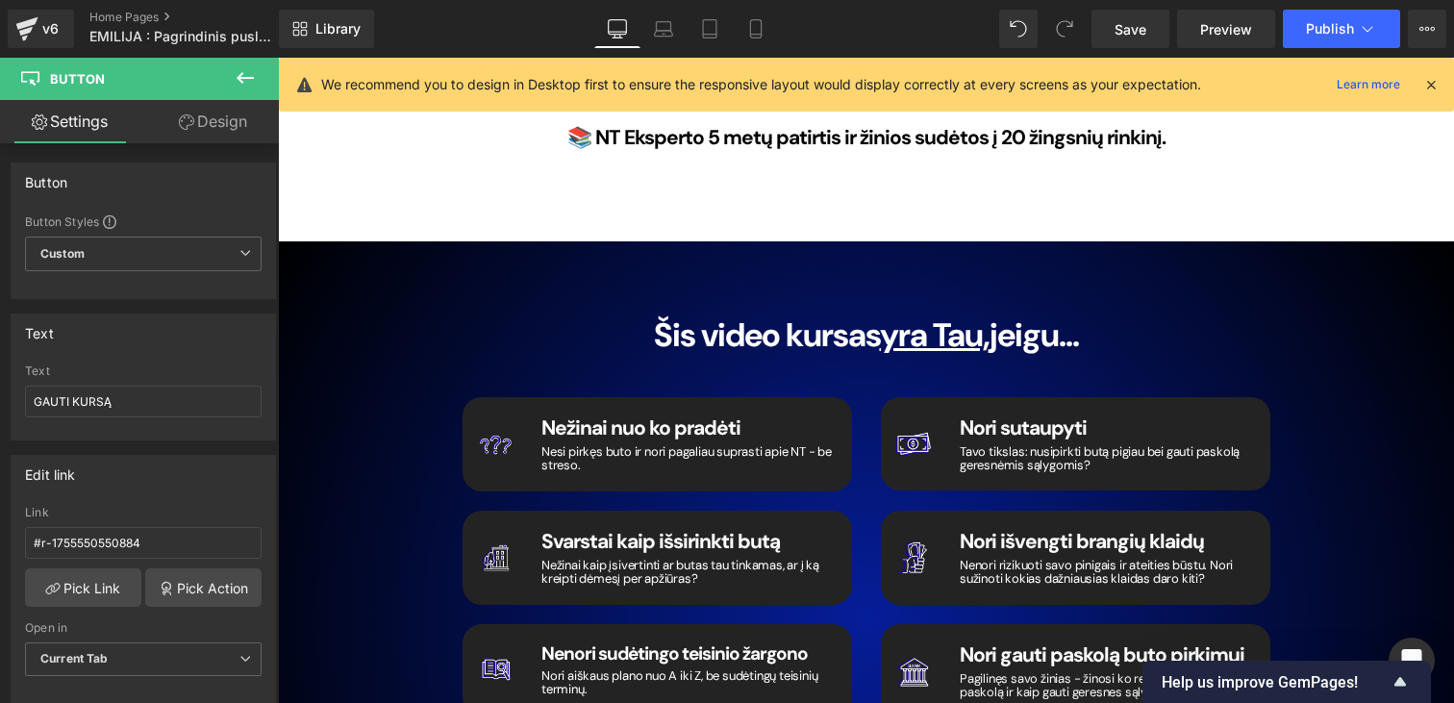
scroll to position [3140, 0]
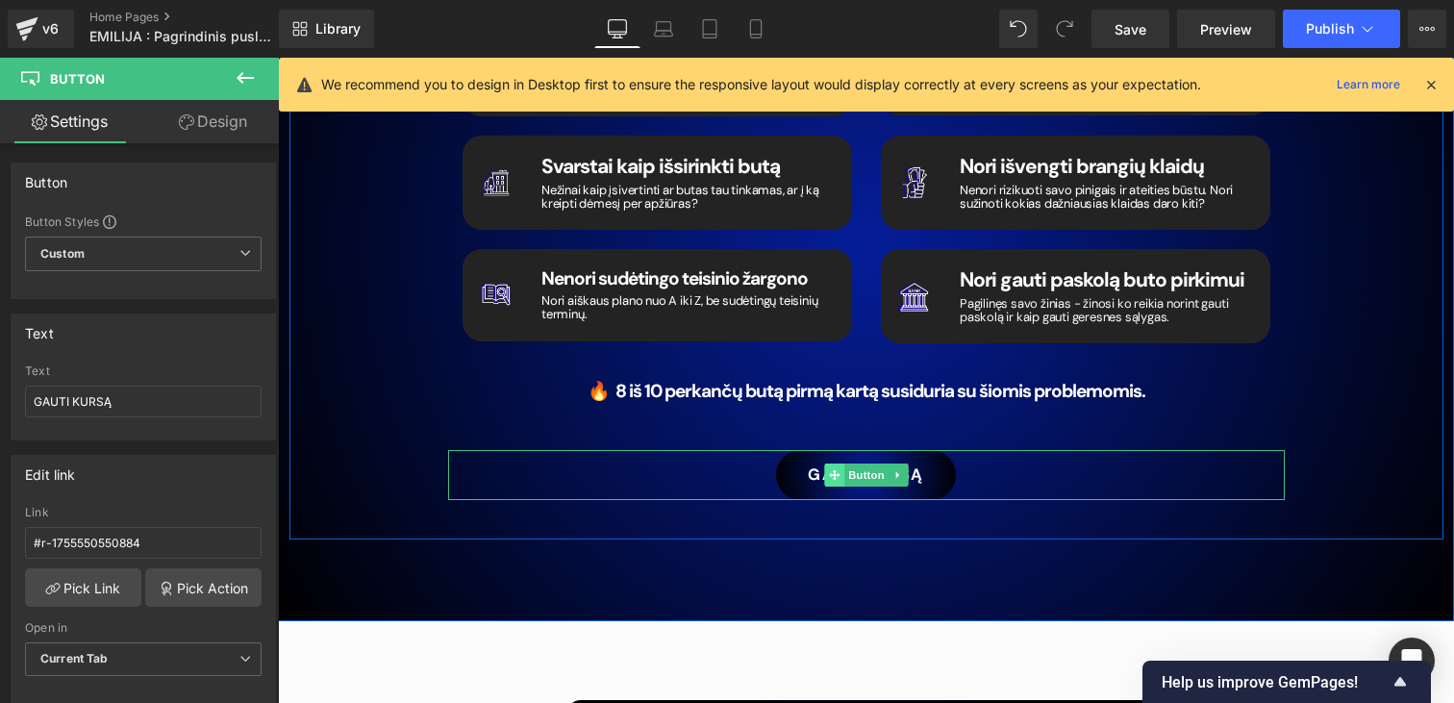
click at [839, 463] on span at bounding box center [834, 474] width 20 height 23
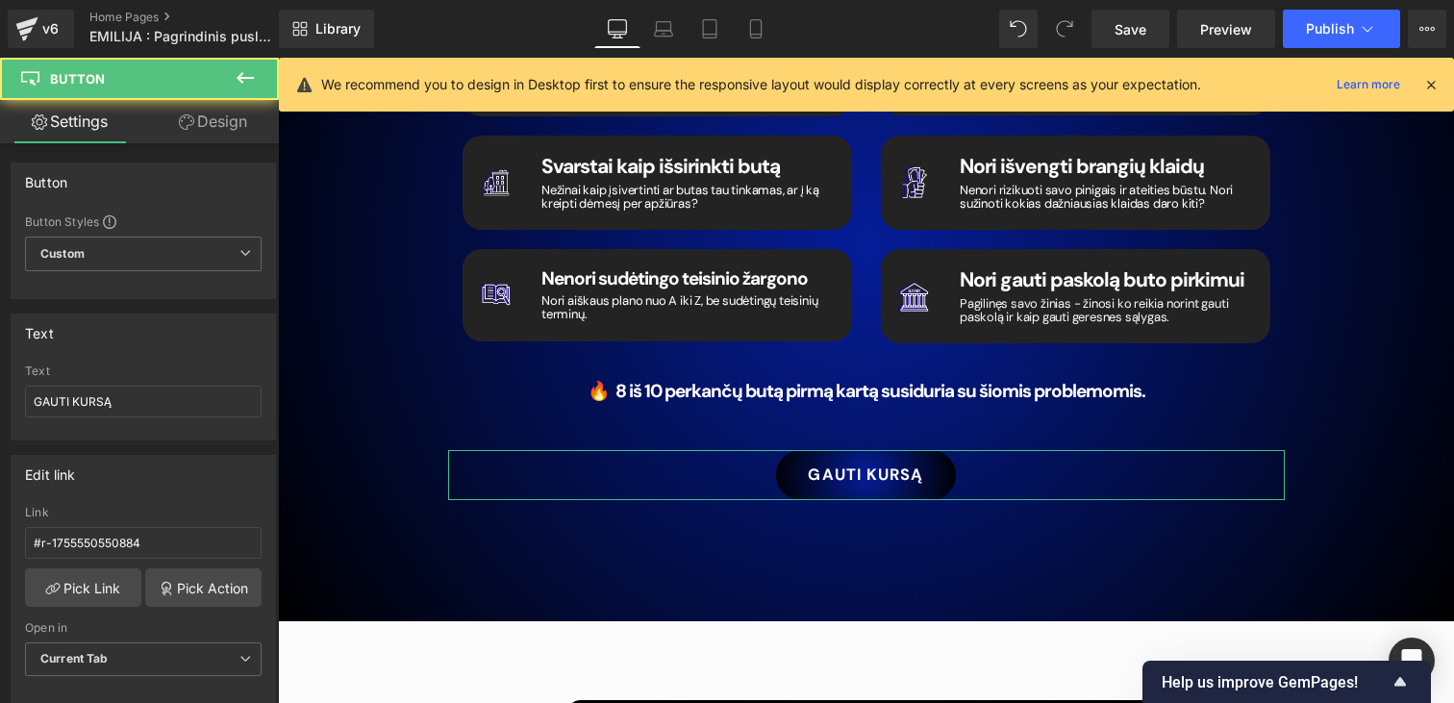
click at [183, 131] on link "Design" at bounding box center [212, 121] width 139 height 43
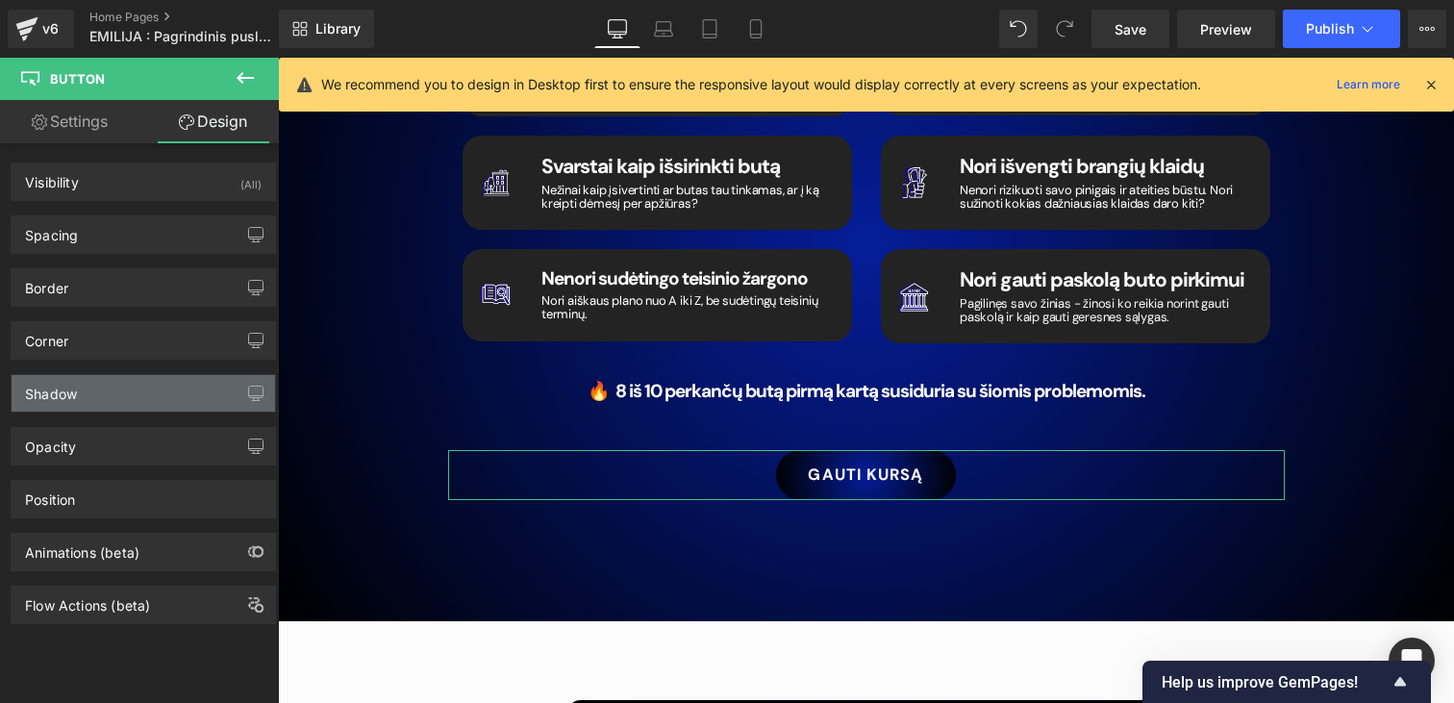
click at [95, 399] on div "Shadow" at bounding box center [143, 393] width 263 height 37
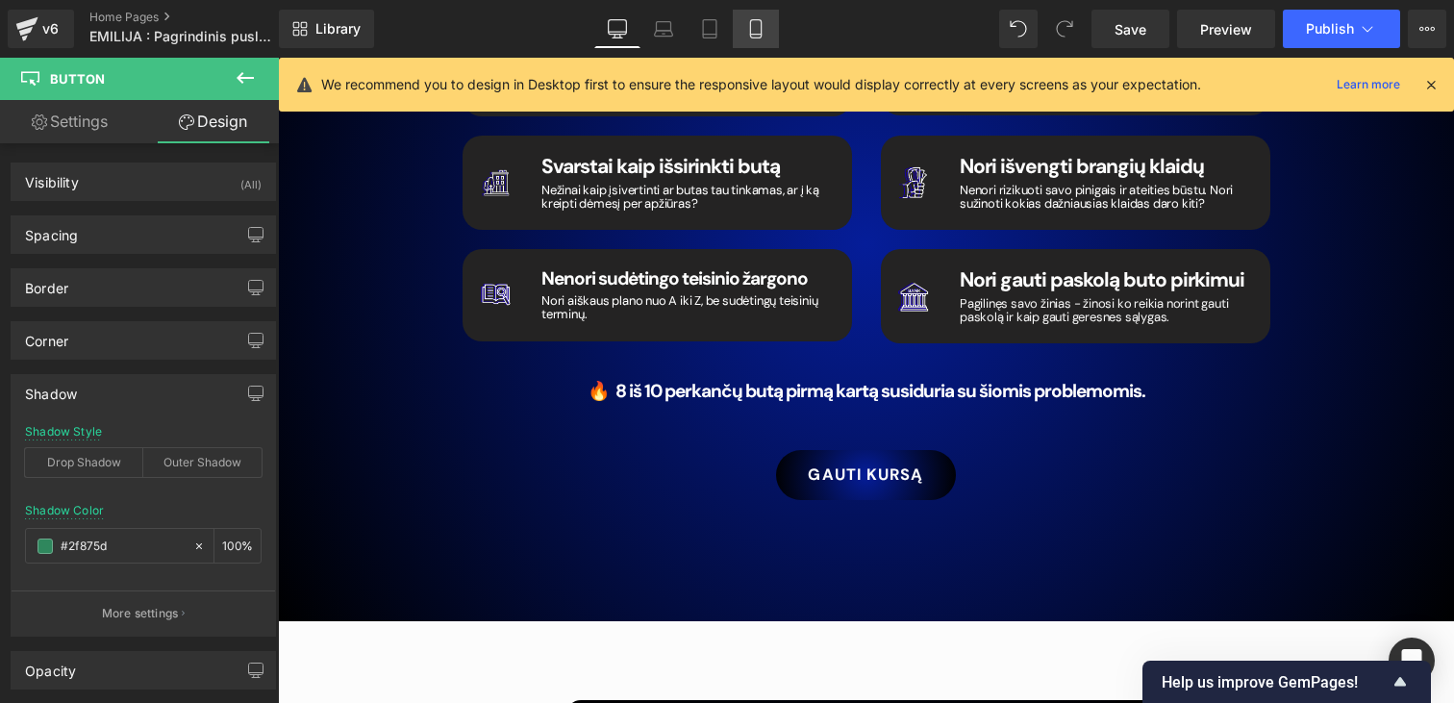
click at [750, 23] on icon at bounding box center [755, 28] width 19 height 19
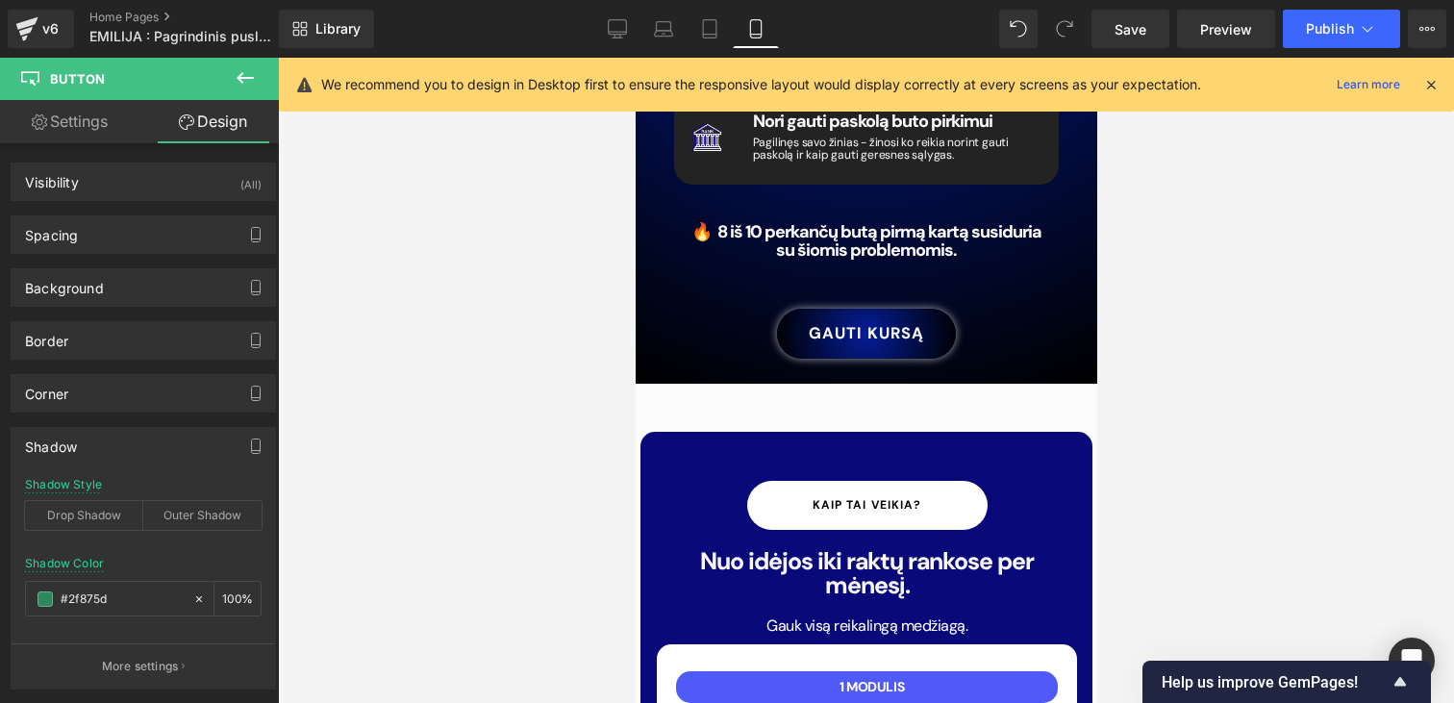
scroll to position [3024, 0]
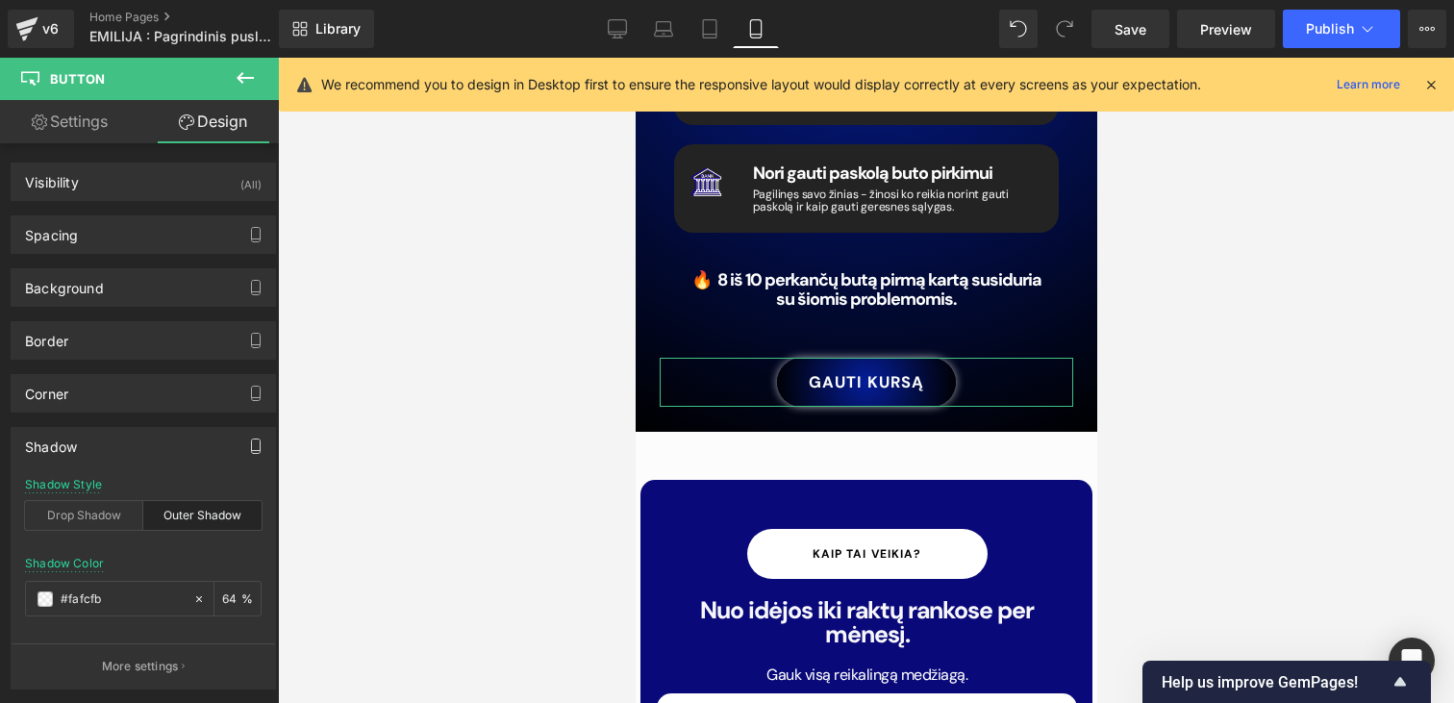
click at [252, 439] on icon "button" at bounding box center [256, 446] width 9 height 14
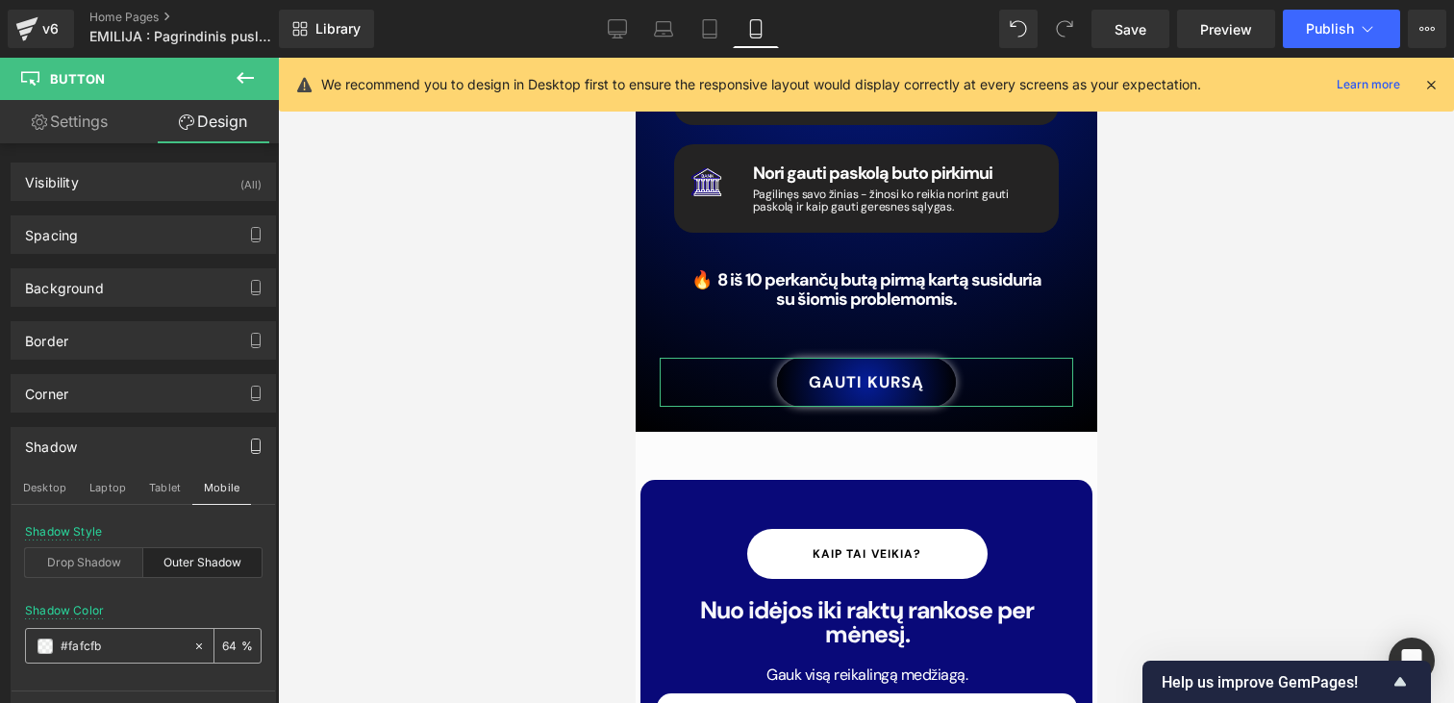
click at [150, 645] on input "#2f875d" at bounding box center [122, 646] width 123 height 21
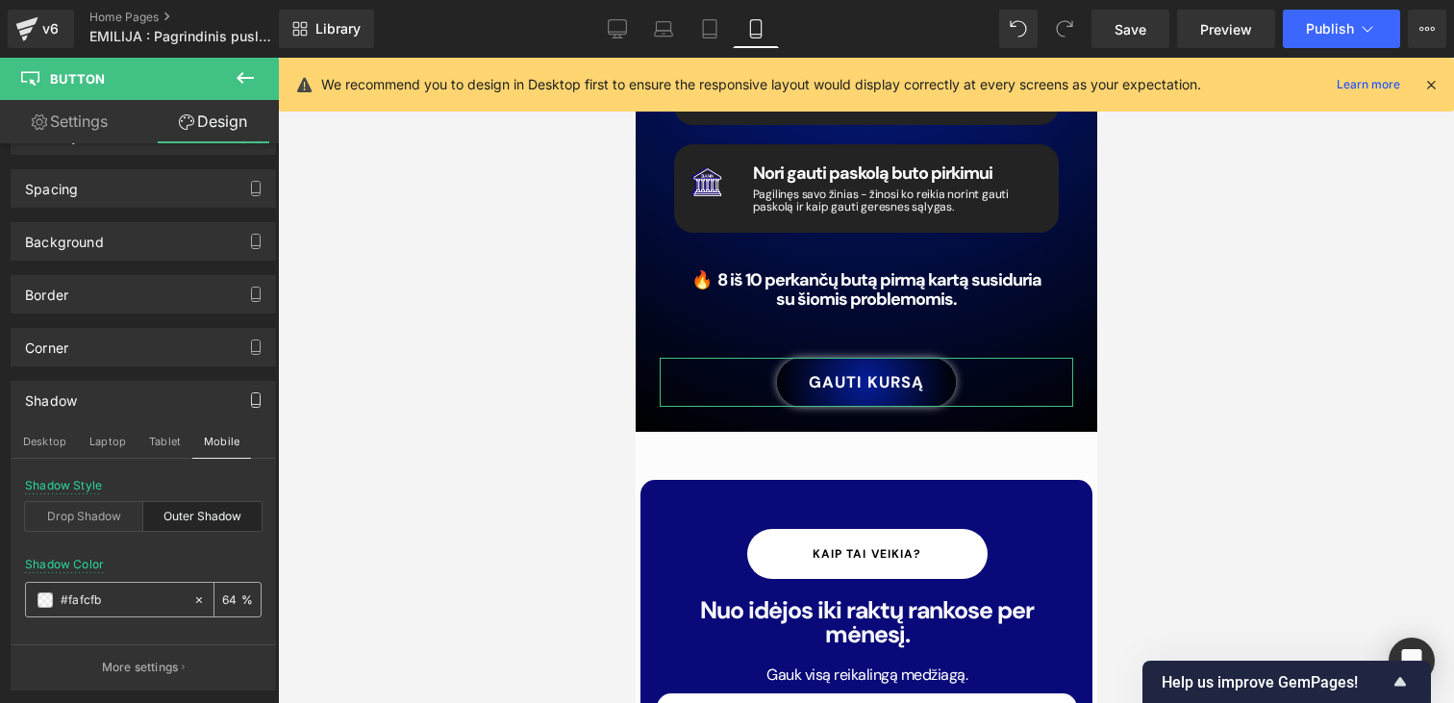
scroll to position [77, 0]
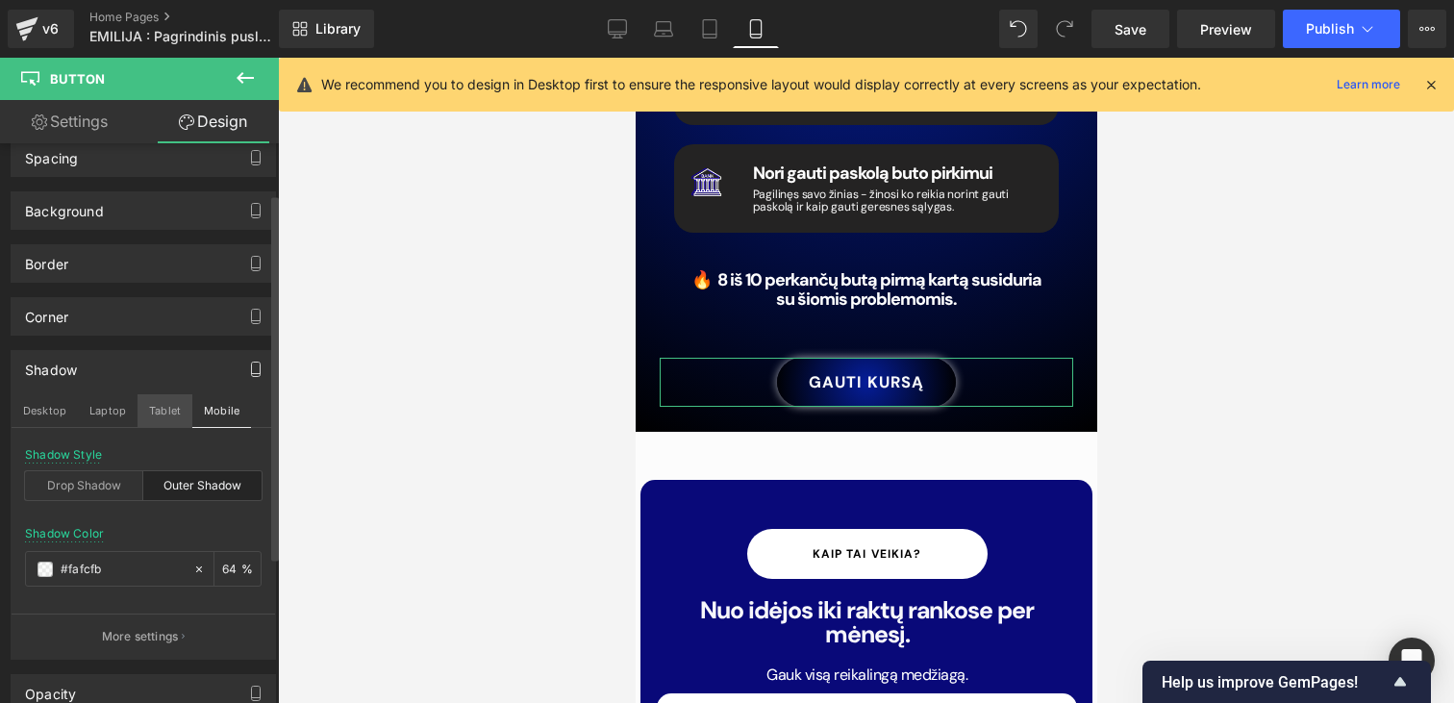
click at [177, 413] on button "Tablet" at bounding box center [164, 410] width 55 height 33
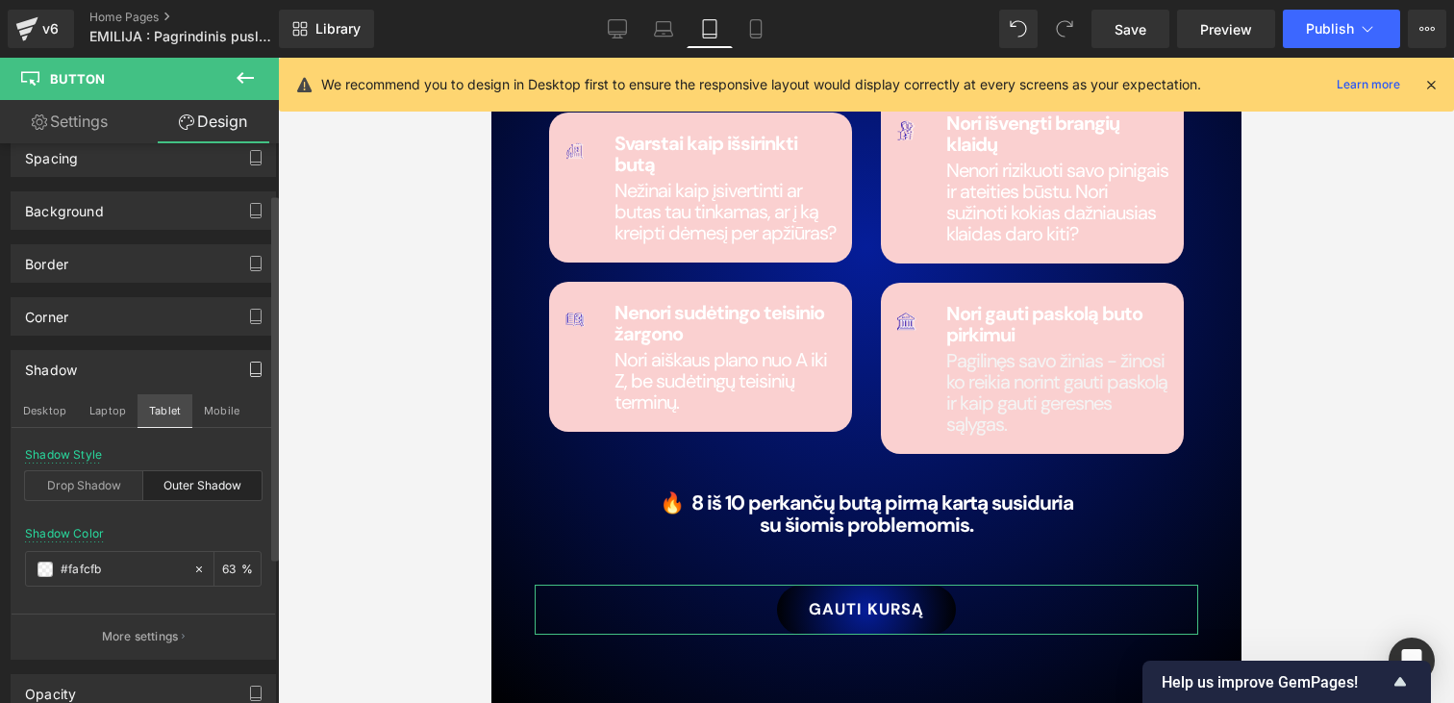
scroll to position [3242, 0]
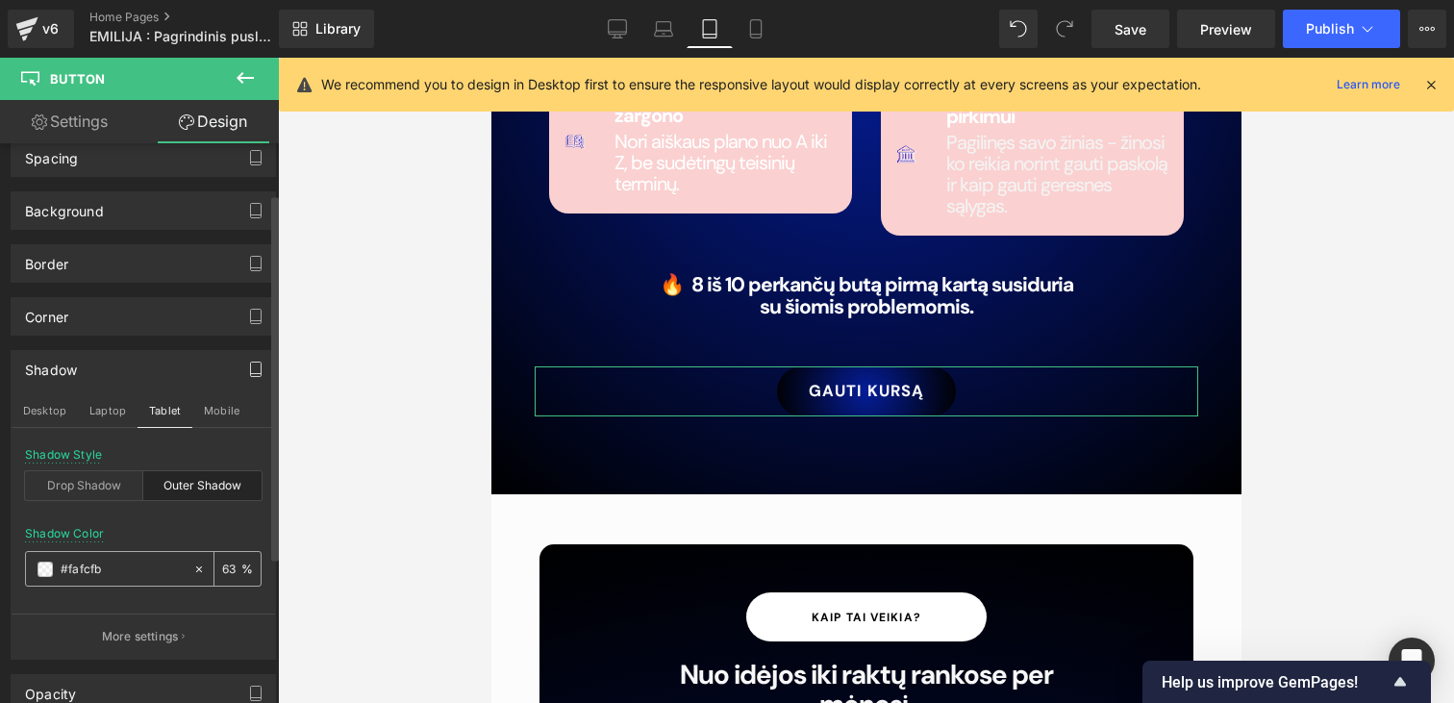
click at [141, 572] on input "#fafcfb" at bounding box center [122, 569] width 123 height 21
paste input "afcfb"
click at [114, 424] on button "Laptop" at bounding box center [108, 410] width 60 height 33
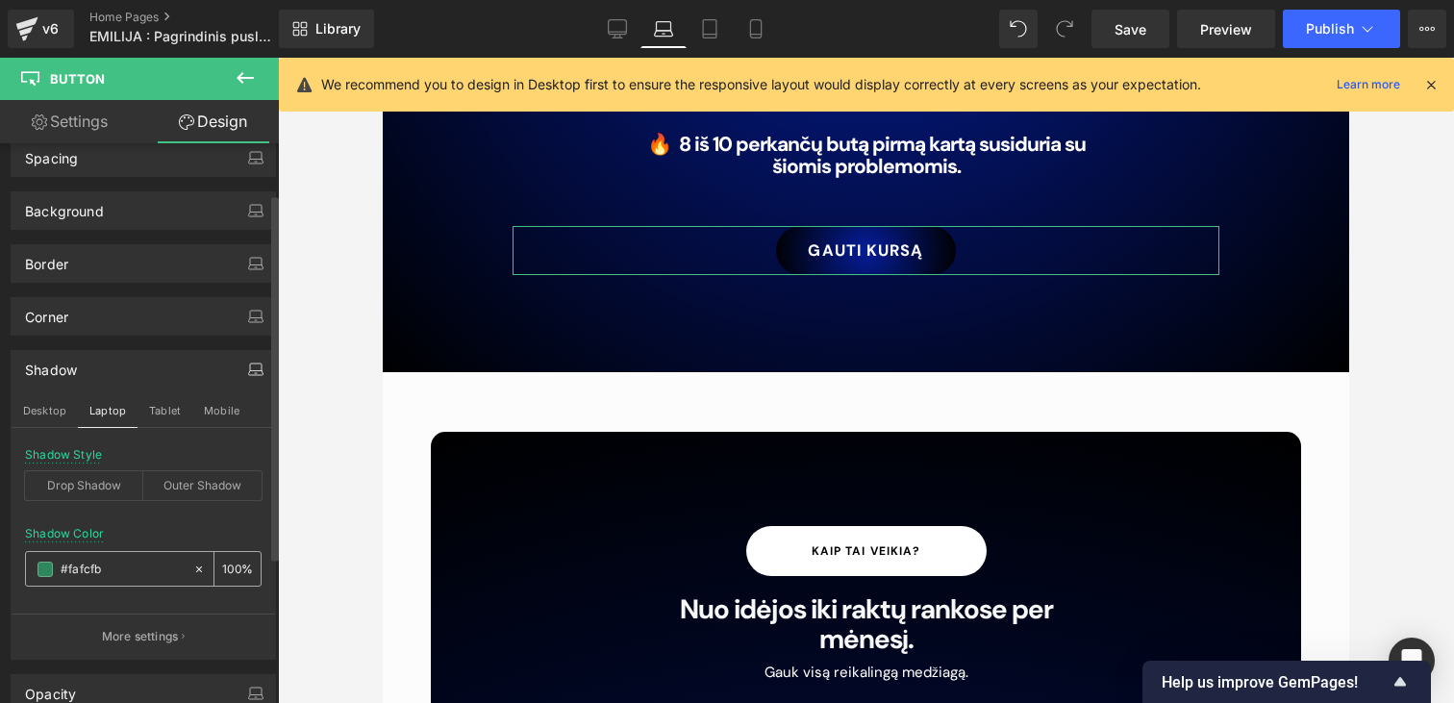
scroll to position [3148, 0]
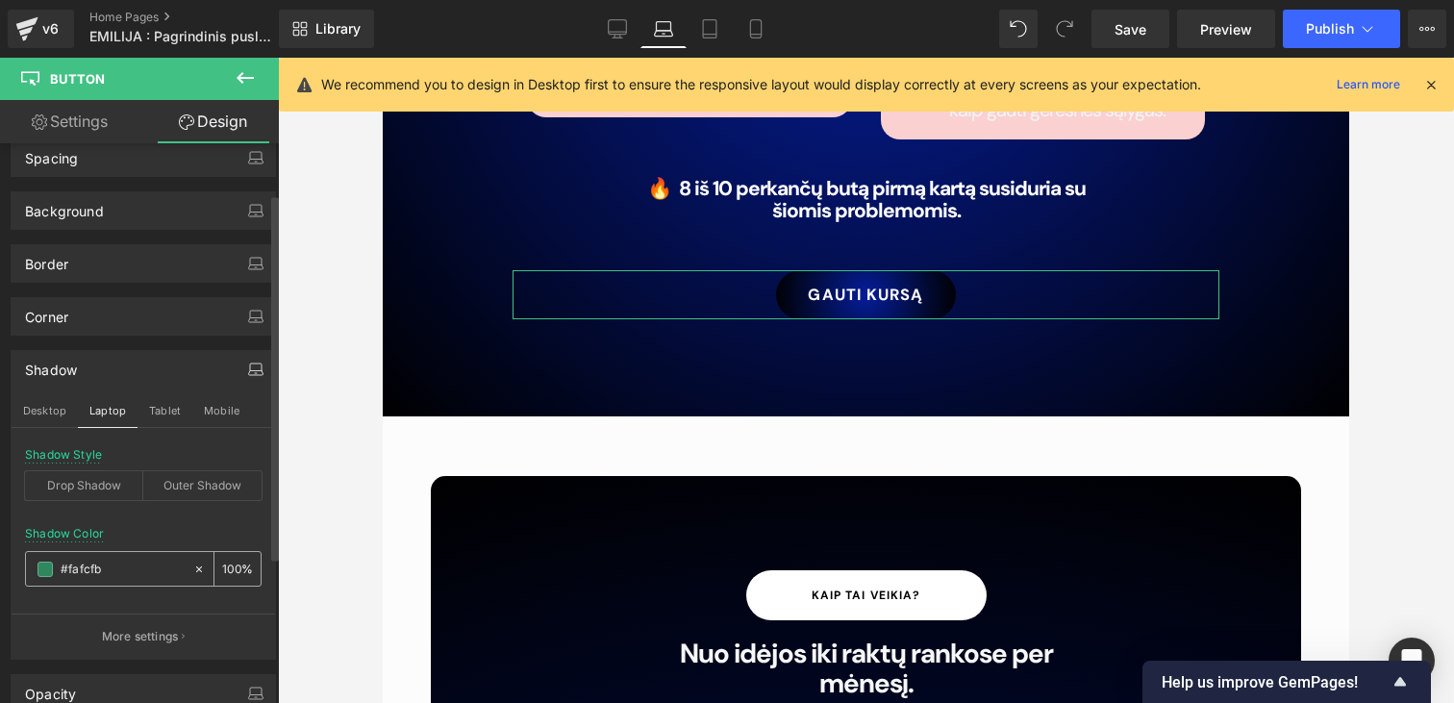
click at [114, 572] on input "#fafcfb" at bounding box center [122, 569] width 123 height 21
paste input "fafcfb"
type input "#fafcfb"
click at [73, 487] on div "Drop Shadow" at bounding box center [84, 485] width 118 height 29
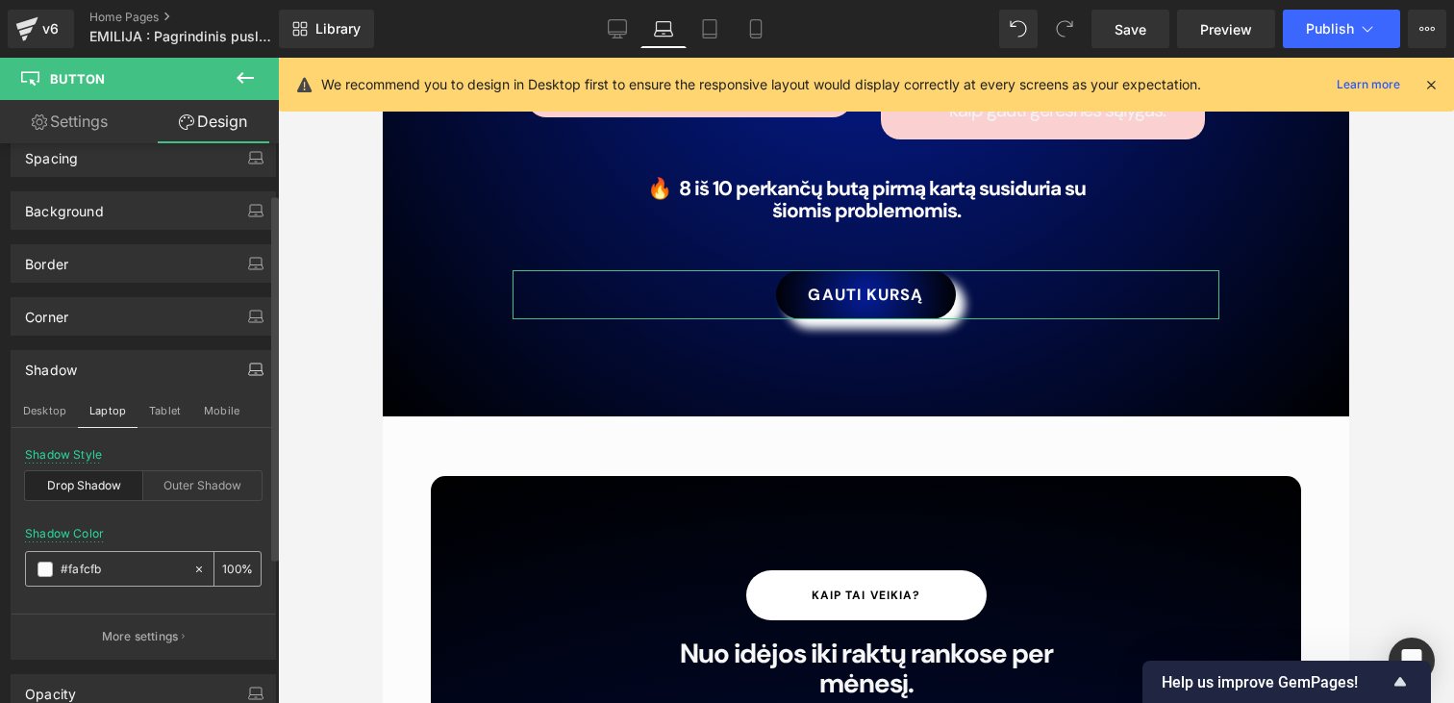
click at [227, 561] on input "100" at bounding box center [231, 568] width 19 height 21
type input "63"
click at [184, 480] on div "Outer Shadow" at bounding box center [202, 485] width 118 height 29
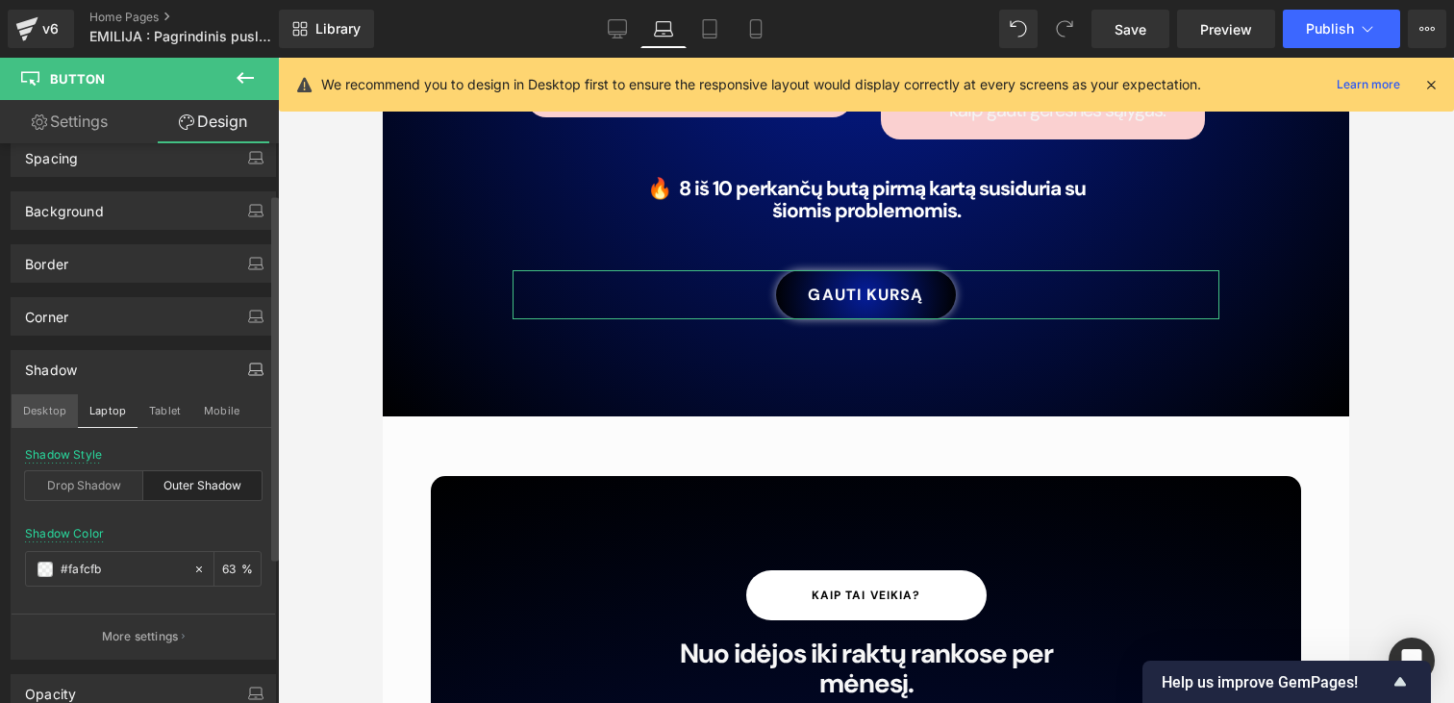
click at [52, 412] on button "Desktop" at bounding box center [45, 410] width 66 height 33
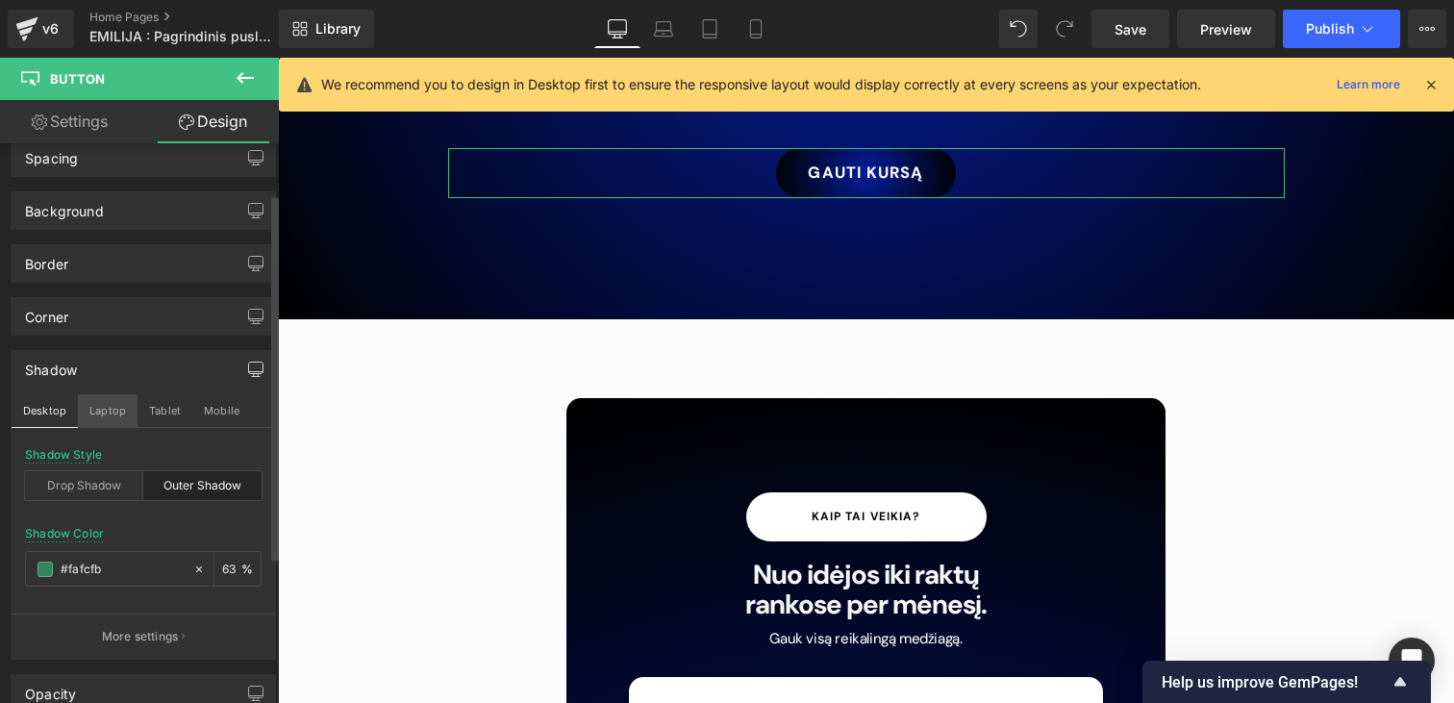
scroll to position [3443, 0]
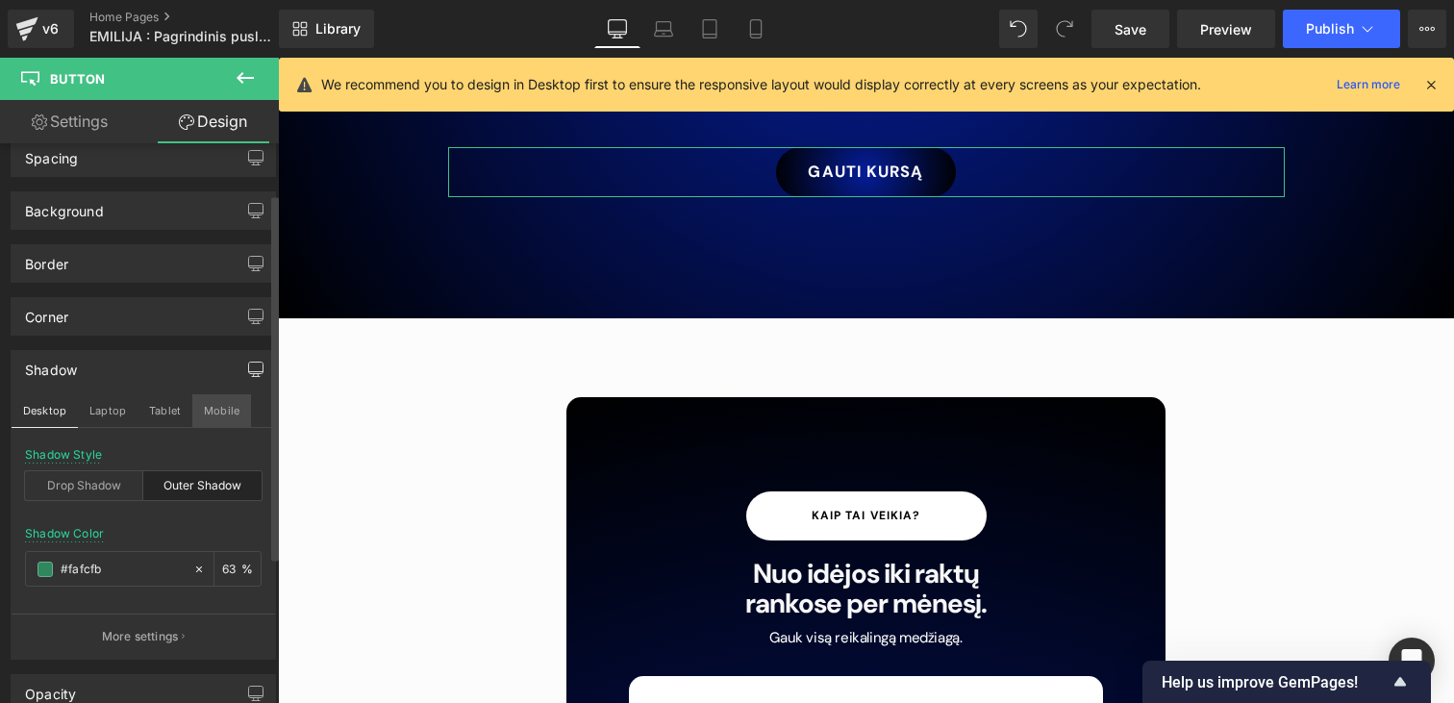
click at [224, 406] on button "Mobile" at bounding box center [221, 410] width 59 height 33
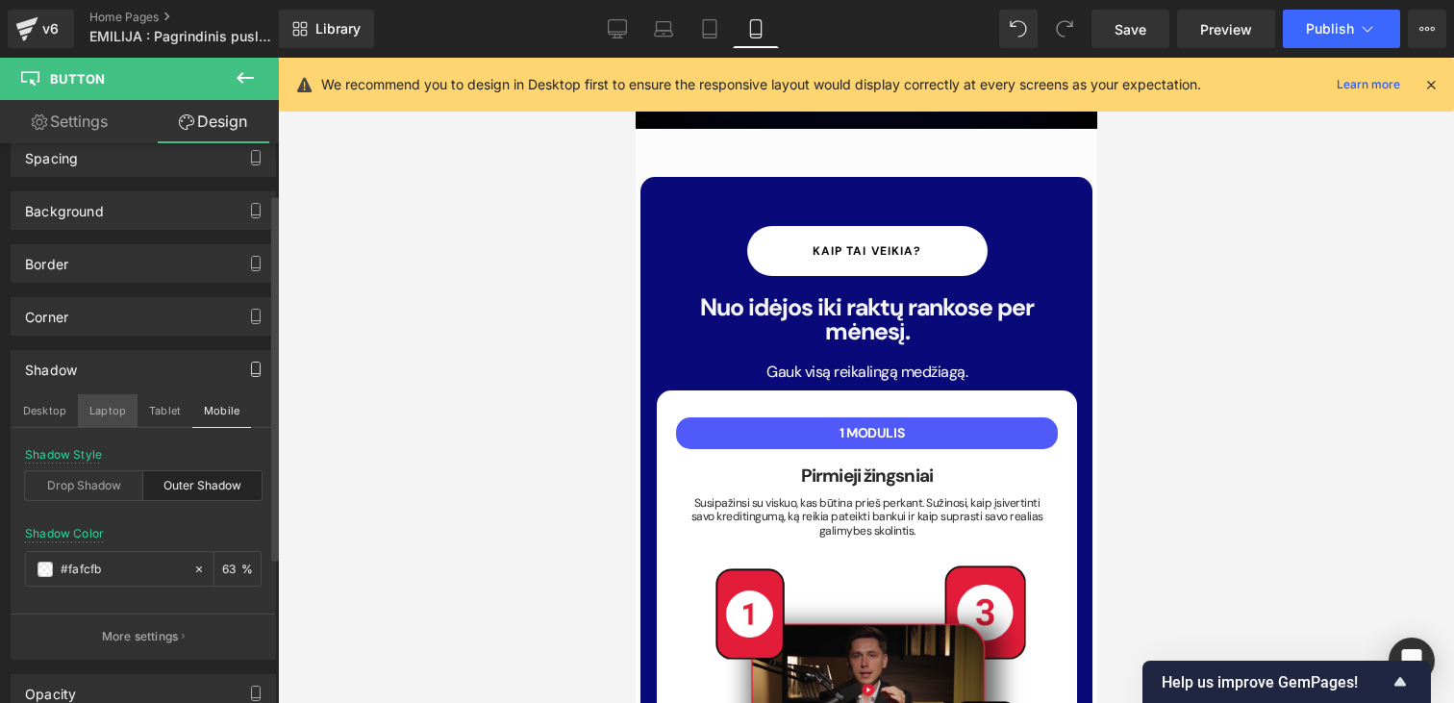
click at [81, 415] on button "Laptop" at bounding box center [108, 410] width 60 height 33
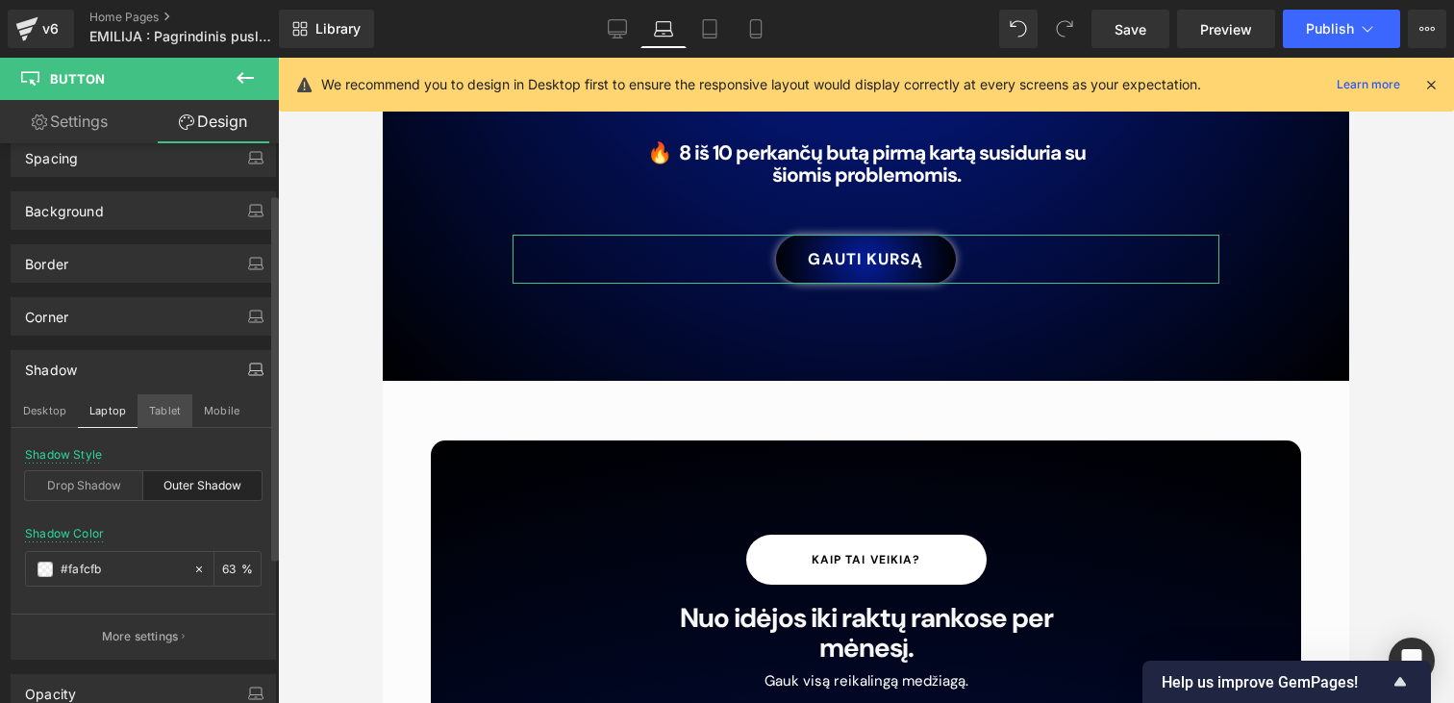
click at [144, 412] on button "Tablet" at bounding box center [164, 410] width 55 height 33
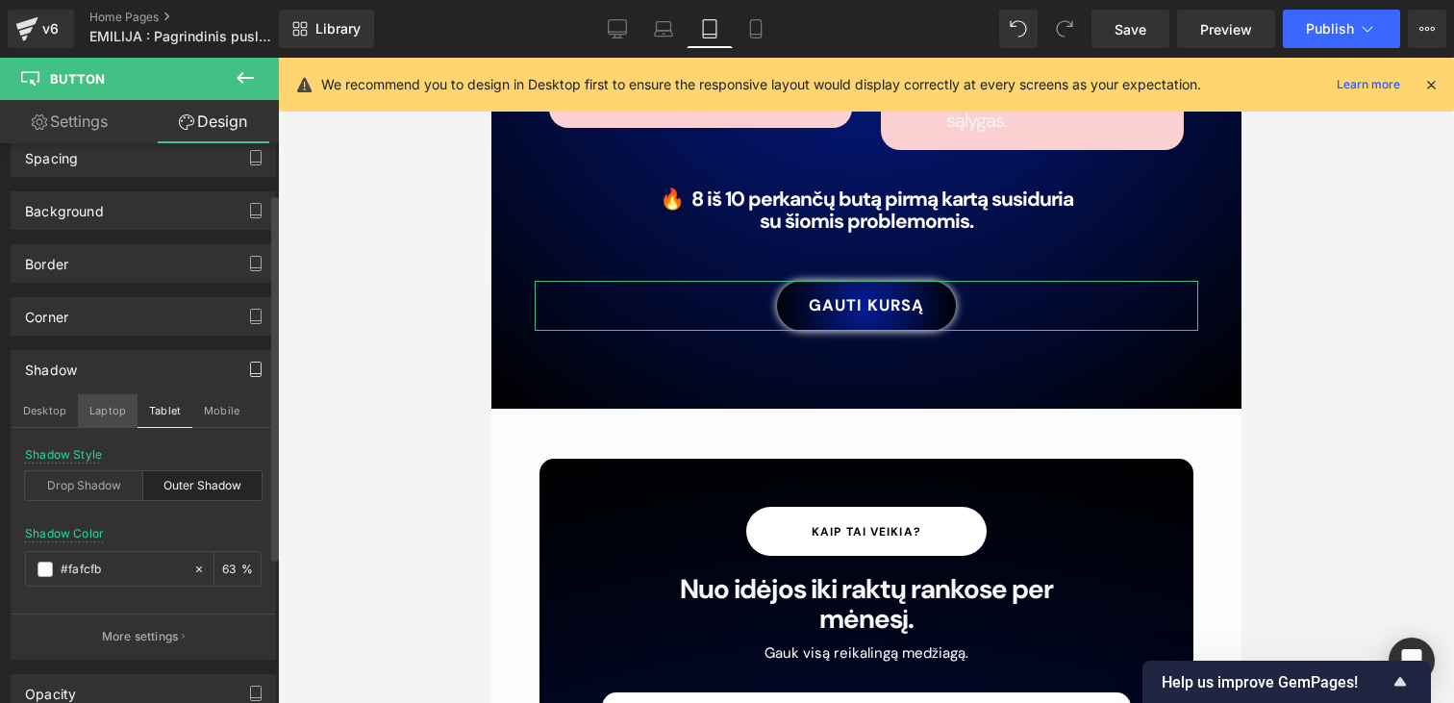
click at [97, 411] on button "Laptop" at bounding box center [108, 410] width 60 height 33
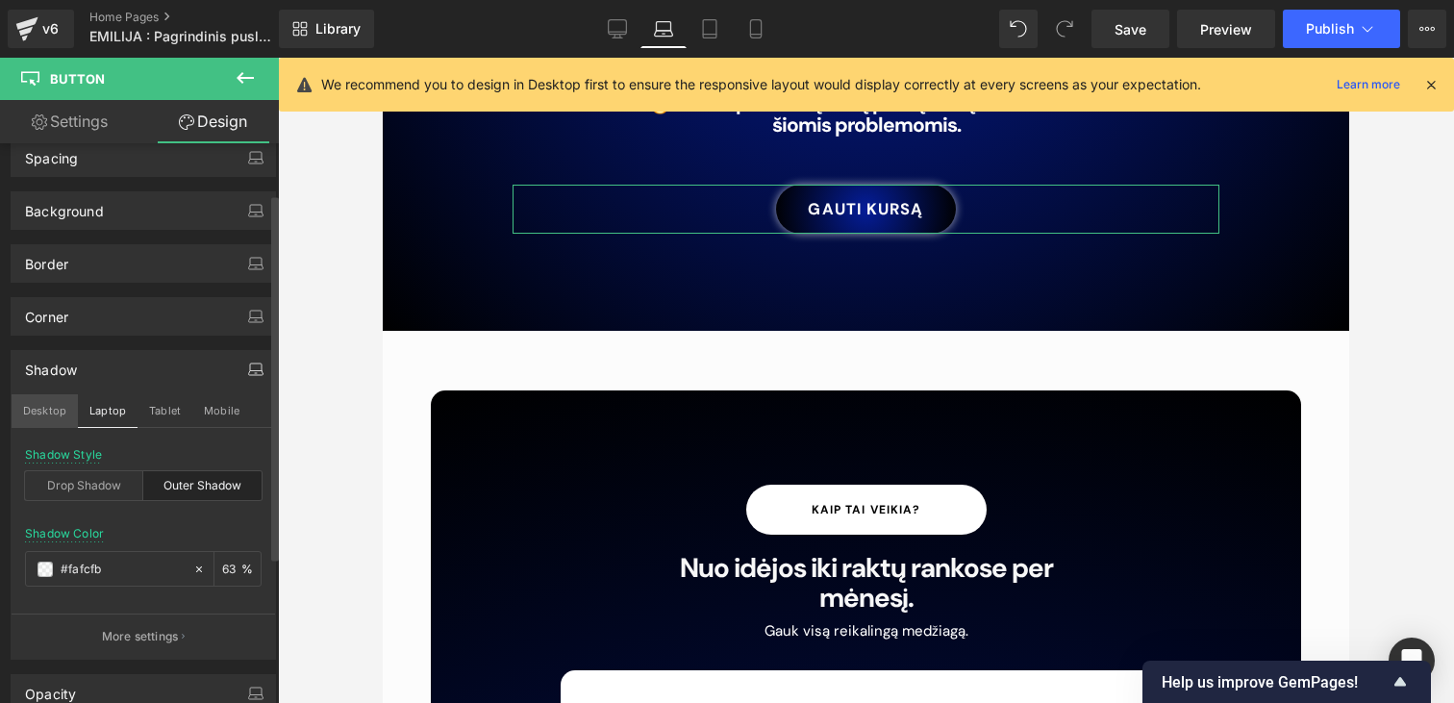
click at [62, 411] on button "Desktop" at bounding box center [45, 410] width 66 height 33
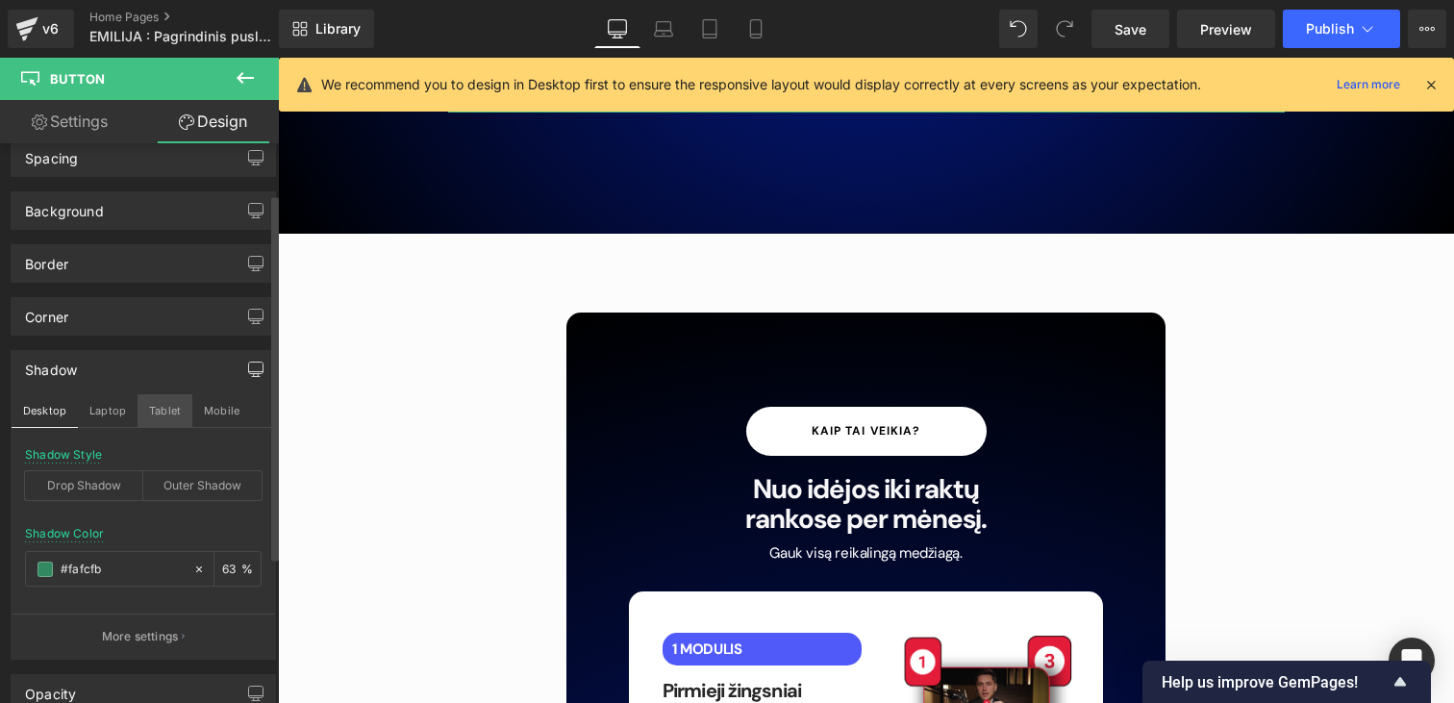
click at [169, 413] on button "Tablet" at bounding box center [164, 410] width 55 height 33
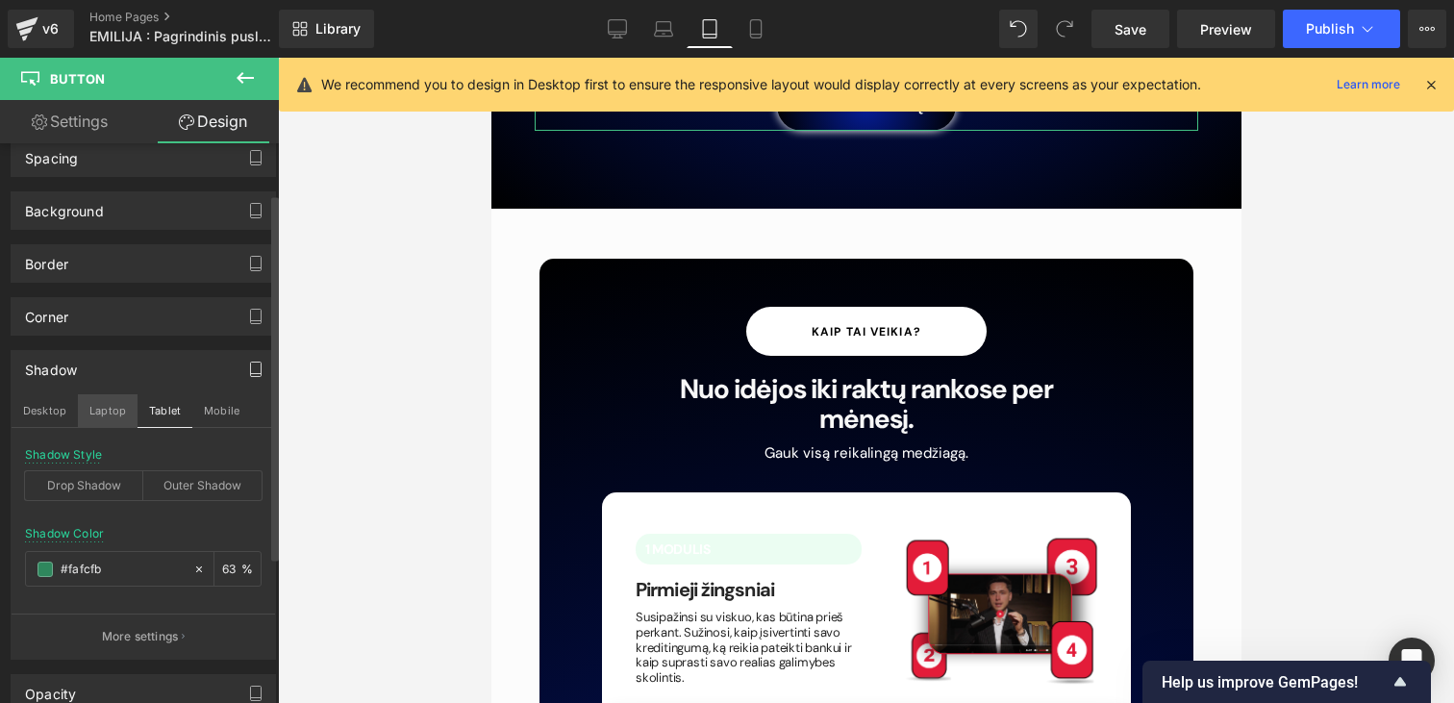
scroll to position [3285, 0]
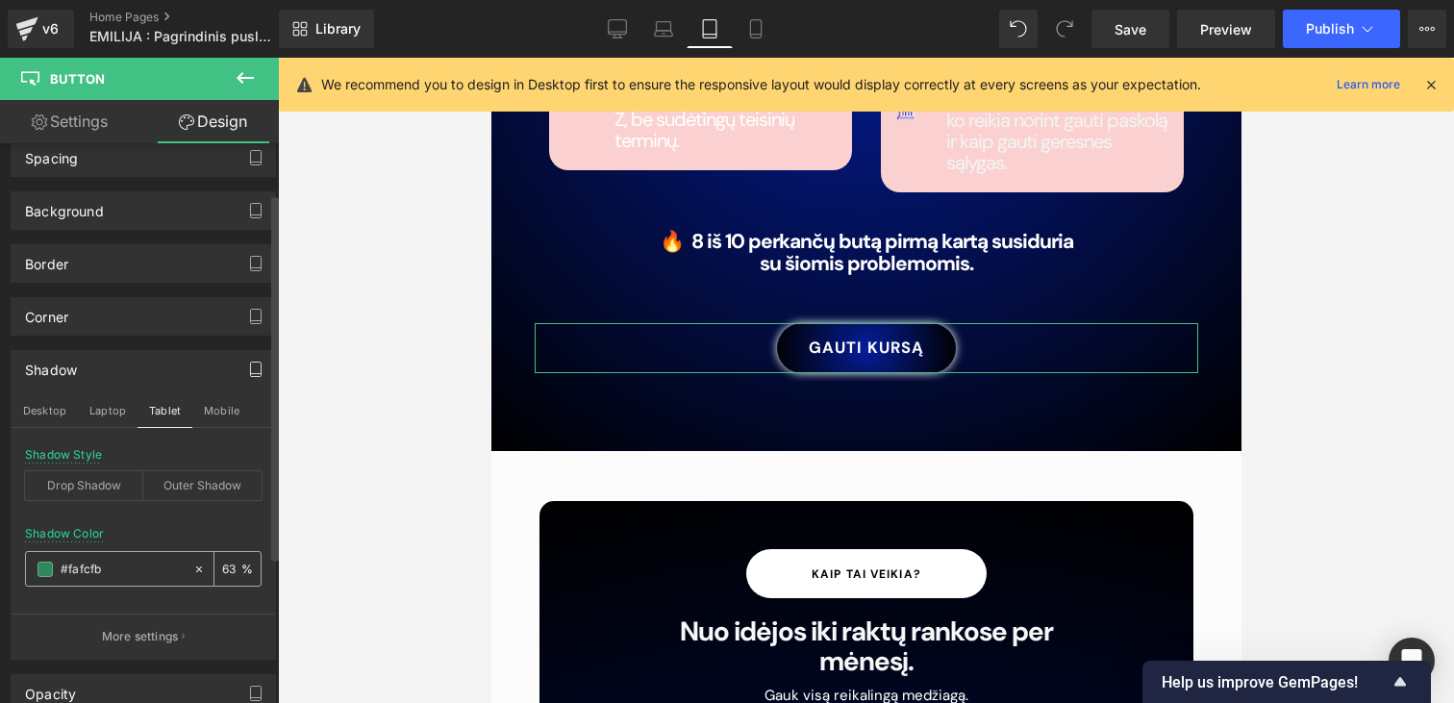
click at [134, 566] on input "#fafcfb" at bounding box center [122, 569] width 123 height 21
click at [183, 479] on div "Outer Shadow" at bounding box center [202, 485] width 118 height 29
click at [109, 573] on input "#fafcfb" at bounding box center [122, 569] width 123 height 21
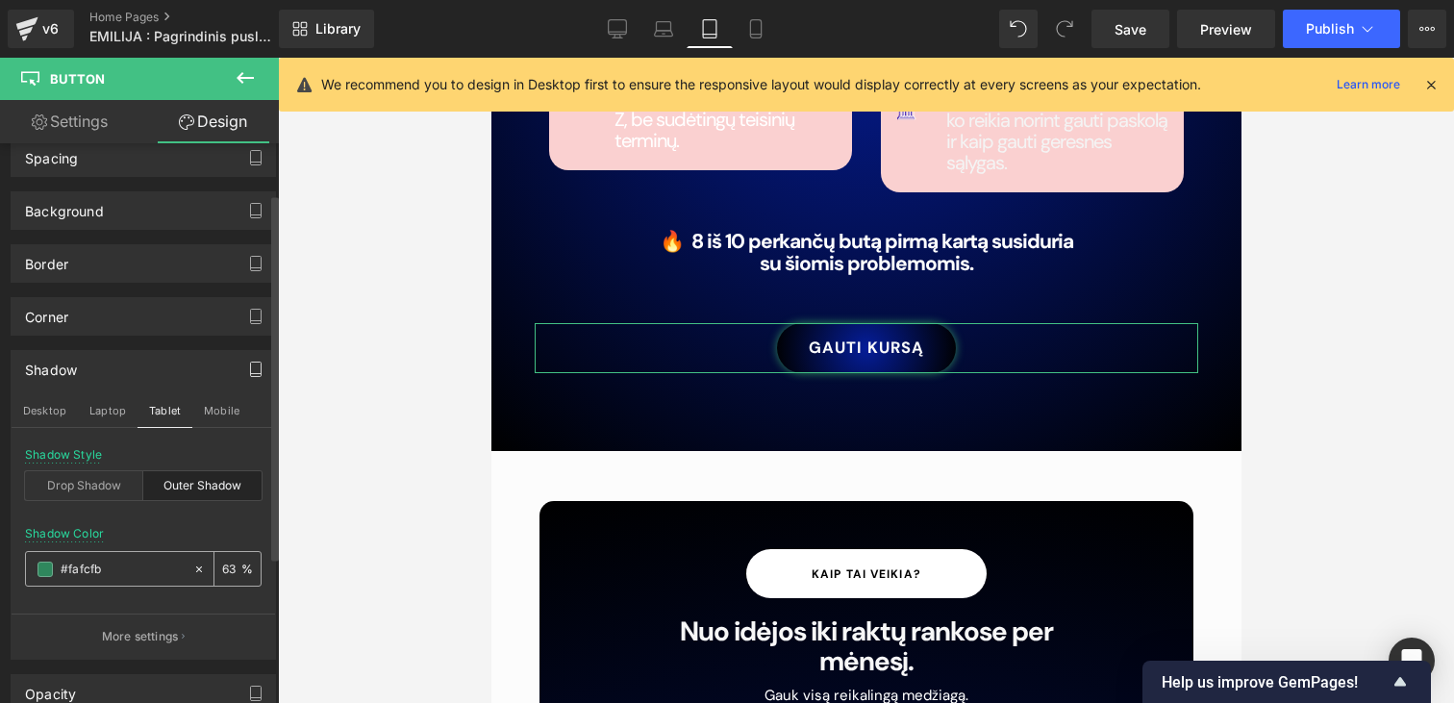
click at [109, 573] on input "#fafcfb" at bounding box center [122, 569] width 123 height 21
paste input "#fafcfb"
type input "##fafcfb"
click at [230, 561] on input "63" at bounding box center [231, 568] width 19 height 21
type input "0"
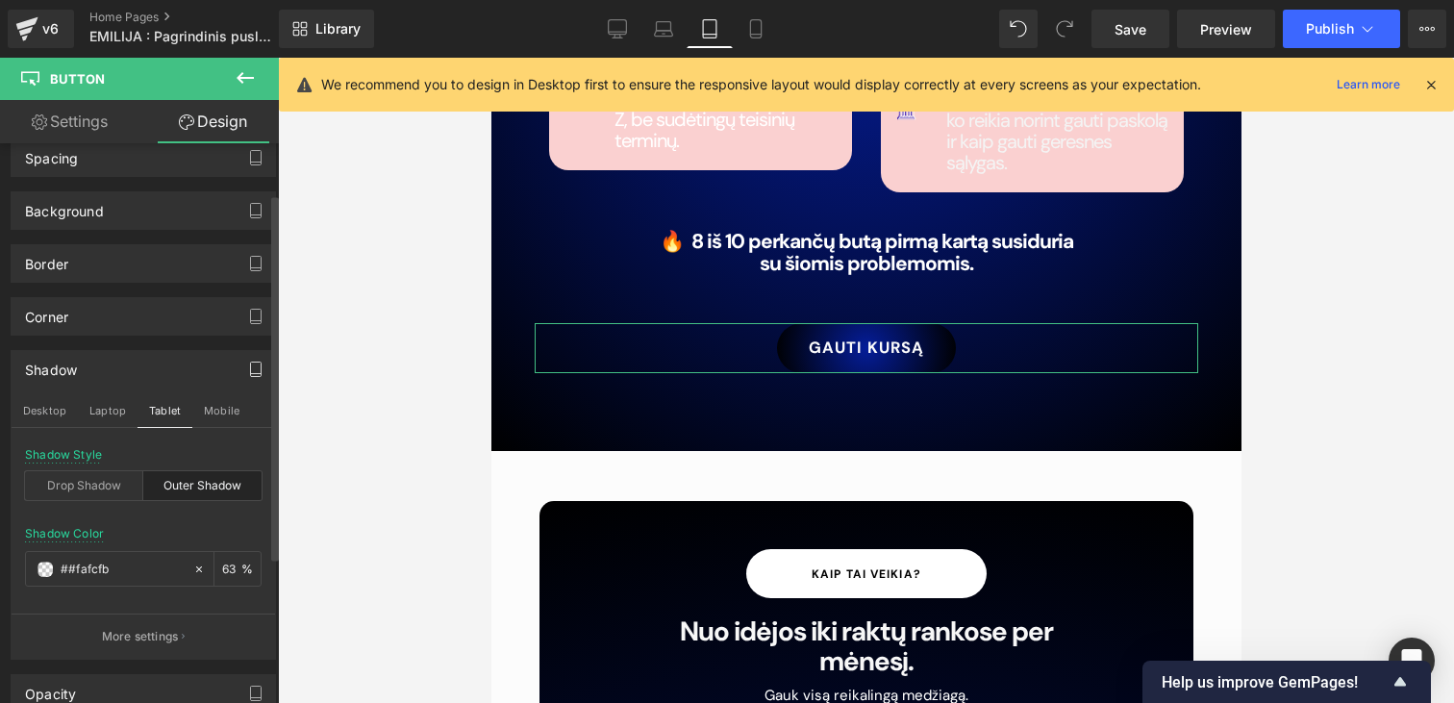
type input "63"
click at [220, 532] on div "Shadow Color ##fafcfb 63 %" at bounding box center [143, 568] width 237 height 82
click at [186, 485] on div "Outer Shadow" at bounding box center [202, 485] width 118 height 29
click at [212, 412] on button "Mobile" at bounding box center [221, 410] width 59 height 33
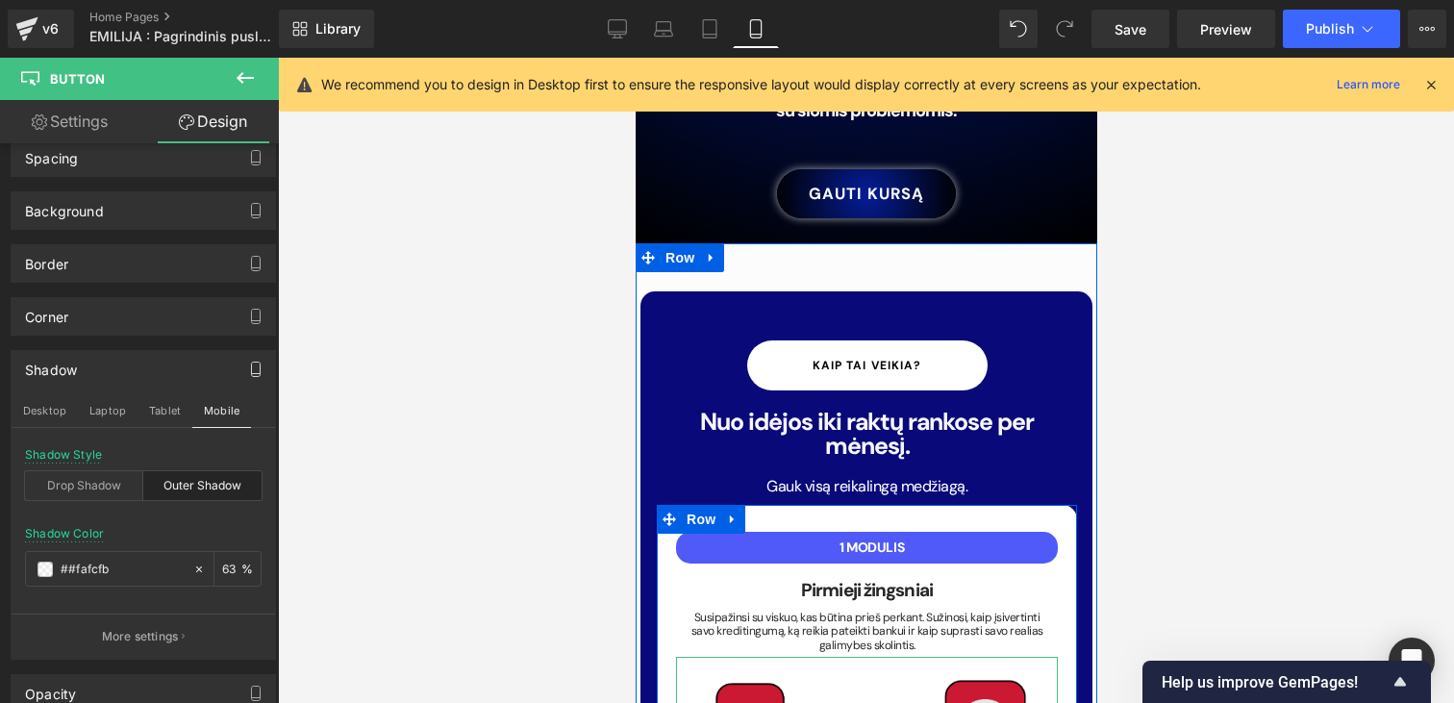
scroll to position [2812, 0]
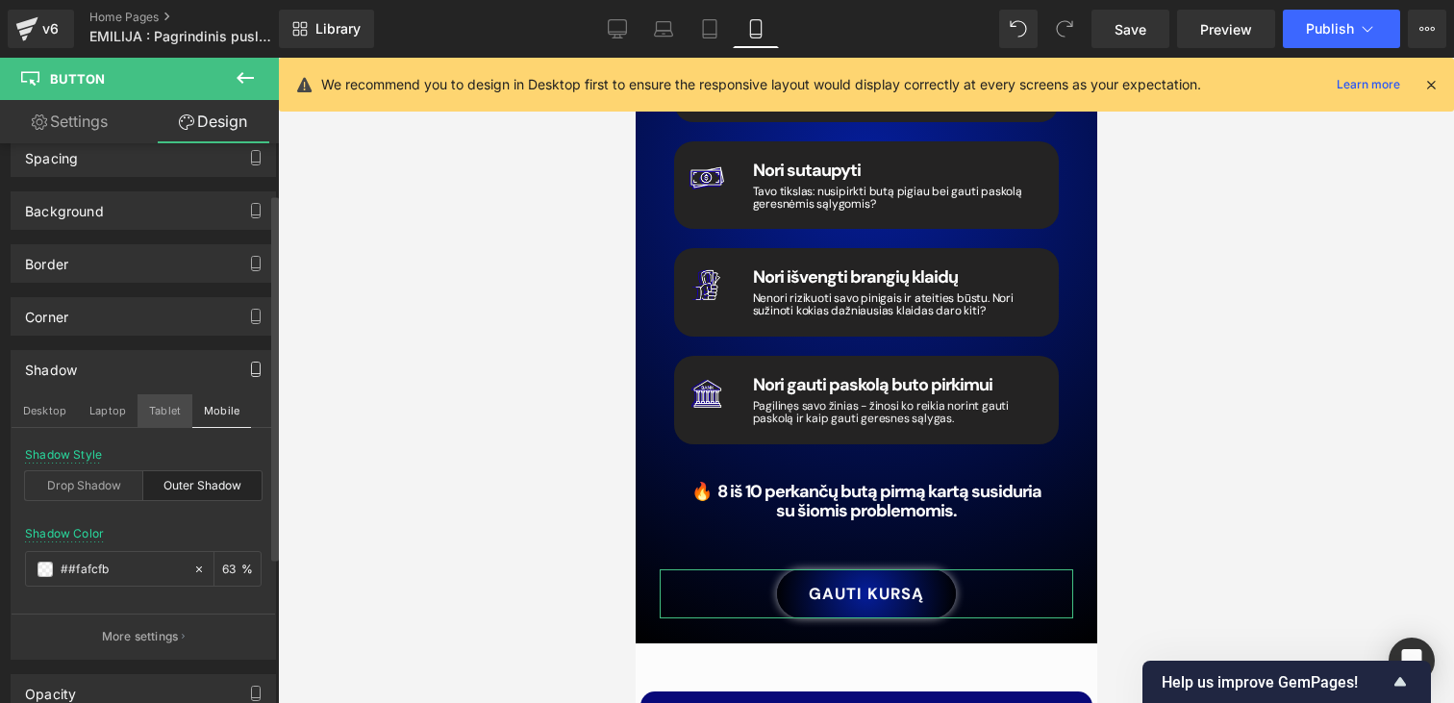
click at [166, 402] on button "Tablet" at bounding box center [164, 410] width 55 height 33
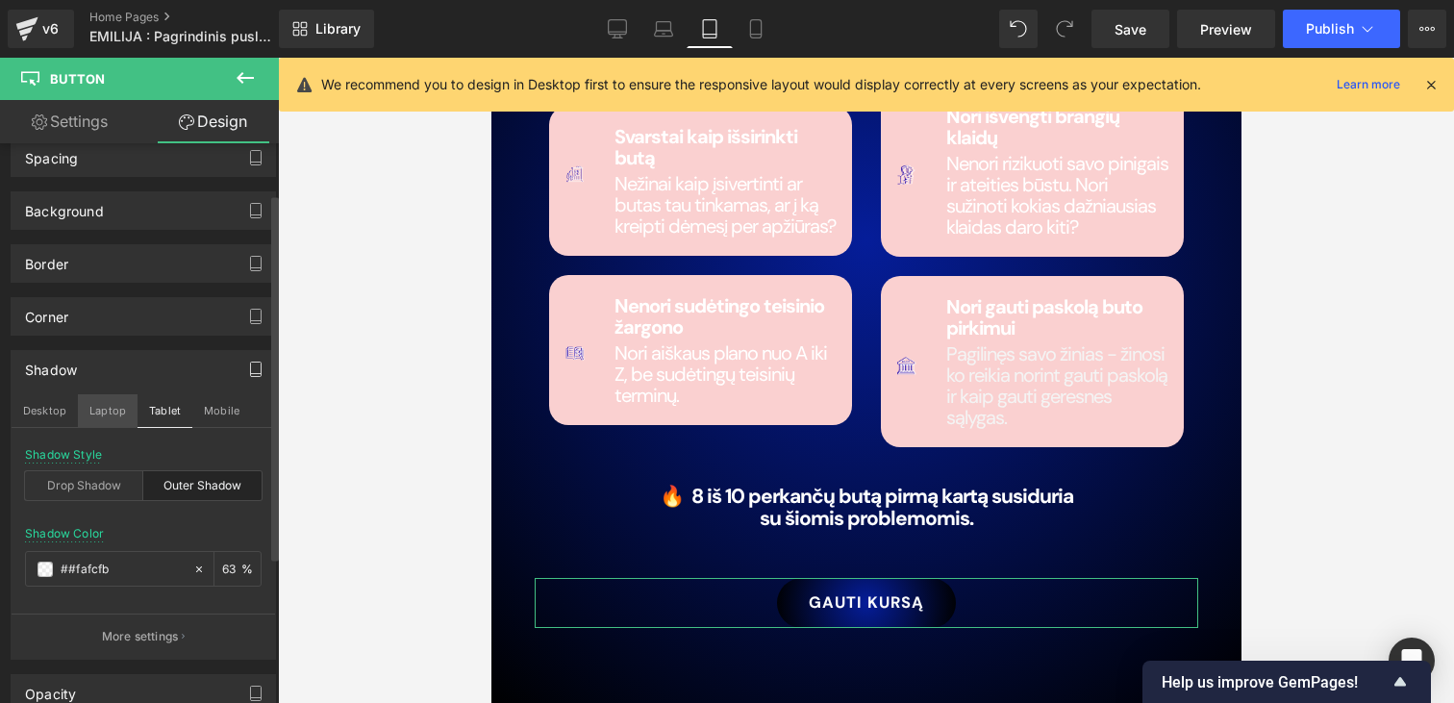
click at [112, 407] on button "Laptop" at bounding box center [108, 410] width 60 height 33
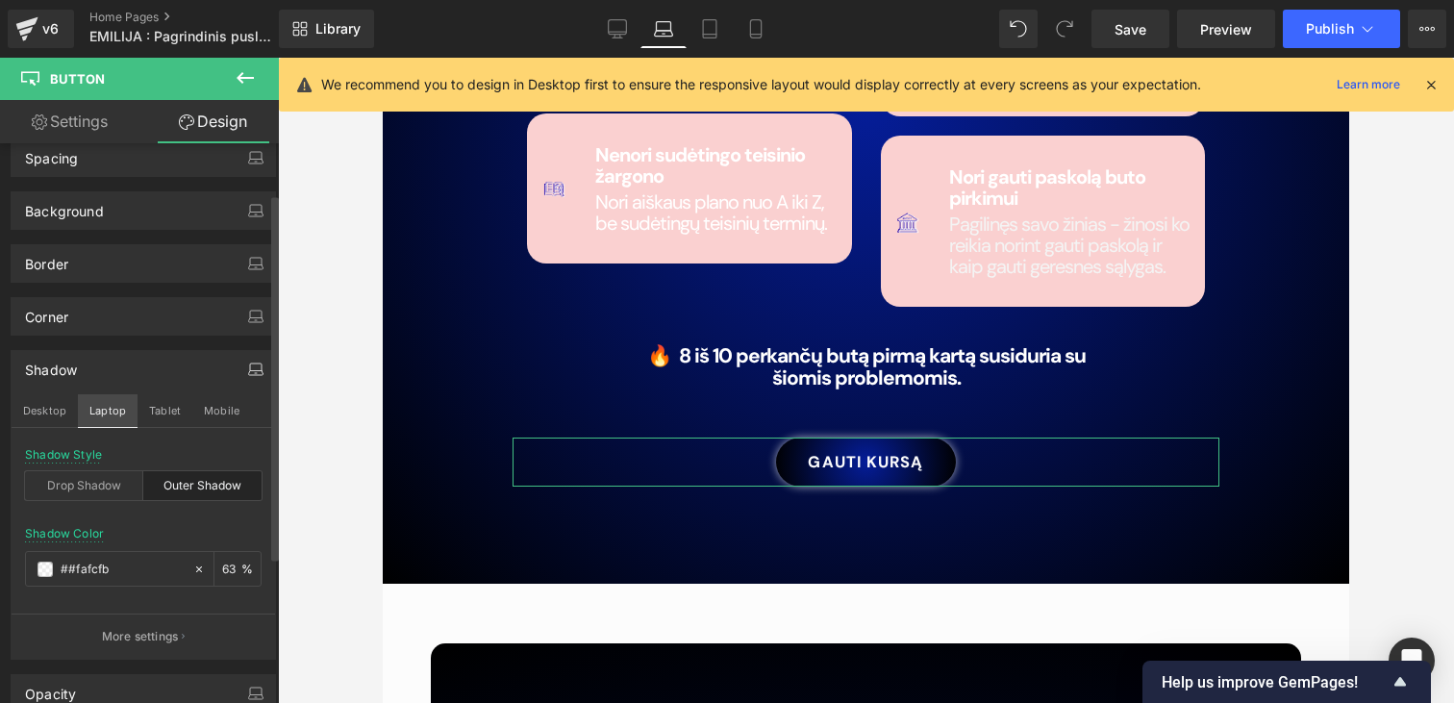
scroll to position [2936, 0]
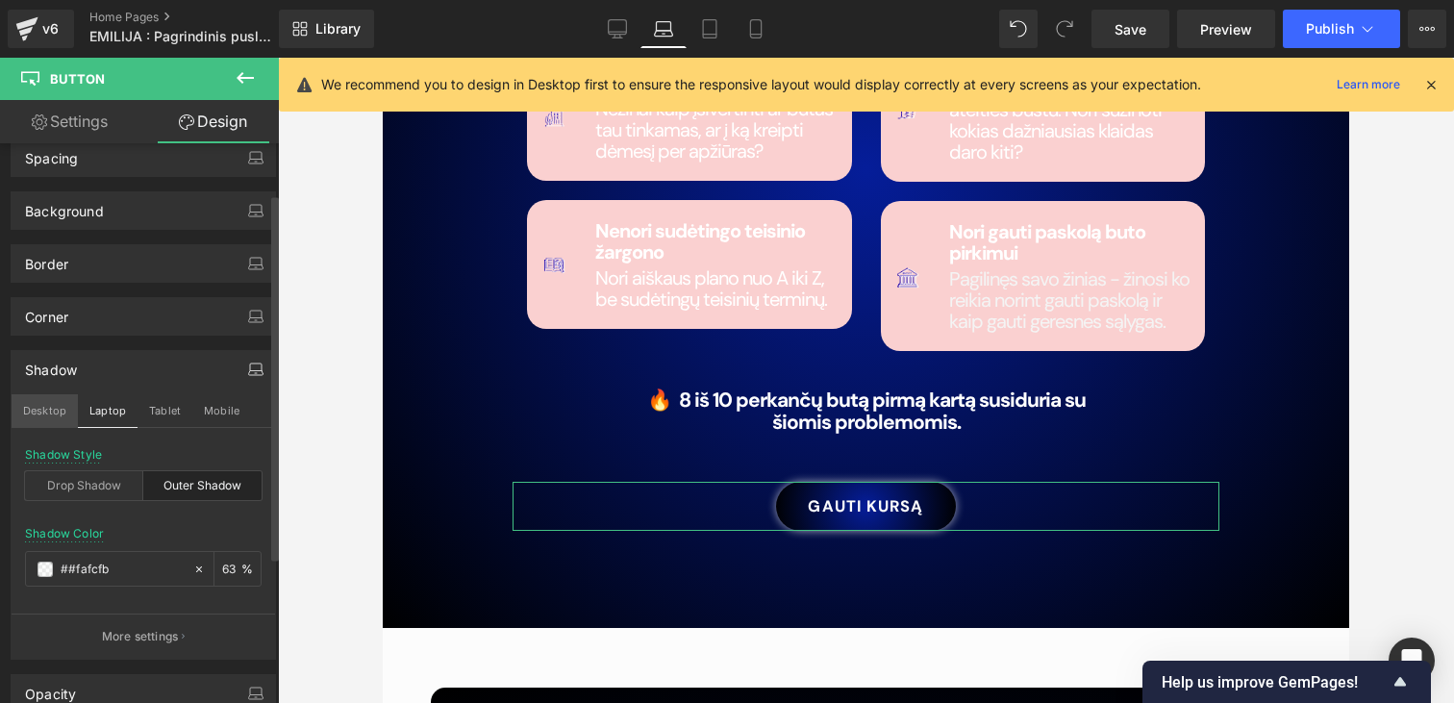
click at [44, 412] on button "Desktop" at bounding box center [45, 410] width 66 height 33
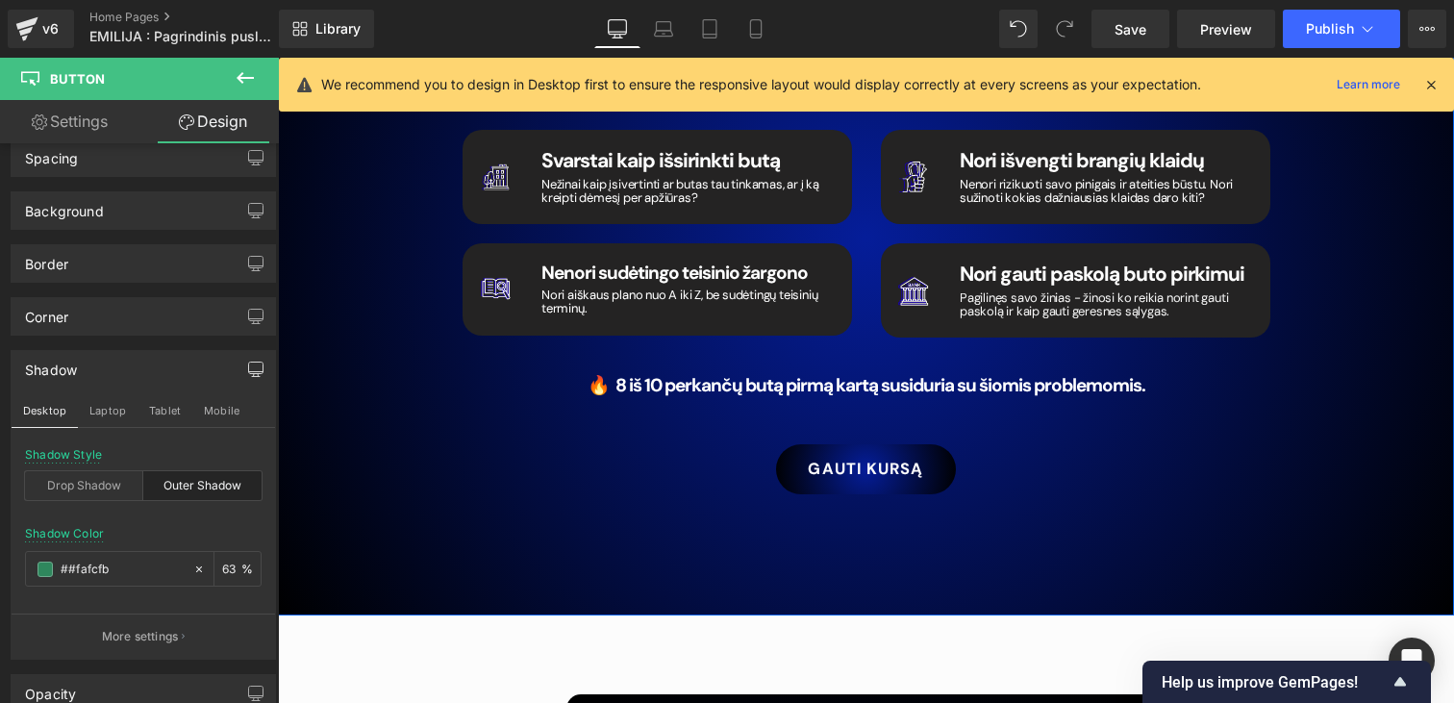
scroll to position [3079, 0]
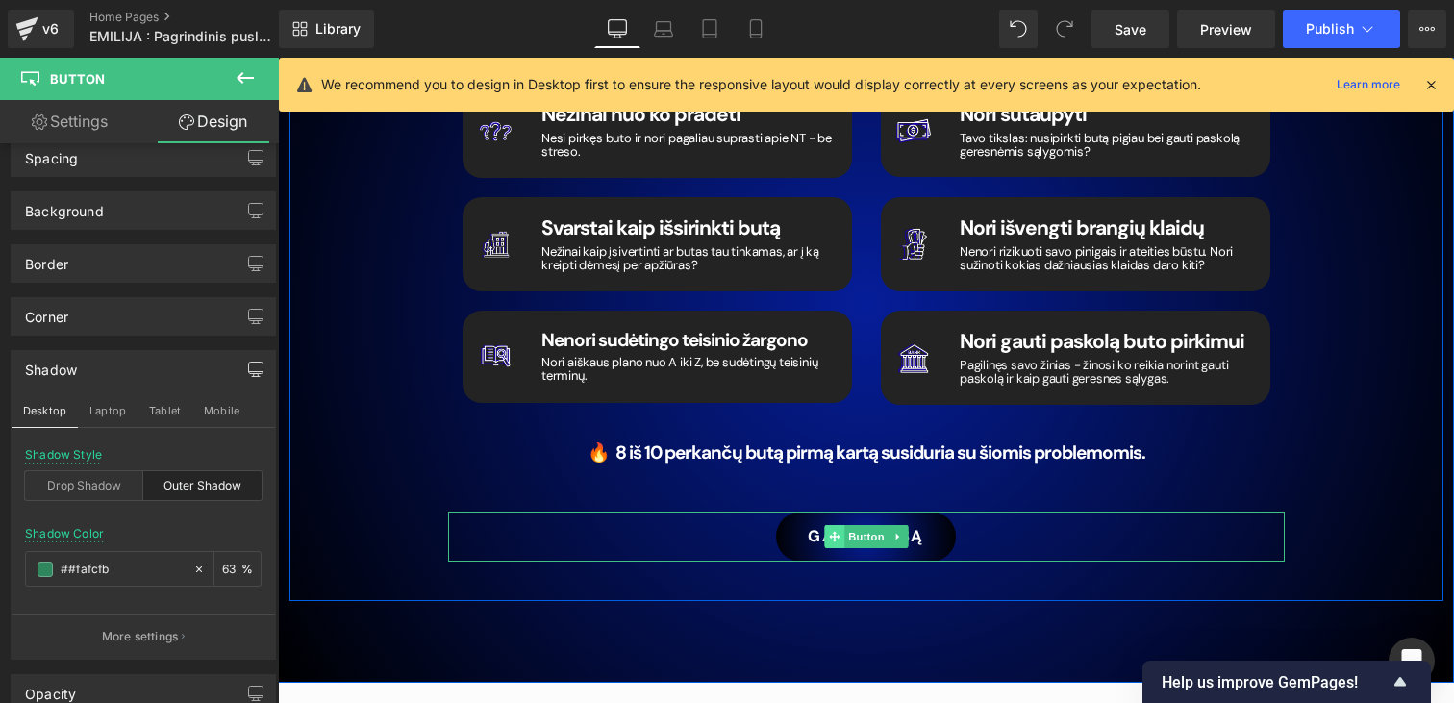
click at [841, 525] on span at bounding box center [834, 536] width 20 height 23
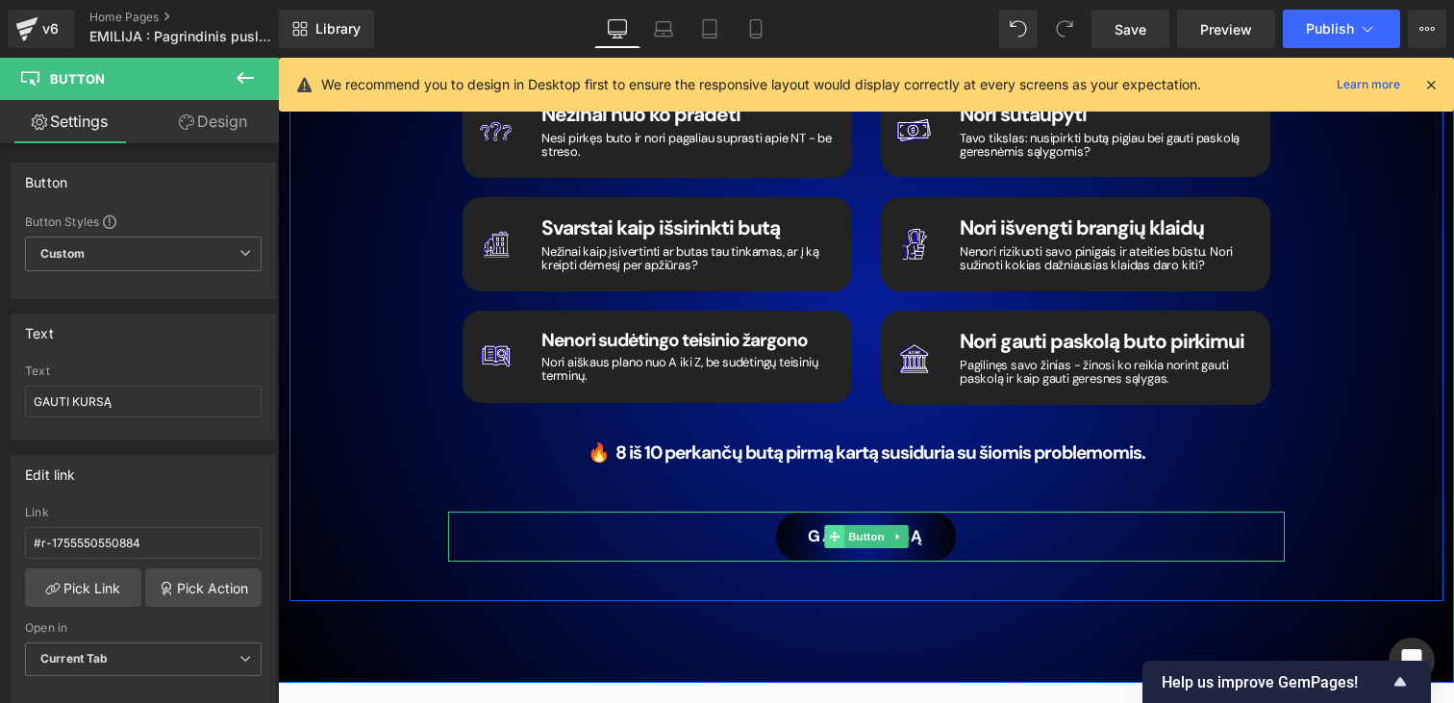
click at [834, 531] on icon at bounding box center [834, 536] width 11 height 11
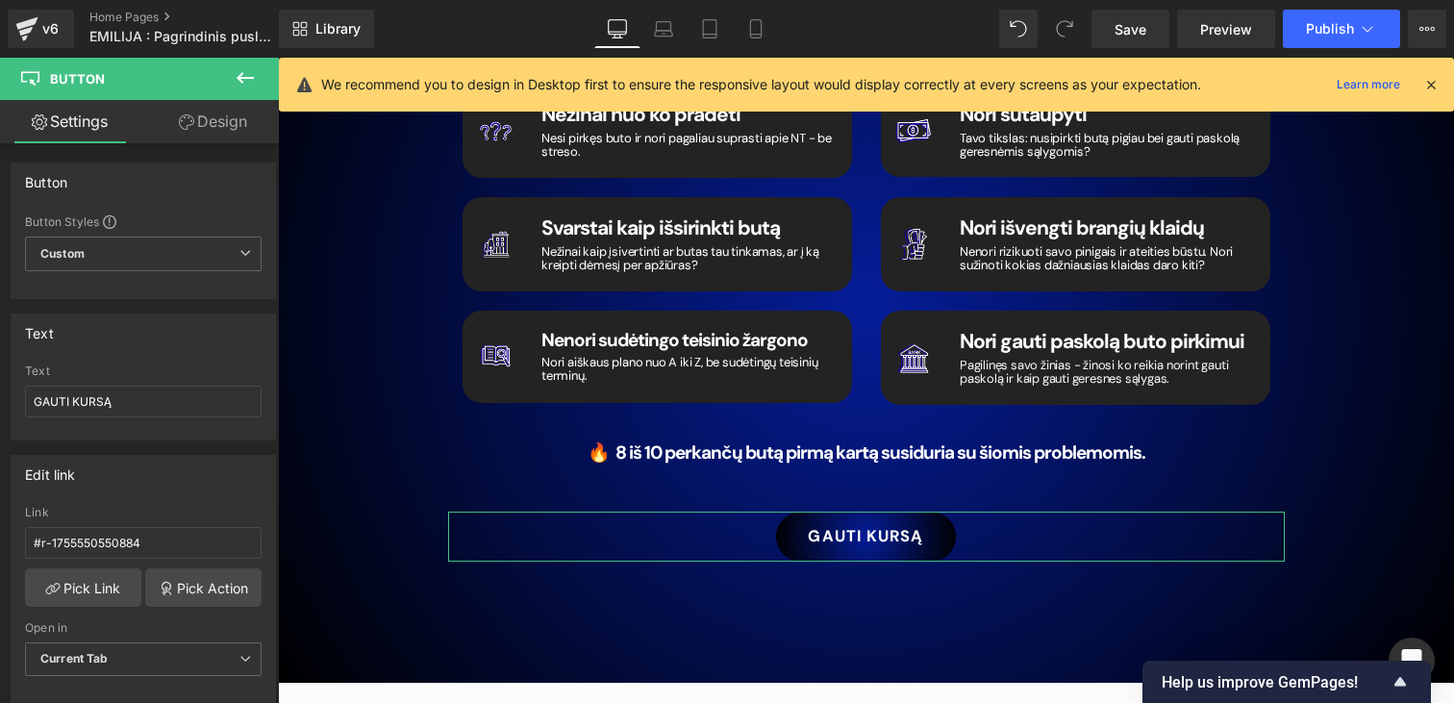
click at [179, 126] on icon at bounding box center [186, 121] width 15 height 15
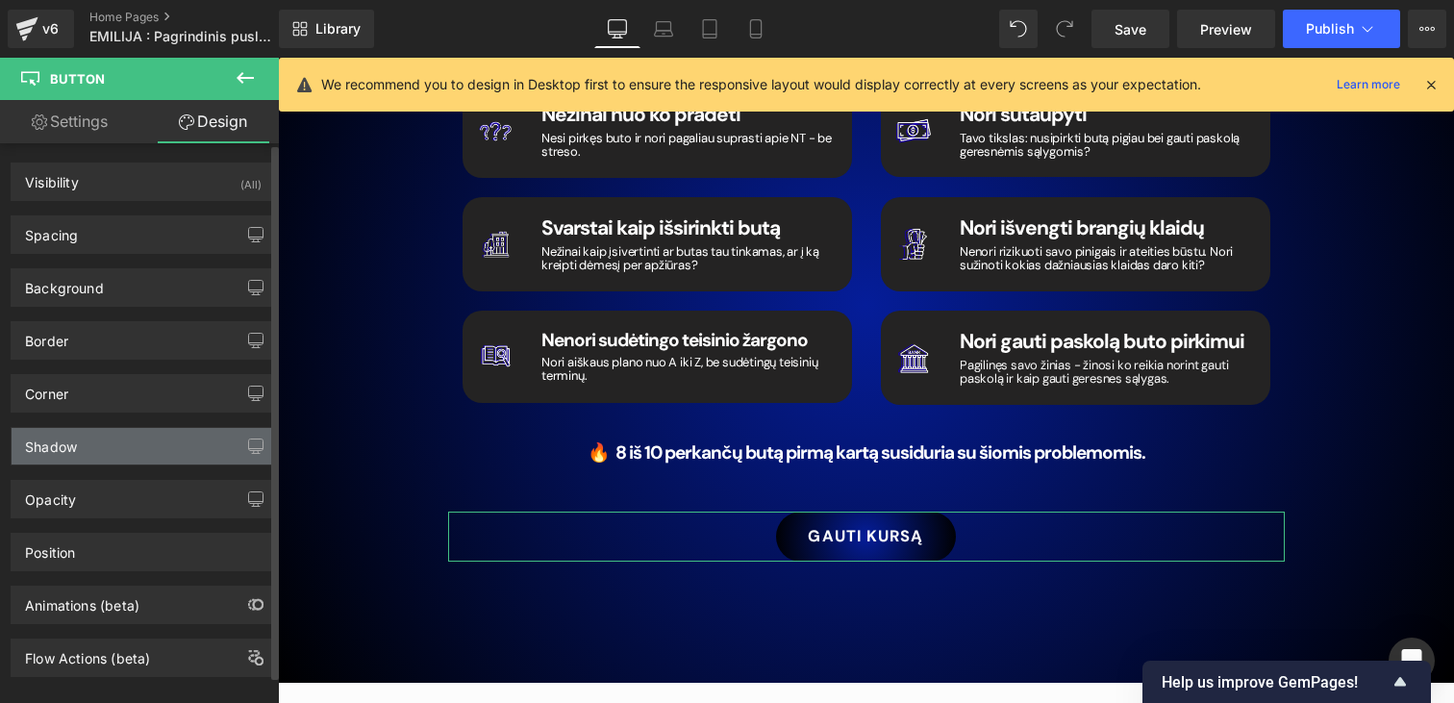
click at [88, 448] on div "Shadow" at bounding box center [143, 446] width 263 height 37
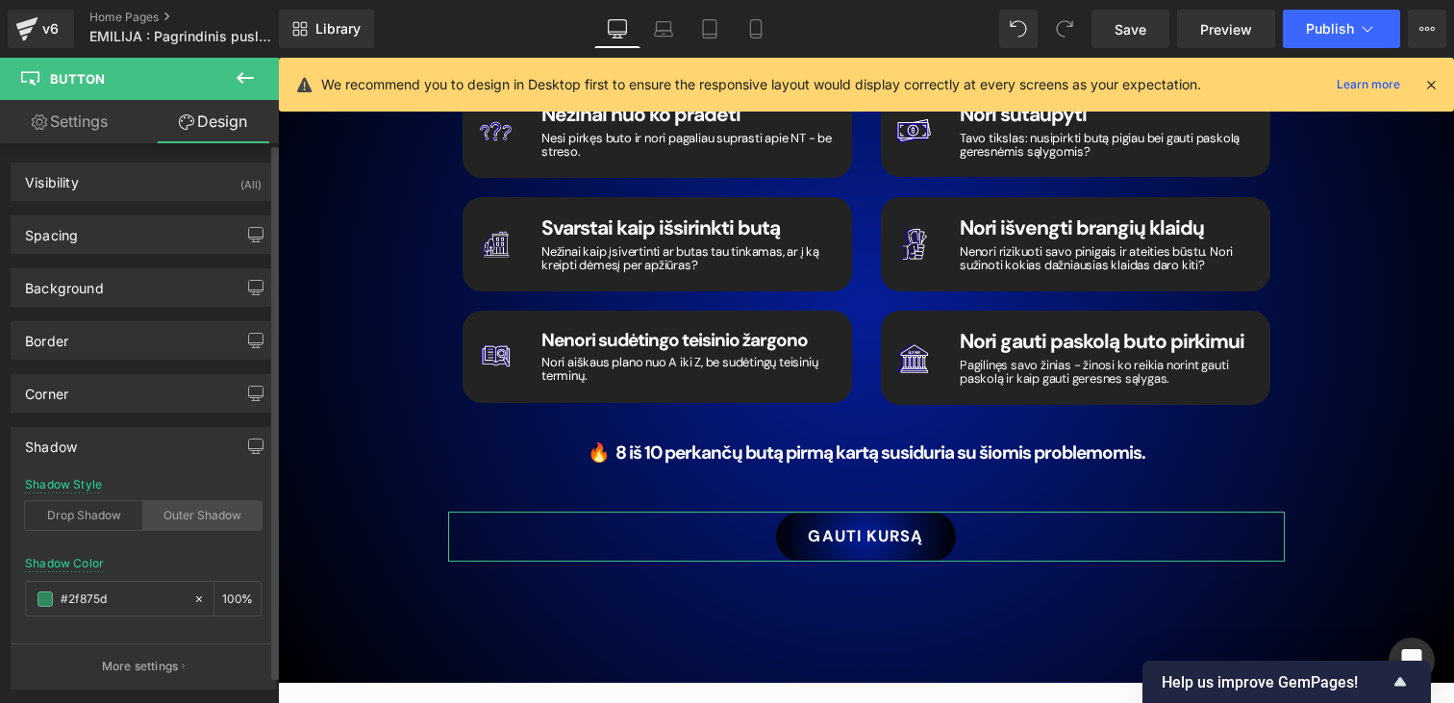
click at [177, 512] on div "Outer Shadow" at bounding box center [202, 515] width 118 height 29
click at [157, 600] on input "#2f875d" at bounding box center [122, 598] width 123 height 21
paste input "fafcfb"
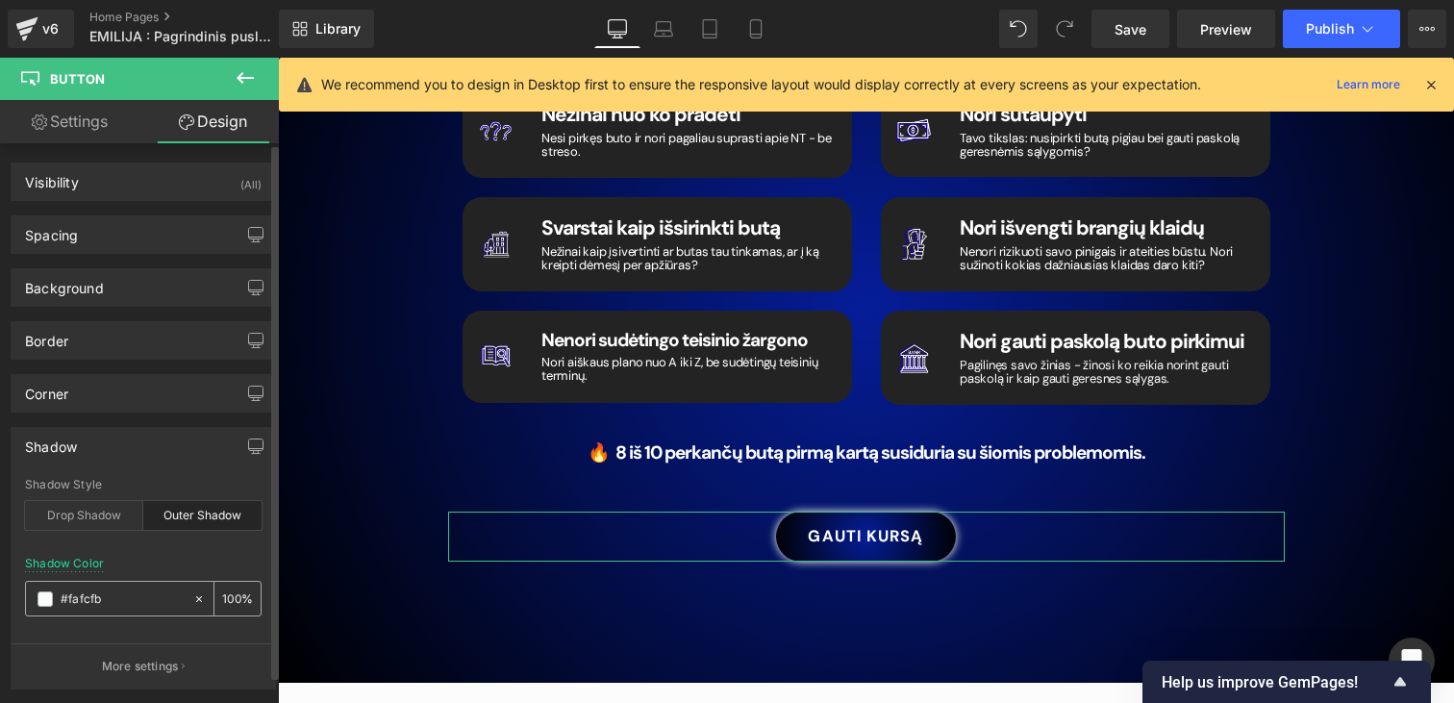
type input "#fafcfb"
click at [222, 599] on input "100" at bounding box center [231, 597] width 19 height 21
type input "63"
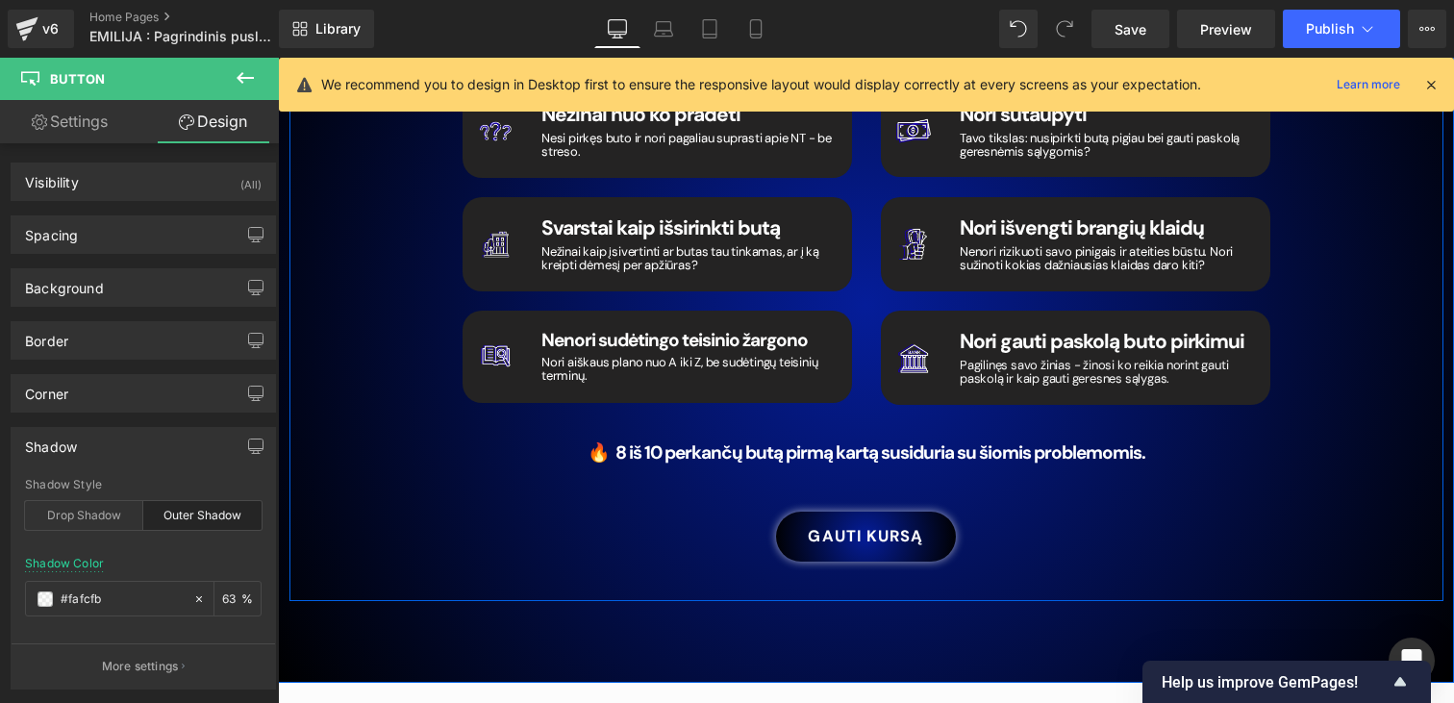
click at [325, 512] on div "Šis video kursas yra Tau, jeigu... Heading Image Nežinai nuo ko pradėti Heading…" at bounding box center [866, 273] width 1154 height 655
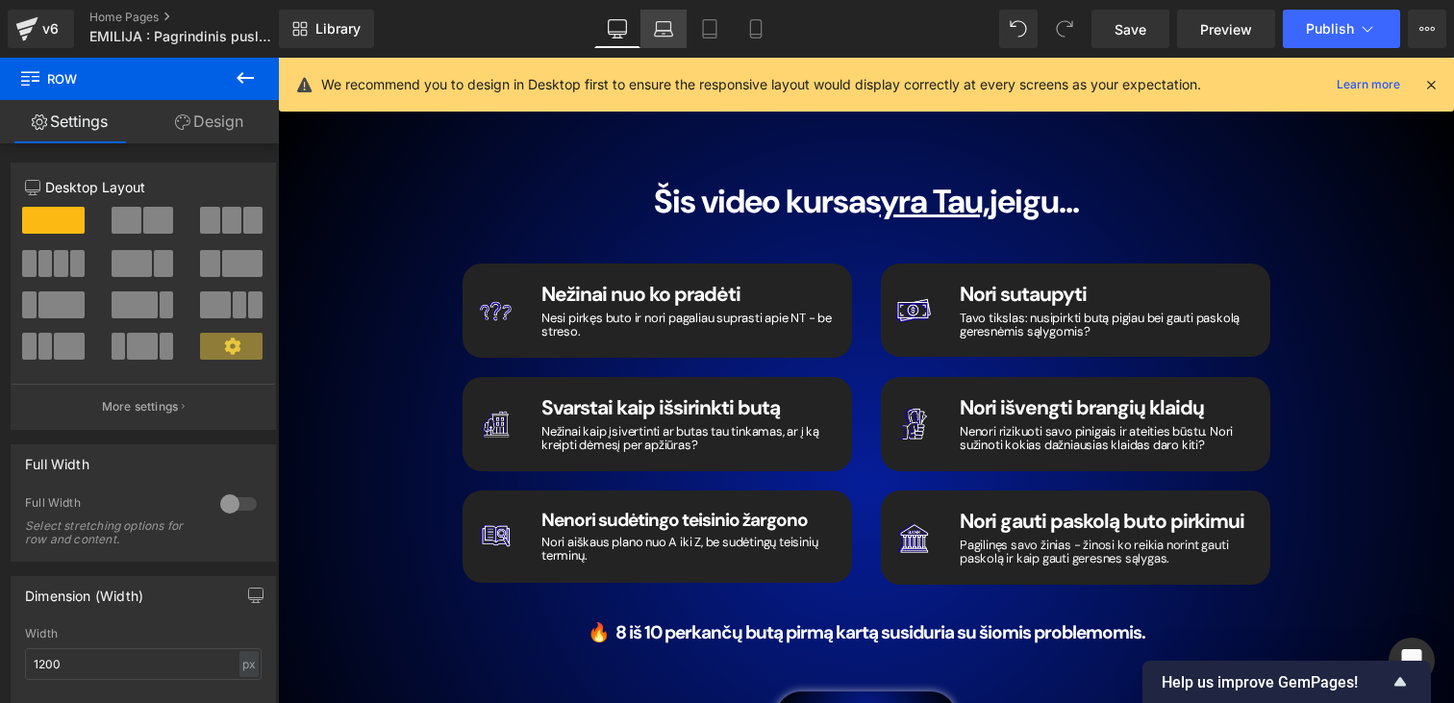
click at [648, 26] on link "Laptop" at bounding box center [663, 29] width 46 height 38
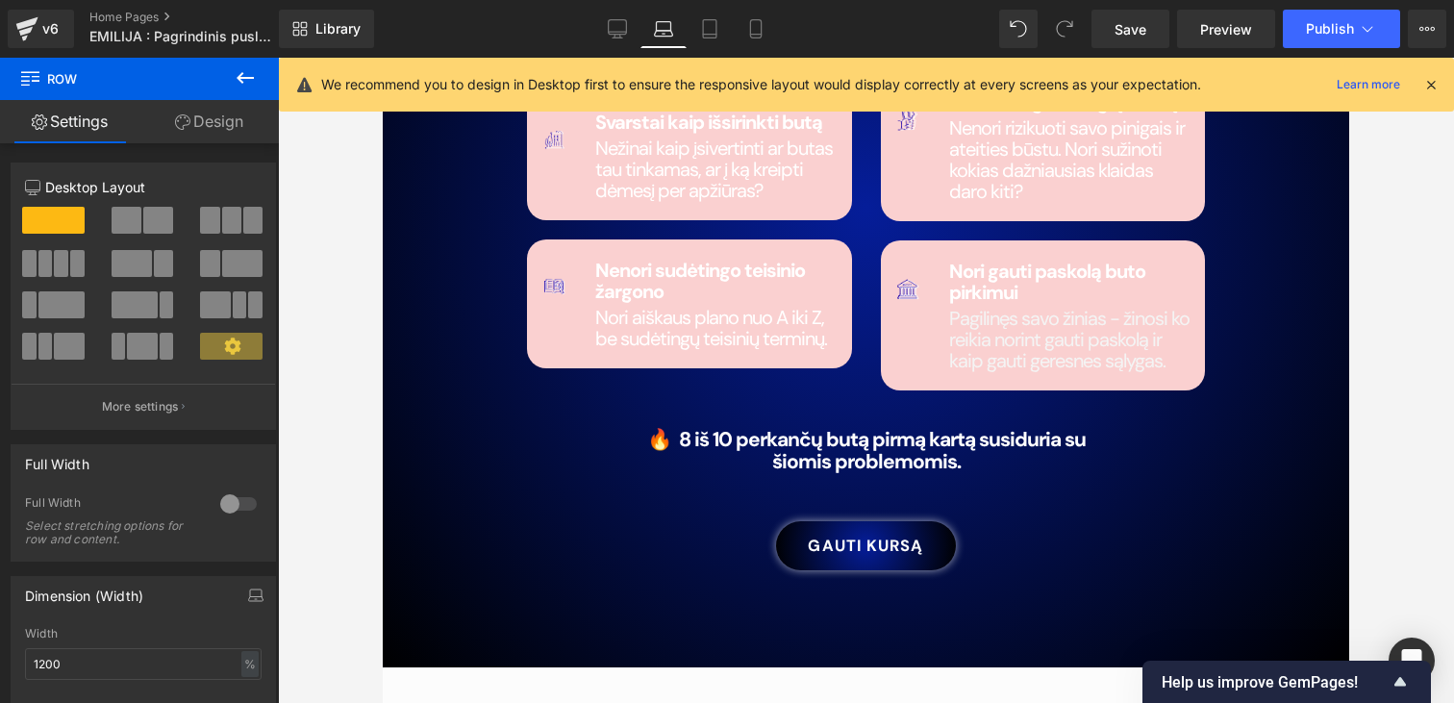
scroll to position [2638, 0]
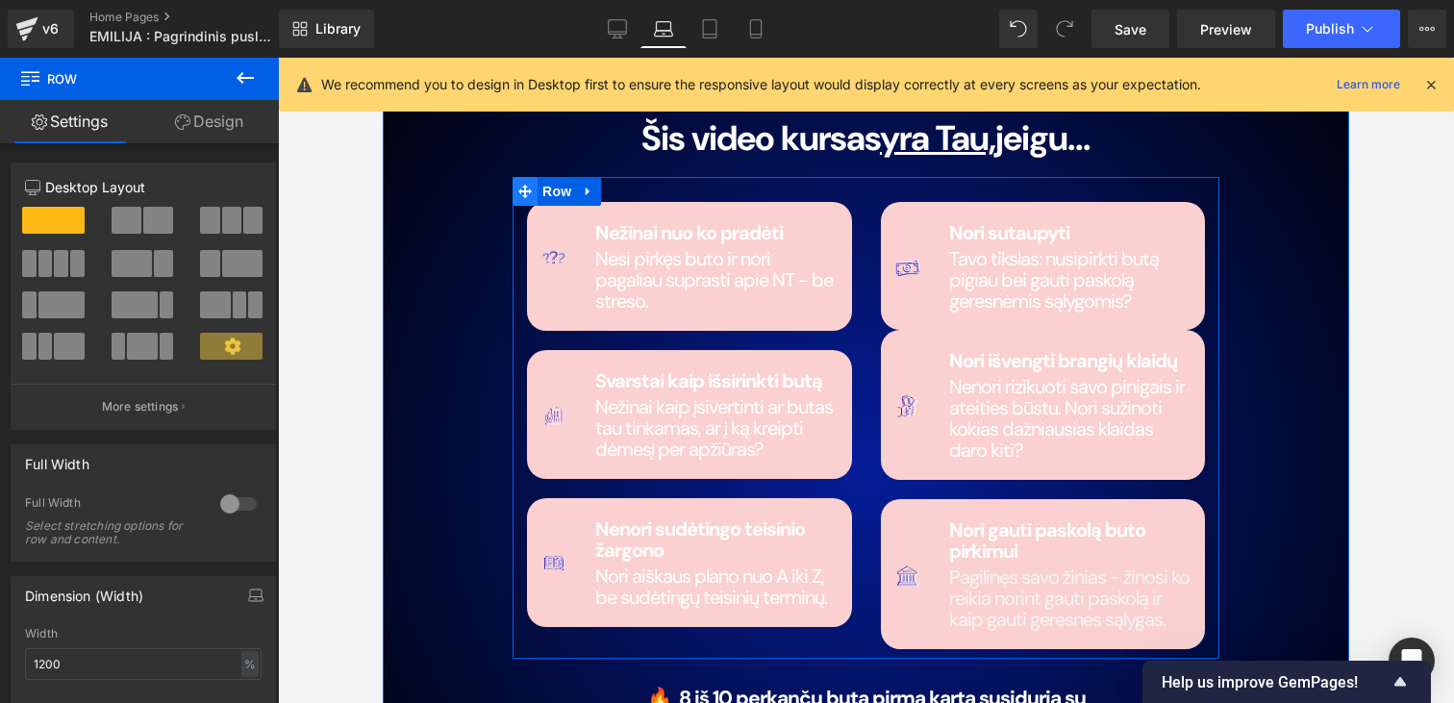
click at [531, 195] on icon at bounding box center [524, 191] width 13 height 14
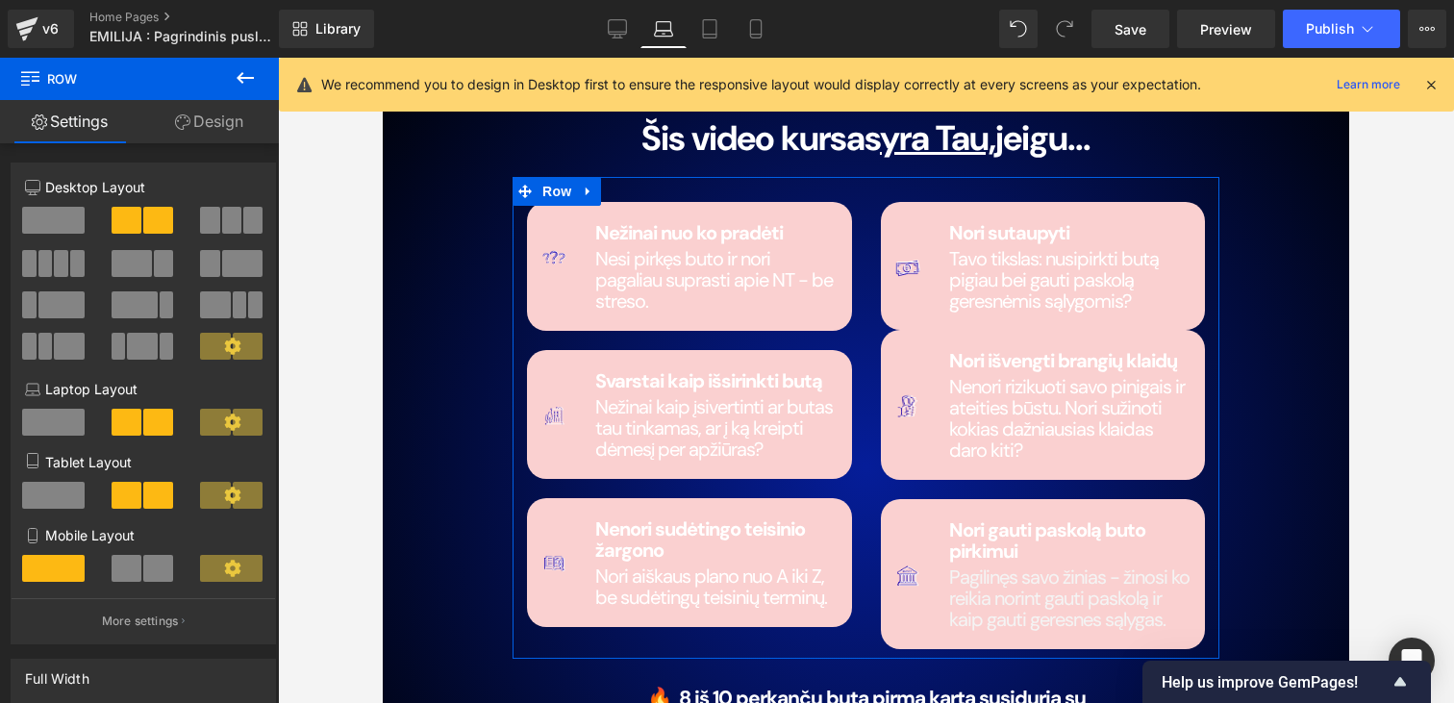
click at [62, 220] on span at bounding box center [53, 220] width 62 height 27
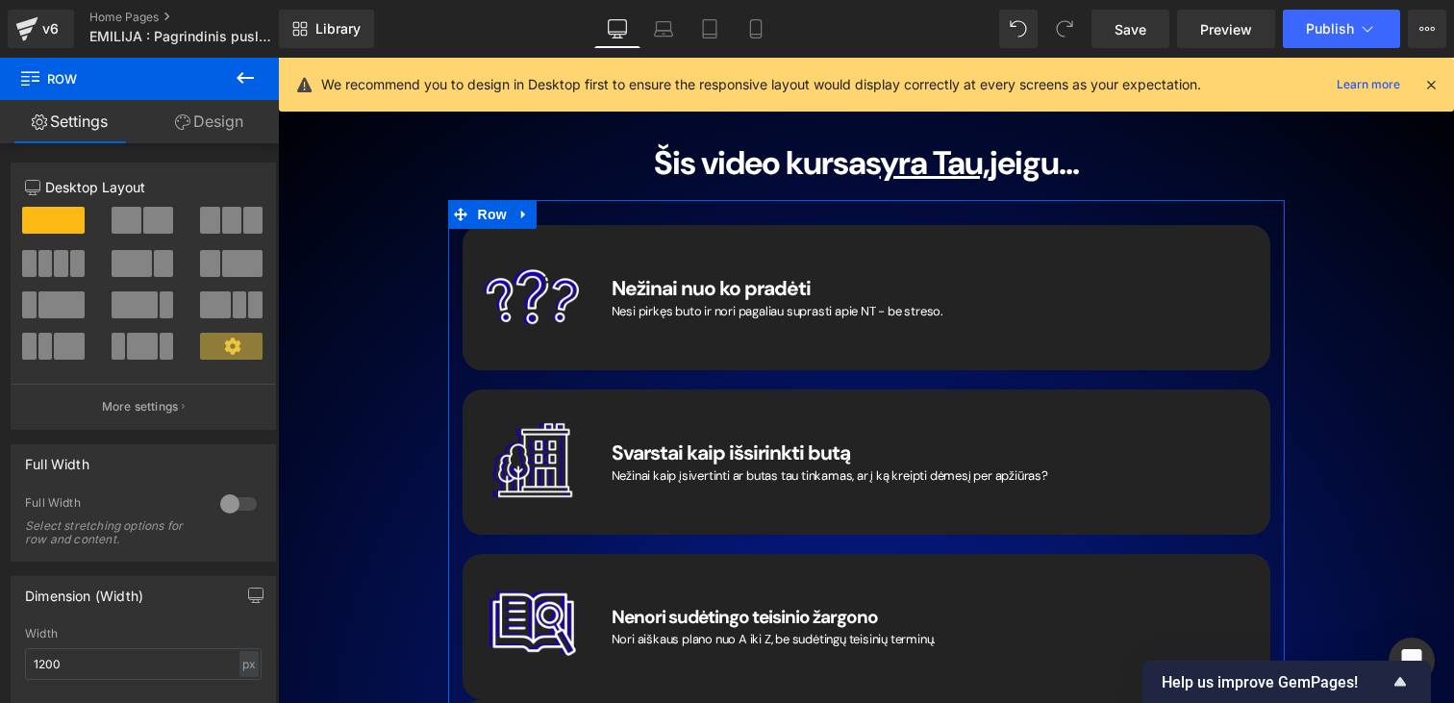
scroll to position [2899, 0]
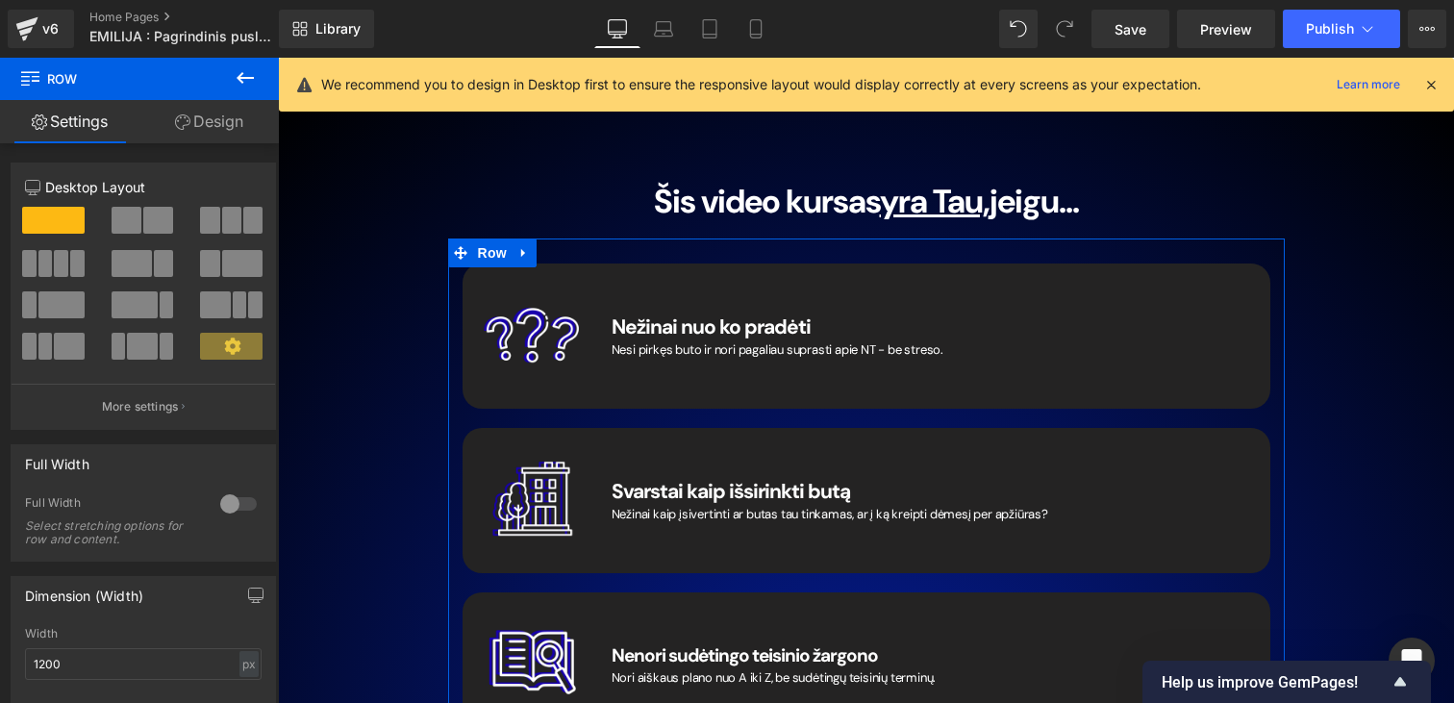
click at [131, 219] on span at bounding box center [127, 220] width 30 height 27
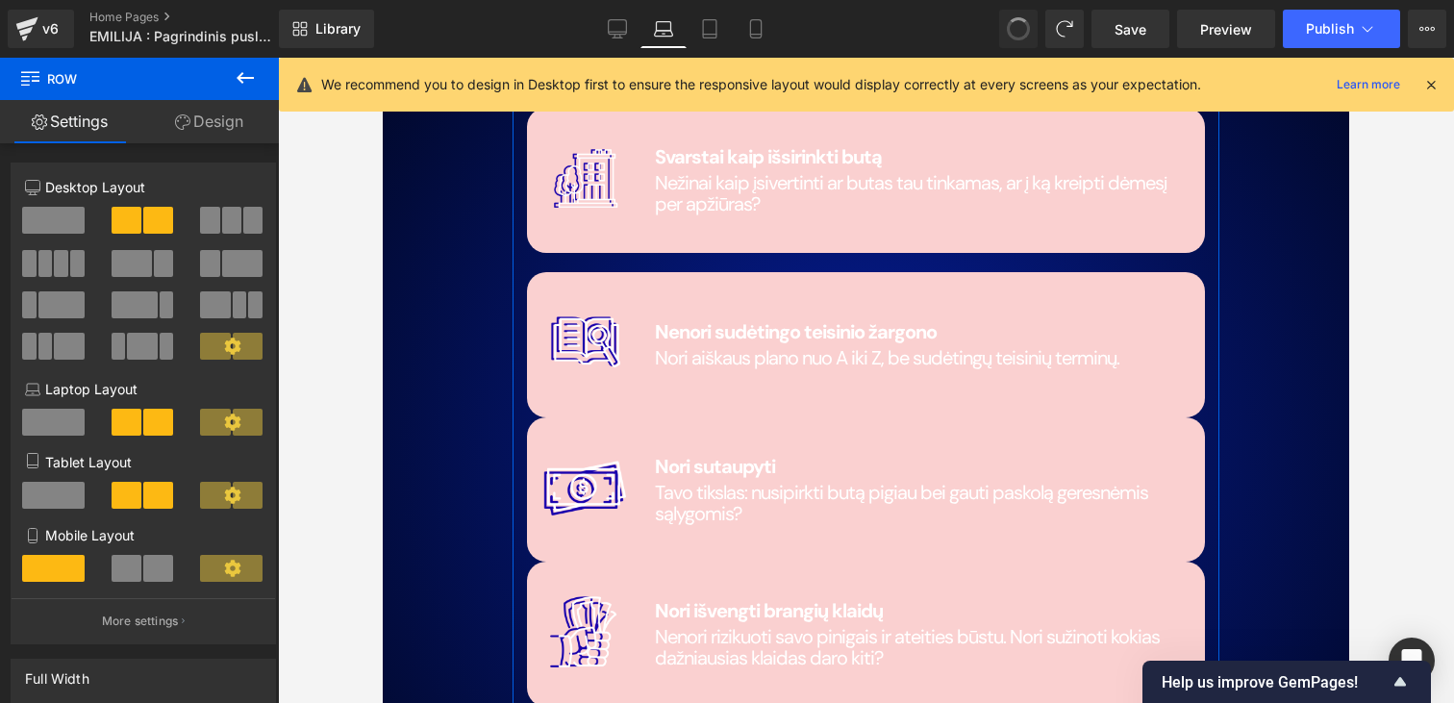
scroll to position [2640, 0]
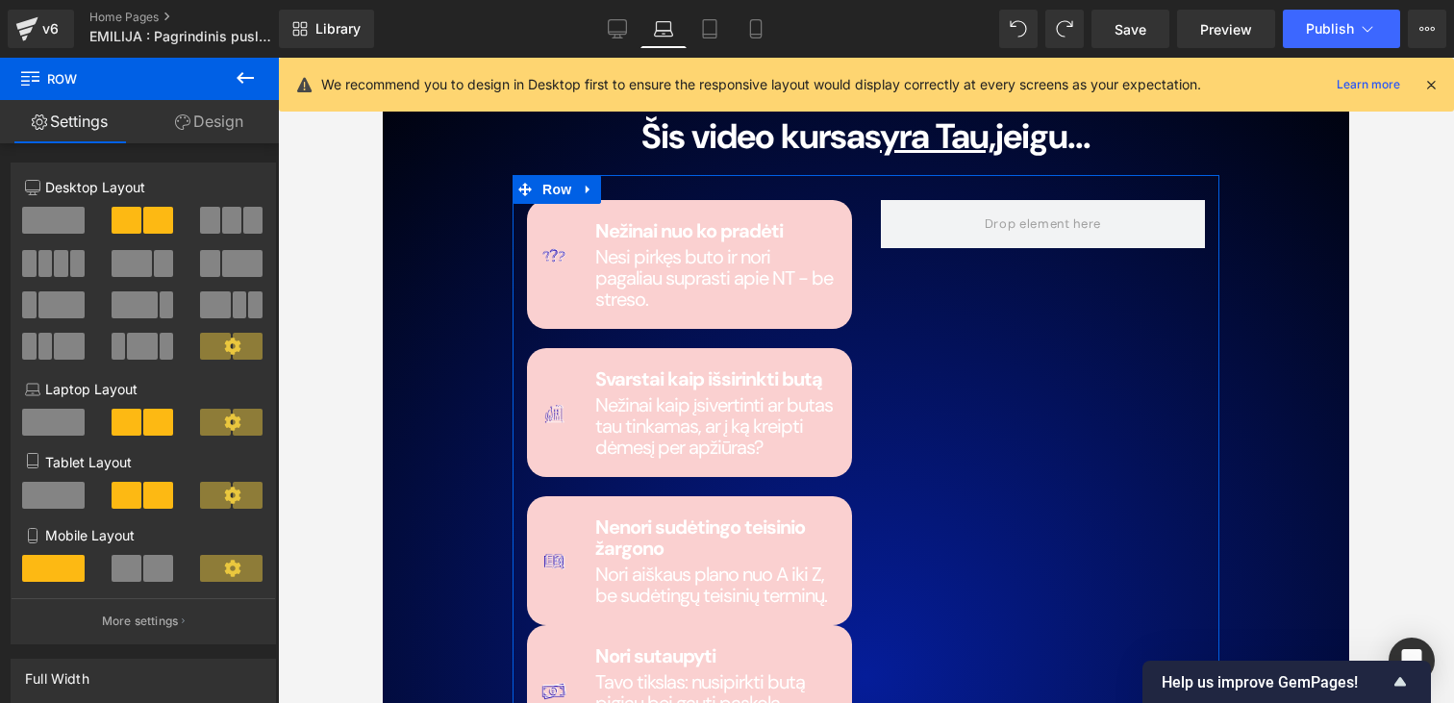
click at [200, 133] on link "Design" at bounding box center [208, 121] width 139 height 43
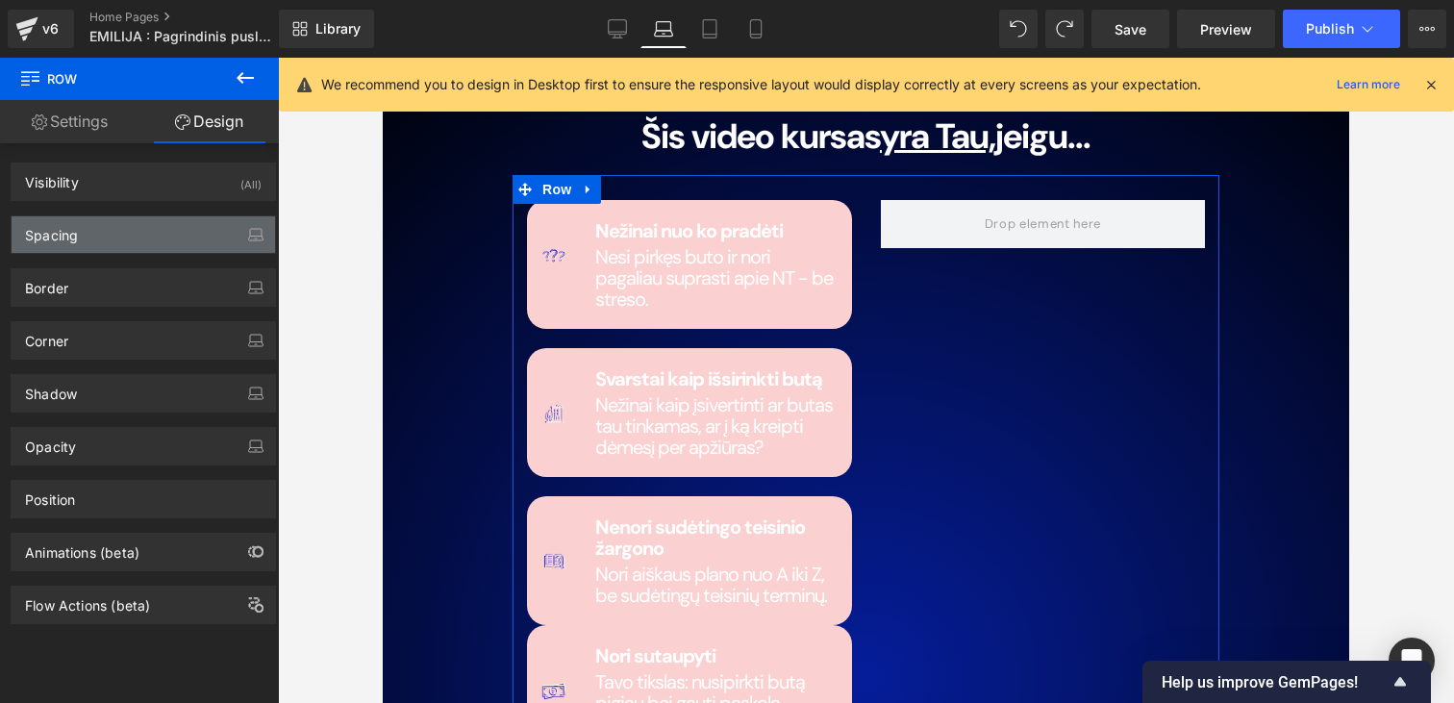
click at [46, 243] on div "Spacing" at bounding box center [143, 234] width 263 height 37
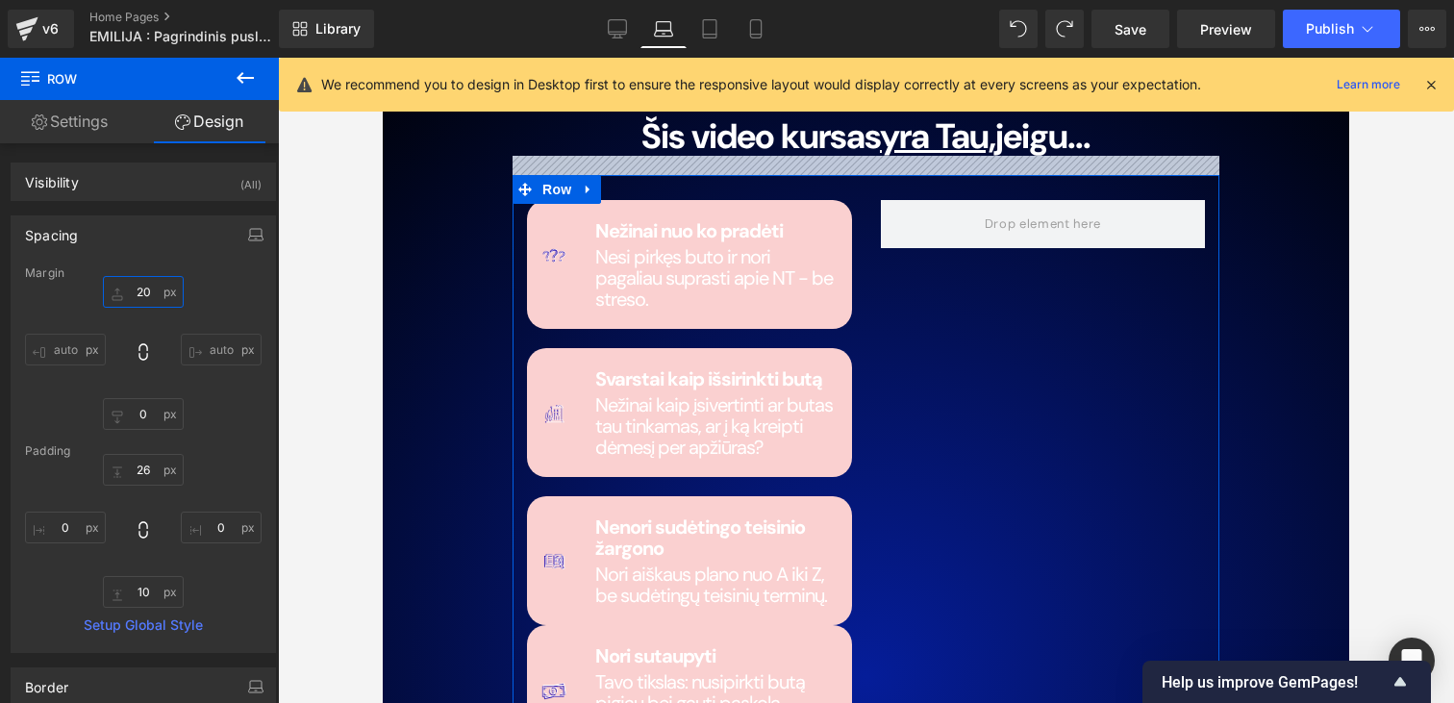
click at [135, 288] on input "20" at bounding box center [143, 292] width 81 height 32
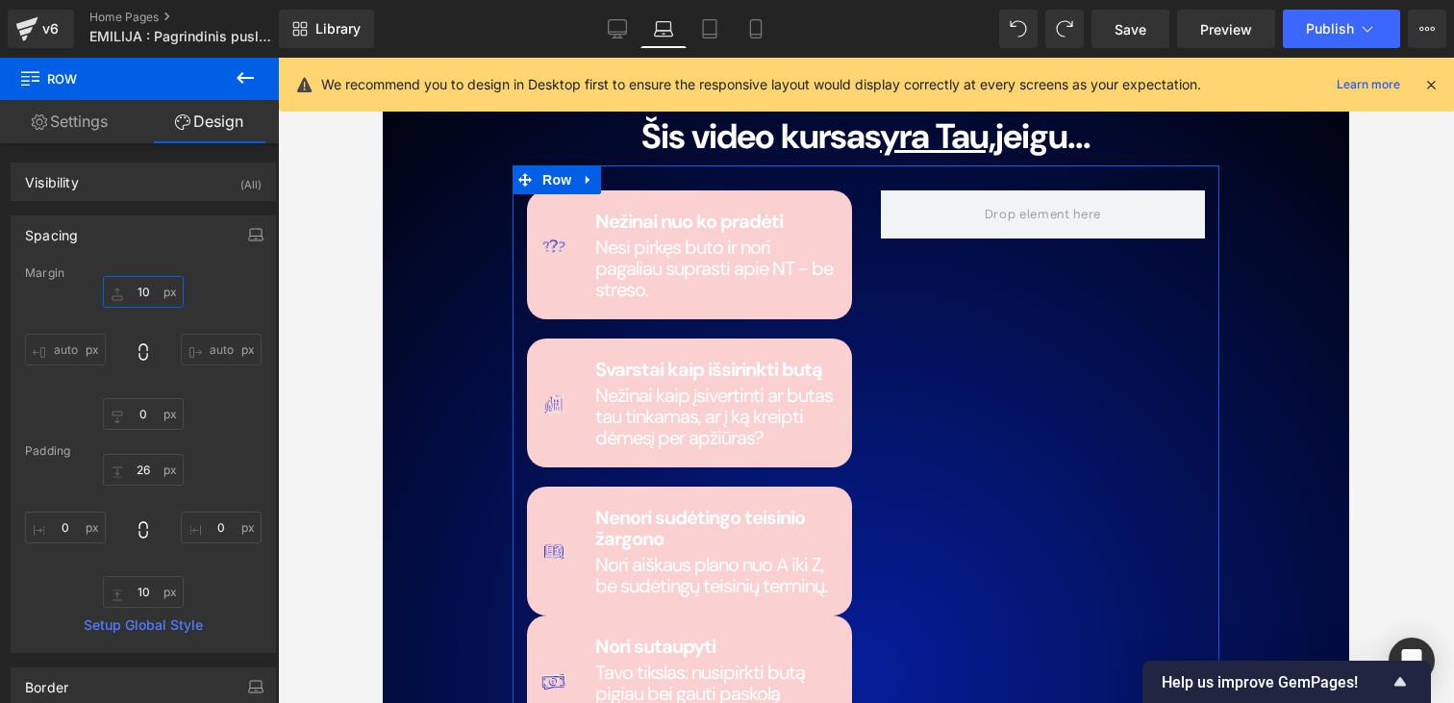
type input "1"
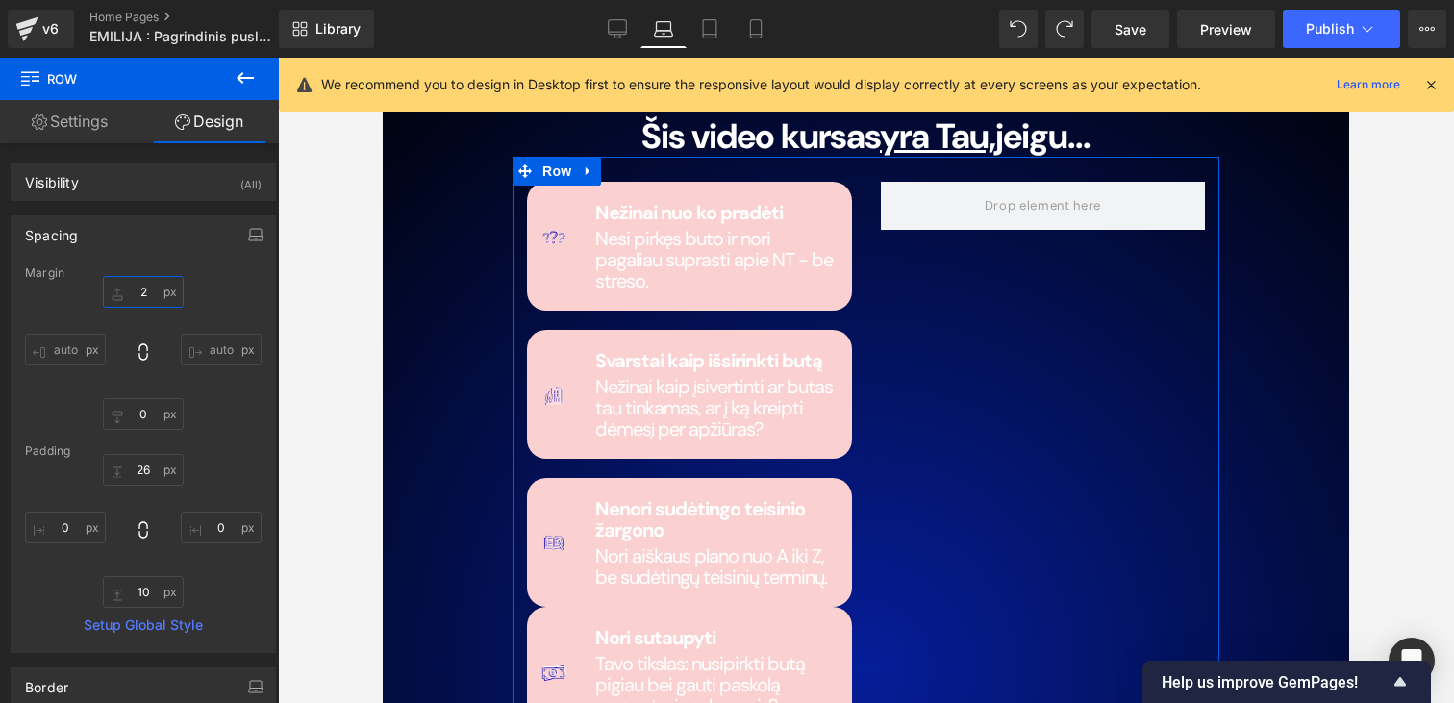
type input "20"
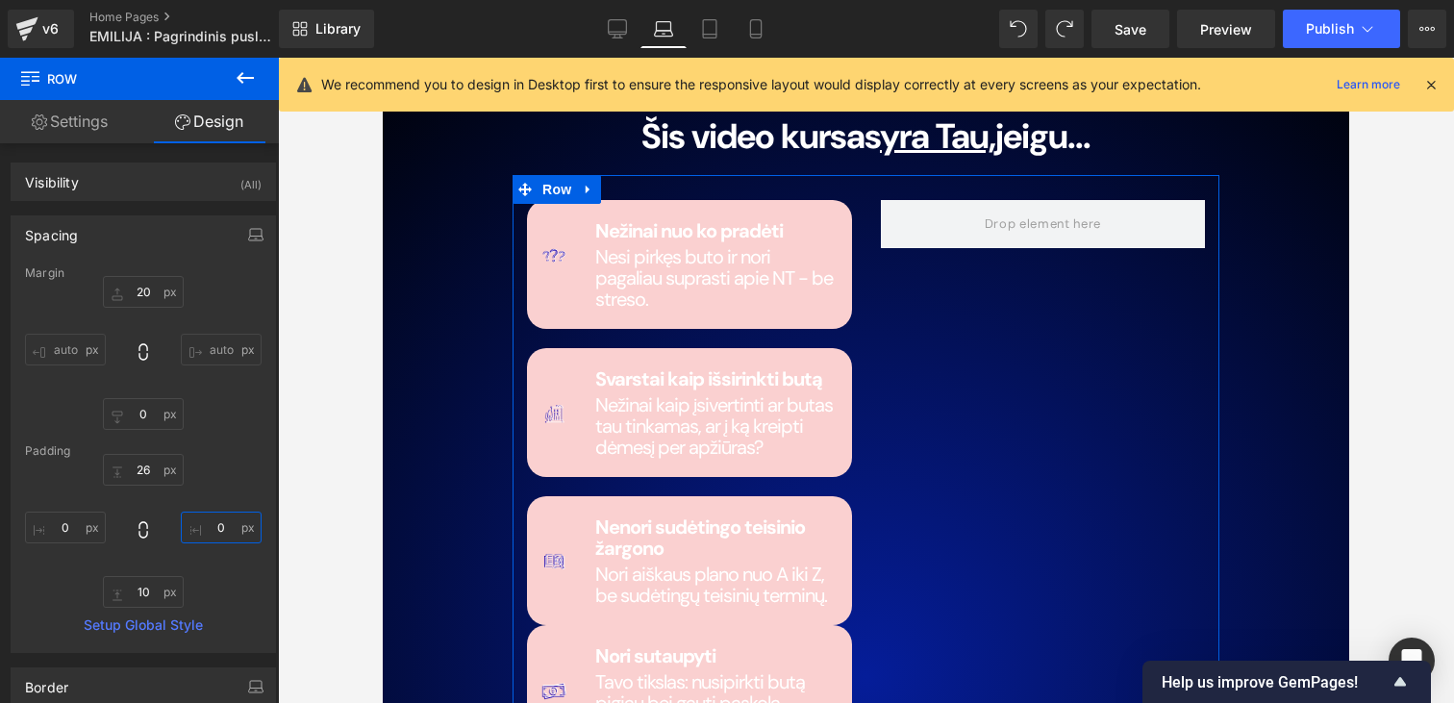
click at [210, 538] on input "0" at bounding box center [221, 528] width 81 height 32
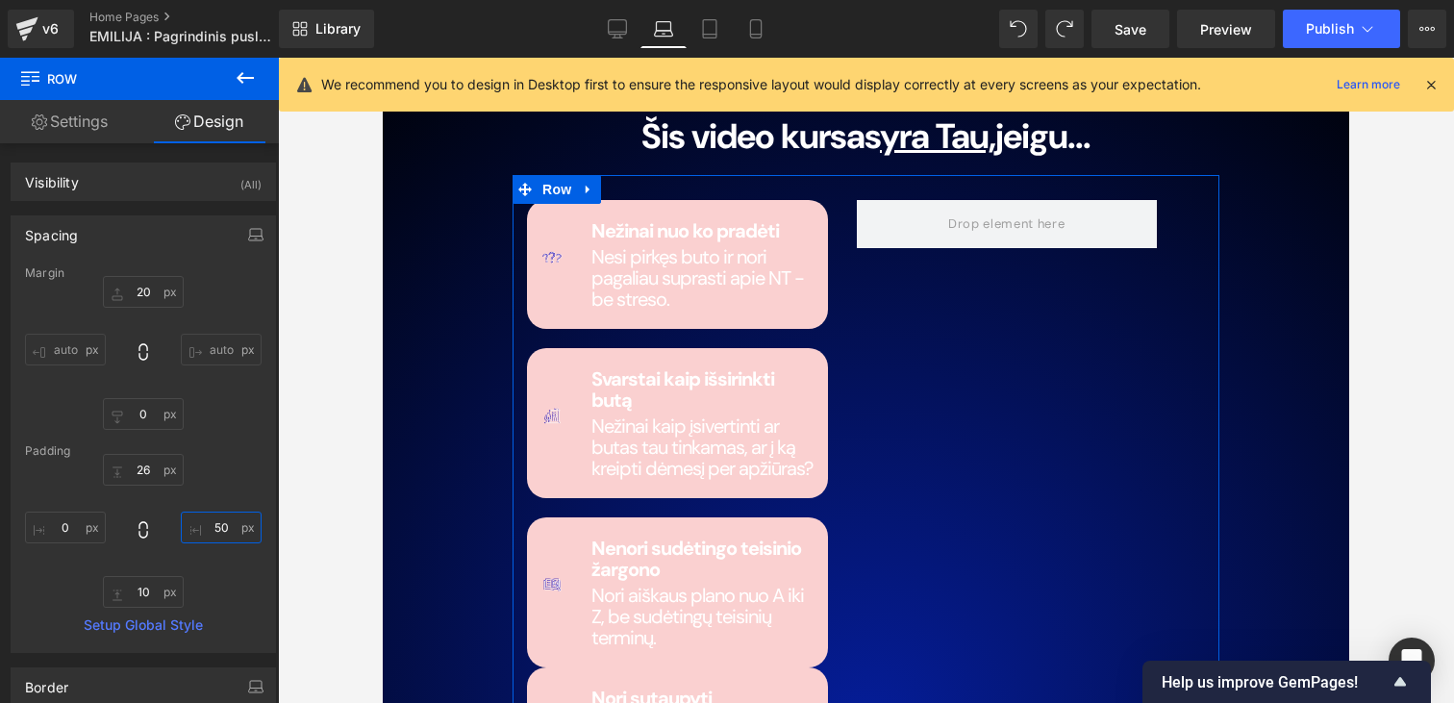
type input "5"
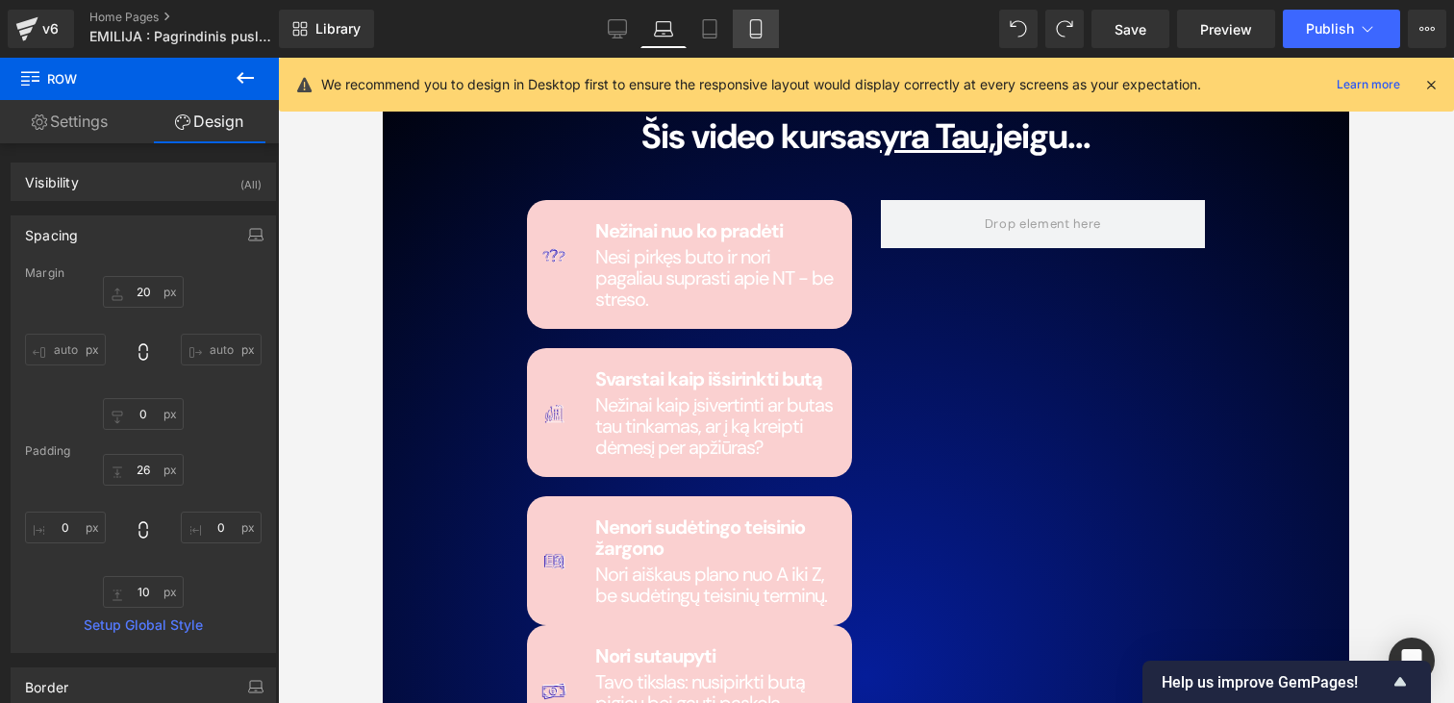
click at [743, 10] on link "Mobile" at bounding box center [756, 29] width 46 height 38
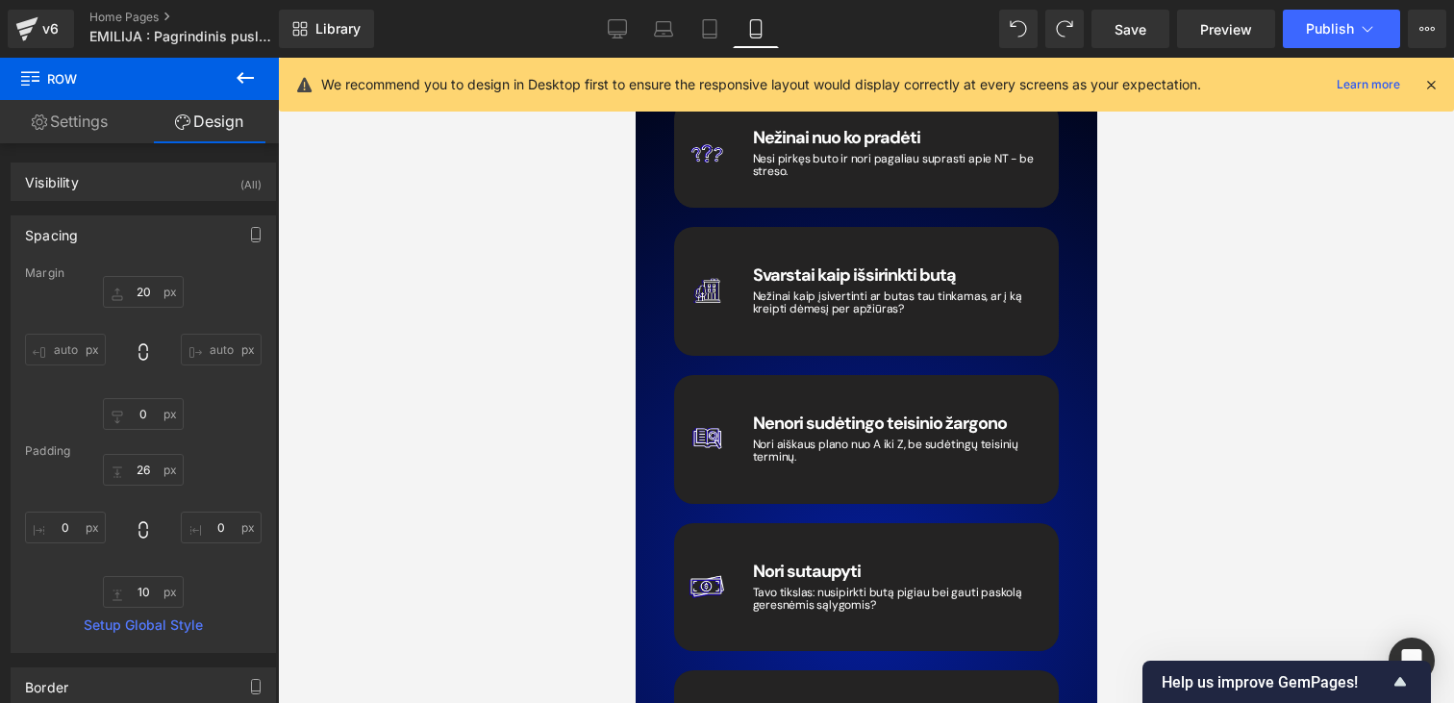
scroll to position [2503, 0]
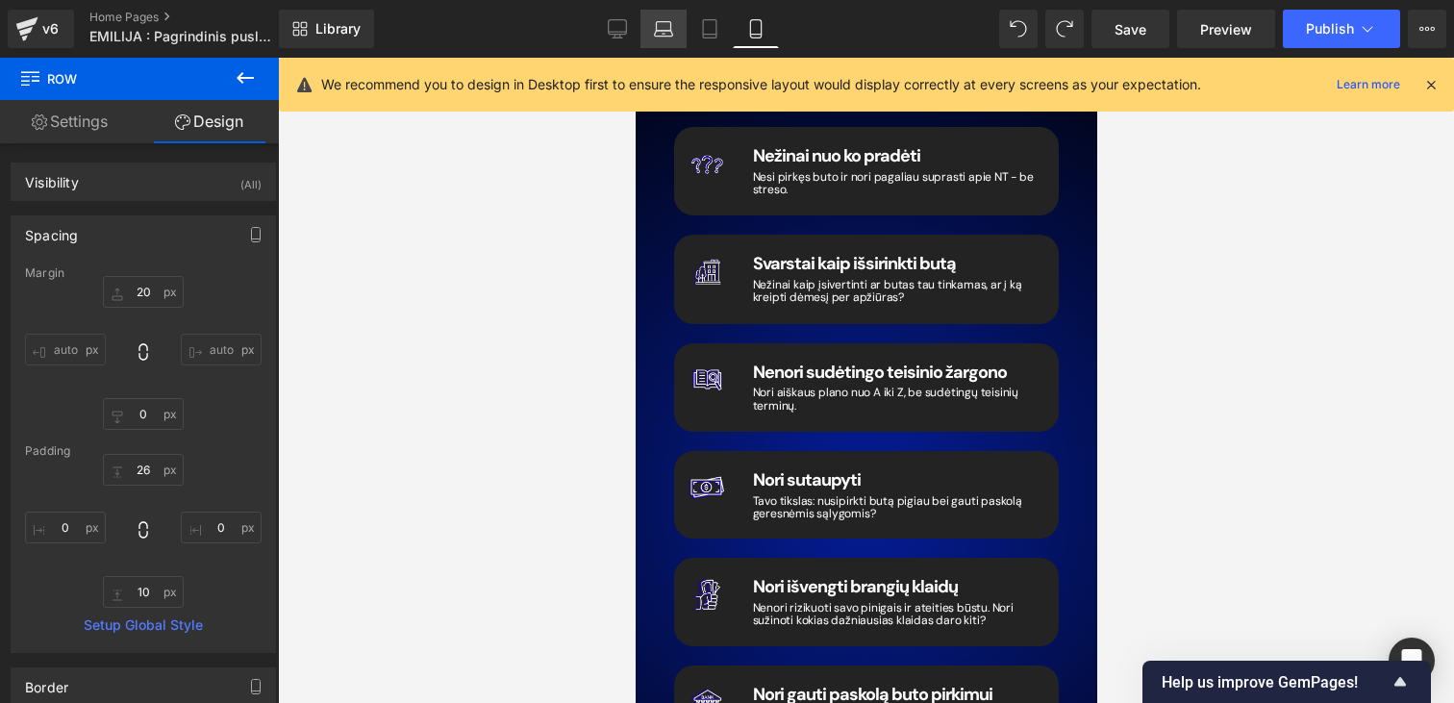
click at [668, 27] on icon at bounding box center [663, 28] width 19 height 19
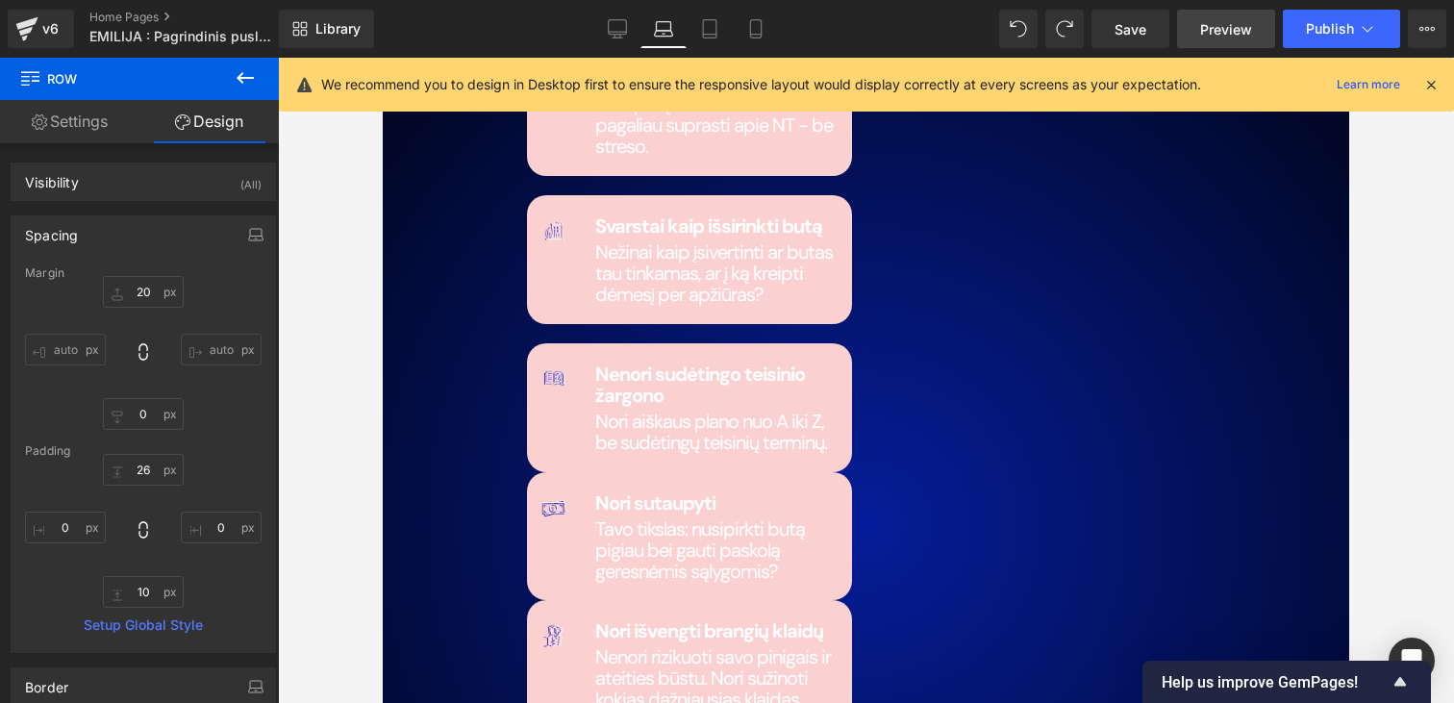
scroll to position [2751, 0]
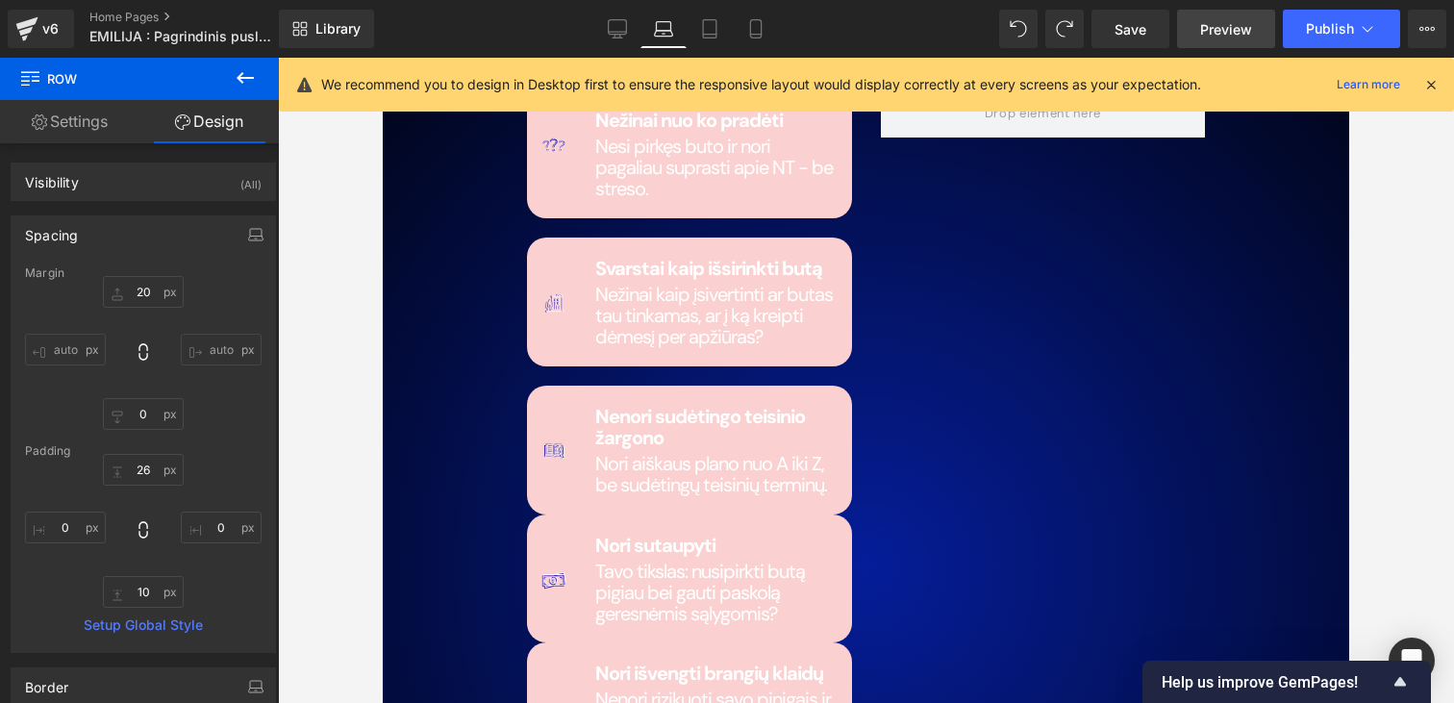
click at [1213, 28] on span "Preview" at bounding box center [1226, 29] width 52 height 20
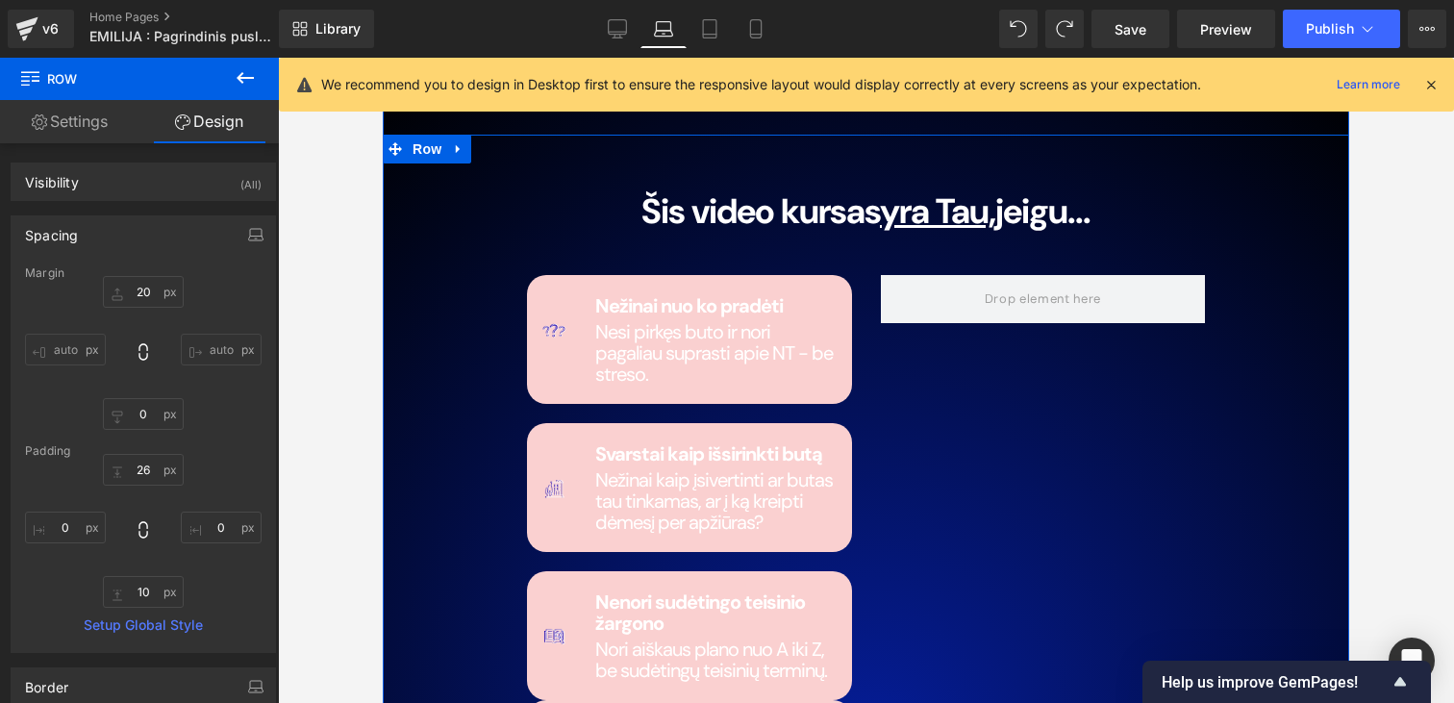
scroll to position [2573, 0]
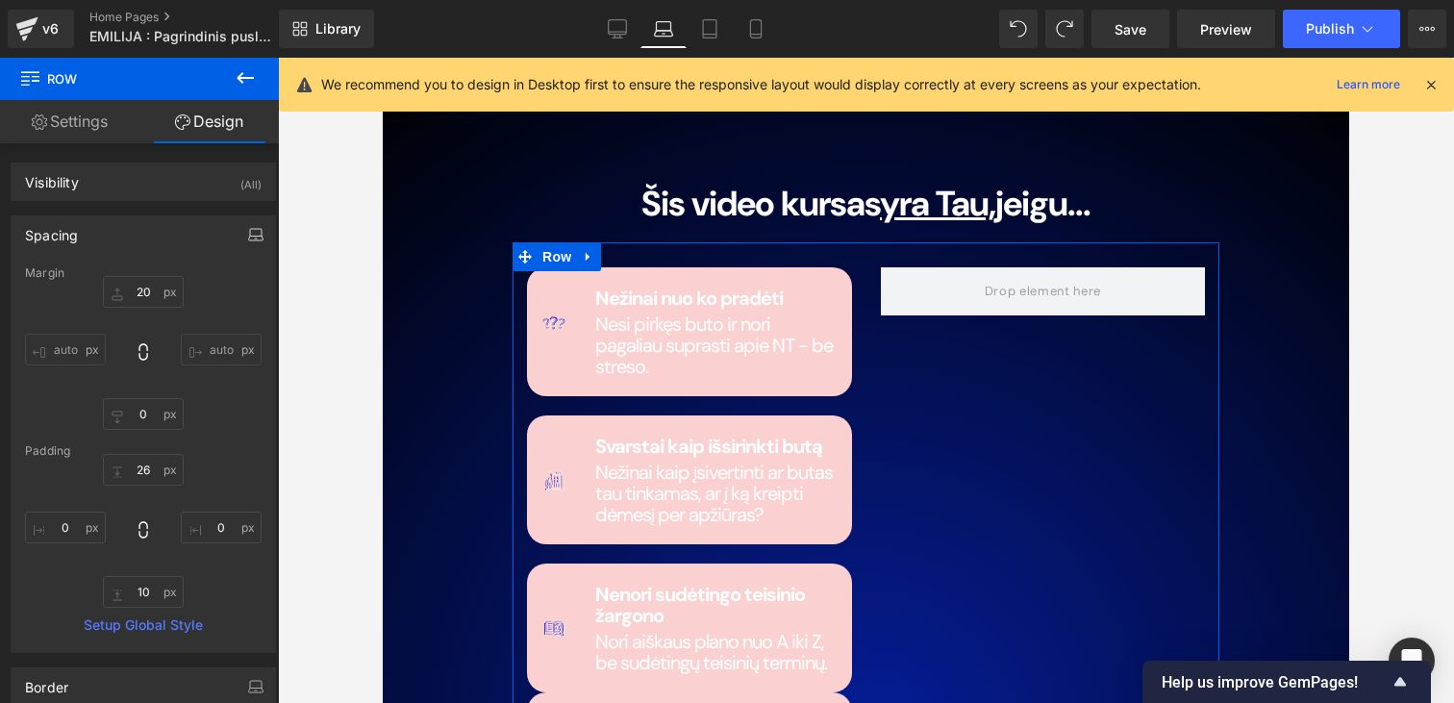
click at [250, 234] on icon "button" at bounding box center [256, 233] width 12 height 8
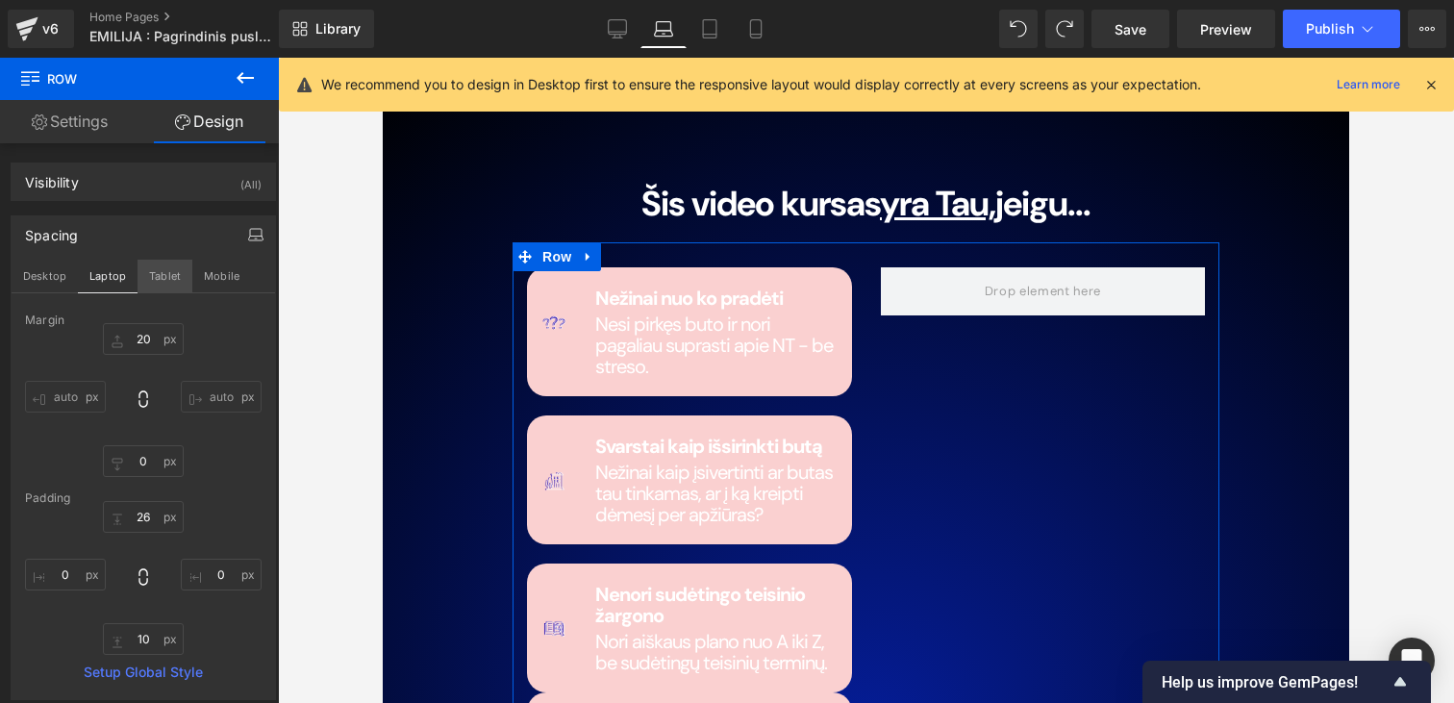
click at [176, 271] on button "Tablet" at bounding box center [164, 276] width 55 height 33
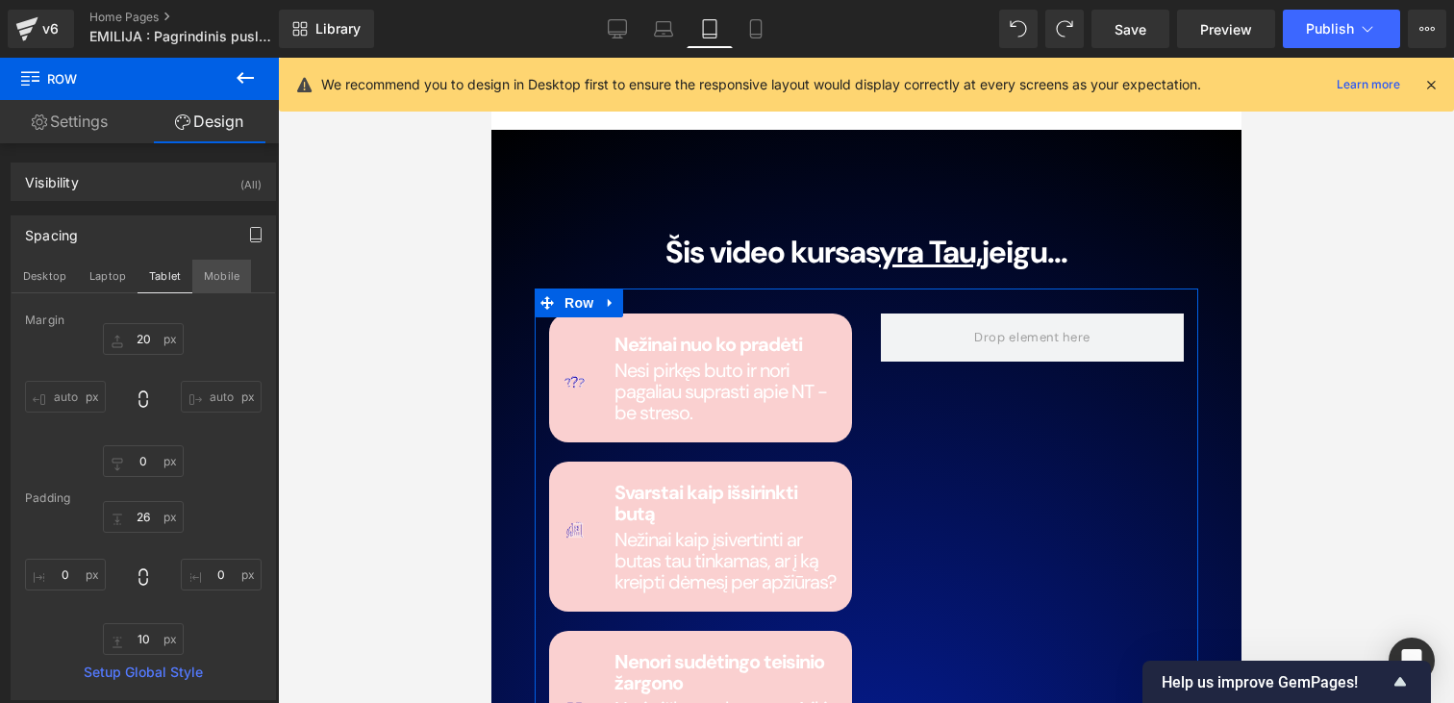
click at [202, 272] on button "Mobile" at bounding box center [221, 276] width 59 height 33
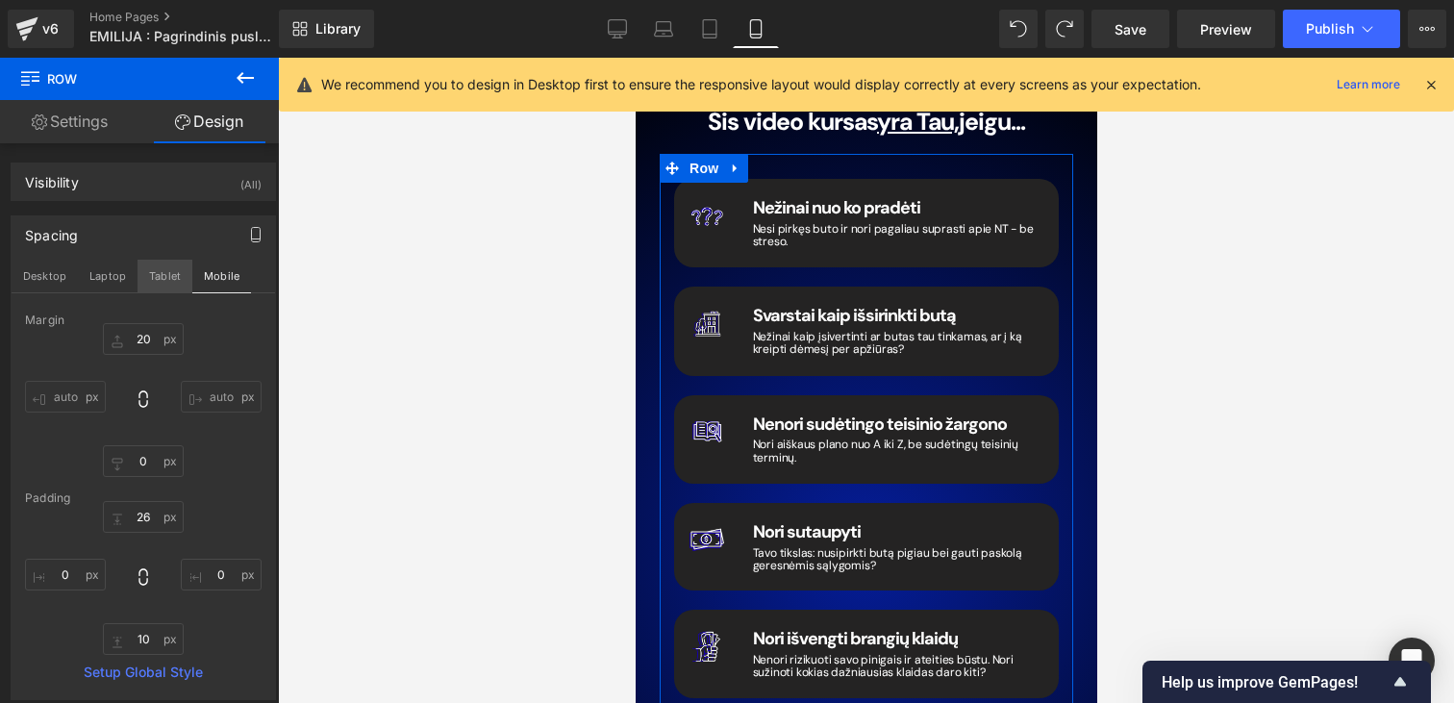
click at [168, 272] on button "Tablet" at bounding box center [164, 276] width 55 height 33
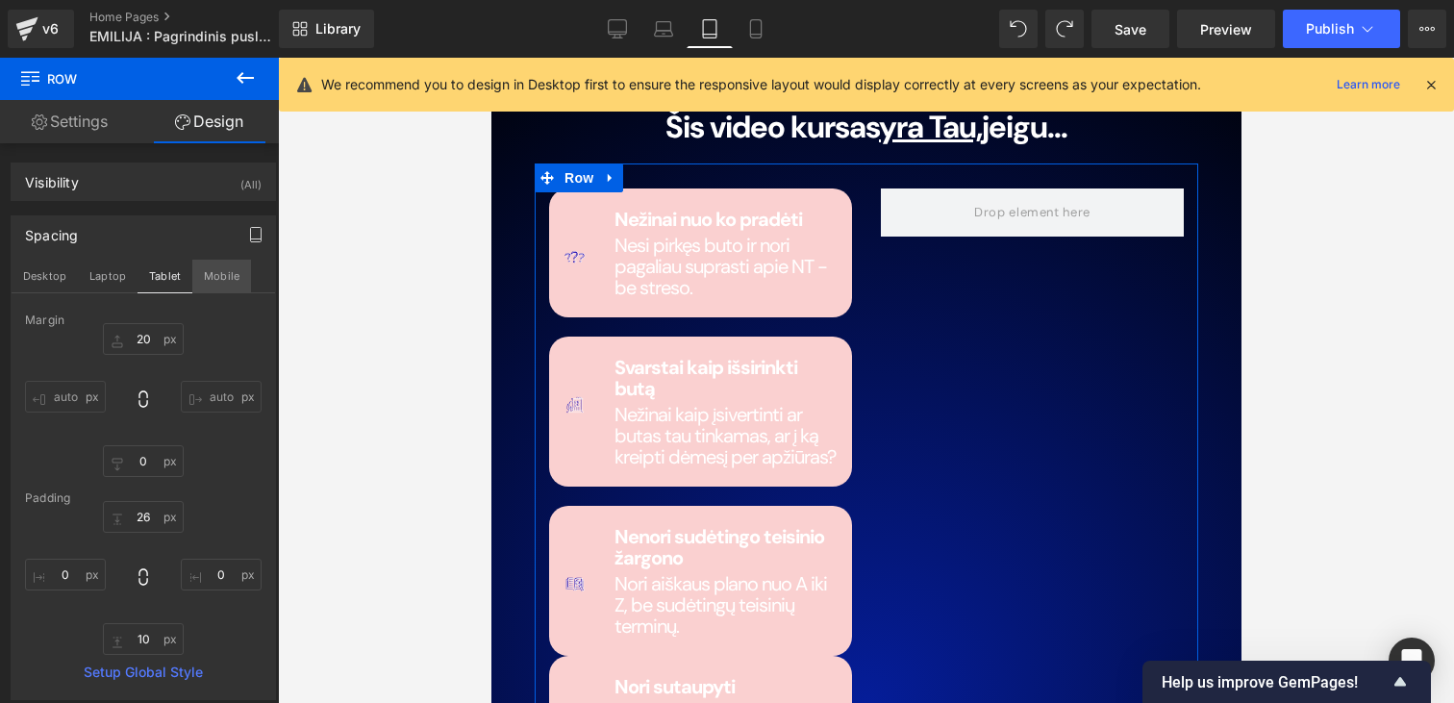
click at [197, 275] on button "Mobile" at bounding box center [221, 276] width 59 height 33
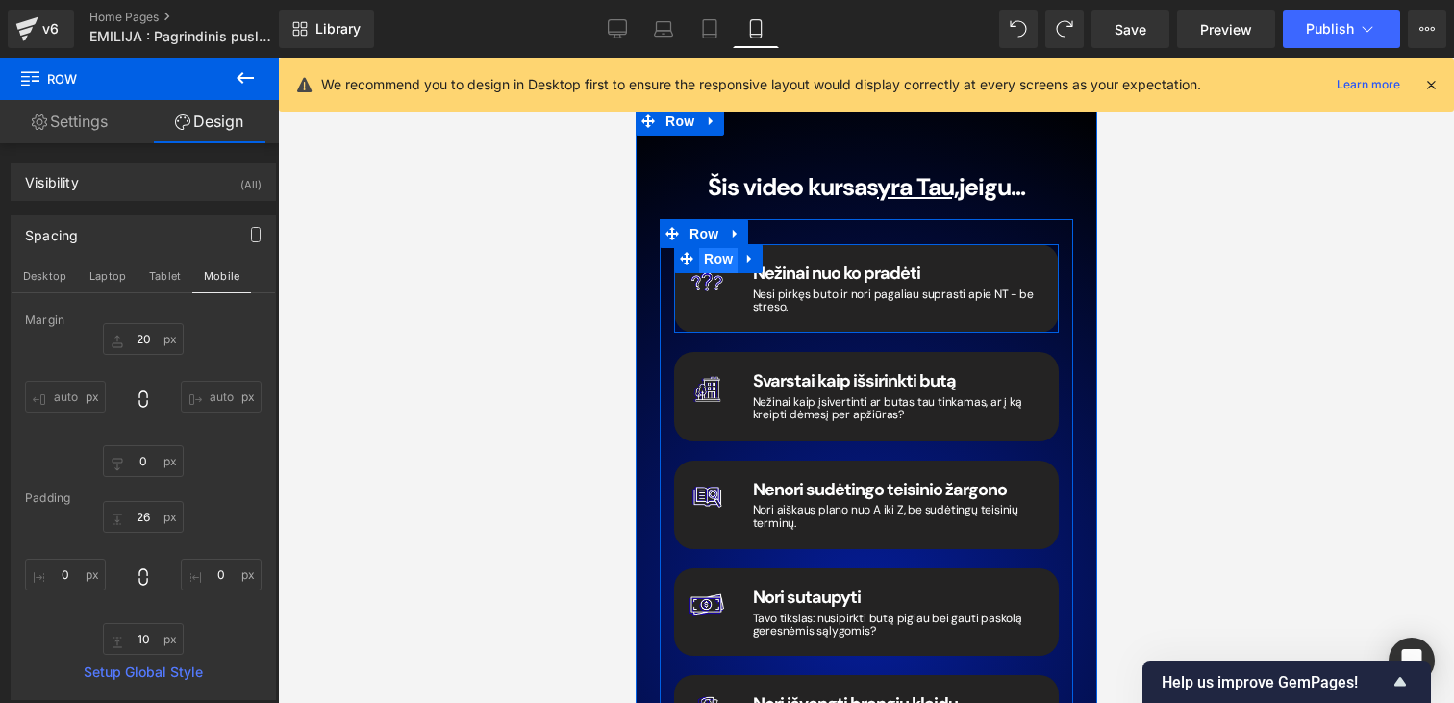
scroll to position [2370, 0]
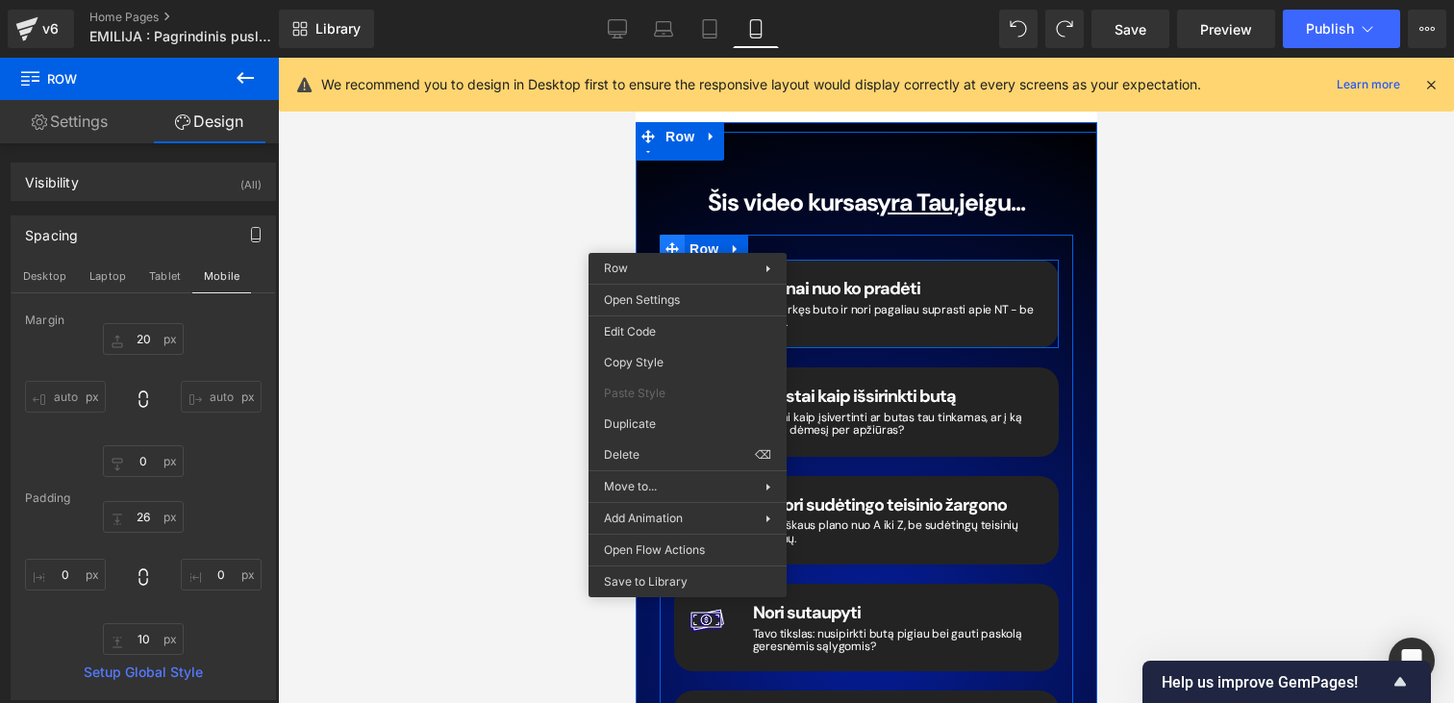
click at [671, 235] on span at bounding box center [671, 249] width 25 height 29
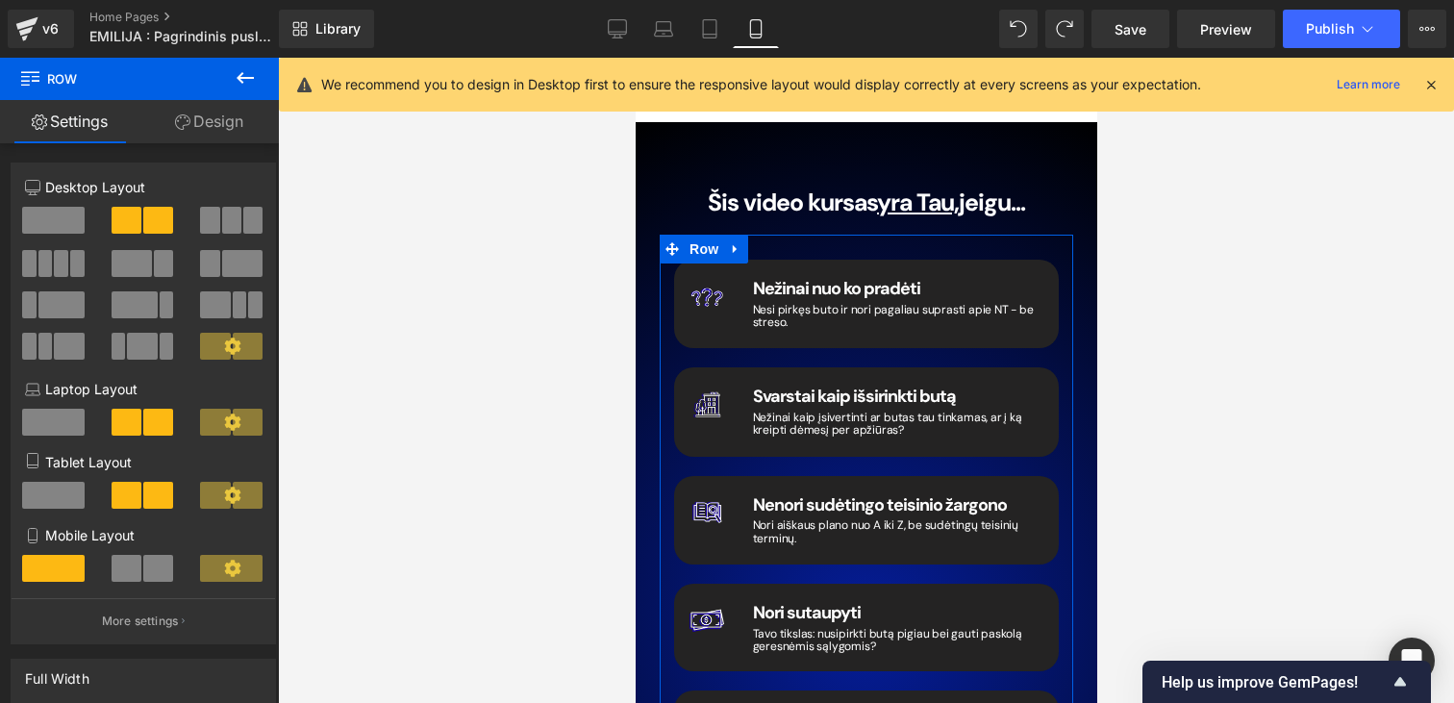
click at [635, 344] on div "Row You are previewing how the will restyle your page. You can not edit Element…" at bounding box center [727, 368] width 1454 height 736
click at [707, 28] on icon at bounding box center [709, 28] width 19 height 19
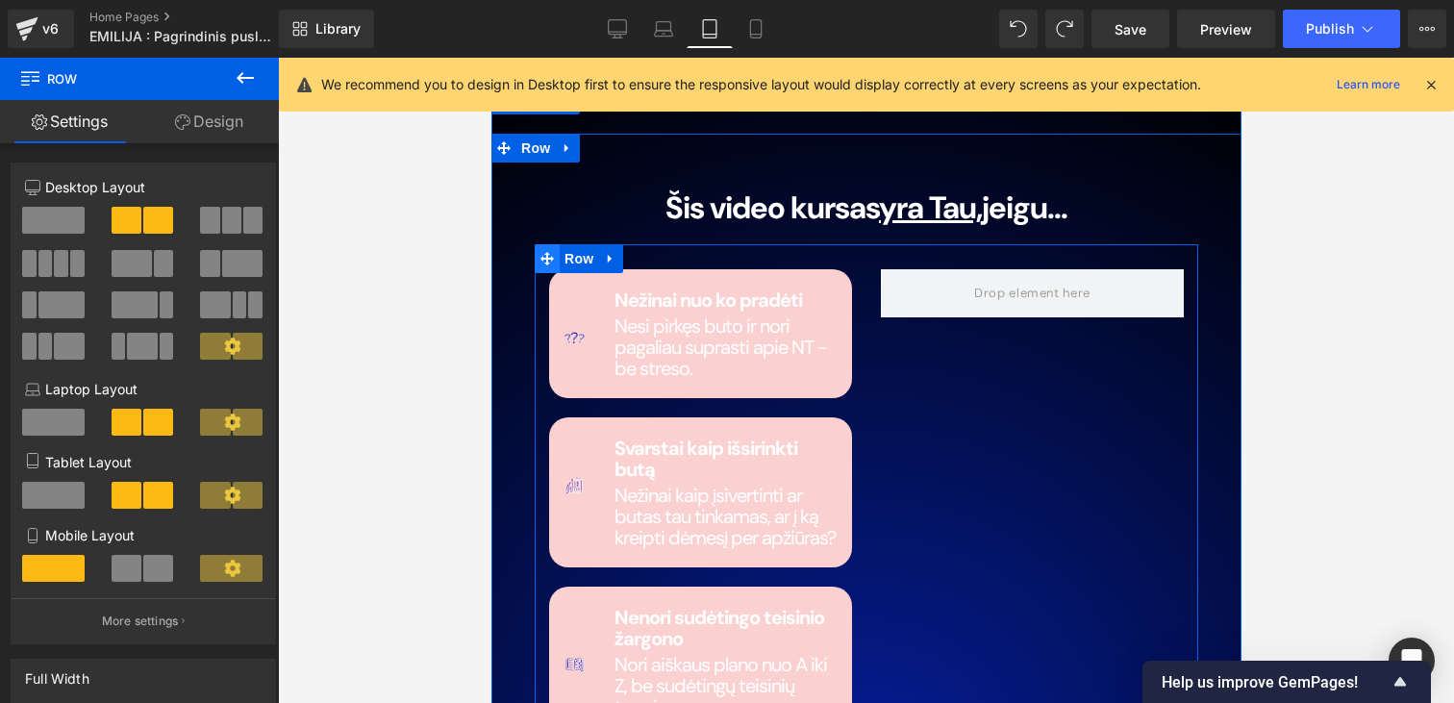
click at [549, 244] on span at bounding box center [546, 258] width 25 height 29
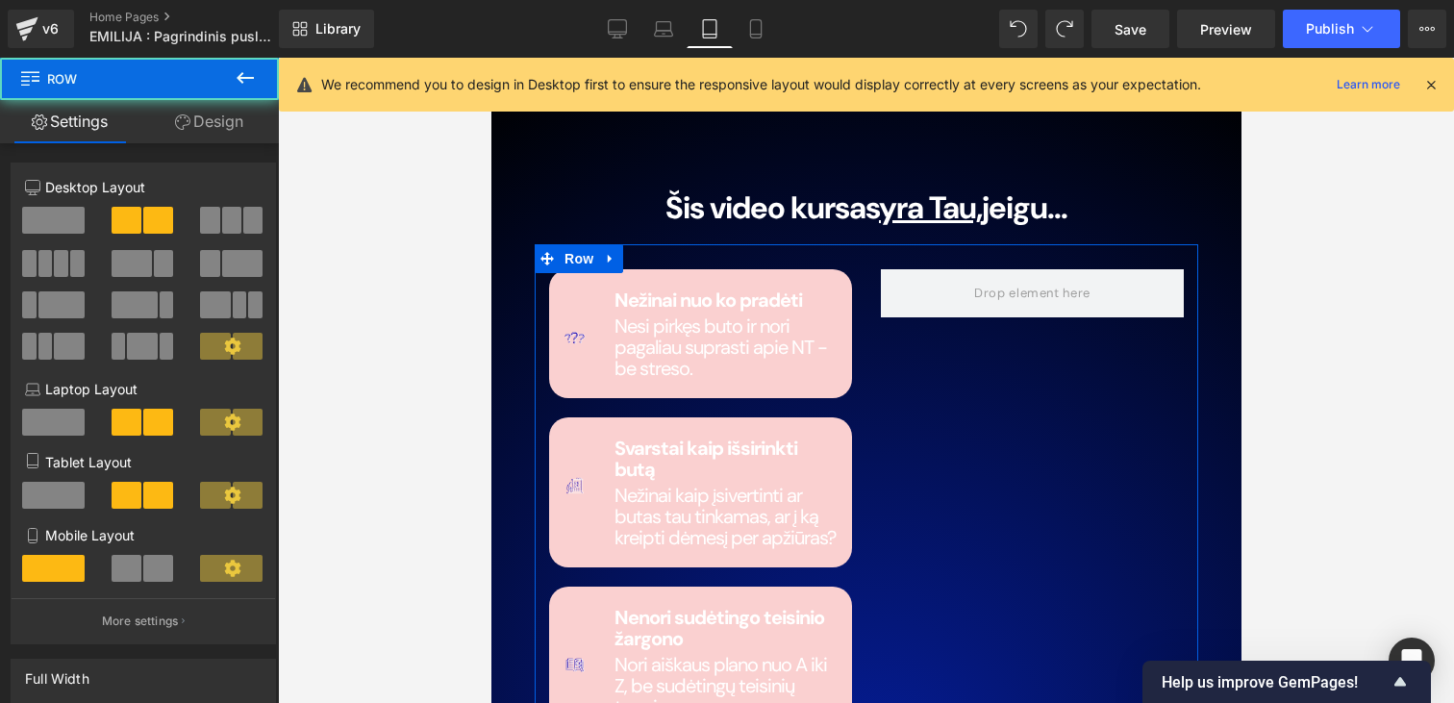
drag, startPoint x: 994, startPoint y: 432, endPoint x: 504, endPoint y: 374, distance: 493.7
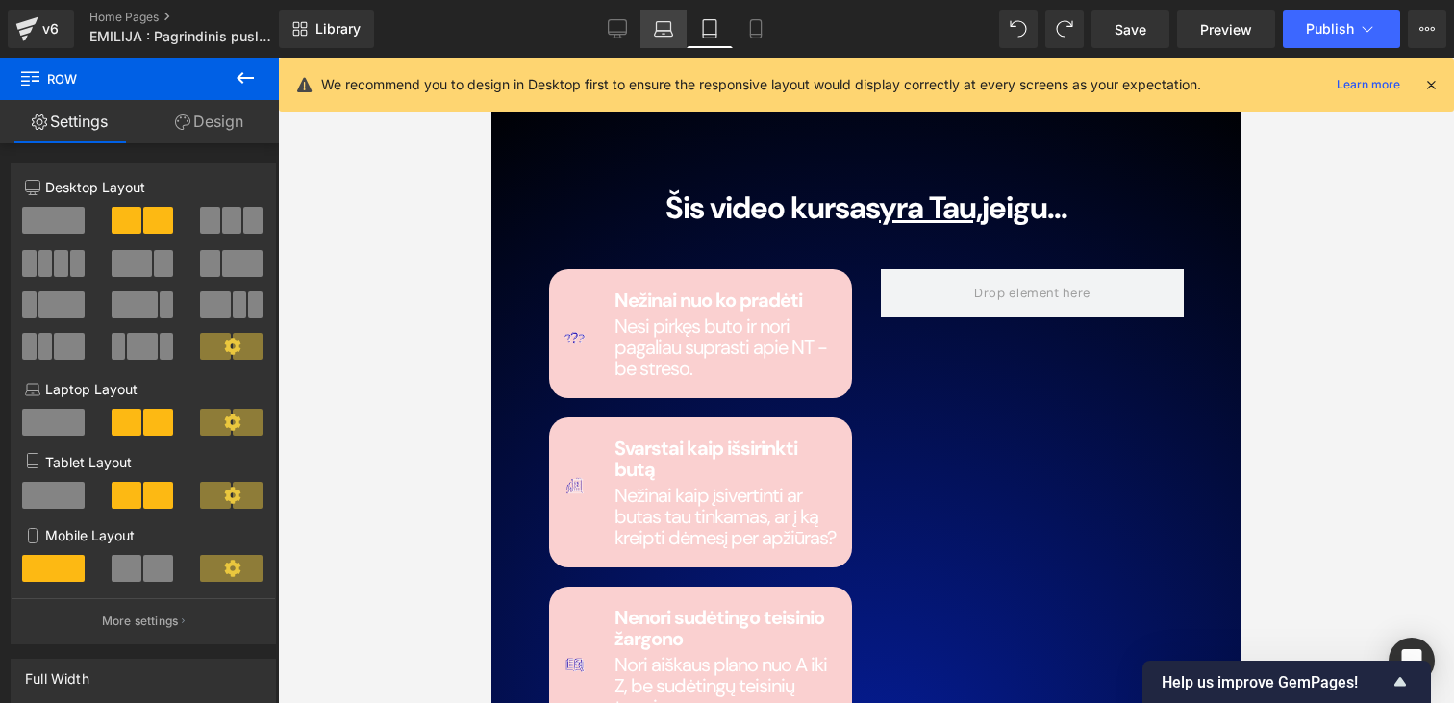
click at [670, 45] on link "Laptop" at bounding box center [663, 29] width 46 height 38
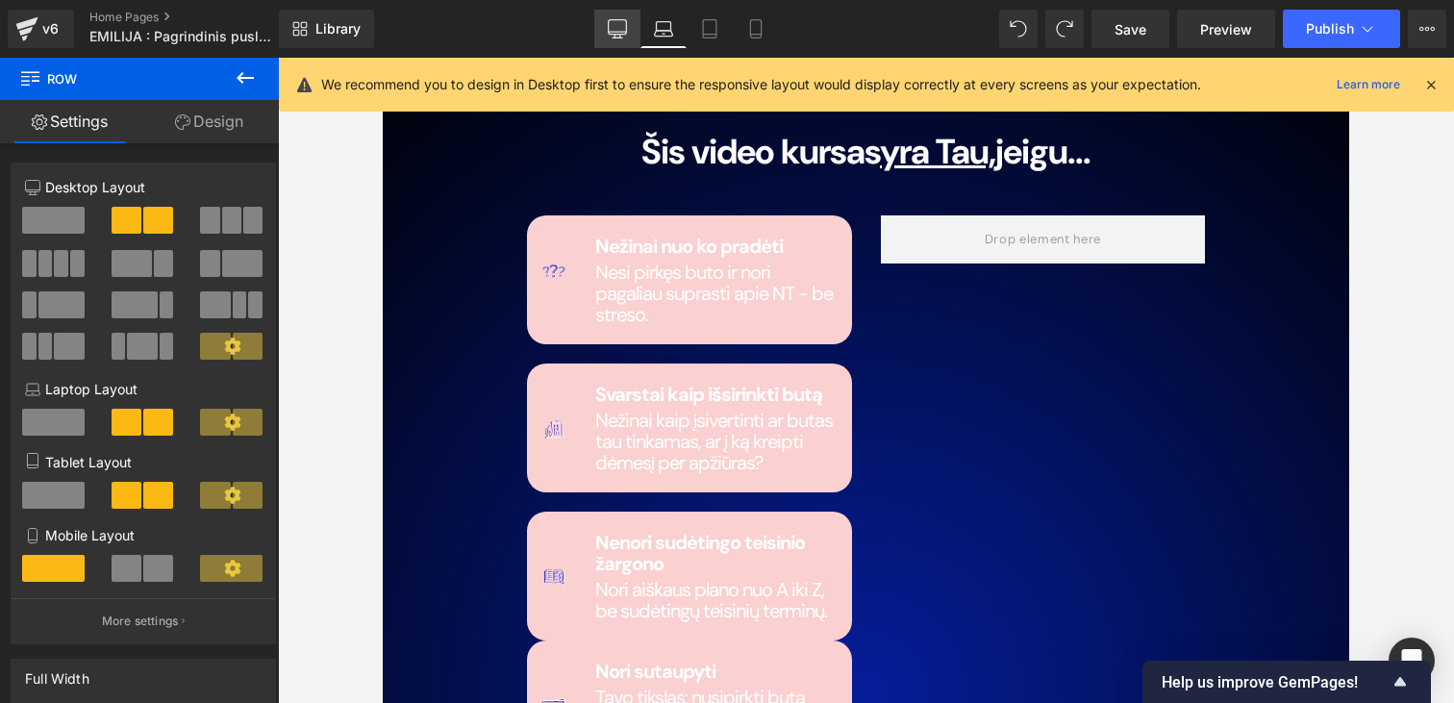
click at [601, 27] on link "Desktop" at bounding box center [617, 29] width 46 height 38
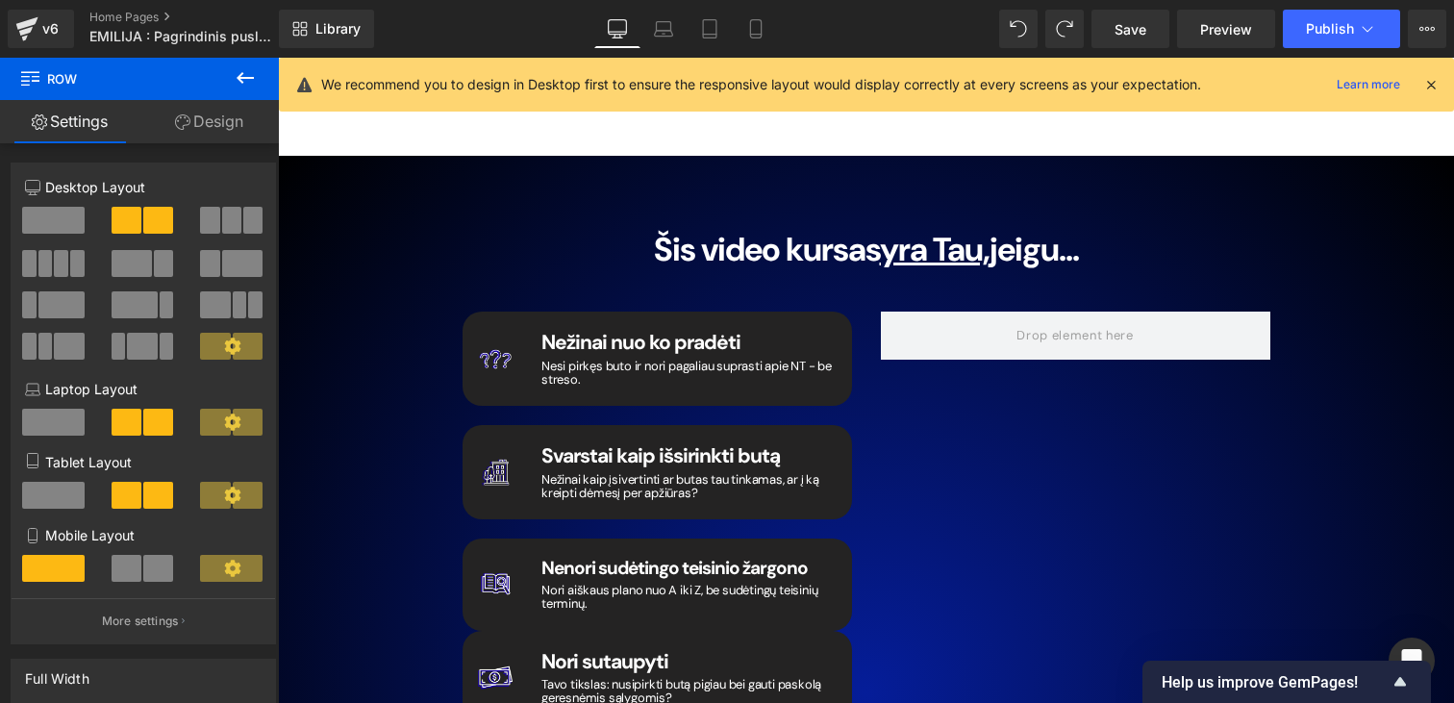
scroll to position [2824, 0]
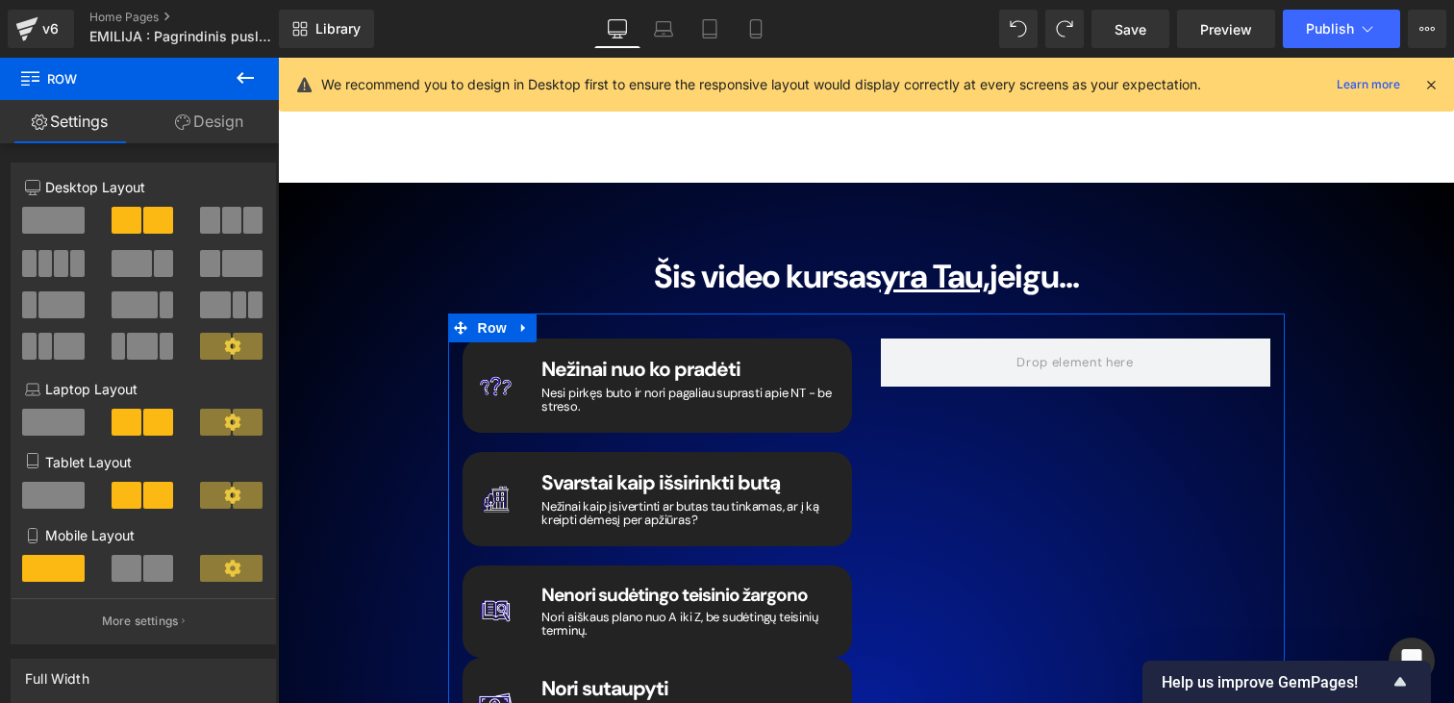
click at [122, 222] on span at bounding box center [127, 220] width 30 height 27
click at [41, 219] on span at bounding box center [53, 220] width 62 height 27
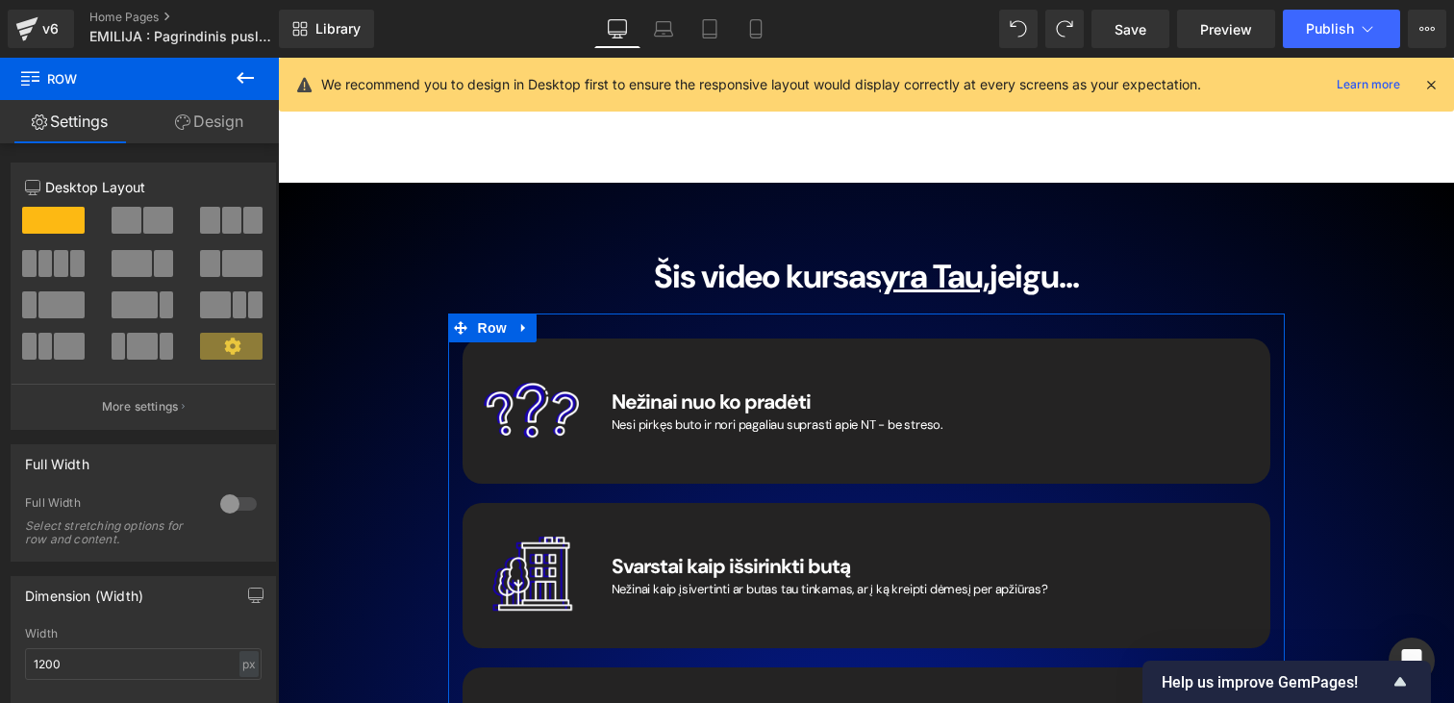
click at [132, 220] on span at bounding box center [127, 220] width 30 height 27
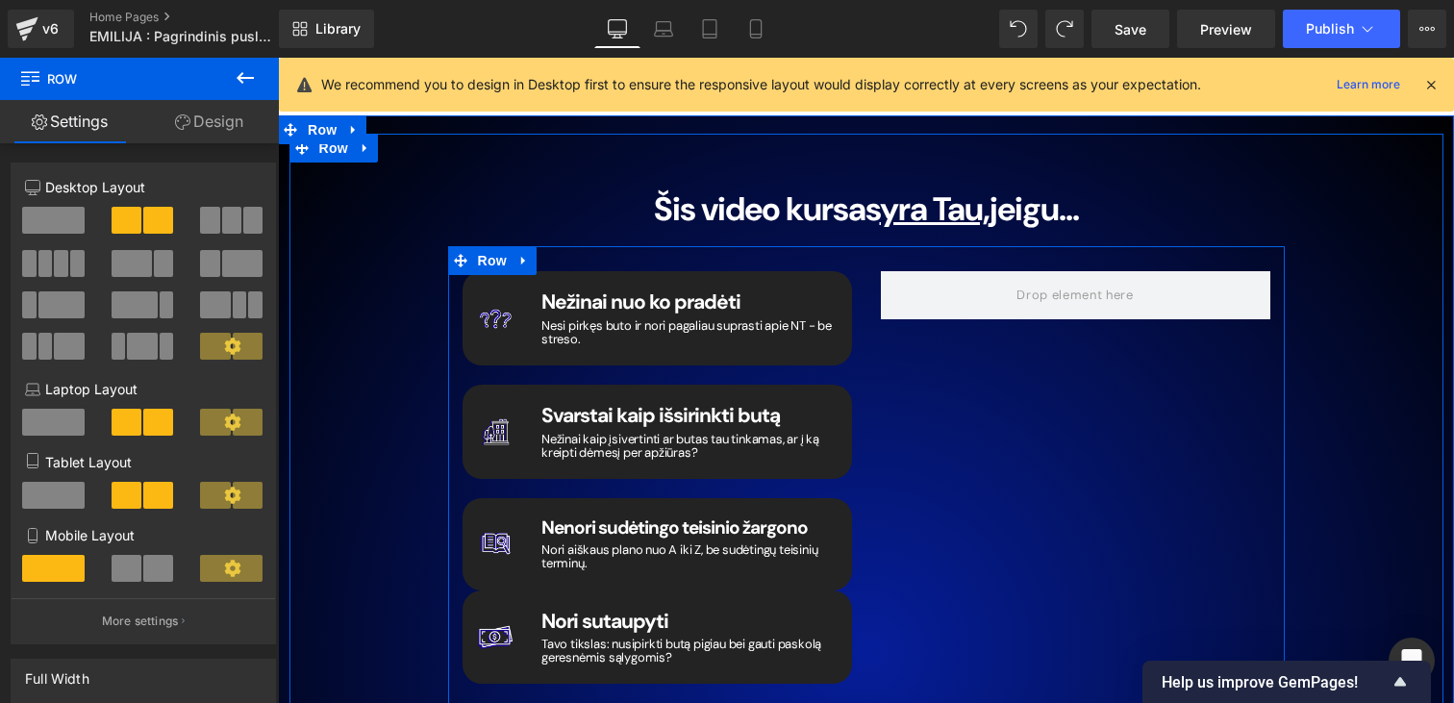
scroll to position [2881, 0]
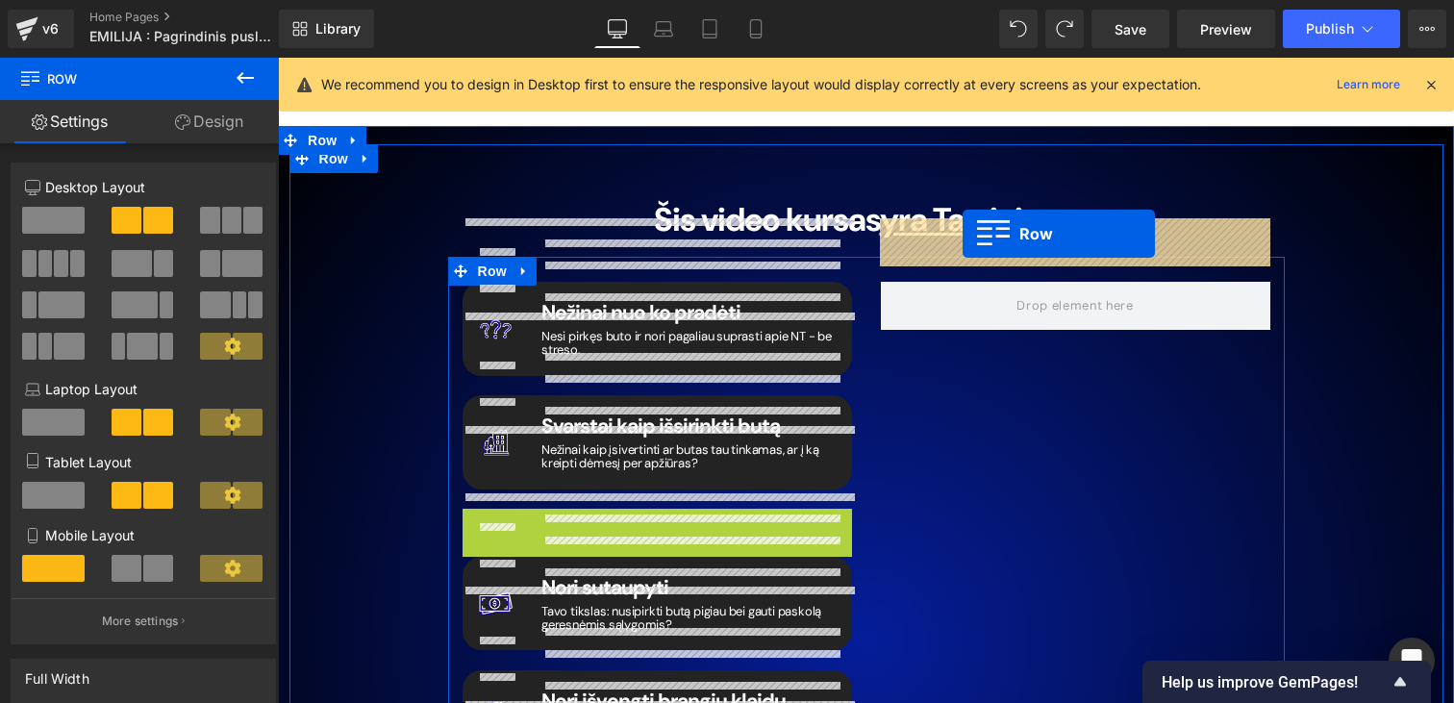
drag, startPoint x: 475, startPoint y: 460, endPoint x: 962, endPoint y: 236, distance: 536.5
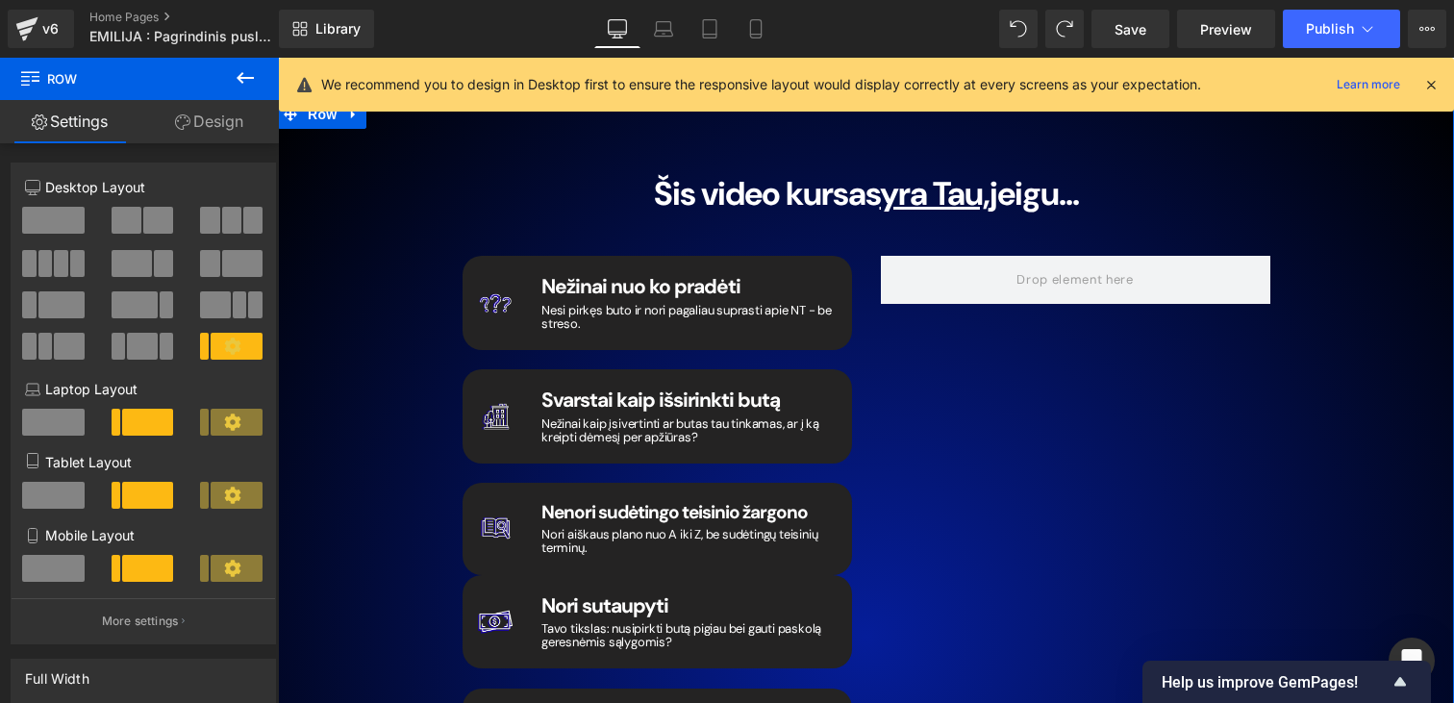
scroll to position [2885, 0]
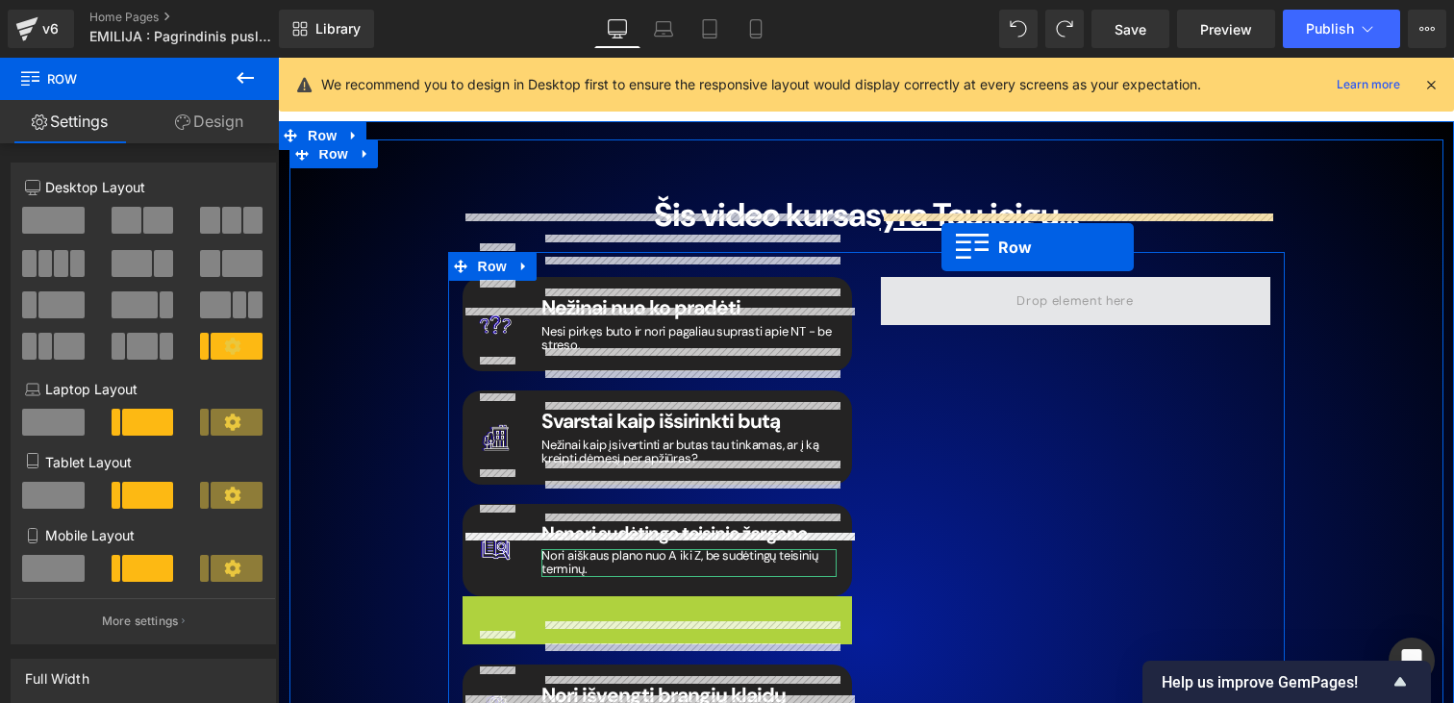
drag, startPoint x: 468, startPoint y: 549, endPoint x: 941, endPoint y: 247, distance: 561.2
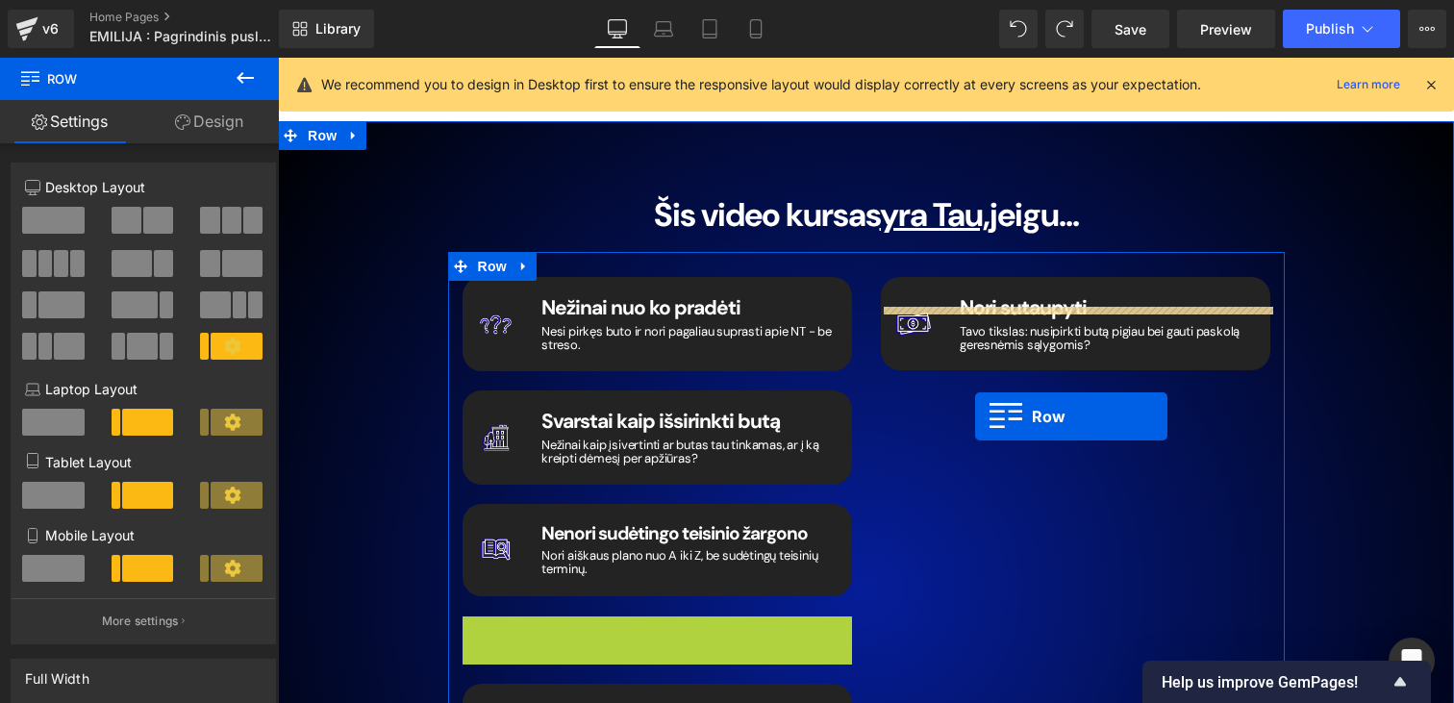
drag, startPoint x: 476, startPoint y: 568, endPoint x: 975, endPoint y: 403, distance: 525.7
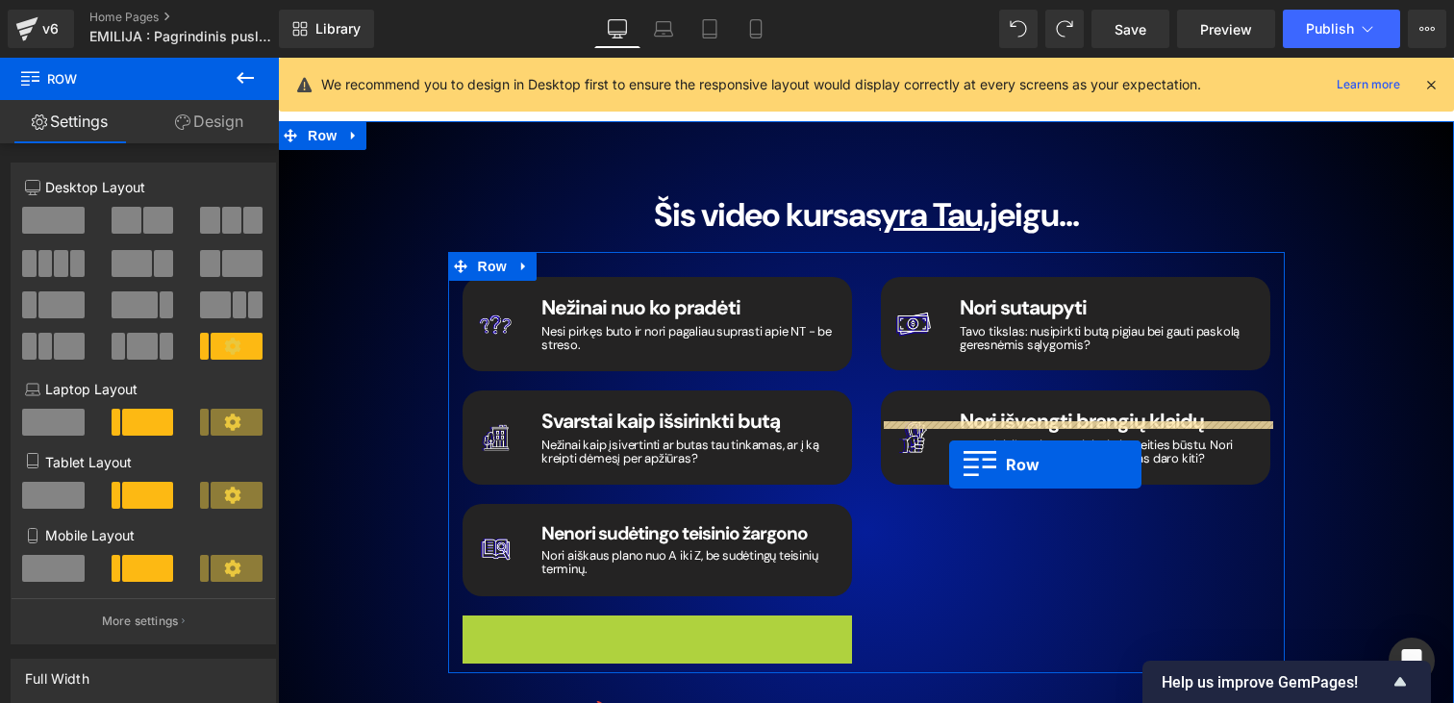
drag, startPoint x: 473, startPoint y: 574, endPoint x: 956, endPoint y: 468, distance: 494.1
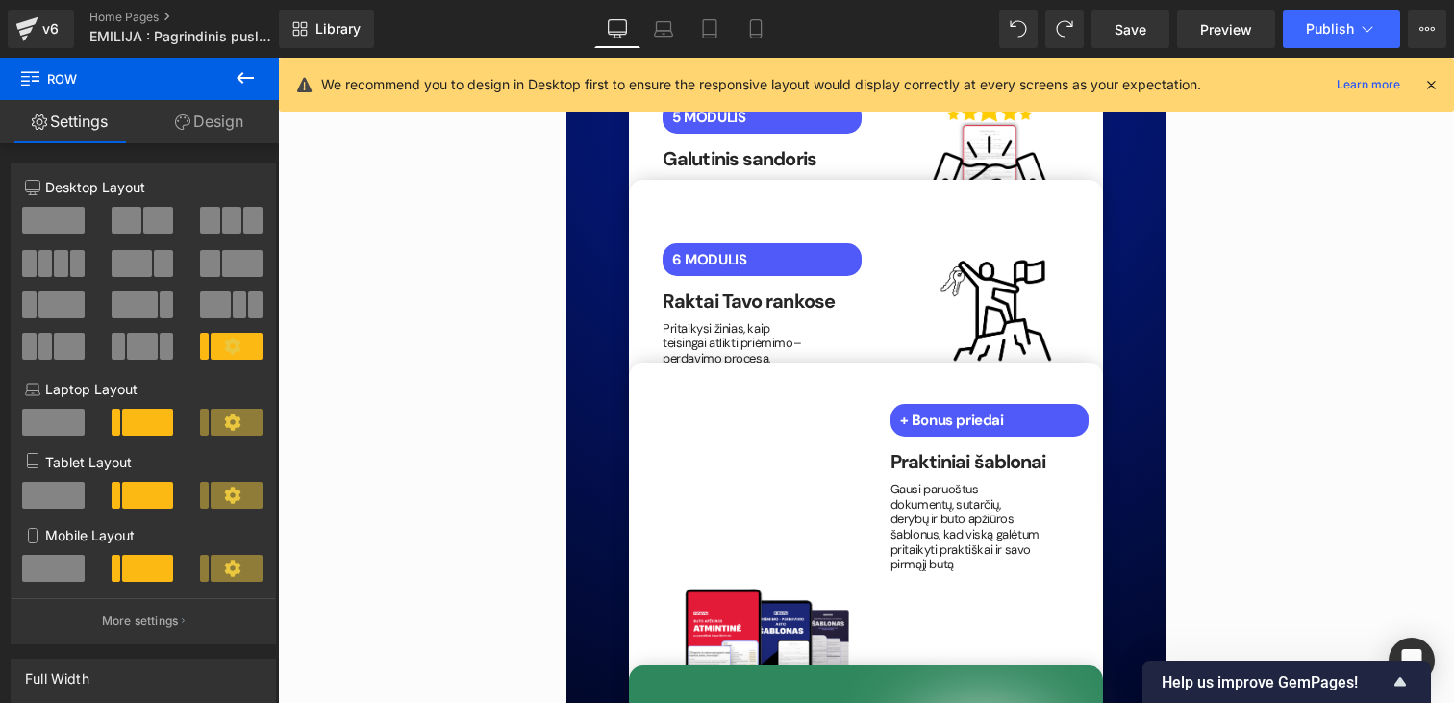
scroll to position [4775, 0]
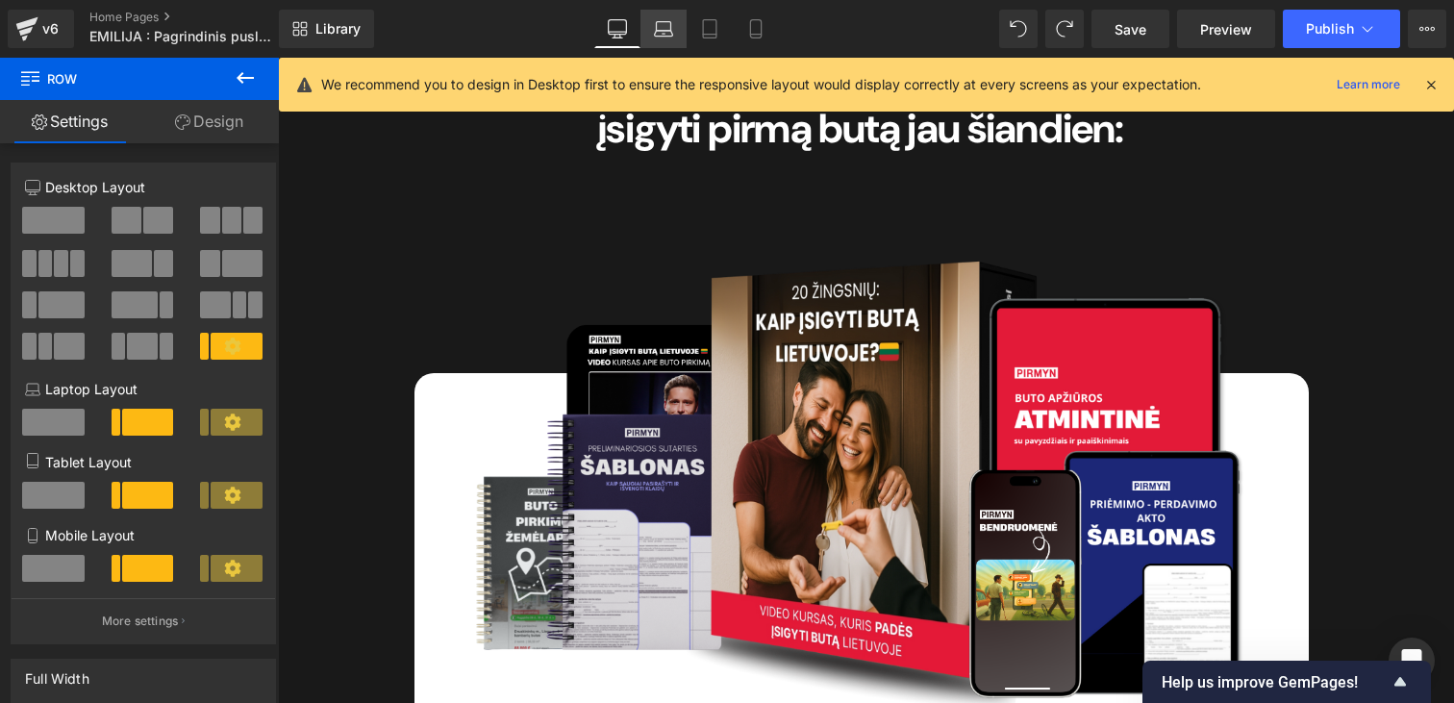
click at [662, 36] on icon at bounding box center [664, 34] width 18 height 6
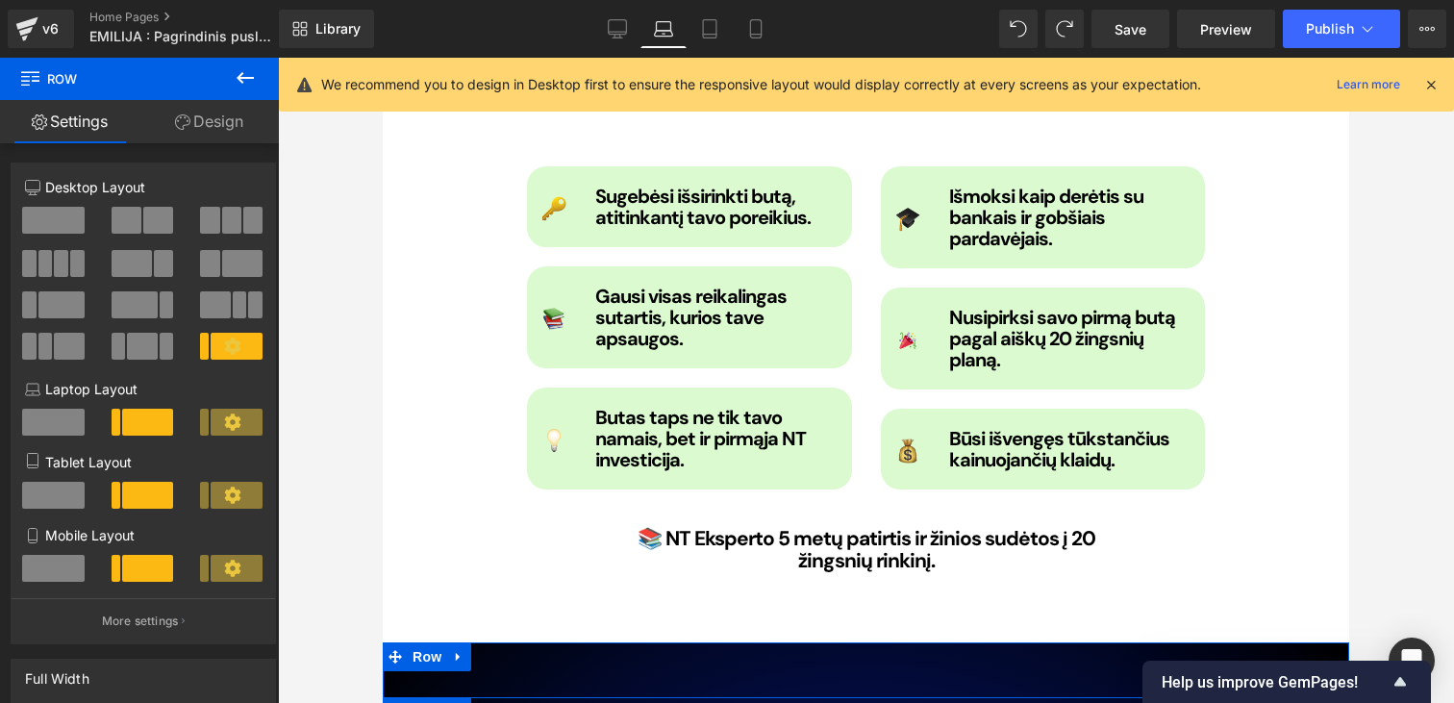
scroll to position [1834, 0]
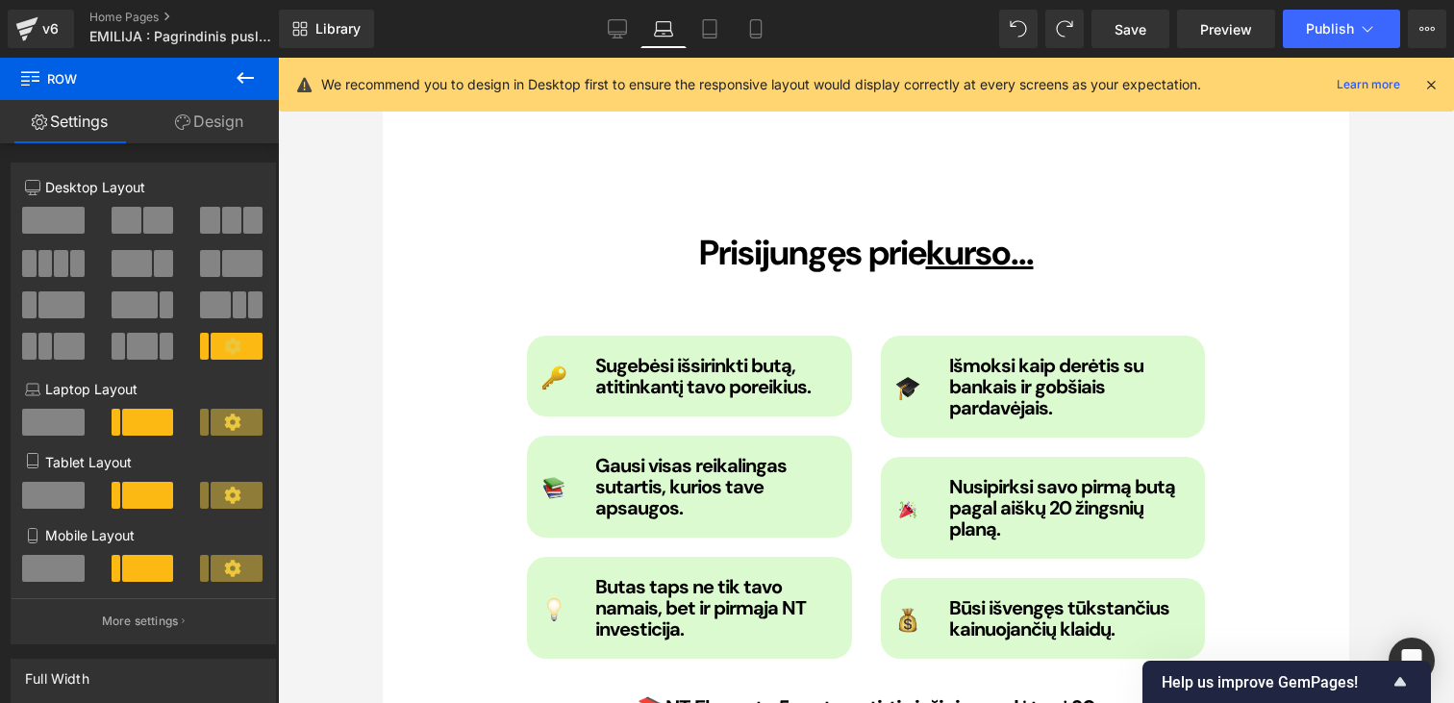
click at [724, 8] on div "Library Laptop Desktop Laptop Tablet Mobile Save Preview Publish Scheduled View…" at bounding box center [866, 29] width 1175 height 58
click at [722, 21] on link "Tablet" at bounding box center [710, 29] width 46 height 38
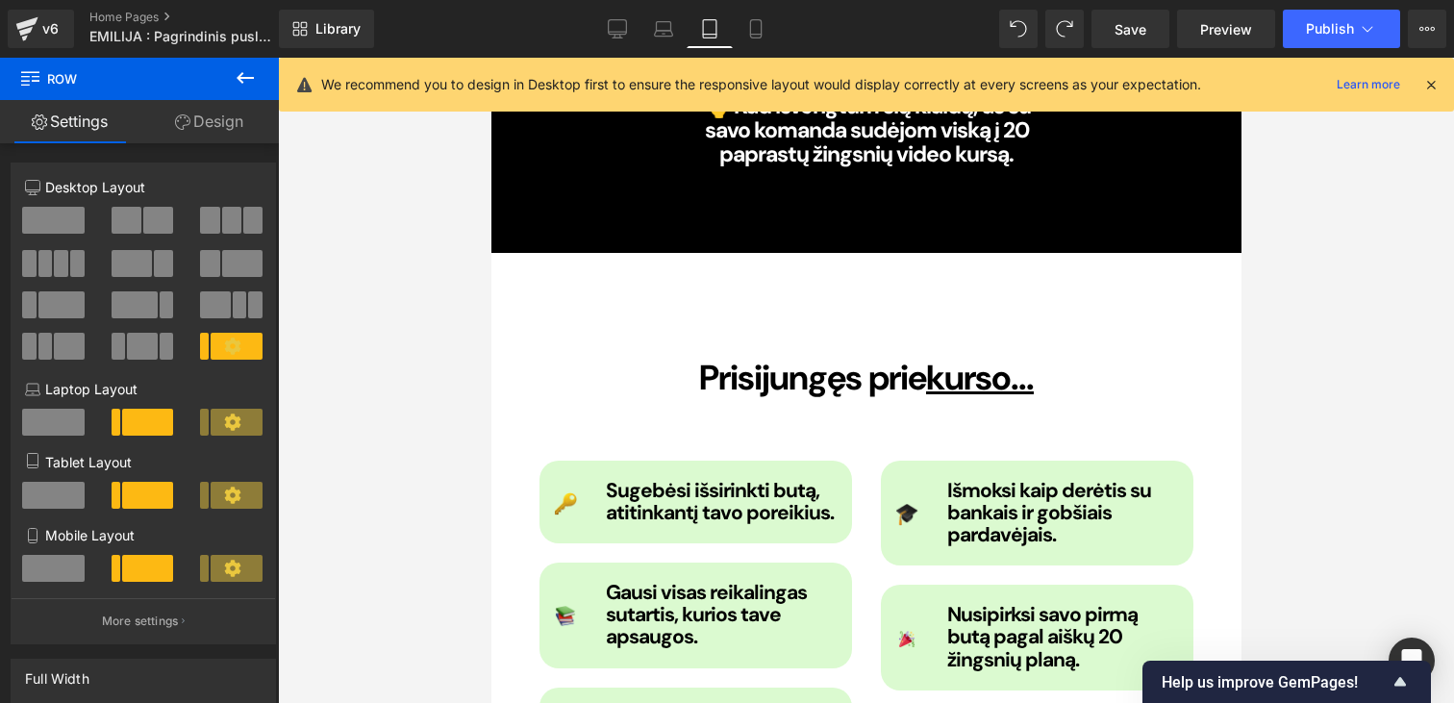
scroll to position [1957, 0]
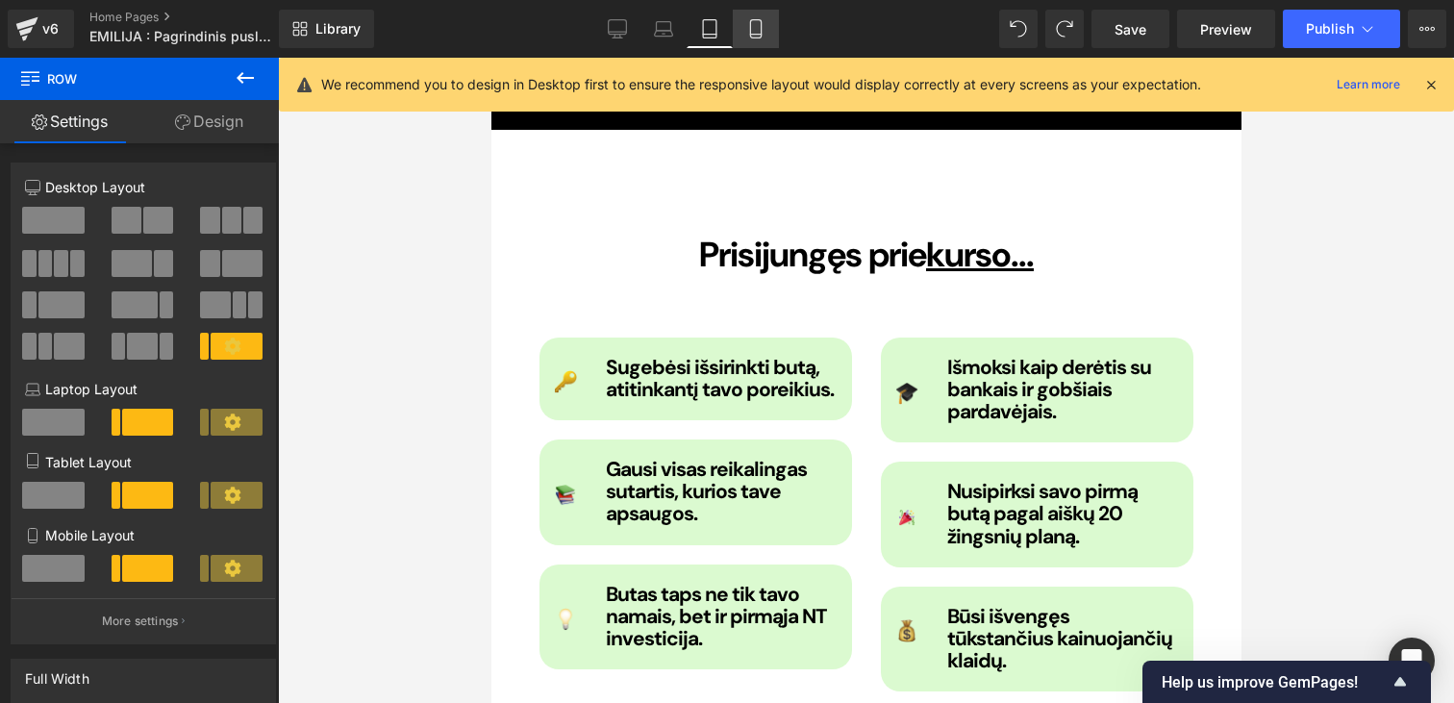
click at [753, 40] on link "Mobile" at bounding box center [756, 29] width 46 height 38
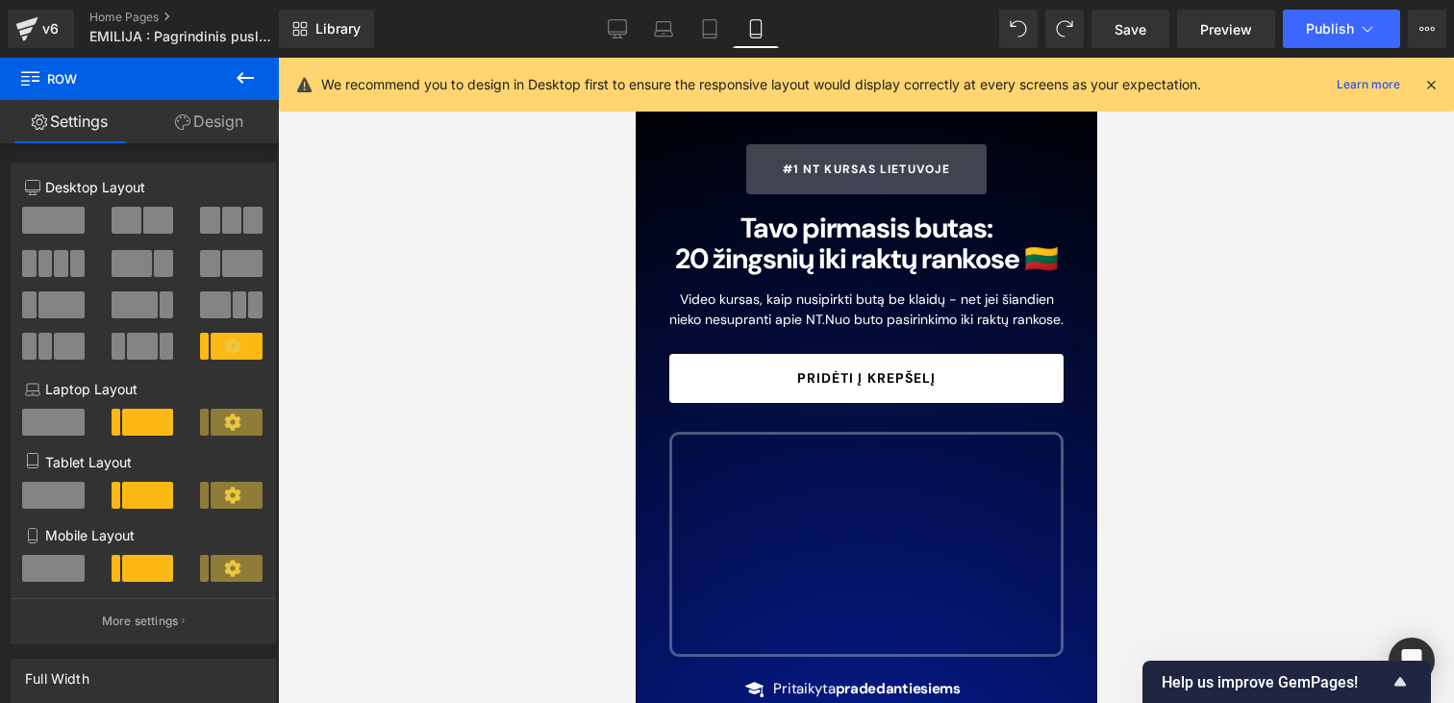
scroll to position [0, 0]
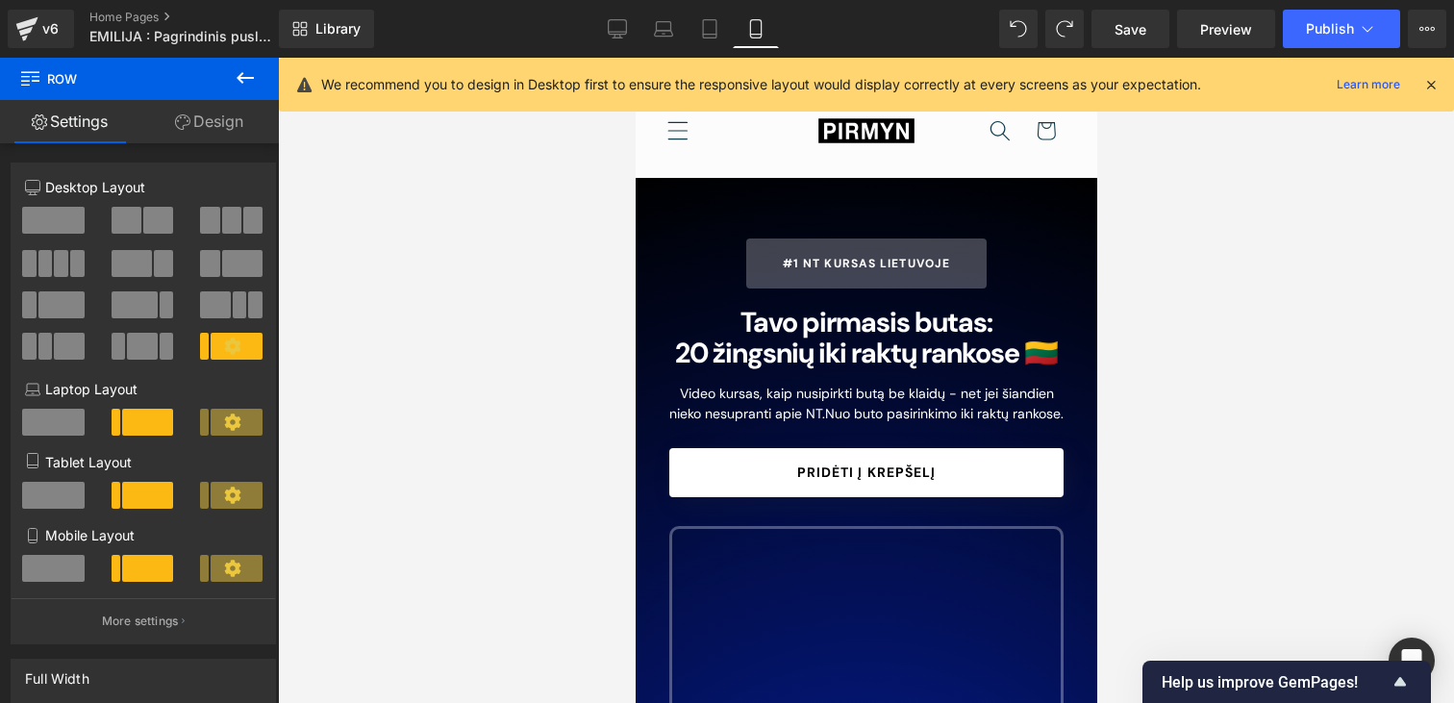
click at [1000, 483] on link "Pridėti į krepšelį" at bounding box center [865, 473] width 394 height 50
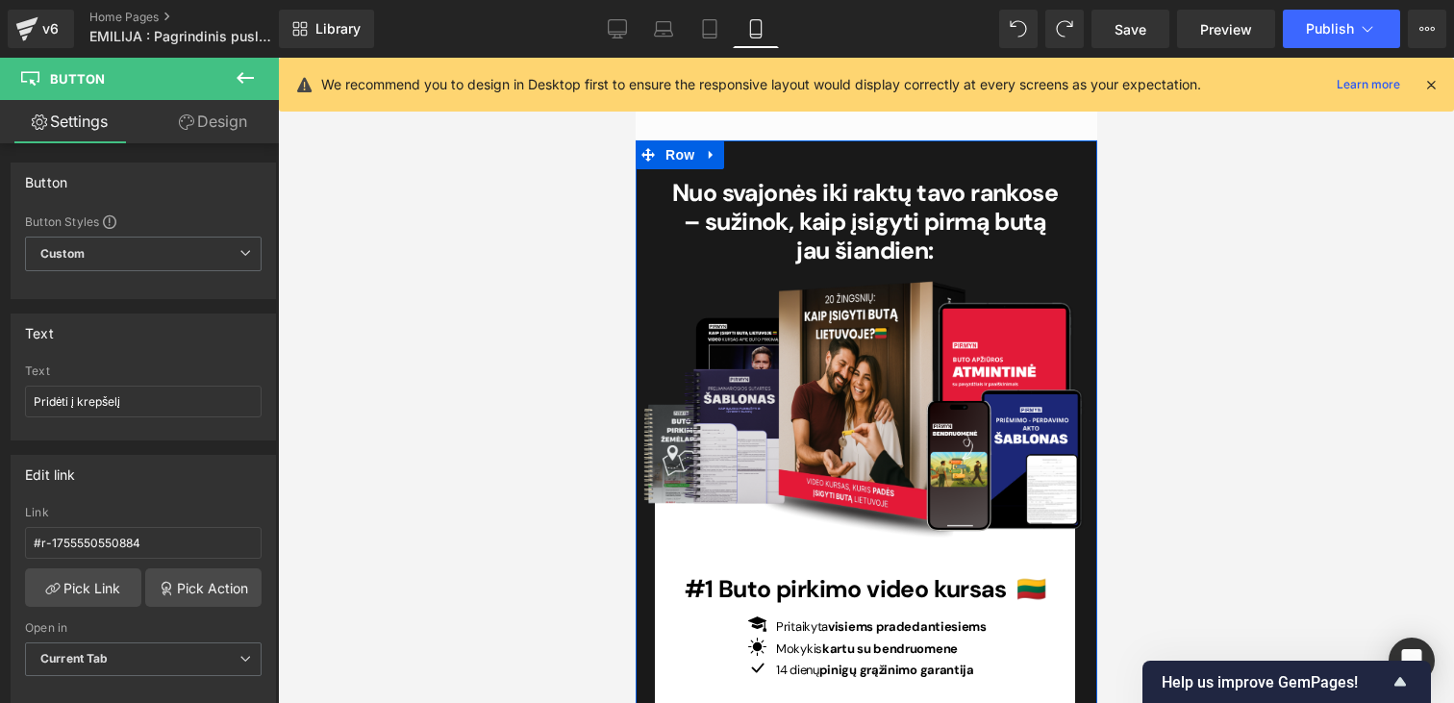
scroll to position [7008, 0]
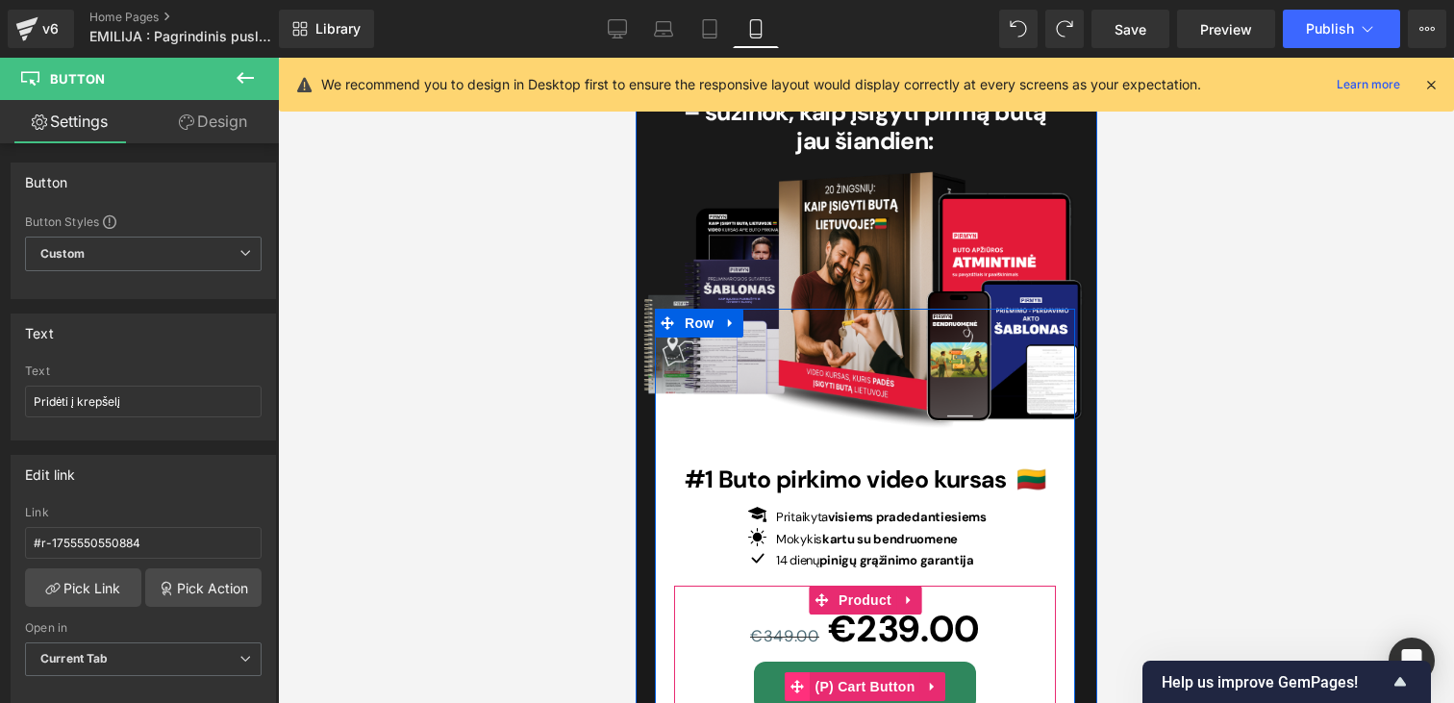
click at [795, 680] on icon at bounding box center [795, 686] width 13 height 13
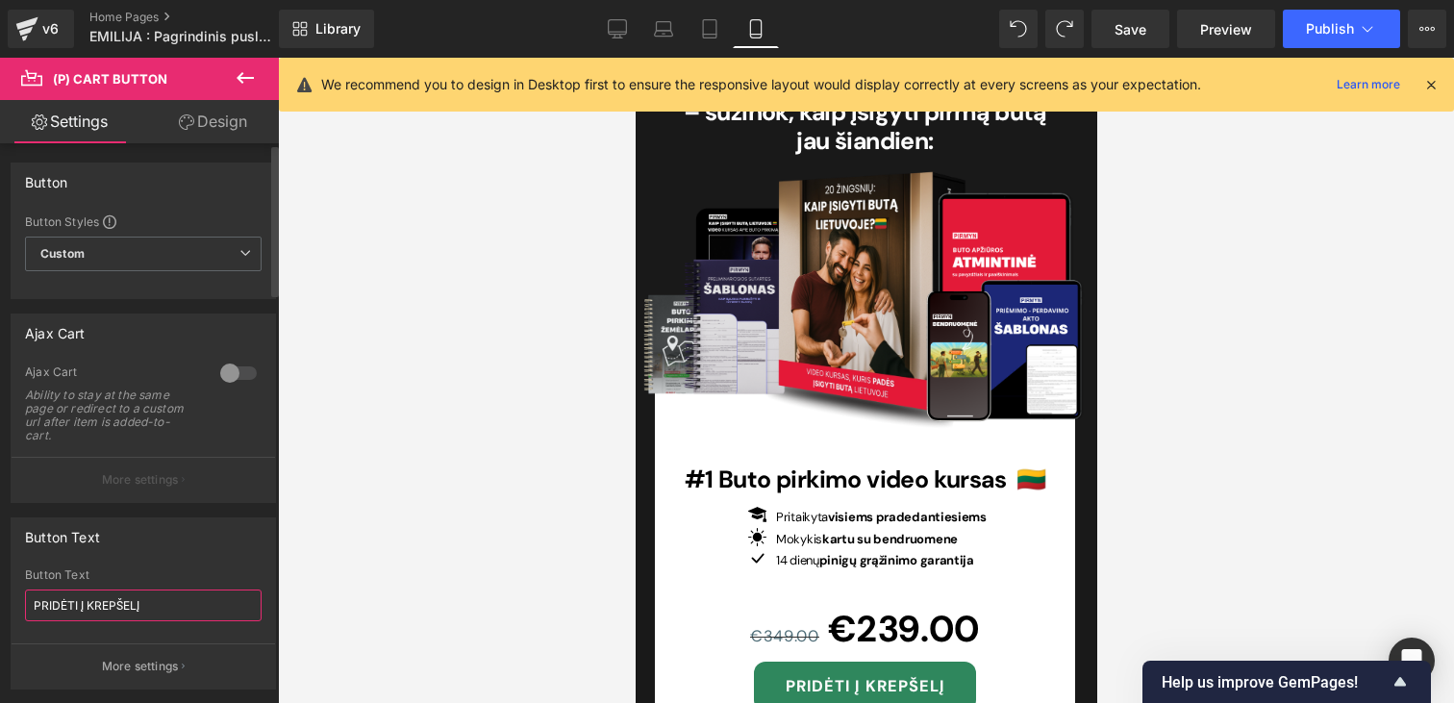
click at [121, 601] on input "PRIDĖTI Į KREPŠELĮ" at bounding box center [143, 605] width 237 height 32
click at [52, 601] on input "PRIDĖTI Į KREPŠELĮ" at bounding box center [143, 605] width 237 height 32
drag, startPoint x: 116, startPoint y: 604, endPoint x: 211, endPoint y: 609, distance: 94.3
click at [210, 609] on input "ĮSIGYTI KURSĄ Į KREPŠELĮ" at bounding box center [143, 605] width 237 height 32
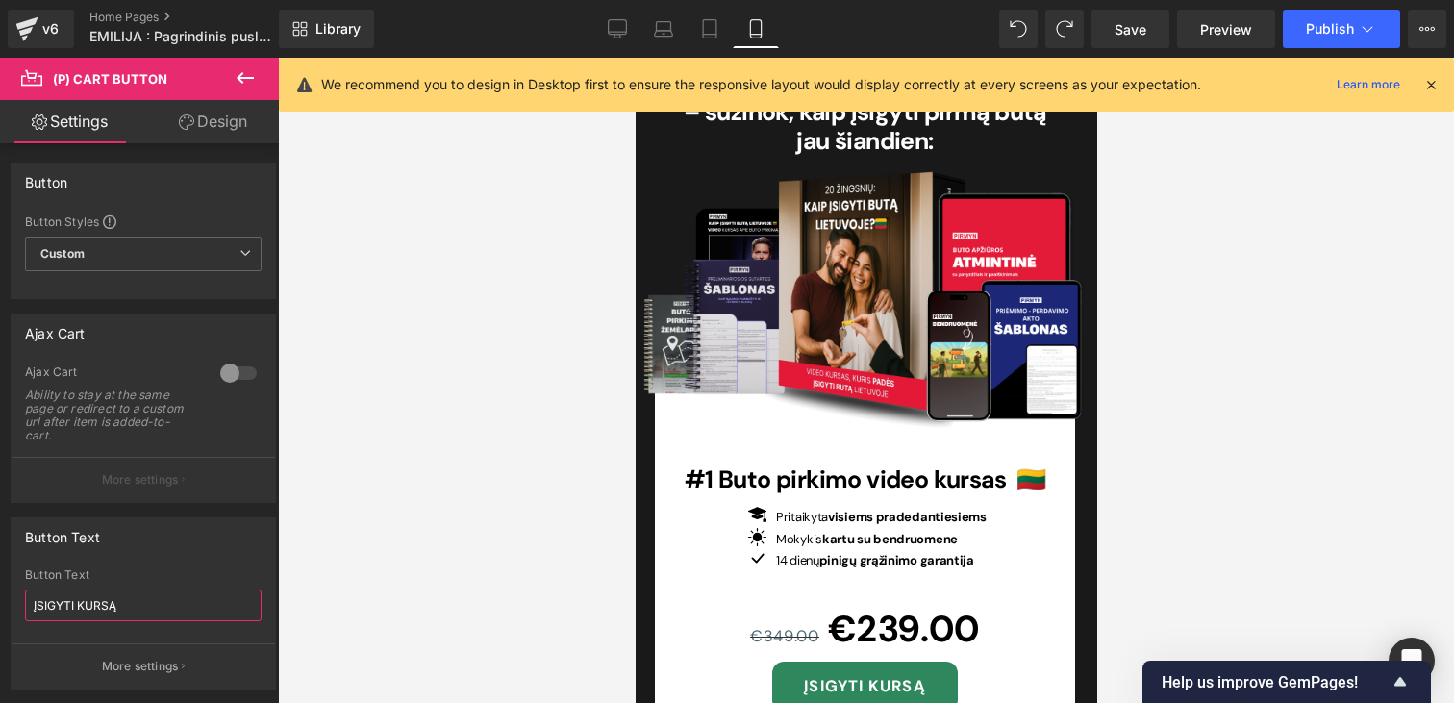
type input "ĮSIGYTI KURSĄ"
click at [1224, 409] on div at bounding box center [866, 380] width 1176 height 645
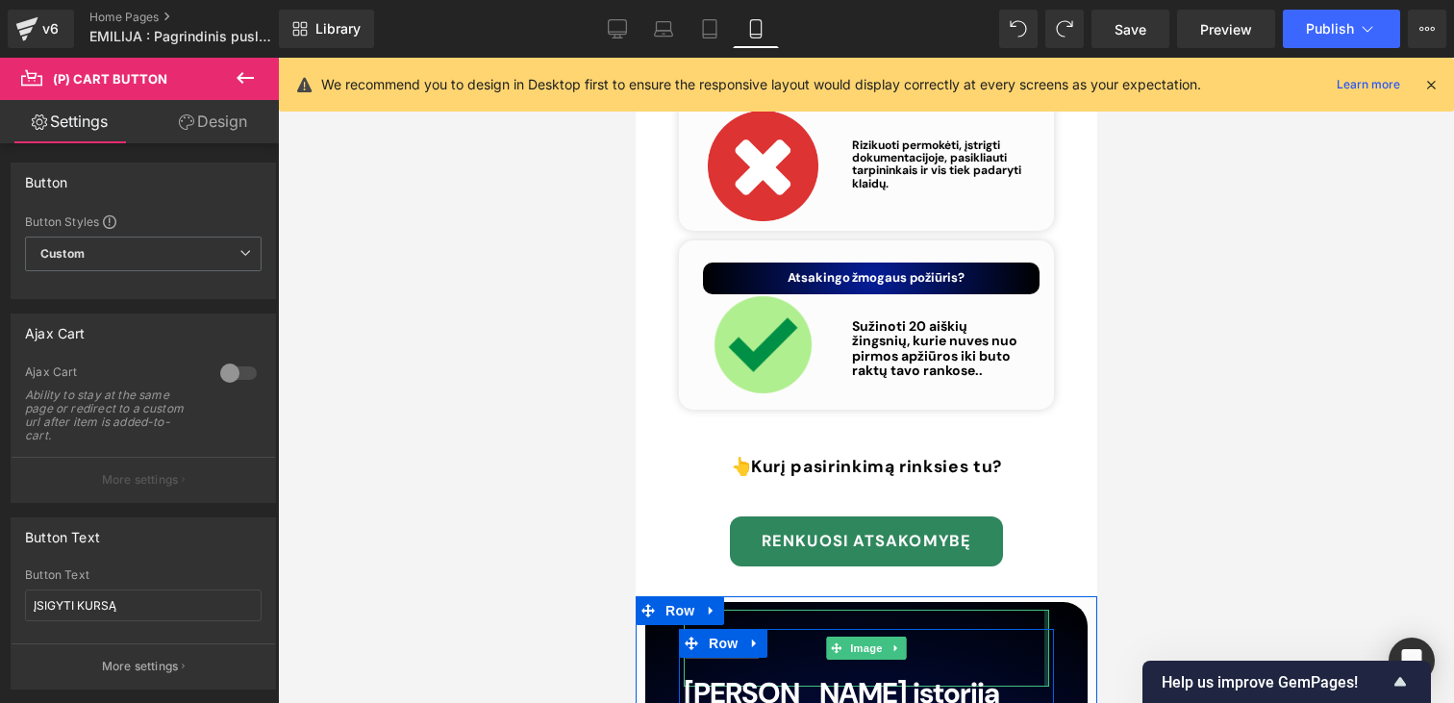
scroll to position [9460, 0]
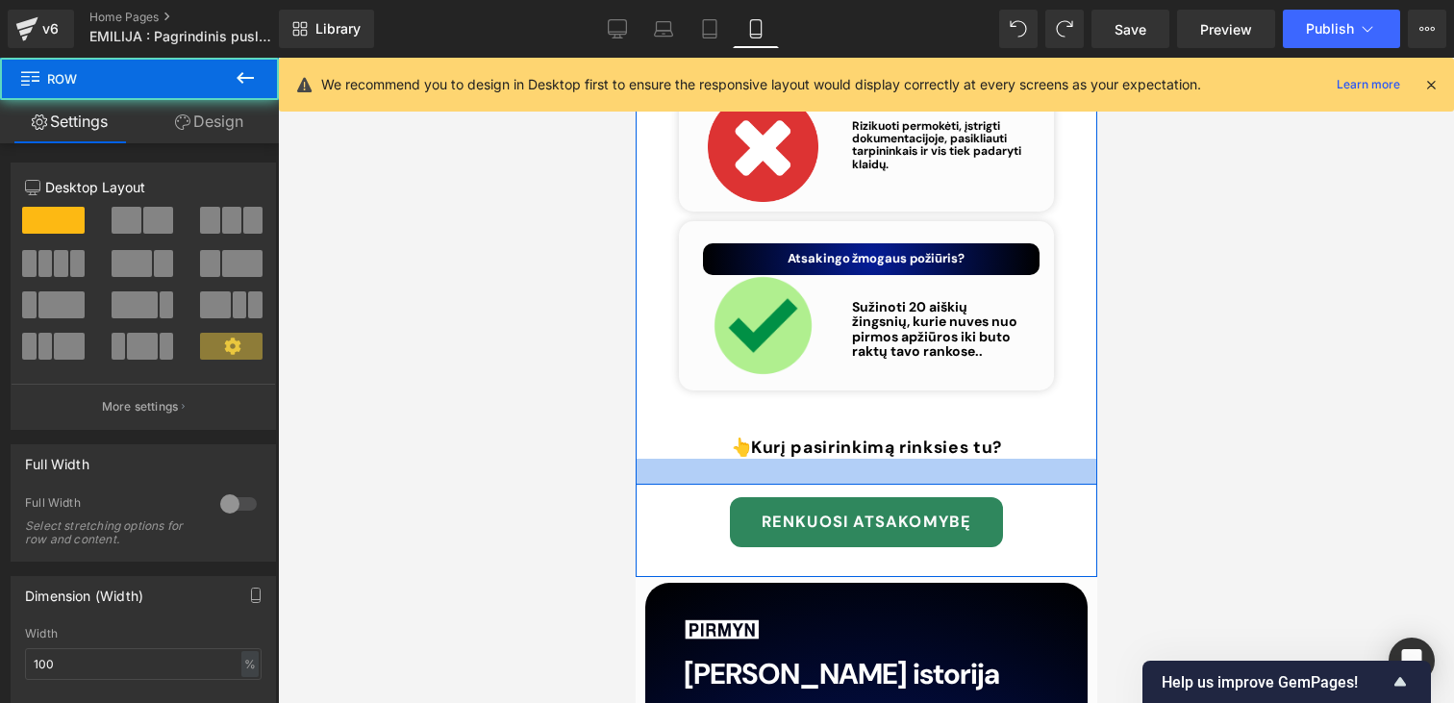
click at [793, 459] on div at bounding box center [866, 472] width 462 height 26
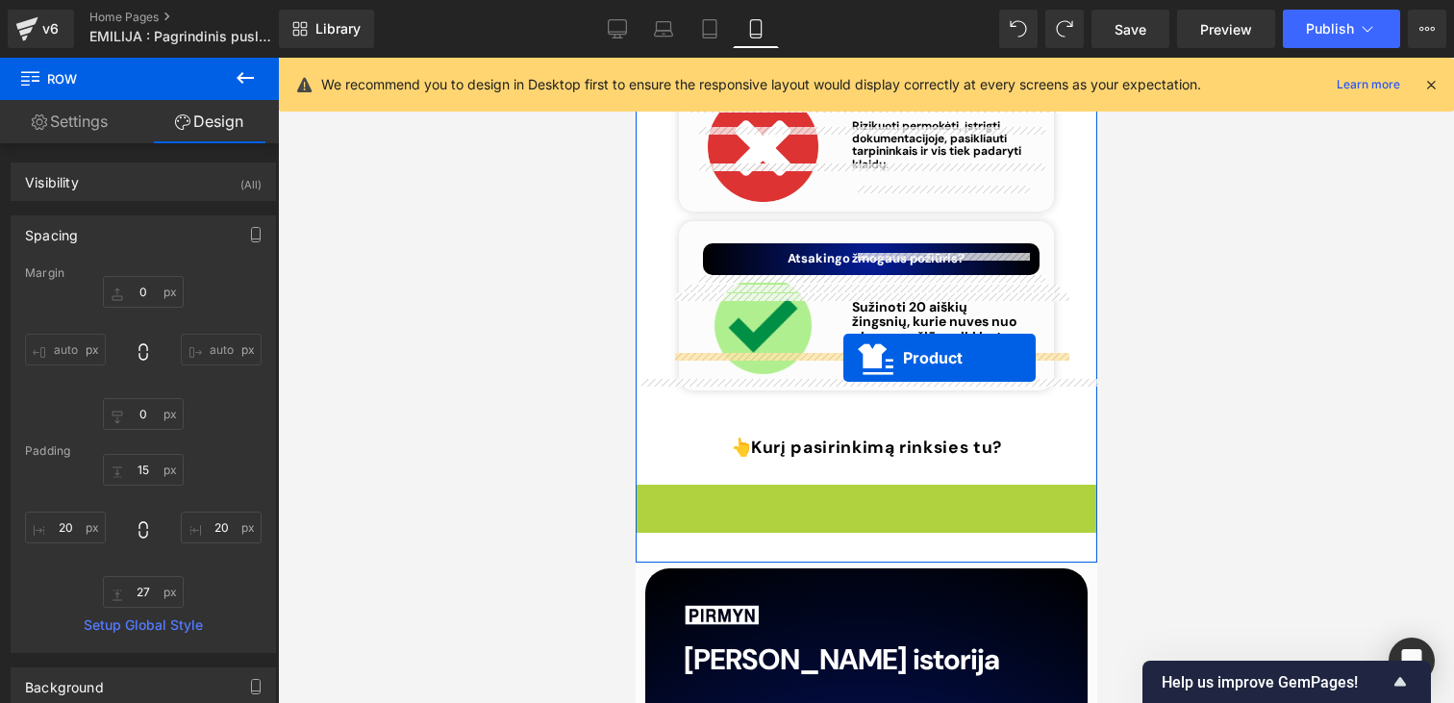
drag, startPoint x: 821, startPoint y: 391, endPoint x: 840, endPoint y: 358, distance: 38.8
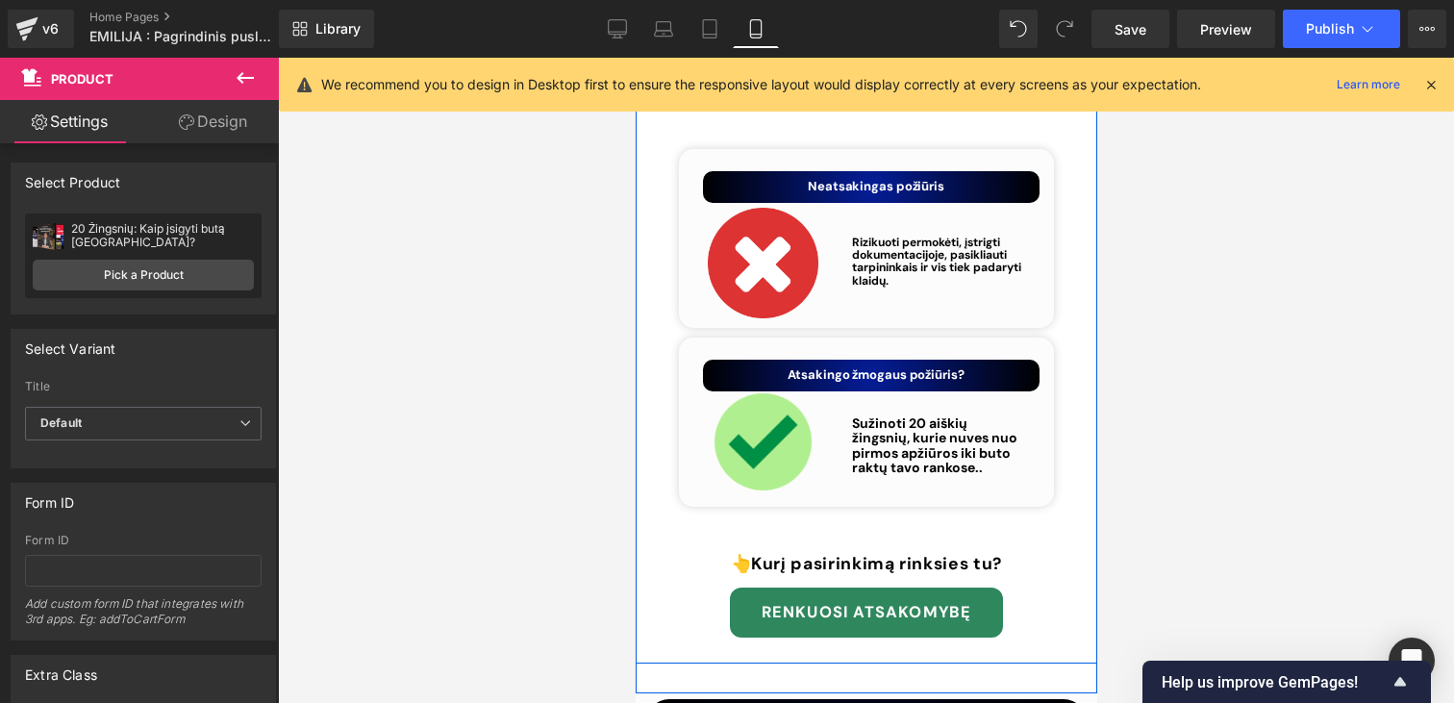
scroll to position [9200, 0]
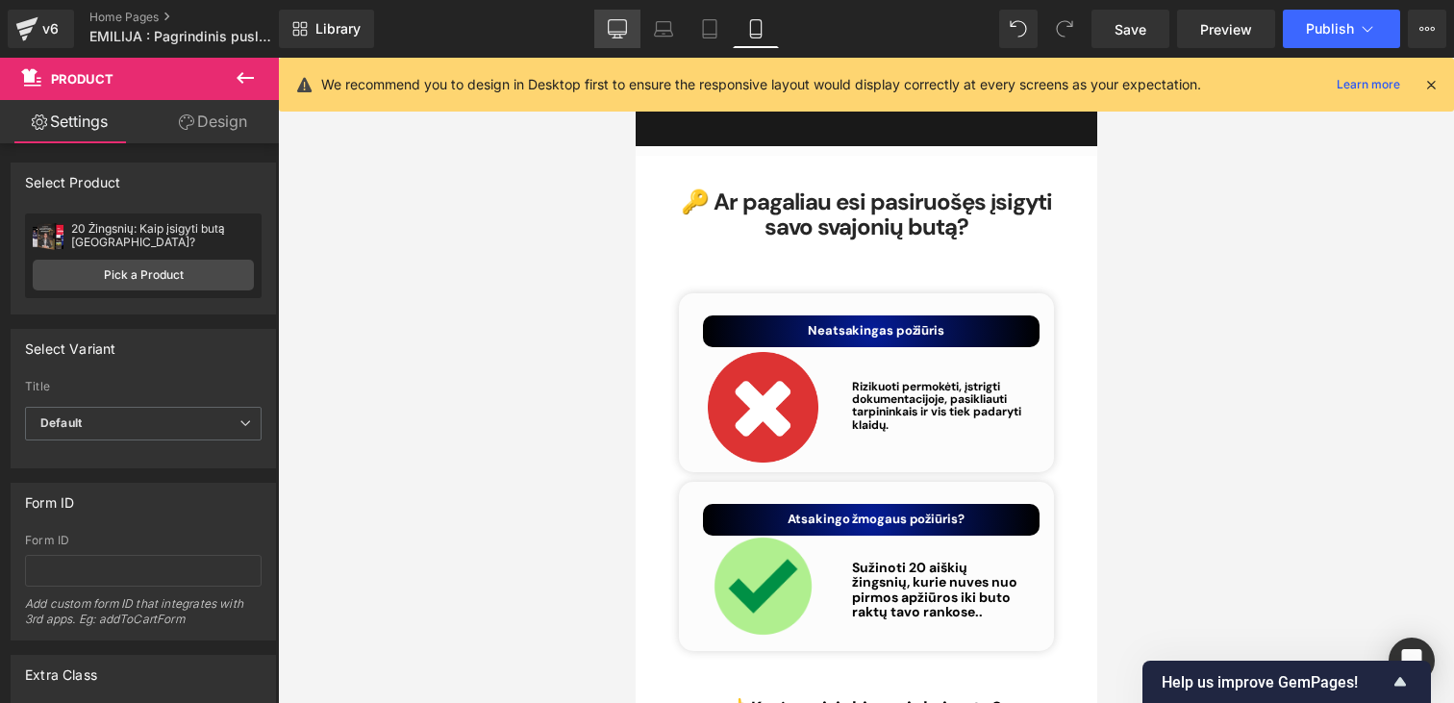
click at [636, 31] on link "Desktop" at bounding box center [617, 29] width 46 height 38
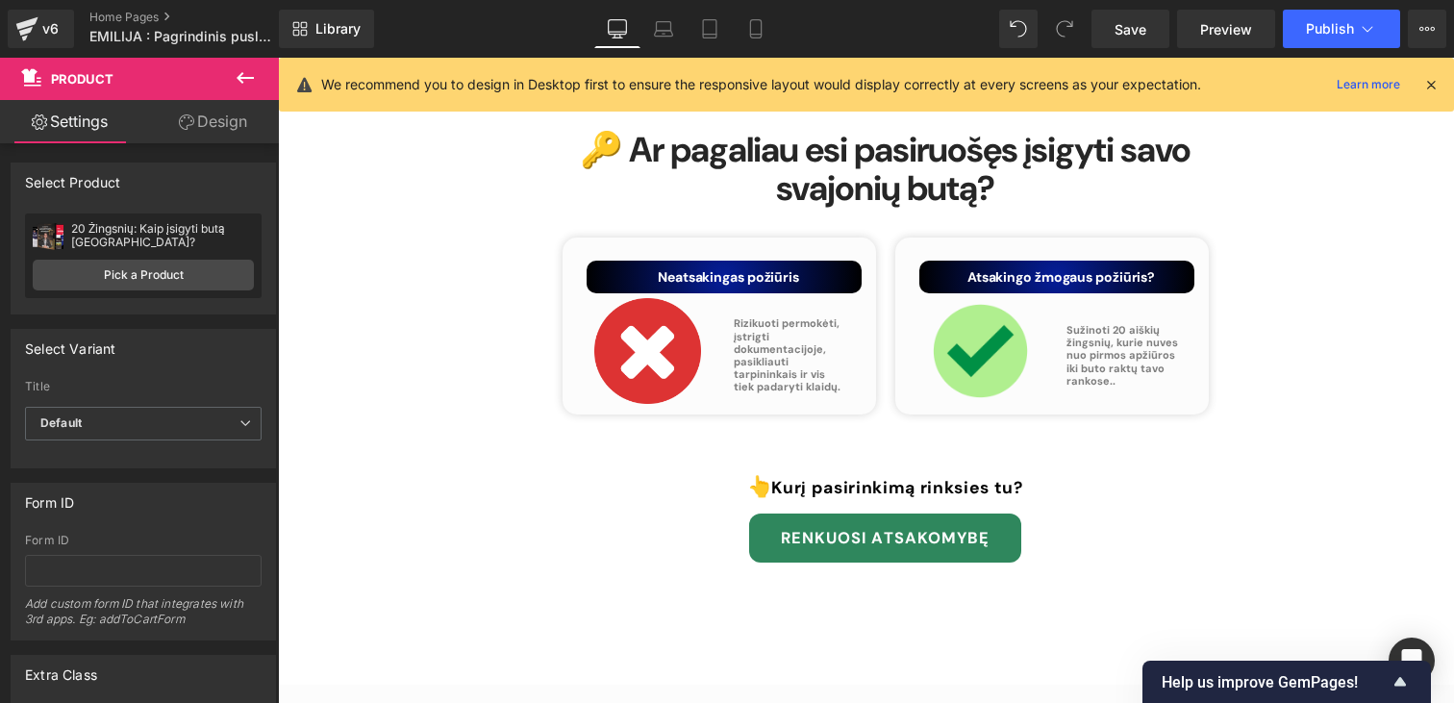
scroll to position [8390, 0]
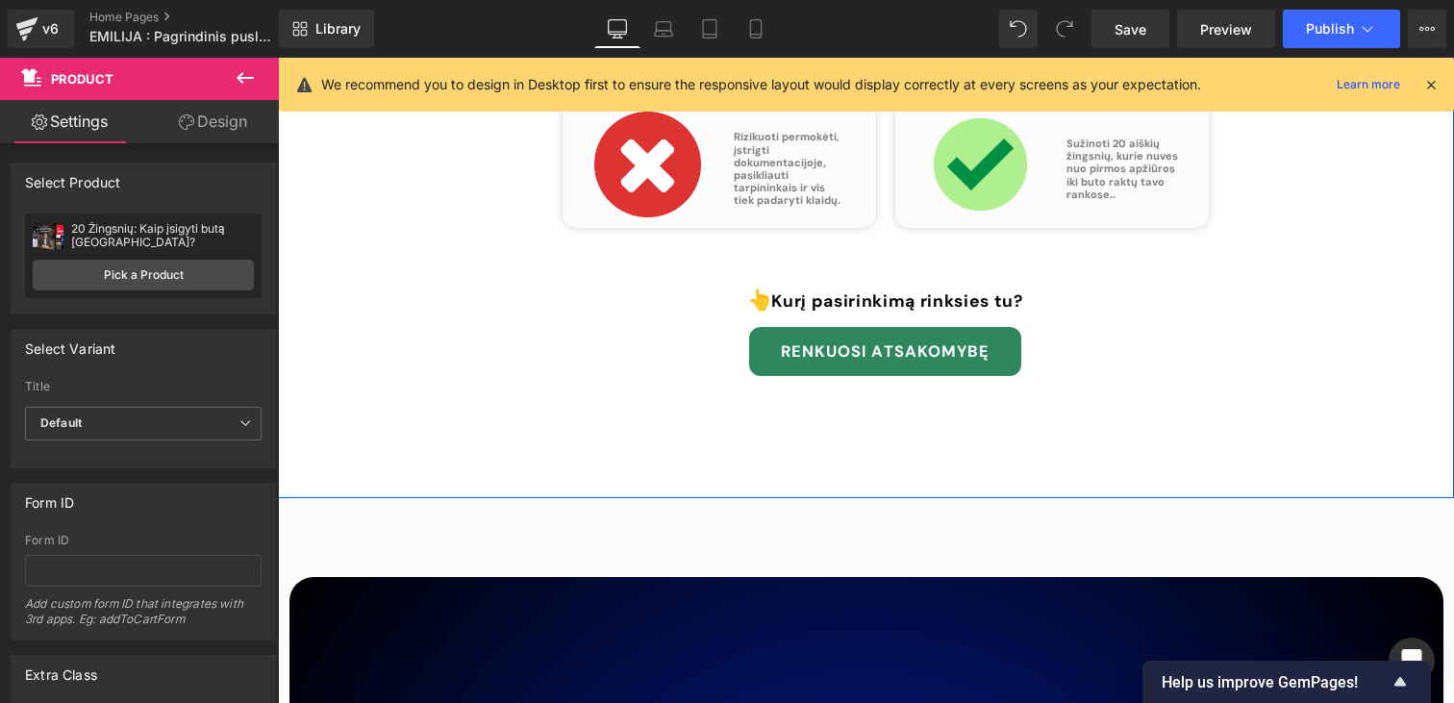
click at [865, 401] on div "🔑 Ar pagaliau esi pasiruošęs įsigyti savo svajonių butą? Heading Your heading t…" at bounding box center [866, 177] width 1176 height 641
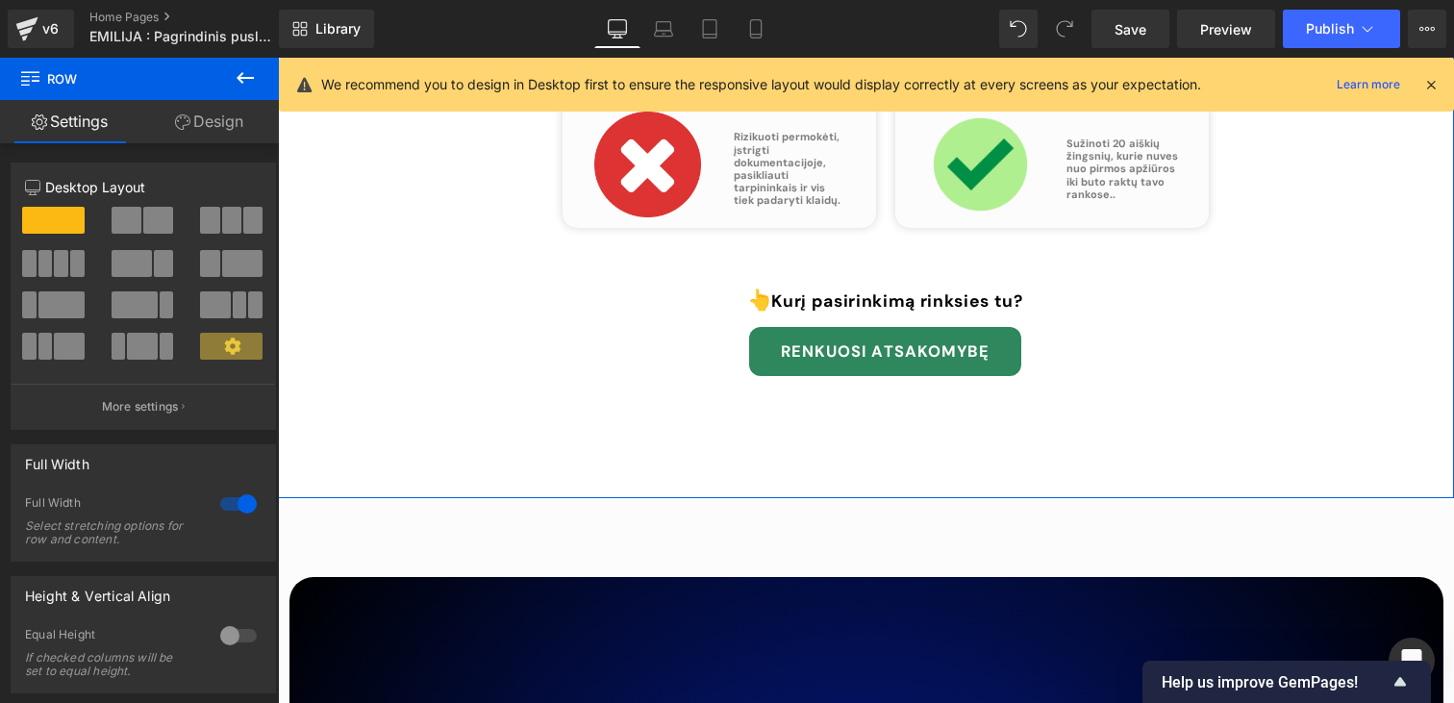
click at [787, 389] on div "🔑 Ar pagaliau esi pasiruošęs įsigyti savo svajonių butą? Heading Your heading t…" at bounding box center [866, 177] width 1176 height 641
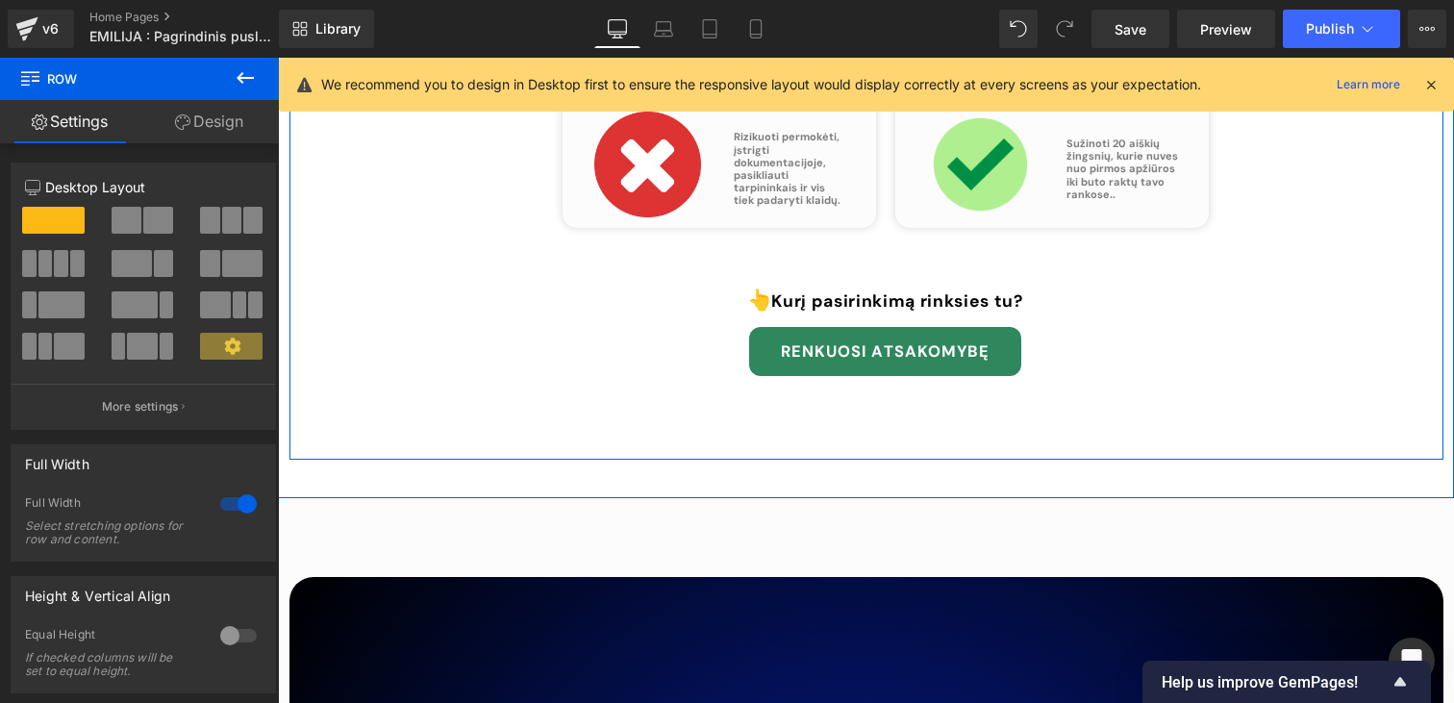
click at [823, 323] on div "🔑 Ar pagaliau esi pasiruošęs įsigyti savo svajonių butą? Heading Your heading t…" at bounding box center [866, 158] width 1154 height 603
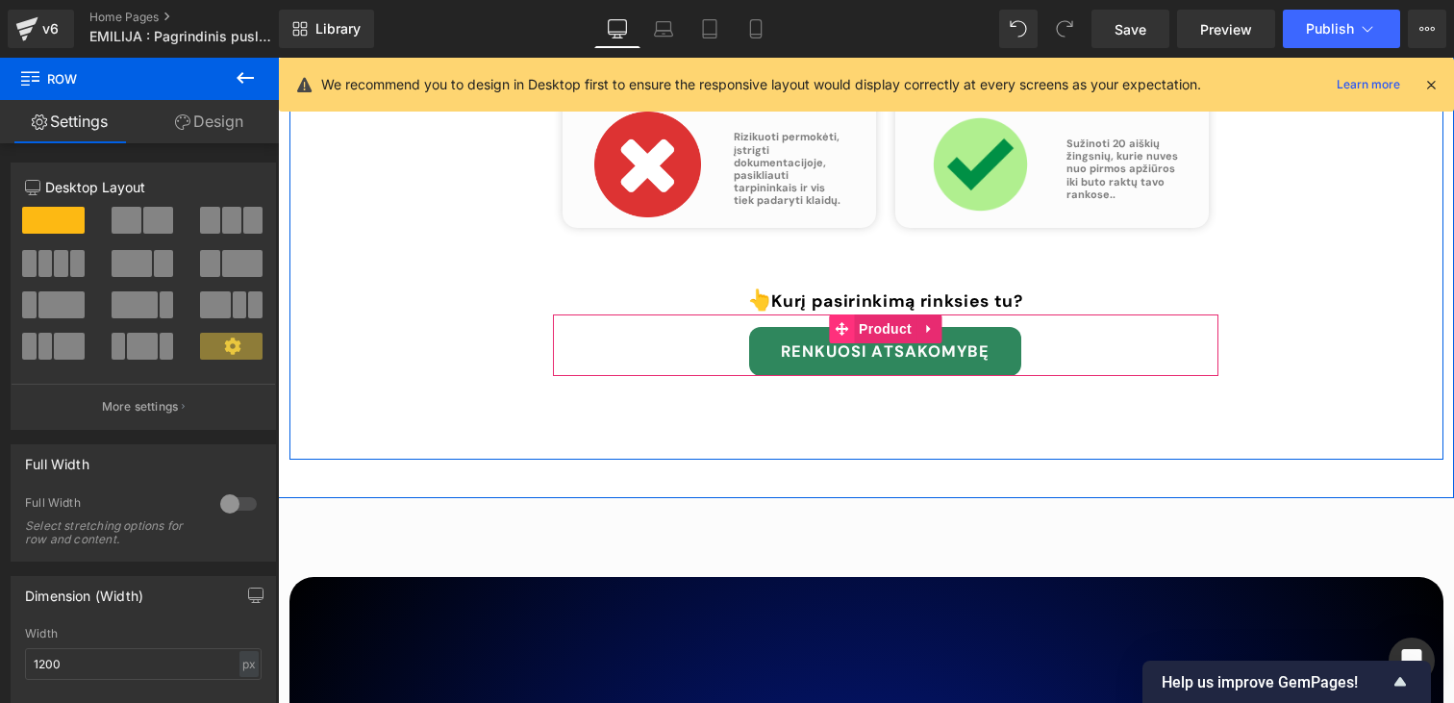
click at [838, 321] on icon at bounding box center [841, 328] width 13 height 14
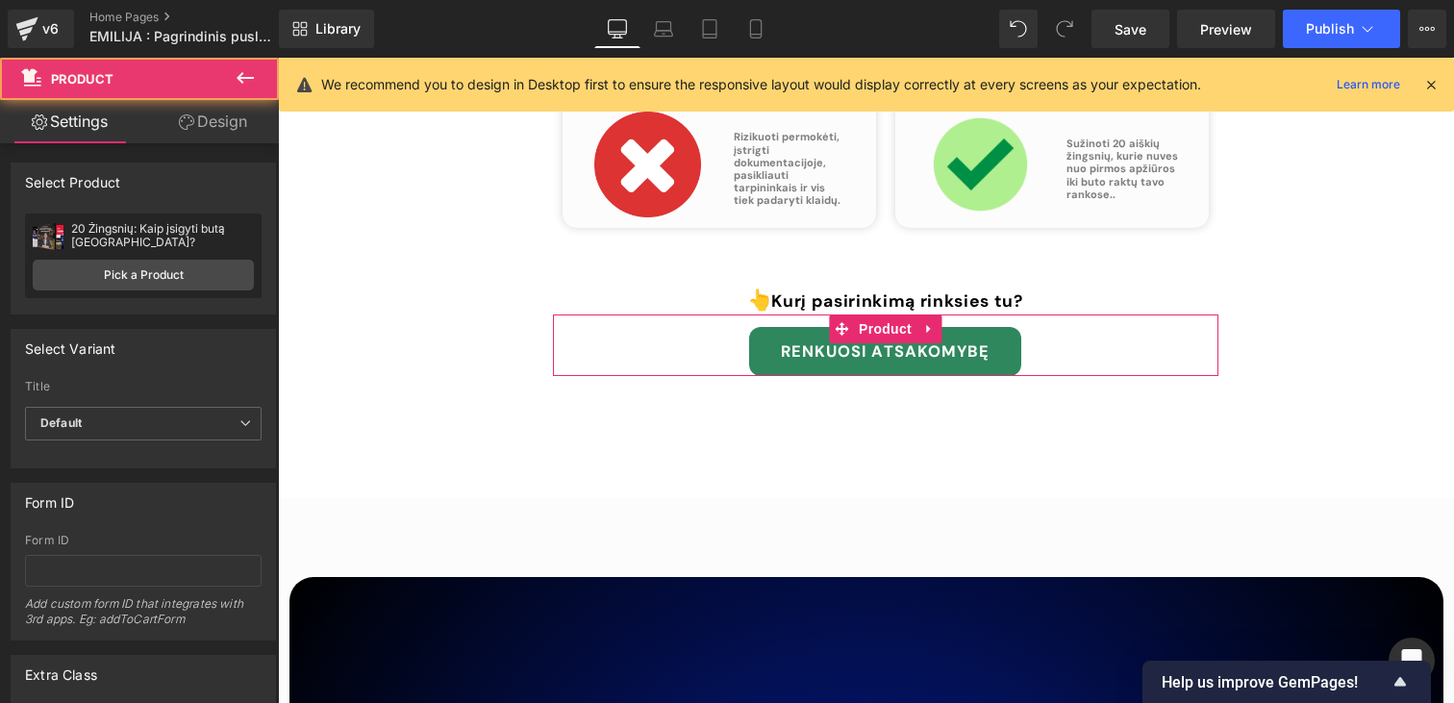
click at [202, 123] on link "Design" at bounding box center [212, 121] width 139 height 43
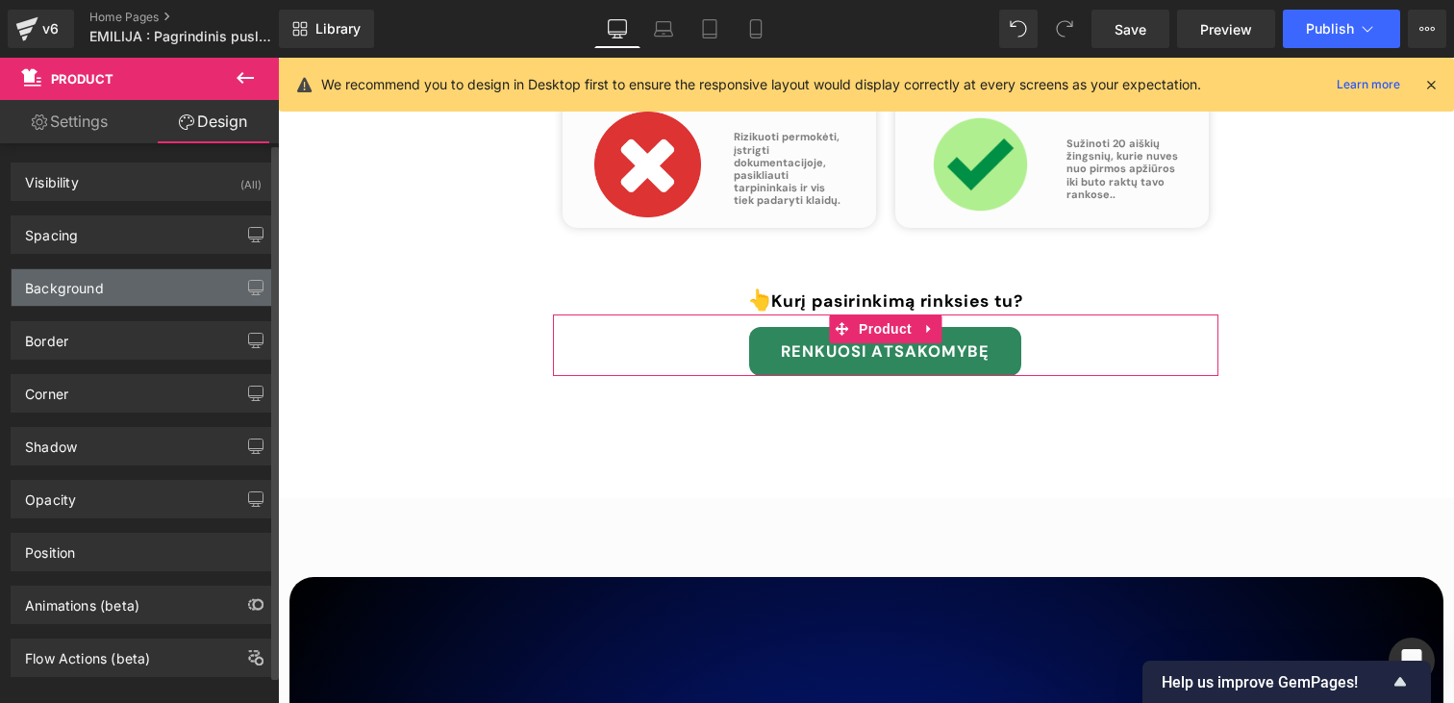
click at [84, 271] on div "Background" at bounding box center [64, 282] width 79 height 27
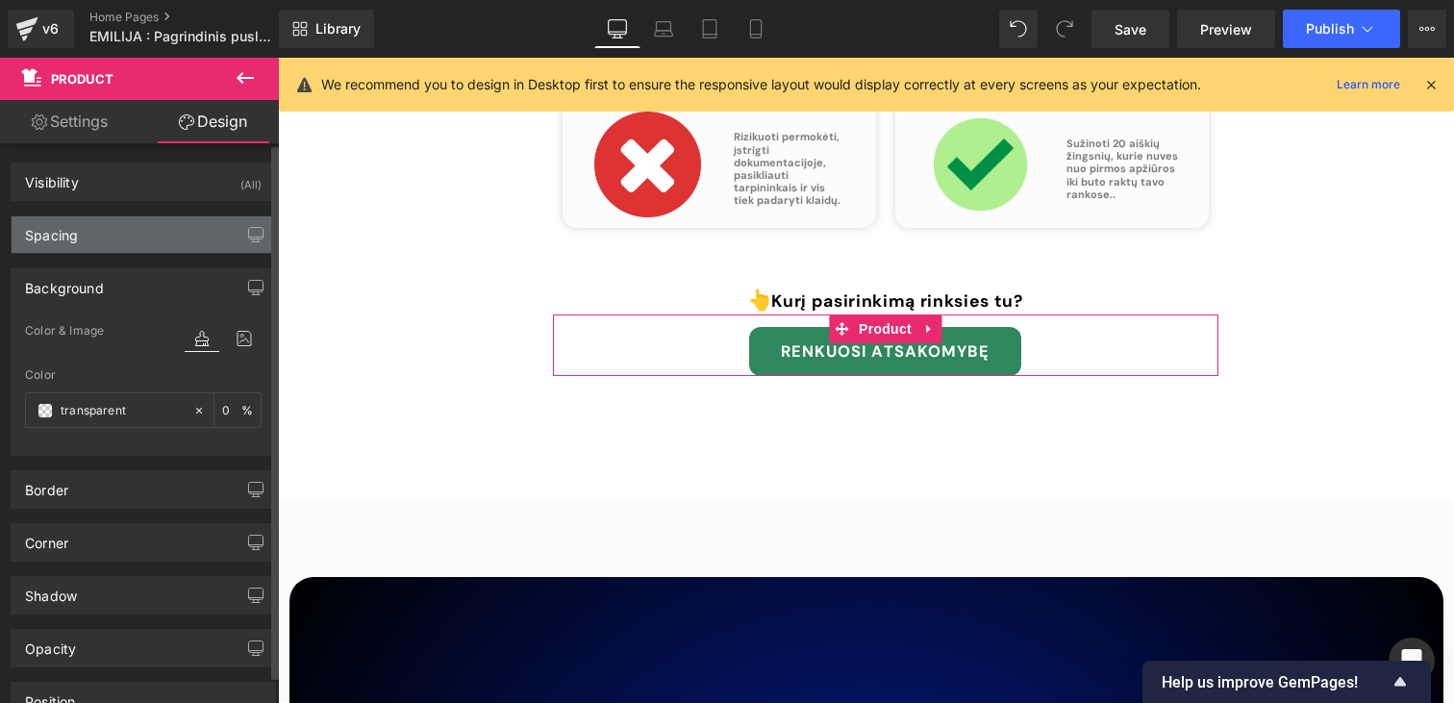
click at [84, 240] on div "Spacing" at bounding box center [143, 234] width 263 height 37
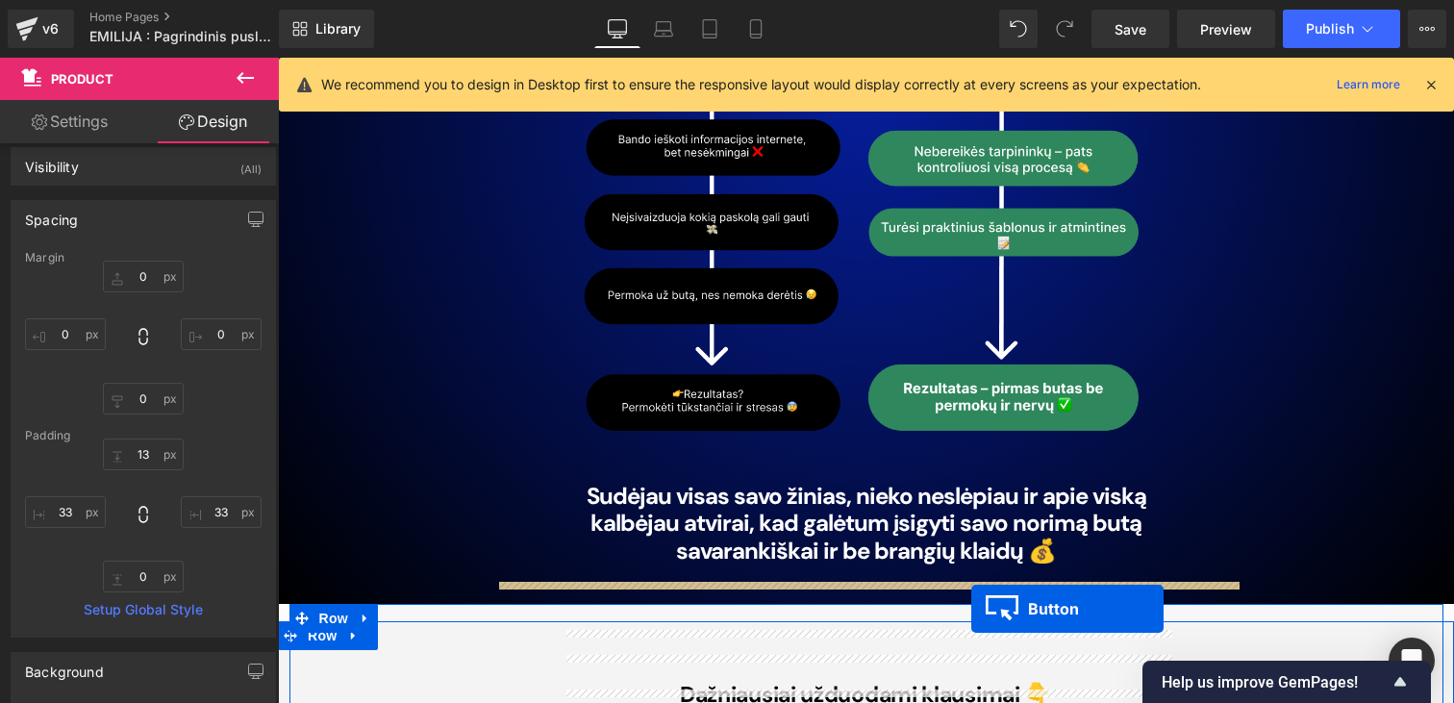
scroll to position [10399, 0]
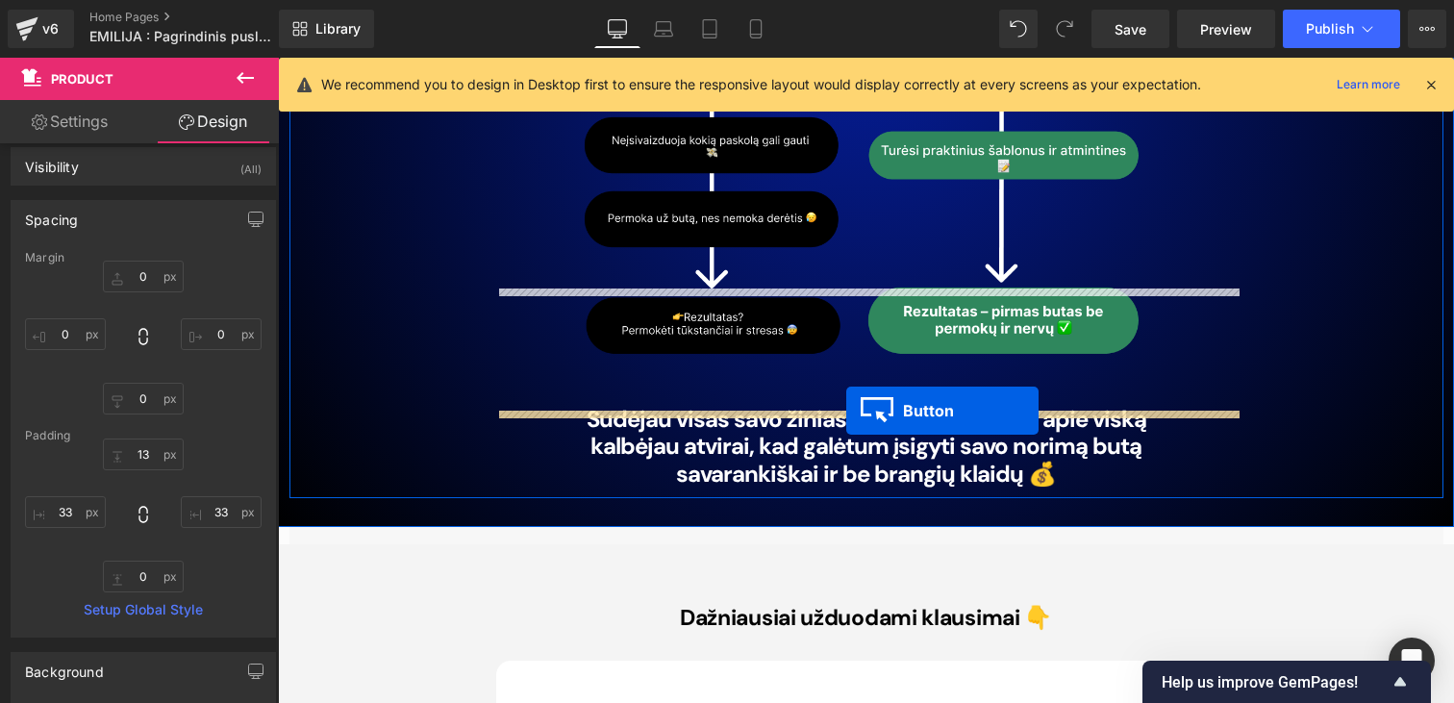
drag, startPoint x: 835, startPoint y: 480, endPoint x: 846, endPoint y: 411, distance: 70.2
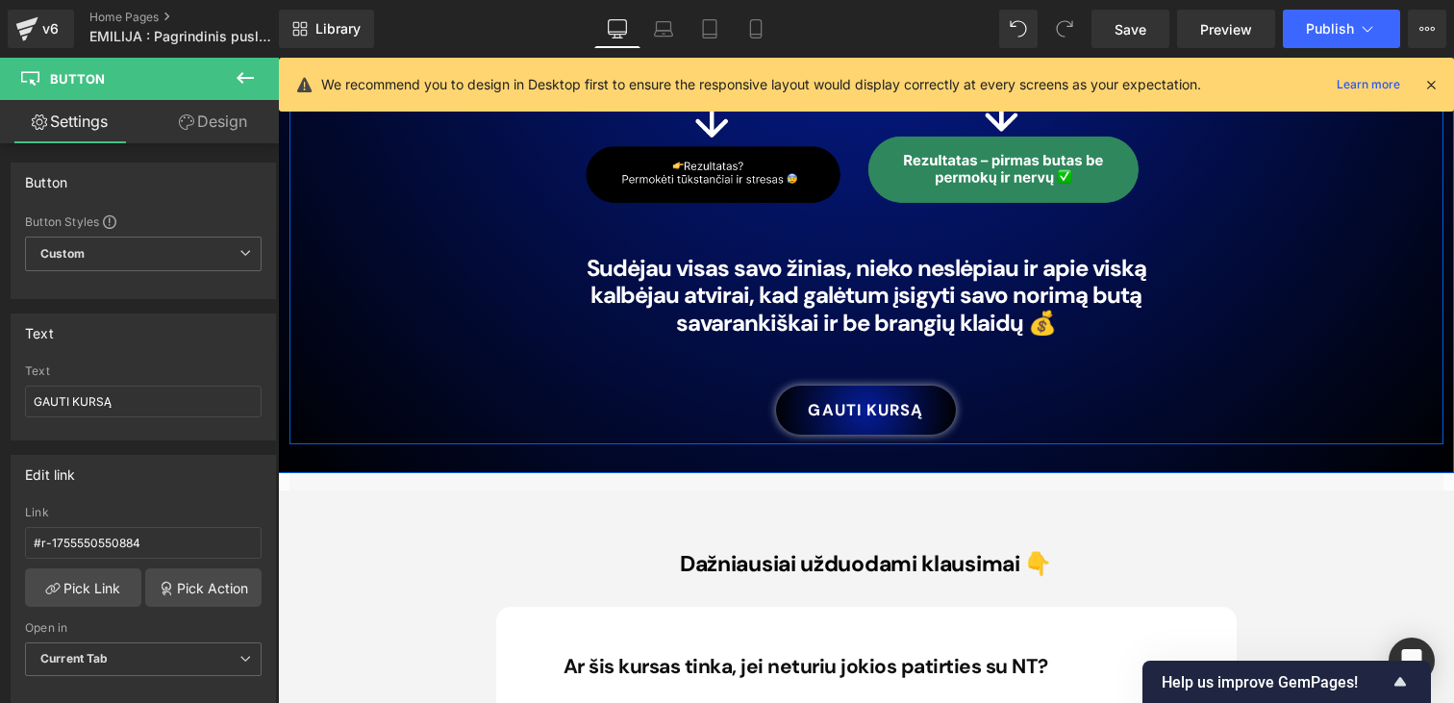
scroll to position [10217, 0]
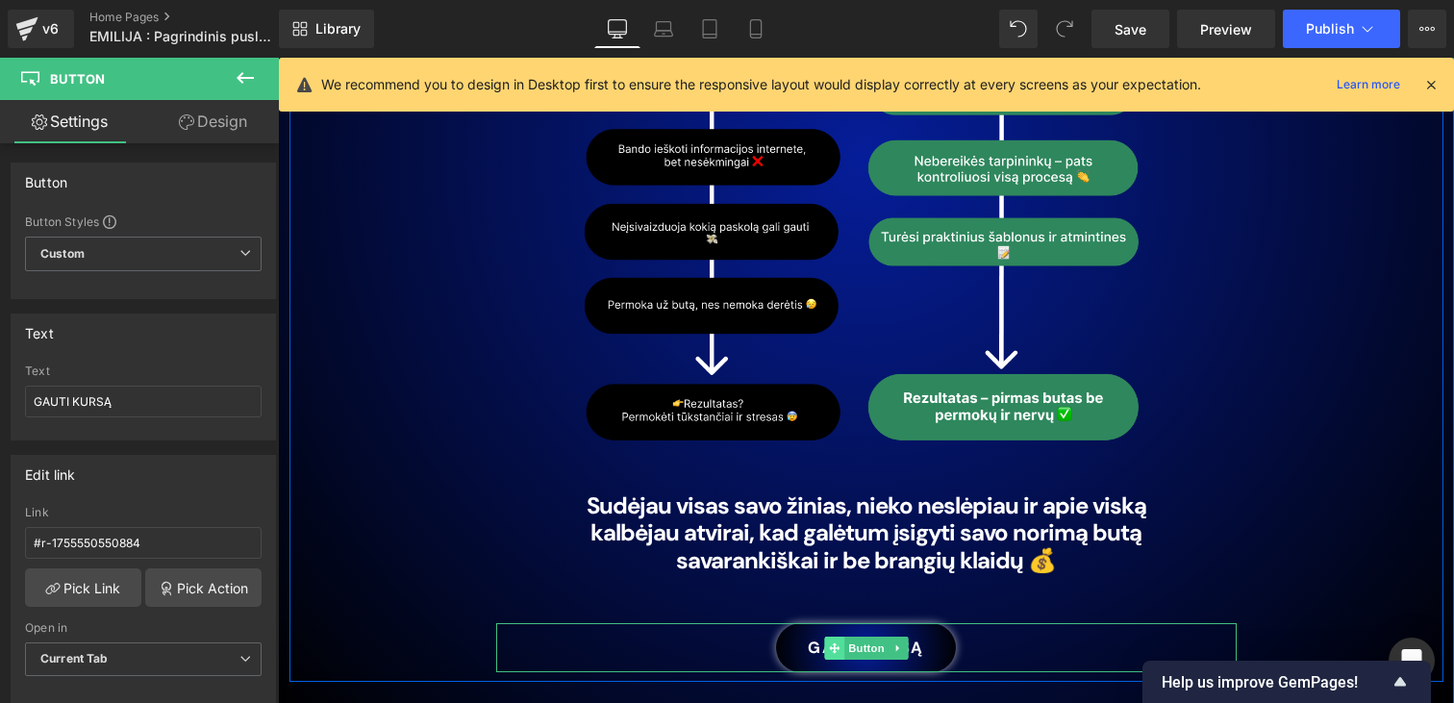
click at [836, 642] on icon at bounding box center [834, 648] width 11 height 12
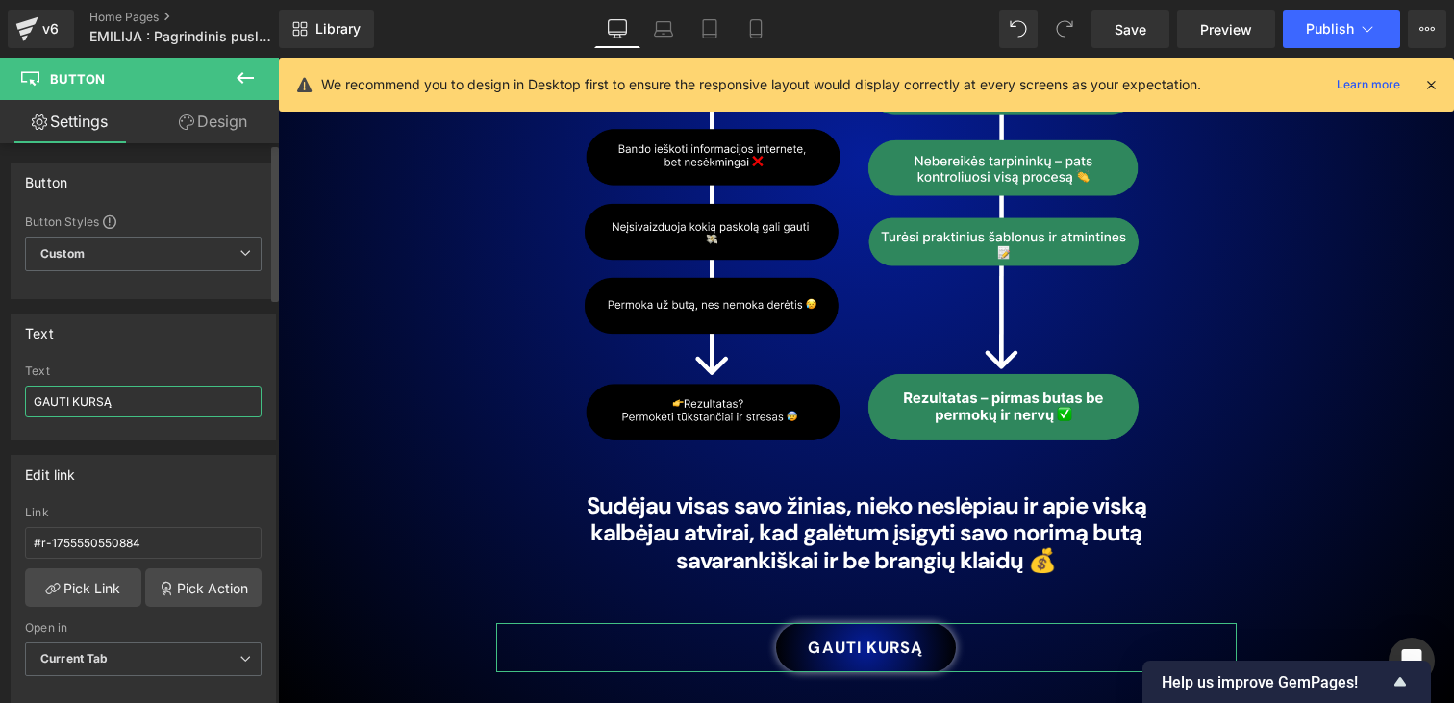
click at [74, 400] on input "GAUTI KURSĄ" at bounding box center [143, 402] width 237 height 32
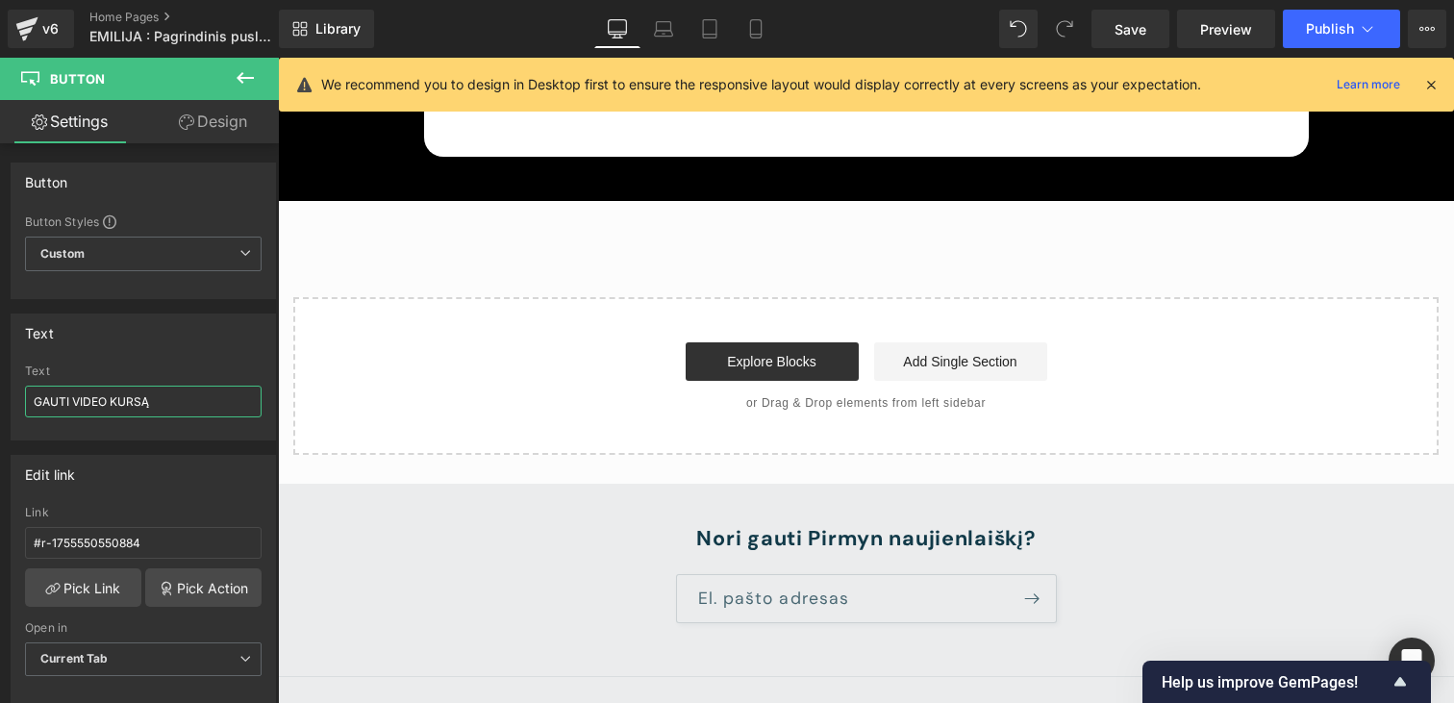
scroll to position [14001, 0]
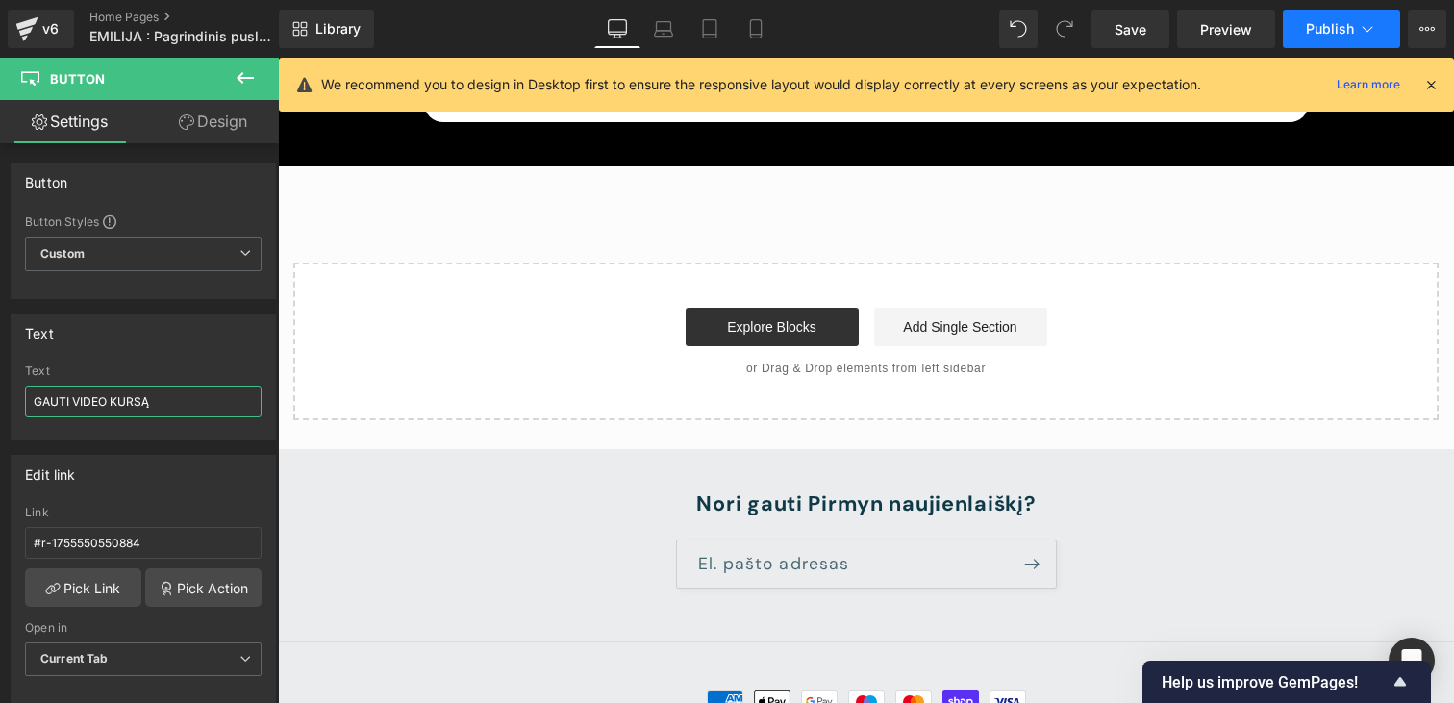
type input "GAUTI VIDEO KURSĄ"
click at [1340, 44] on button "Publish" at bounding box center [1341, 29] width 117 height 38
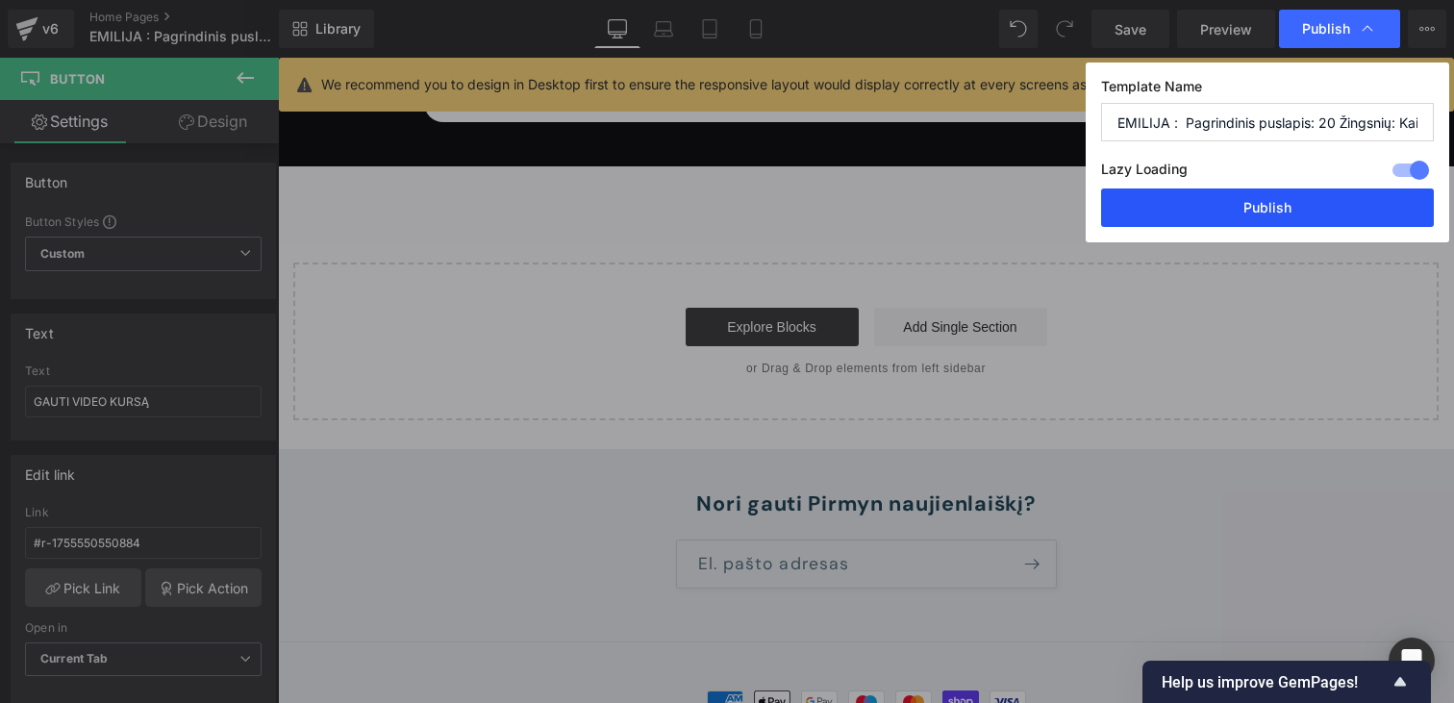
click at [1254, 215] on button "Publish" at bounding box center [1267, 207] width 333 height 38
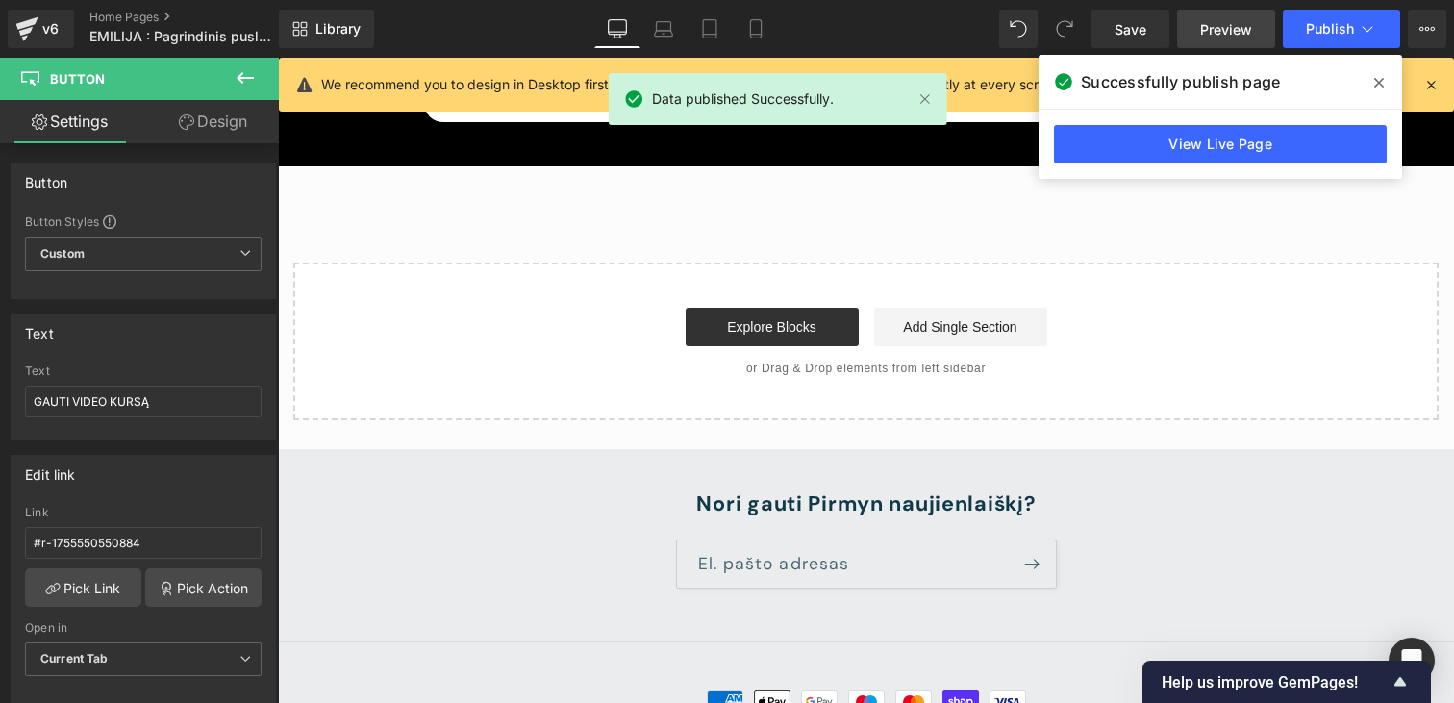
click at [1179, 13] on link "Preview" at bounding box center [1226, 29] width 98 height 38
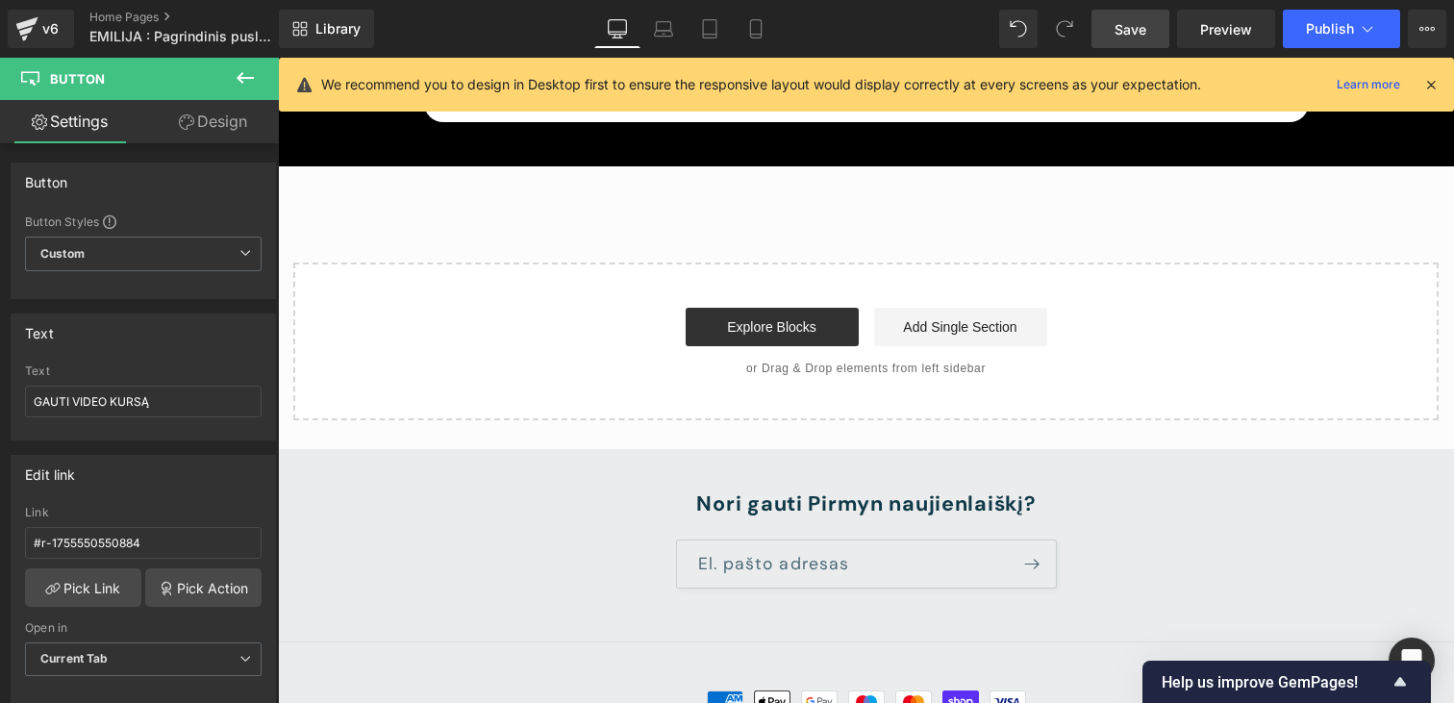
click at [1134, 22] on span "Save" at bounding box center [1130, 29] width 32 height 20
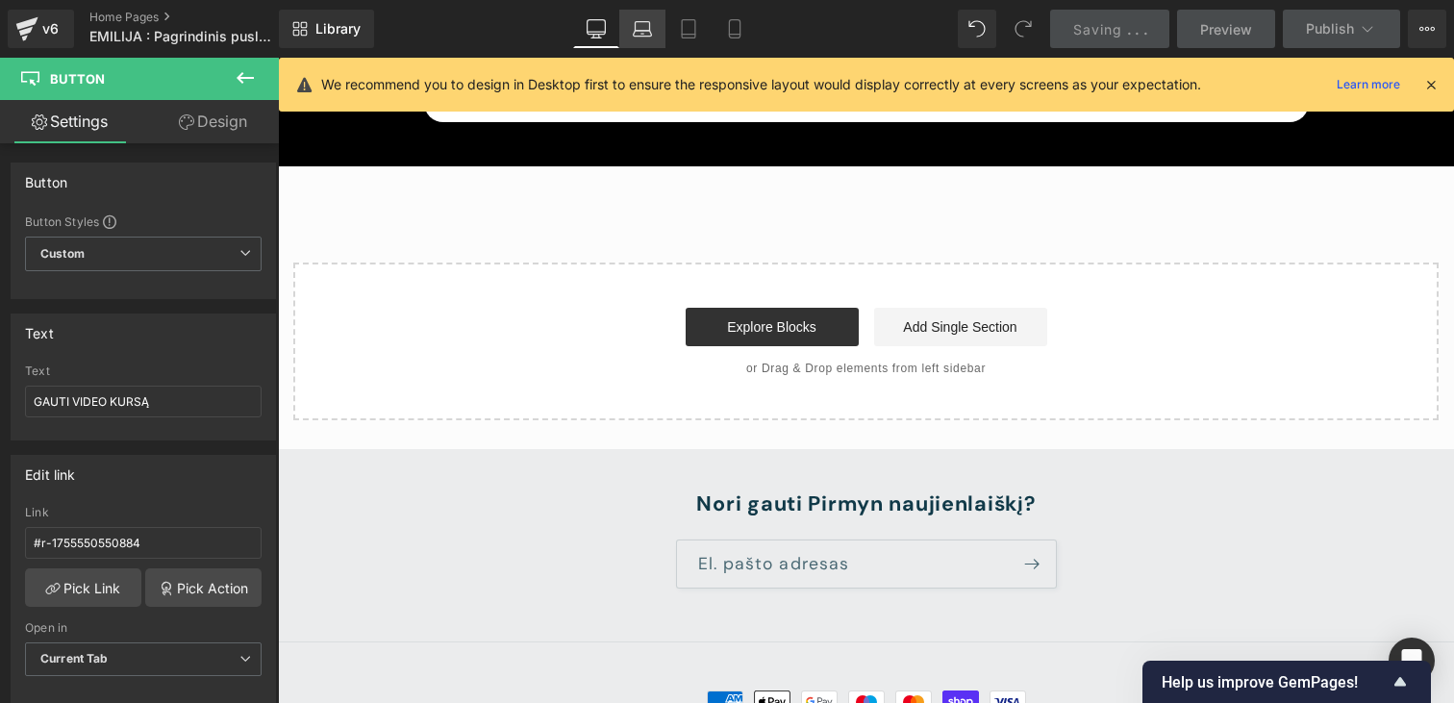
click at [646, 19] on icon at bounding box center [642, 28] width 19 height 19
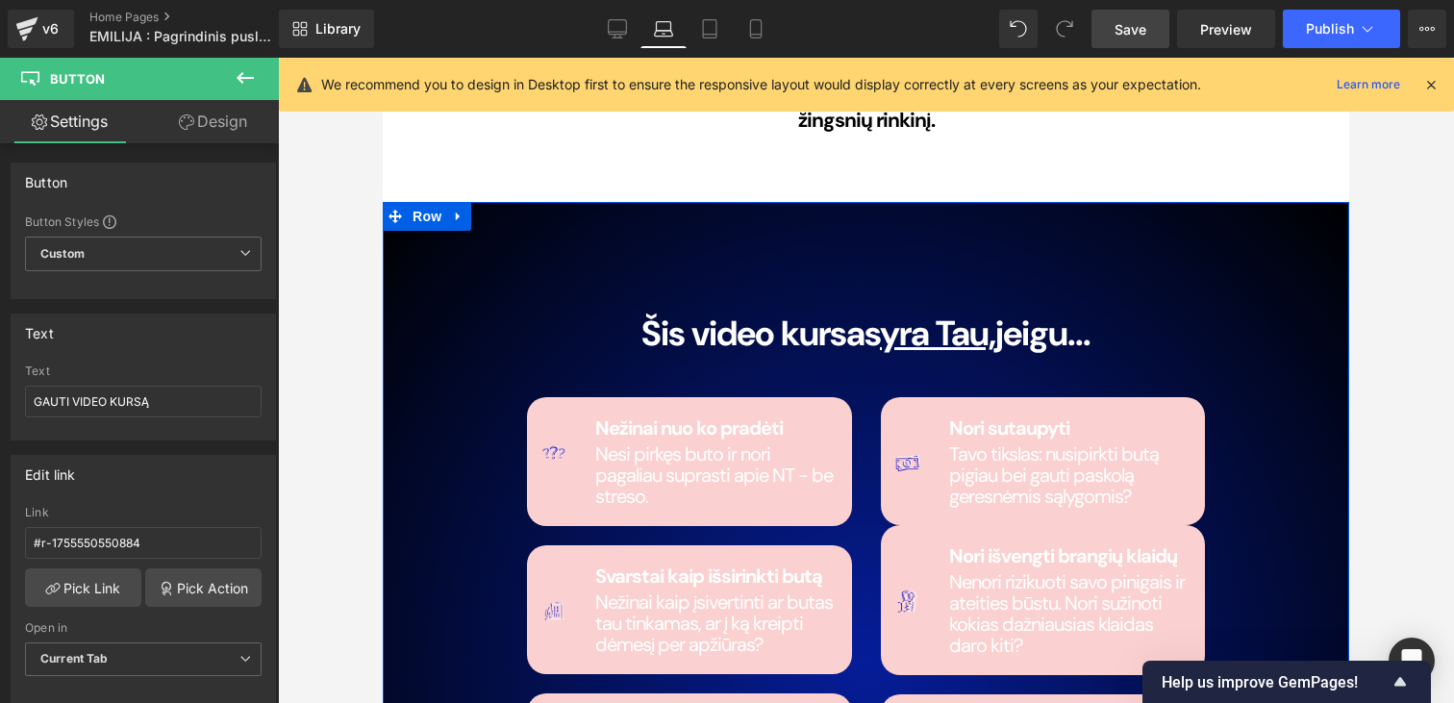
scroll to position [2464, 0]
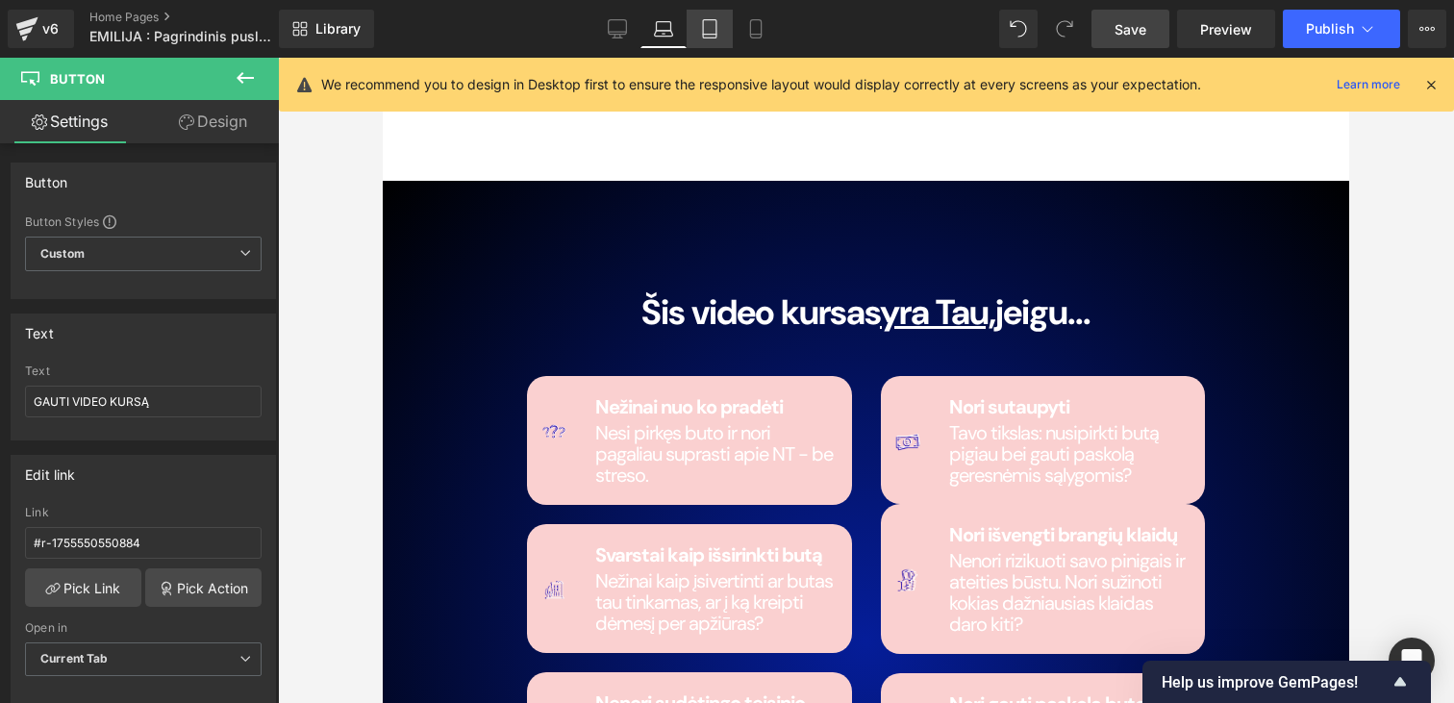
click at [711, 32] on icon at bounding box center [709, 28] width 19 height 19
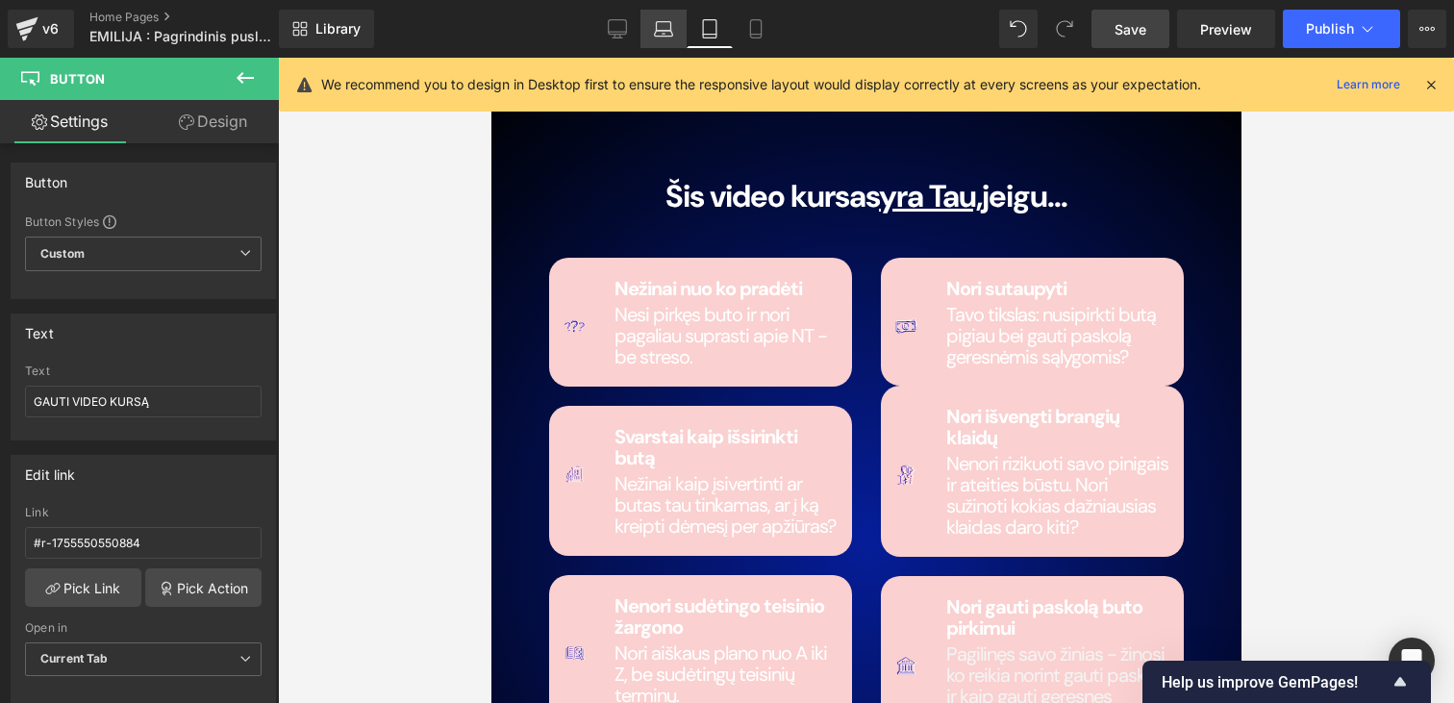
click at [673, 32] on icon at bounding box center [663, 28] width 19 height 19
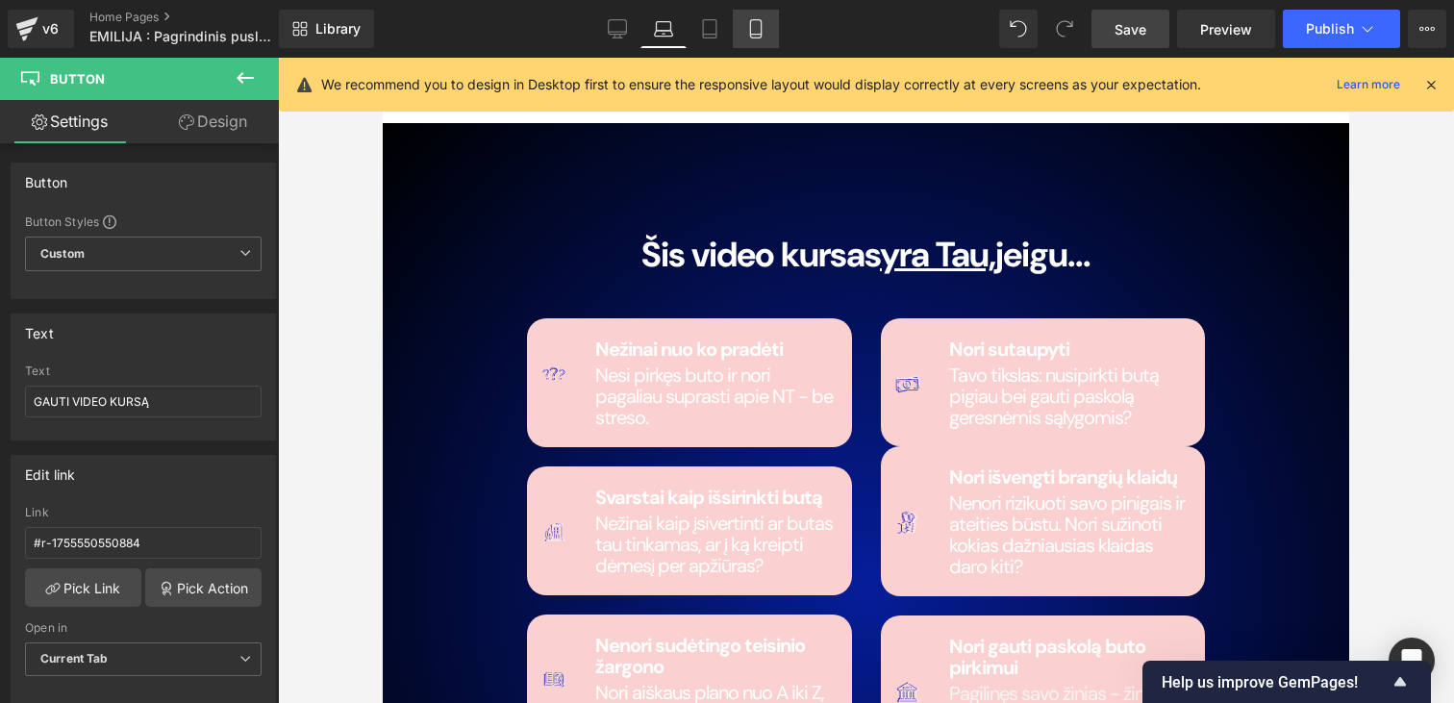
click at [759, 20] on icon at bounding box center [755, 28] width 19 height 19
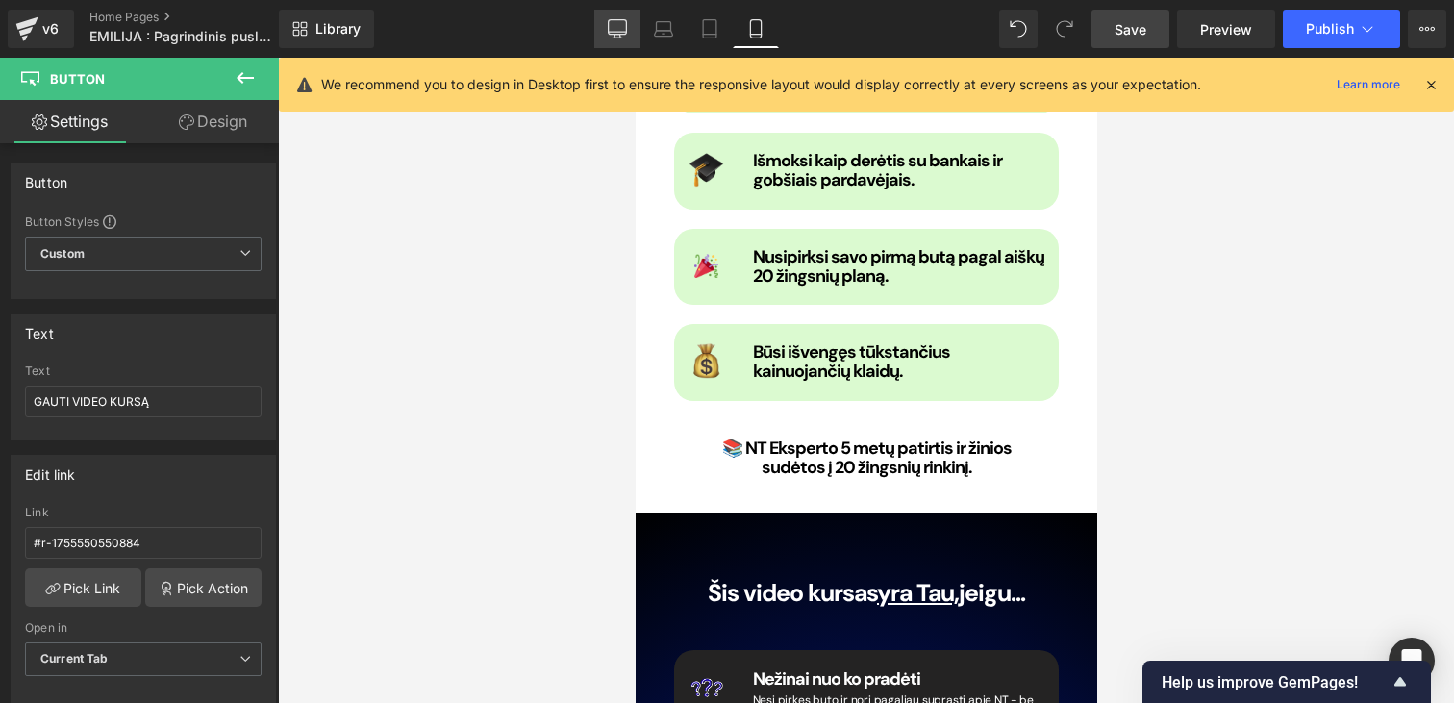
click at [613, 29] on icon at bounding box center [617, 28] width 19 height 19
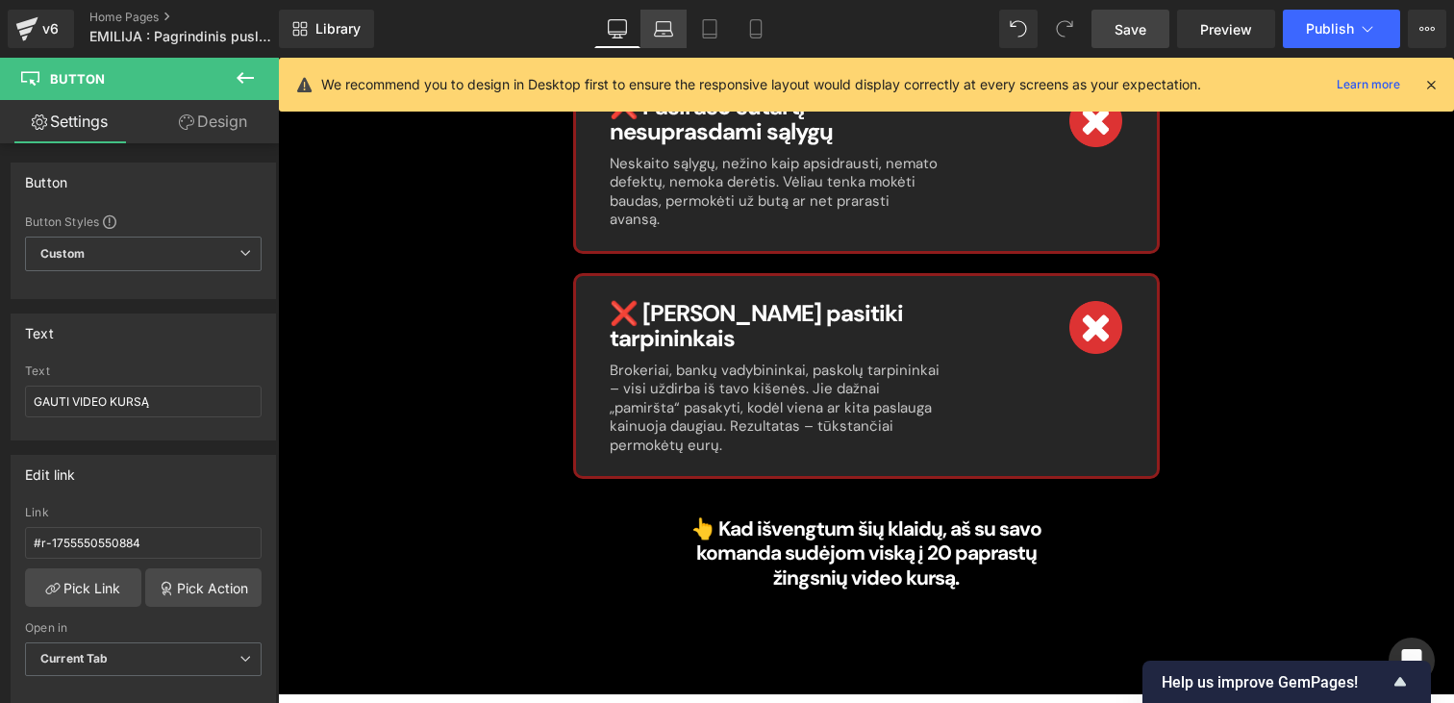
click at [652, 29] on link "Laptop" at bounding box center [663, 29] width 46 height 38
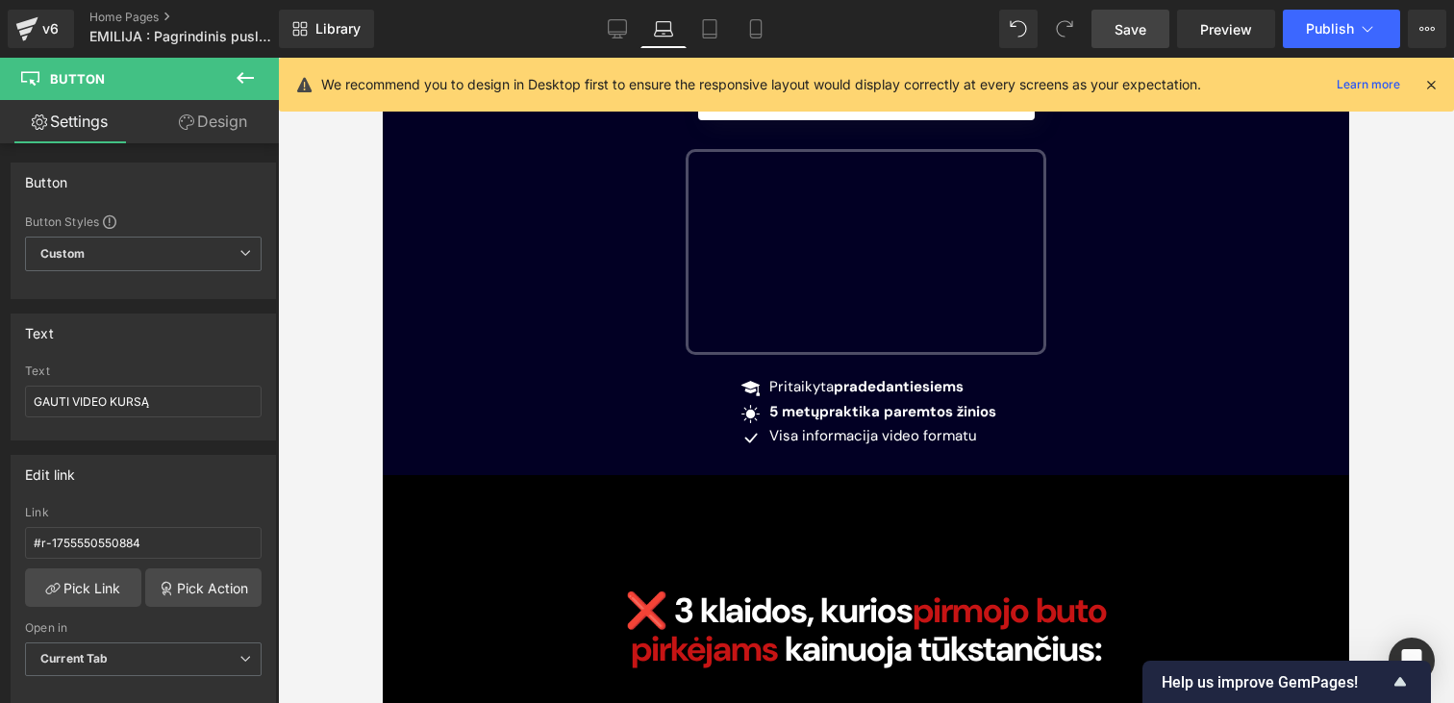
scroll to position [0, 0]
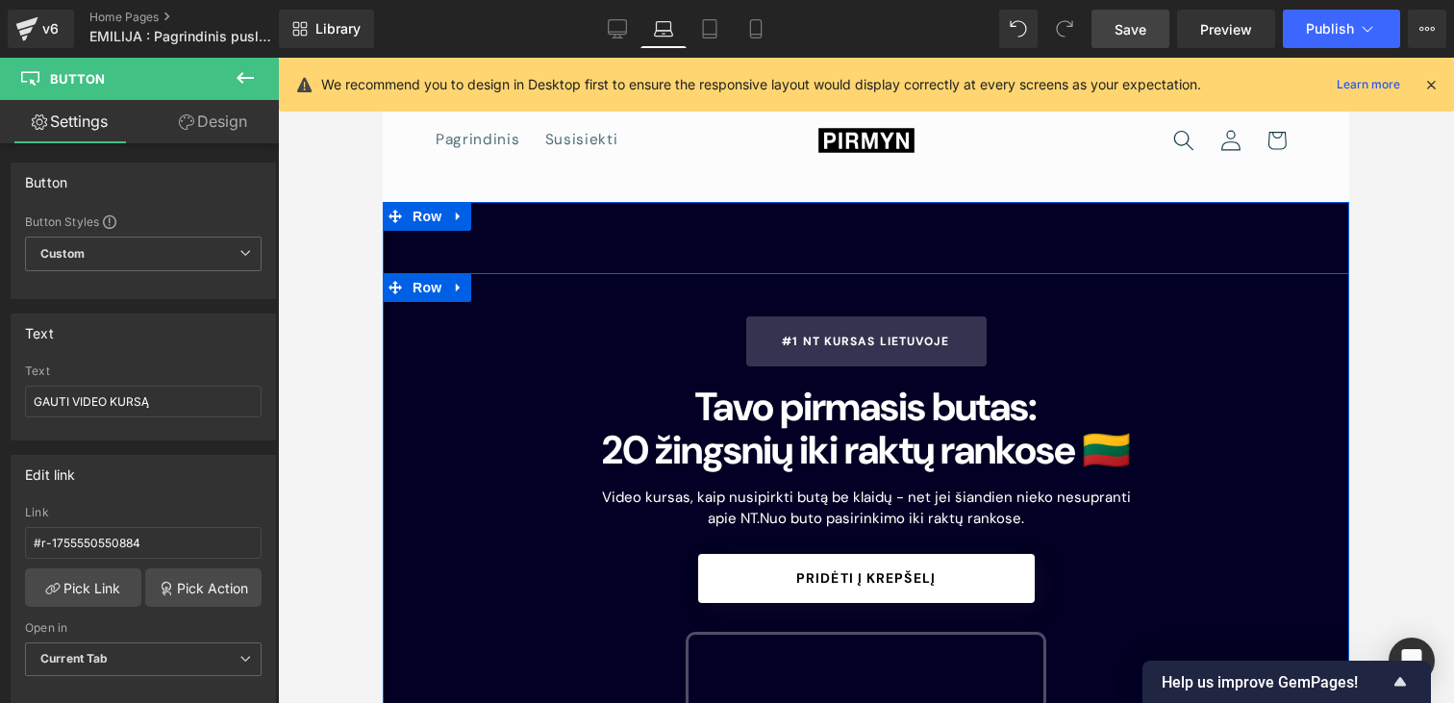
click at [478, 301] on div "#1 NT Kursas Lietuvoje Button Tavo pirmasis butas: 2 0 žingsnių iki raktų ranko…" at bounding box center [866, 615] width 966 height 685
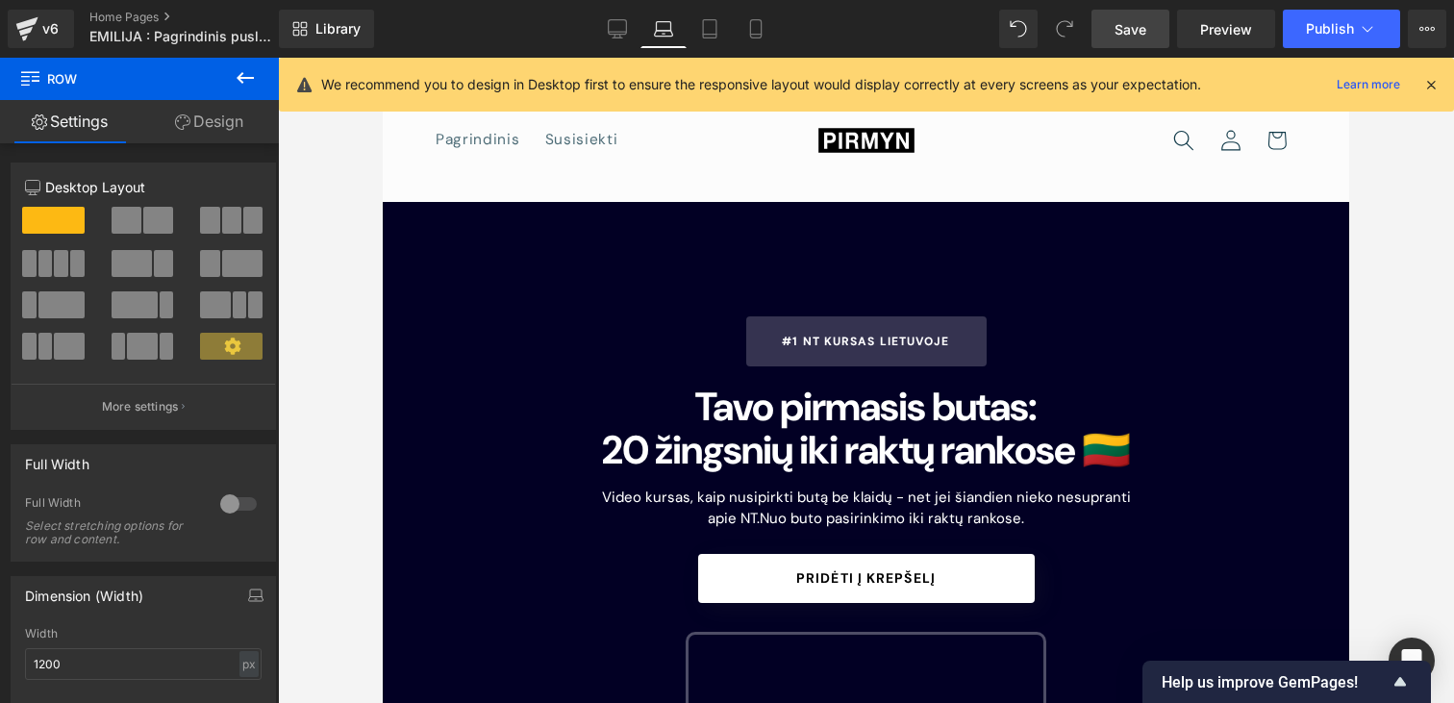
click at [1118, 33] on span "Save" at bounding box center [1130, 29] width 32 height 20
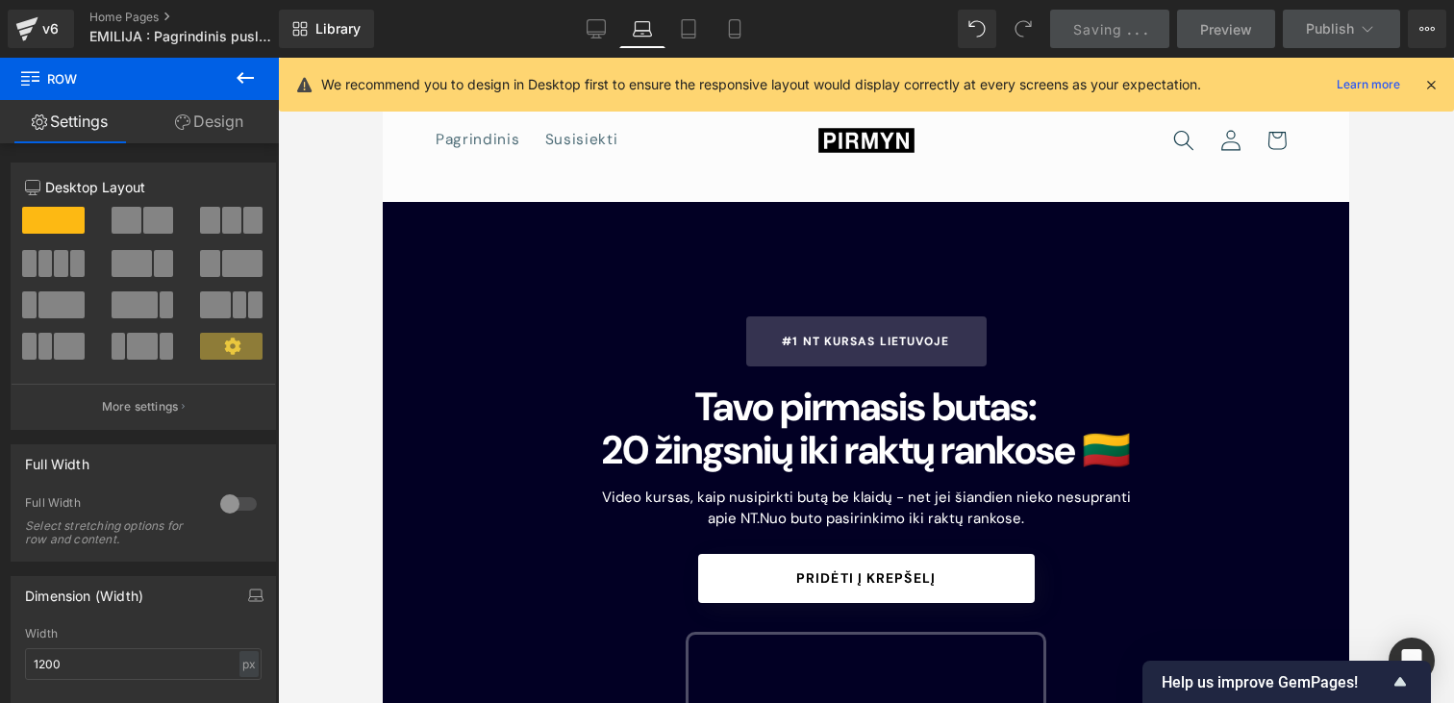
click at [1205, 16] on link "Preview" at bounding box center [1226, 29] width 98 height 38
